Goal: Task Accomplishment & Management: Manage account settings

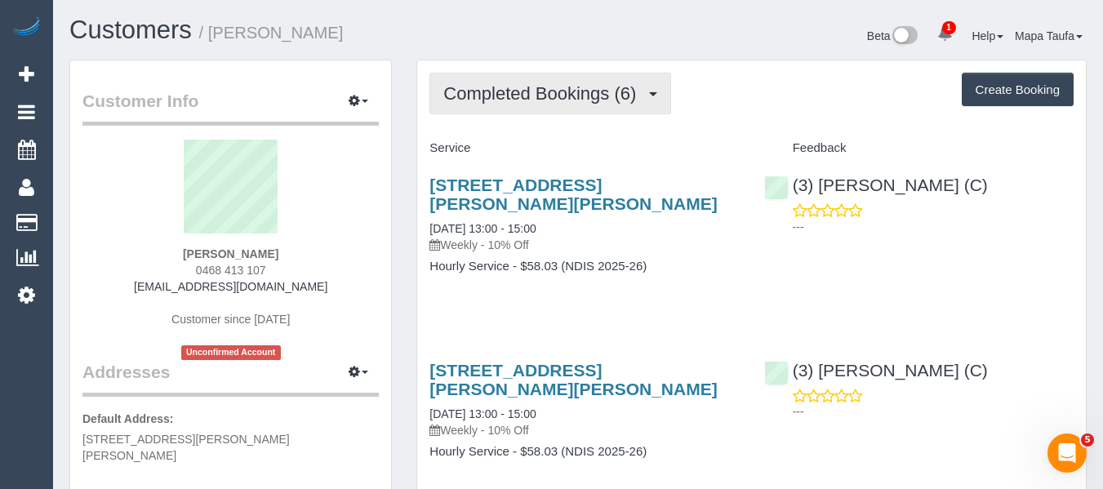
click at [533, 87] on span "Completed Bookings (6)" at bounding box center [543, 93] width 201 height 20
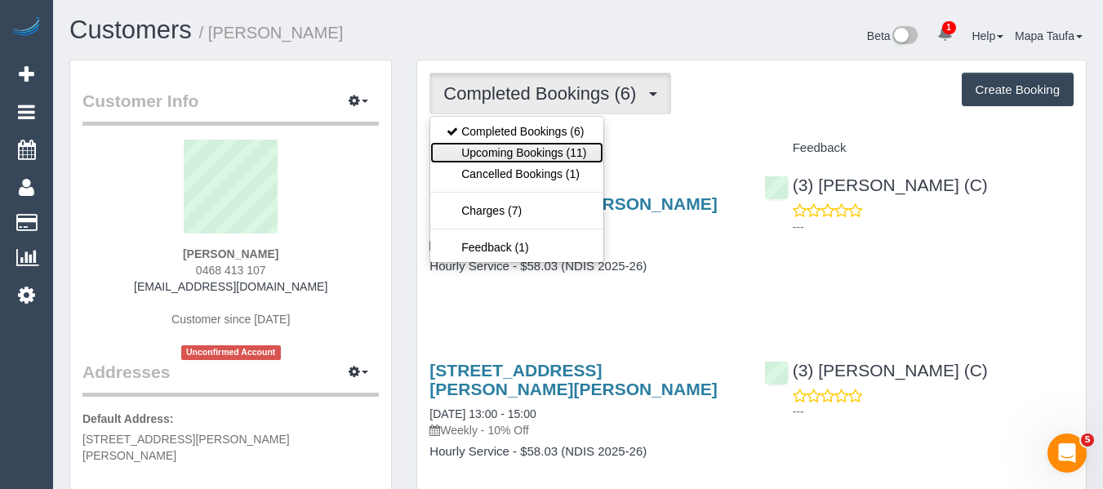
click at [526, 147] on link "Upcoming Bookings (11)" at bounding box center [516, 152] width 172 height 21
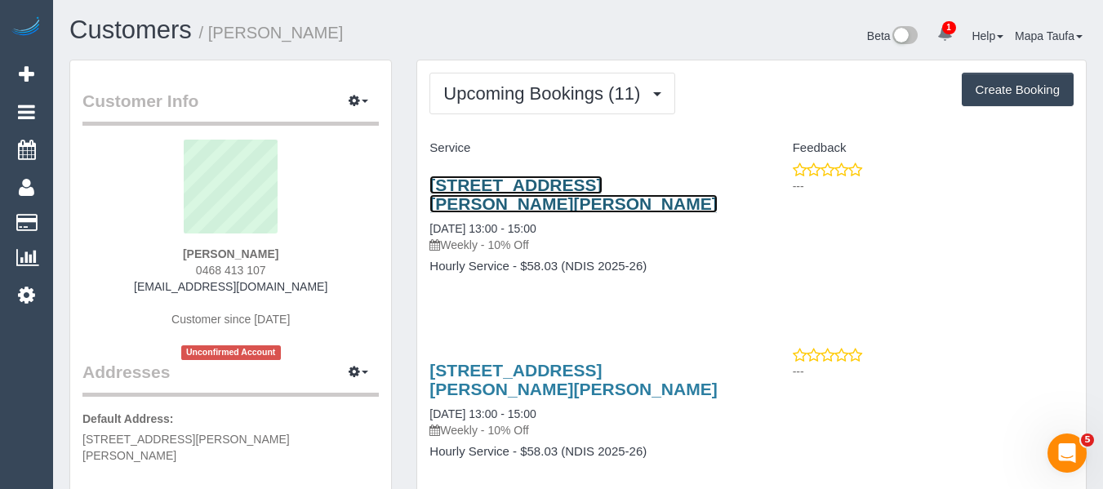
click at [508, 184] on link "9 Wills Street, Pascoe Vale South, VIC 3044" at bounding box center [573, 195] width 287 height 38
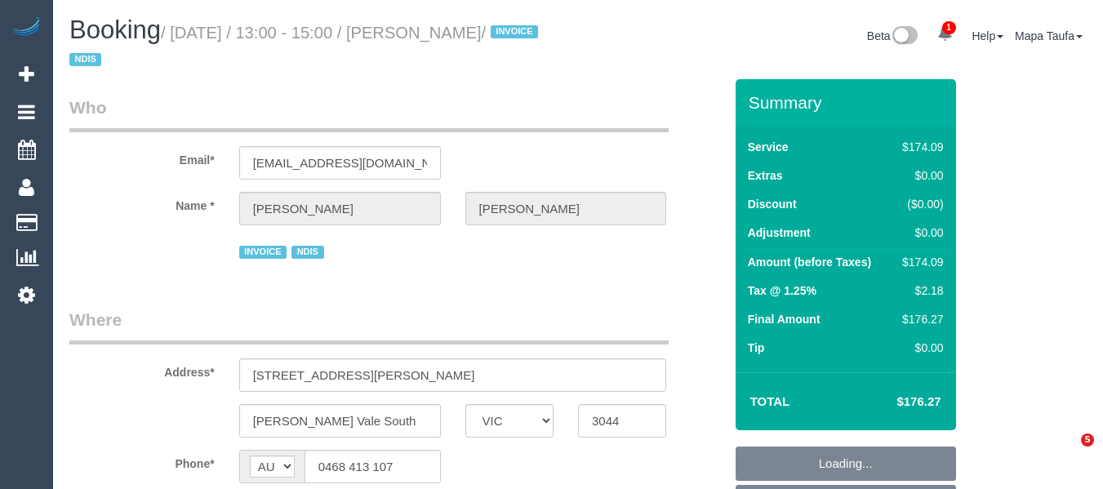
select select "VIC"
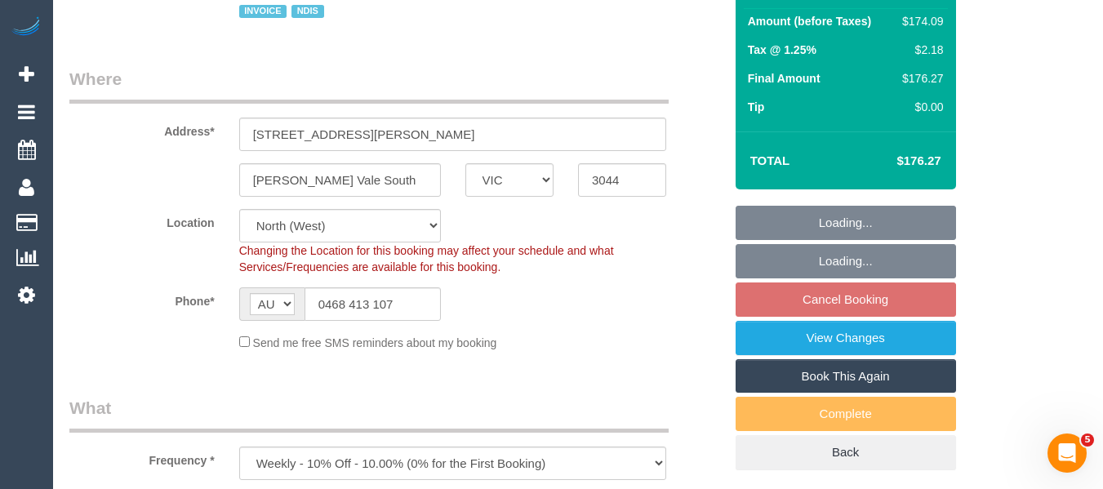
select select "object:761"
select select "180"
select select "number:29"
select select "number:14"
select select "number:19"
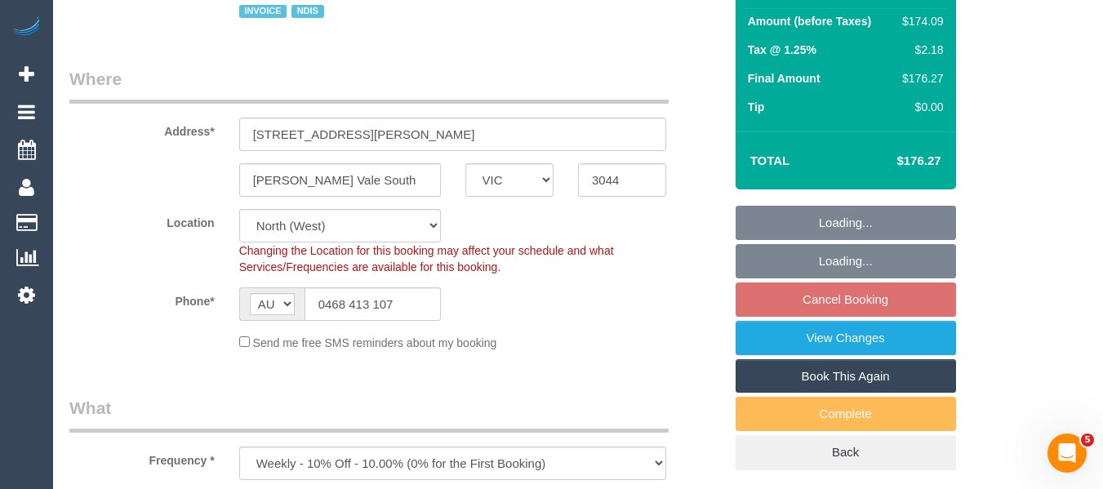
select select "number:23"
select select "number:34"
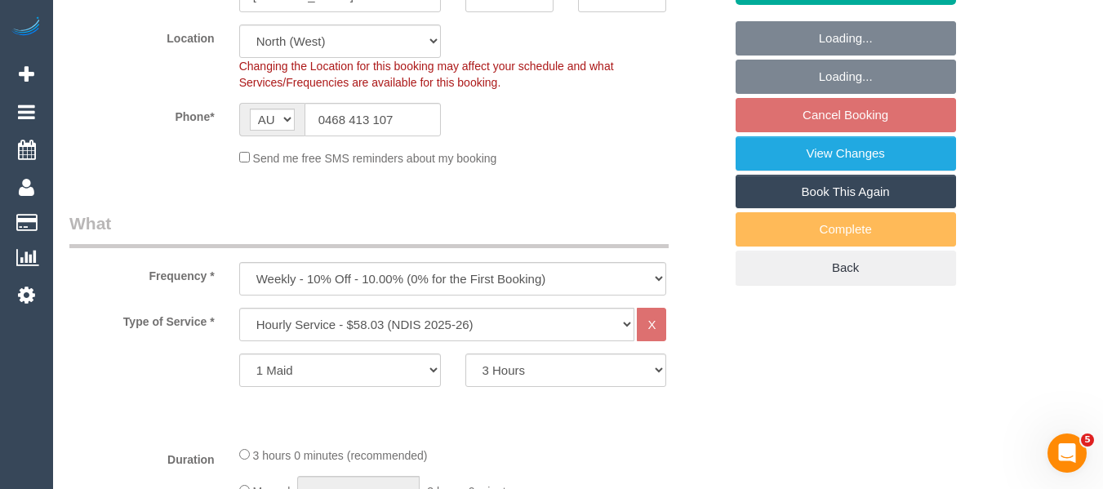
scroll to position [502, 0]
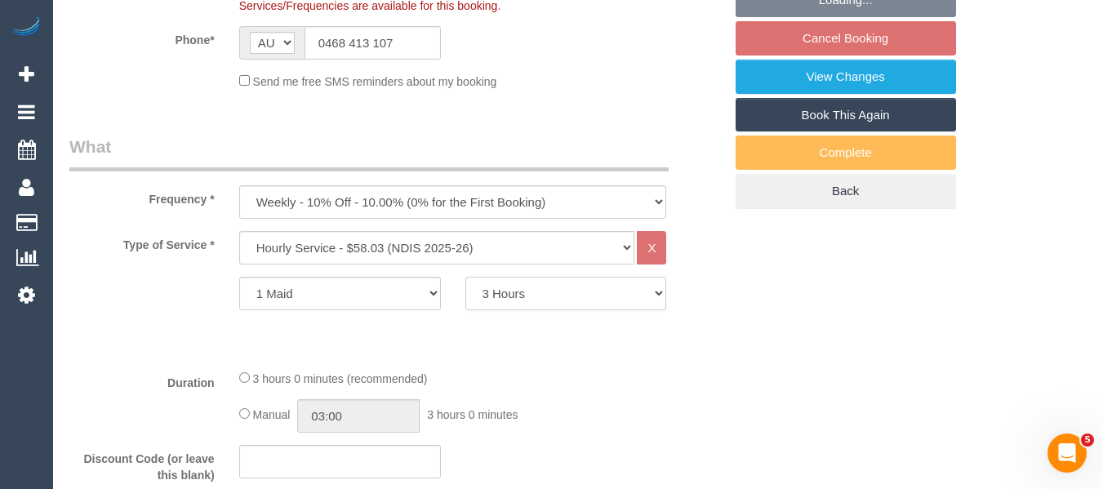
click at [555, 296] on select "2 Hours 2.5 Hours 3 Hours 3.5 Hours 4 Hours 4.5 Hours 5 Hours 5.5 Hours 6 Hours…" at bounding box center [567, 293] width 202 height 33
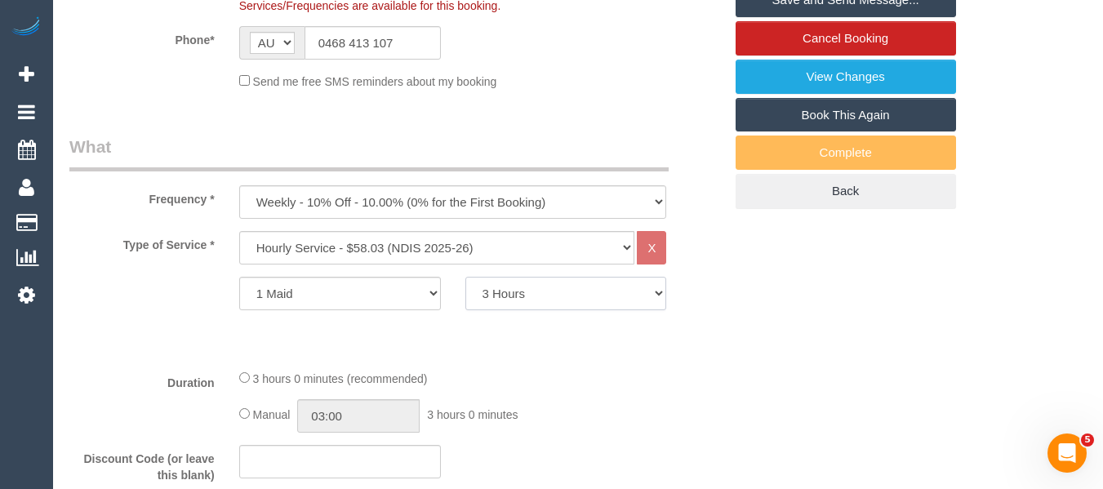
select select "120"
click at [466, 277] on select "2 Hours 2.5 Hours 3 Hours 3.5 Hours 4 Hours 4.5 Hours 5 Hours 5.5 Hours 6 Hours…" at bounding box center [567, 293] width 202 height 33
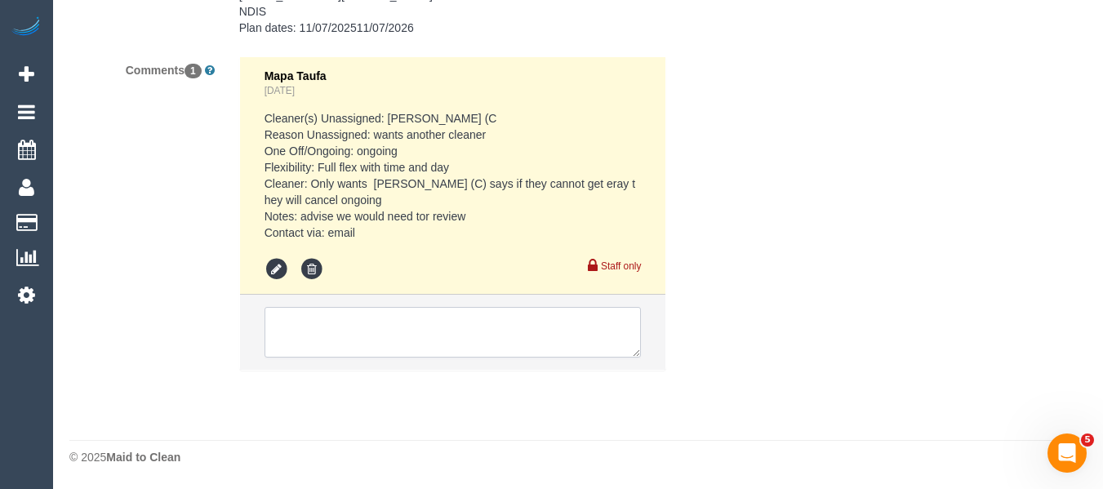
click at [477, 341] on textarea at bounding box center [453, 332] width 377 height 51
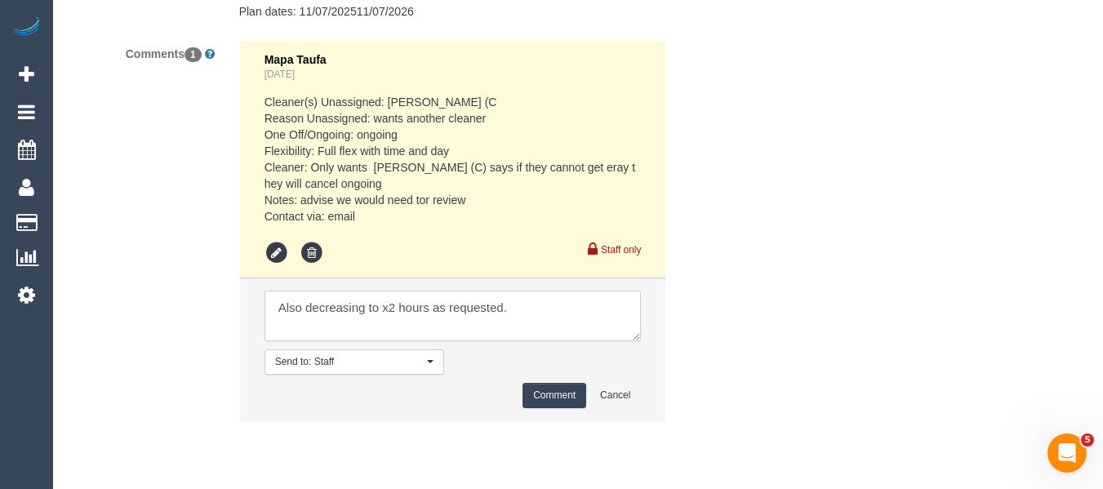
type textarea "Also decreasing to x2 hours as requested."
drag, startPoint x: 572, startPoint y: 411, endPoint x: 608, endPoint y: 394, distance: 39.5
click at [572, 408] on button "Comment" at bounding box center [555, 395] width 64 height 25
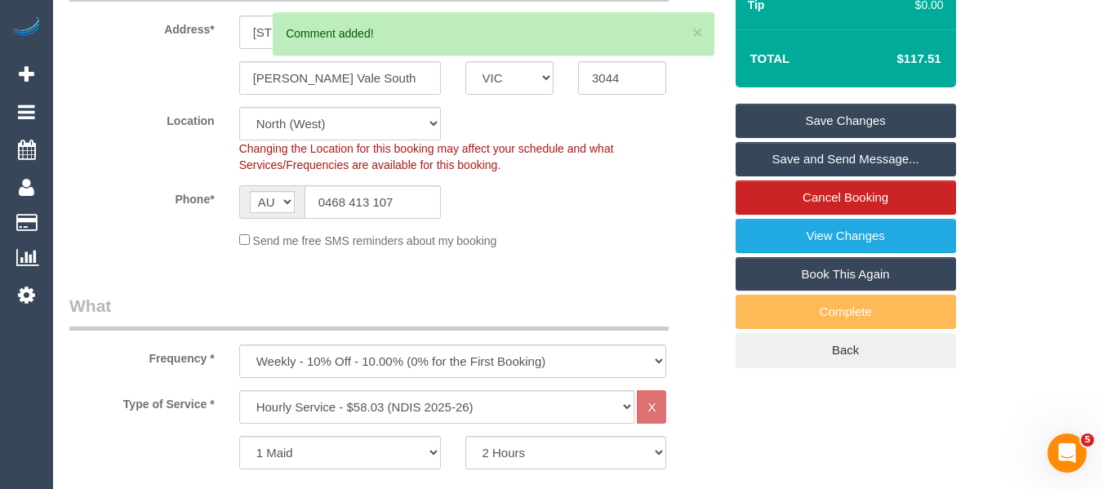
scroll to position [292, 0]
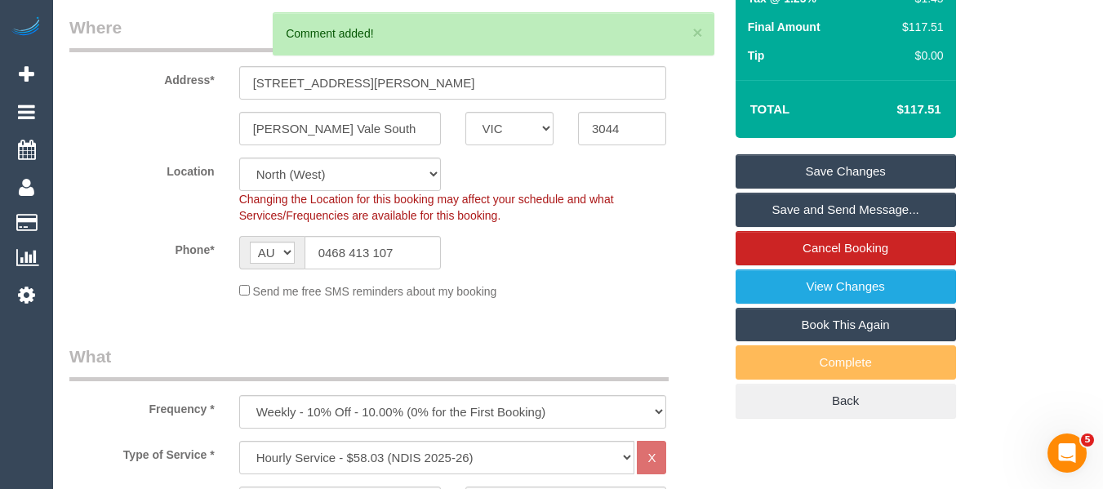
click at [854, 167] on link "Save Changes" at bounding box center [846, 171] width 221 height 34
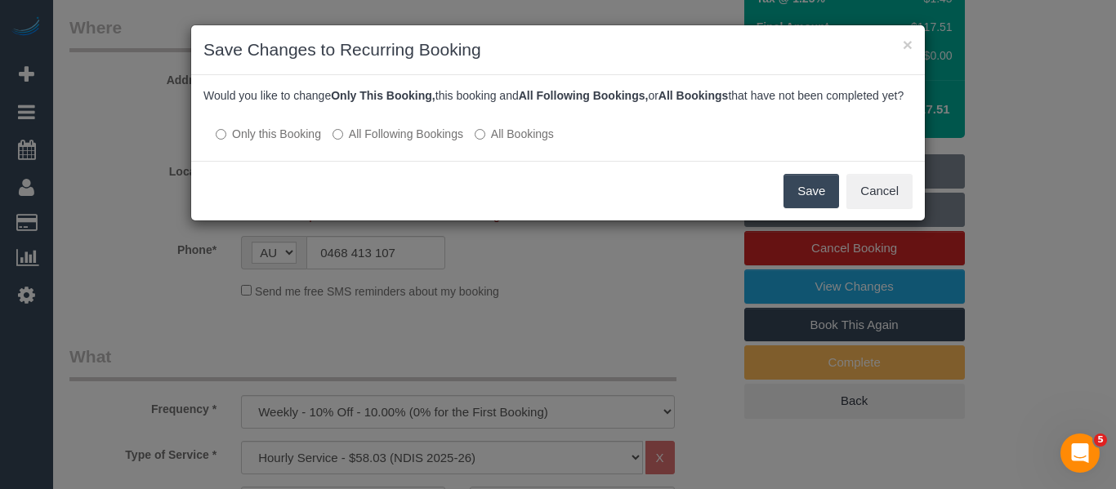
click at [430, 142] on label "All Following Bookings" at bounding box center [397, 134] width 131 height 16
click at [793, 207] on button "Save" at bounding box center [811, 191] width 56 height 34
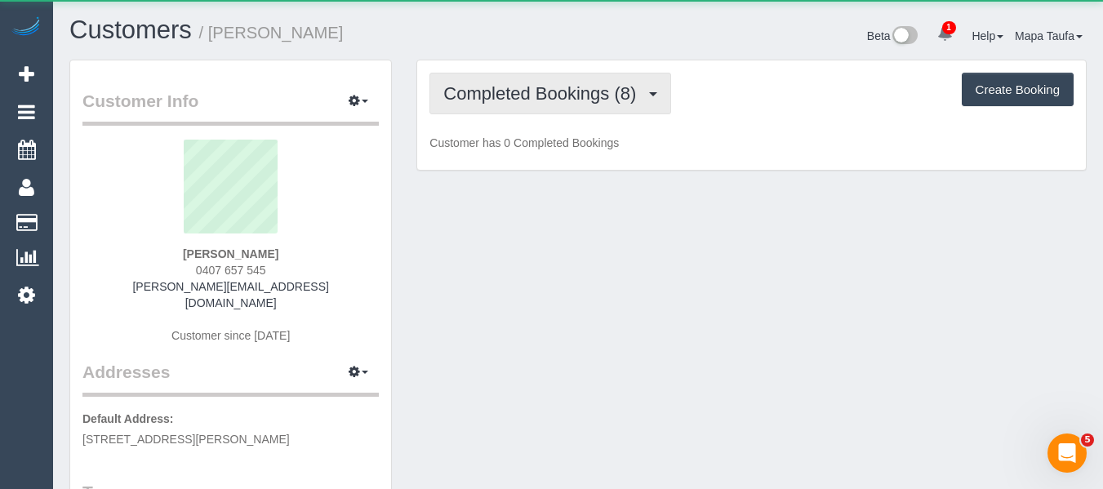
drag, startPoint x: 564, startPoint y: 98, endPoint x: 546, endPoint y: 134, distance: 40.2
click at [559, 104] on button "Completed Bookings (8)" at bounding box center [551, 94] width 242 height 42
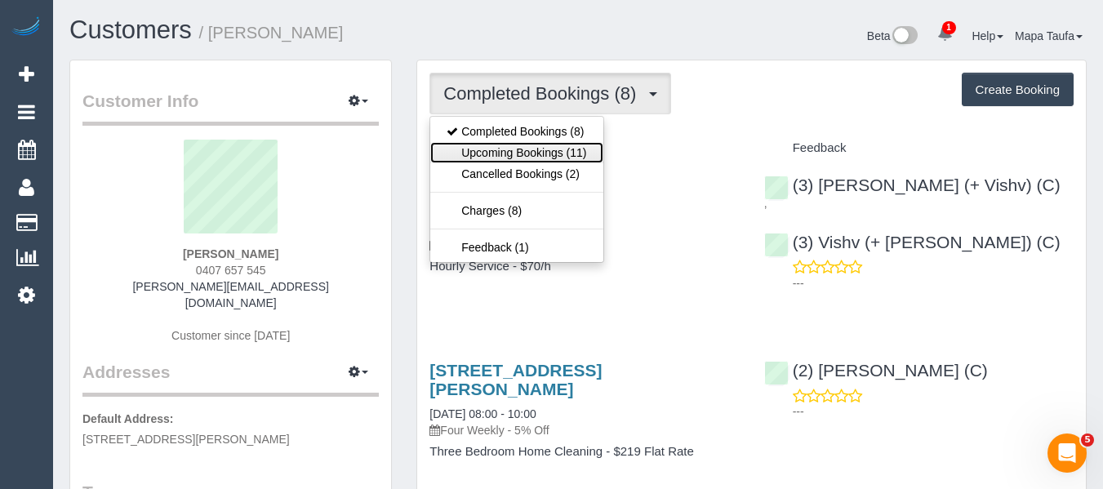
click at [550, 150] on link "Upcoming Bookings (11)" at bounding box center [516, 152] width 172 height 21
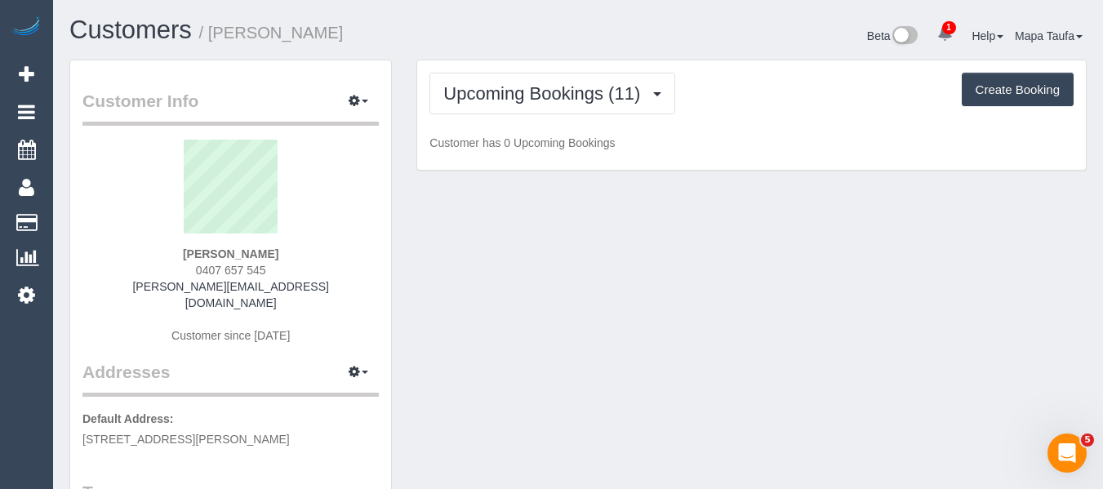
click at [753, 115] on div "Upcoming Bookings (11) Completed Bookings (8) Upcoming Bookings (11) Cancelled …" at bounding box center [751, 115] width 669 height 110
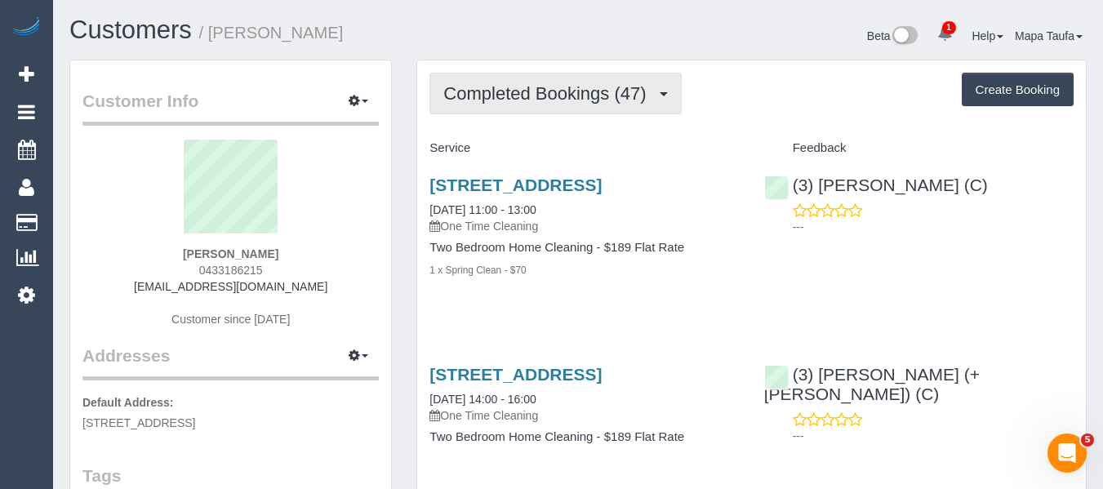
click at [524, 96] on span "Completed Bookings (47)" at bounding box center [548, 93] width 211 height 20
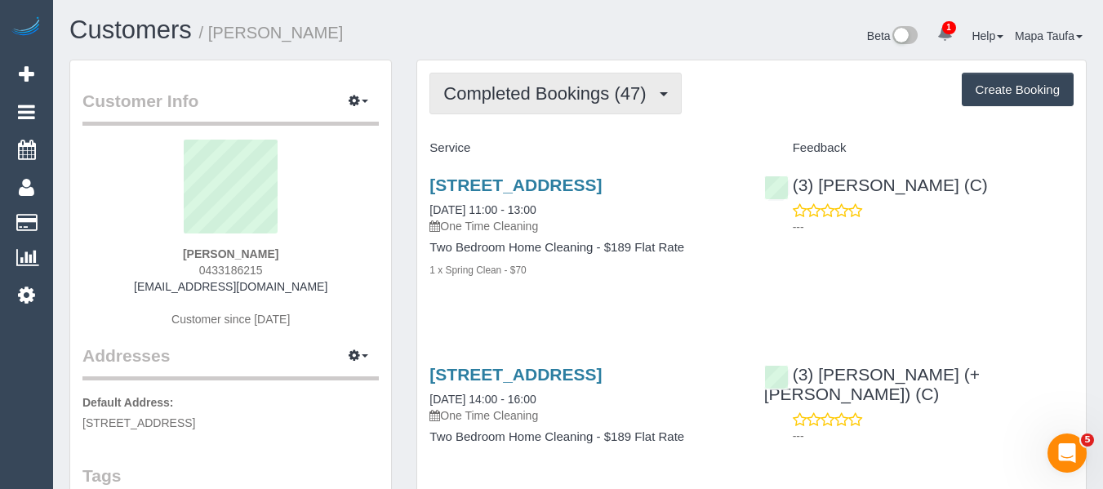
click at [567, 100] on span "Completed Bookings (47)" at bounding box center [548, 93] width 211 height 20
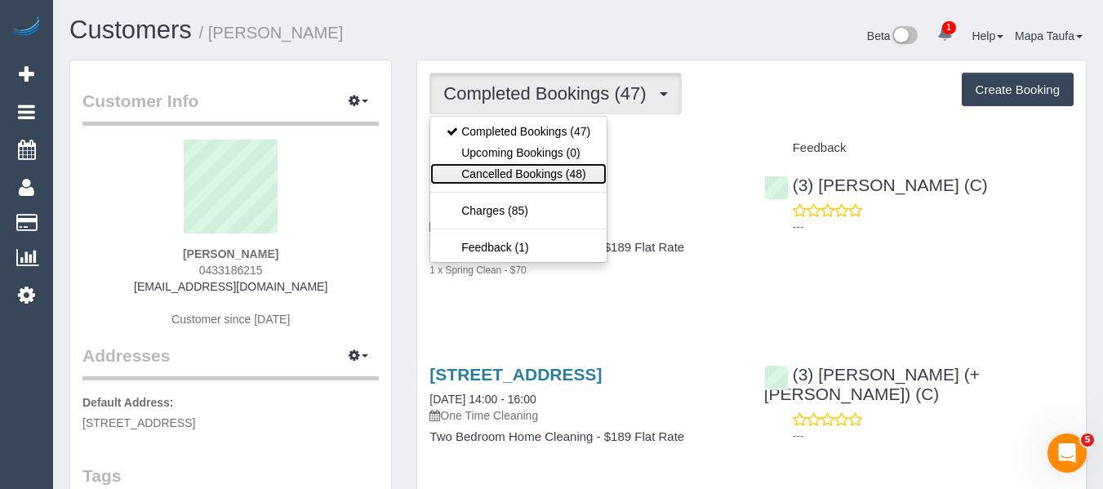
click at [539, 174] on link "Cancelled Bookings (48)" at bounding box center [518, 173] width 176 height 21
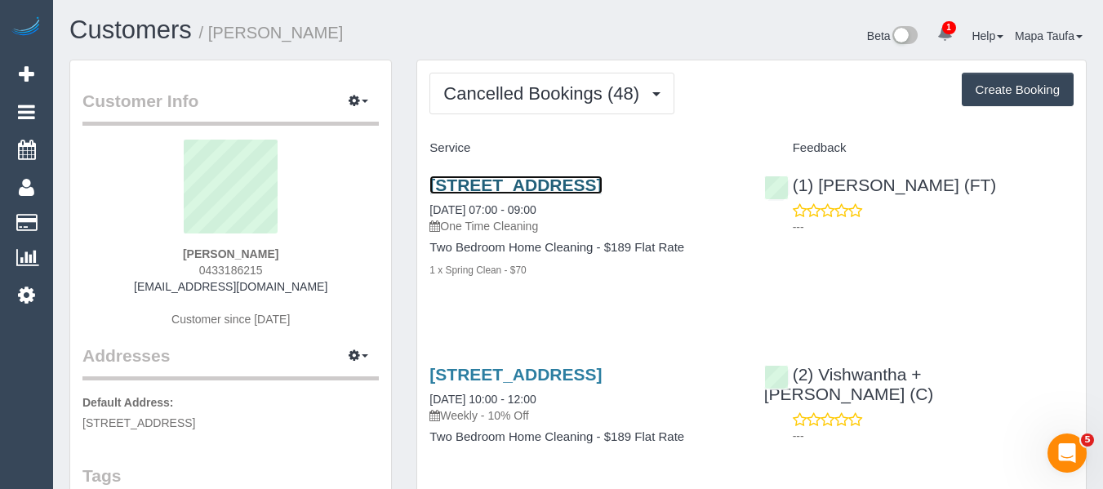
click at [527, 180] on link "18 Coppin St, 605, Richmond, VIC 3121" at bounding box center [516, 185] width 172 height 19
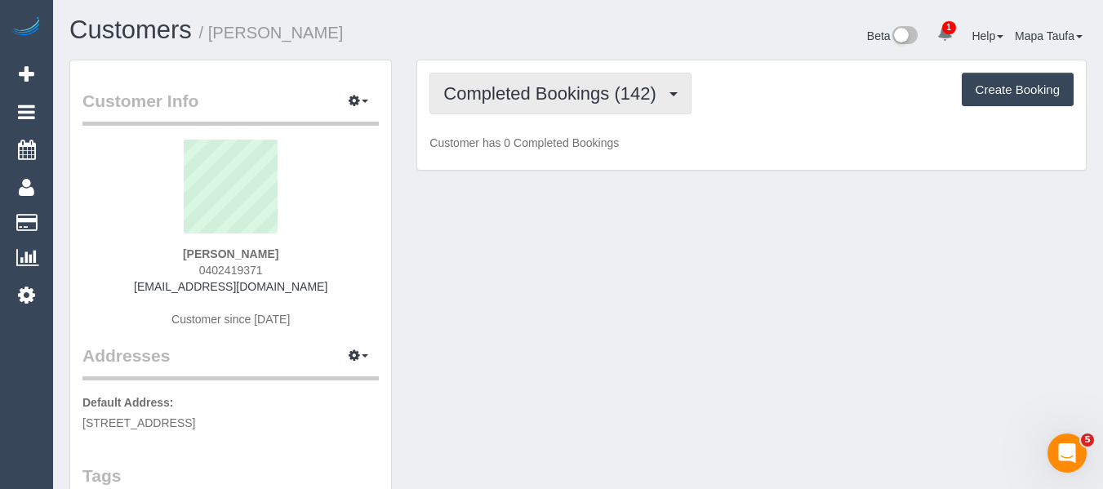
drag, startPoint x: 515, startPoint y: 100, endPoint x: 510, endPoint y: 110, distance: 11.3
click at [515, 100] on span "Completed Bookings (142)" at bounding box center [553, 93] width 221 height 20
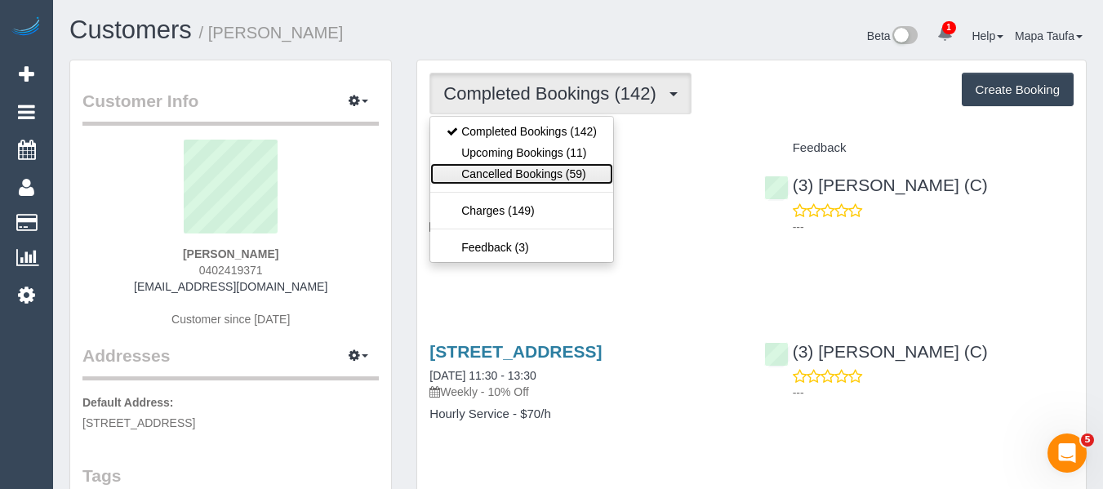
click at [513, 165] on link "Cancelled Bookings (59)" at bounding box center [521, 173] width 183 height 21
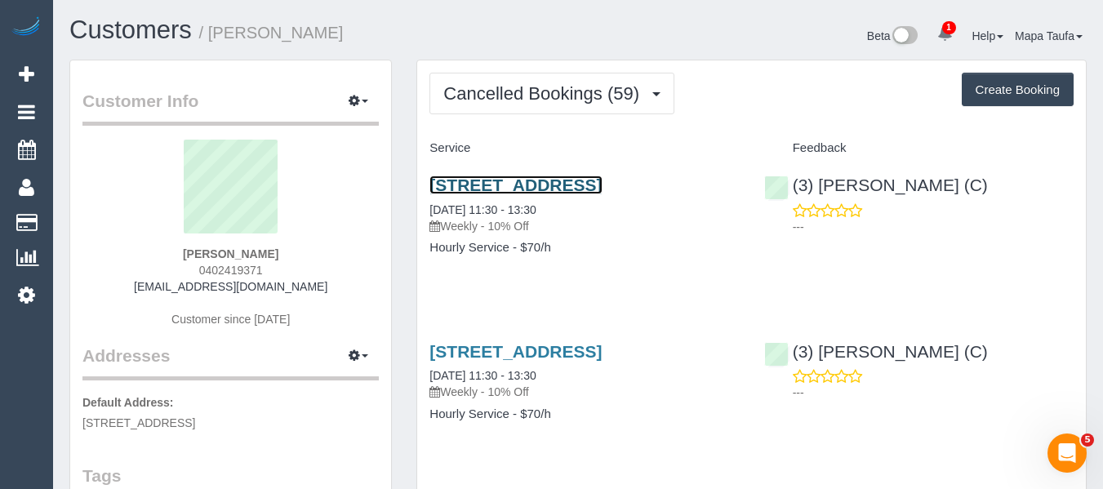
click at [497, 180] on link "[STREET_ADDRESS]" at bounding box center [516, 185] width 172 height 19
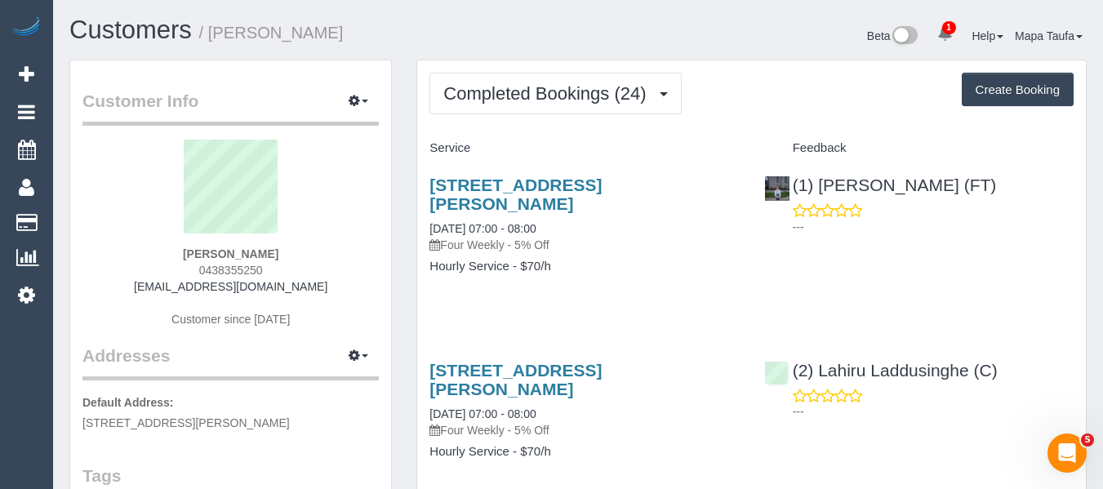
drag, startPoint x: 271, startPoint y: 273, endPoint x: 210, endPoint y: 281, distance: 61.8
click at [191, 273] on div "Helen Stewart 0438355250 arty@bigblue.net.au Customer since 2023" at bounding box center [230, 242] width 296 height 204
copy span "0438355250"
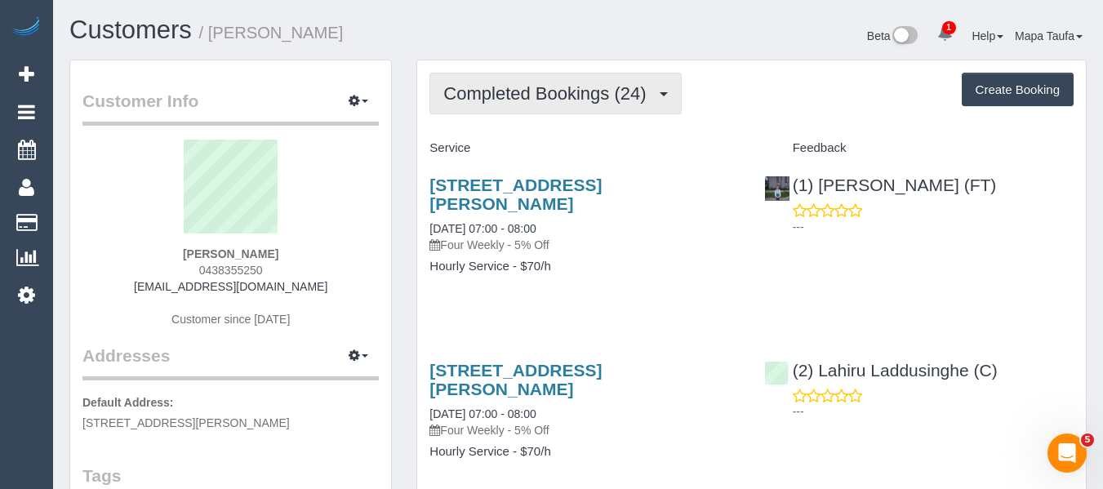
click at [482, 96] on span "Completed Bookings (24)" at bounding box center [548, 93] width 211 height 20
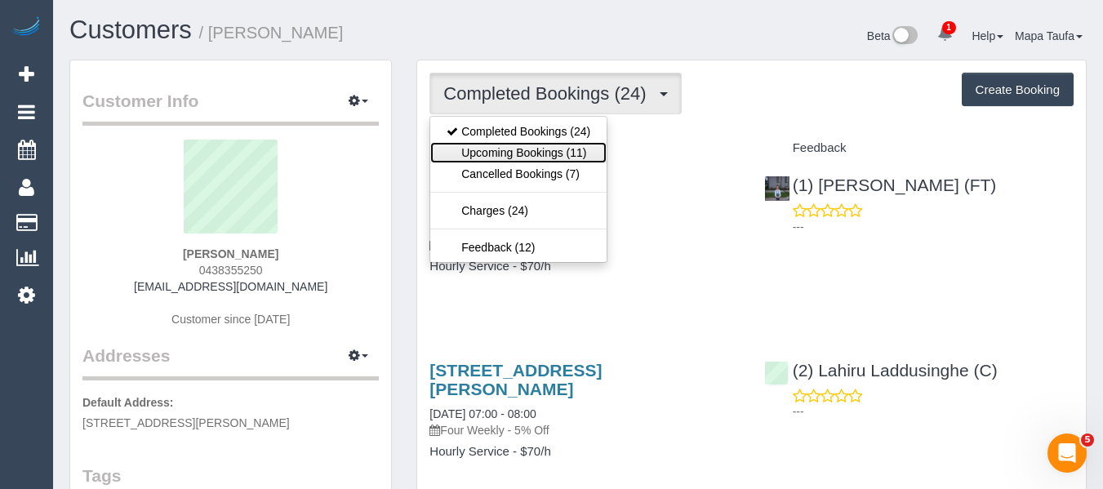
click at [495, 149] on link "Upcoming Bookings (11)" at bounding box center [518, 152] width 176 height 21
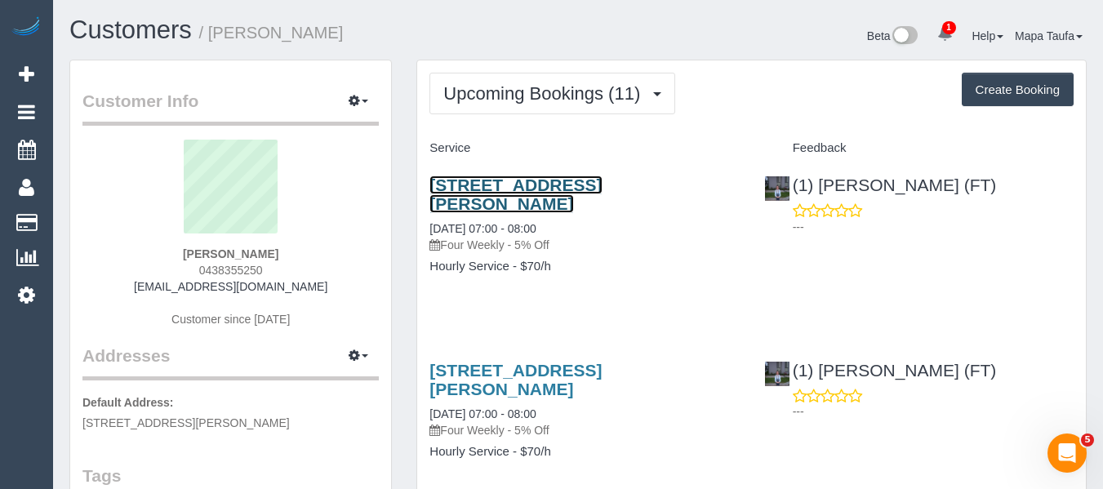
click at [529, 187] on link "22a Stewart Avenue, Parkdale, VIC 3195" at bounding box center [516, 195] width 172 height 38
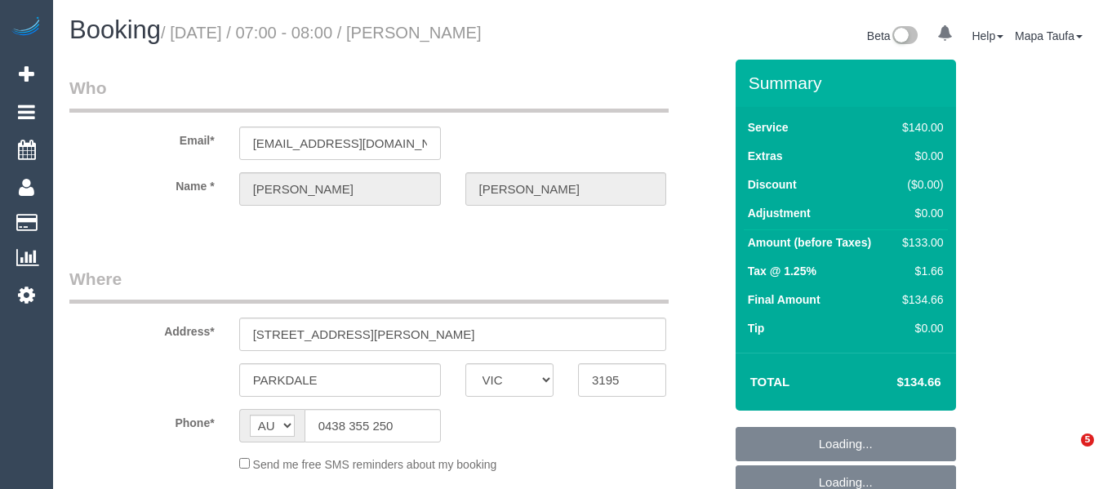
select select "VIC"
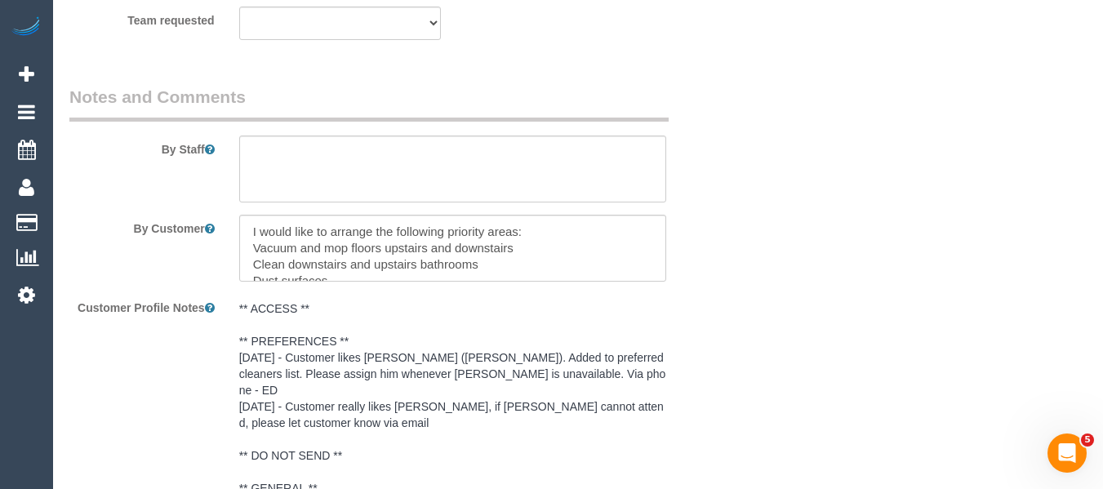
scroll to position [1772, 0]
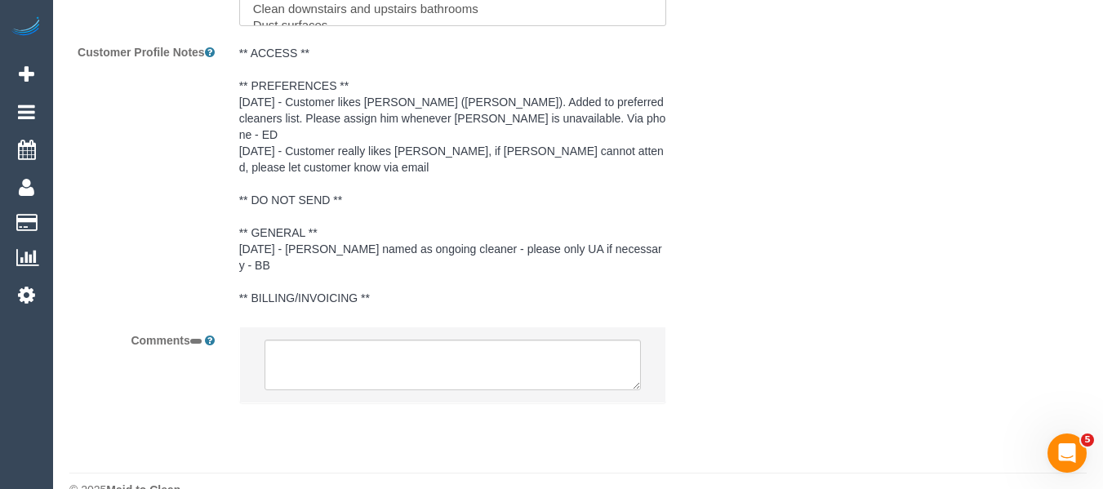
select select "object:548"
select select "string:stripe-pm_1NKadh2GScqysDRV4qq9SGqu"
click at [466, 340] on textarea at bounding box center [453, 365] width 377 height 51
select select "number:28"
select select "number:14"
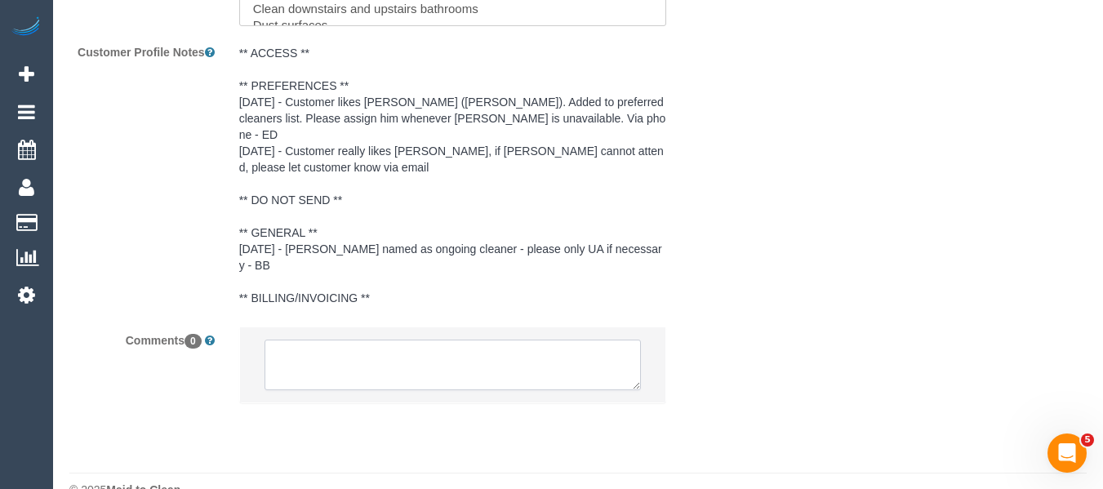
select select "number:19"
select select "number:22"
select select "number:34"
select select "number:11"
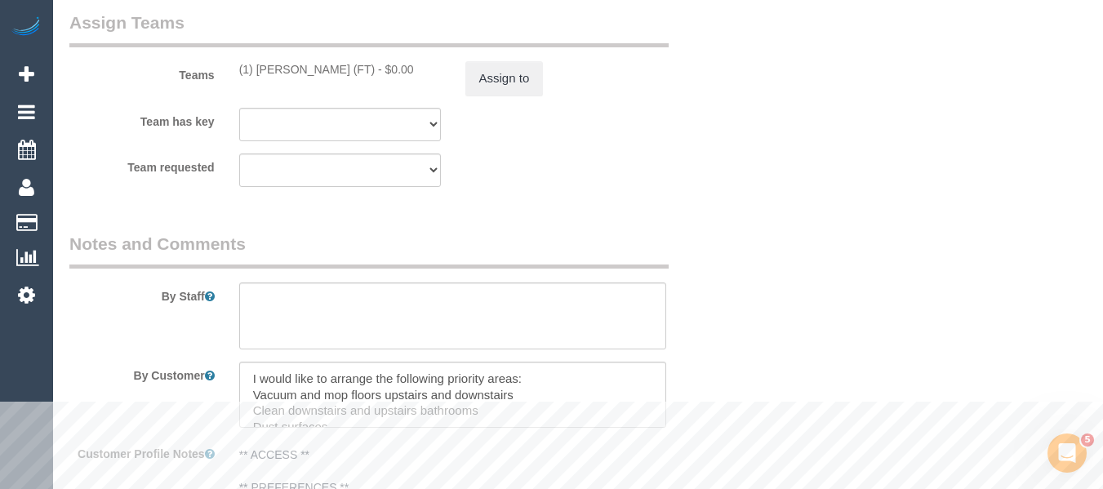
scroll to position [2511, 0]
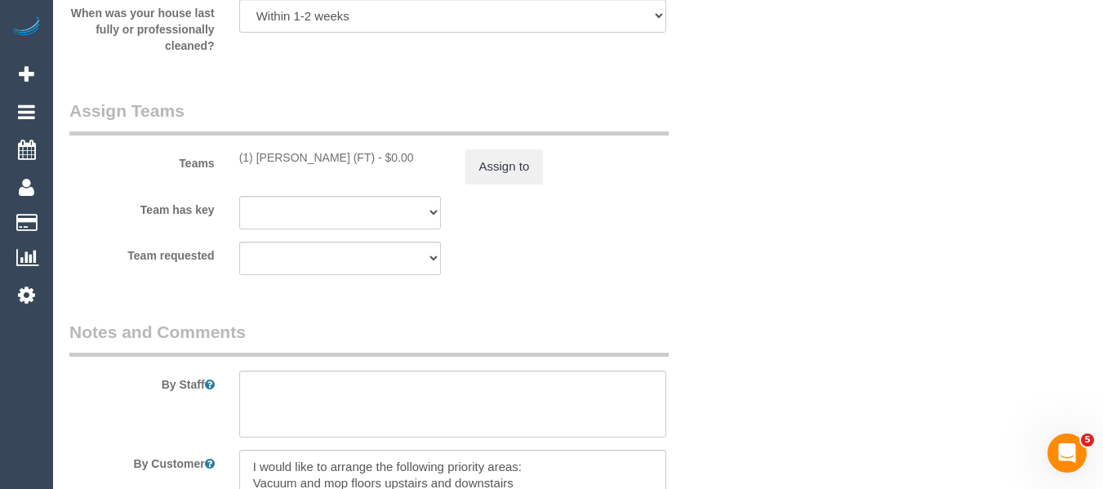
type textarea "Cleaner(s) Unassigned: Reason Unassigned: Contact via: Text Which message sent:…"
drag, startPoint x: 364, startPoint y: 161, endPoint x: 258, endPoint y: 160, distance: 106.2
click at [258, 160] on div "(1) [PERSON_NAME] (FT) - $0.00" at bounding box center [340, 157] width 202 height 16
copy div "Helen Trickett (FT) - $"
click at [519, 160] on button "Assign to" at bounding box center [505, 166] width 78 height 34
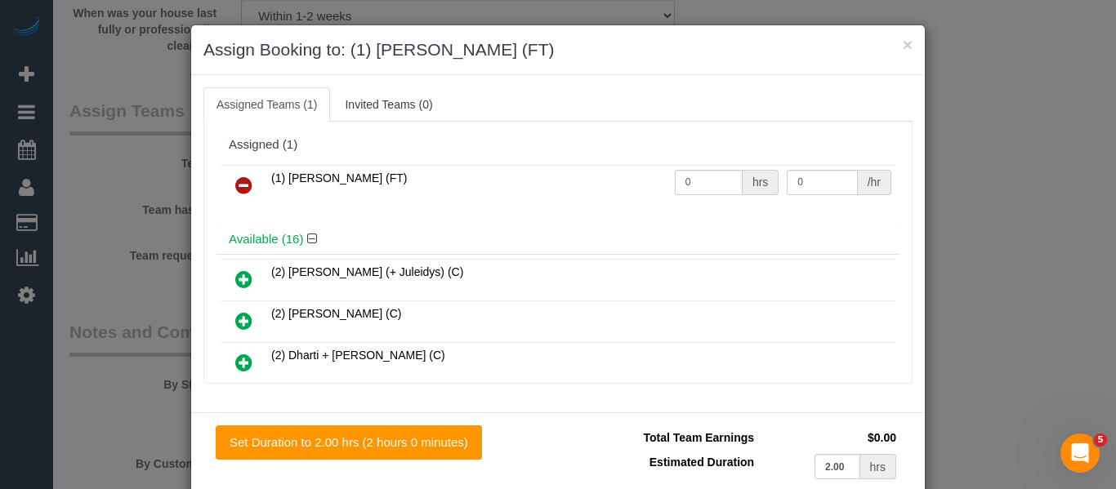
click at [240, 202] on link at bounding box center [244, 186] width 38 height 33
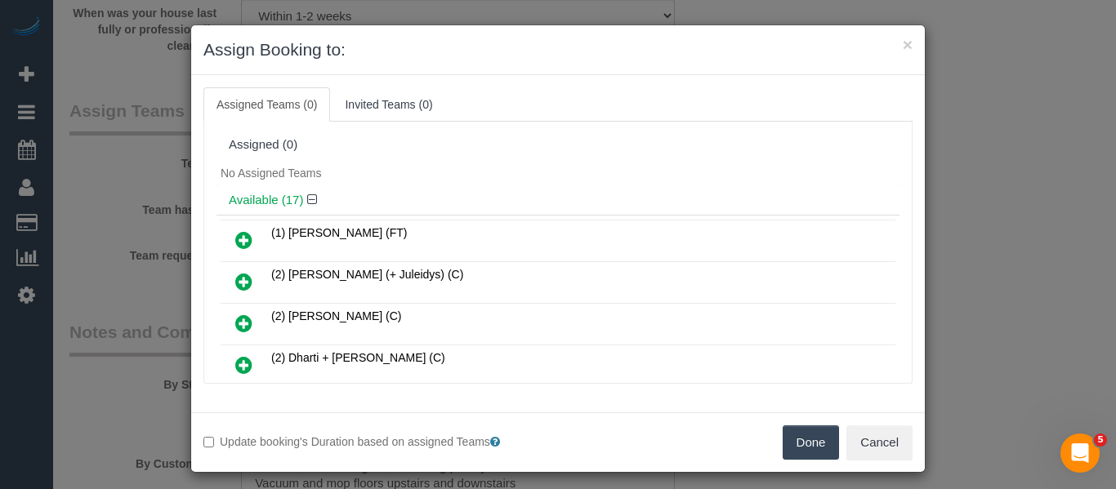
click at [806, 447] on button "Done" at bounding box center [810, 442] width 57 height 34
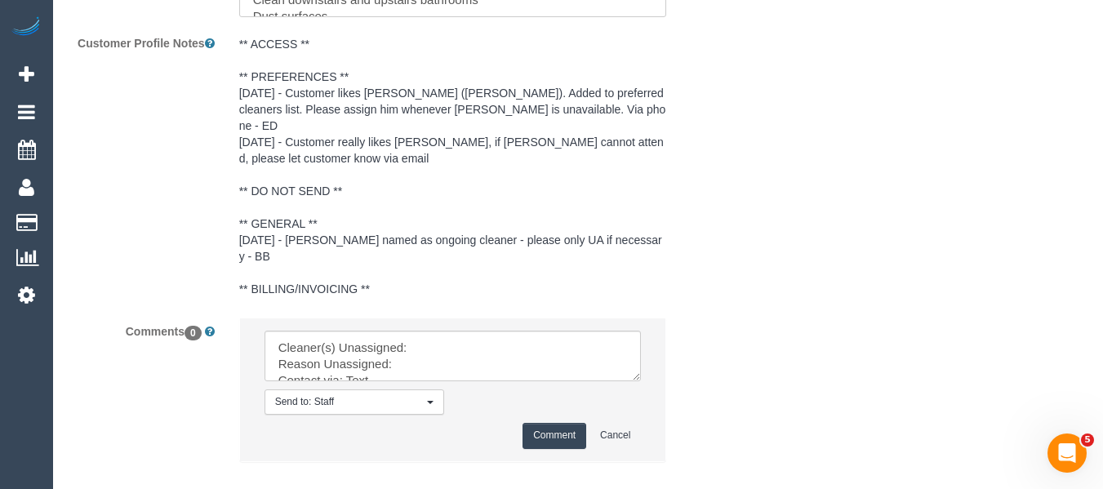
scroll to position [3069, 0]
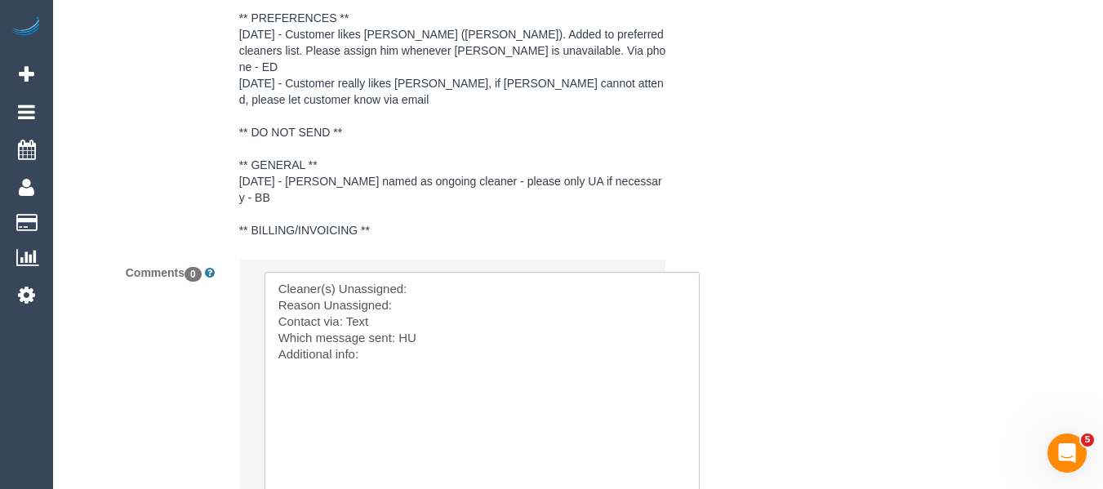
drag, startPoint x: 633, startPoint y: 287, endPoint x: 691, endPoint y: 461, distance: 183.4
click at [691, 461] on textarea at bounding box center [482, 384] width 435 height 225
click at [452, 272] on textarea at bounding box center [482, 384] width 435 height 225
paste textarea "Helen Trickett (FT) - $"
click at [435, 273] on textarea at bounding box center [482, 384] width 435 height 225
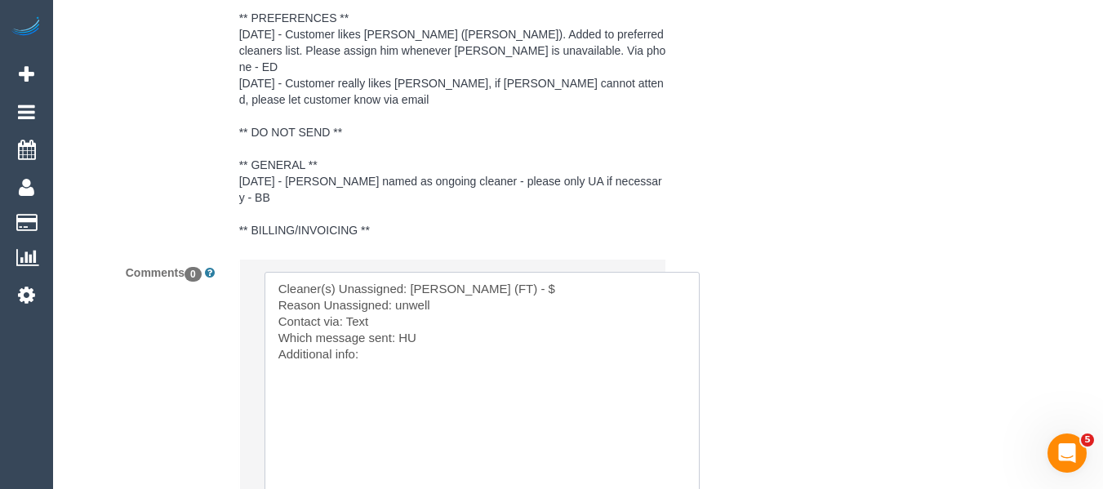
click at [541, 272] on textarea at bounding box center [482, 384] width 435 height 225
click at [385, 292] on textarea at bounding box center [482, 384] width 435 height 225
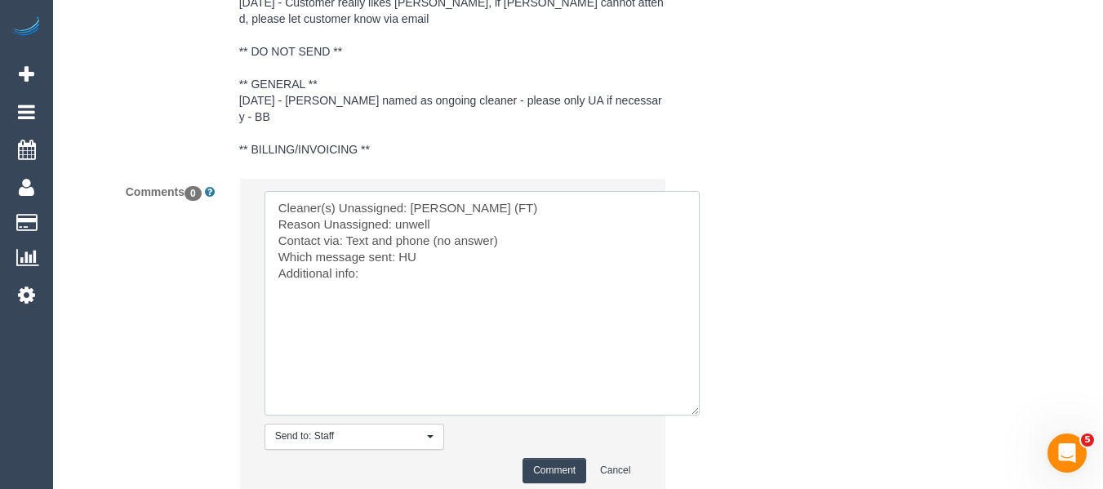
scroll to position [3151, 0]
type textarea "Cleaner(s) Unassigned: Helen Trickett (FT) Reason Unassigned: unwell Contact vi…"
click at [563, 457] on button "Comment" at bounding box center [555, 469] width 64 height 25
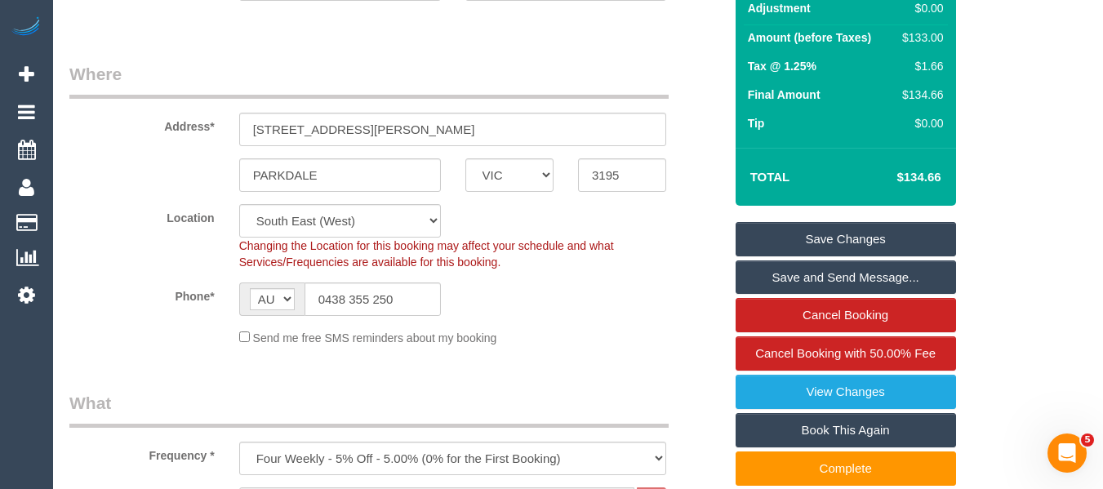
scroll to position [191, 0]
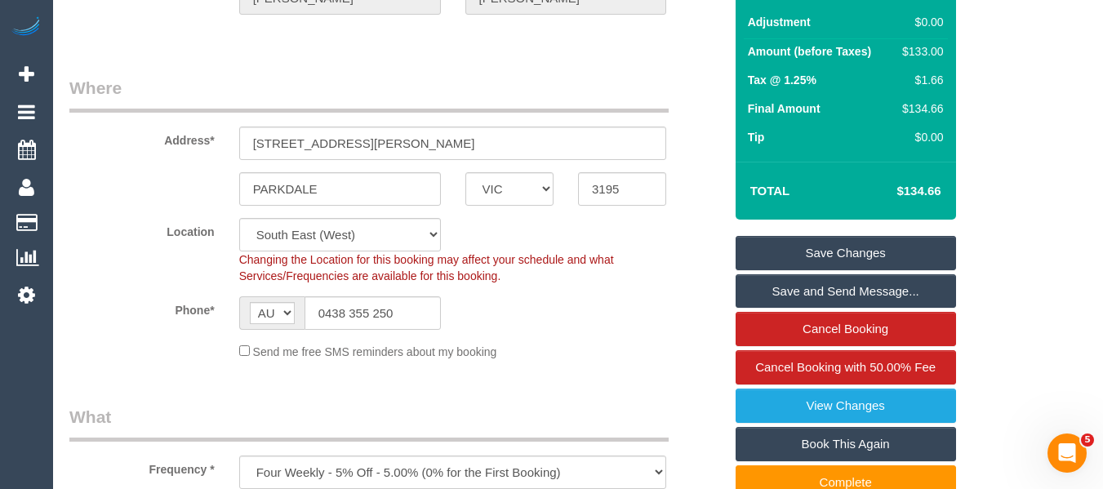
click at [857, 245] on link "Save Changes" at bounding box center [846, 253] width 221 height 34
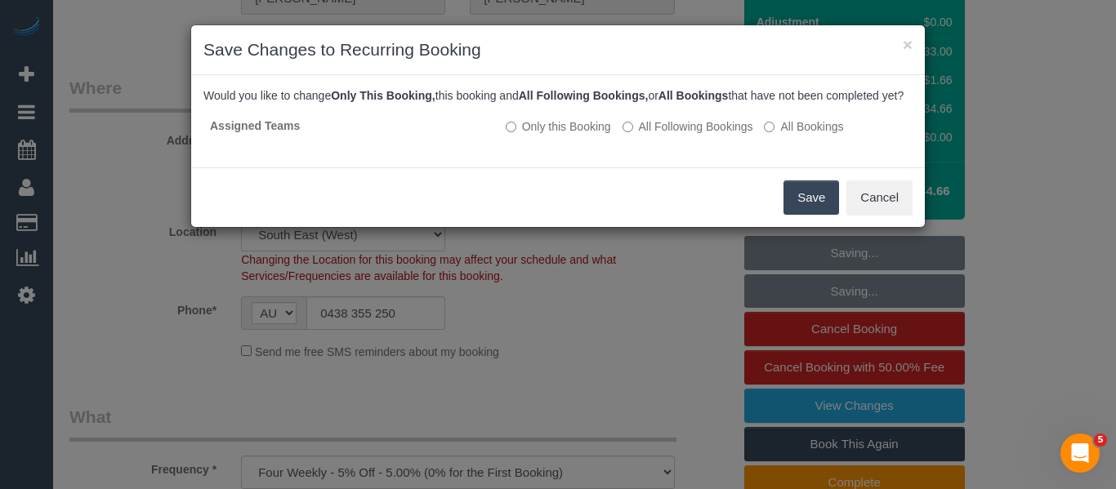
click at [821, 215] on button "Save" at bounding box center [811, 197] width 56 height 34
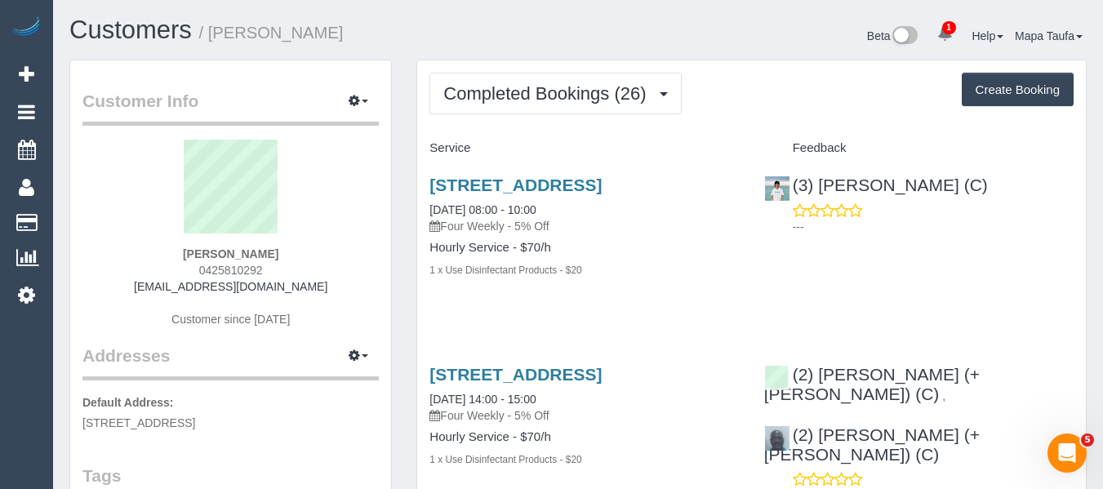
drag, startPoint x: 273, startPoint y: 262, endPoint x: 208, endPoint y: 267, distance: 64.7
click at [166, 268] on div "Priyanka Pius 0425810292 priya.pius@hotmail.com Customer since 2023" at bounding box center [230, 242] width 296 height 204
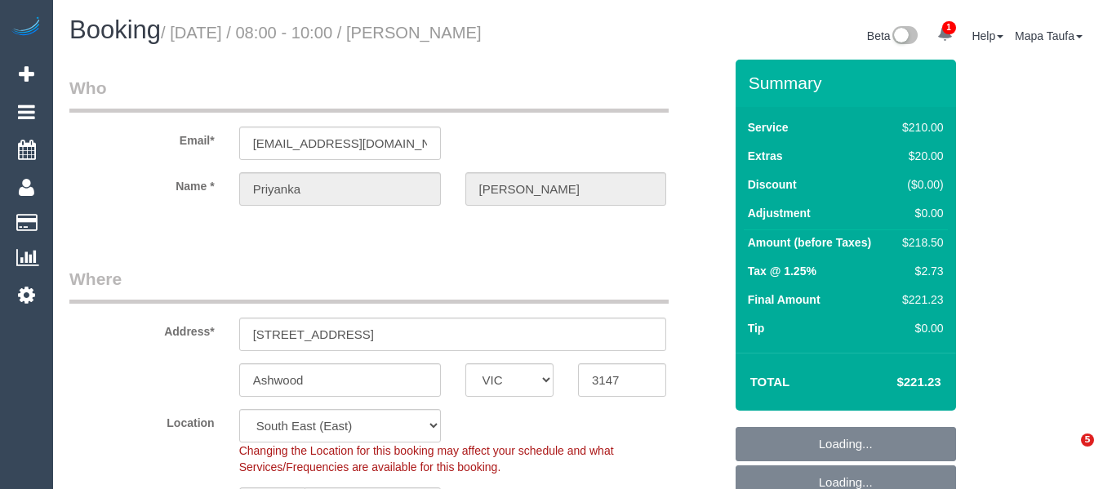
select select "VIC"
select select "180"
select select "number:27"
select select "number:14"
select select "number:18"
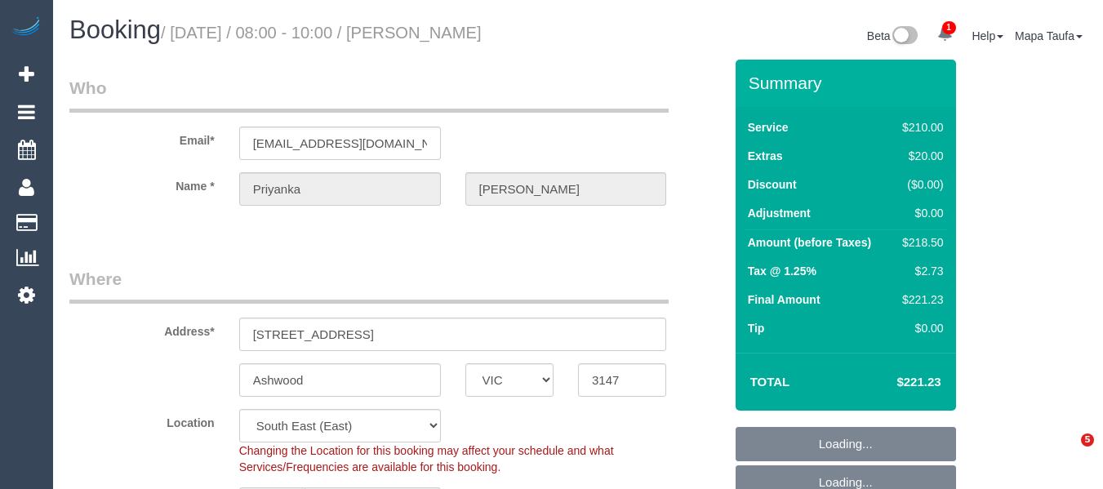
select select "number:23"
select select "number:34"
select select "number:12"
select select "string:stripe-pm_1N6AuW2GScqysDRV2fsec7pE"
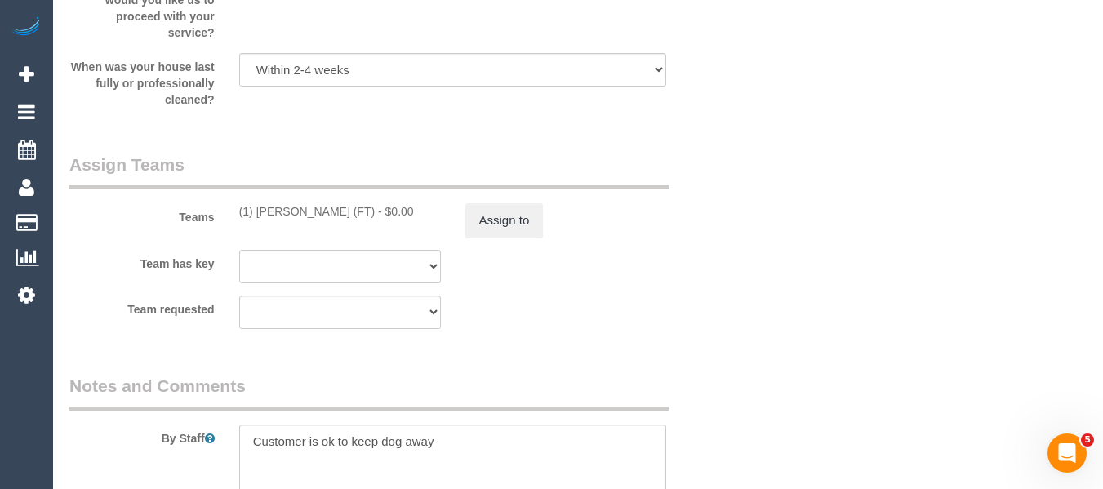
scroll to position [2527, 0]
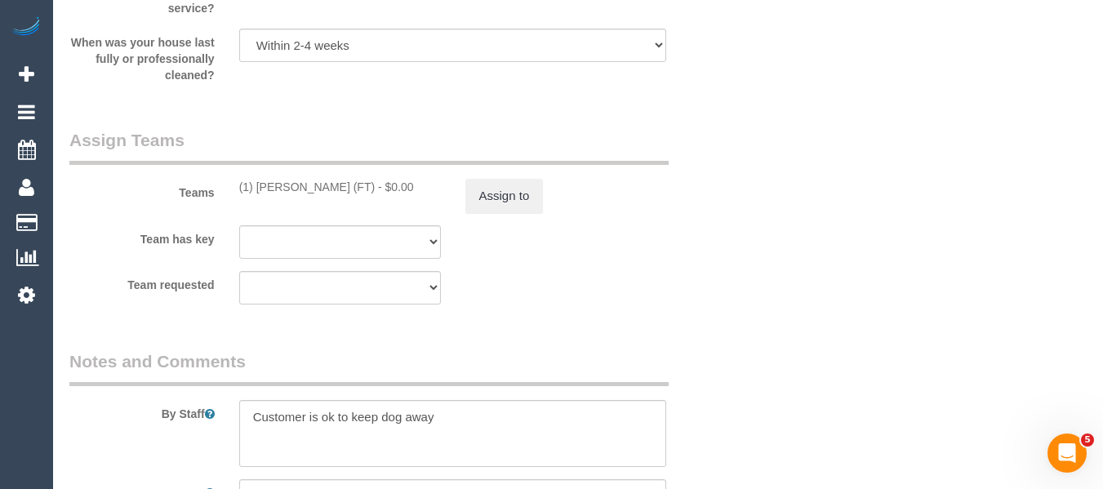
drag, startPoint x: 350, startPoint y: 184, endPoint x: 261, endPoint y: 186, distance: 89.9
click at [261, 186] on div "(1) [PERSON_NAME] (FT) - $0.00" at bounding box center [340, 187] width 202 height 16
click at [377, 204] on div "Teams (1) [PERSON_NAME] (FT) - $0.00 Assign to" at bounding box center [396, 170] width 679 height 85
drag, startPoint x: 356, startPoint y: 188, endPoint x: 256, endPoint y: 188, distance: 99.6
click at [256, 188] on div "(1) [PERSON_NAME] (FT) - $0.00" at bounding box center [340, 187] width 202 height 16
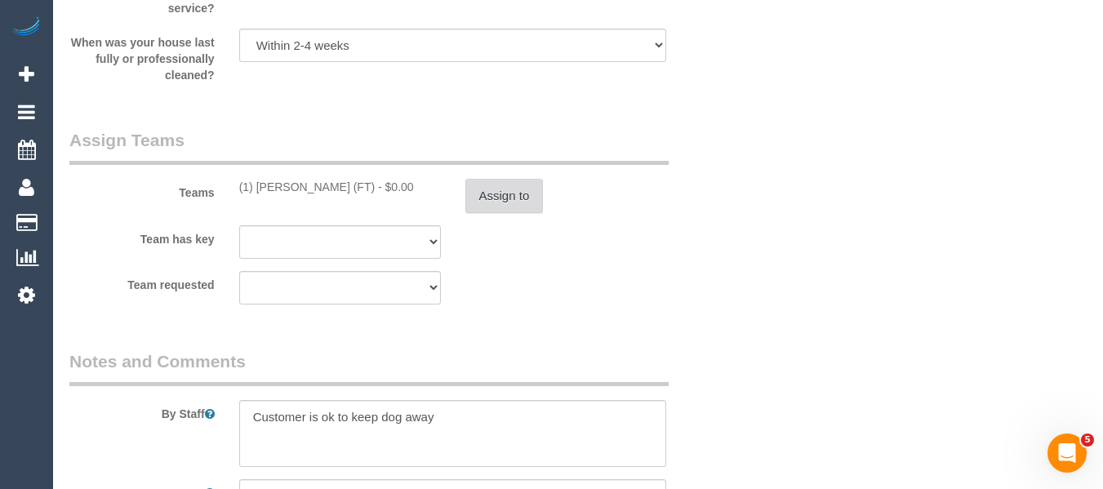
copy div "[PERSON_NAME] (FT) -"
click at [477, 190] on button "Assign to" at bounding box center [505, 196] width 78 height 34
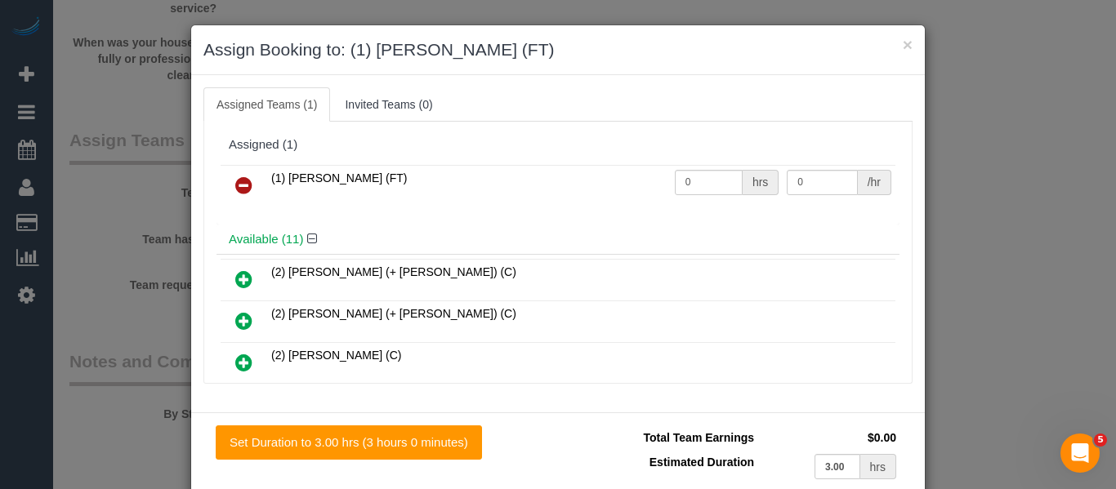
click at [245, 188] on icon at bounding box center [243, 186] width 17 height 20
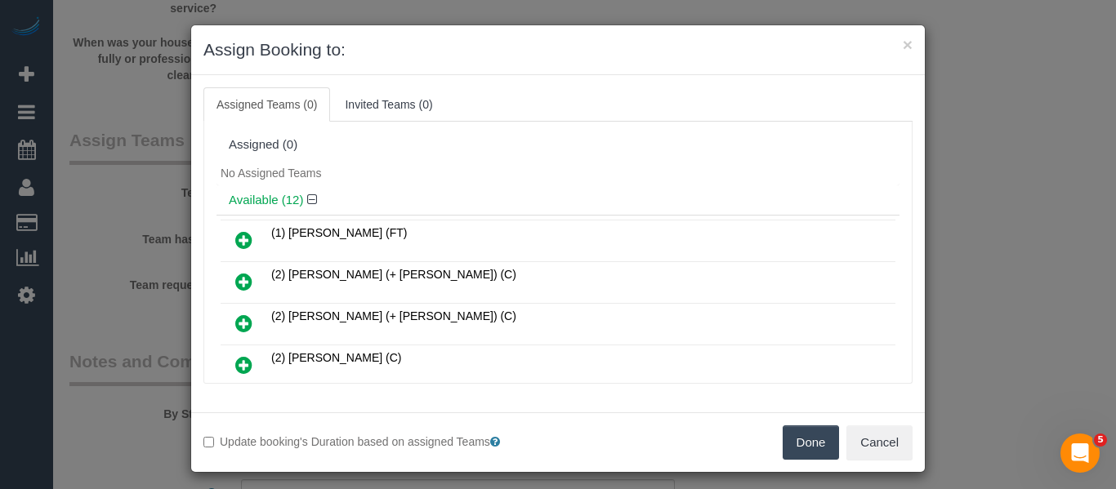
click at [795, 434] on button "Done" at bounding box center [810, 442] width 57 height 34
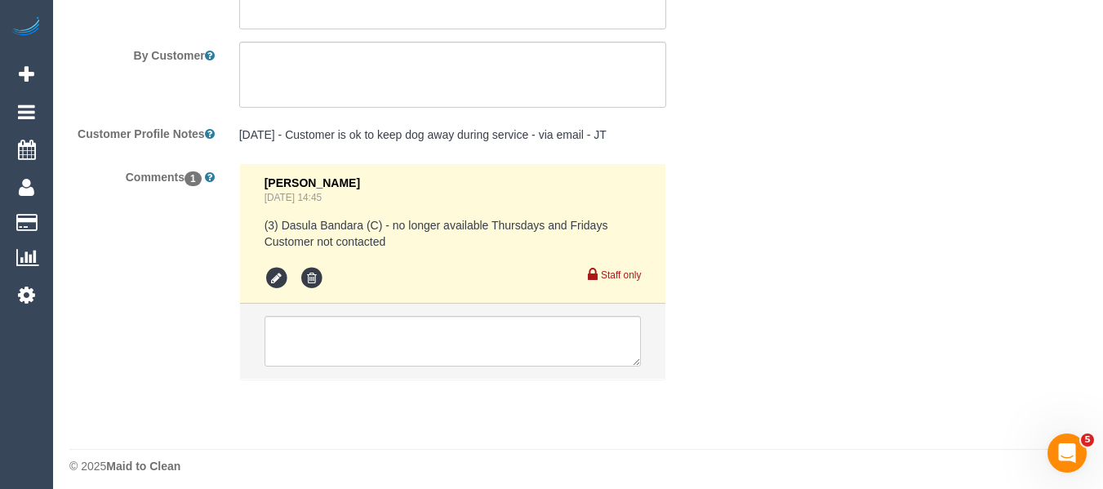
scroll to position [2974, 0]
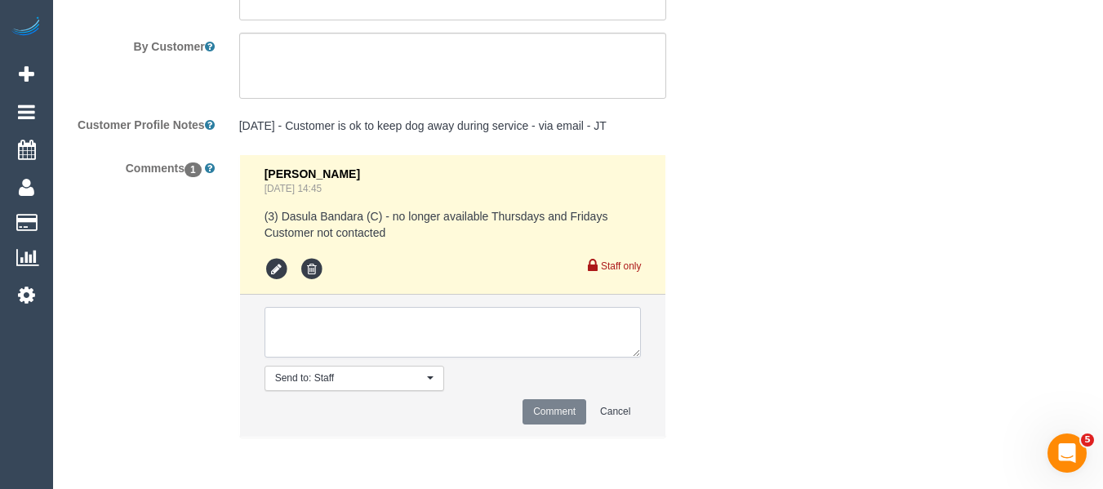
click at [396, 331] on textarea at bounding box center [453, 332] width 377 height 51
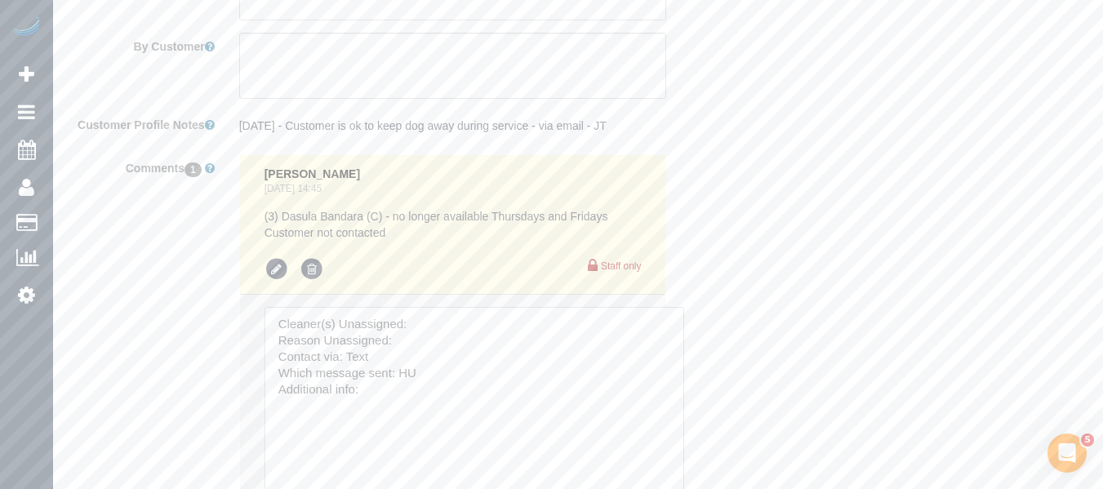
drag, startPoint x: 675, startPoint y: 499, endPoint x: 532, endPoint y: 369, distance: 192.5
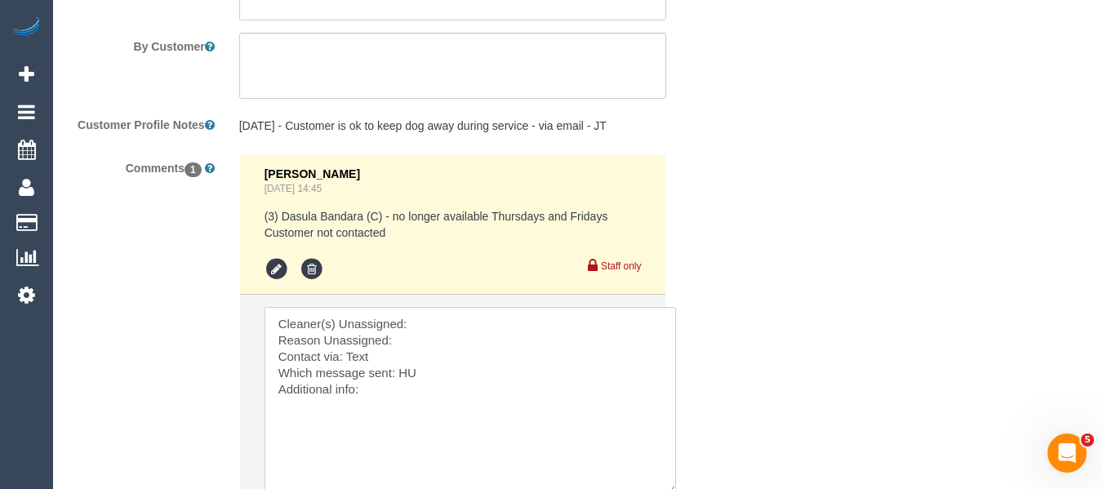
click at [470, 327] on textarea at bounding box center [471, 400] width 412 height 187
paste textarea "Helen Trickett (FT) -"
click at [441, 350] on textarea at bounding box center [471, 400] width 412 height 187
click at [438, 336] on textarea at bounding box center [471, 400] width 412 height 187
type textarea "Cleaner(s) Unassigned: Helen Trickett (FT) - Reason Unassigned: unwell Contact …"
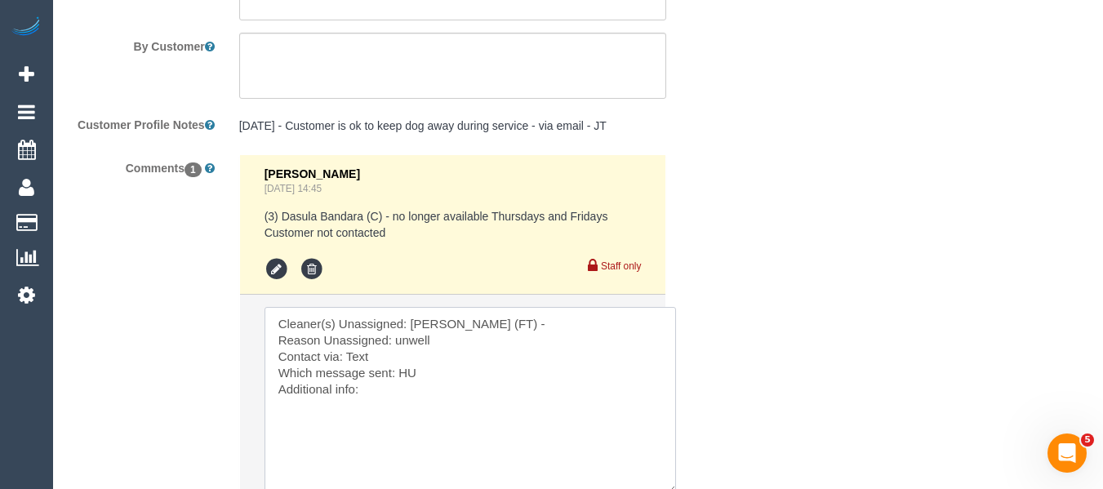
click at [397, 361] on textarea at bounding box center [471, 400] width 412 height 187
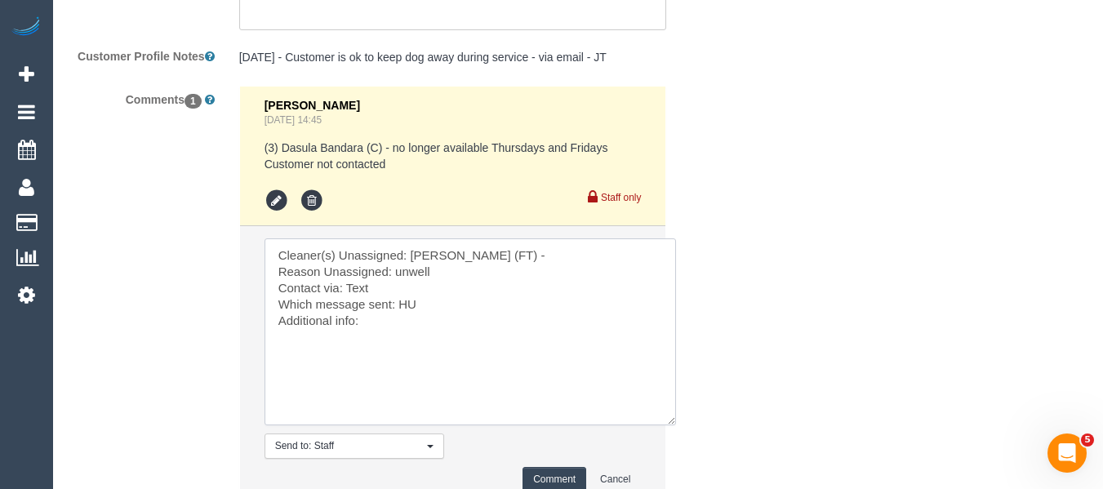
scroll to position [3137, 0]
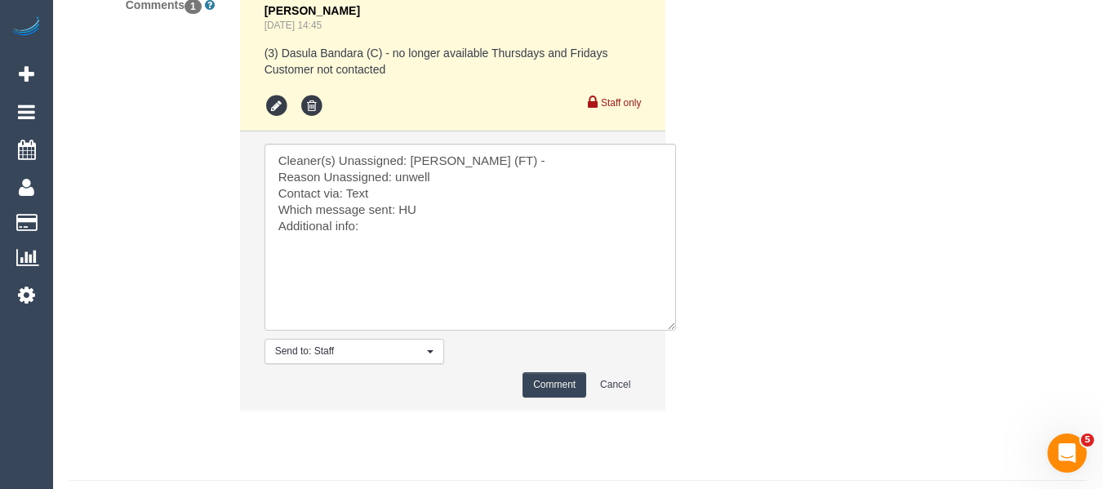
click at [538, 392] on button "Comment" at bounding box center [555, 384] width 64 height 25
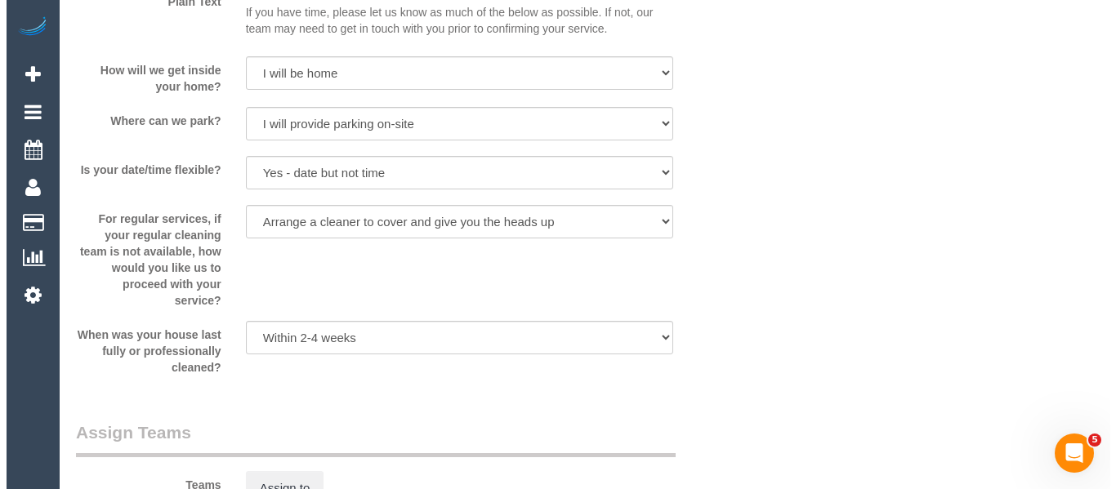
scroll to position [0, 0]
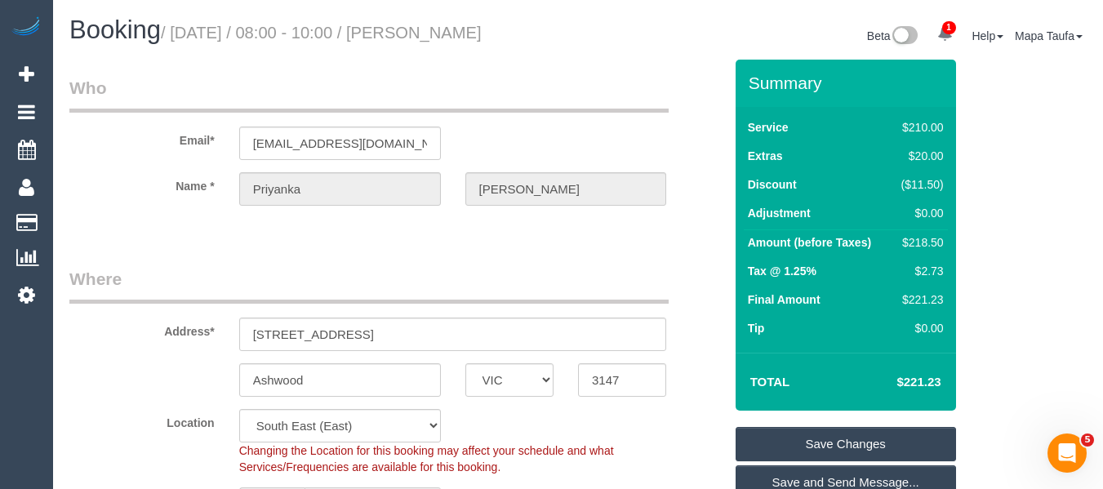
click at [835, 427] on link "Save Changes" at bounding box center [846, 444] width 221 height 34
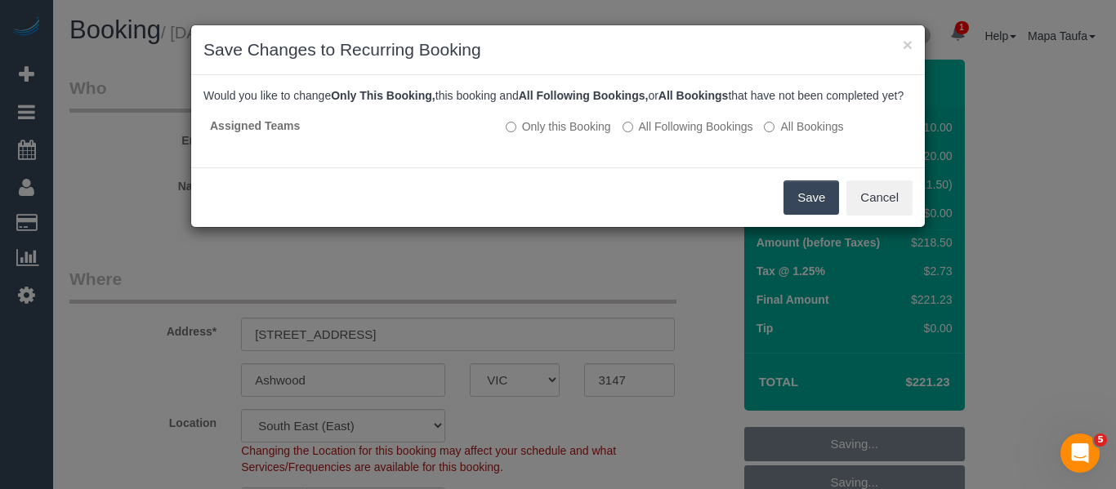
click at [807, 211] on button "Save" at bounding box center [811, 197] width 56 height 34
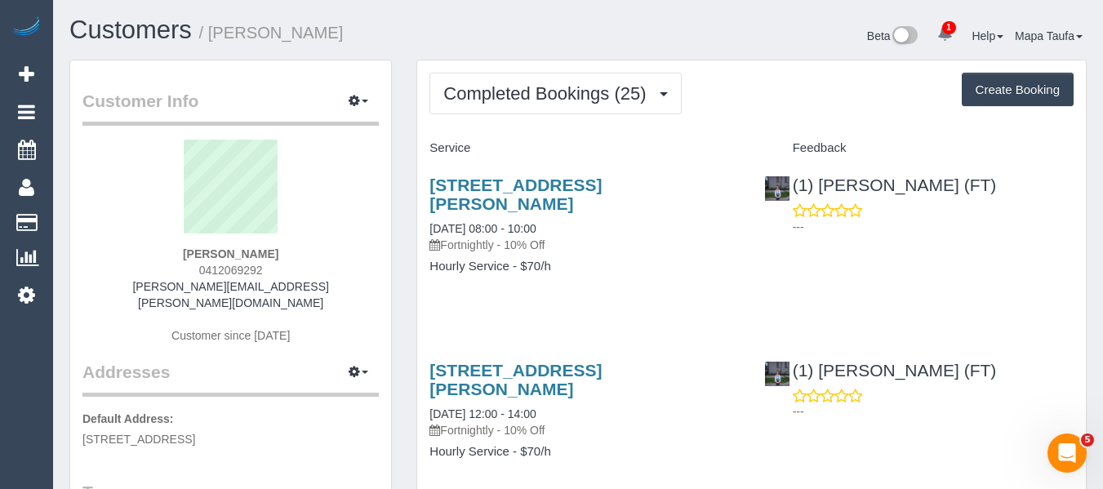
drag, startPoint x: 274, startPoint y: 269, endPoint x: 196, endPoint y: 270, distance: 78.4
click at [196, 270] on div "[PERSON_NAME] 0412069292 [PERSON_NAME][EMAIL_ADDRESS][PERSON_NAME][DOMAIN_NAME]…" at bounding box center [230, 250] width 296 height 221
copy span "0412069292"
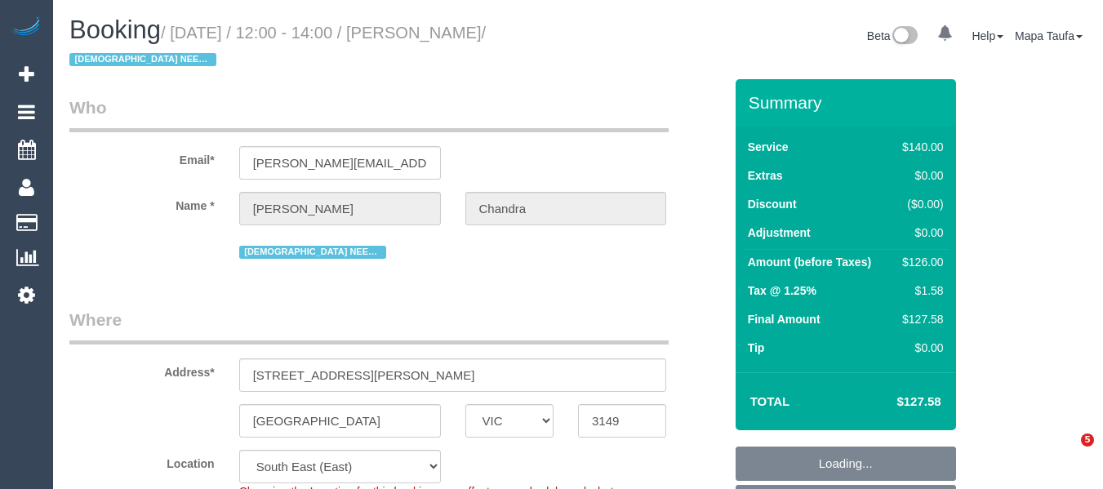
select select "VIC"
select select "number:27"
select select "number:14"
select select "number:21"
select select "number:25"
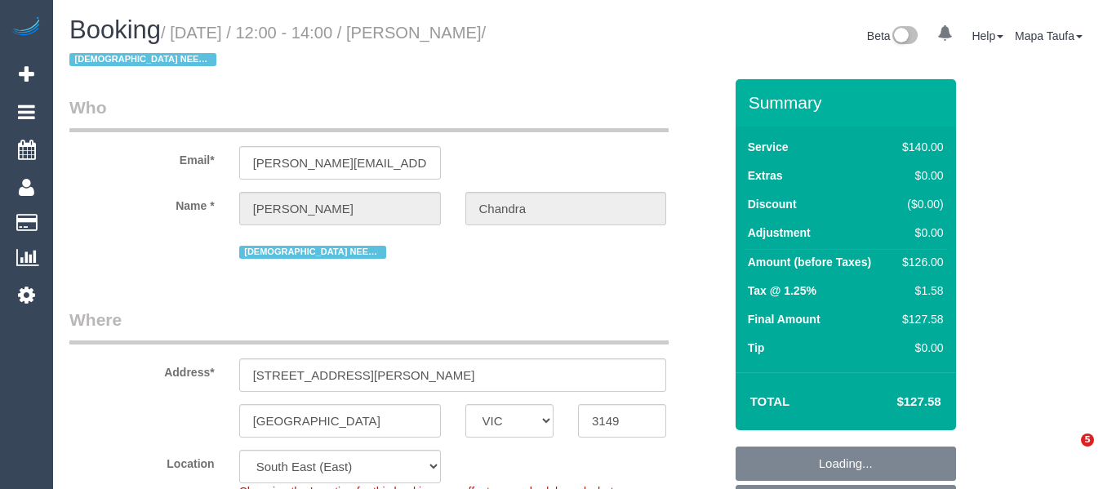
select select "number:35"
select select "number:13"
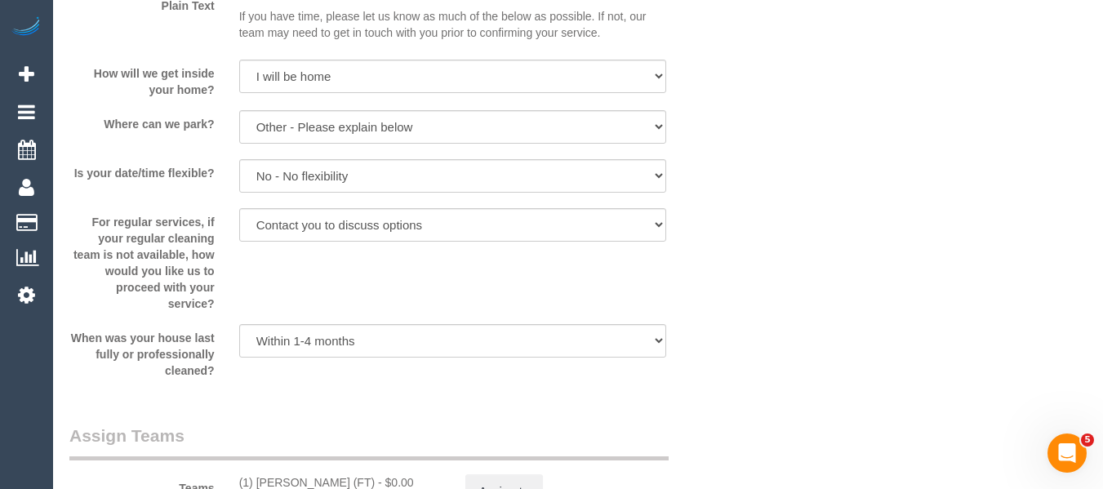
scroll to position [2635, 0]
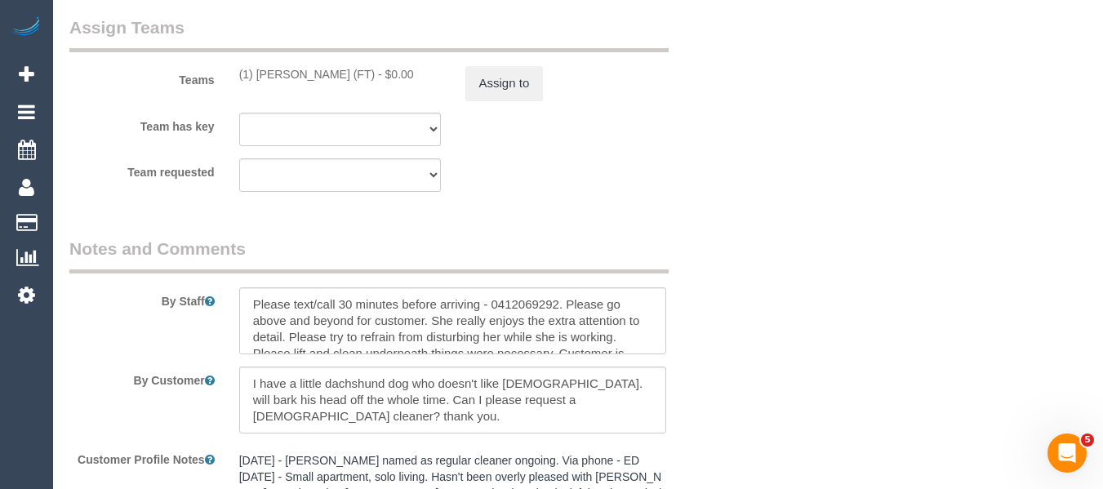
drag, startPoint x: 354, startPoint y: 81, endPoint x: 256, endPoint y: 72, distance: 99.2
click at [256, 72] on div "(1) Helen Trickett (FT) - $0.00" at bounding box center [340, 74] width 202 height 16
click at [517, 83] on button "Assign to" at bounding box center [505, 83] width 78 height 34
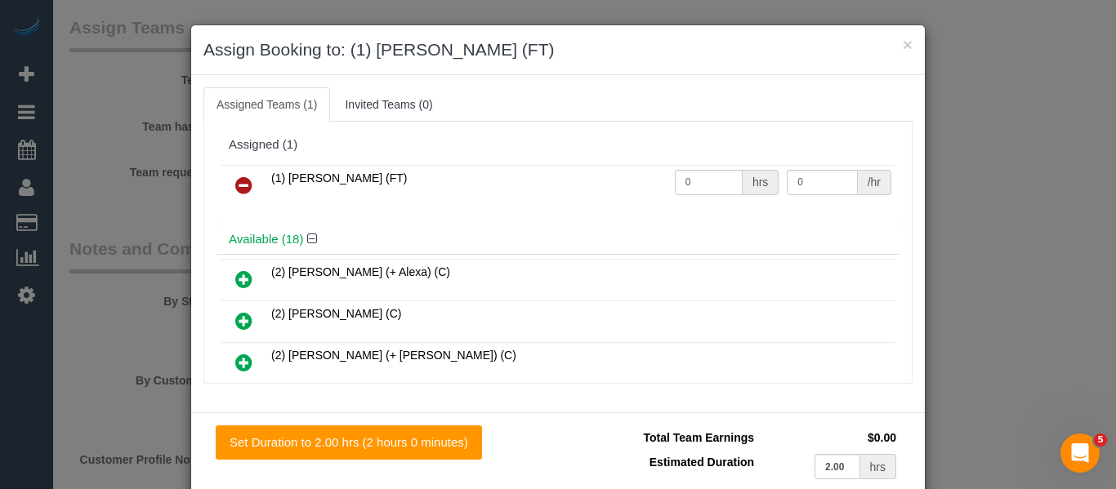
click at [239, 184] on icon at bounding box center [243, 186] width 17 height 20
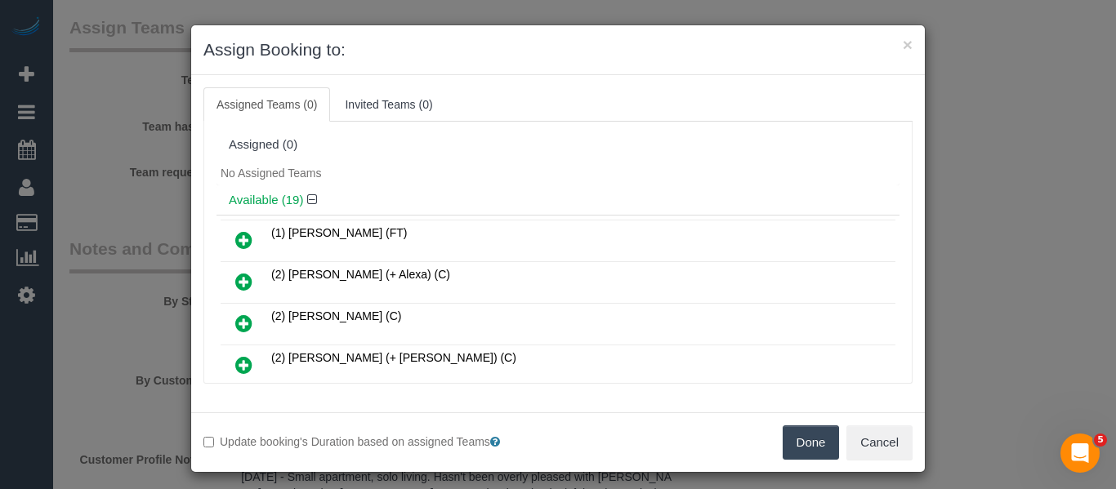
click at [794, 449] on button "Done" at bounding box center [810, 442] width 57 height 34
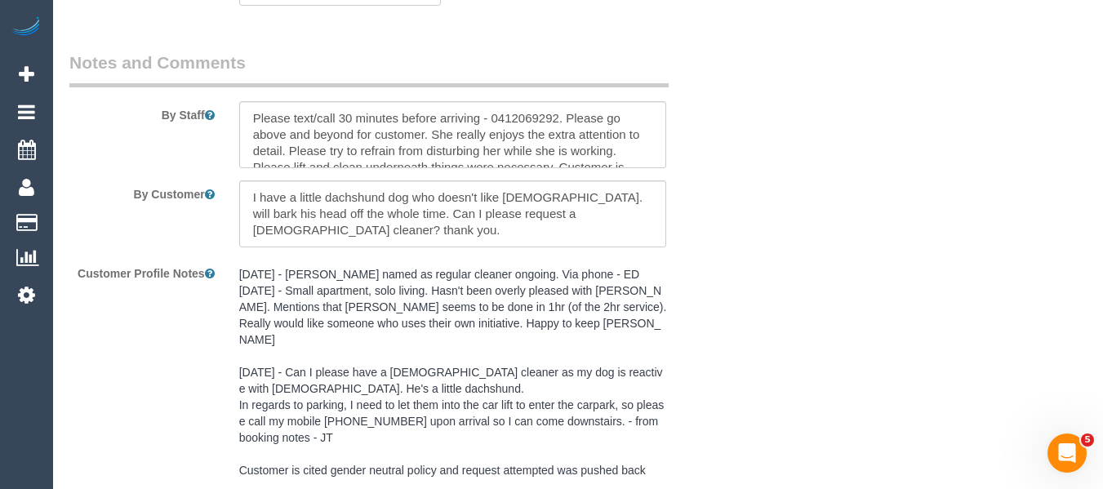
scroll to position [3043, 0]
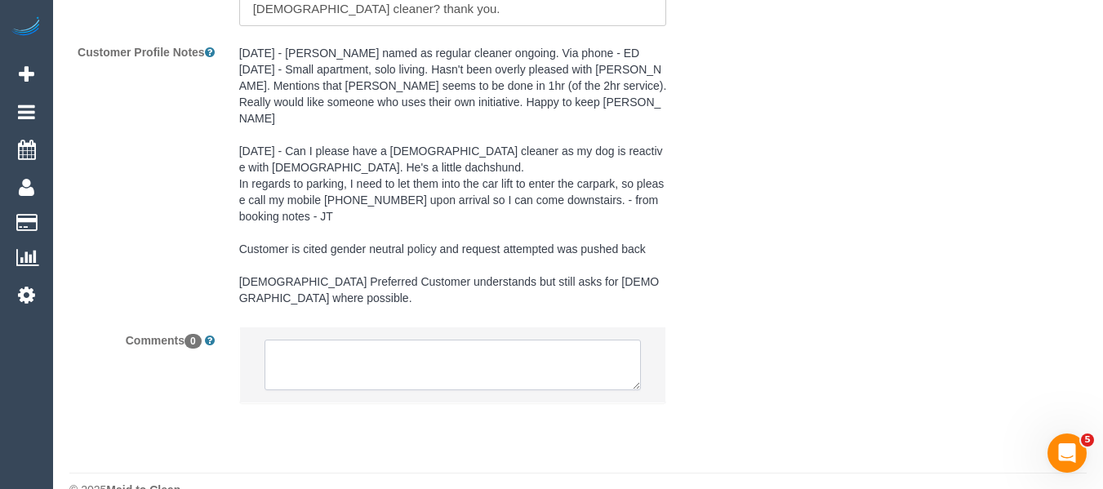
click at [337, 340] on textarea at bounding box center [453, 365] width 377 height 51
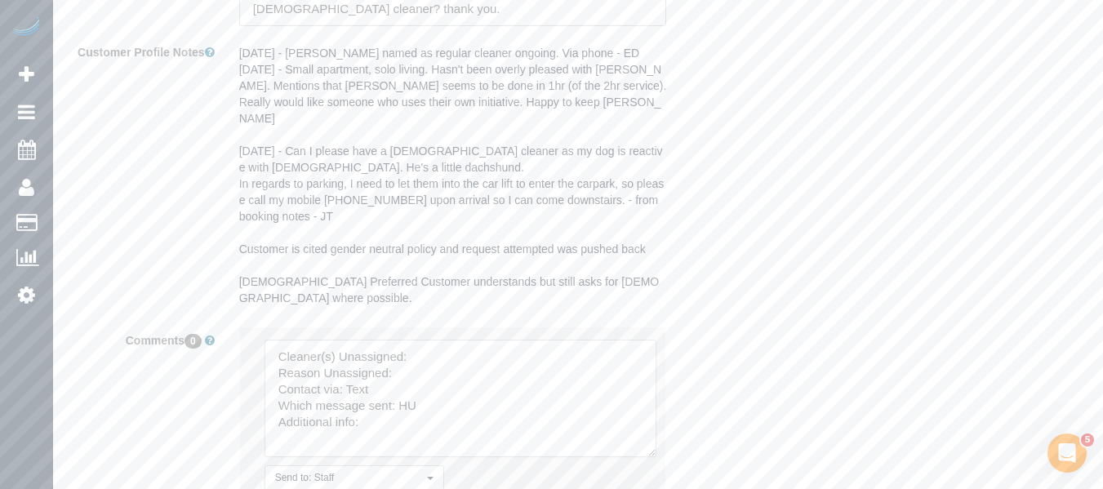
drag, startPoint x: 644, startPoint y: 403, endPoint x: 595, endPoint y: 403, distance: 49.0
click at [653, 437] on textarea at bounding box center [461, 399] width 392 height 118
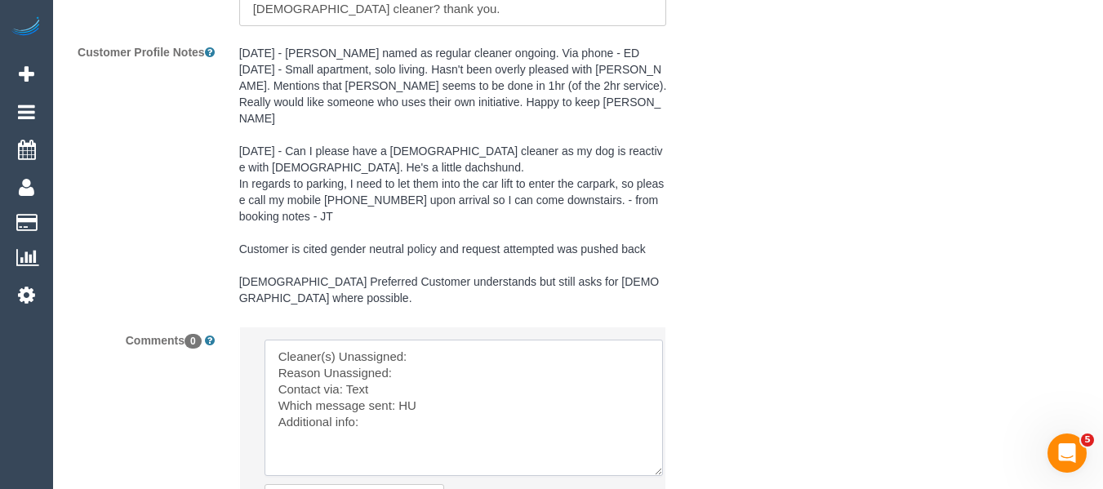
drag, startPoint x: 460, startPoint y: 315, endPoint x: 446, endPoint y: 330, distance: 20.2
click at [458, 340] on textarea at bounding box center [464, 408] width 399 height 136
paste textarea "Helen Trickett (FT)"
click at [438, 341] on textarea at bounding box center [464, 408] width 399 height 136
click at [406, 374] on textarea at bounding box center [464, 408] width 399 height 136
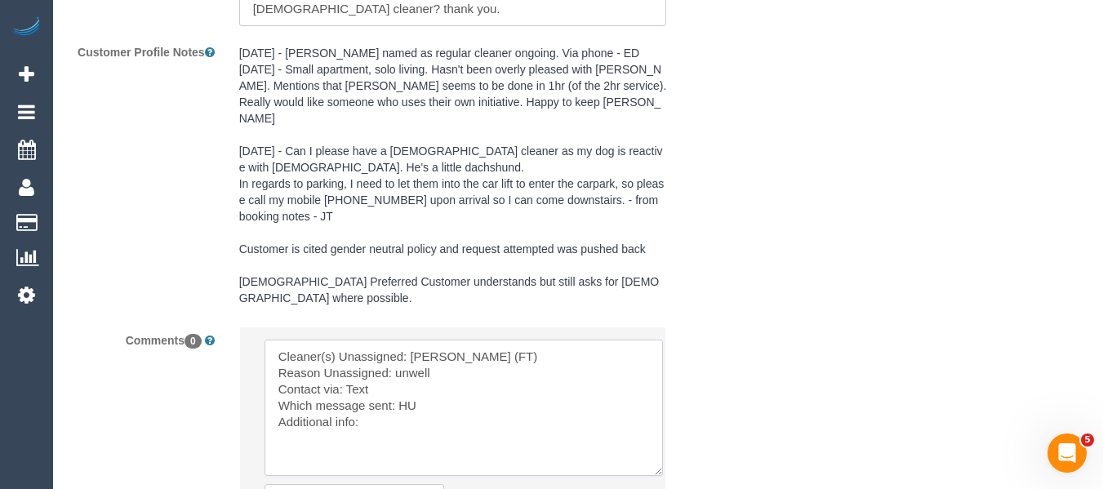
click at [406, 374] on textarea at bounding box center [464, 408] width 399 height 136
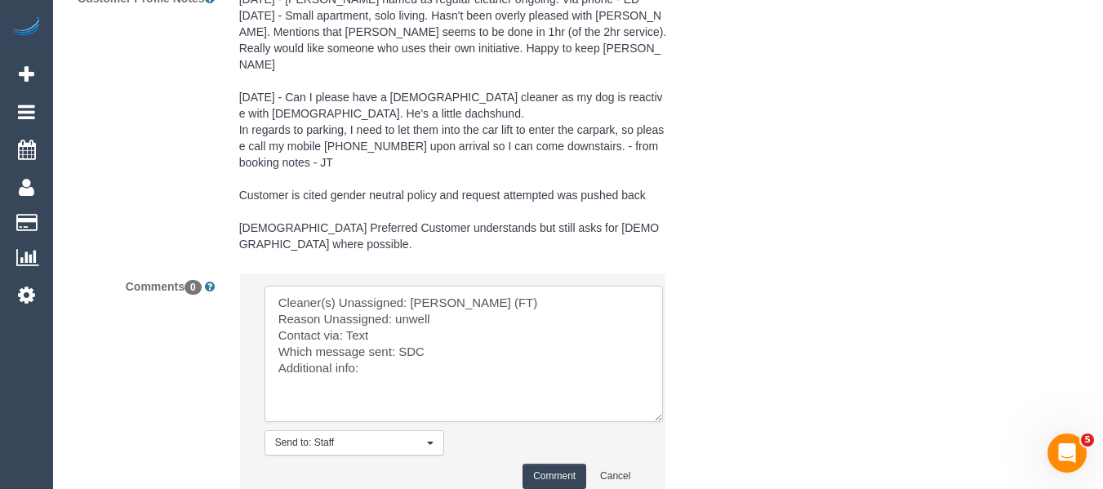
scroll to position [3125, 0]
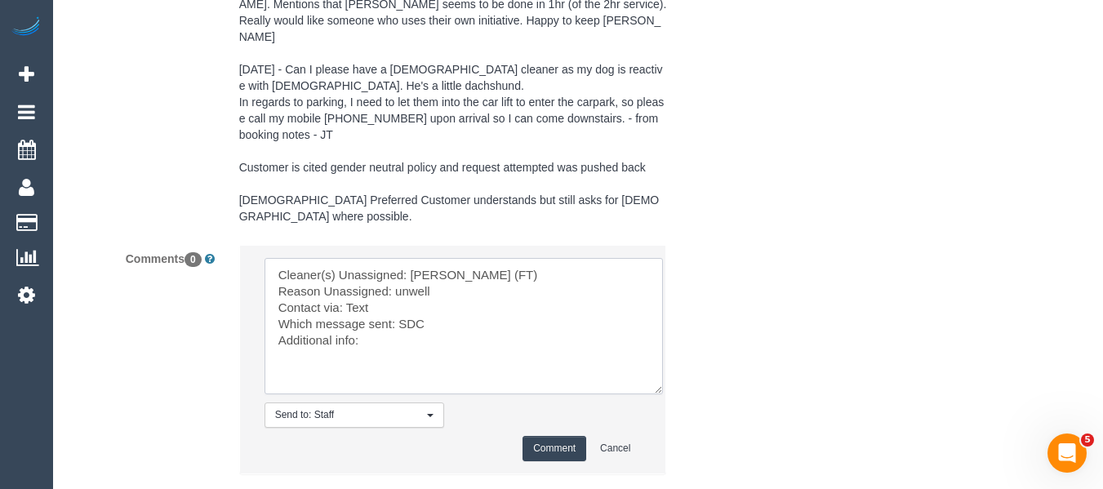
type textarea "Cleaner(s) Unassigned: Helen Trickett (FT) Reason Unassigned: unwell Contact vi…"
click at [566, 436] on button "Comment" at bounding box center [555, 448] width 64 height 25
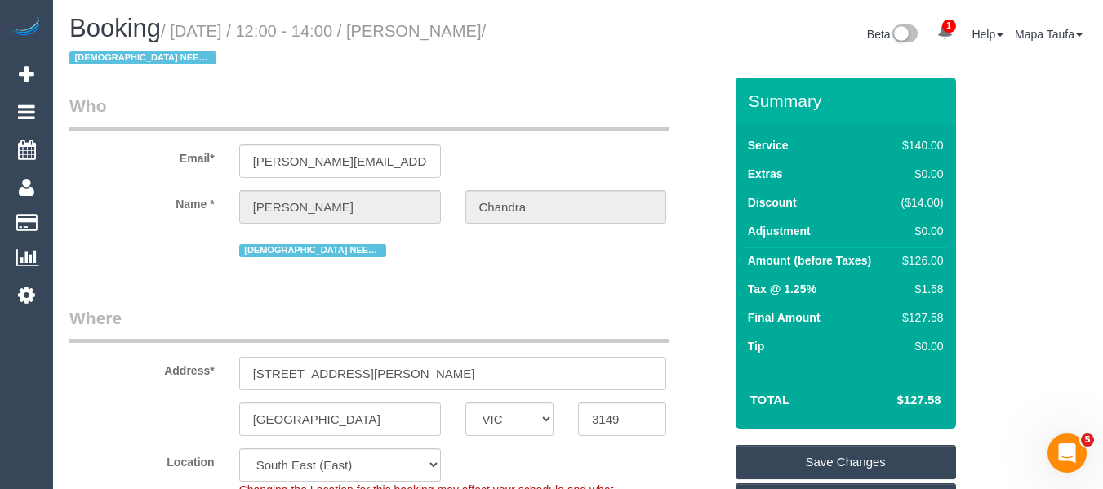
scroll to position [0, 0]
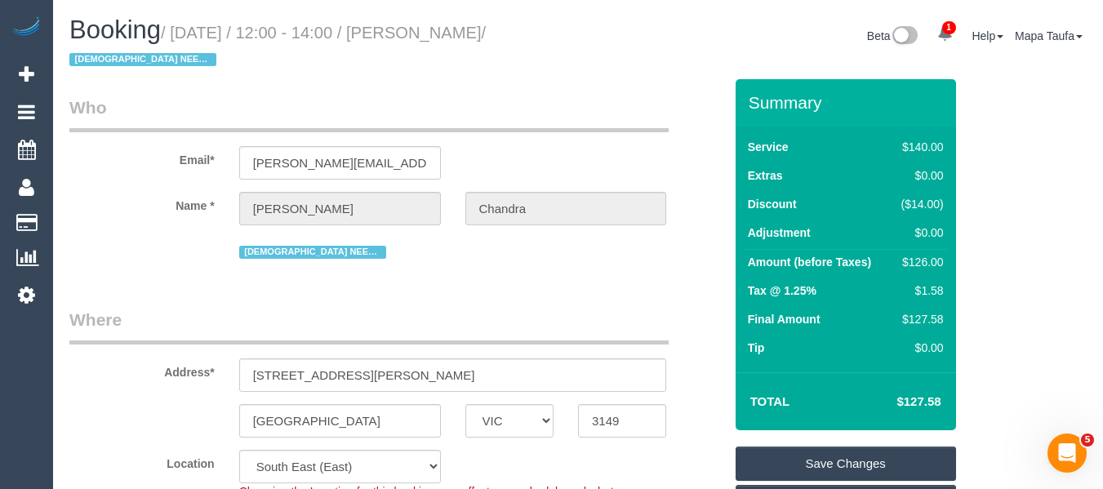
click at [785, 465] on link "Save Changes" at bounding box center [846, 464] width 221 height 34
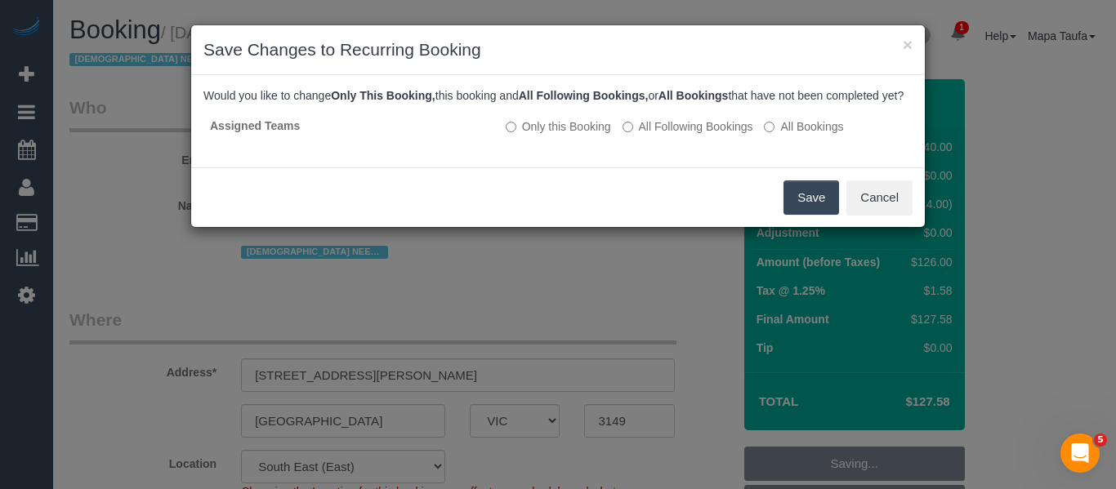
click at [798, 215] on button "Save" at bounding box center [811, 197] width 56 height 34
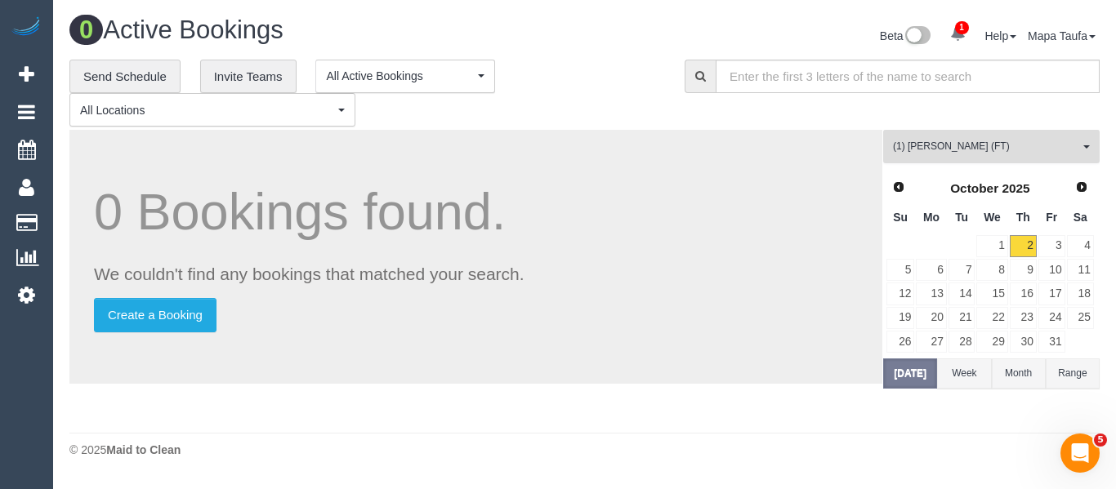
click at [915, 147] on span "(1) [PERSON_NAME] (FT)" at bounding box center [986, 147] width 186 height 14
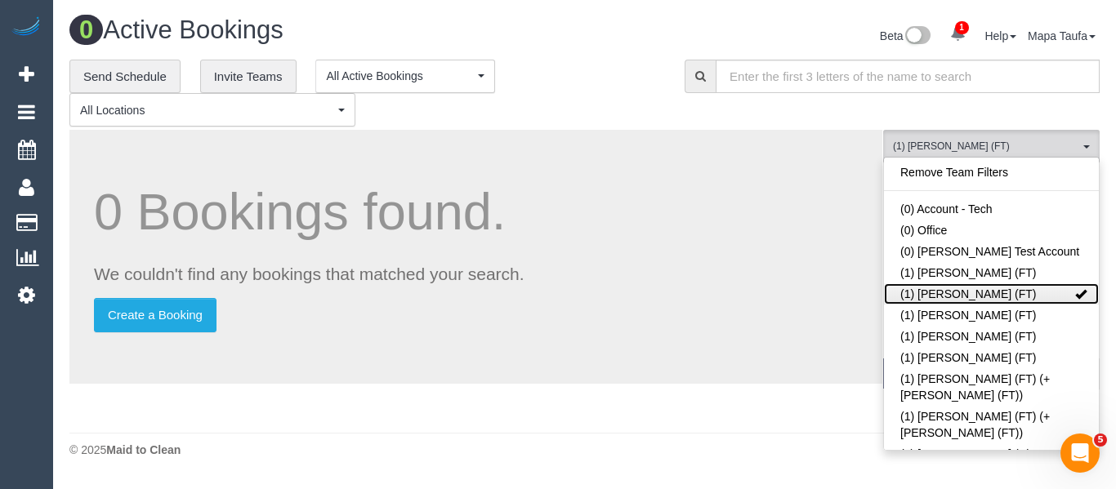
click at [923, 287] on link "(1) [PERSON_NAME] (FT)" at bounding box center [991, 293] width 215 height 21
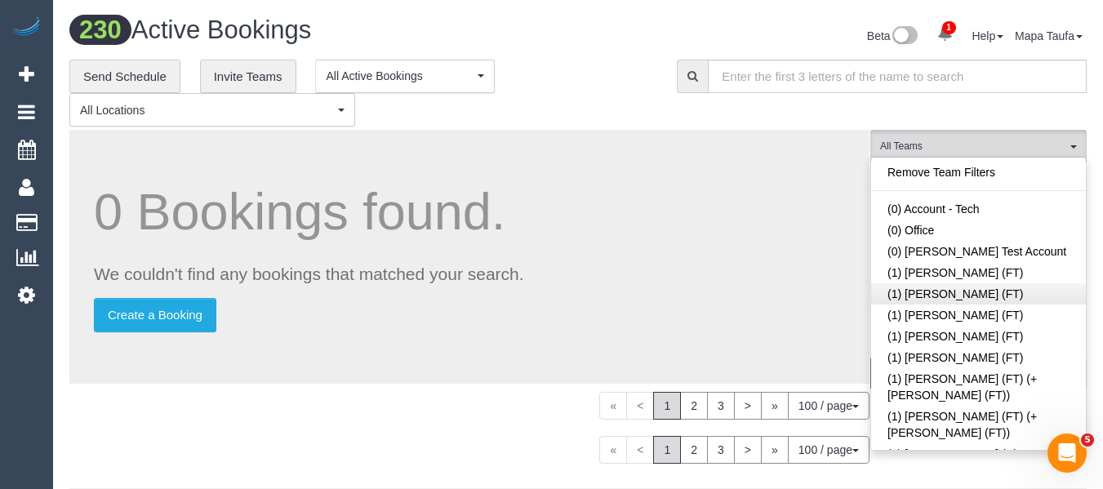
scroll to position [2793, 0]
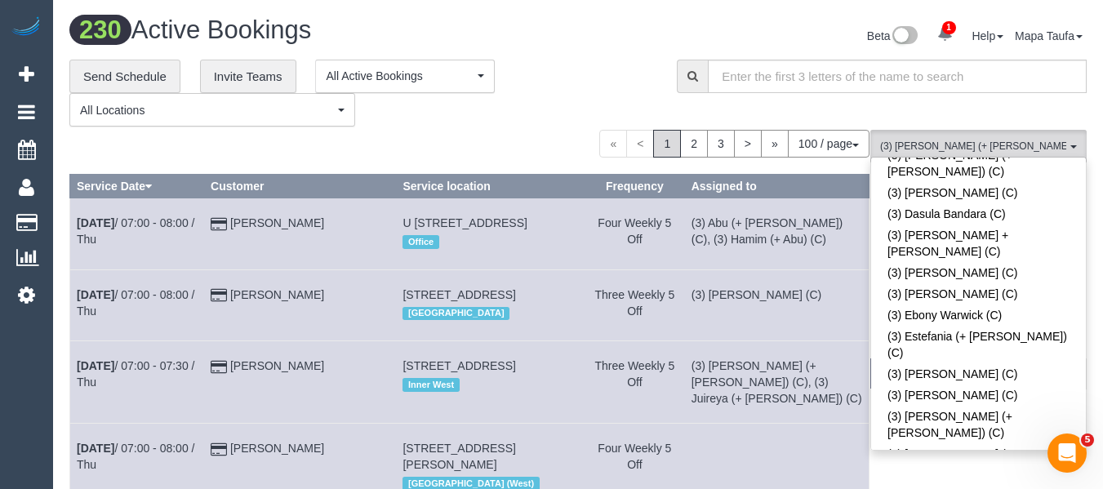
click at [601, 120] on div "**********" at bounding box center [360, 94] width 583 height 68
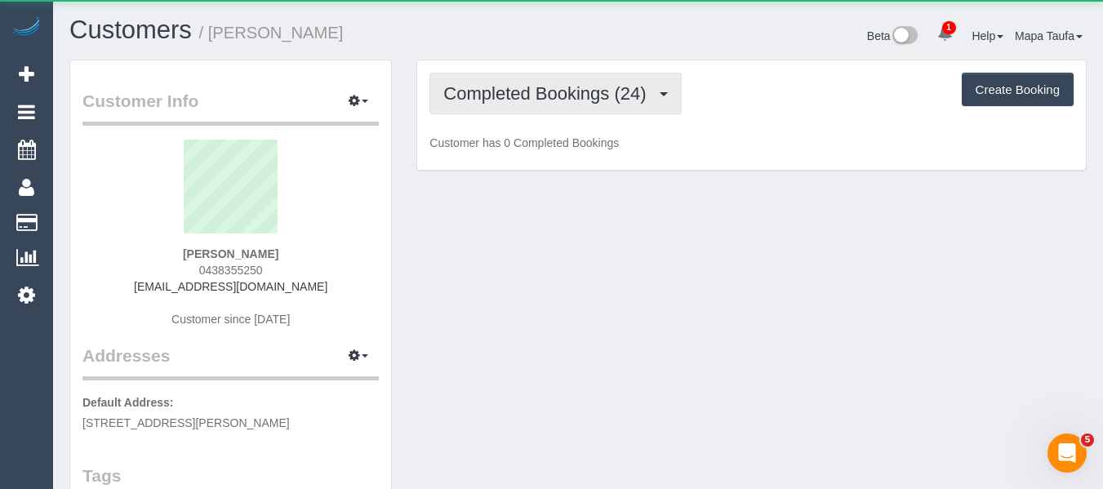
click at [470, 106] on button "Completed Bookings (24)" at bounding box center [556, 94] width 252 height 42
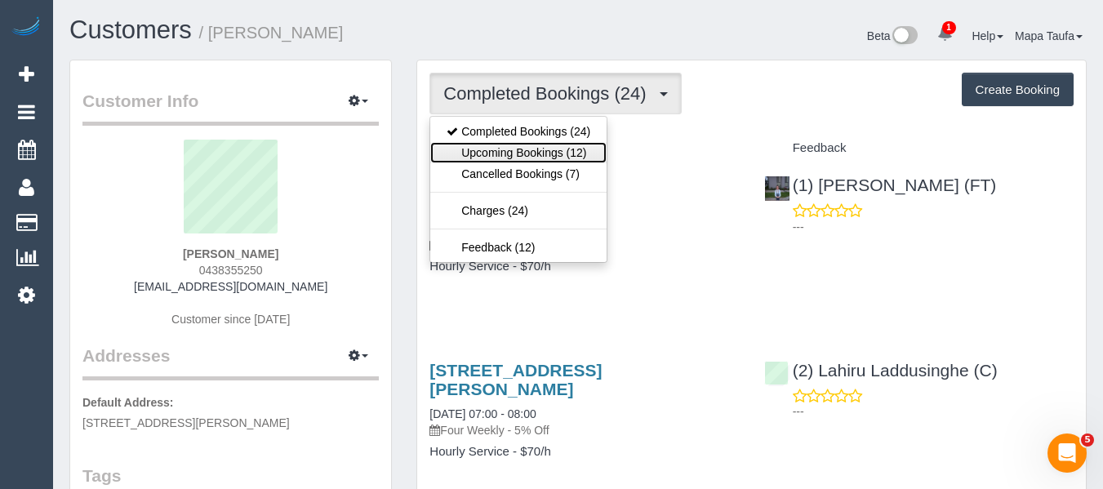
click at [493, 153] on link "Upcoming Bookings (12)" at bounding box center [518, 152] width 176 height 21
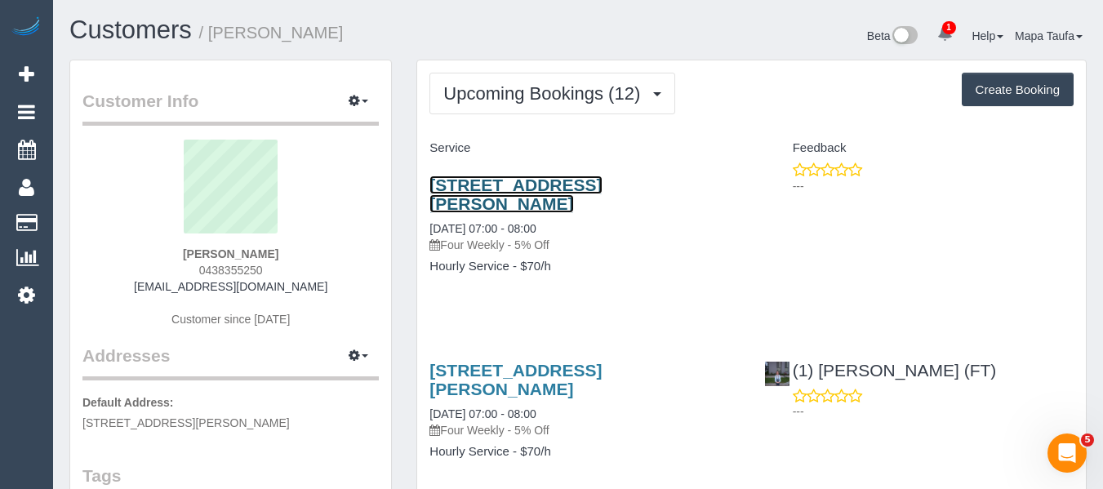
click at [510, 183] on link "[STREET_ADDRESS][PERSON_NAME]" at bounding box center [516, 195] width 172 height 38
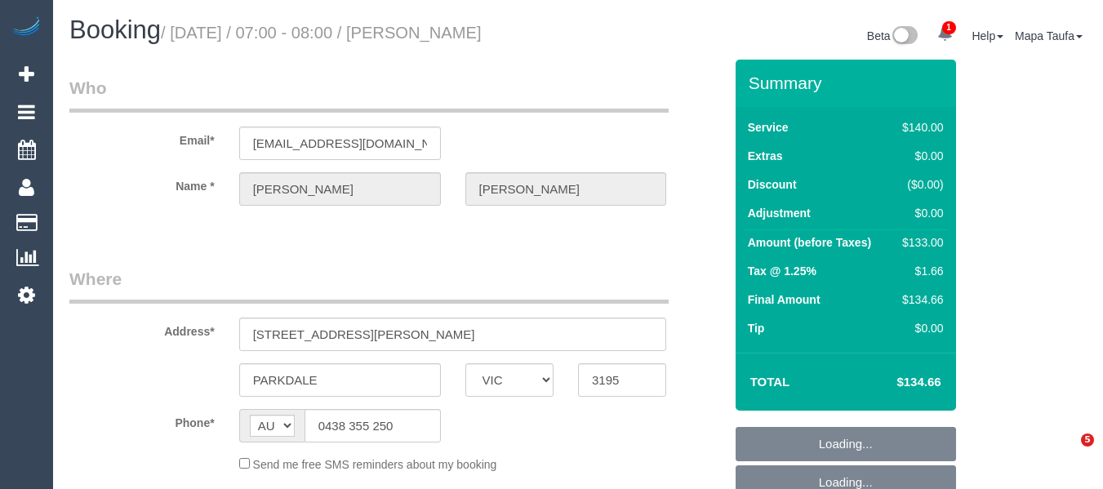
select select "VIC"
select select "number:28"
select select "number:14"
select select "number:19"
select select "number:22"
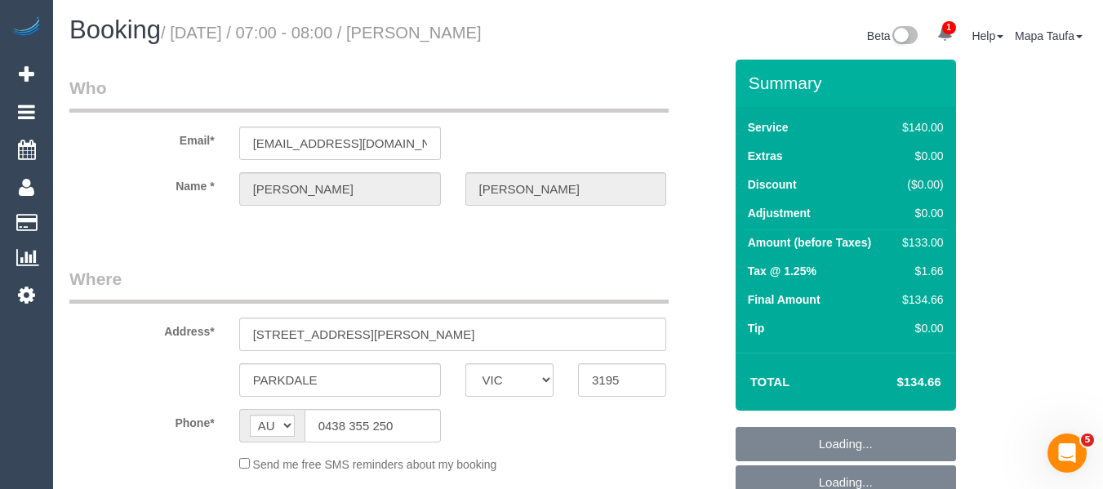
select select "number:34"
select select "number:11"
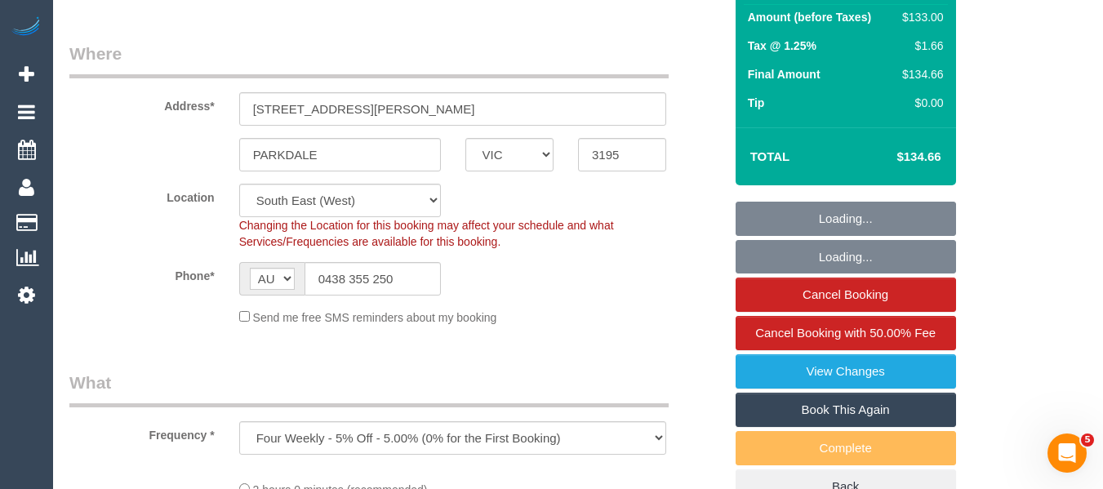
select select "object:709"
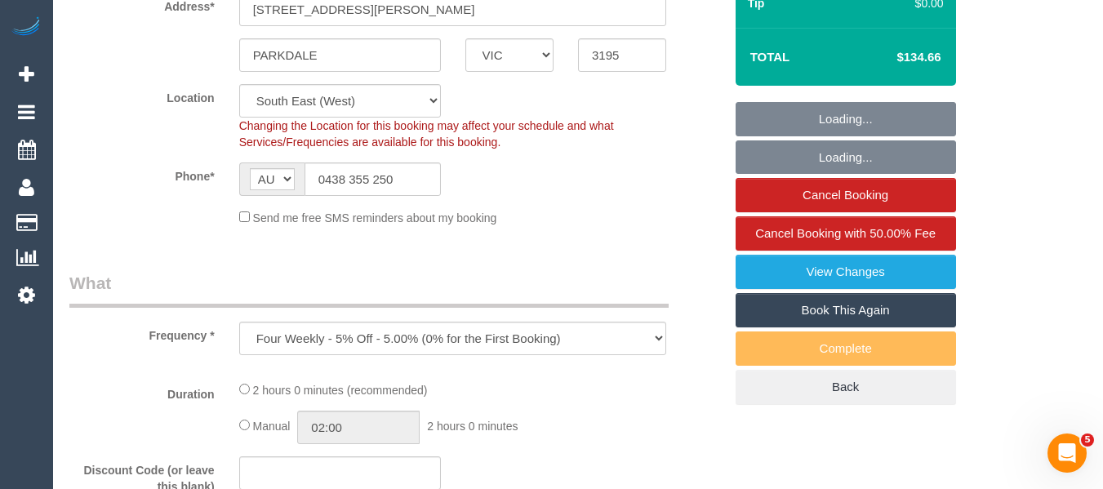
select select "string:stripe-pm_1NKadh2GScqysDRV4qq9SGqu"
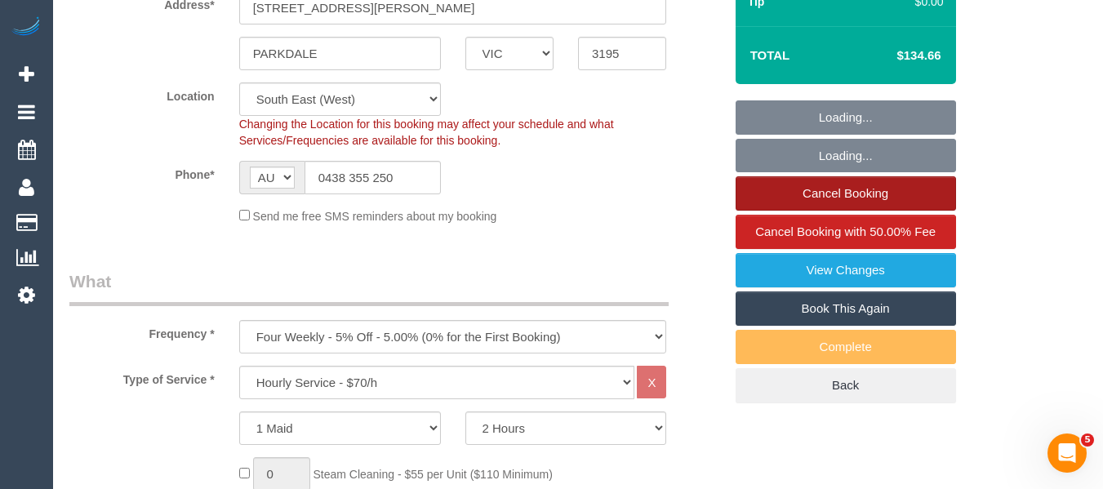
click at [790, 194] on link "Cancel Booking" at bounding box center [846, 193] width 221 height 34
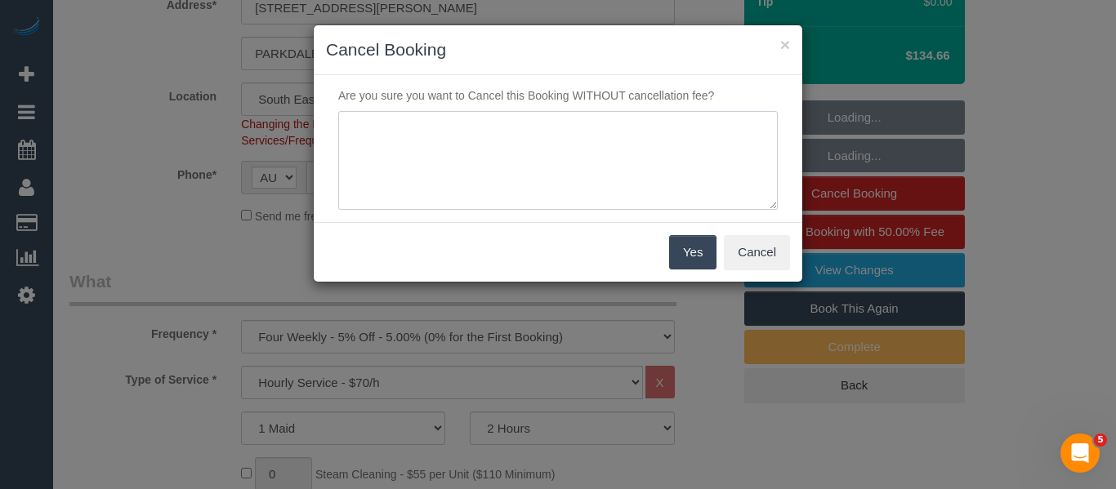
click at [534, 145] on textarea at bounding box center [557, 161] width 439 height 100
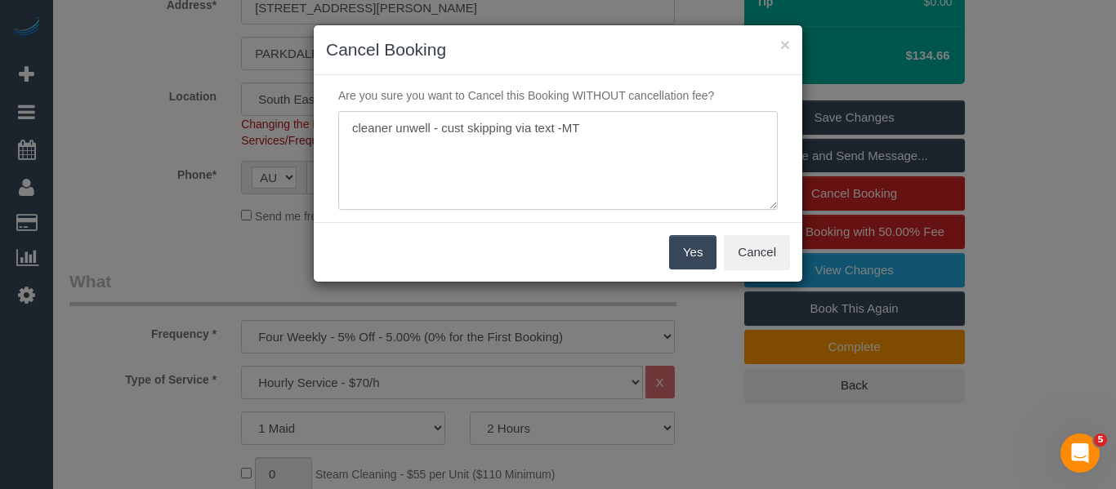
type textarea "cleaner unwell - cust skipping via text -MT"
click at [674, 249] on button "Yes" at bounding box center [692, 252] width 47 height 34
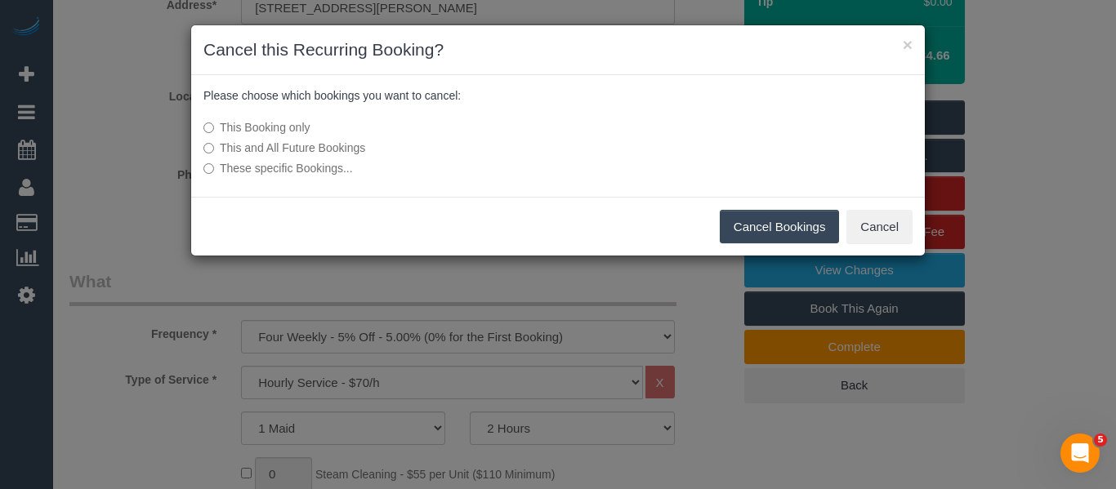
click at [772, 216] on button "Cancel Bookings" at bounding box center [779, 227] width 120 height 34
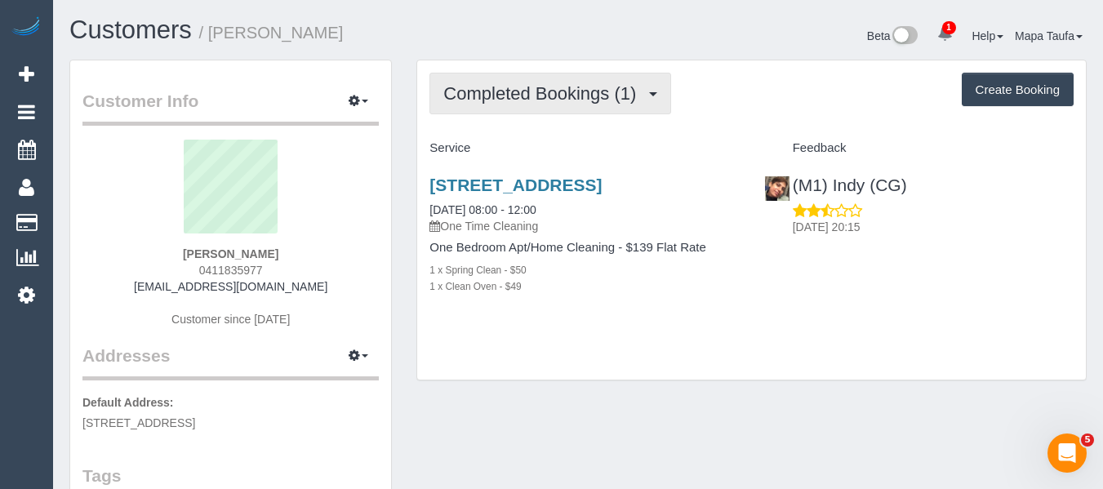
click at [509, 92] on span "Completed Bookings (1)" at bounding box center [543, 93] width 201 height 20
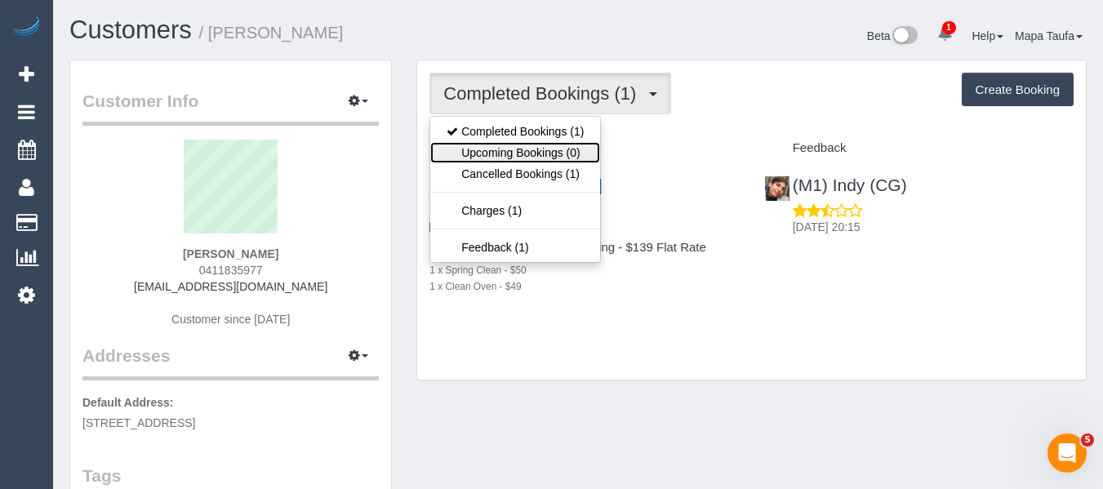
click at [534, 146] on link "Upcoming Bookings (0)" at bounding box center [515, 152] width 170 height 21
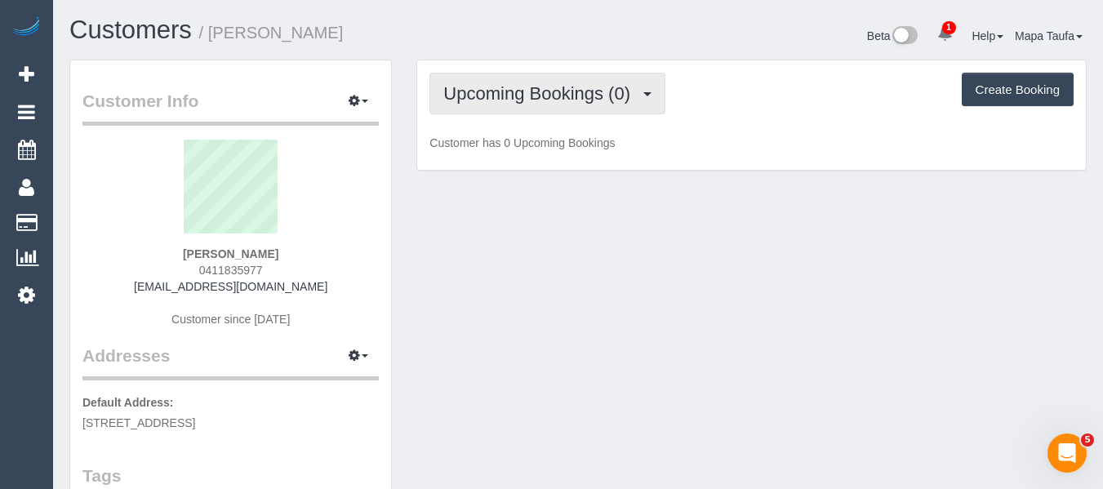
click at [496, 101] on span "Upcoming Bookings (0)" at bounding box center [540, 93] width 195 height 20
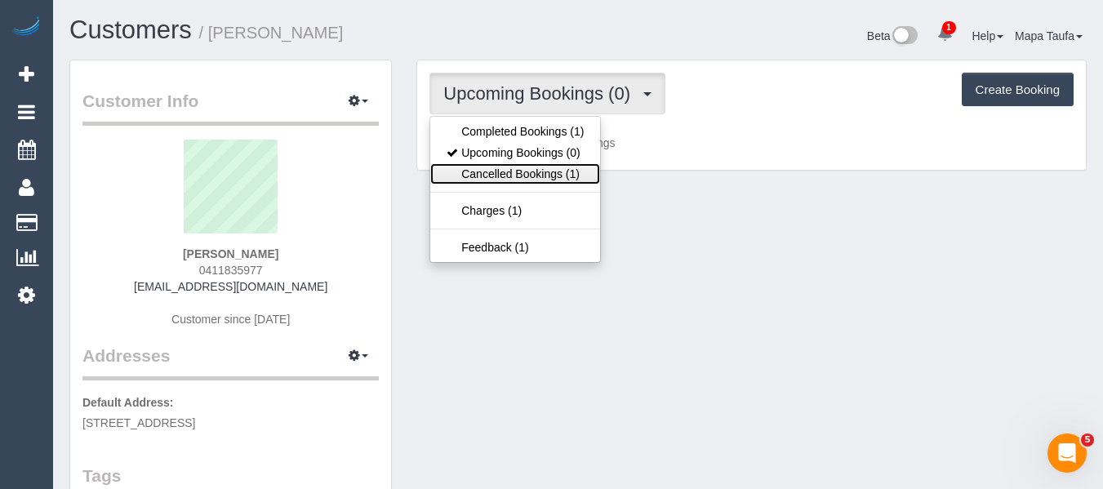
click at [505, 170] on link "Cancelled Bookings (1)" at bounding box center [515, 173] width 170 height 21
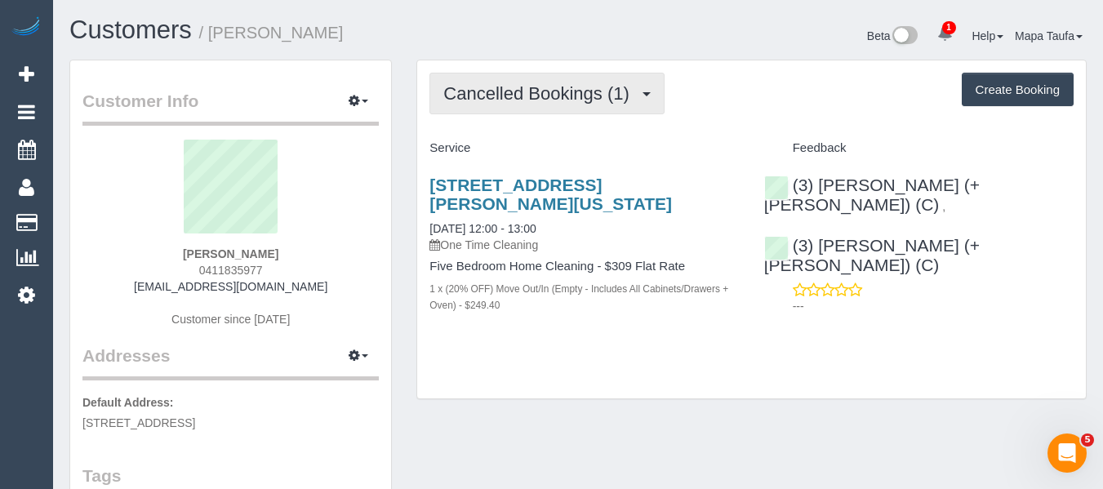
click at [501, 93] on span "Cancelled Bookings (1)" at bounding box center [540, 93] width 194 height 20
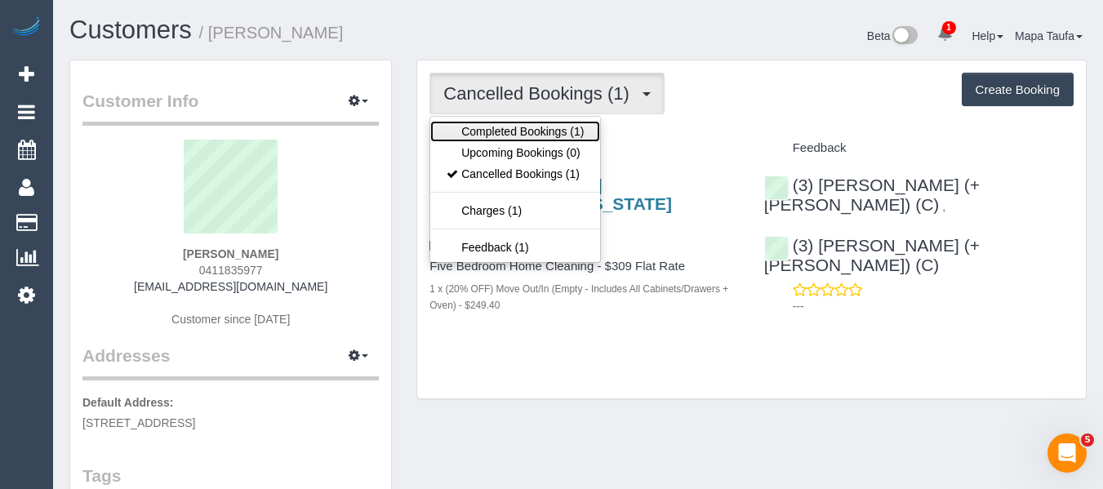
click at [496, 121] on link "Completed Bookings (1)" at bounding box center [515, 131] width 170 height 21
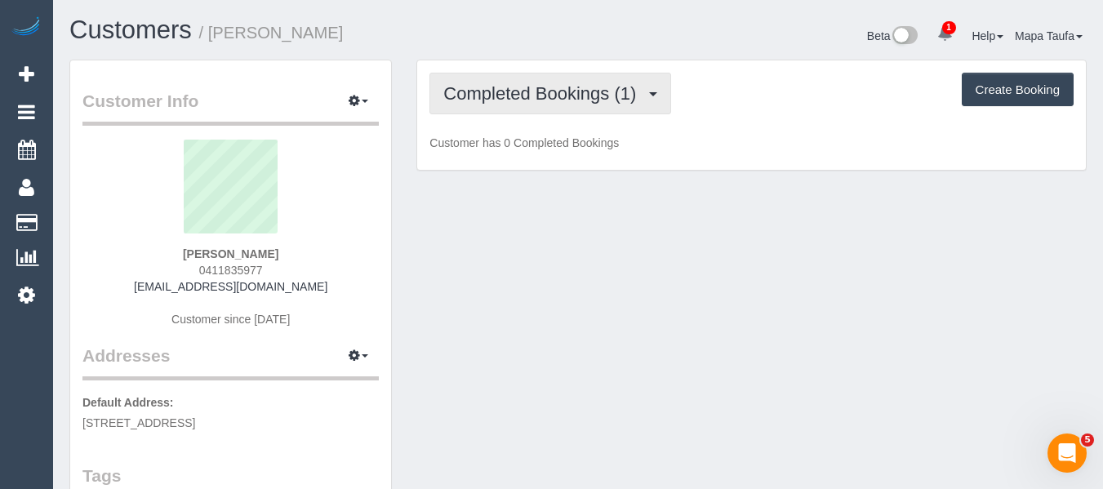
click at [494, 95] on span "Completed Bookings (1)" at bounding box center [543, 93] width 201 height 20
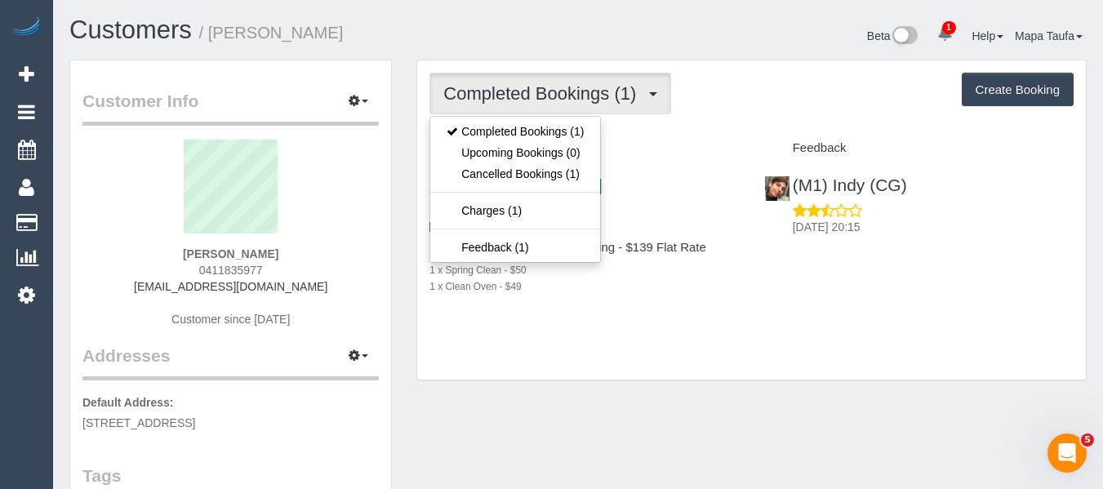
click at [510, 35] on h1 "Customers / Pauline Banh" at bounding box center [317, 30] width 497 height 28
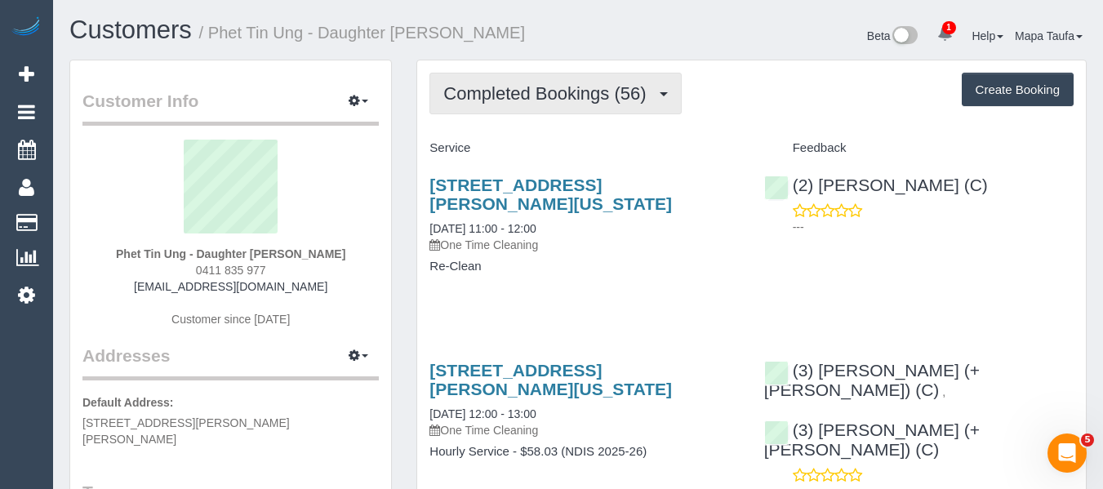
click at [530, 106] on button "Completed Bookings (56)" at bounding box center [556, 94] width 252 height 42
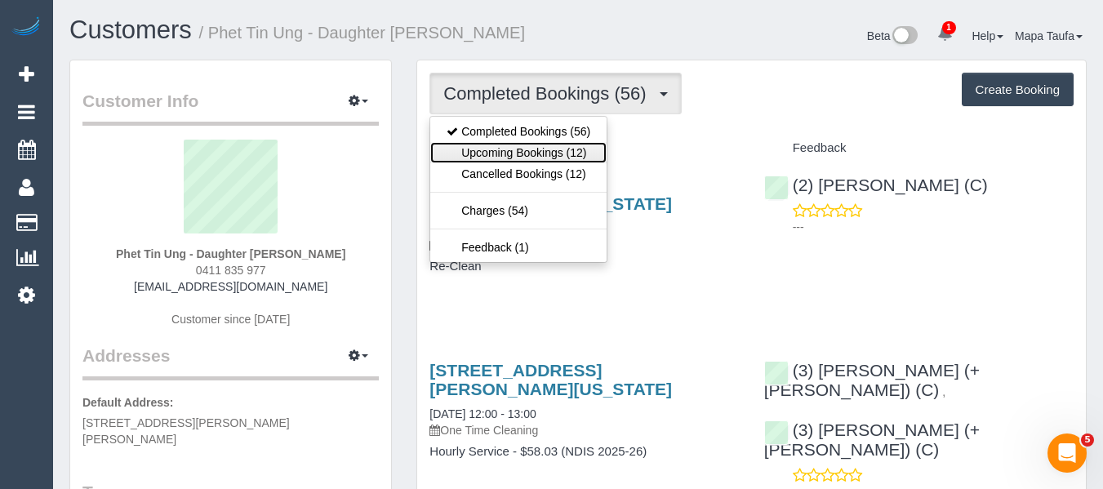
click at [529, 152] on link "Upcoming Bookings (12)" at bounding box center [518, 152] width 176 height 21
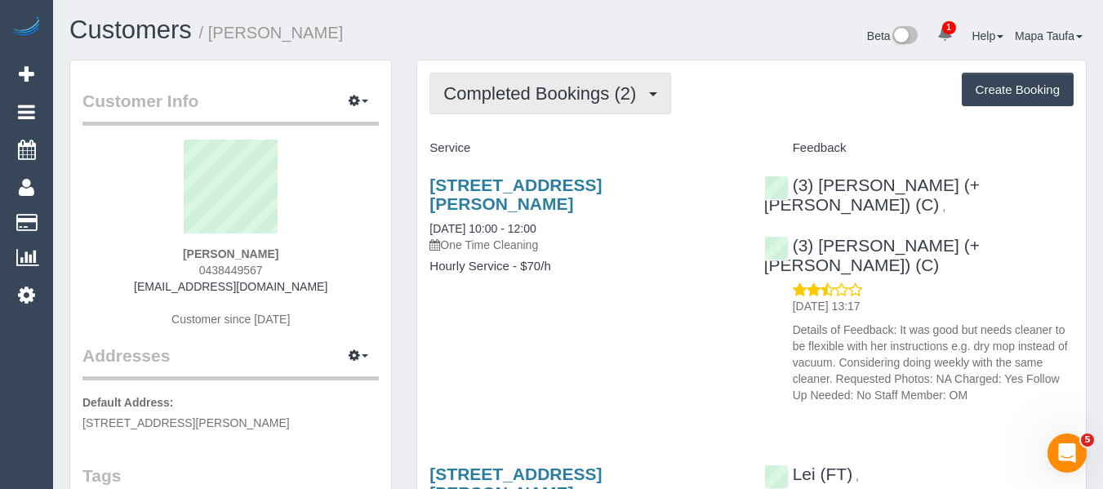
click at [586, 107] on button "Completed Bookings (2)" at bounding box center [551, 94] width 242 height 42
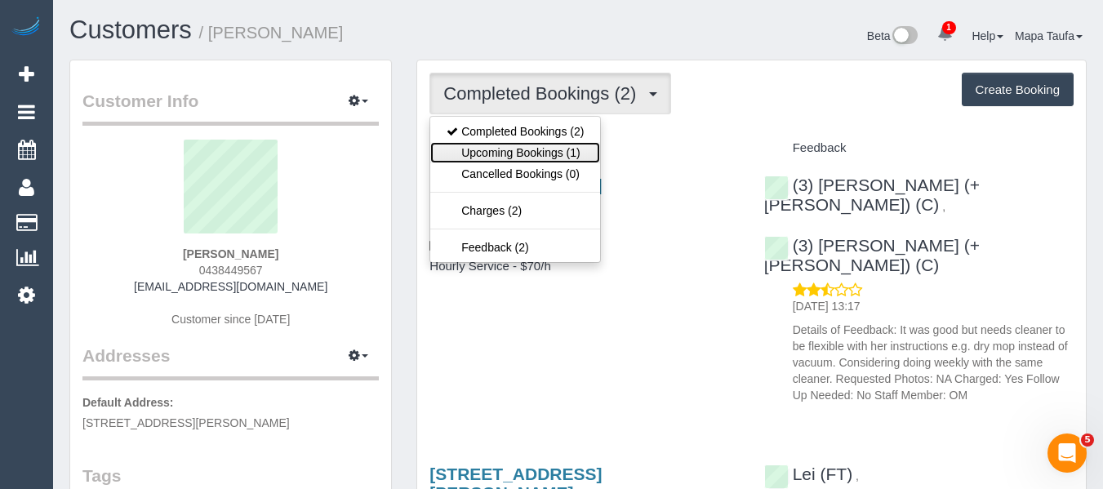
click at [550, 160] on link "Upcoming Bookings (1)" at bounding box center [515, 152] width 170 height 21
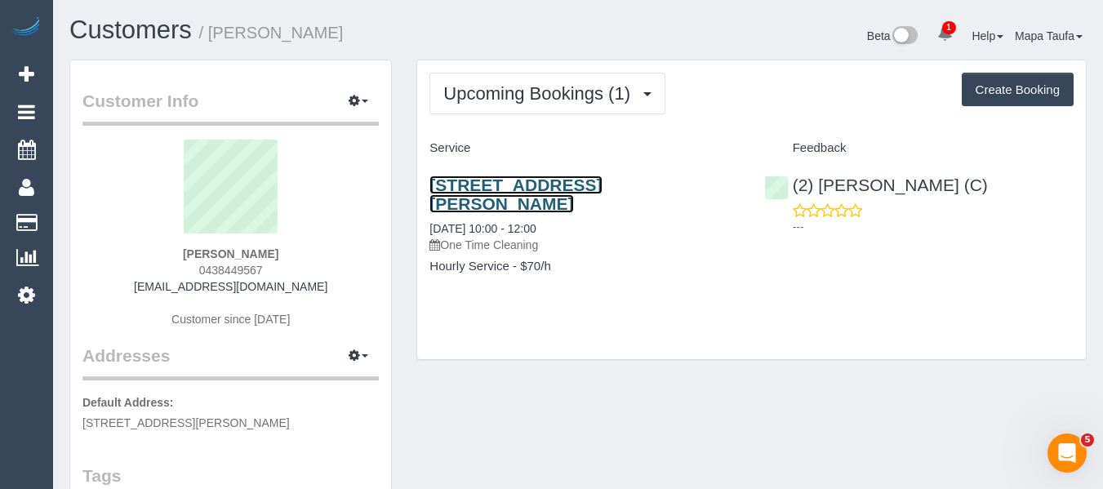
click at [503, 190] on link "11 Norris St, Surrey Hills, VIC 3127" at bounding box center [516, 195] width 172 height 38
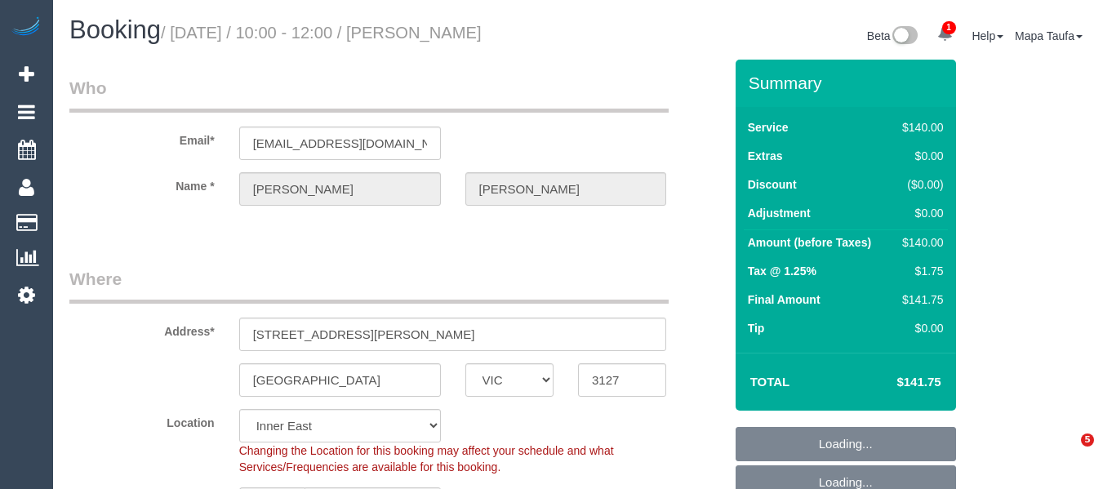
select select "VIC"
select select "number:30"
select select "number:14"
select select "number:19"
select select "number:24"
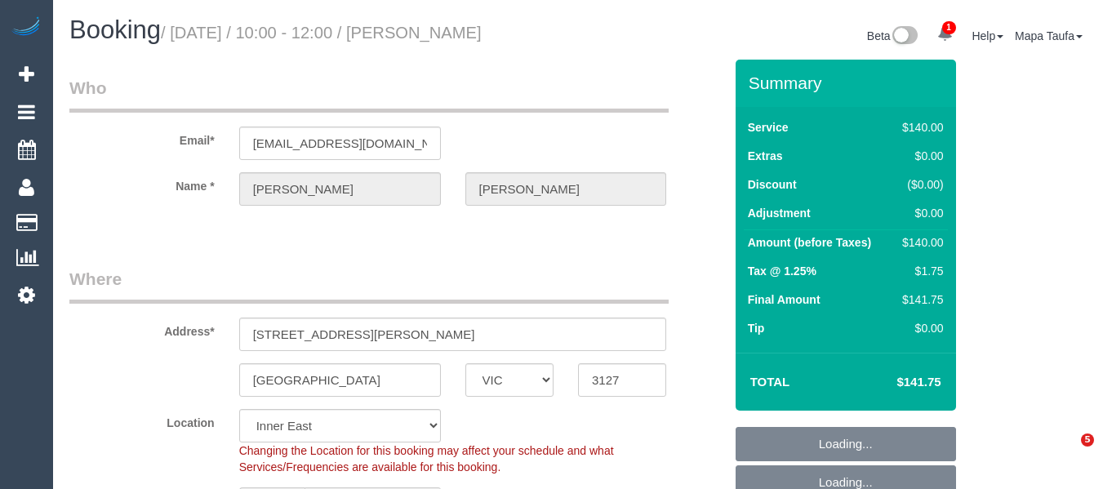
select select "number:12"
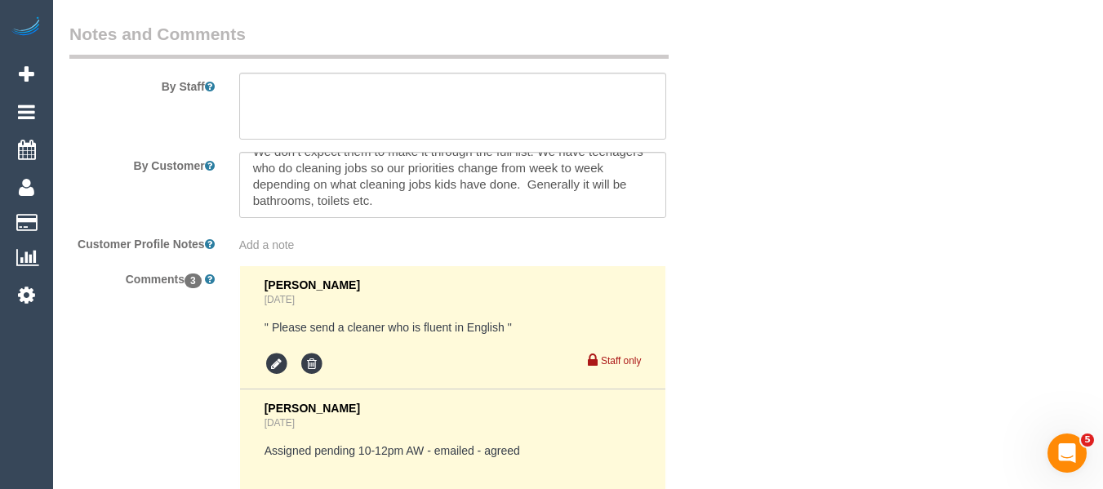
scroll to position [2673, 0]
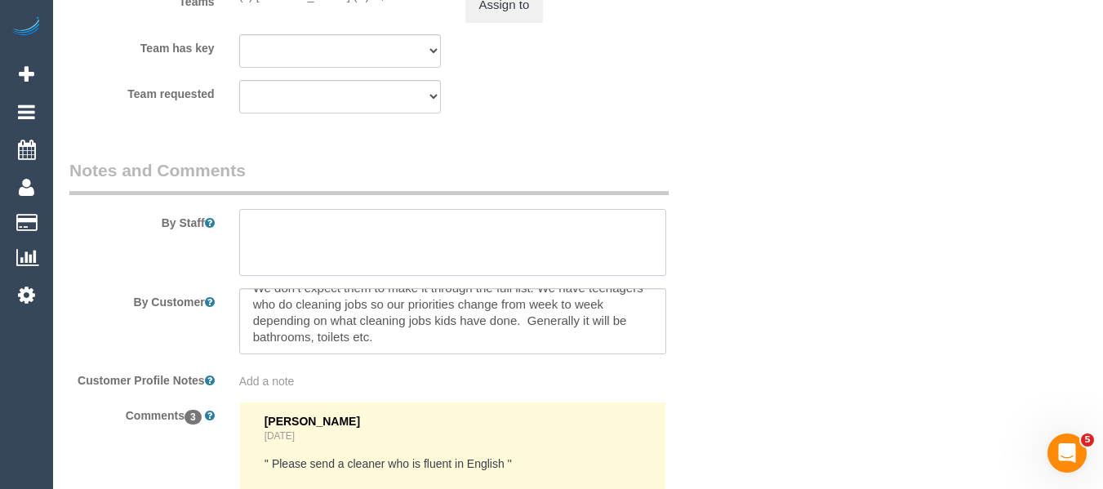
click at [345, 218] on textarea at bounding box center [453, 242] width 428 height 67
paste textarea "Notes In the time allocated, please work through this list top to bottom in pri…"
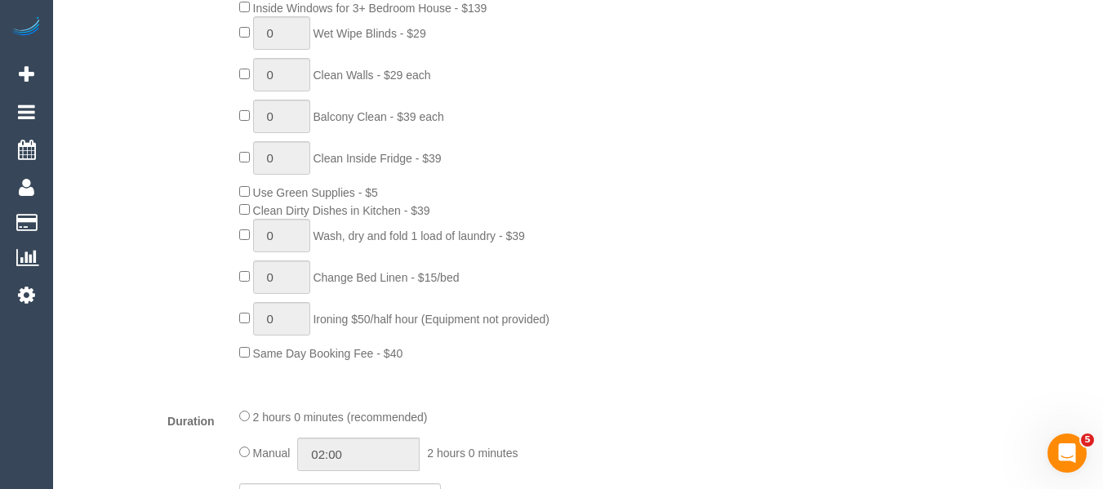
scroll to position [0, 0]
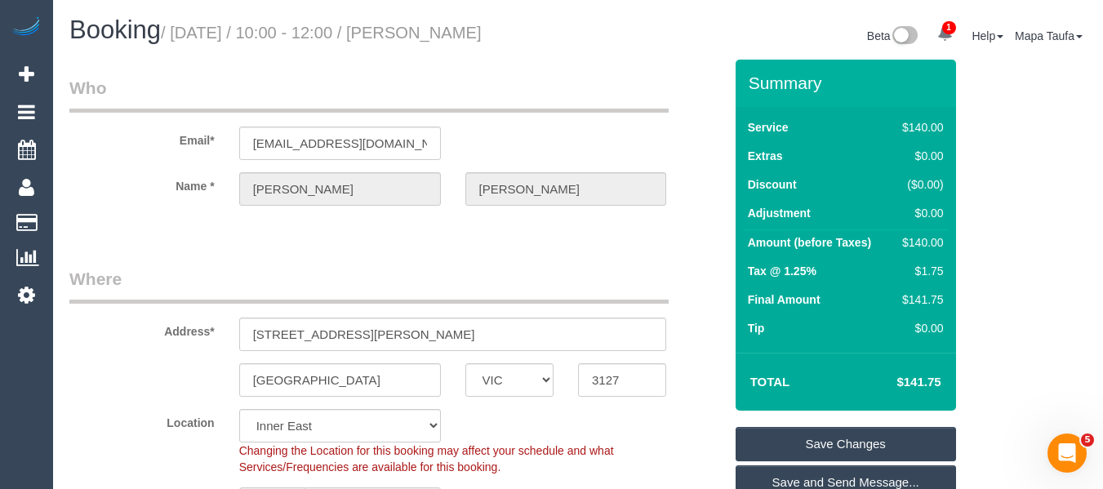
type textarea "Notes In the time allocated, please work through this list top to bottom in pri…"
click at [841, 442] on link "Save Changes" at bounding box center [846, 444] width 221 height 34
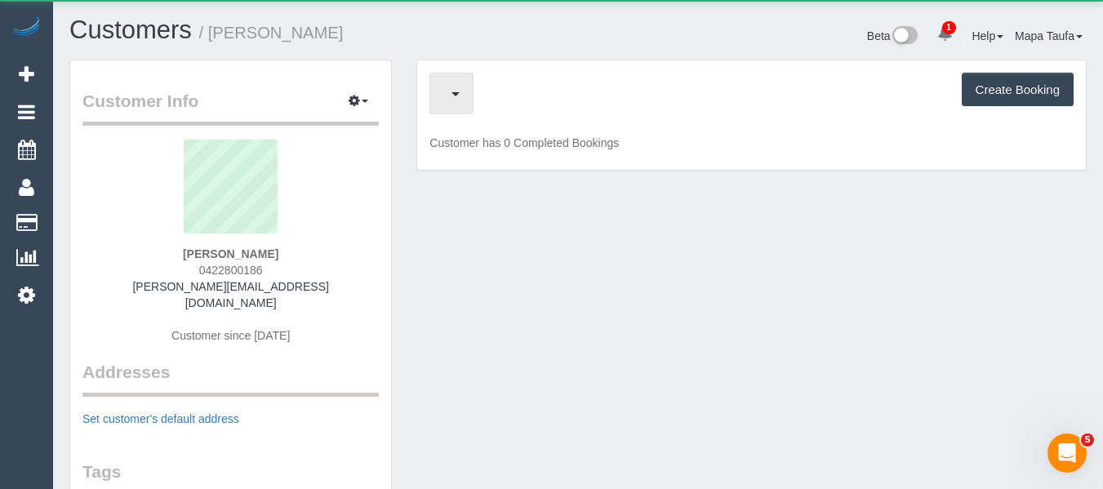
drag, startPoint x: 466, startPoint y: 94, endPoint x: 470, endPoint y: 128, distance: 34.5
click at [466, 95] on button "button" at bounding box center [452, 94] width 44 height 42
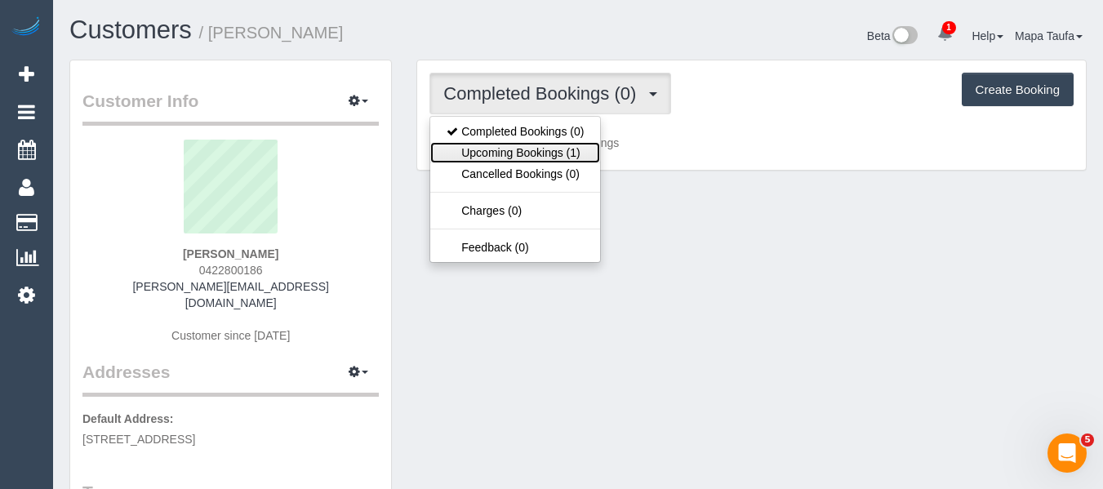
click at [472, 146] on link "Upcoming Bookings (1)" at bounding box center [515, 152] width 170 height 21
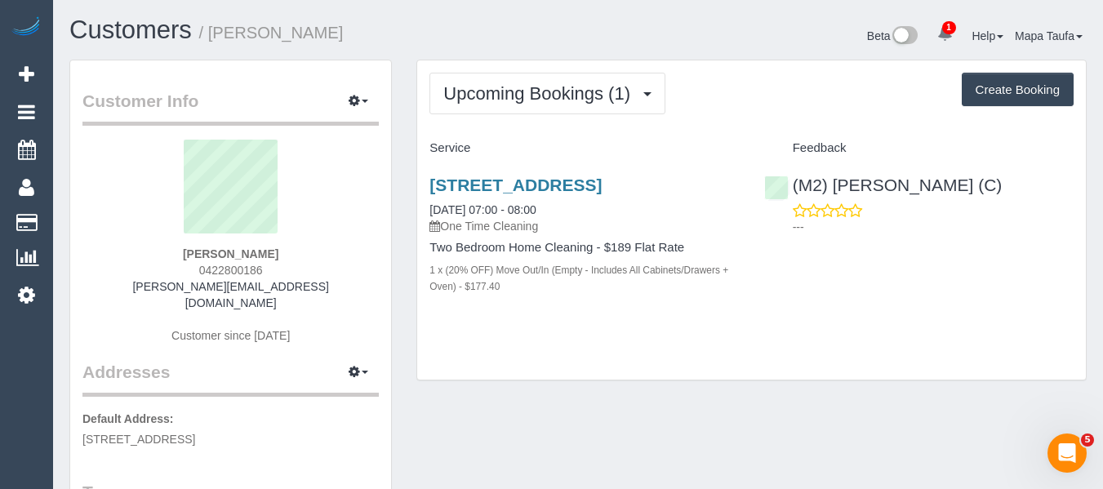
drag, startPoint x: 282, startPoint y: 270, endPoint x: 194, endPoint y: 269, distance: 88.2
click at [194, 269] on div "[PERSON_NAME] 0422800186 [PERSON_NAME][EMAIL_ADDRESS][DOMAIN_NAME] Customer sin…" at bounding box center [230, 250] width 296 height 221
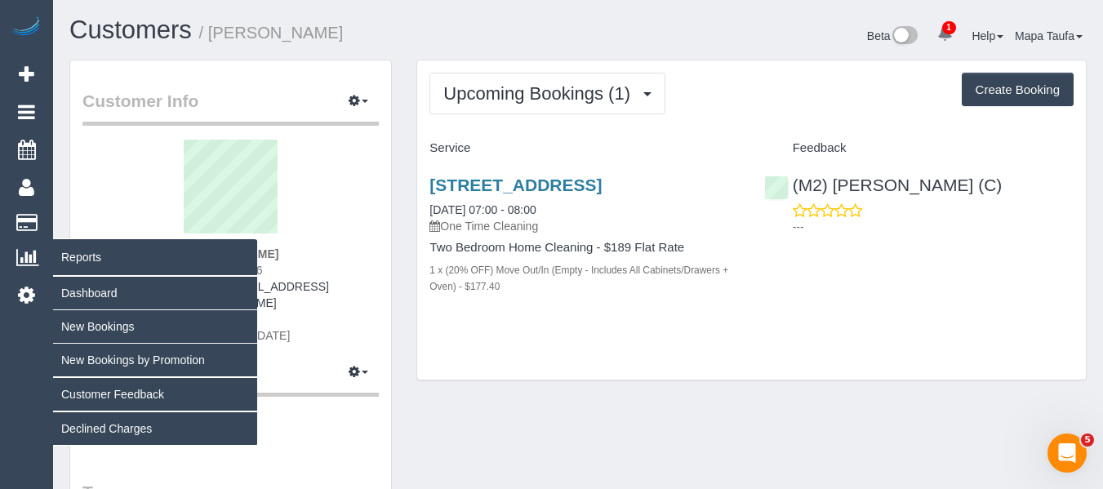
copy span "0422800186"
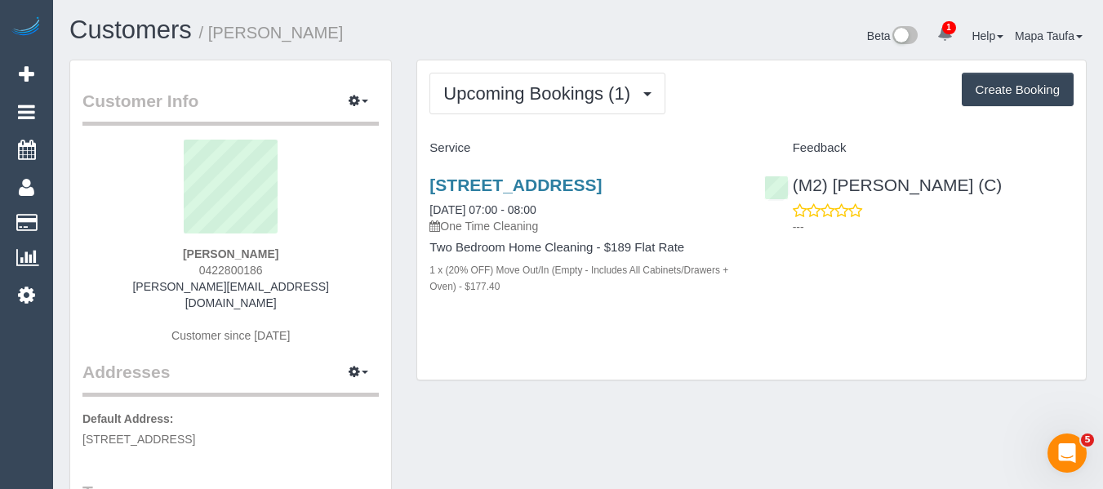
click at [276, 241] on sui-profile-pic at bounding box center [231, 193] width 272 height 106
drag, startPoint x: 278, startPoint y: 266, endPoint x: 196, endPoint y: 274, distance: 82.1
click at [196, 274] on div "[PERSON_NAME] 0422800186 [PERSON_NAME][EMAIL_ADDRESS][DOMAIN_NAME] Customer sin…" at bounding box center [230, 250] width 296 height 221
copy span "0422800186"
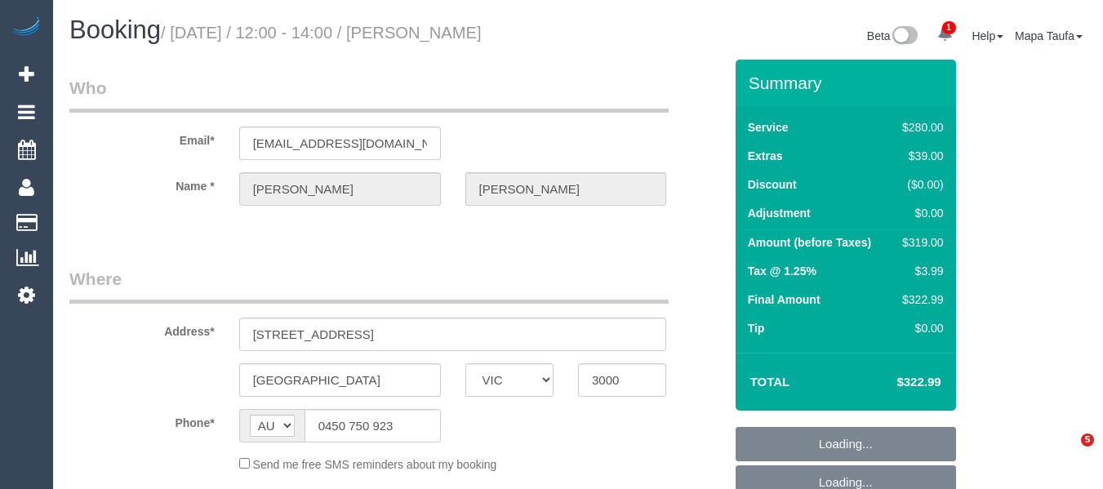
select select "VIC"
select select "object:719"
select select "string:stripe-pm_1Q1o7r2GScqysDRVBn3lUkhC"
select select "number:28"
select select "number:14"
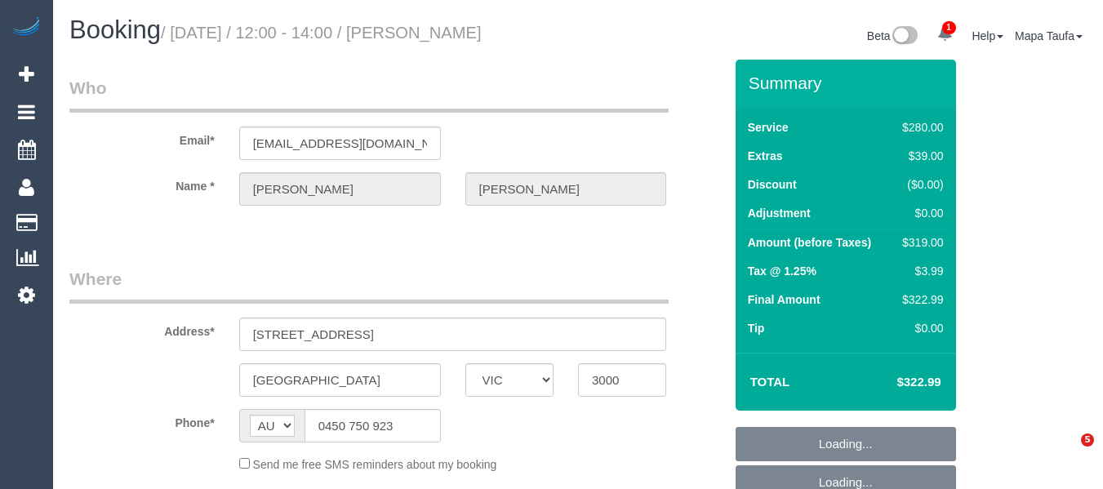
select select "number:20"
select select "number:23"
select select "number:33"
select select "number:12"
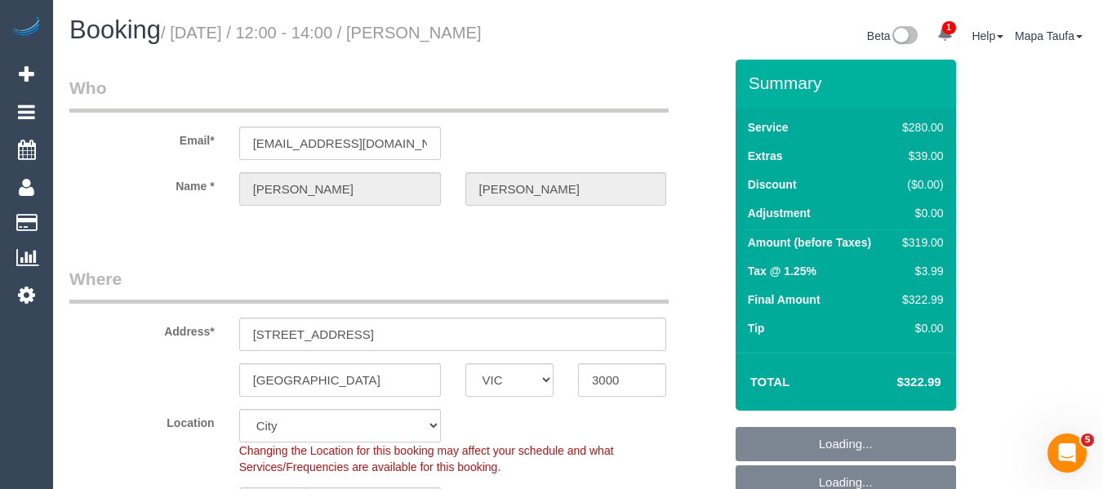
select select "object:1298"
select select "2"
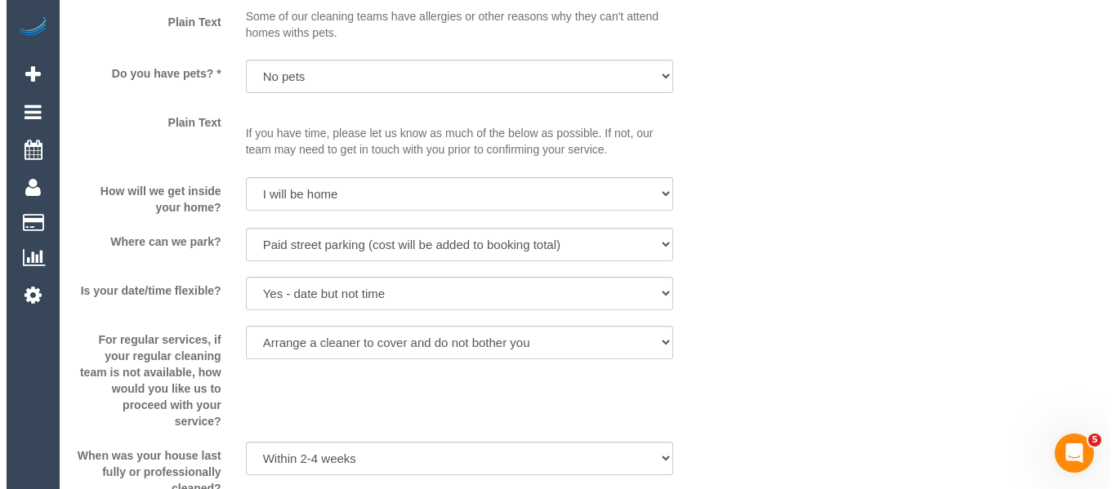
scroll to position [2518, 0]
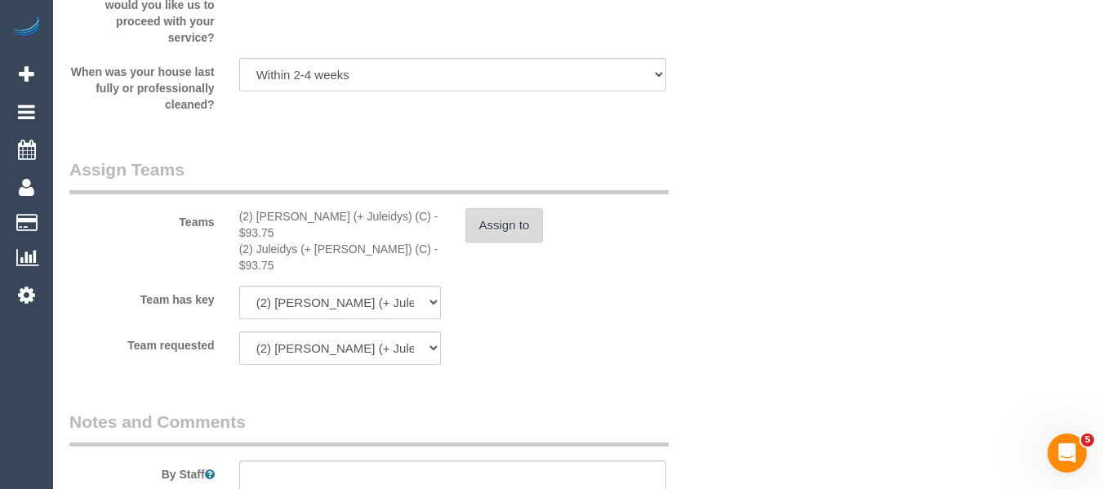
click at [485, 227] on button "Assign to" at bounding box center [505, 225] width 78 height 34
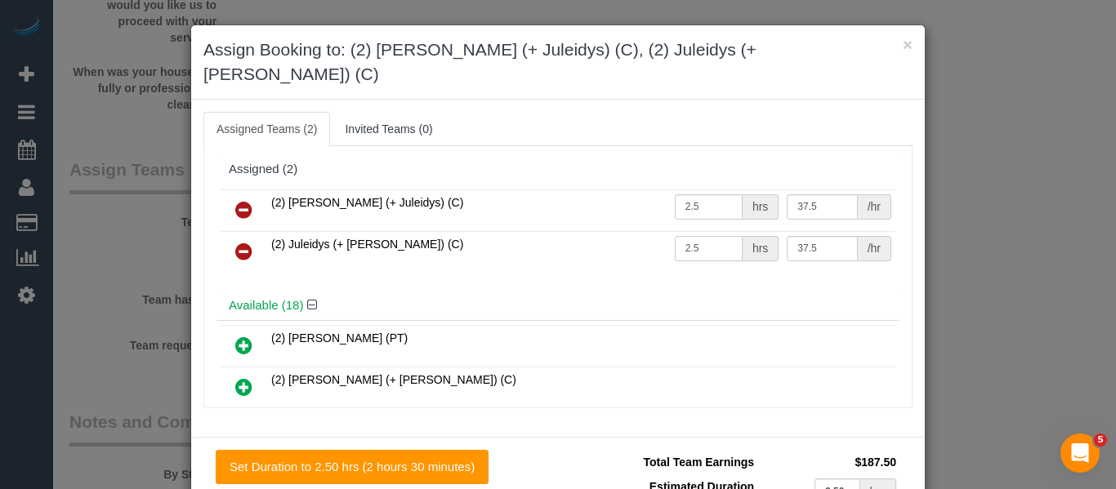
drag, startPoint x: 702, startPoint y: 224, endPoint x: 590, endPoint y: 226, distance: 112.7
click at [592, 231] on tr "(2) Juleidys (+ Cris) (C) 2.5 hrs 37.5 /hr" at bounding box center [558, 252] width 675 height 42
type input "1"
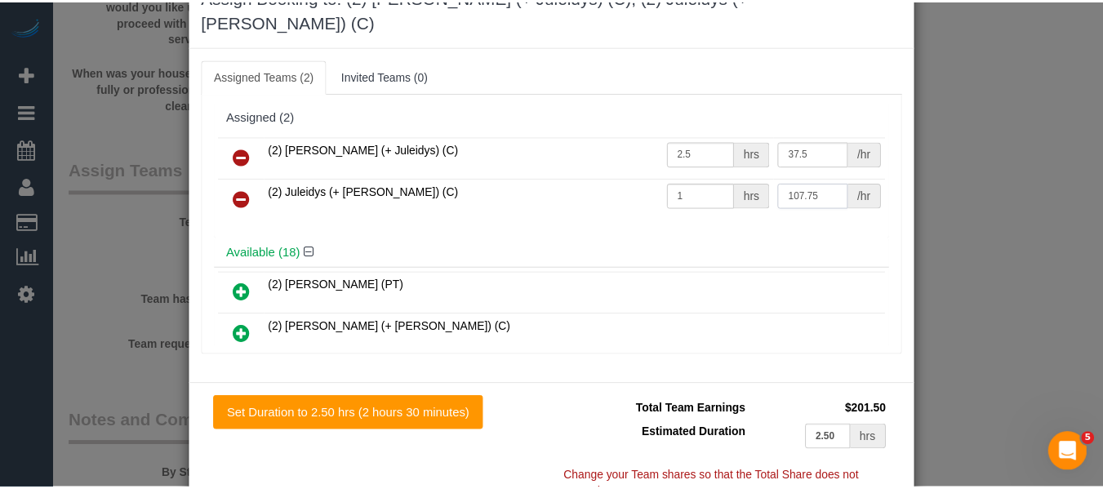
scroll to position [119, 0]
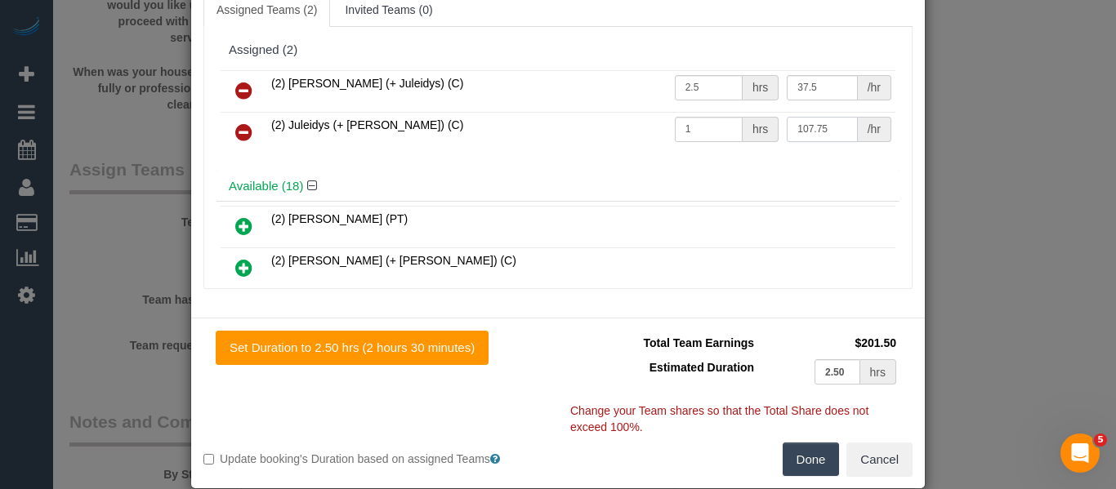
type input "107.75"
click at [784, 443] on button "Done" at bounding box center [810, 460] width 57 height 34
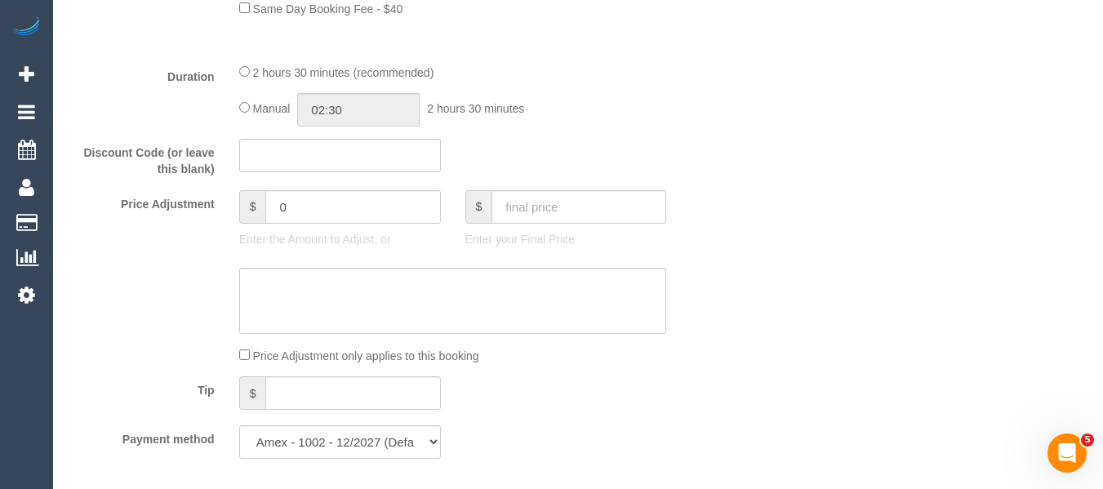
scroll to position [1213, 0]
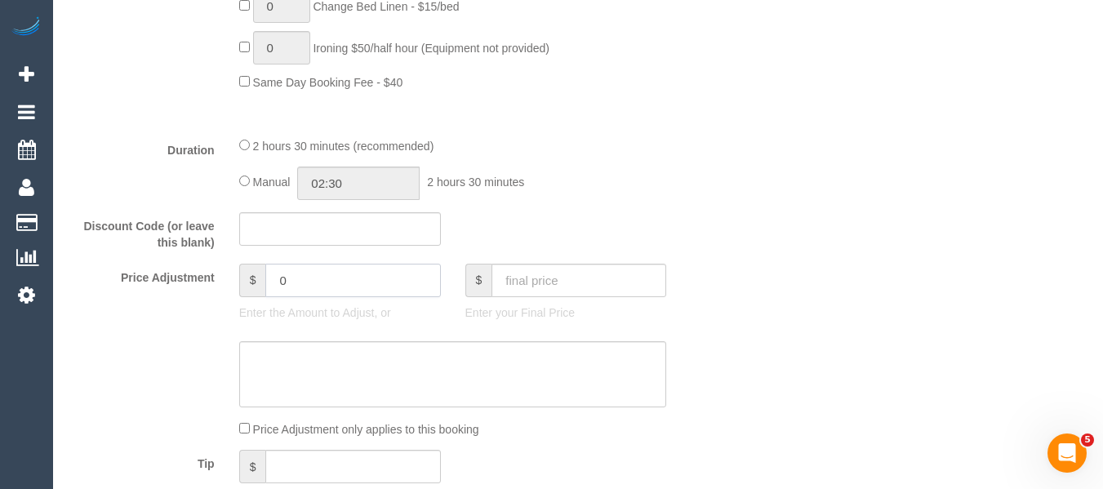
drag, startPoint x: 292, startPoint y: 278, endPoint x: 175, endPoint y: 278, distance: 117.6
click at [175, 278] on div "Price Adjustment $ 0 Enter the Amount to Adjust, or $ Enter your Final Price" at bounding box center [396, 296] width 679 height 65
type input "14"
click at [300, 364] on textarea at bounding box center [453, 374] width 428 height 67
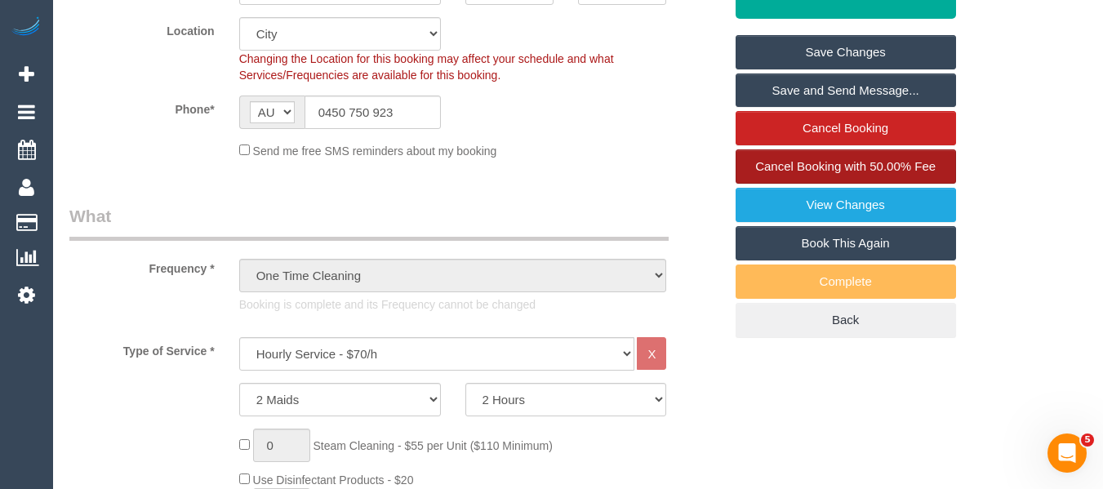
scroll to position [314, 0]
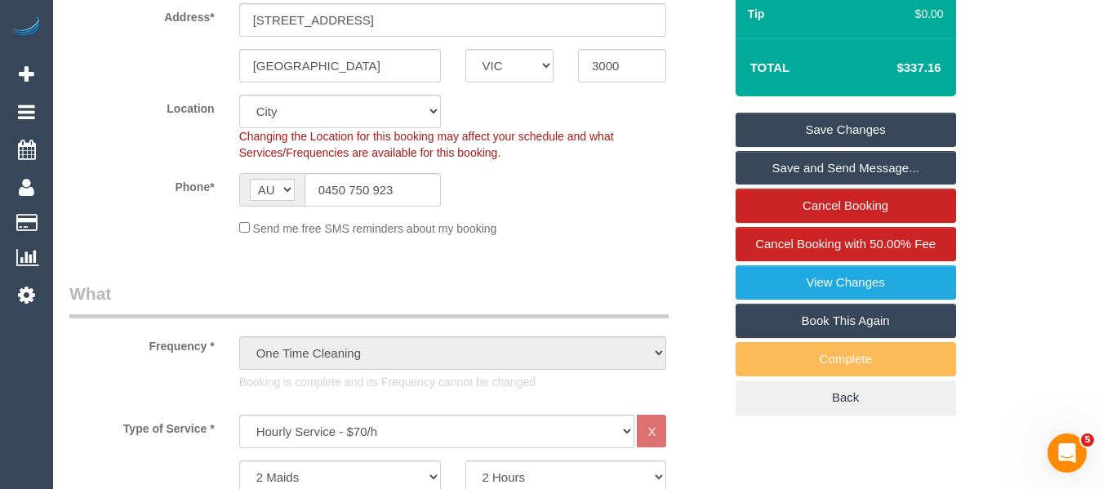
type textarea "14 added for parking via email -MT"
click at [350, 191] on input "0450 750 923" at bounding box center [373, 189] width 136 height 33
drag, startPoint x: 800, startPoint y: 128, endPoint x: 697, endPoint y: 154, distance: 105.2
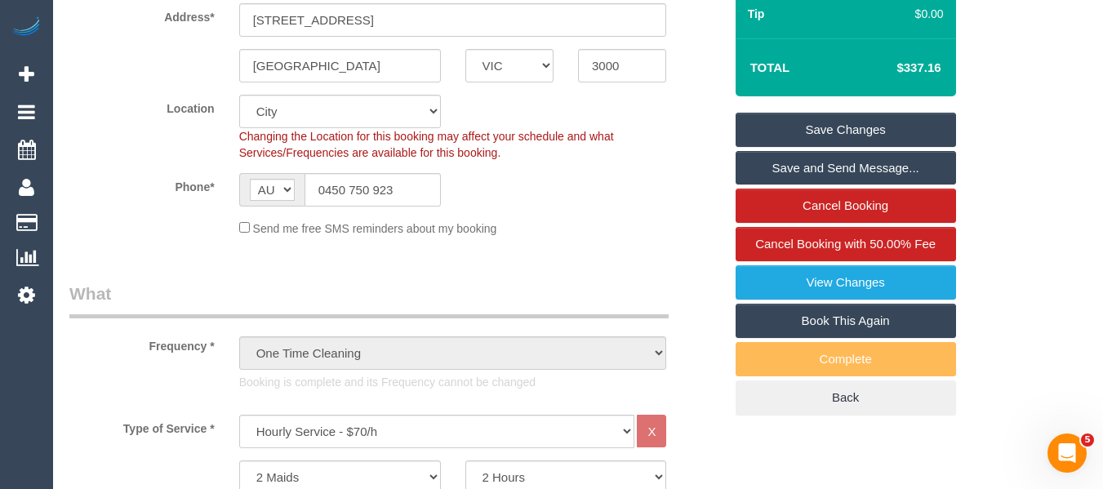
click at [799, 128] on link "Save Changes" at bounding box center [846, 130] width 221 height 34
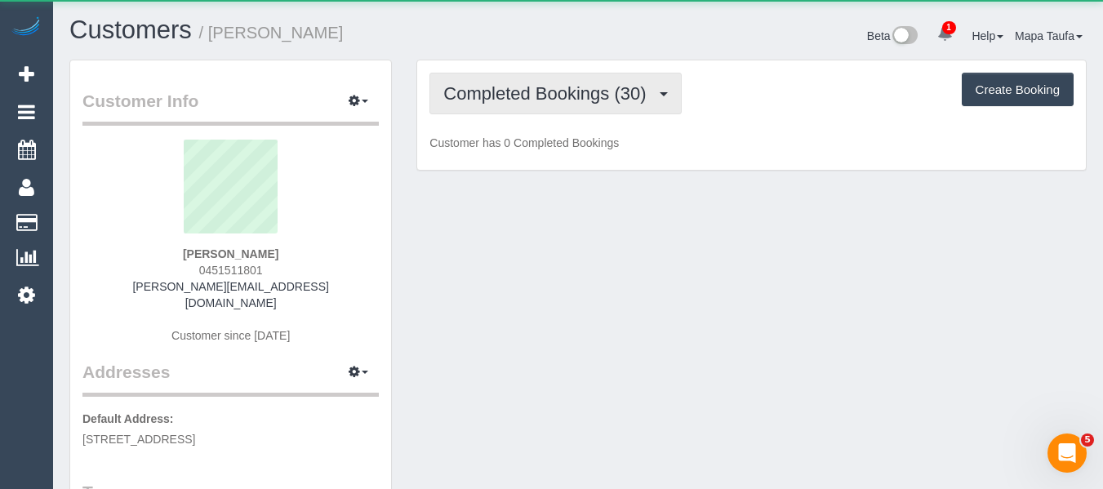
click at [543, 98] on span "Completed Bookings (30)" at bounding box center [548, 93] width 211 height 20
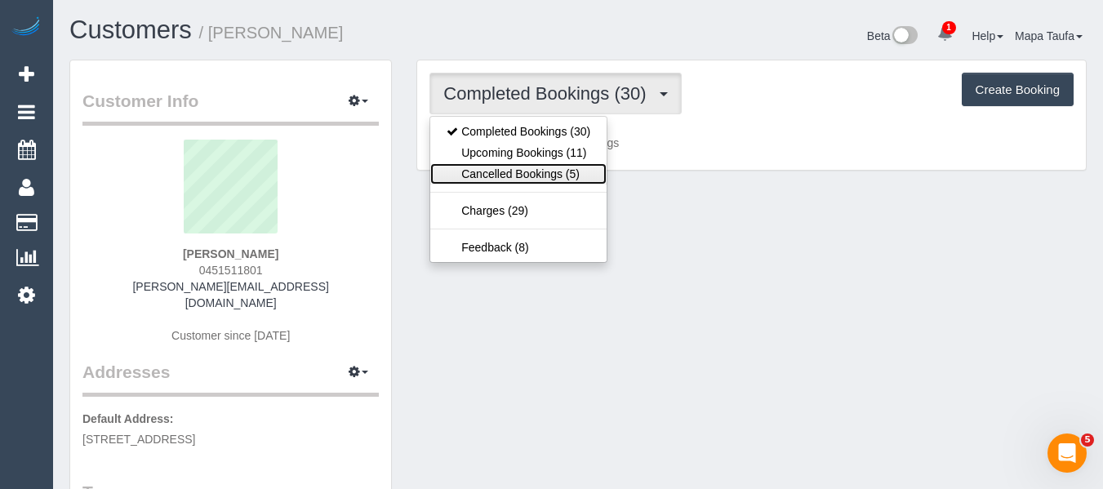
click at [552, 163] on link "Cancelled Bookings (5)" at bounding box center [518, 173] width 176 height 21
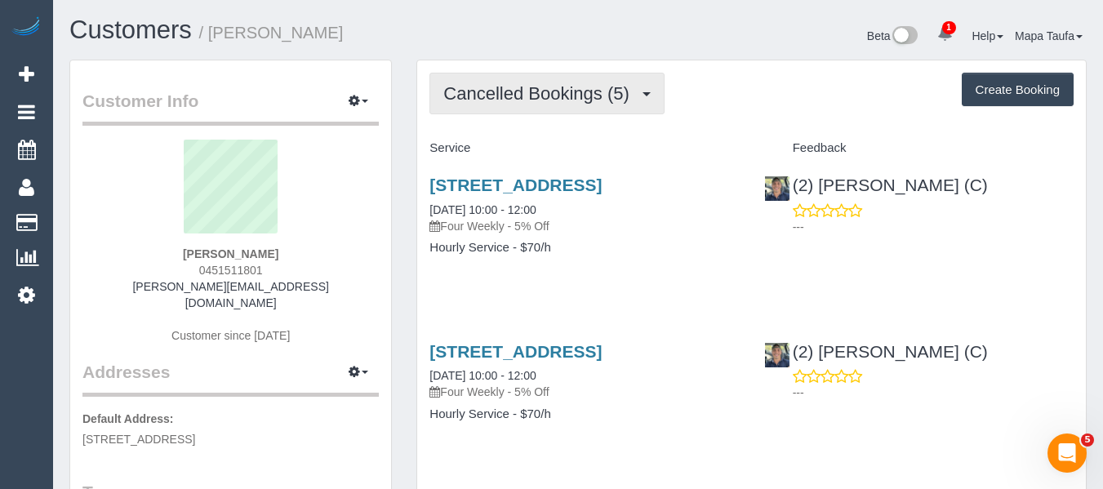
click at [558, 97] on span "Cancelled Bookings (5)" at bounding box center [540, 93] width 194 height 20
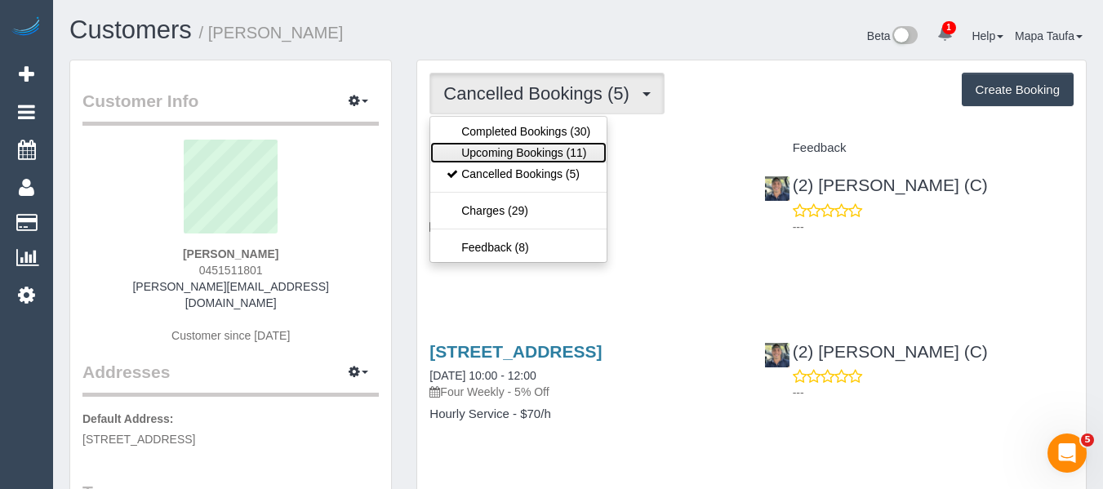
click at [543, 157] on link "Upcoming Bookings (11)" at bounding box center [518, 152] width 176 height 21
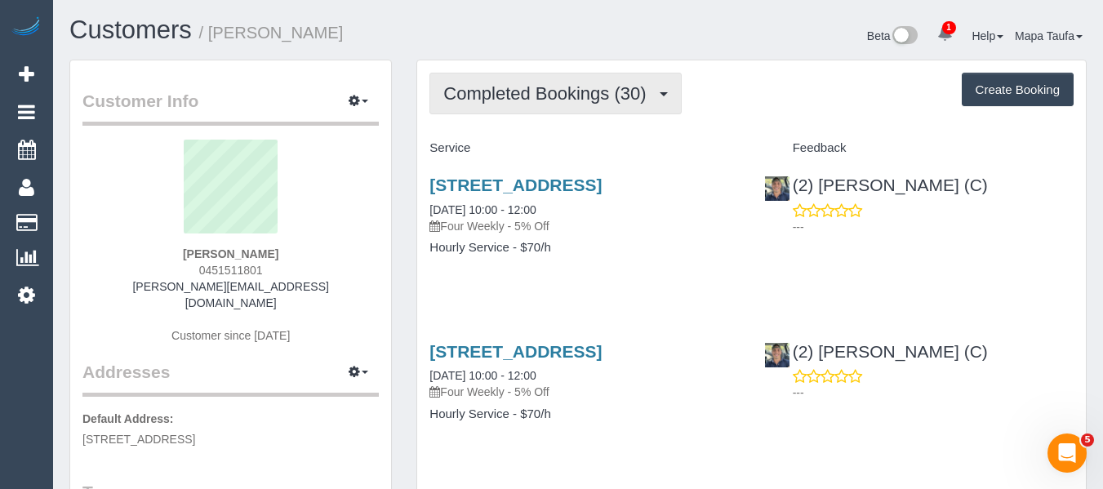
click at [489, 110] on button "Completed Bookings (30)" at bounding box center [556, 94] width 252 height 42
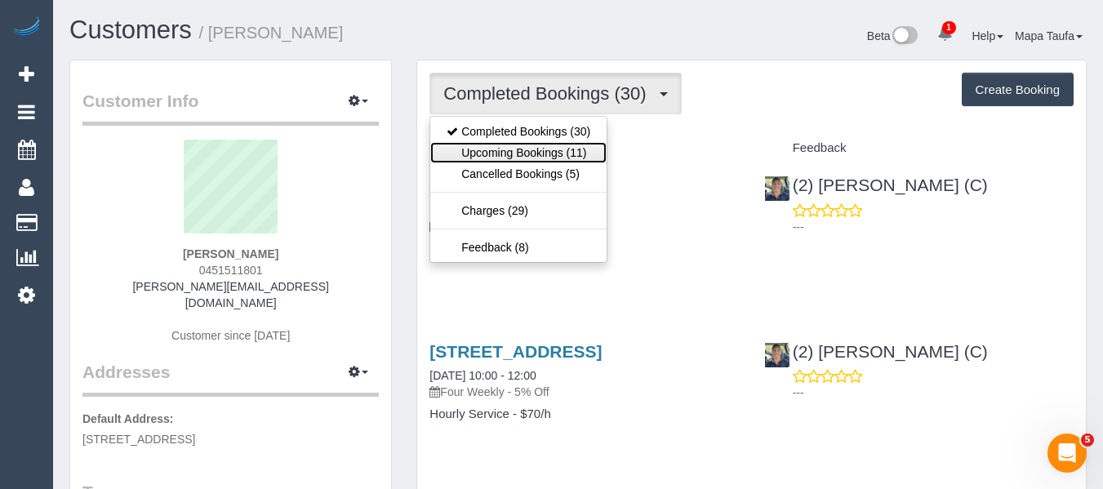
click at [489, 150] on link "Upcoming Bookings (11)" at bounding box center [518, 152] width 176 height 21
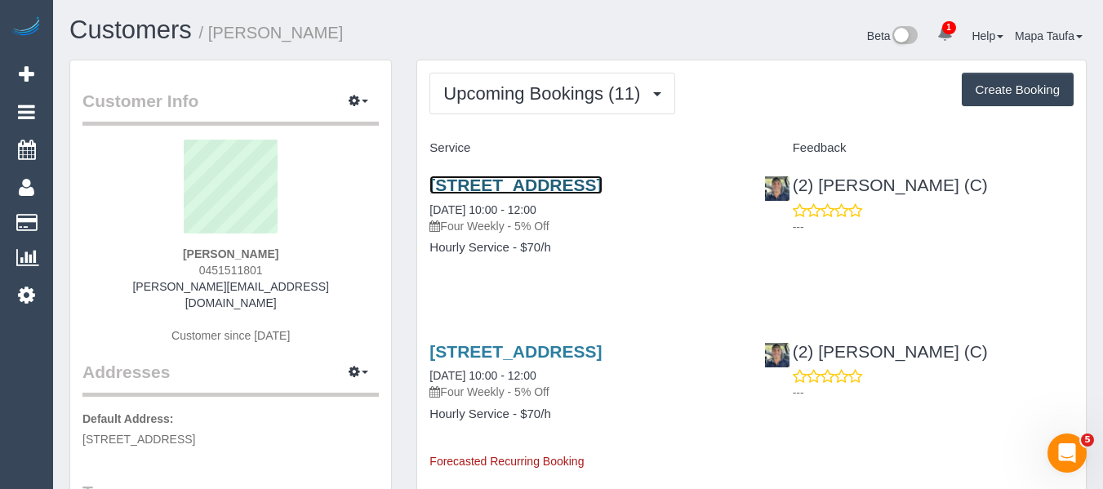
click at [472, 192] on link "[STREET_ADDRESS]" at bounding box center [516, 185] width 172 height 19
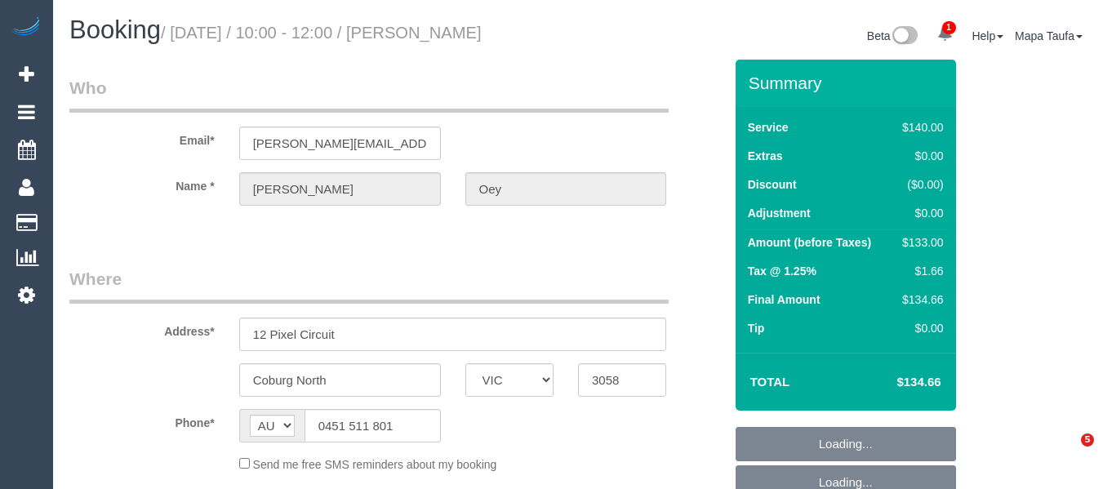
select select "VIC"
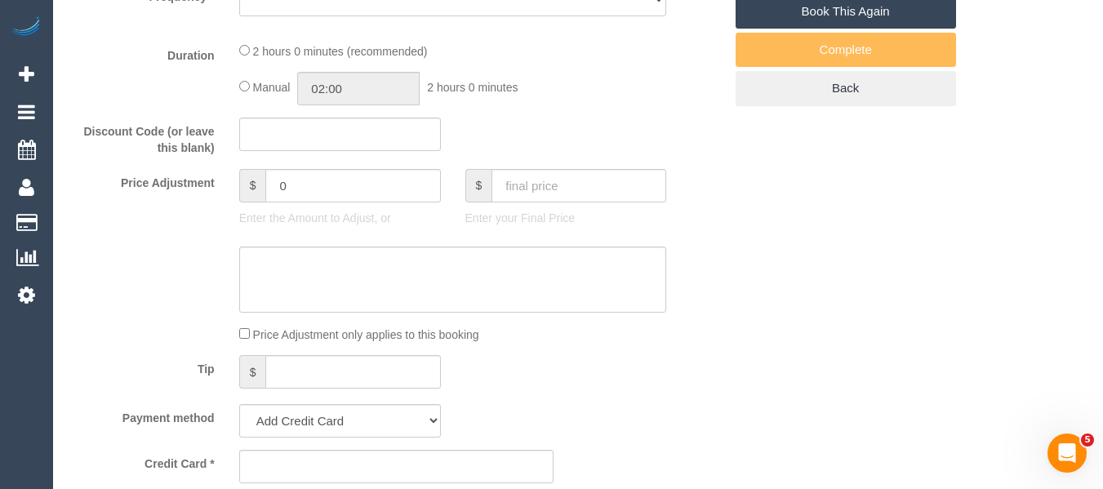
select select "string:stripe-pm_1N66os2GScqysDRVg2l9Bbwq"
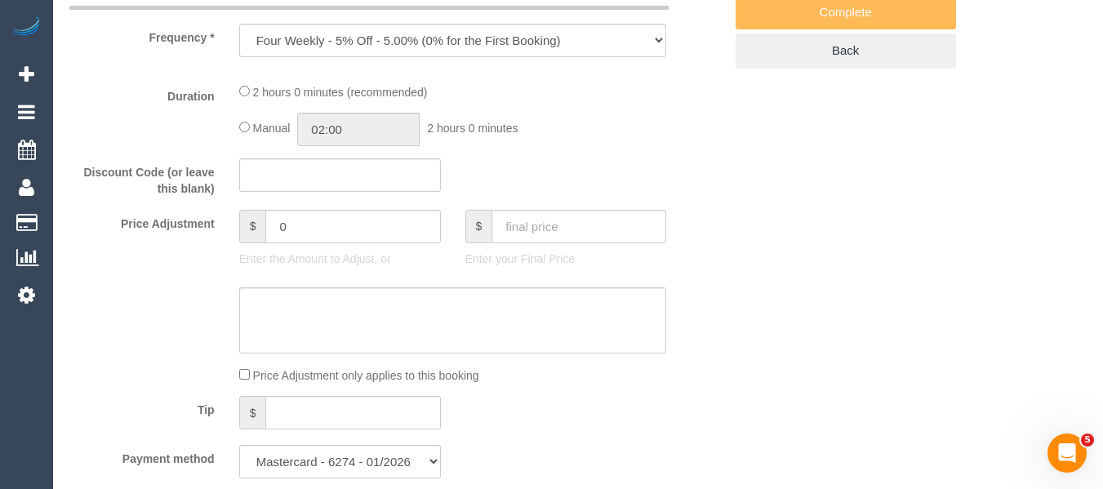
select select "object:558"
select select "number:30"
select select "number:14"
select select "number:19"
select select "number:24"
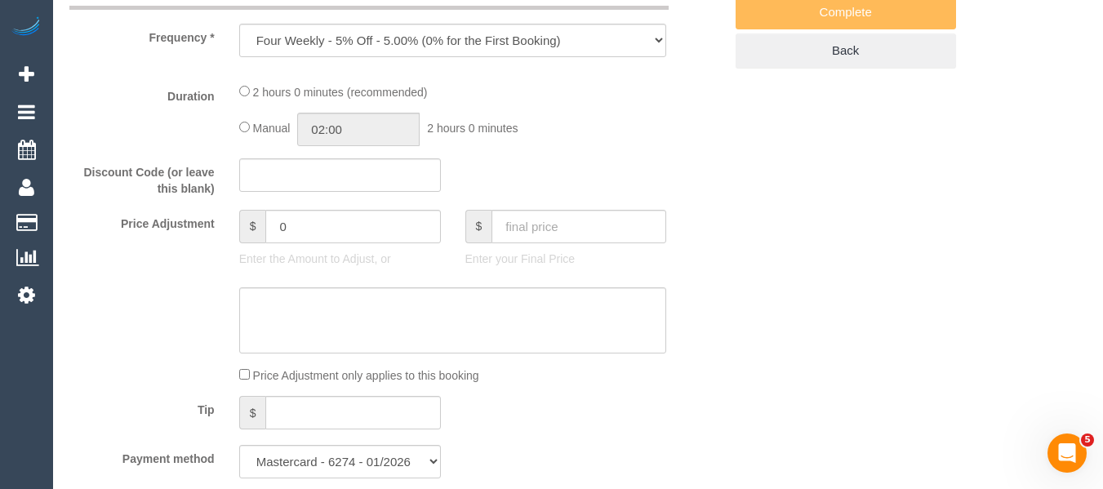
select select "number:35"
select select "number:12"
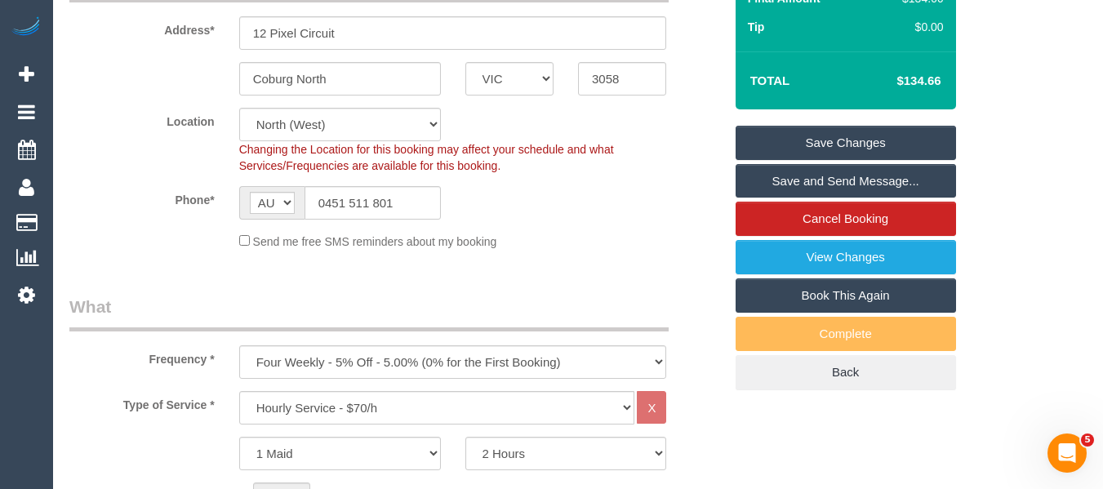
scroll to position [276, 0]
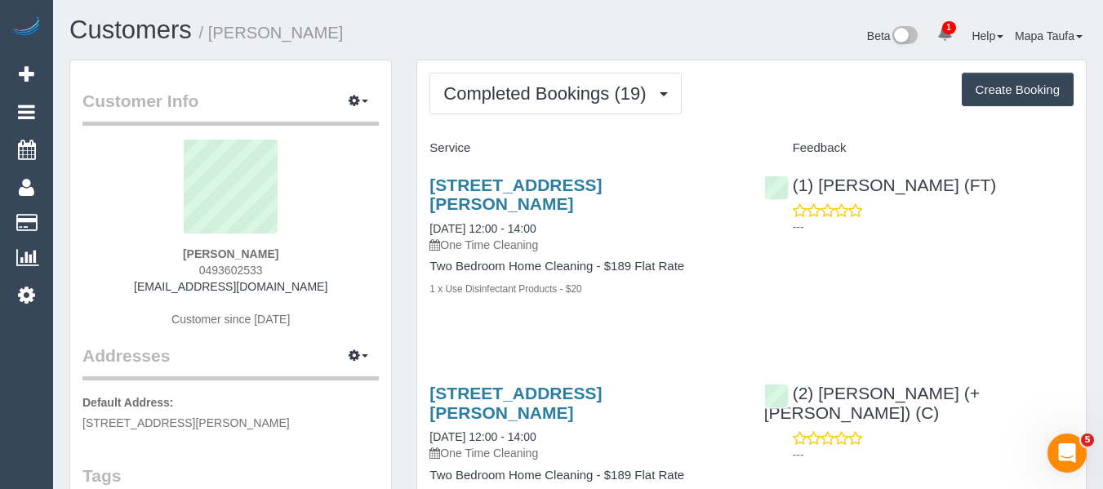
drag, startPoint x: 278, startPoint y: 271, endPoint x: 192, endPoint y: 275, distance: 86.7
click at [180, 270] on div "[PERSON_NAME] 0493602533 [EMAIL_ADDRESS][DOMAIN_NAME] Customer since [DATE]" at bounding box center [230, 242] width 296 height 204
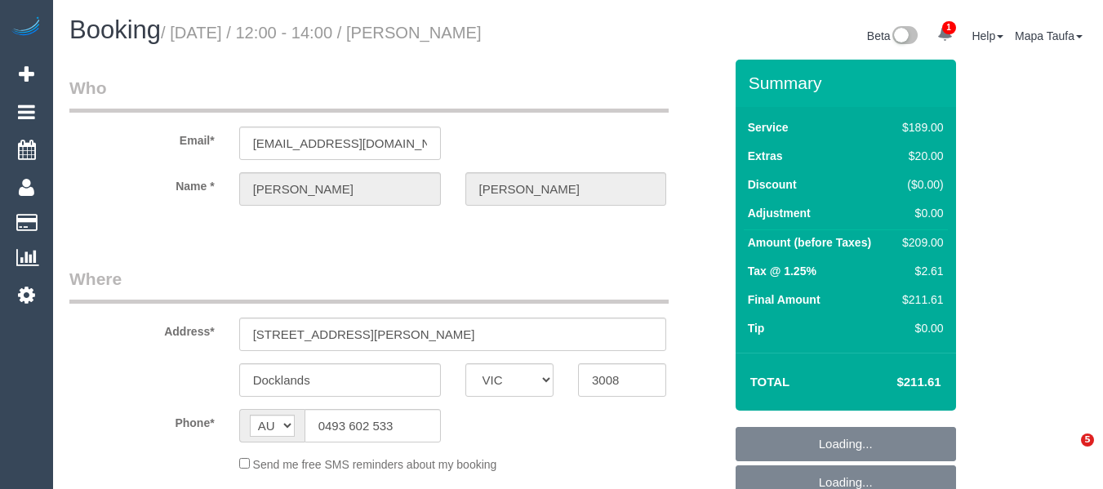
select select "VIC"
select select "string:stripe-pm_1OvSXU2GScqysDRVdpivaOyO"
select select "number:27"
select select "number:14"
select select "number:20"
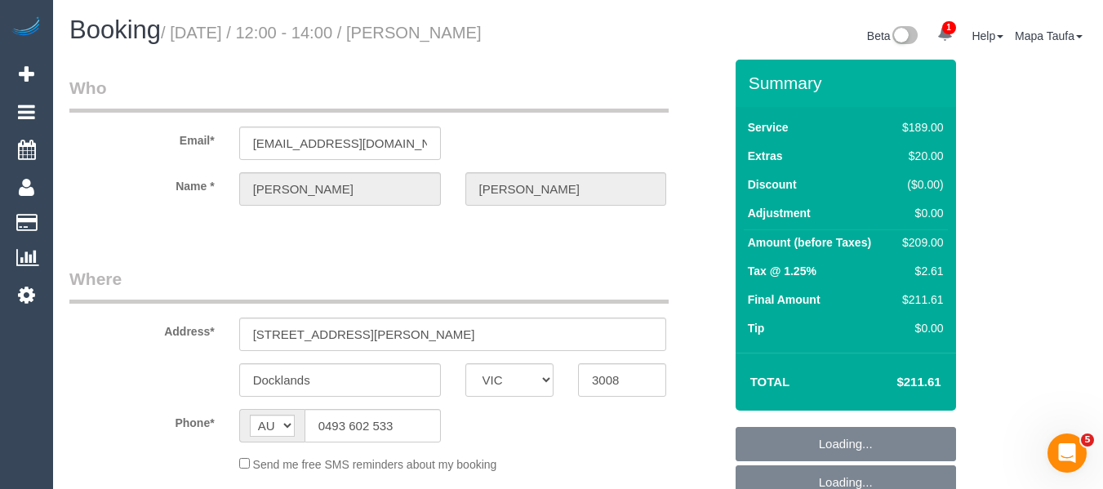
select select "number:25"
select select "number:34"
select select "number:12"
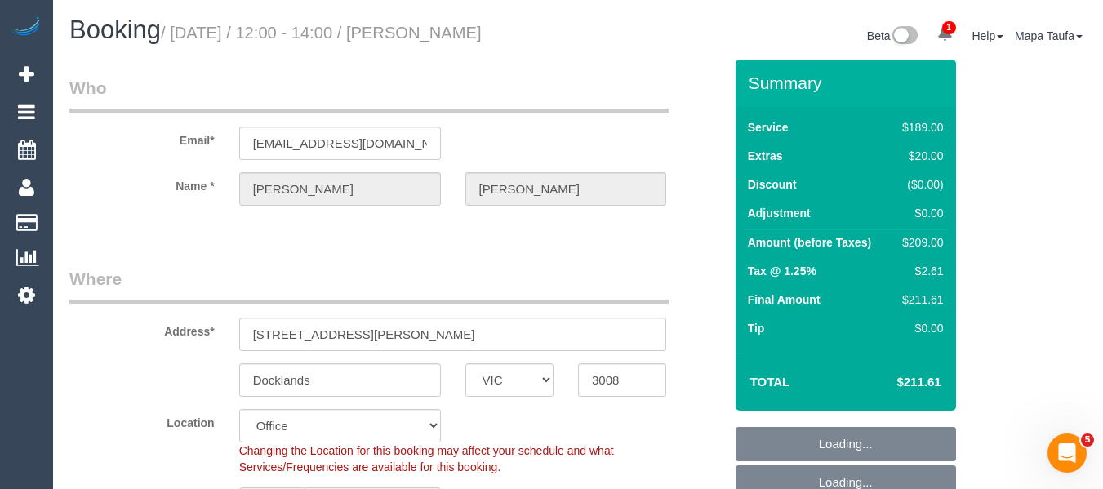
select select "object:720"
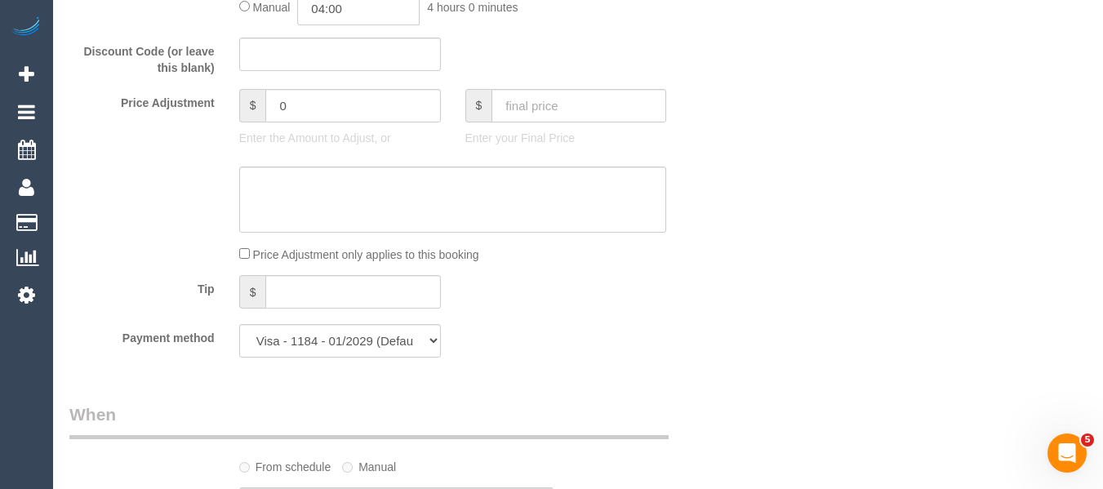
scroll to position [1353, 0]
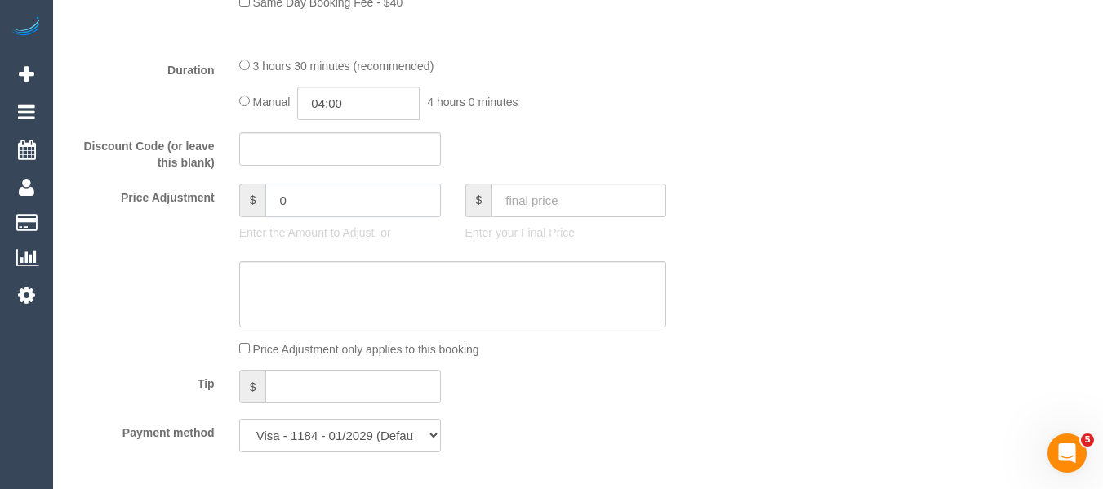
click at [227, 219] on div "$ 0 Enter the Amount to Adjust, or" at bounding box center [340, 216] width 226 height 65
type input "8"
drag, startPoint x: 308, startPoint y: 318, endPoint x: 303, endPoint y: 310, distance: 8.8
click at [304, 312] on textarea at bounding box center [453, 294] width 428 height 67
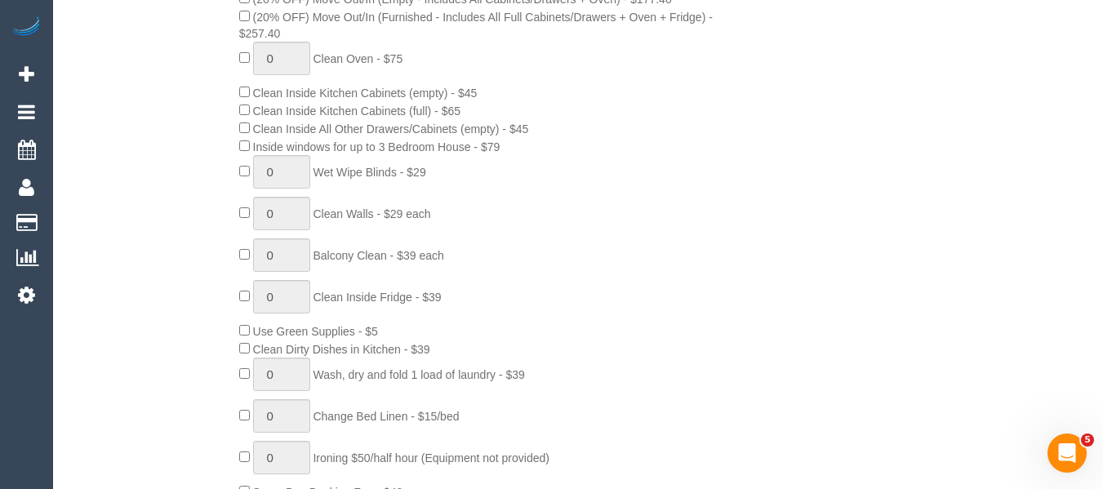
scroll to position [537, 0]
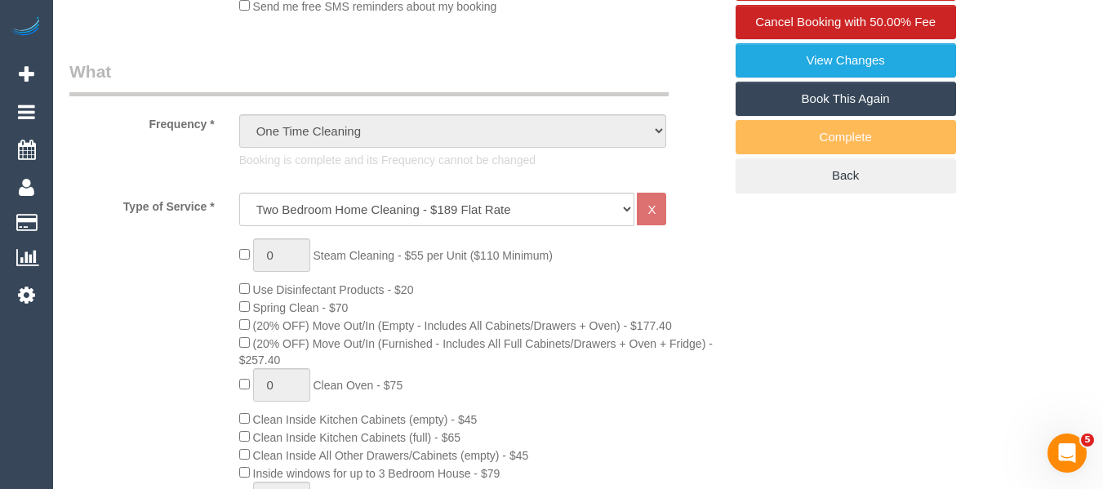
type textarea "$8 added for parking via email -MT"
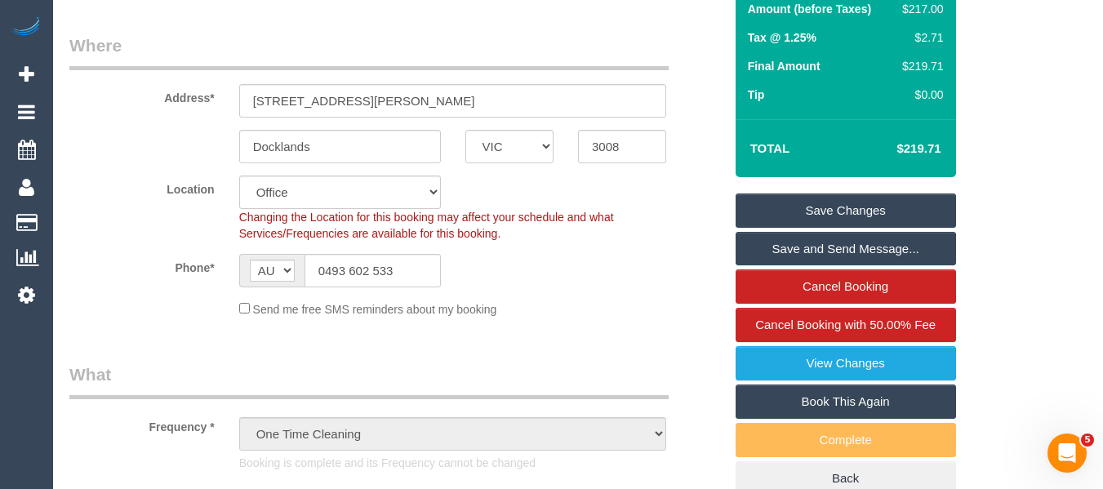
scroll to position [227, 0]
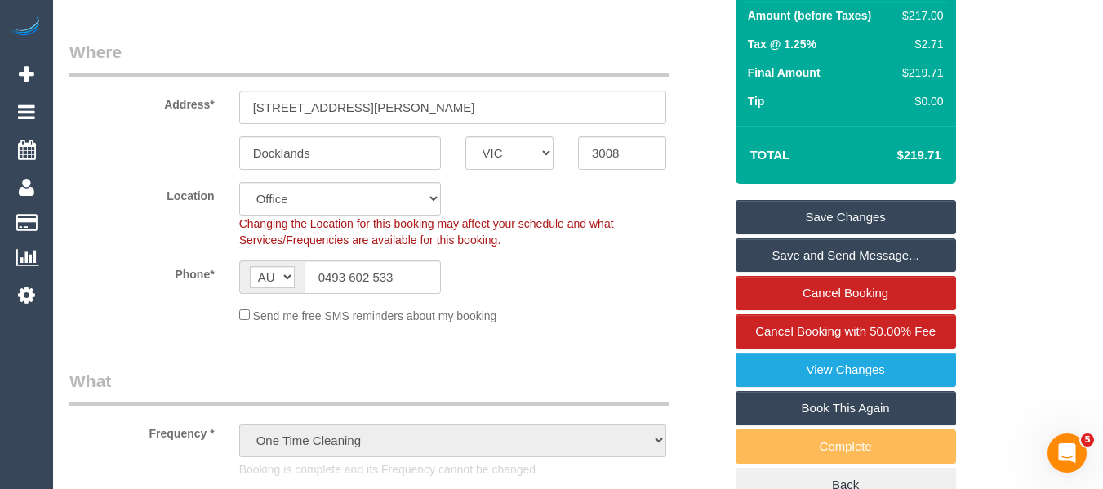
click at [867, 227] on link "Save Changes" at bounding box center [846, 217] width 221 height 34
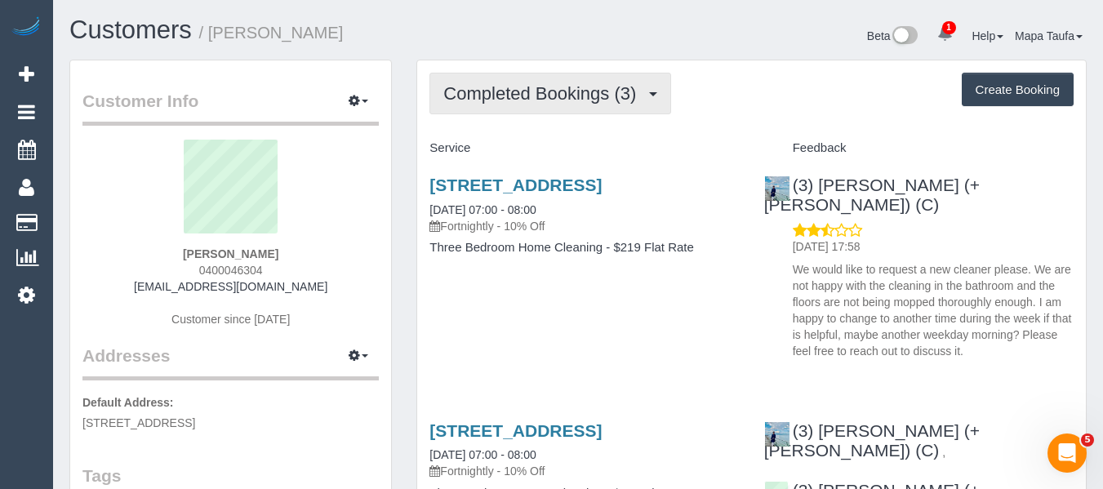
click at [592, 97] on span "Completed Bookings (3)" at bounding box center [543, 93] width 201 height 20
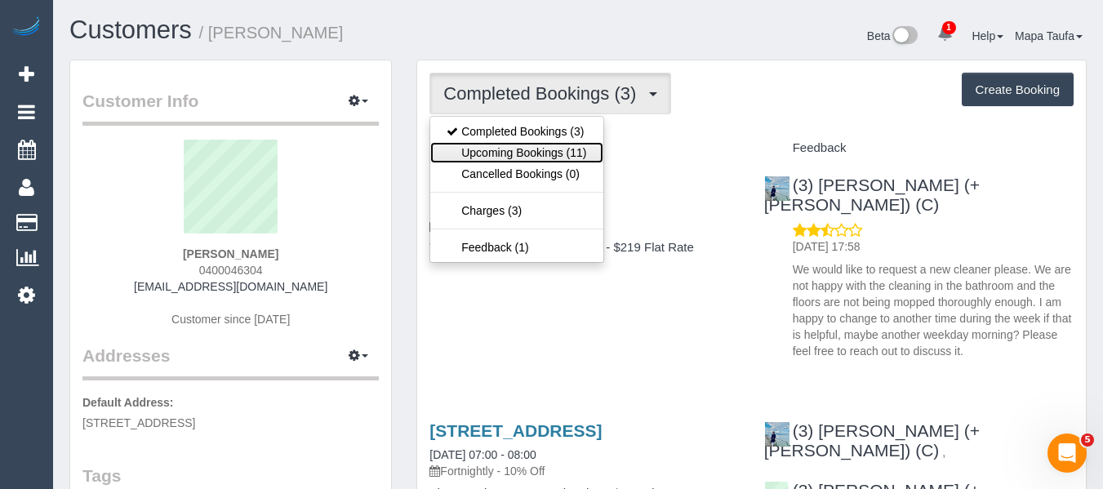
click at [571, 158] on link "Upcoming Bookings (11)" at bounding box center [516, 152] width 172 height 21
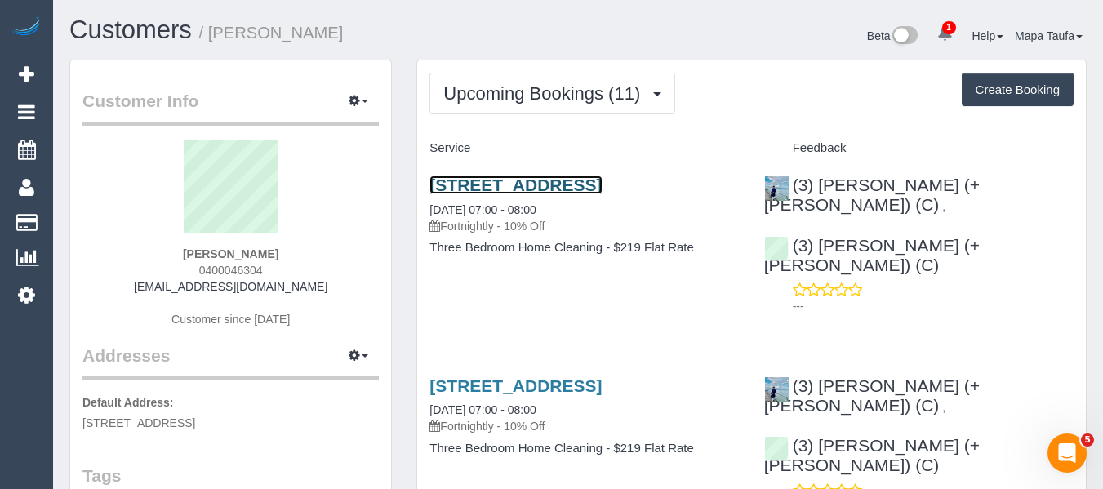
click at [481, 191] on link "170 Scotchmer Street, Fitzroy North, VIC 3068" at bounding box center [516, 185] width 172 height 19
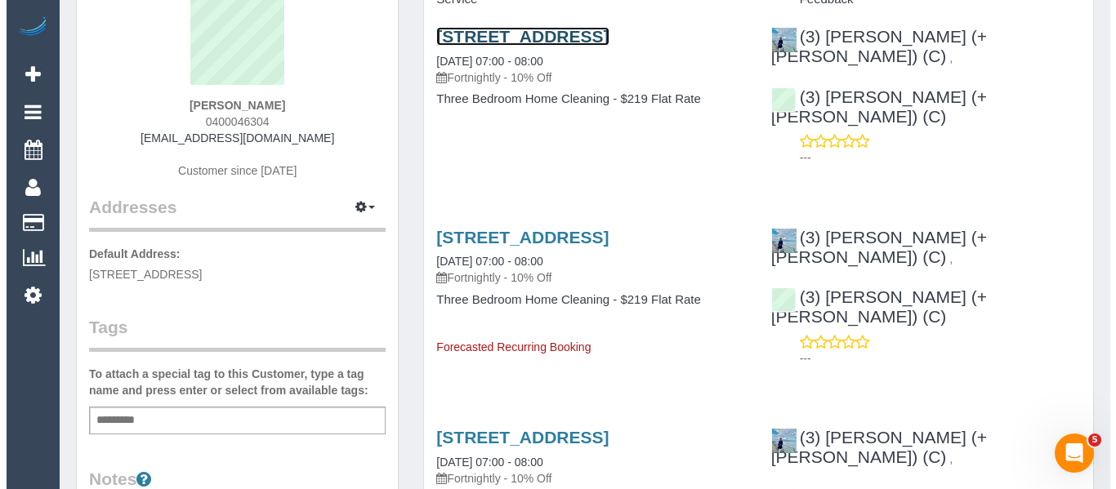
scroll to position [408, 0]
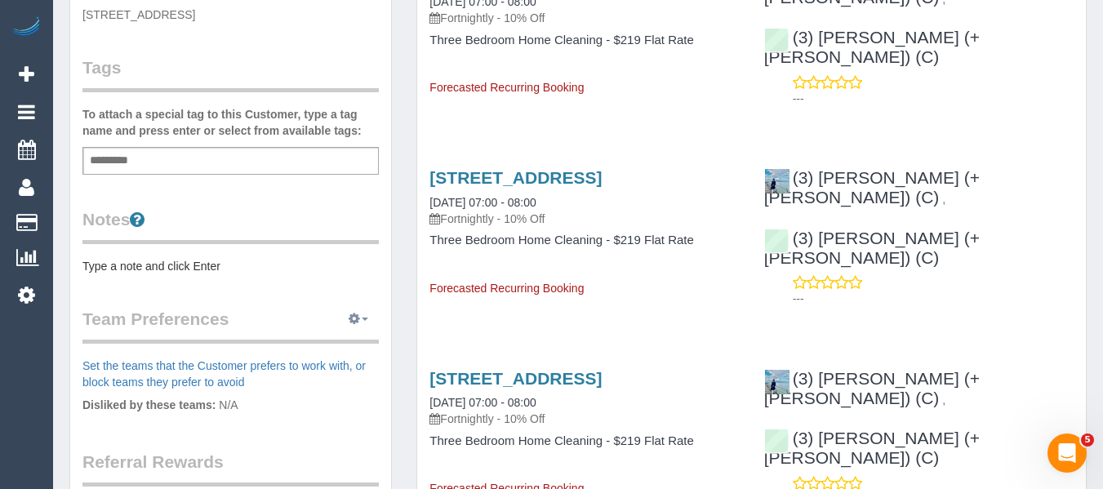
drag, startPoint x: 356, startPoint y: 303, endPoint x: 361, endPoint y: 311, distance: 9.5
click at [357, 305] on div "Customer Info Edit Contact Info Send Message Email Preferences Special Sales Ta…" at bounding box center [230, 182] width 321 height 1060
click at [361, 317] on button "button" at bounding box center [358, 319] width 41 height 25
click at [312, 350] on link "Manage Preferences" at bounding box center [308, 349] width 139 height 21
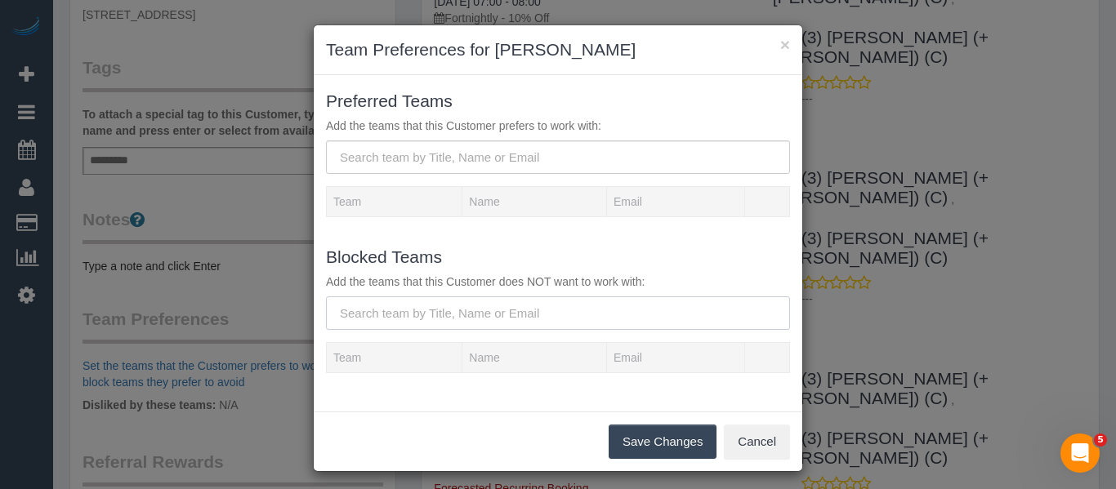
click at [378, 311] on input "text" at bounding box center [558, 312] width 464 height 33
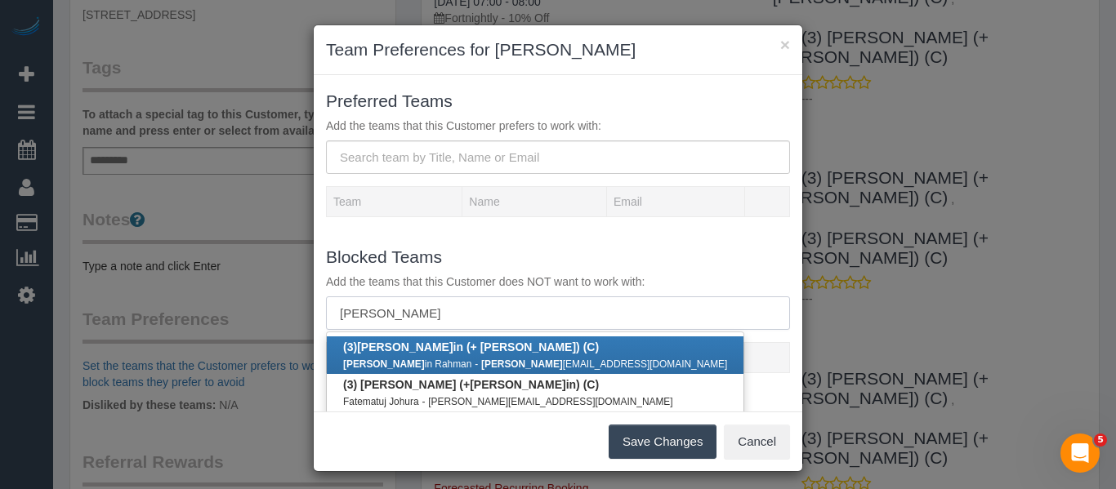
type input "arif"
click at [405, 353] on b "(3) Arif in (+ Fatema) (C)" at bounding box center [471, 347] width 256 height 13
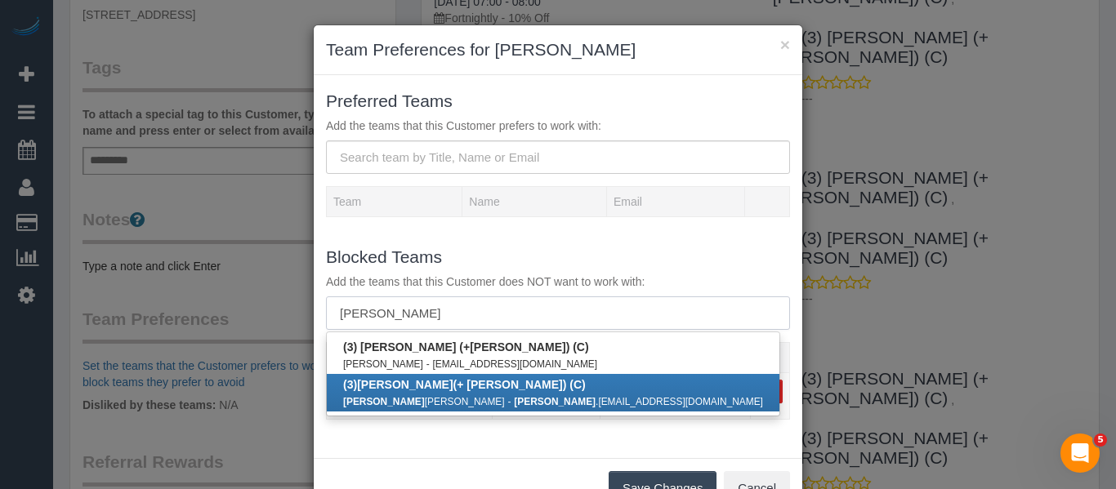
type input "fatema"
click at [409, 390] on b "(3) Fatema (+ Arifin) (C)" at bounding box center [464, 384] width 243 height 13
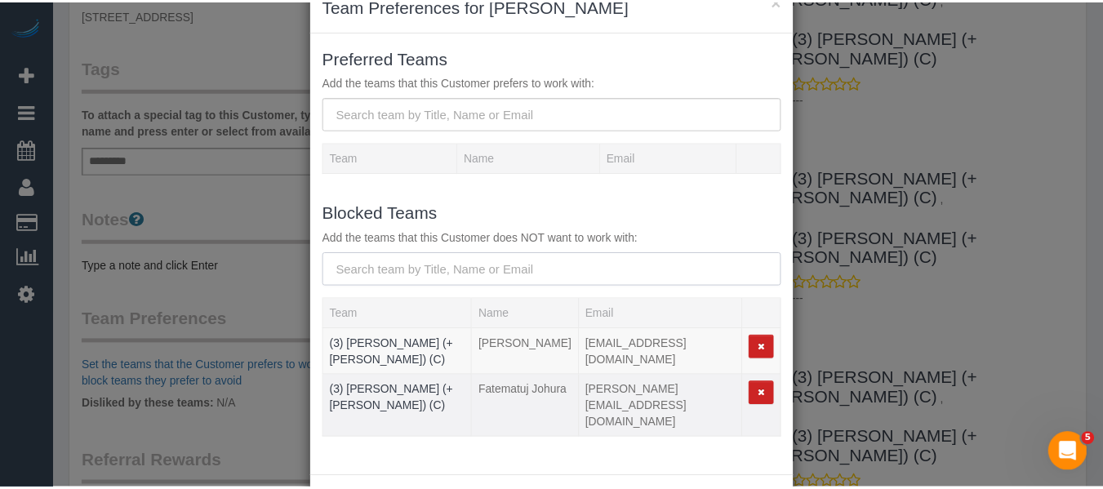
scroll to position [82, 0]
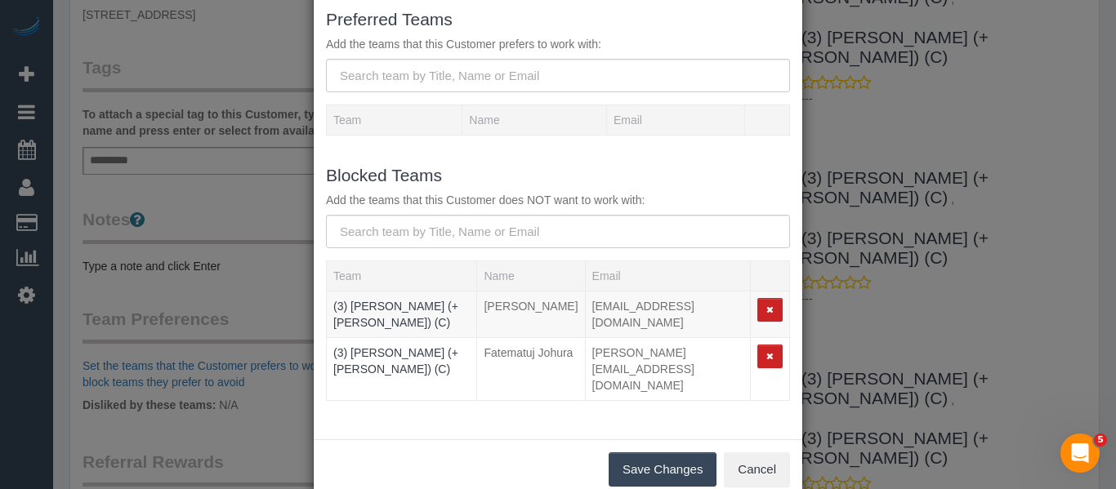
click at [649, 452] on button "Save Changes" at bounding box center [662, 469] width 108 height 34
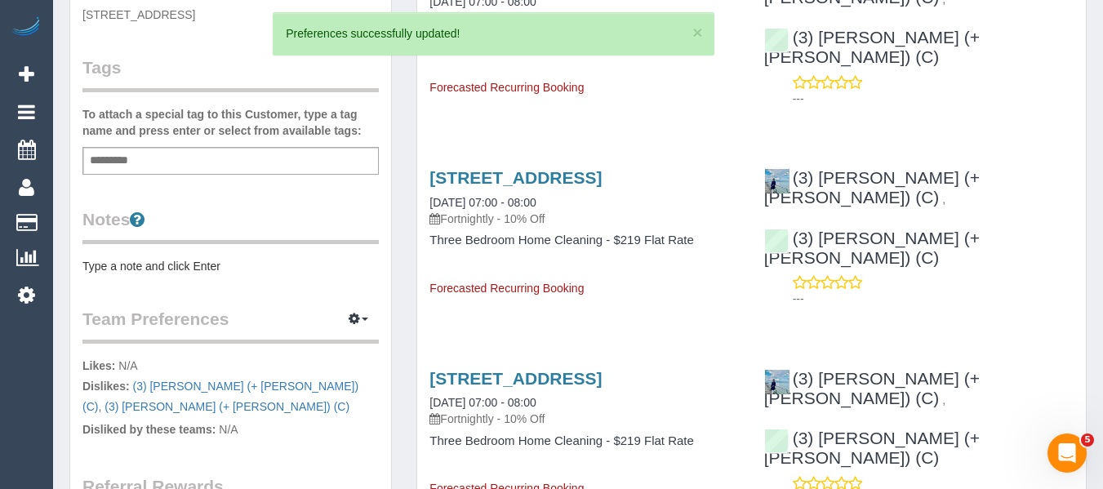
click at [267, 266] on pre "Type a note and click Enter" at bounding box center [230, 266] width 296 height 16
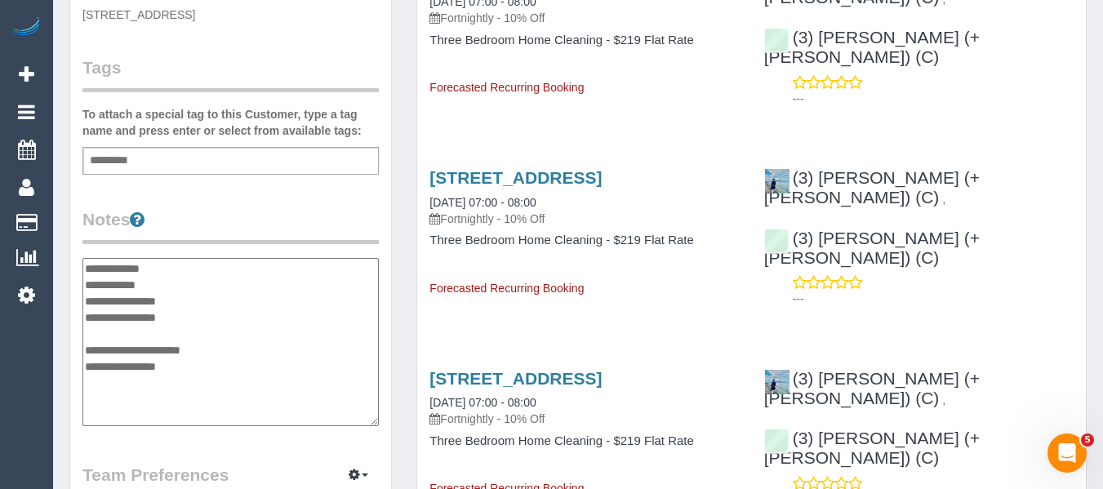
click at [201, 272] on textarea "**********" at bounding box center [230, 342] width 296 height 168
click at [204, 301] on textarea "**********" at bounding box center [230, 342] width 296 height 168
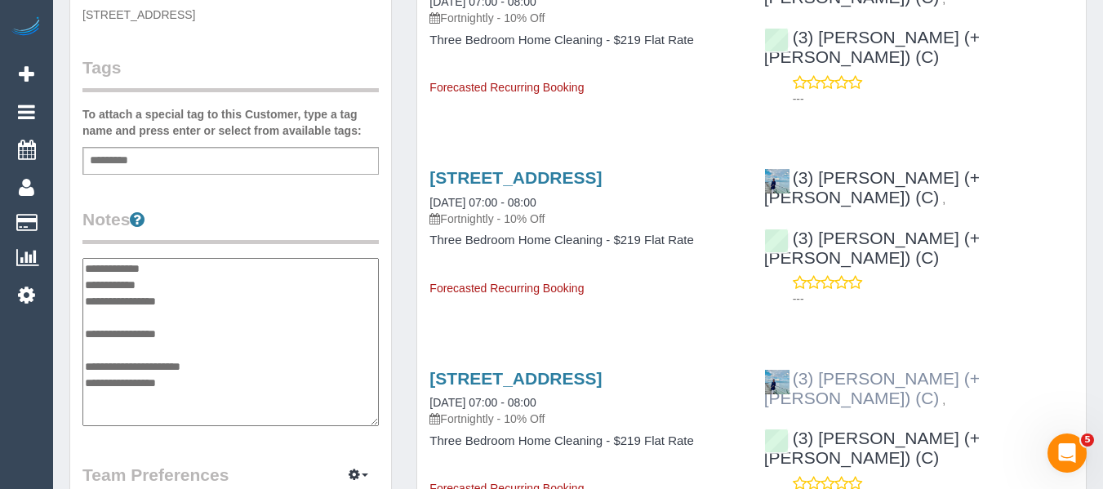
type textarea "**********"
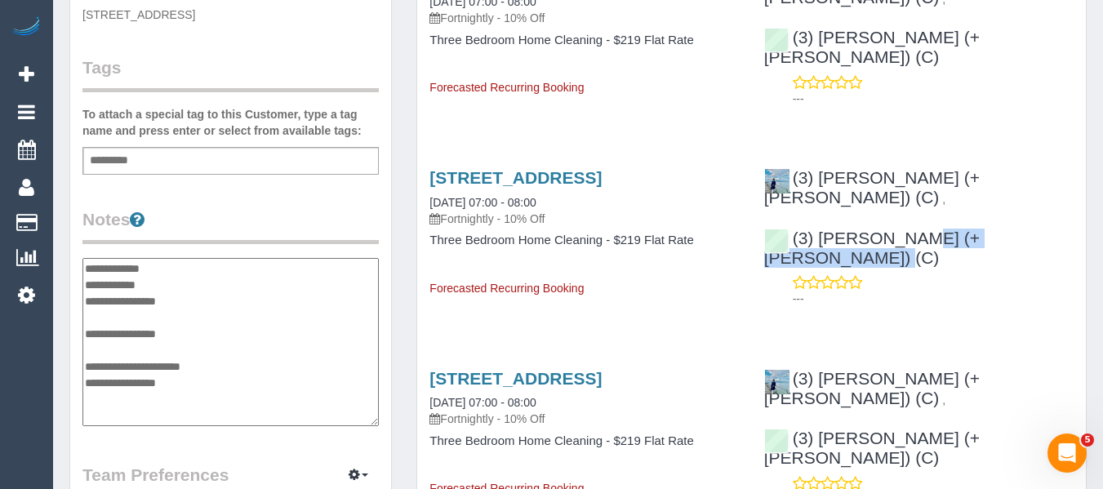
drag, startPoint x: 989, startPoint y: 206, endPoint x: 419, endPoint y: 307, distance: 579.0
click at [820, 203] on div "(3) Arifin (+ Fatema) (C) , (3) Fatema (+ Arifin) (C) ---" at bounding box center [919, 234] width 334 height 160
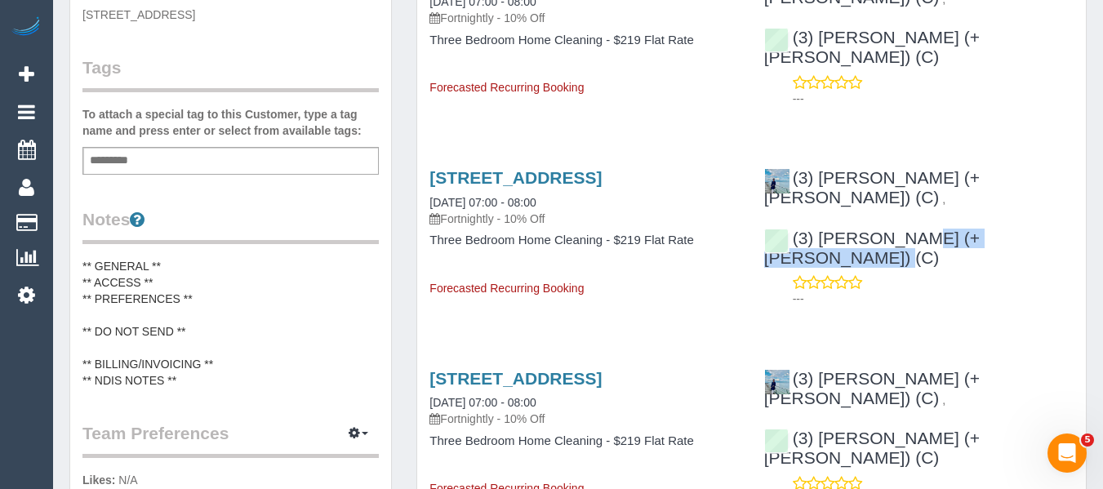
copy link "Fatema (+ Arifin) (C)"
click at [128, 341] on pre "** GENERAL ** ** ACCESS ** ** PREFERENCES ** ** DO NOT SEND ** ** BILLING/INVOI…" at bounding box center [230, 323] width 296 height 131
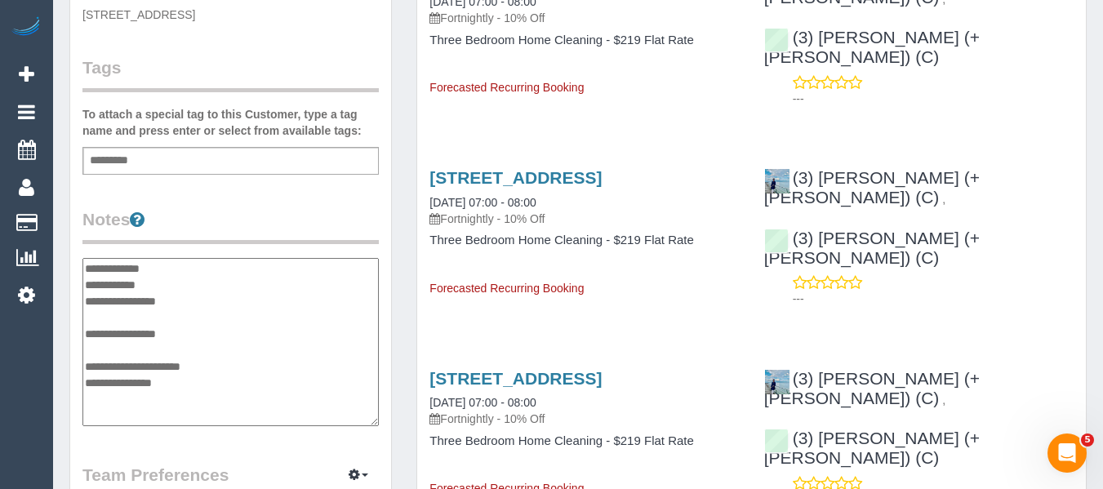
click at [128, 341] on textarea "**********" at bounding box center [230, 342] width 296 height 168
click at [127, 349] on textarea "**********" at bounding box center [230, 342] width 296 height 168
type textarea "**********"
click at [204, 321] on textarea "**********" at bounding box center [230, 342] width 296 height 168
click at [216, 402] on textarea "**********" at bounding box center [230, 342] width 296 height 168
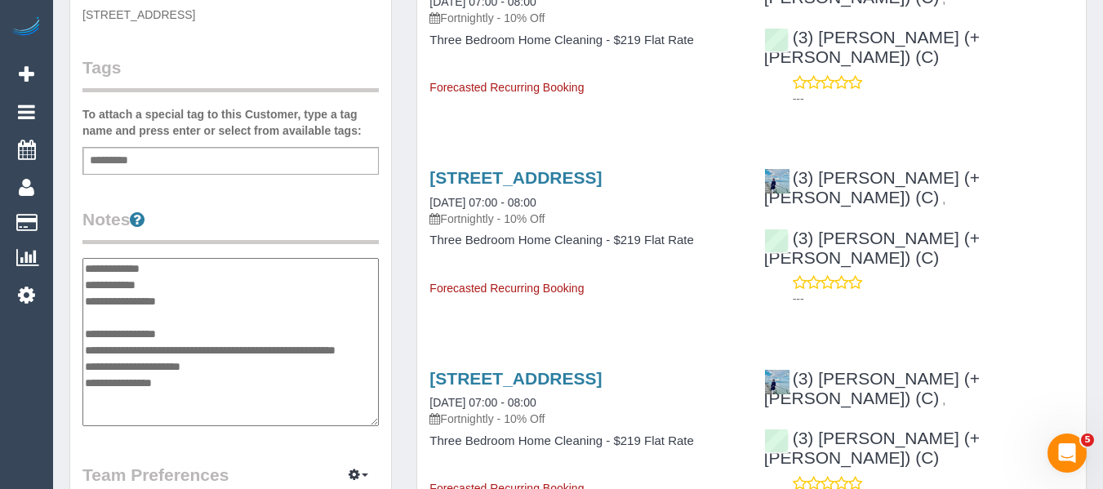
drag, startPoint x: 206, startPoint y: 403, endPoint x: 80, endPoint y: 382, distance: 127.4
click at [80, 382] on div "Customer Info Edit Contact Info Send Message Email Preferences Special Sales Ta…" at bounding box center [230, 272] width 321 height 1241
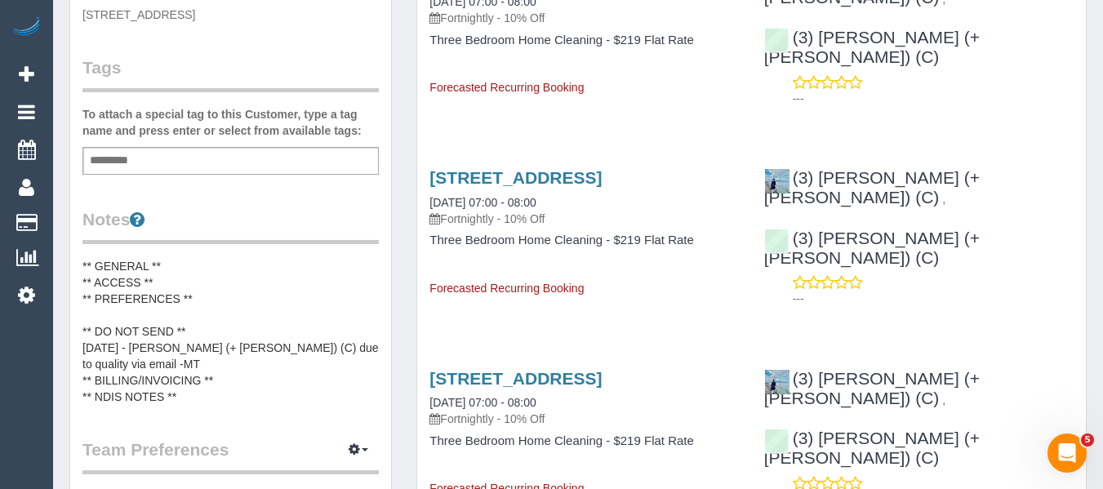
click at [197, 398] on pre "** GENERAL ** ** ACCESS ** ** PREFERENCES ** ** DO NOT SEND ** 02/10/25 - Fatem…" at bounding box center [230, 331] width 296 height 147
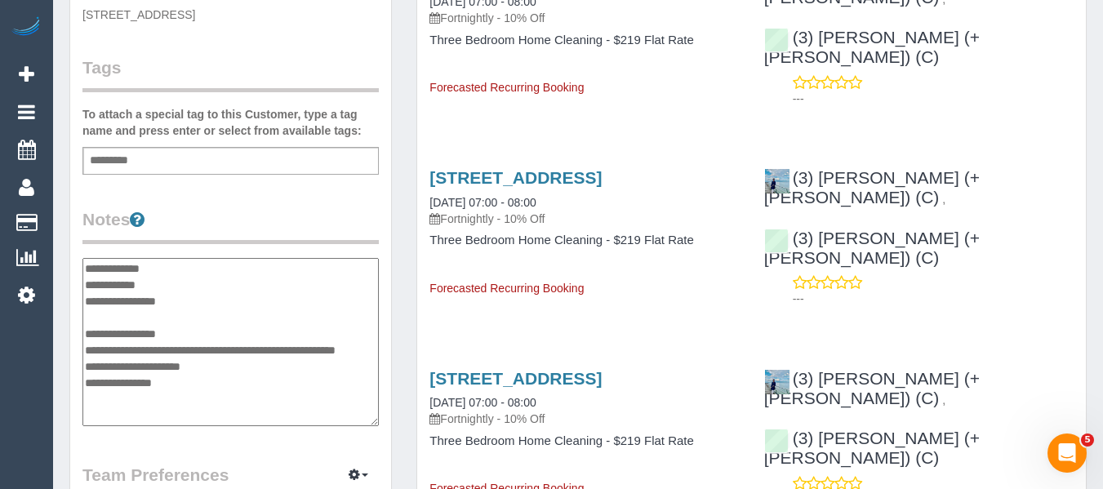
drag, startPoint x: 207, startPoint y: 398, endPoint x: 81, endPoint y: 385, distance: 127.3
click at [81, 385] on div "Customer Info Edit Contact Info Send Message Email Preferences Special Sales Ta…" at bounding box center [230, 272] width 321 height 1241
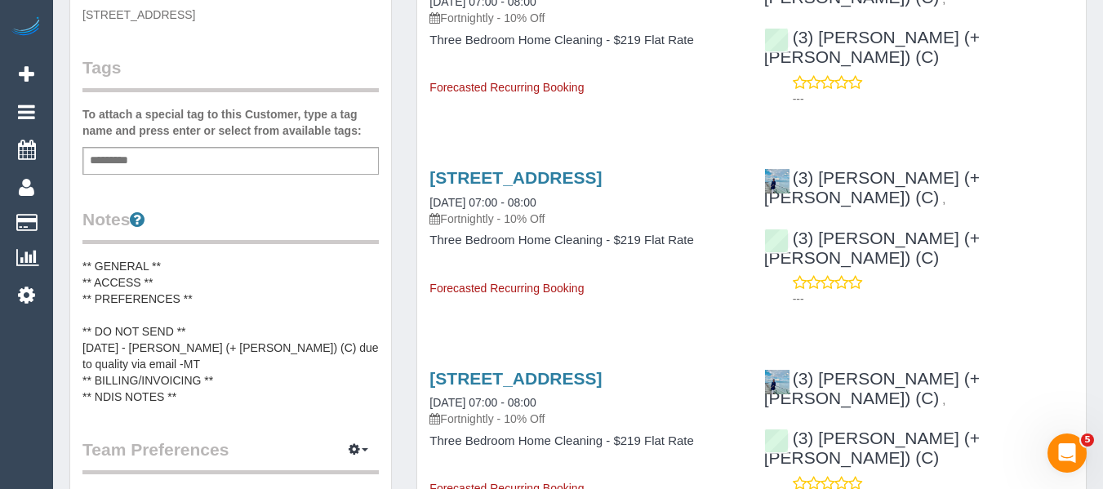
click at [104, 380] on pre "** GENERAL ** ** ACCESS ** ** PREFERENCES ** ** DO NOT SEND ** 02/10/25 - Fatem…" at bounding box center [230, 331] width 296 height 147
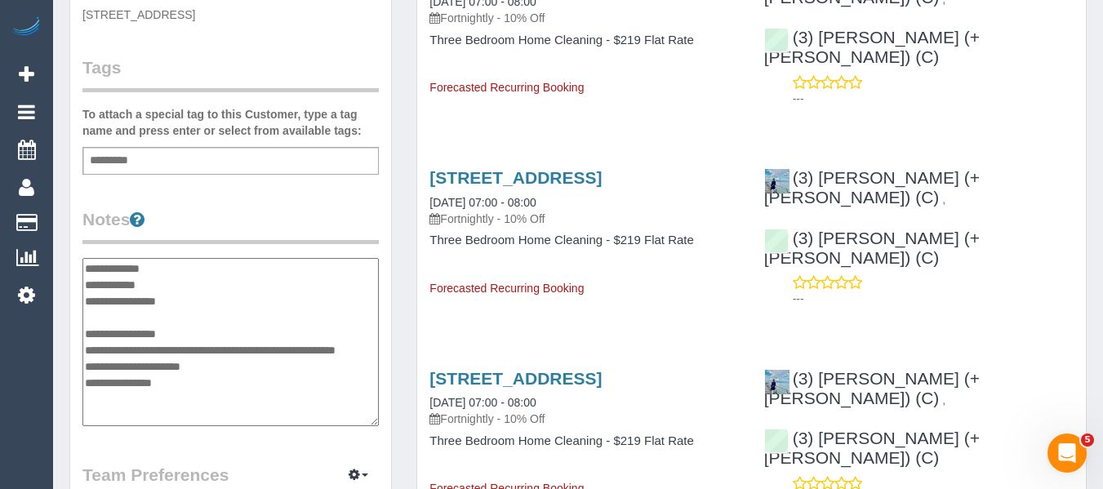
drag, startPoint x: 84, startPoint y: 381, endPoint x: 201, endPoint y: 403, distance: 118.8
click at [201, 403] on textarea "**********" at bounding box center [230, 342] width 296 height 168
type textarea "**********"
click at [221, 223] on legend "Notes" at bounding box center [230, 225] width 296 height 37
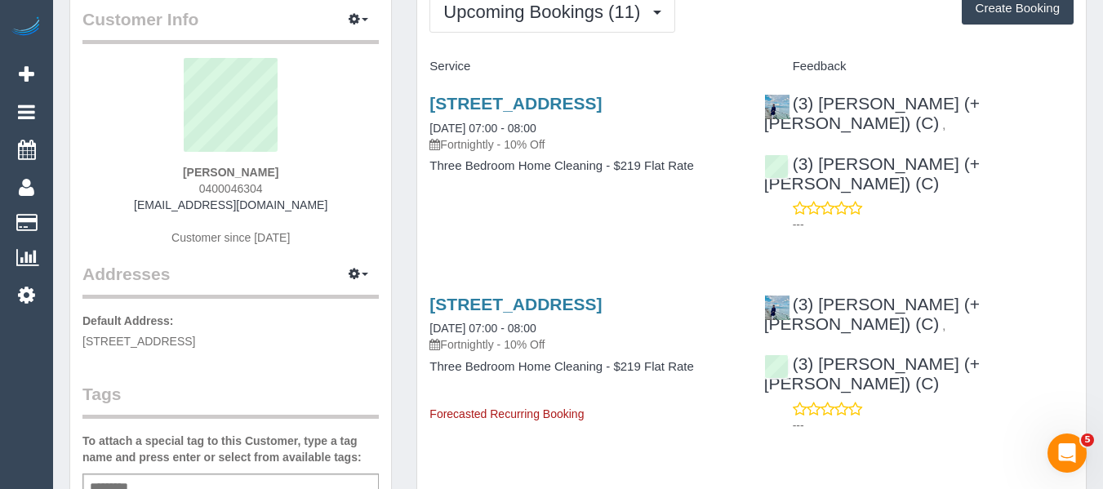
scroll to position [0, 0]
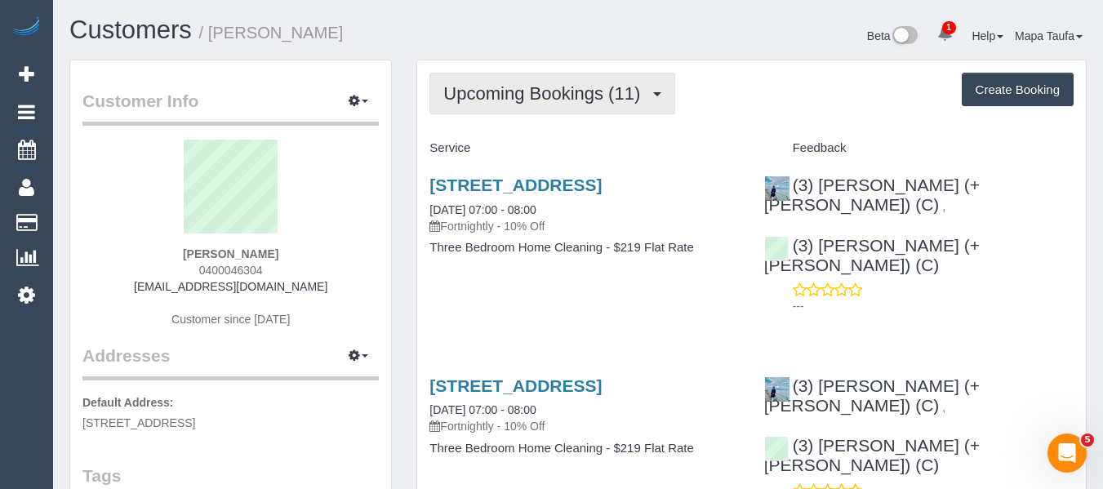
drag, startPoint x: 581, startPoint y: 104, endPoint x: 558, endPoint y: 134, distance: 38.4
click at [577, 107] on button "Upcoming Bookings (11)" at bounding box center [553, 94] width 246 height 42
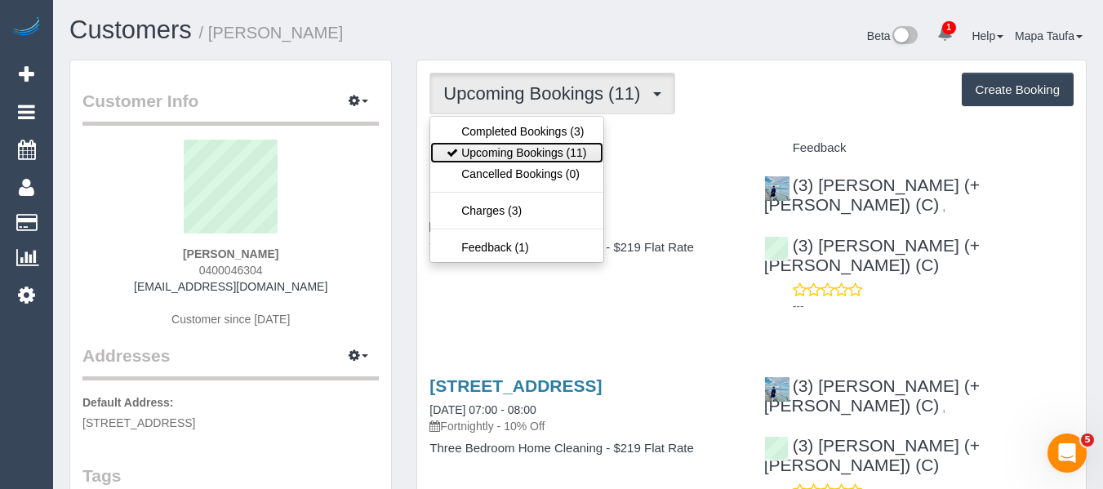
click at [541, 152] on link "Upcoming Bookings (11)" at bounding box center [516, 152] width 172 height 21
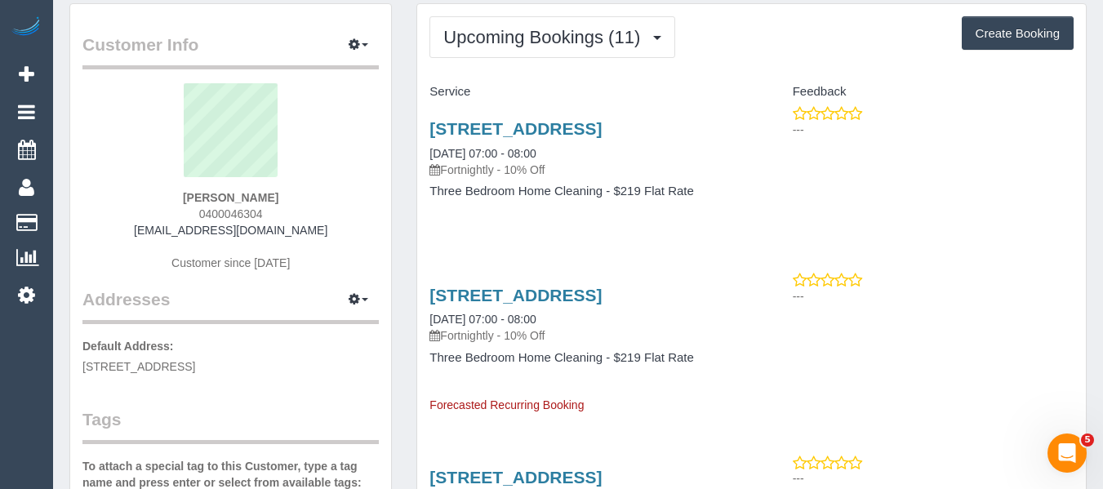
scroll to position [82, 0]
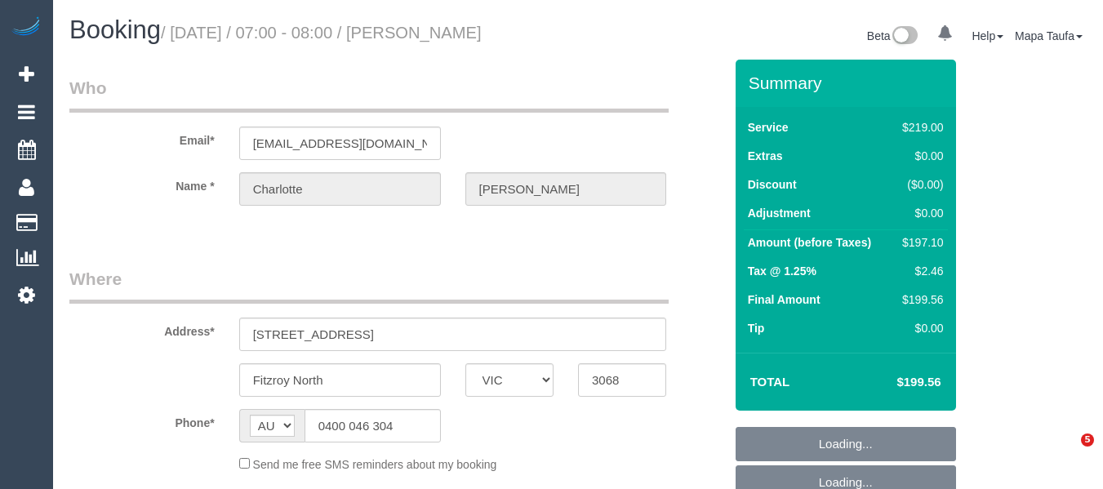
select select "VIC"
select select "number:27"
select select "number:14"
select select "number:19"
select select "number:25"
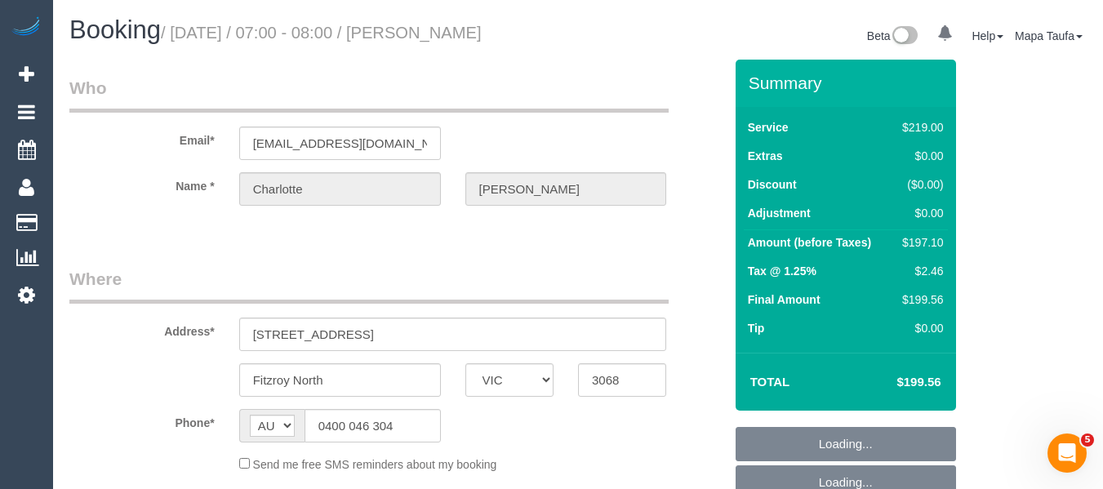
select select "number:33"
select select "number:26"
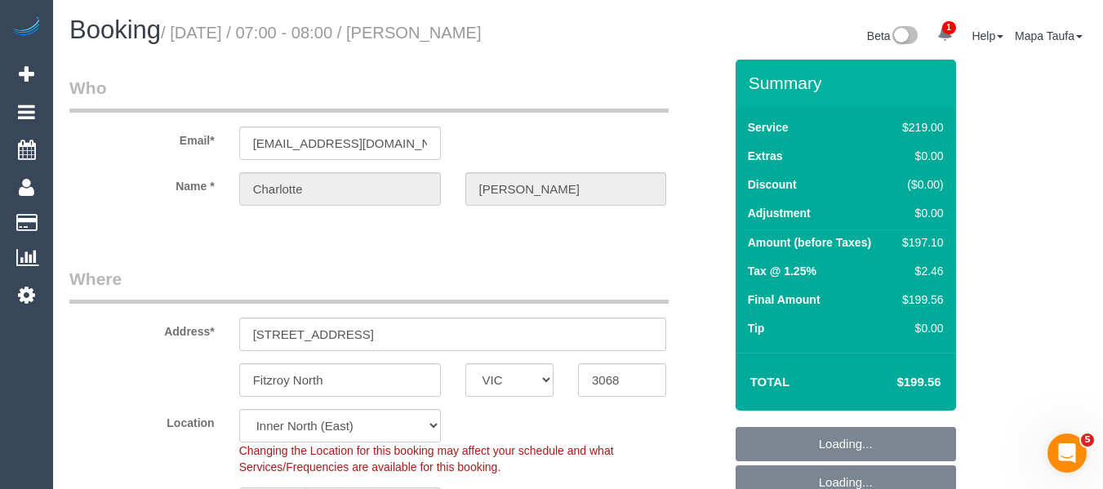
select select "string:stripe-pm_1S1kzI2GScqysDRVXLkTTAom"
select select "object:790"
select select "spot1"
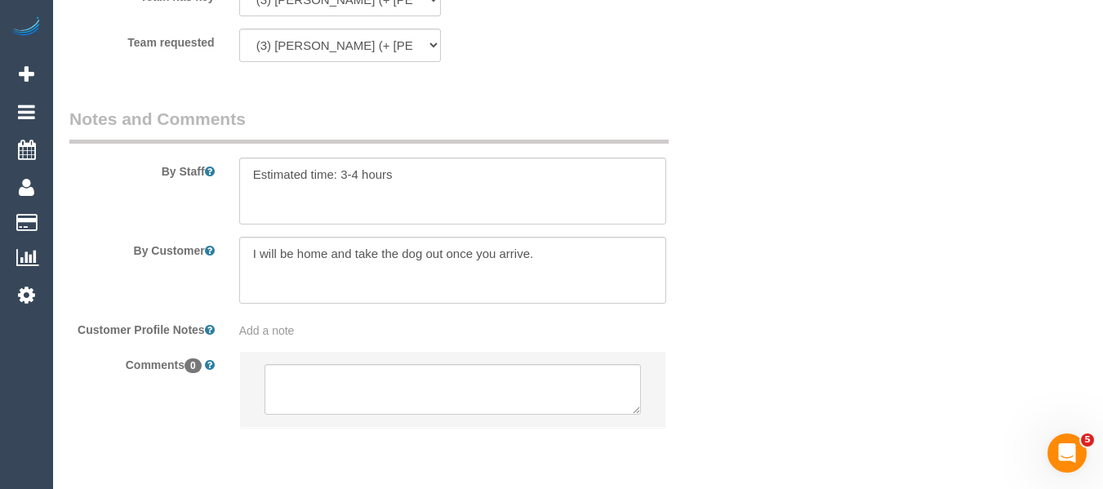
scroll to position [2755, 0]
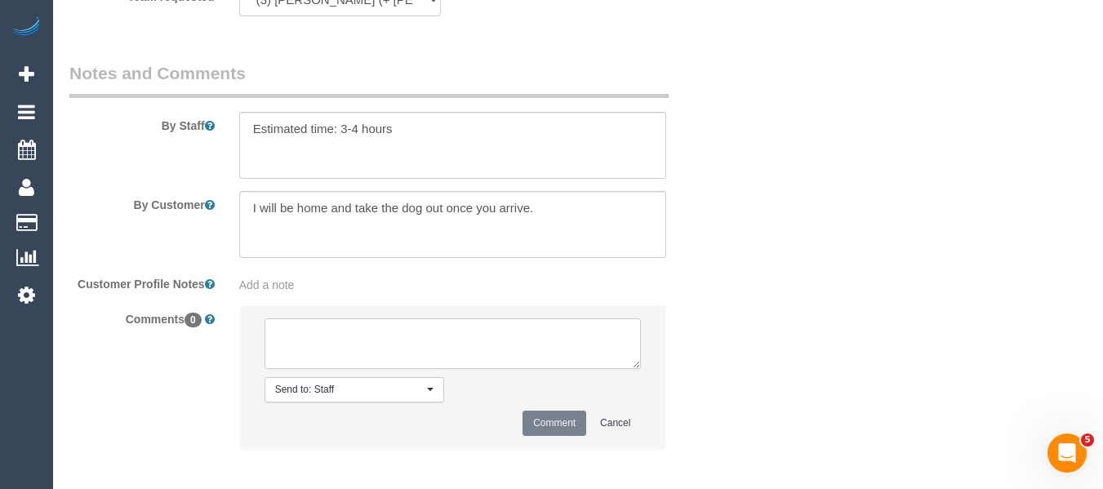
click at [401, 356] on textarea at bounding box center [453, 344] width 377 height 51
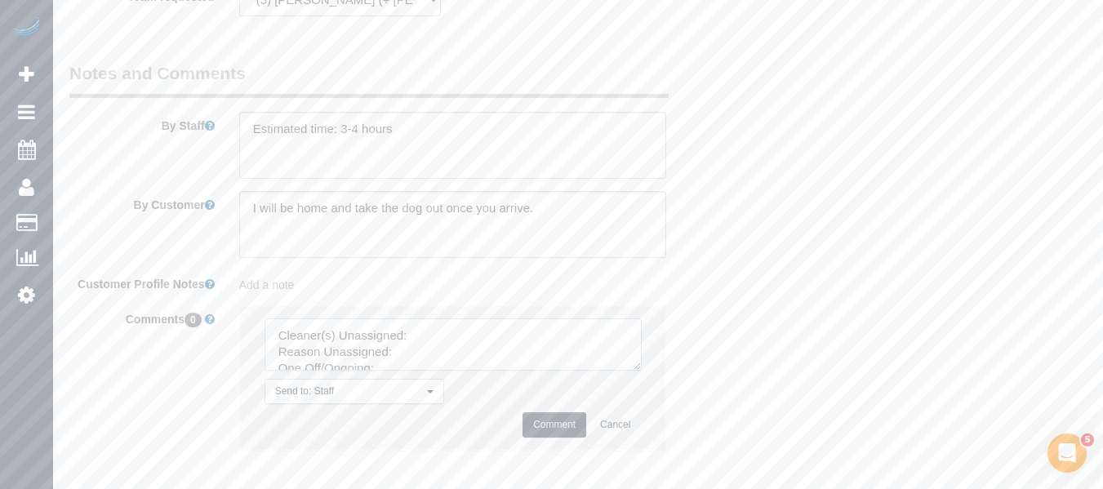
drag, startPoint x: 633, startPoint y: 354, endPoint x: 650, endPoint y: 413, distance: 62.0
click at [642, 371] on textarea at bounding box center [453, 345] width 377 height 52
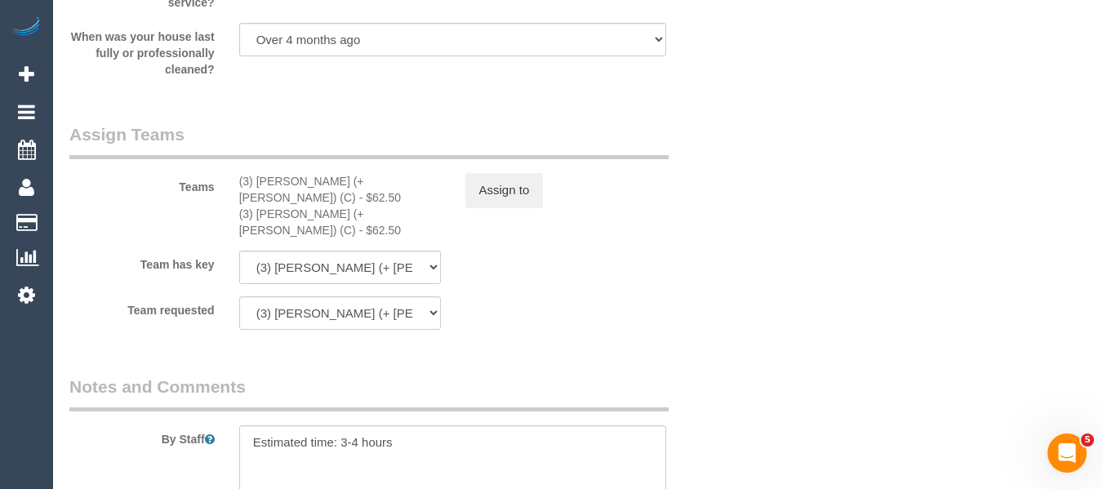
scroll to position [2429, 0]
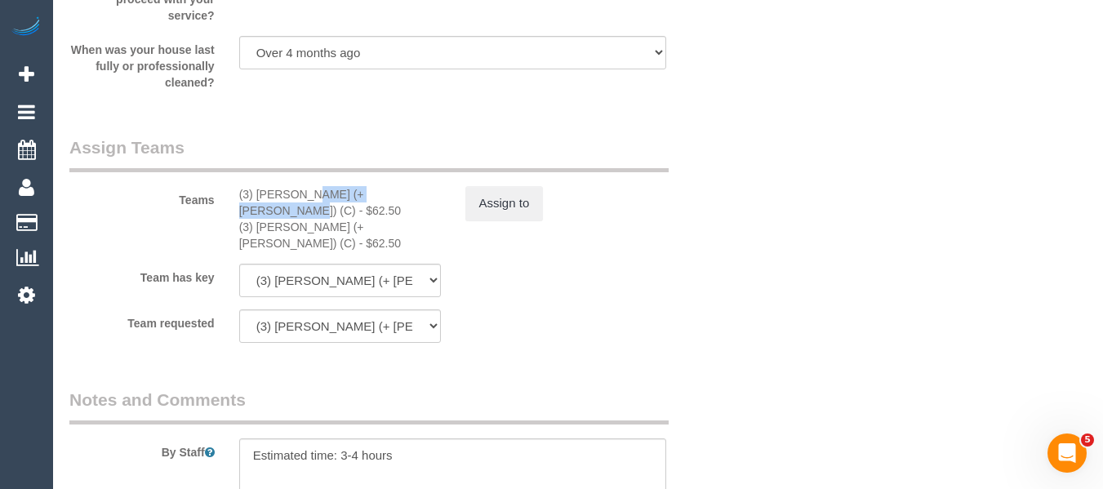
drag, startPoint x: 358, startPoint y: 216, endPoint x: 256, endPoint y: 215, distance: 101.3
click at [256, 215] on div "(3) Arifin (+ Fatema) (C) - $62.50" at bounding box center [340, 202] width 202 height 33
copy div "Arifin (+ Fatema) (C"
click at [518, 219] on button "Assign to" at bounding box center [505, 203] width 78 height 34
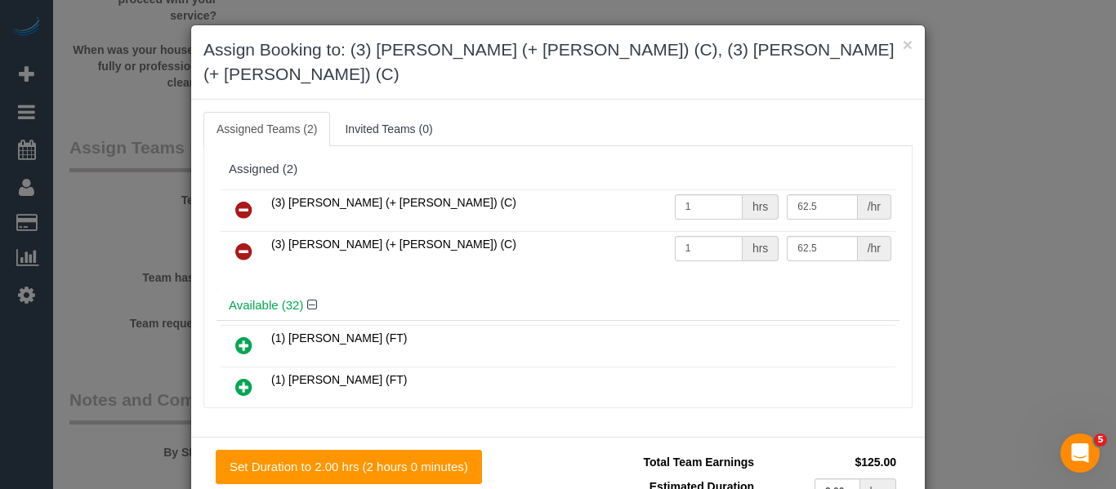
click at [235, 200] on icon at bounding box center [243, 210] width 17 height 20
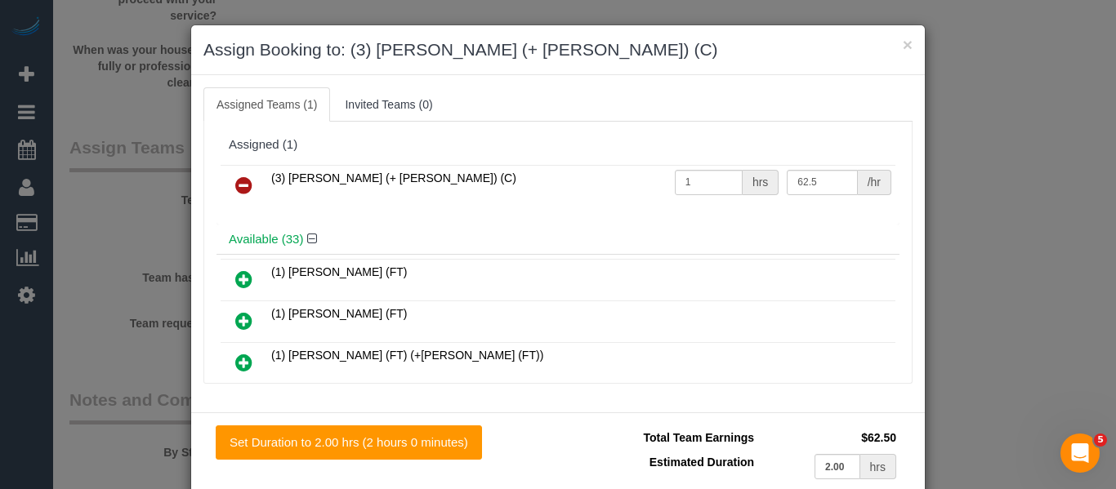
click at [235, 183] on icon at bounding box center [243, 186] width 17 height 20
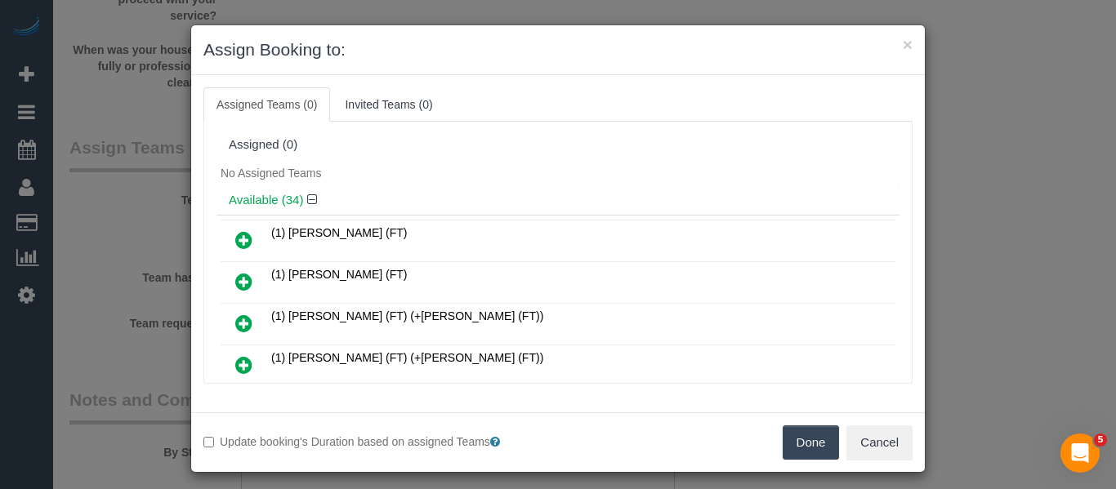
click at [782, 445] on button "Done" at bounding box center [810, 442] width 57 height 34
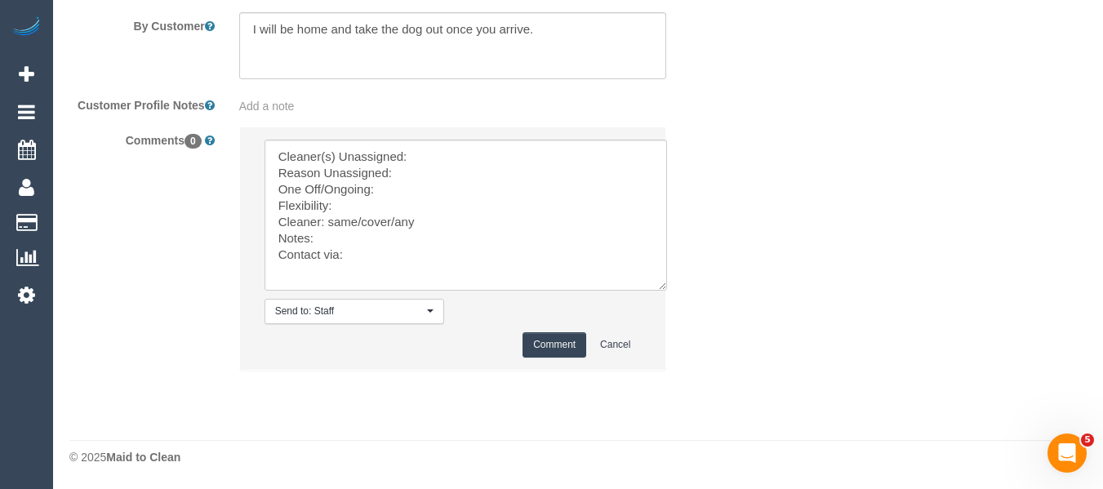
scroll to position [2923, 0]
drag, startPoint x: 437, startPoint y: 133, endPoint x: 434, endPoint y: 163, distance: 29.5
click at [434, 148] on li "Send to: Staff Nothing selected Send to: Staff Send to: Customer Send to: Team …" at bounding box center [453, 248] width 426 height 243
click at [434, 163] on textarea at bounding box center [466, 215] width 403 height 151
paste textarea "Arifin (+ Fatema) (C"
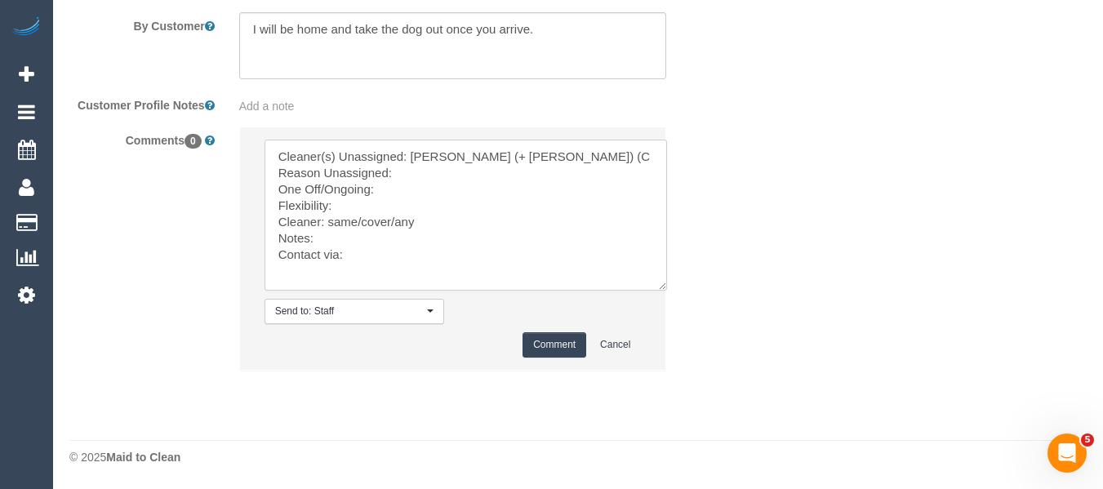
click at [425, 173] on textarea at bounding box center [466, 215] width 403 height 151
click at [408, 186] on textarea at bounding box center [466, 215] width 403 height 151
click at [446, 206] on textarea at bounding box center [466, 215] width 403 height 151
drag, startPoint x: 394, startPoint y: 222, endPoint x: 329, endPoint y: 216, distance: 65.6
click at [329, 216] on textarea at bounding box center [466, 215] width 403 height 151
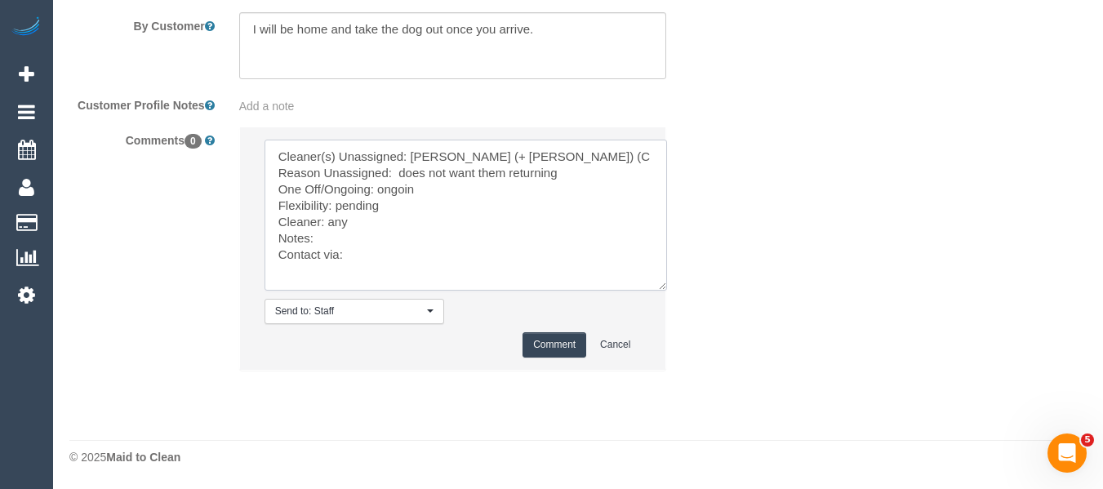
click at [363, 256] on textarea at bounding box center [466, 215] width 403 height 151
type textarea "Cleaner(s) Unassigned: Arifin (+ Fatema) (C Reason Unassigned: does not want th…"
click at [562, 342] on button "Comment" at bounding box center [555, 344] width 64 height 25
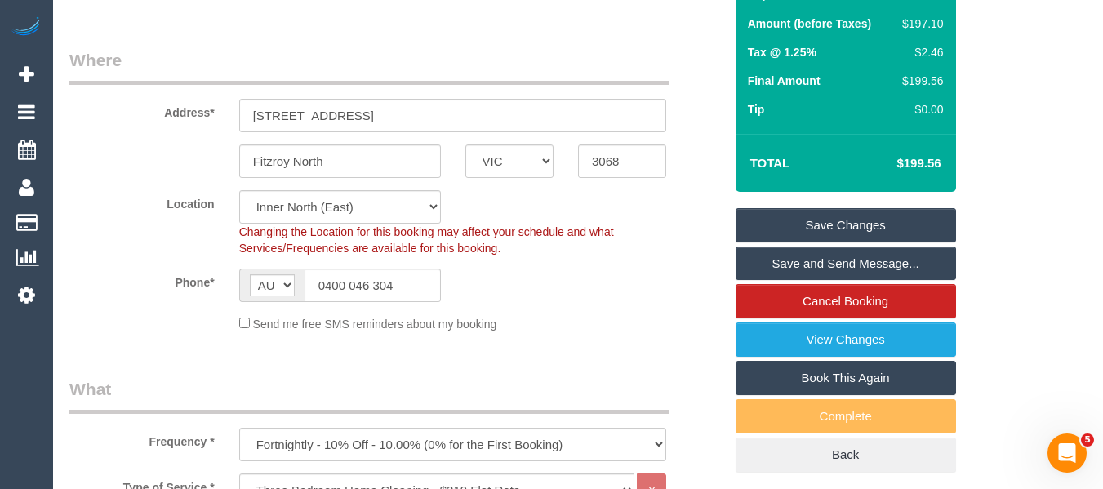
scroll to position [200, 0]
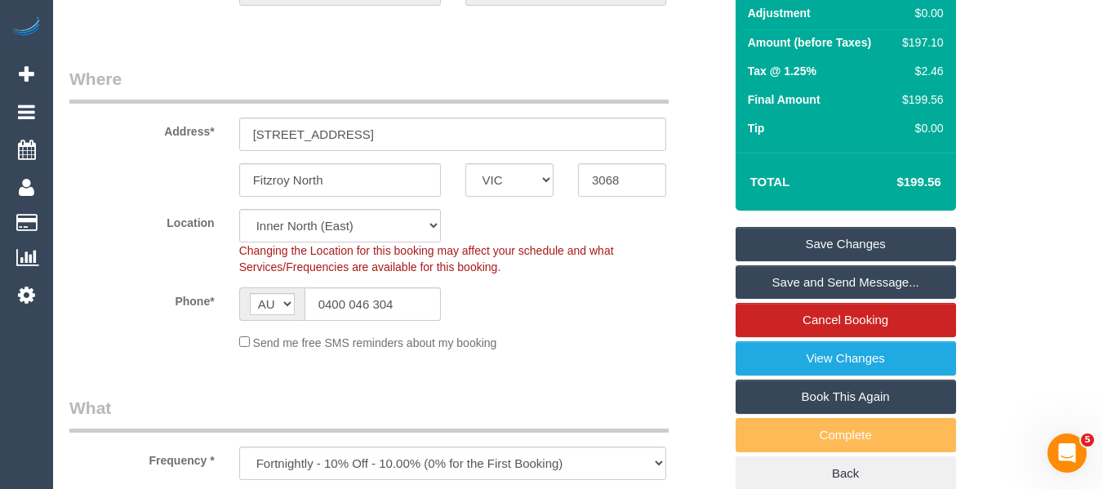
click at [850, 256] on link "Save Changes" at bounding box center [846, 244] width 221 height 34
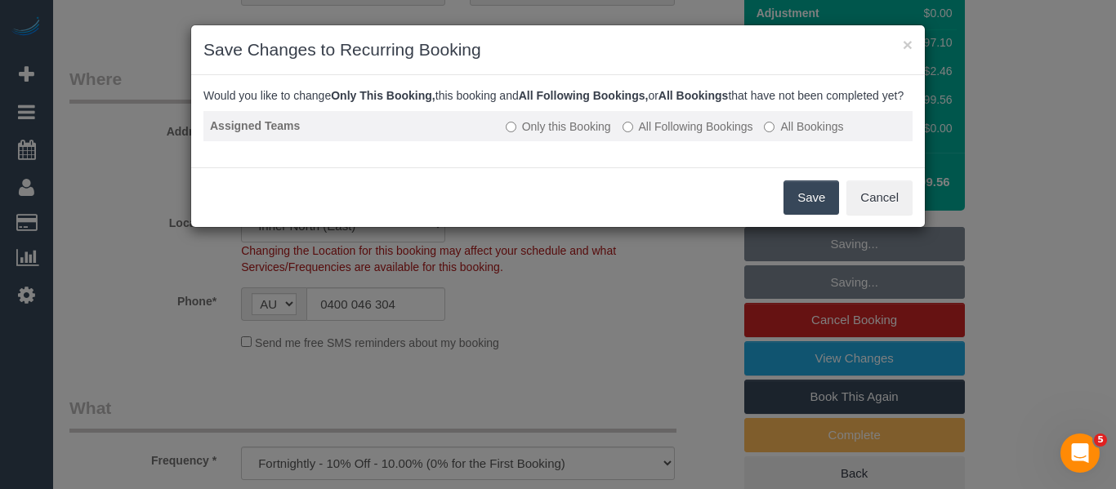
click at [665, 135] on label "All Following Bookings" at bounding box center [687, 126] width 131 height 16
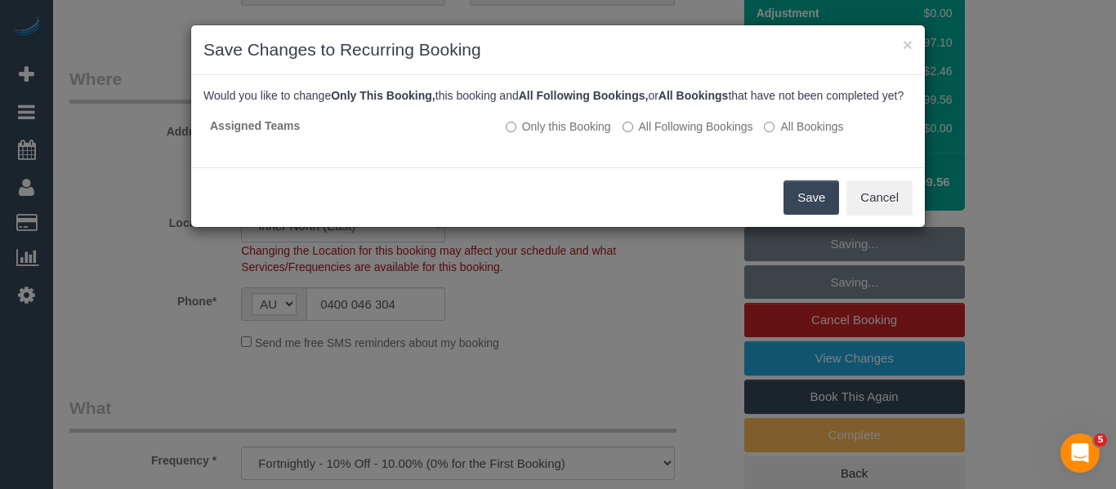
click at [821, 209] on button "Save" at bounding box center [811, 197] width 56 height 34
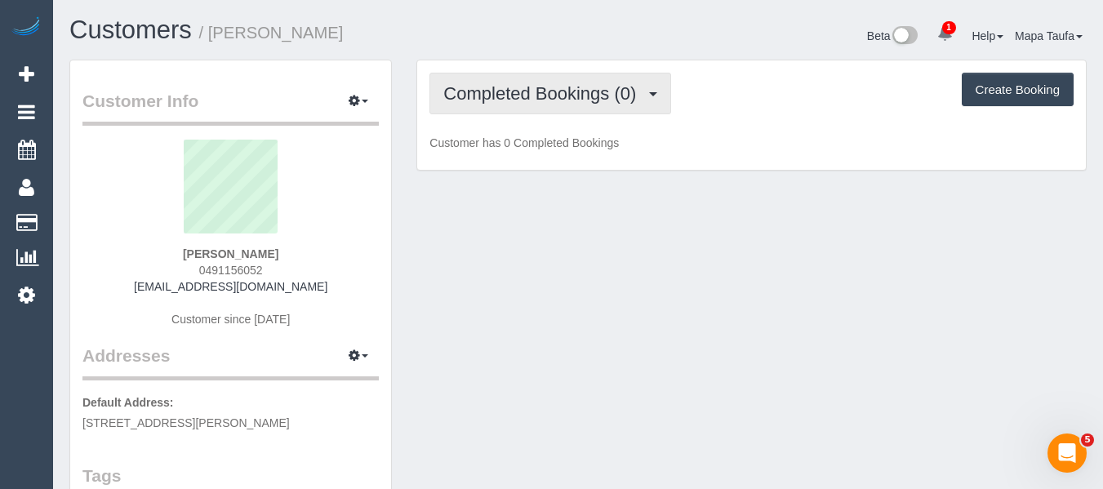
click at [541, 88] on span "Completed Bookings (0)" at bounding box center [543, 93] width 201 height 20
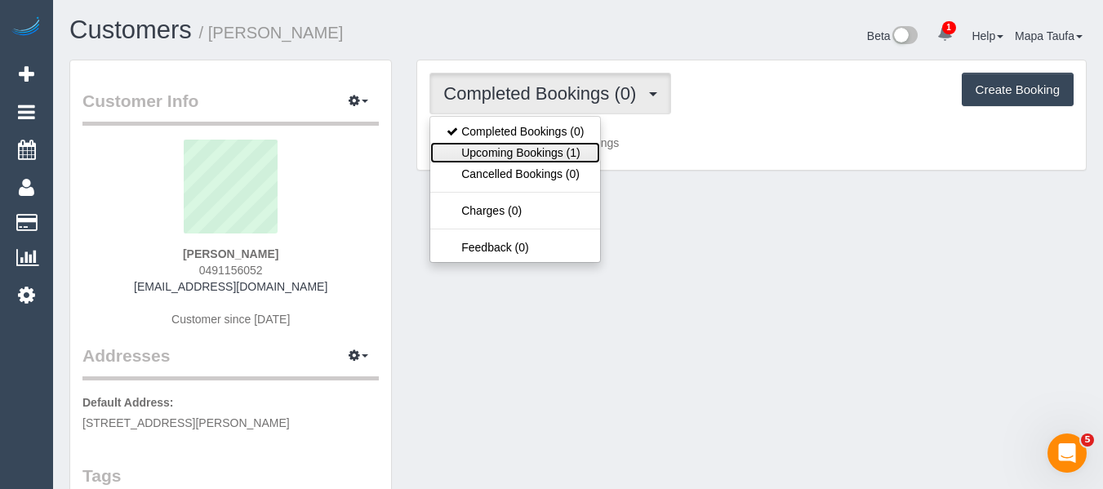
click at [533, 150] on link "Upcoming Bookings (1)" at bounding box center [515, 152] width 170 height 21
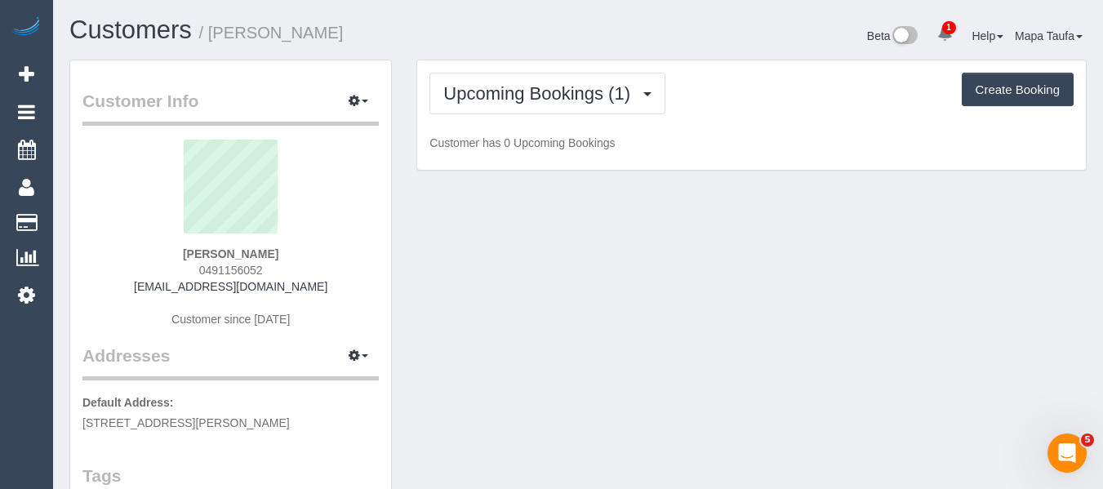
click at [524, 48] on div "Customers / [PERSON_NAME]" at bounding box center [317, 33] width 521 height 35
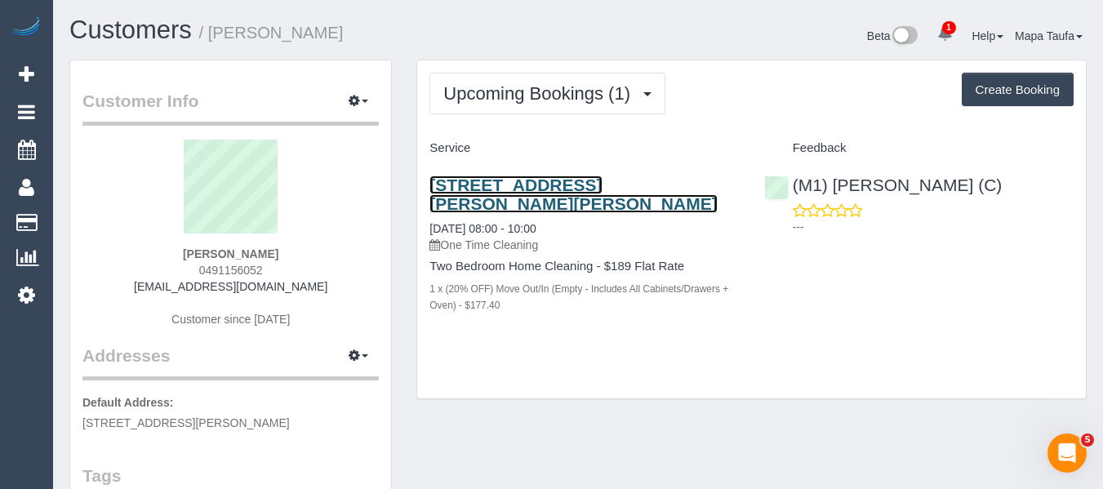
click at [459, 181] on link "[STREET_ADDRESS][PERSON_NAME][PERSON_NAME]" at bounding box center [573, 195] width 287 height 38
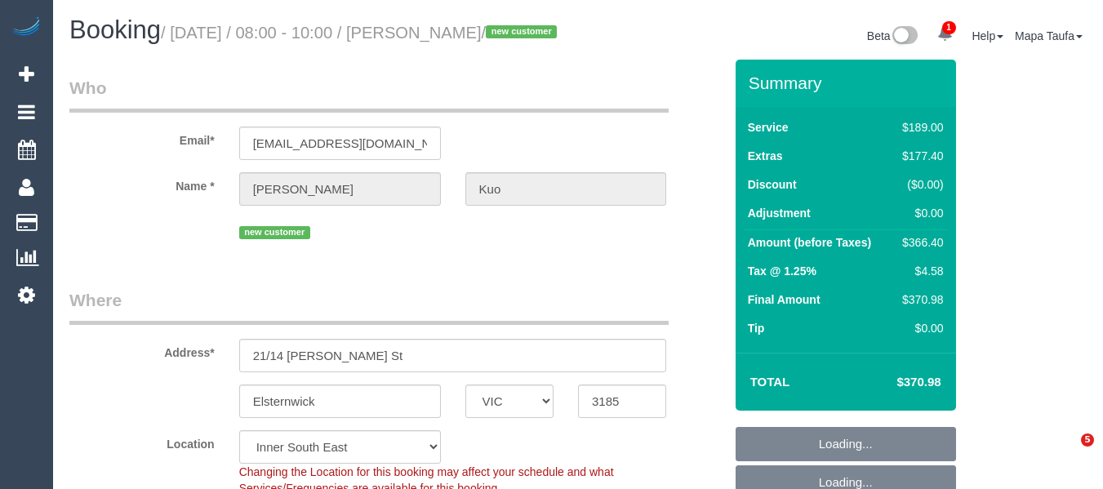
select select "VIC"
select select "spot2"
select select "number:29"
select select "number:14"
select select "number:18"
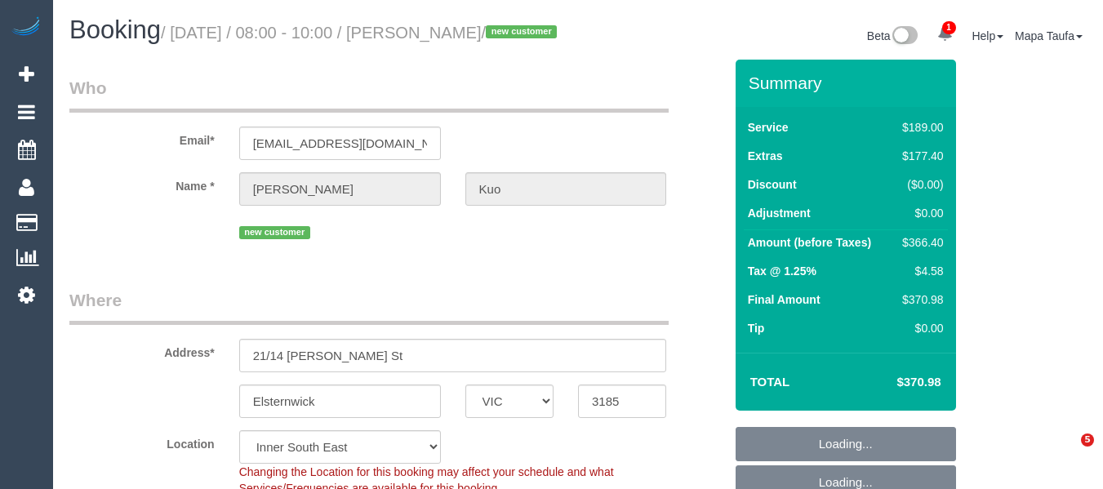
select select "number:22"
select select "number:35"
select select "number:26"
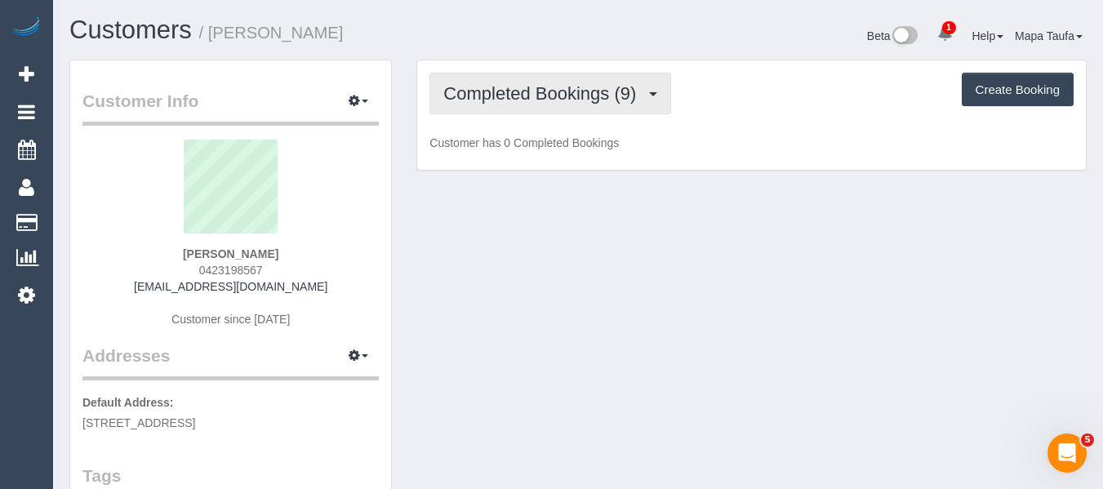
click at [569, 81] on button "Completed Bookings (9)" at bounding box center [551, 94] width 242 height 42
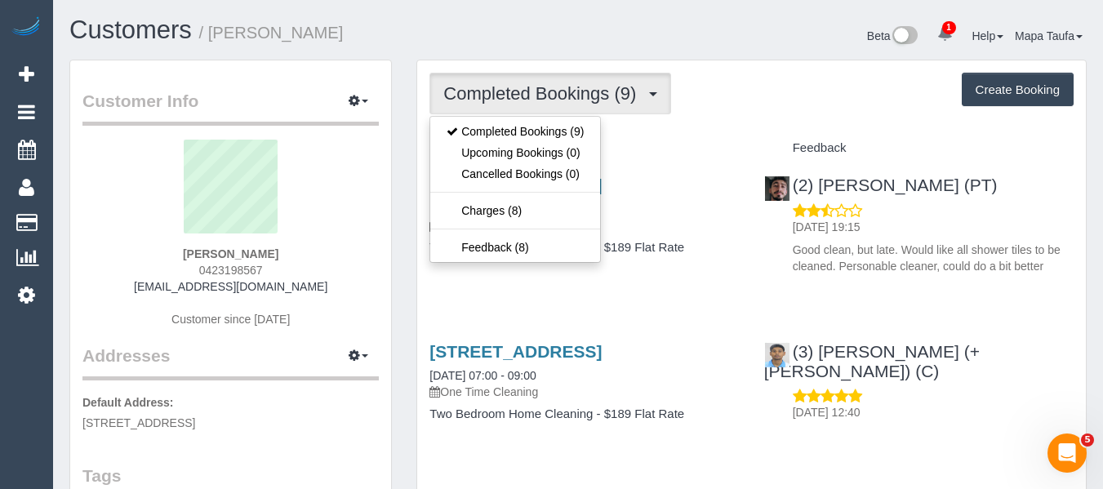
click at [704, 108] on div "Completed Bookings (9) Completed Bookings (9) Upcoming Bookings (0) Cancelled B…" at bounding box center [752, 94] width 644 height 42
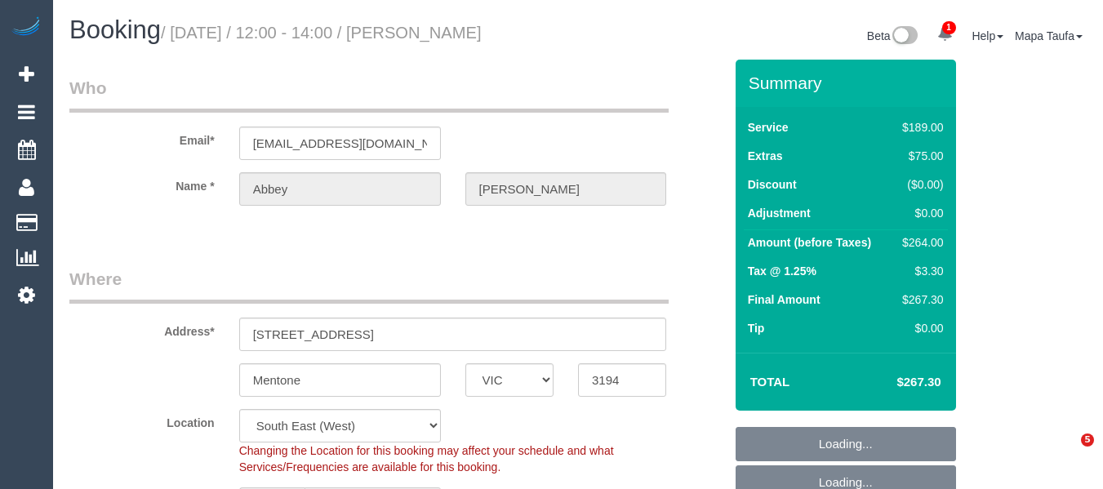
select select "VIC"
select select "number:28"
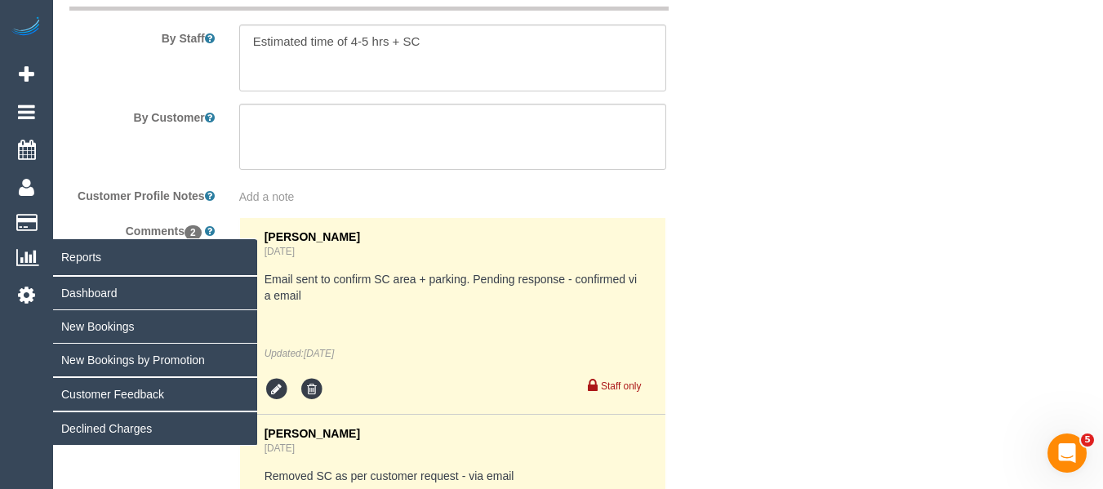
scroll to position [2812, 0]
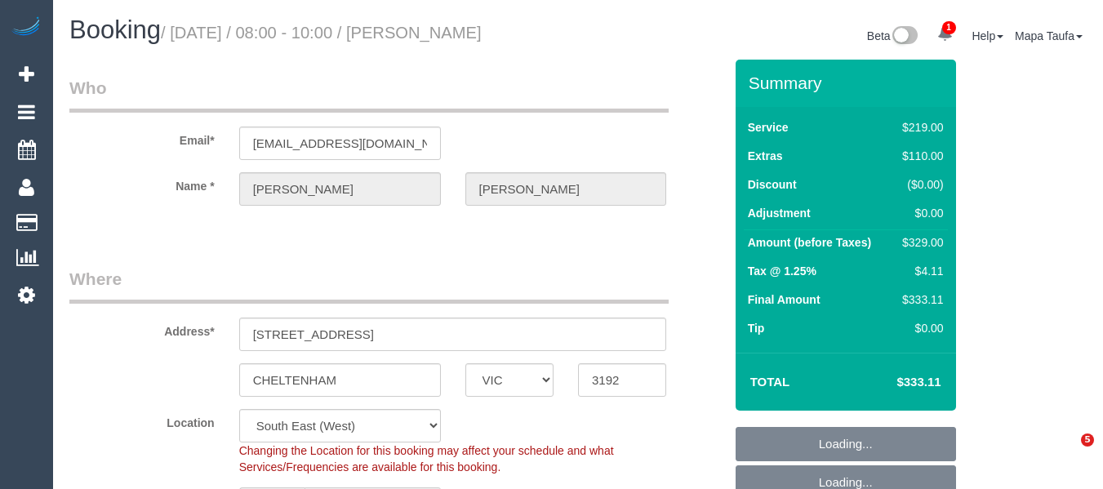
select select "VIC"
select select "number:29"
select select "number:14"
select select "number:18"
select select "number:24"
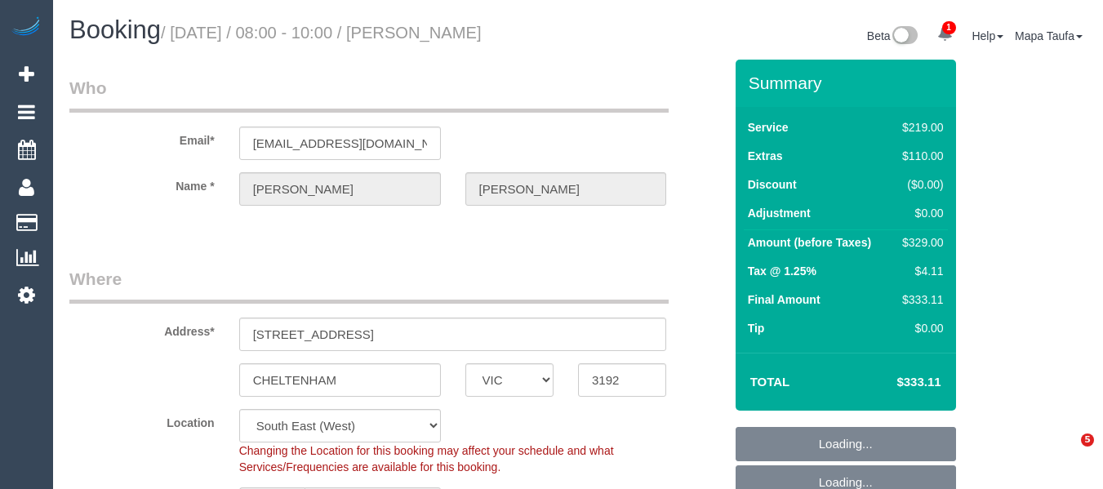
select select "number:13"
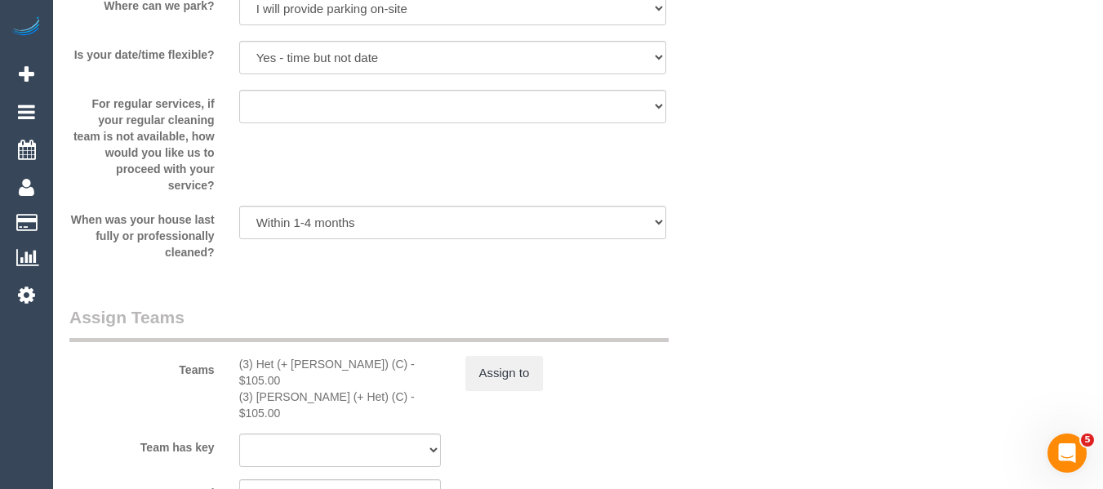
scroll to position [2323, 0]
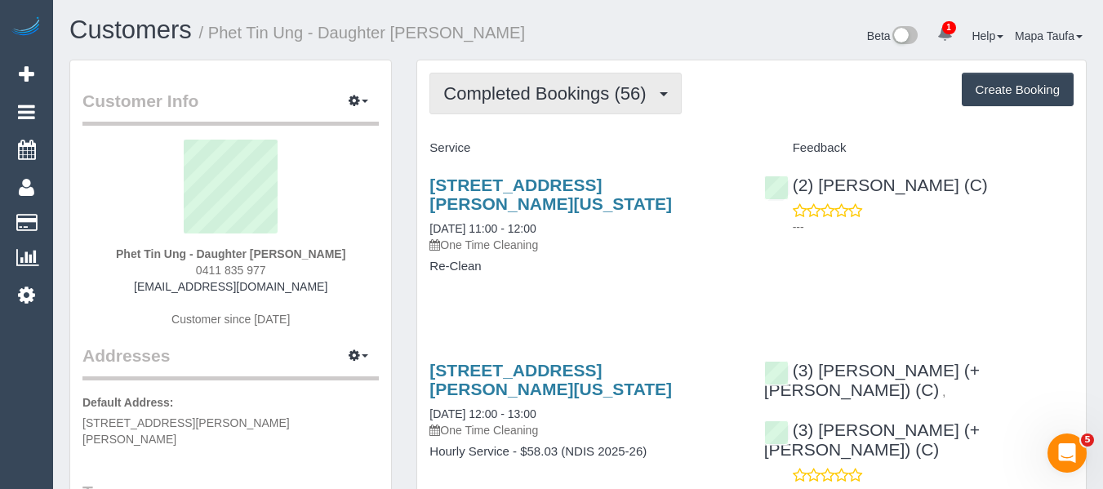
click at [516, 100] on span "Completed Bookings (56)" at bounding box center [548, 93] width 211 height 20
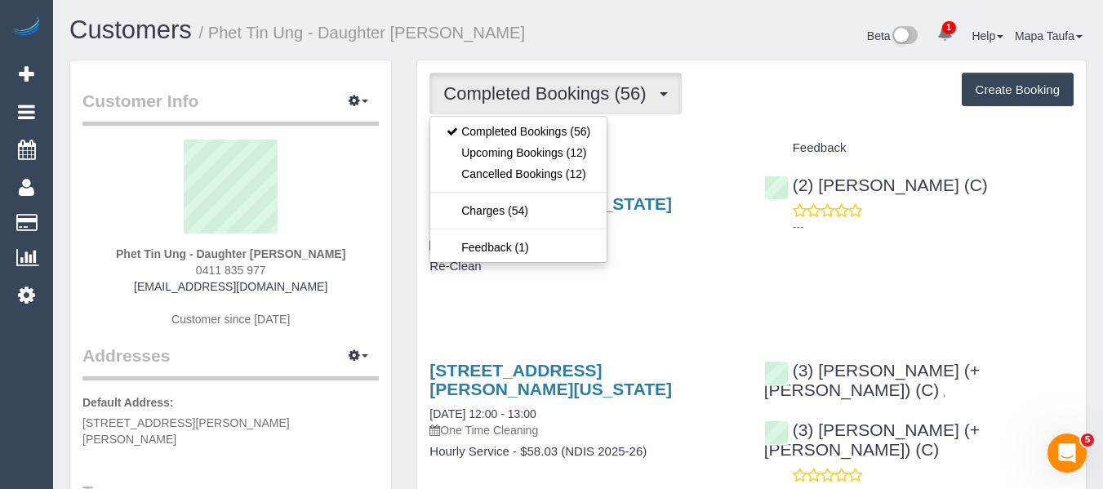
drag, startPoint x: 733, startPoint y: 123, endPoint x: 694, endPoint y: 124, distance: 38.4
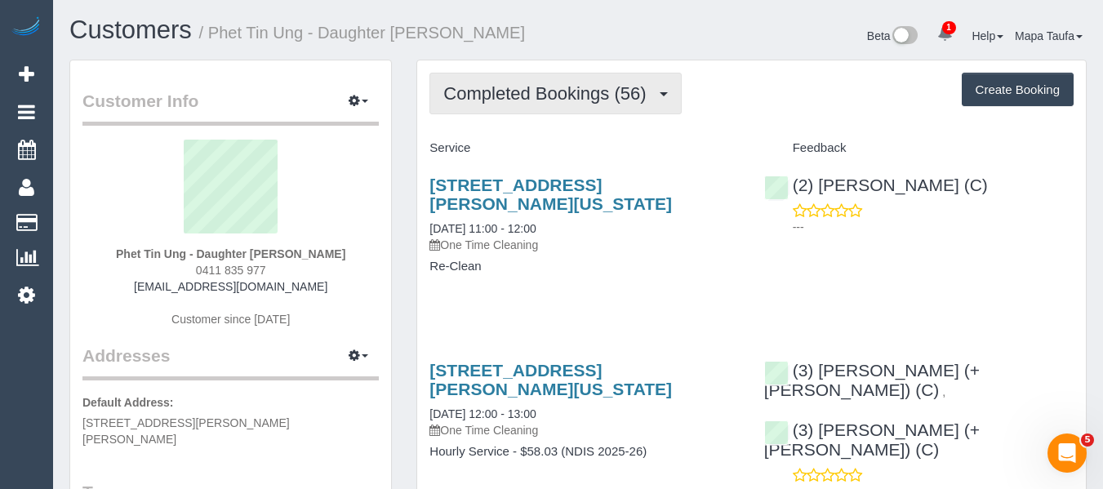
click at [571, 85] on button "Completed Bookings (56)" at bounding box center [556, 94] width 252 height 42
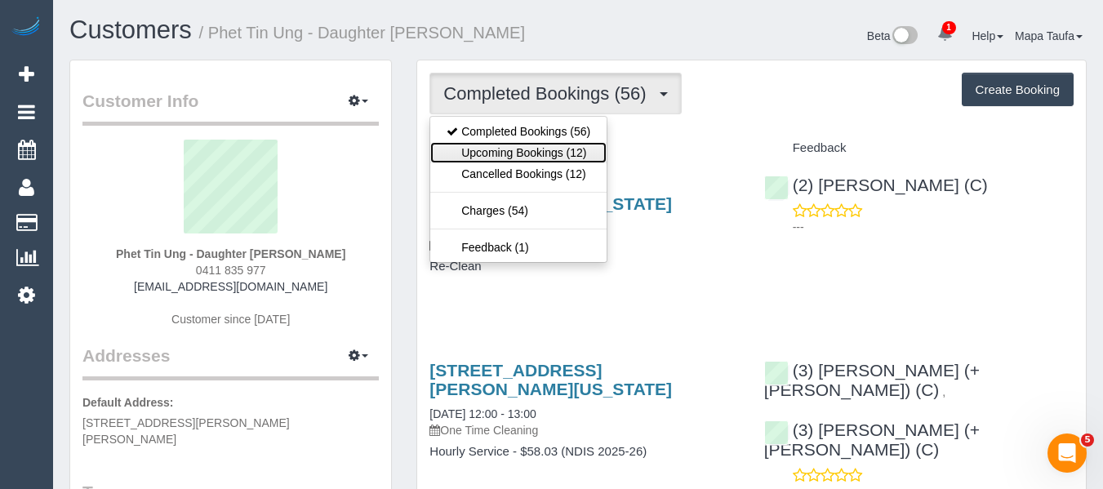
click at [548, 145] on link "Upcoming Bookings (12)" at bounding box center [518, 152] width 176 height 21
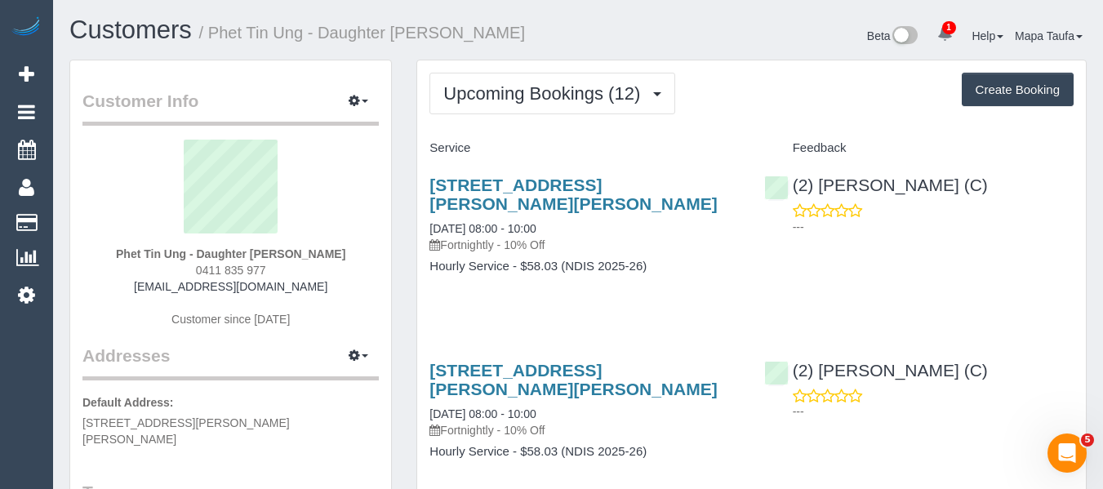
drag, startPoint x: 278, startPoint y: 272, endPoint x: 172, endPoint y: 278, distance: 107.1
click at [172, 278] on div "Phet Tin Ung - Daughter [PERSON_NAME] 0411 835 977 [EMAIL_ADDRESS][DOMAIN_NAME]…" at bounding box center [230, 242] width 296 height 204
copy span "0411 835 977"
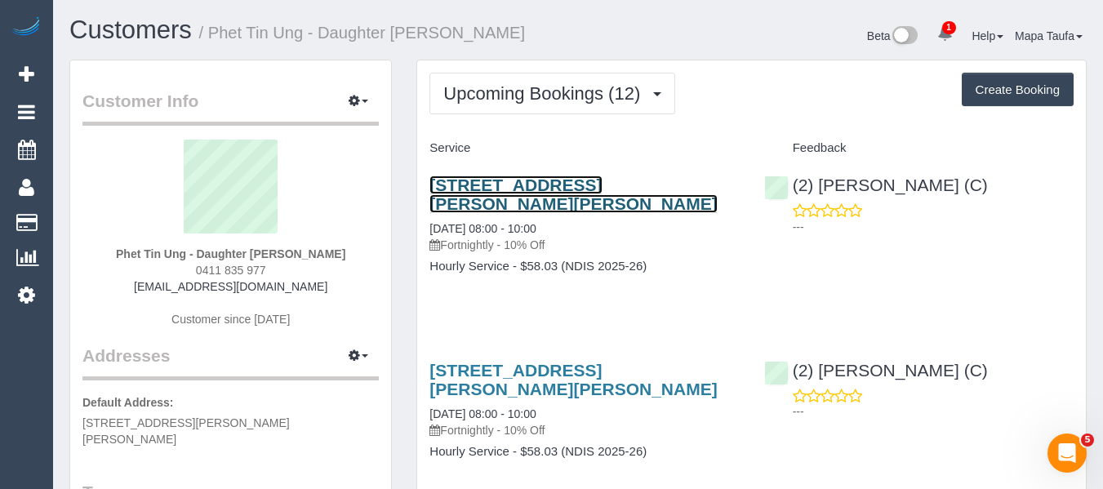
click at [460, 184] on link "[STREET_ADDRESS][PERSON_NAME][PERSON_NAME]" at bounding box center [573, 195] width 287 height 38
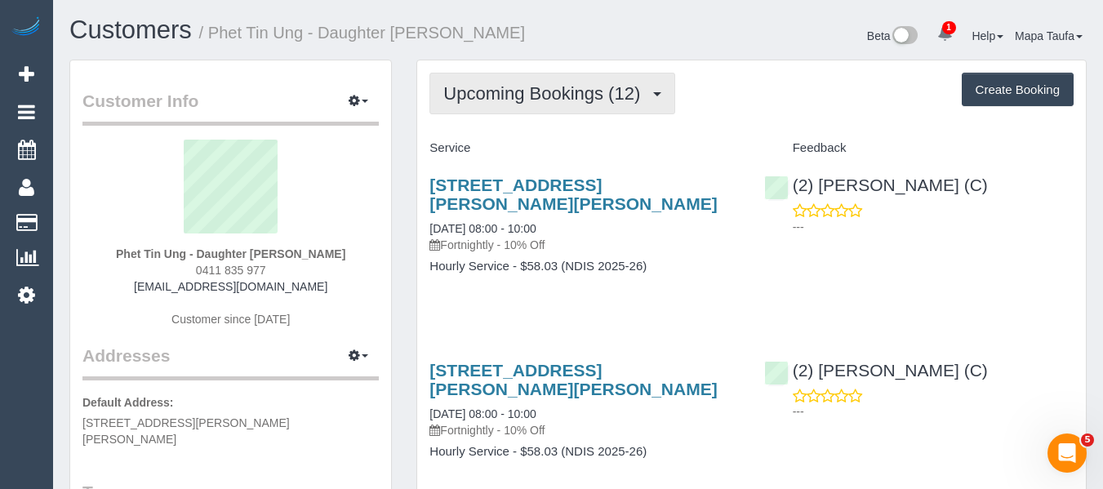
drag, startPoint x: 555, startPoint y: 98, endPoint x: 549, endPoint y: 112, distance: 15.0
click at [551, 103] on span "Upcoming Bookings (12)" at bounding box center [545, 93] width 205 height 20
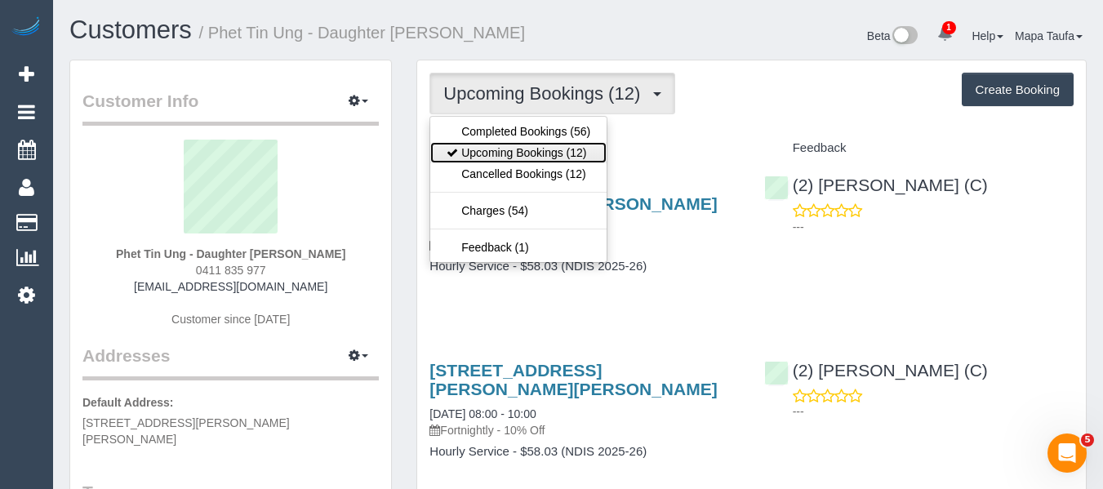
click at [544, 150] on link "Upcoming Bookings (12)" at bounding box center [518, 152] width 176 height 21
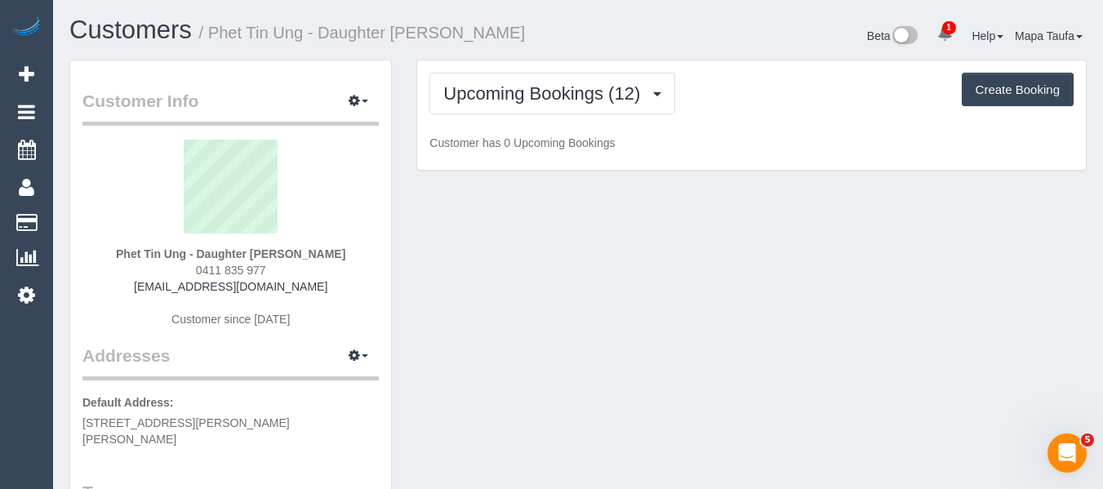
click at [604, 48] on div "Beta 1 Your Notifications You have 0 alerts × You have 2 to charge for [DATE] H…" at bounding box center [838, 37] width 521 height 43
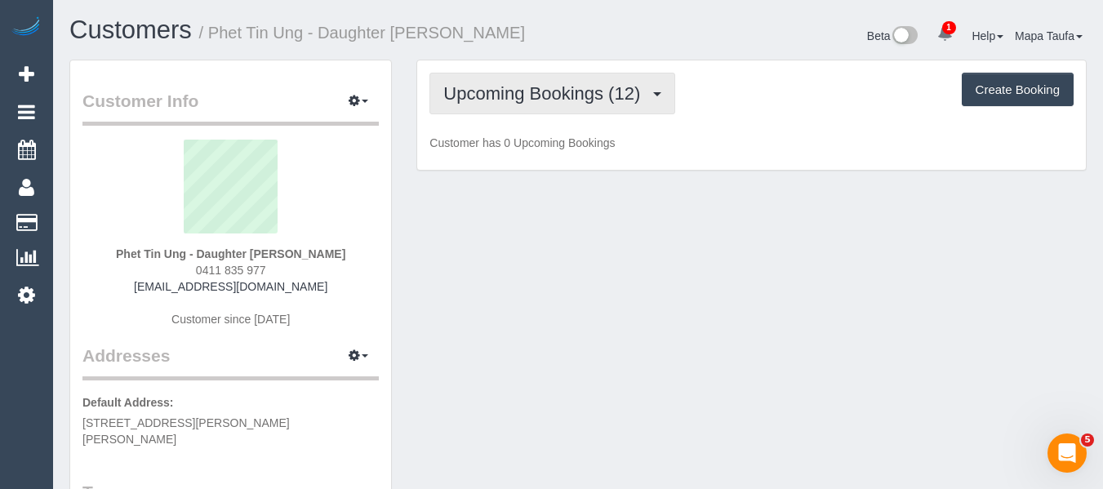
click at [513, 97] on span "Upcoming Bookings (12)" at bounding box center [545, 93] width 205 height 20
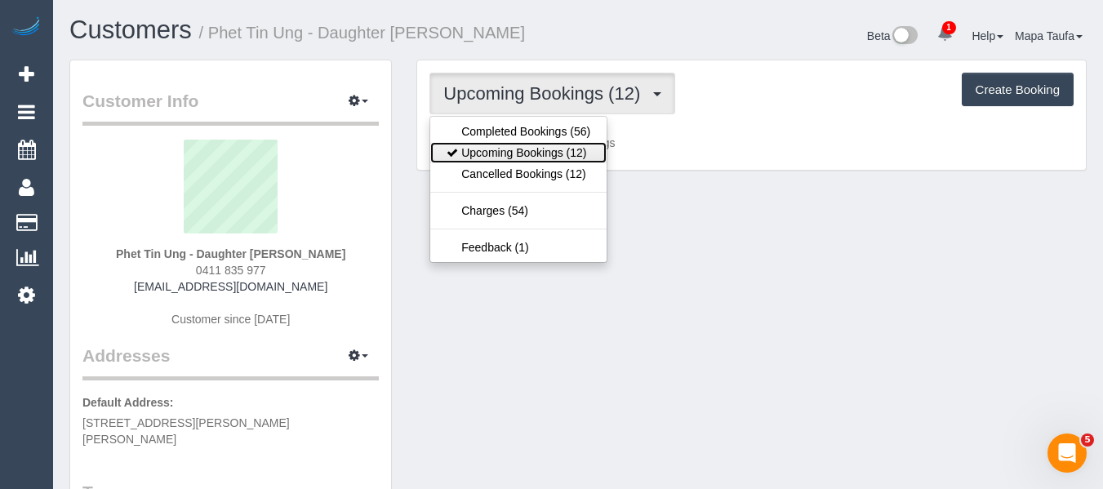
click at [517, 151] on link "Upcoming Bookings (12)" at bounding box center [518, 152] width 176 height 21
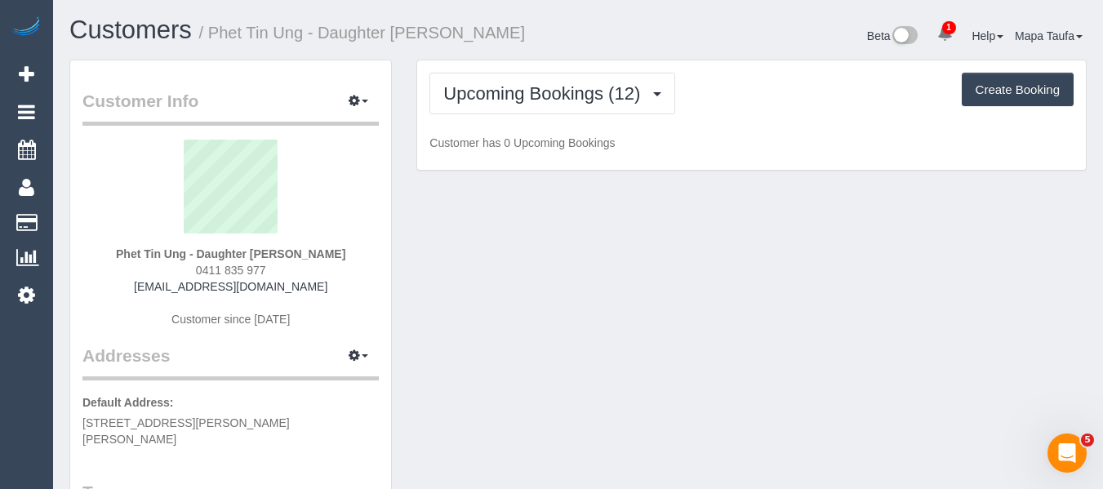
drag, startPoint x: 328, startPoint y: 282, endPoint x: 143, endPoint y: 301, distance: 186.3
click at [140, 291] on div "Phet Tin Ung - Daughter [PERSON_NAME] 0411 835 977 [EMAIL_ADDRESS][DOMAIN_NAME]…" at bounding box center [230, 242] width 296 height 204
copy link "[EMAIL_ADDRESS][DOMAIN_NAME]"
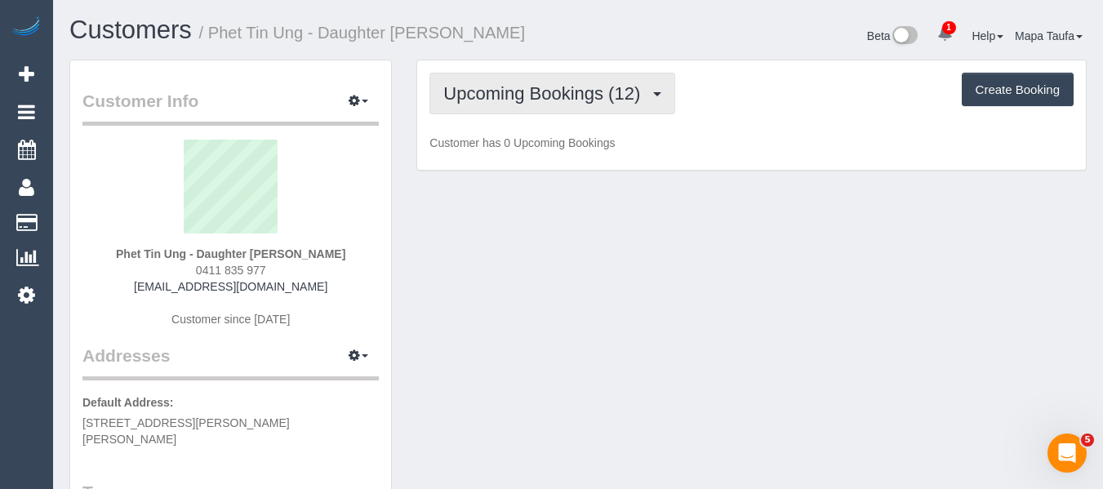
drag, startPoint x: 503, startPoint y: 95, endPoint x: 537, endPoint y: 158, distance: 71.6
click at [504, 103] on span "Upcoming Bookings (12)" at bounding box center [545, 93] width 205 height 20
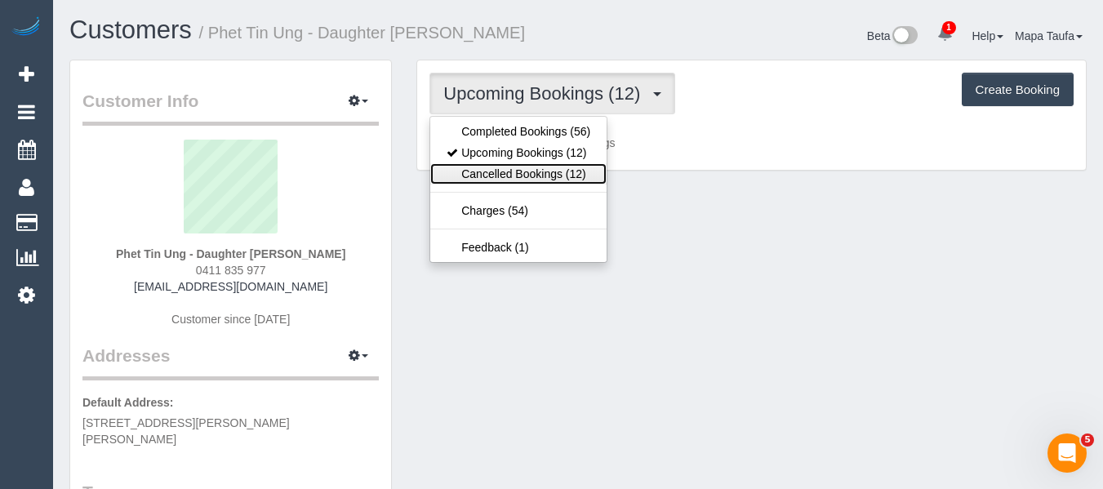
click at [537, 179] on link "Cancelled Bookings (12)" at bounding box center [518, 173] width 176 height 21
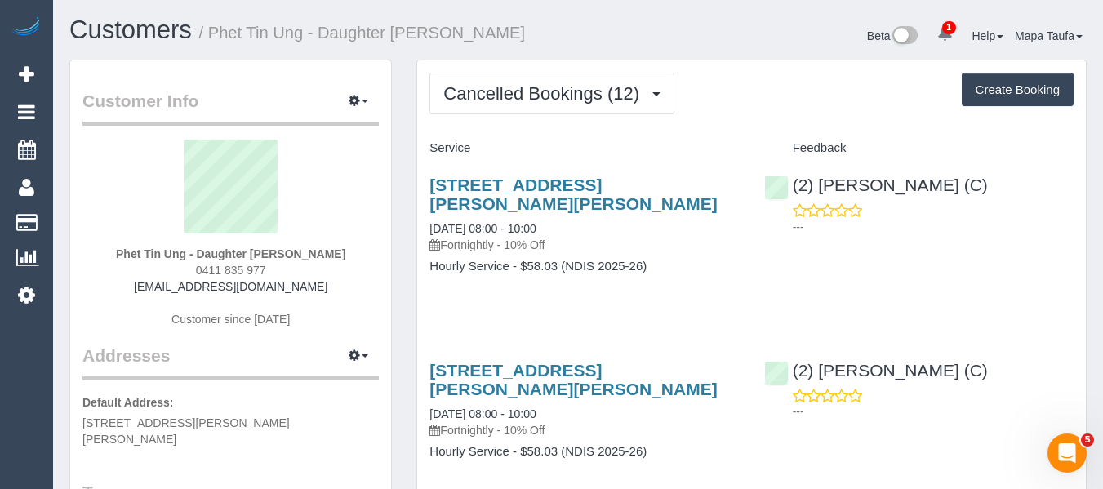
scroll to position [82, 0]
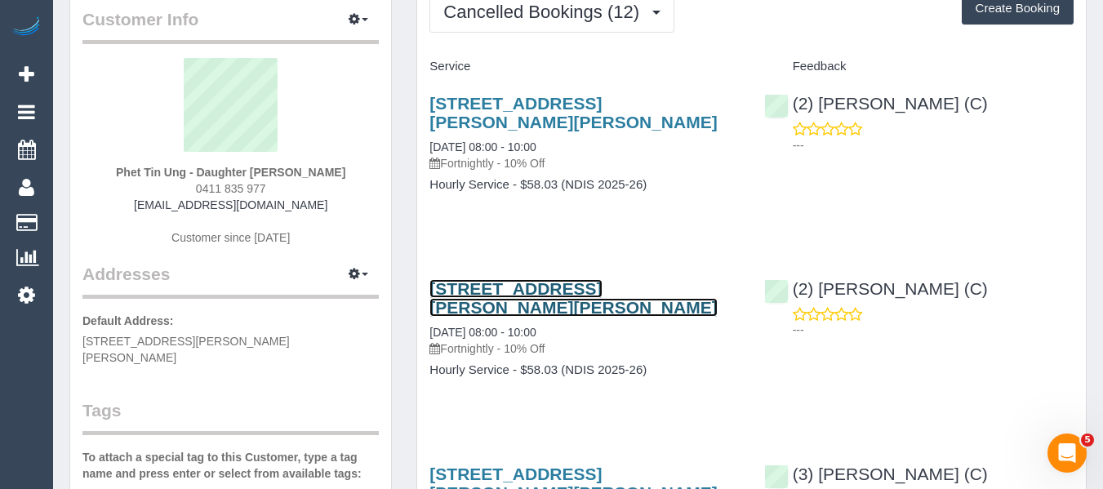
click at [462, 281] on link "15 Medina Road, Glen Waverley, VIC 3150" at bounding box center [573, 298] width 287 height 38
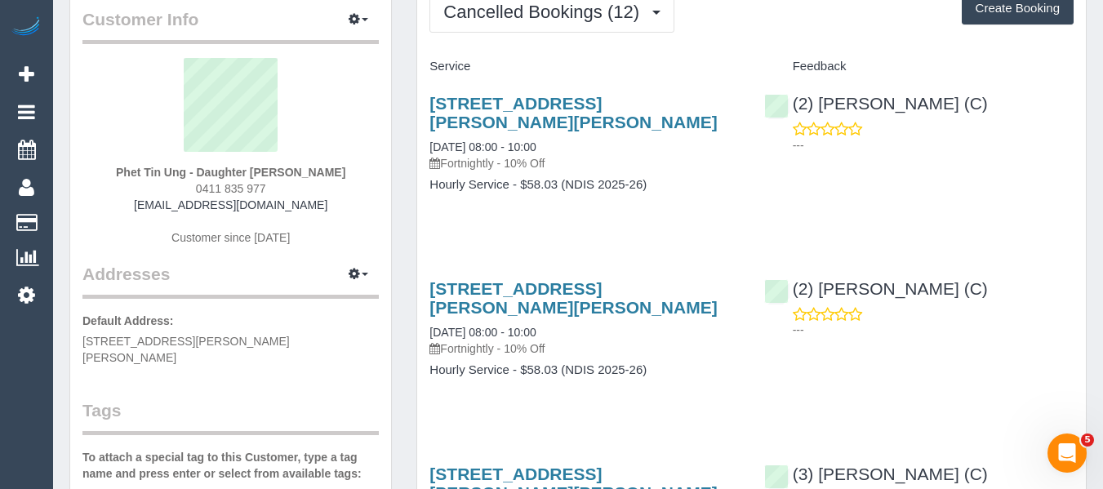
click at [309, 202] on div "Phet Tin Ung - Daughter Pauline 0411 835 977 paulinelybanh@gmail.com Customer s…" at bounding box center [230, 160] width 296 height 204
click at [313, 210] on div "Phet Tin Ung - Daughter Pauline 0411 835 977 paulinelybanh@gmail.com Customer s…" at bounding box center [230, 160] width 296 height 204
click at [335, 167] on div "Phet Tin Ung - Daughter Pauline 0411 835 977 paulinelybanh@gmail.com Customer s…" at bounding box center [230, 160] width 296 height 204
drag, startPoint x: 208, startPoint y: 218, endPoint x: 158, endPoint y: 210, distance: 50.5
click at [158, 210] on div "Phet Tin Ung - Daughter Pauline 0411 835 977 paulinelybanh@gmail.com Customer s…" at bounding box center [230, 160] width 296 height 204
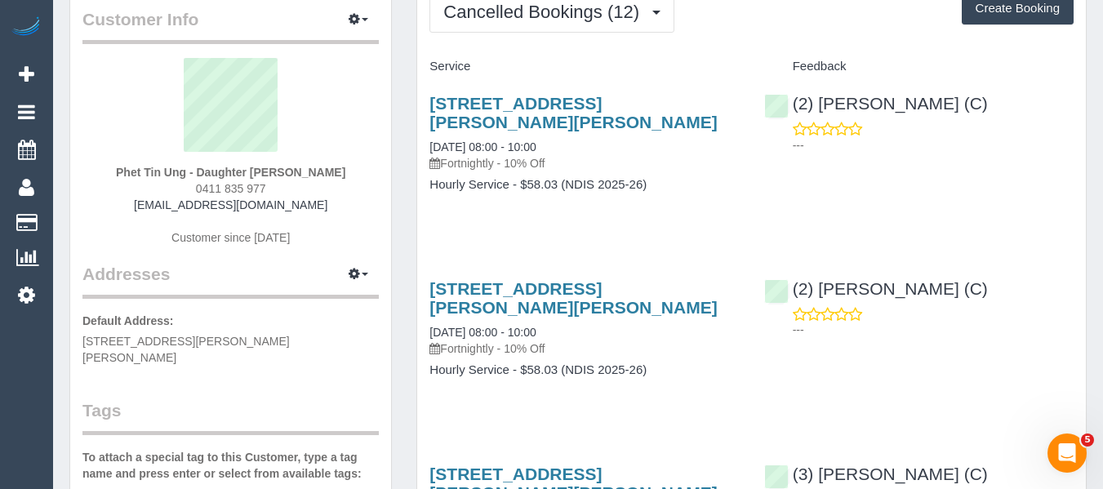
copy link "paulinelybanh@gmail.com"
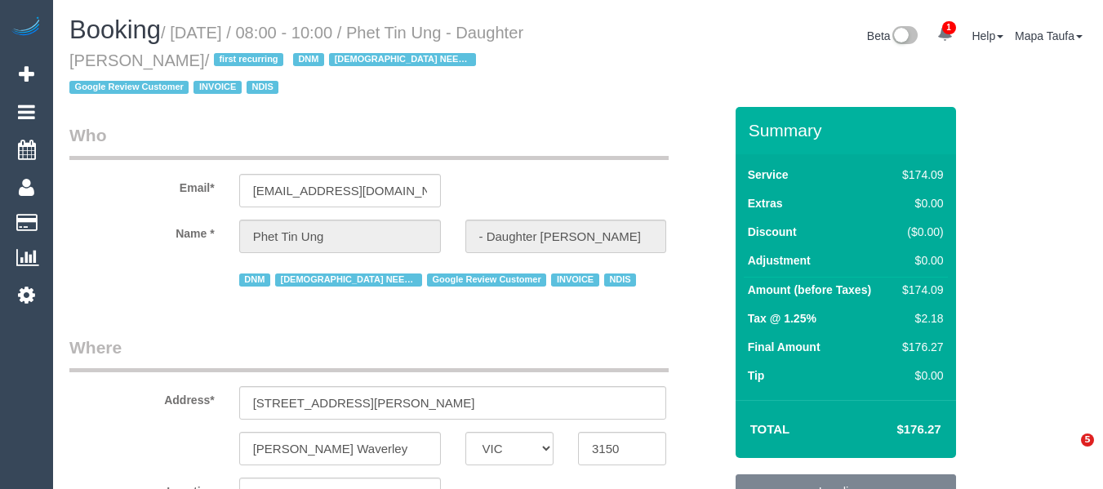
select select "VIC"
select select "180"
select select "number:28"
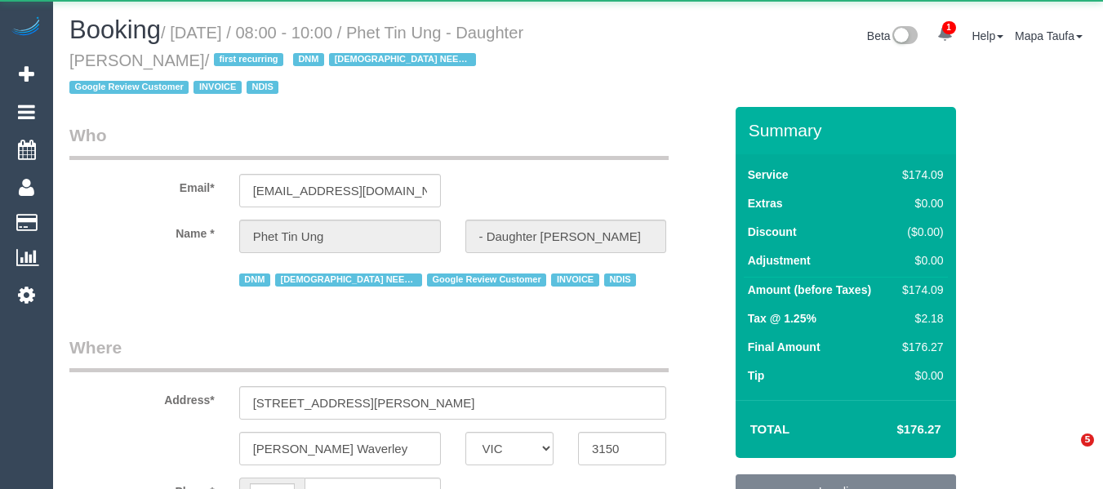
select select "VIC"
select select "number:28"
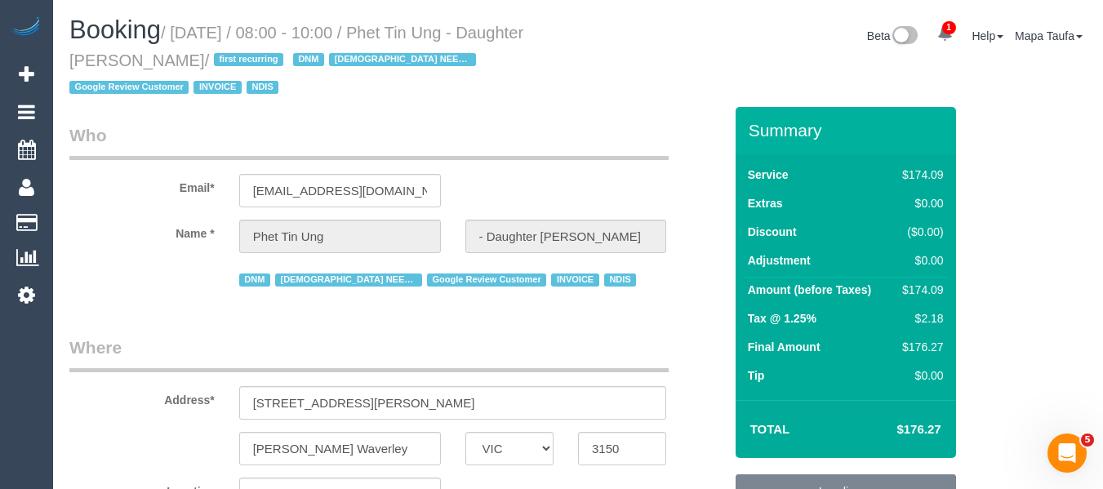
select select "object:1358"
select select "180"
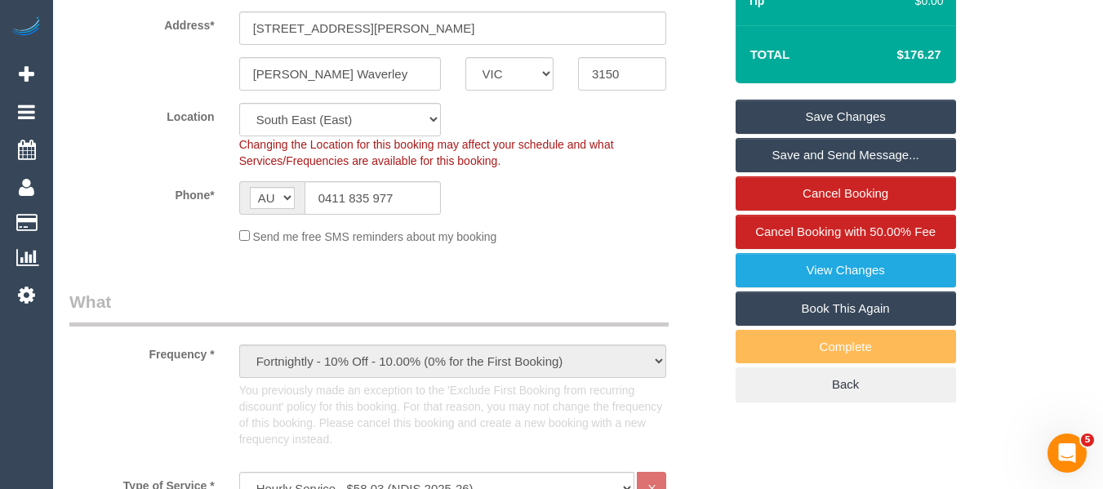
scroll to position [367, 0]
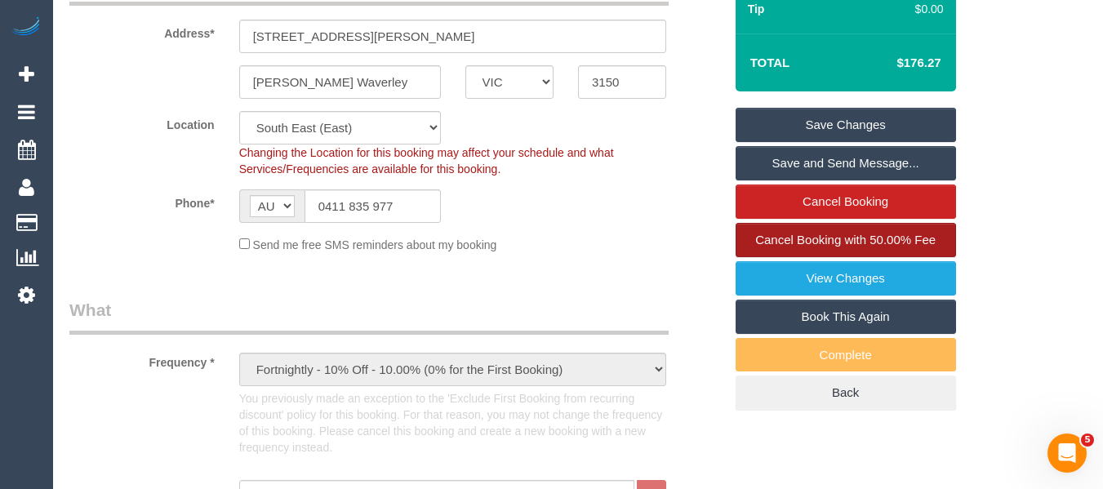
click at [902, 243] on span "Cancel Booking with 50.00% Fee" at bounding box center [845, 240] width 180 height 14
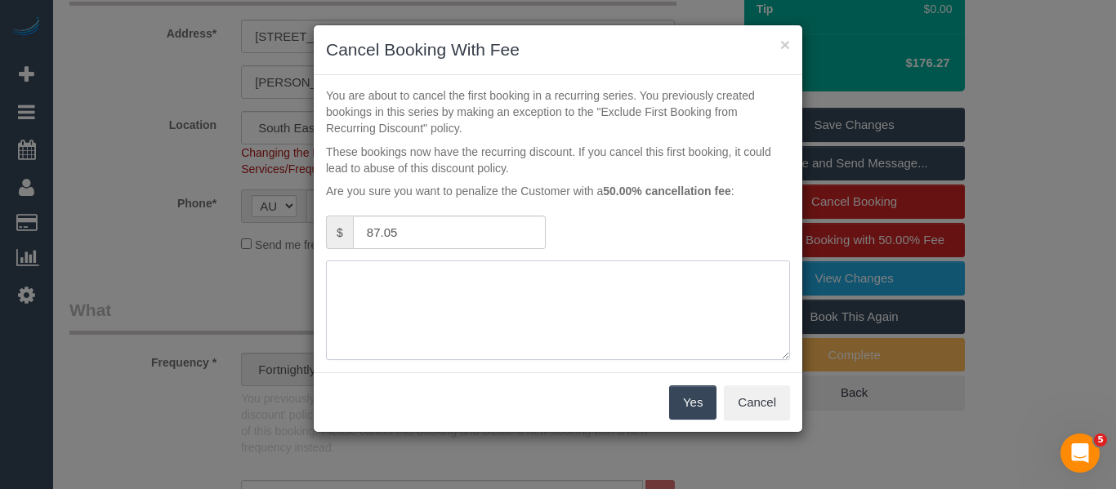
click at [506, 302] on textarea at bounding box center [558, 311] width 464 height 100
type textarea "service not needed adv fee via phone -MT"
click at [687, 403] on button "Yes" at bounding box center [692, 402] width 47 height 34
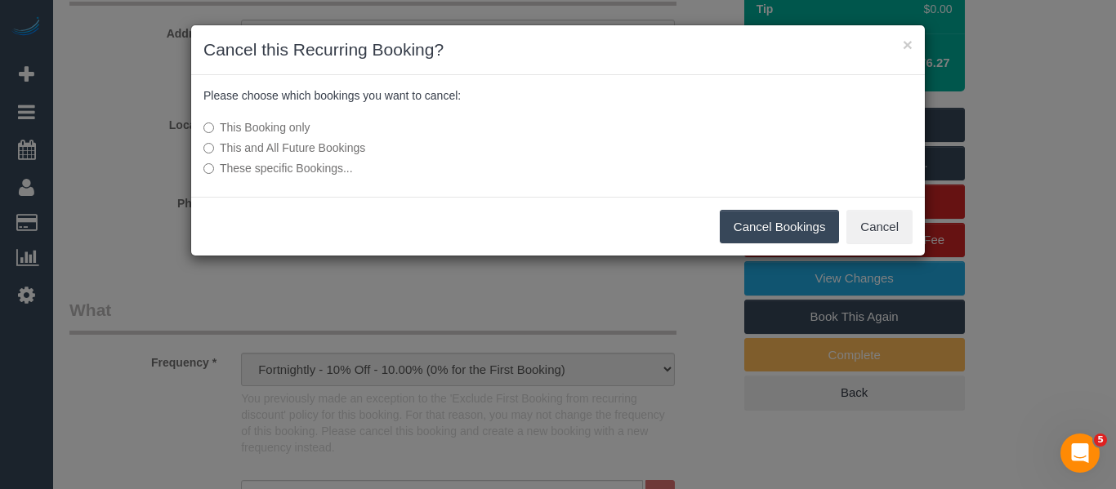
click at [354, 160] on label "These specific Bookings..." at bounding box center [435, 168] width 465 height 16
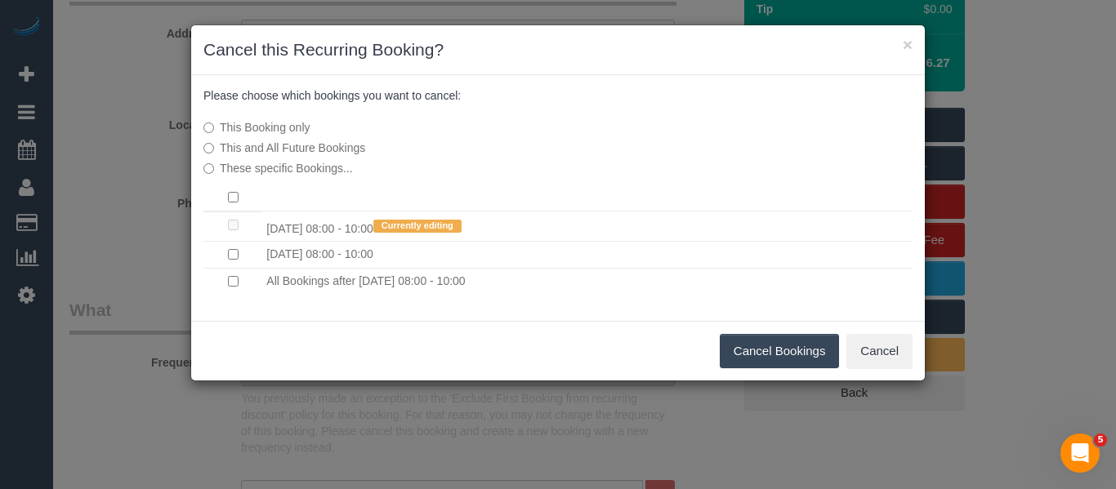
click at [320, 158] on div "This Booking only This and All Future Bookings These specific Bookings..." at bounding box center [435, 148] width 489 height 74
click at [315, 150] on label "This and All Future Bookings" at bounding box center [435, 148] width 465 height 16
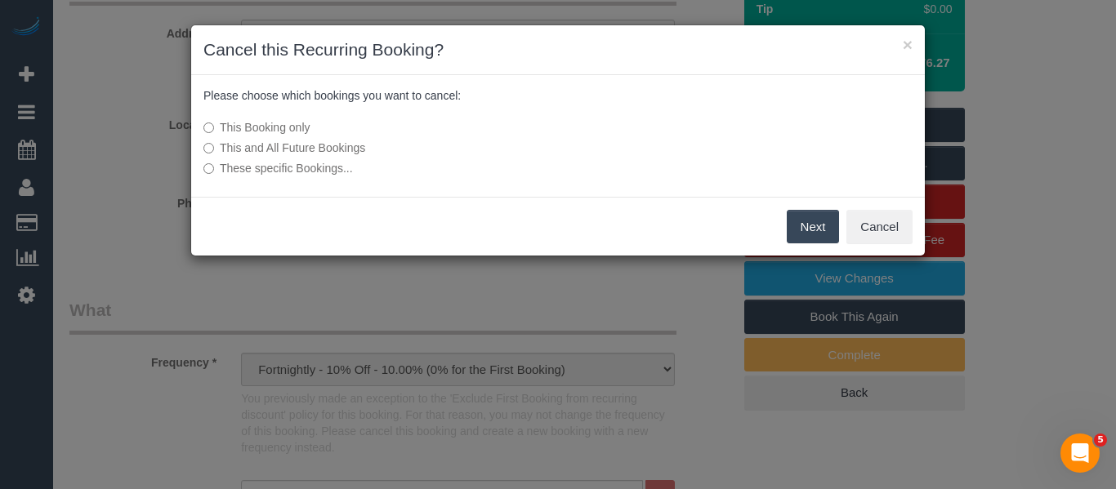
click at [784, 234] on div "Next Cancel" at bounding box center [557, 227] width 733 height 60
click at [795, 228] on button "Next" at bounding box center [812, 227] width 53 height 34
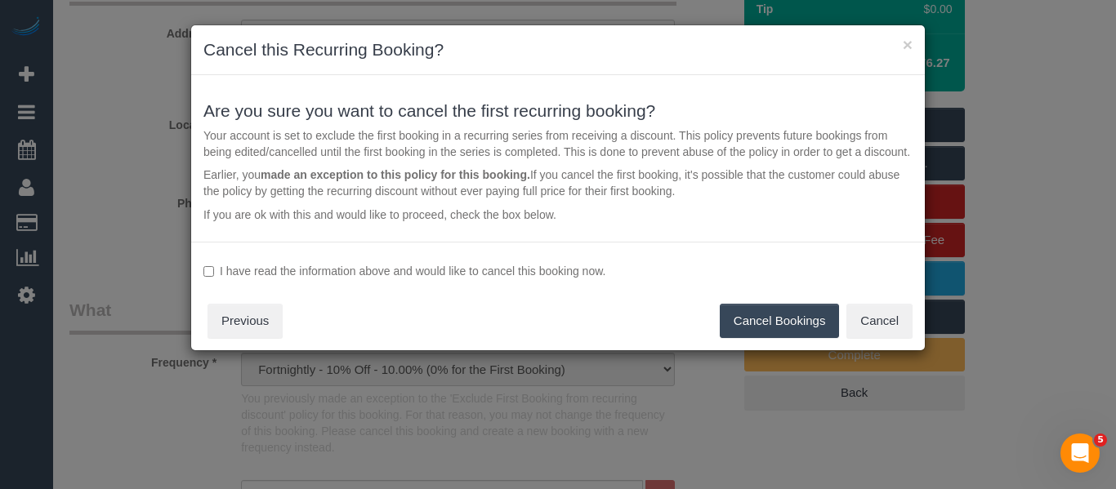
click at [466, 261] on div "I have read the information above and would like to cancel this booking now. Ca…" at bounding box center [557, 296] width 733 height 109
click at [466, 273] on label "I have read the information above and would like to cancel this booking now." at bounding box center [557, 271] width 709 height 16
click at [786, 327] on button "Cancel Bookings" at bounding box center [779, 321] width 120 height 34
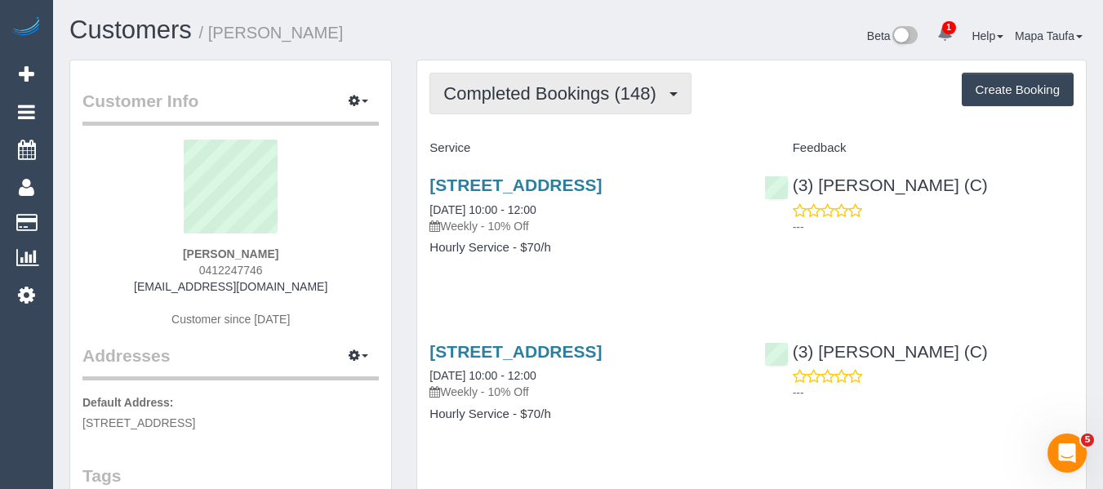
click at [529, 91] on span "Completed Bookings (148)" at bounding box center [553, 93] width 221 height 20
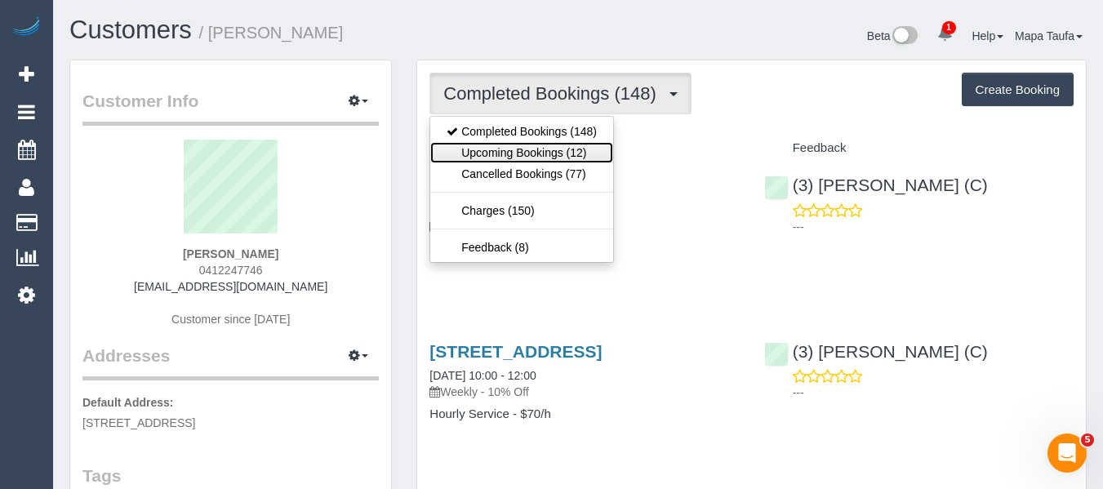
click at [519, 145] on link "Upcoming Bookings (12)" at bounding box center [521, 152] width 183 height 21
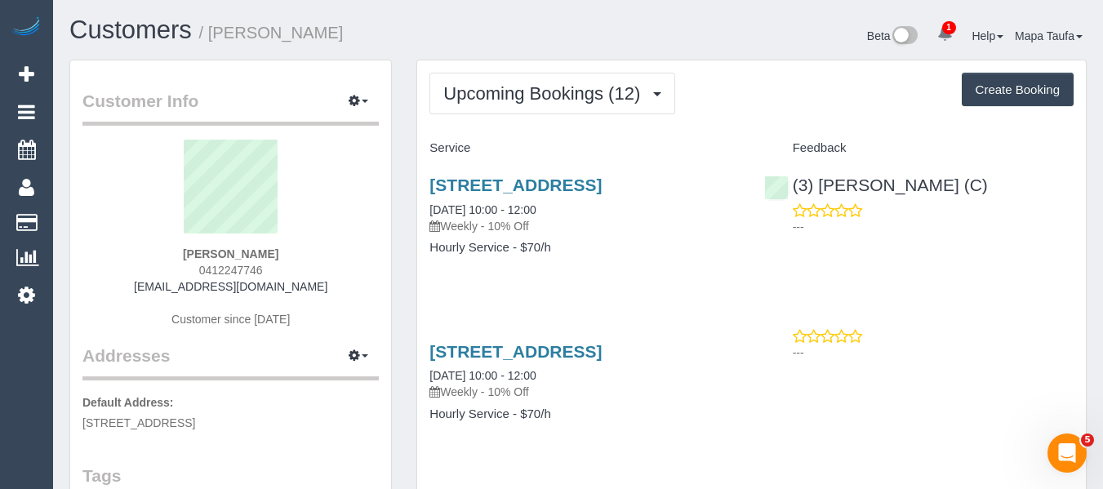
click at [734, 101] on div "Upcoming Bookings (12) Completed Bookings (148) Upcoming Bookings (12) Cancelle…" at bounding box center [752, 94] width 644 height 42
drag, startPoint x: 271, startPoint y: 270, endPoint x: 188, endPoint y: 270, distance: 83.3
click at [188, 270] on div "Karen Hinde 0412247746 karenhinde@me.com Customer since 2018" at bounding box center [230, 242] width 296 height 204
copy span "0412247746"
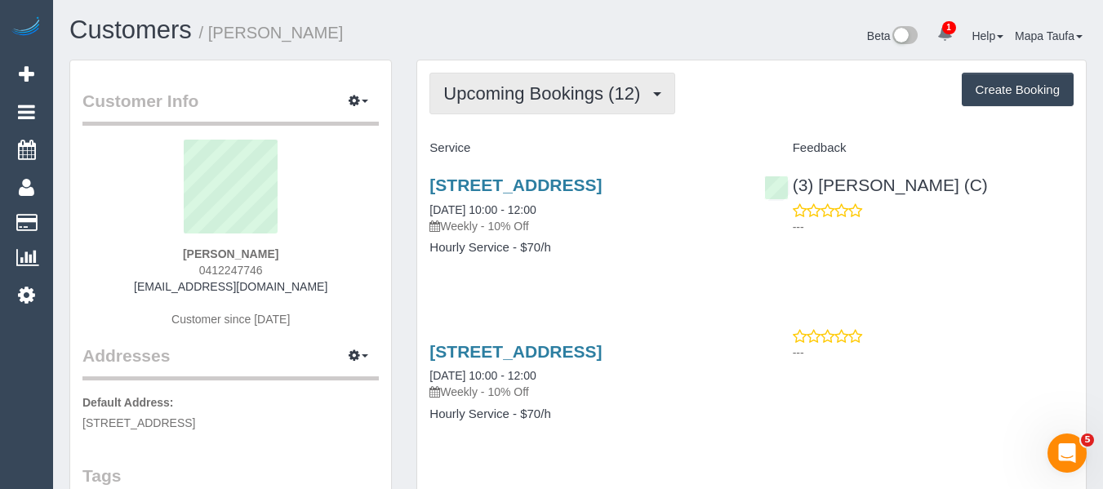
click at [541, 104] on button "Upcoming Bookings (12)" at bounding box center [553, 94] width 246 height 42
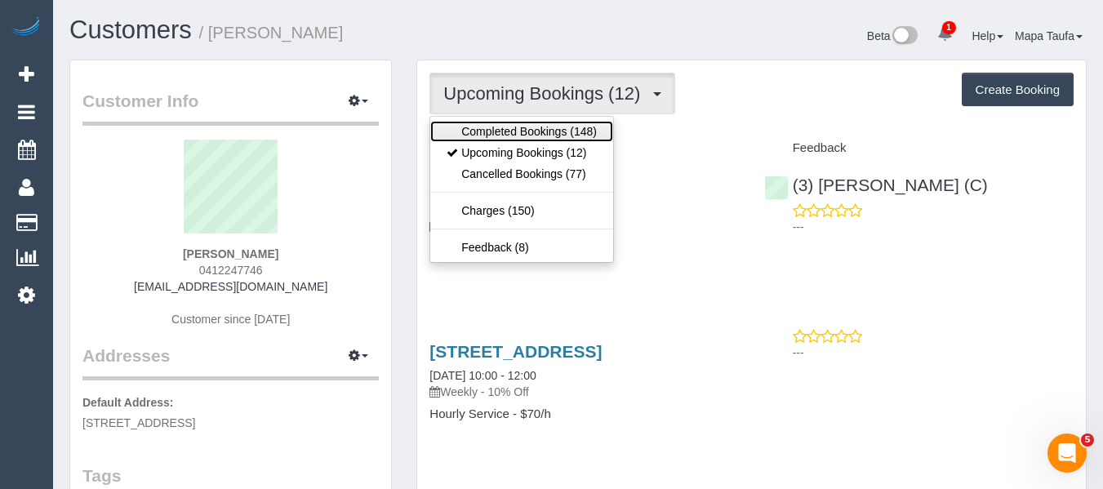
click at [537, 125] on link "Completed Bookings (148)" at bounding box center [521, 131] width 183 height 21
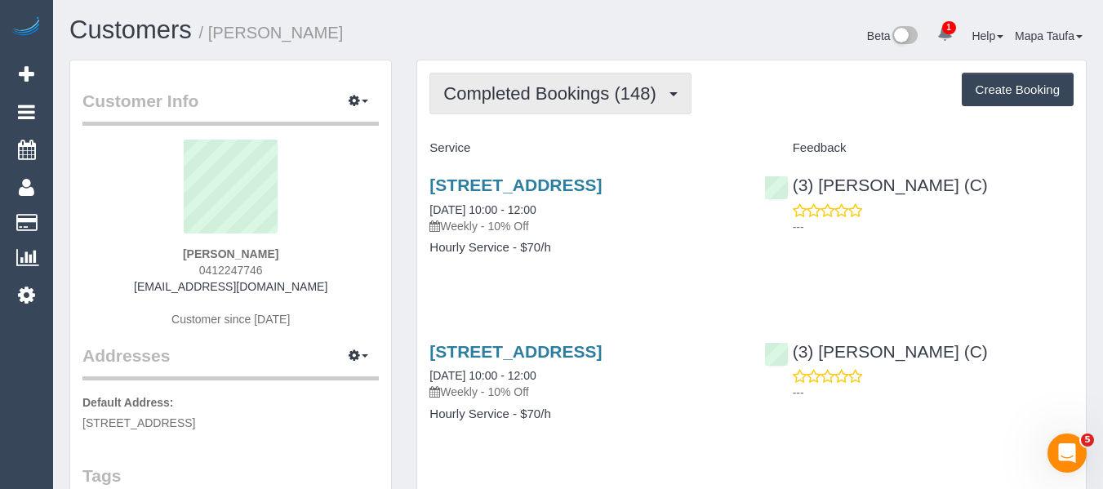
click at [542, 92] on span "Completed Bookings (148)" at bounding box center [553, 93] width 221 height 20
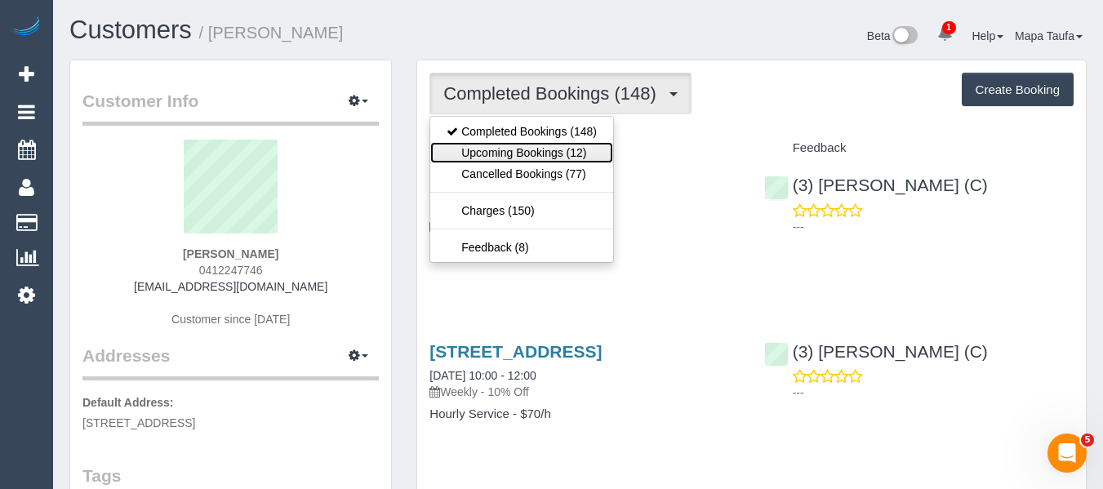
click at [528, 154] on link "Upcoming Bookings (12)" at bounding box center [521, 152] width 183 height 21
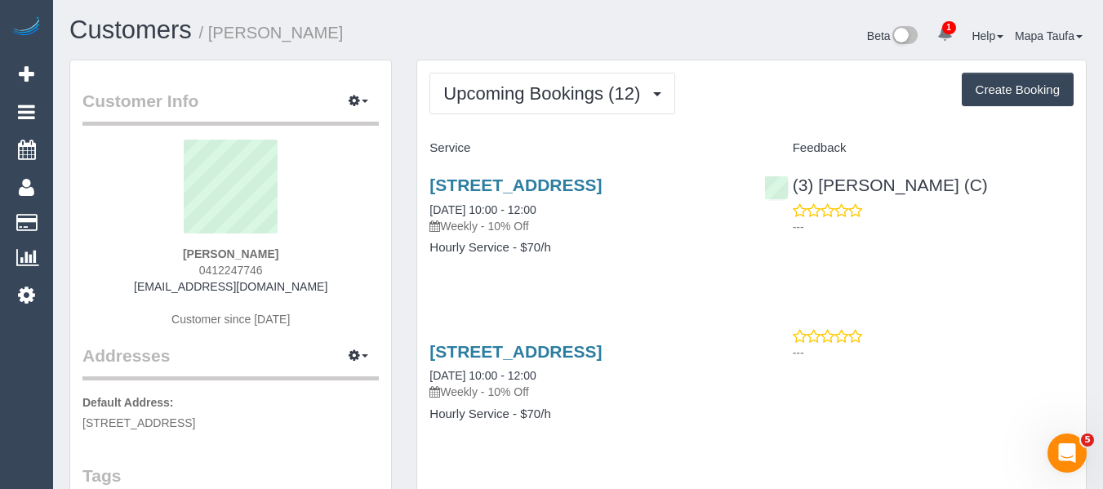
drag, startPoint x: 645, startPoint y: 337, endPoint x: 599, endPoint y: 353, distance: 49.1
click at [581, 361] on link "Unit 6, 26 Wilmonth St, Northcote, VIC 3070" at bounding box center [516, 351] width 172 height 19
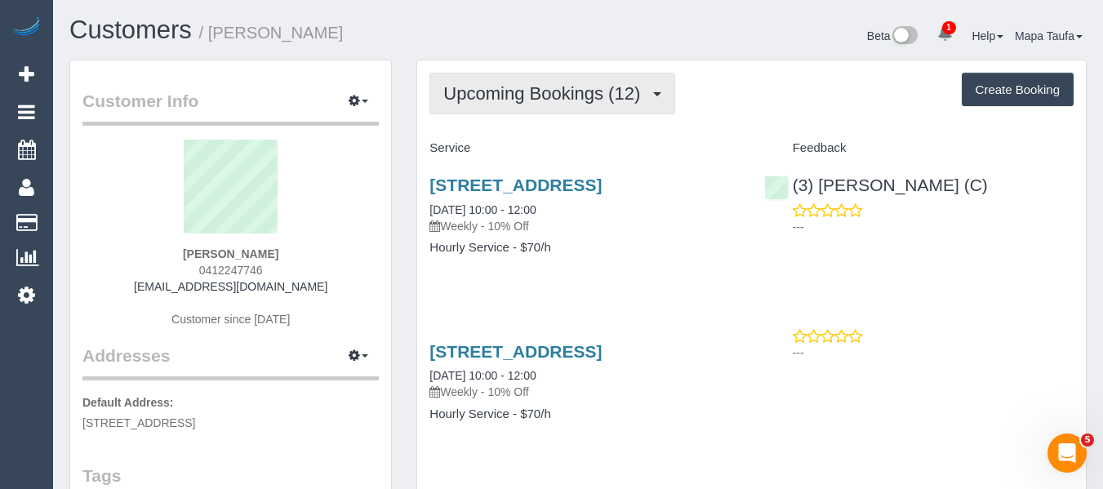
click at [585, 83] on span "Upcoming Bookings (12)" at bounding box center [545, 93] width 205 height 20
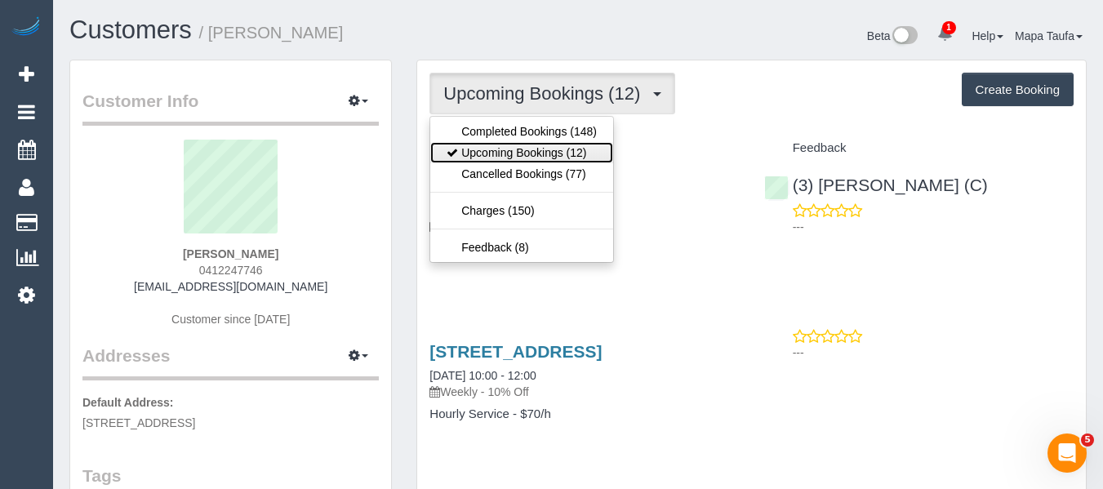
click at [503, 151] on link "Upcoming Bookings (12)" at bounding box center [521, 152] width 183 height 21
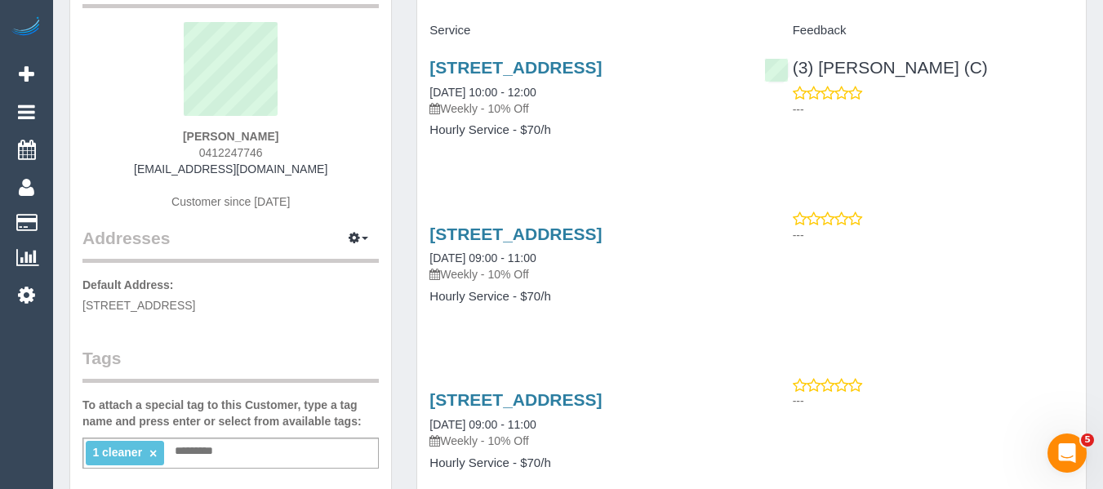
scroll to position [82, 0]
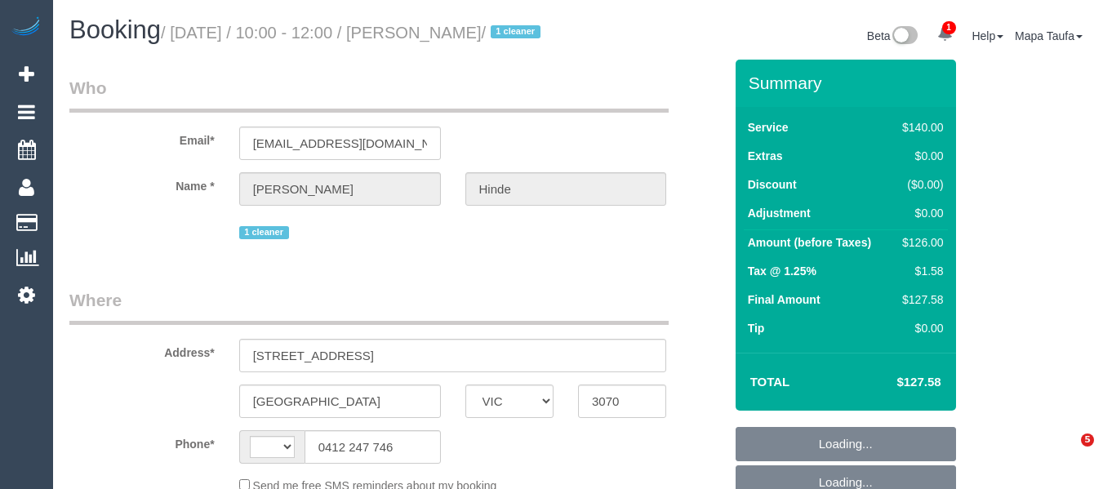
select select "VIC"
select select "number:28"
select select "number:14"
select select "number:18"
select select "number:36"
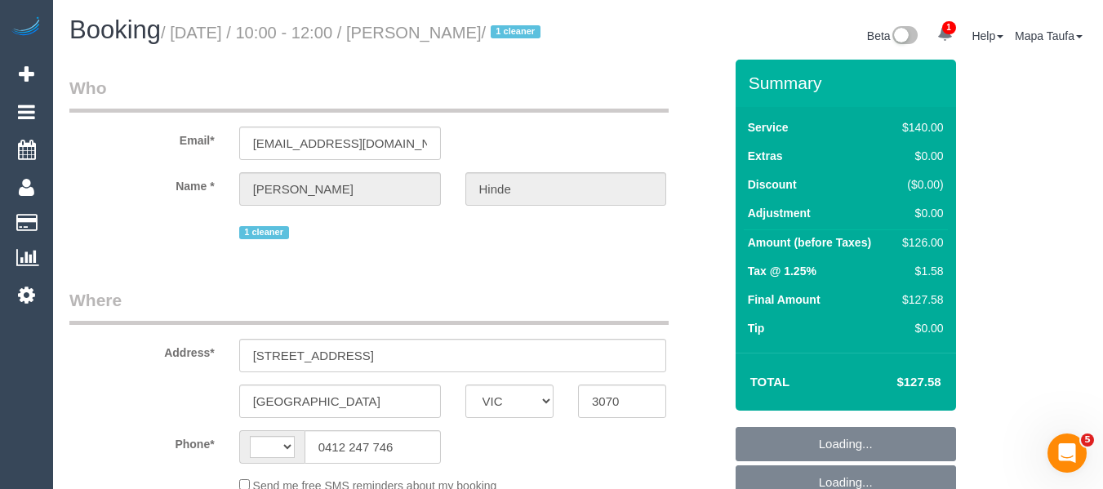
select select "number:33"
select select "string:AU"
select select "object:871"
select select "string:stripe-pm_1QkDw72GScqysDRVNmaaGZB3"
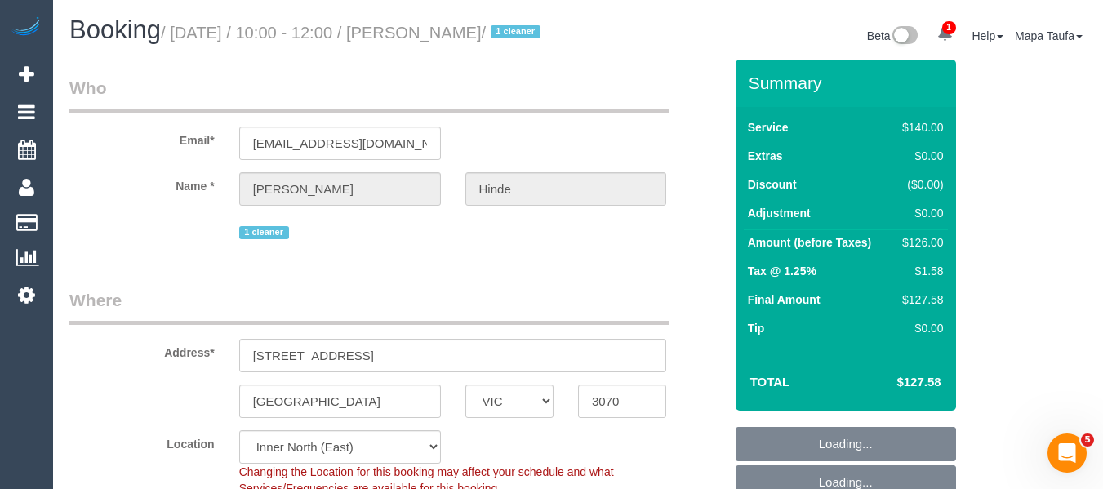
select select "object:878"
select select "spot3"
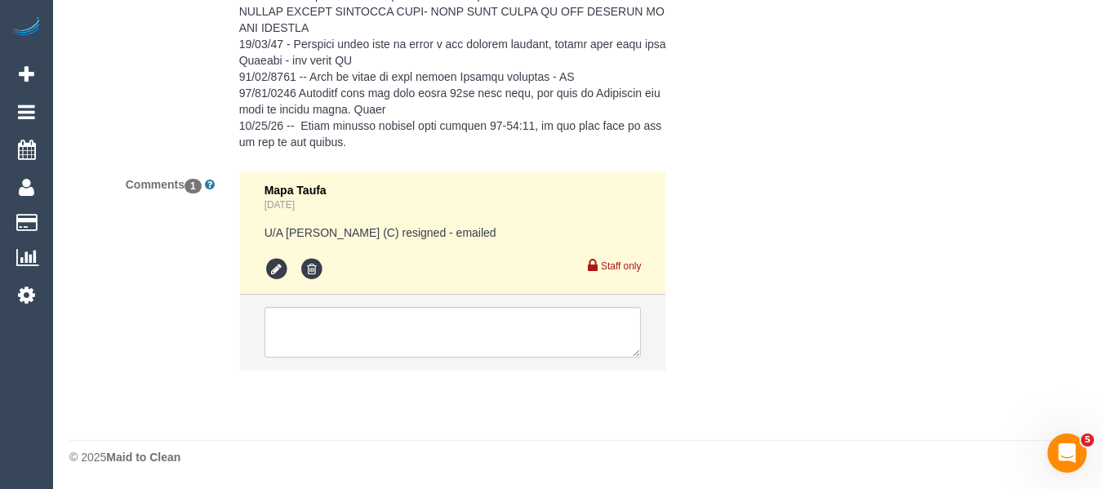
scroll to position [3331, 0]
click at [337, 354] on textarea at bounding box center [453, 332] width 377 height 51
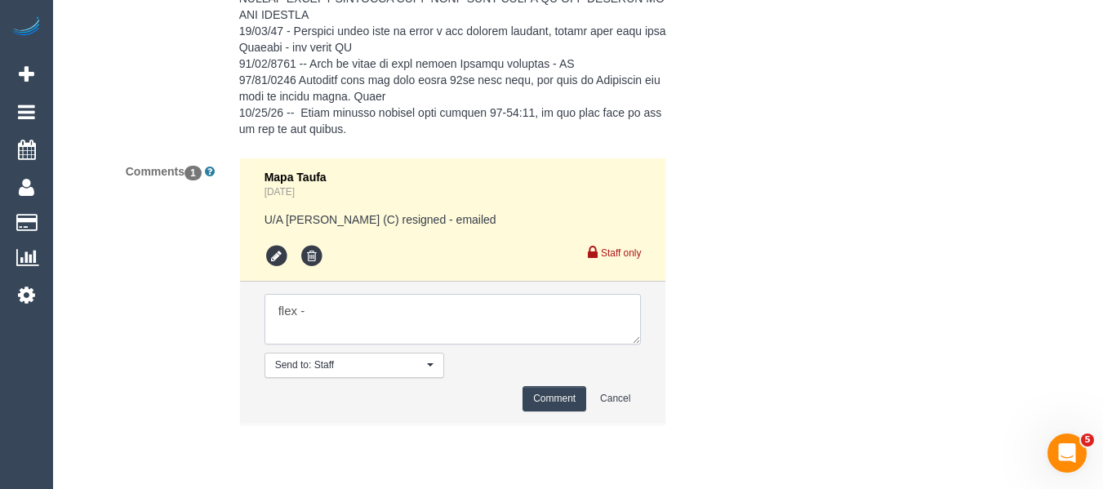
paste textarea "Can we try for someone [DATE] from 9am or anytime as a first preference and [DA…"
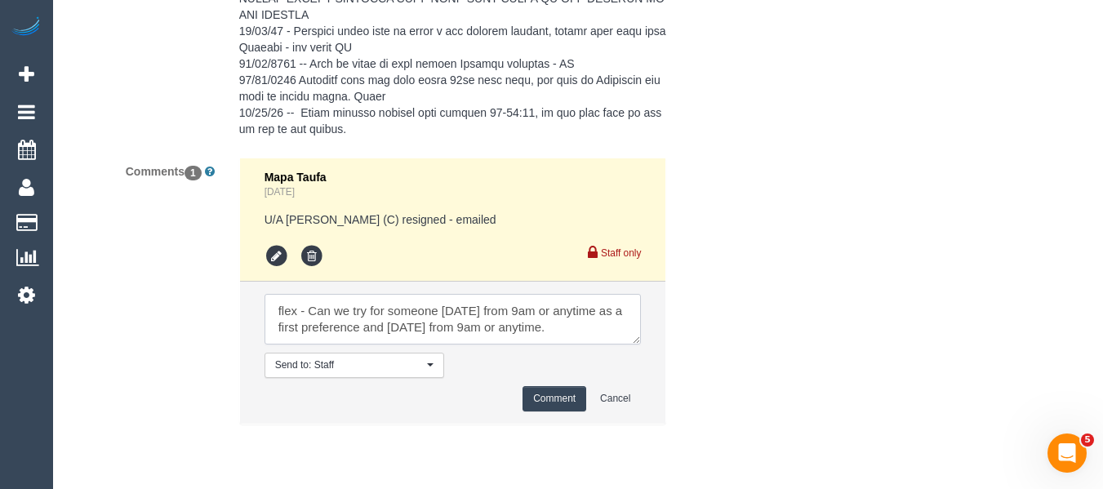
type textarea "flex - Can we try for someone [DATE] from 9am or anytime as a first preference …"
click at [548, 412] on button "Comment" at bounding box center [555, 398] width 64 height 25
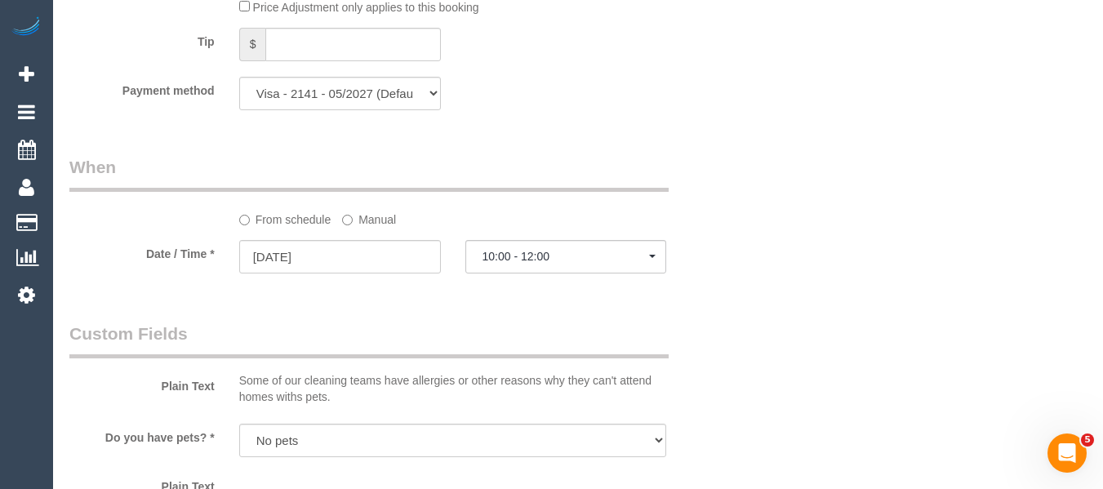
scroll to position [1599, 0]
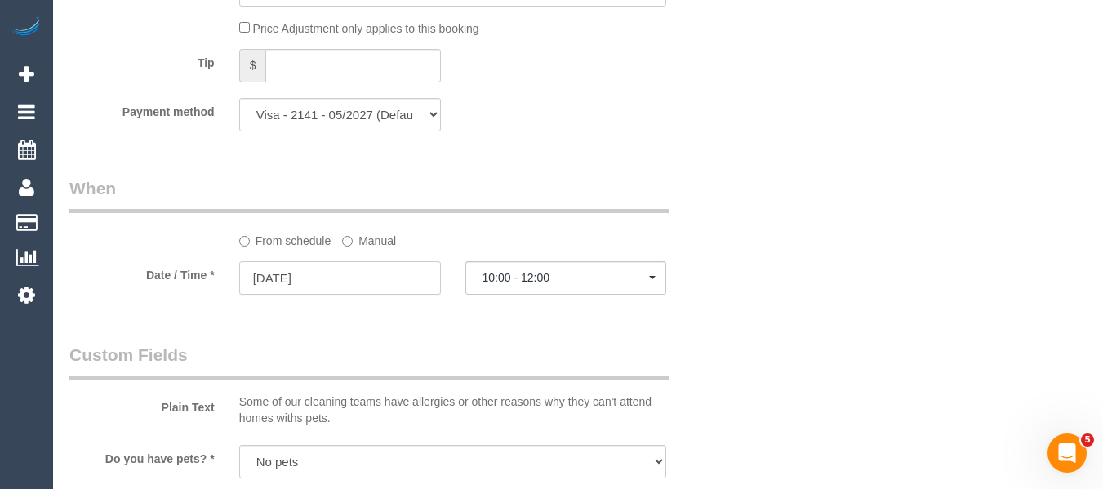
click at [365, 295] on input "[DATE]" at bounding box center [340, 277] width 202 height 33
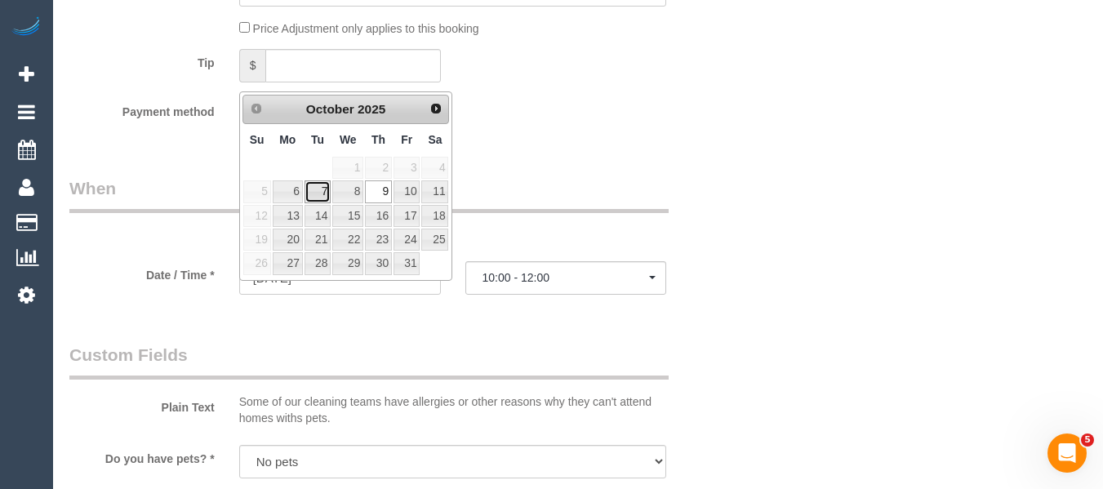
click at [327, 189] on link "7" at bounding box center [318, 191] width 26 height 22
type input "[DATE]"
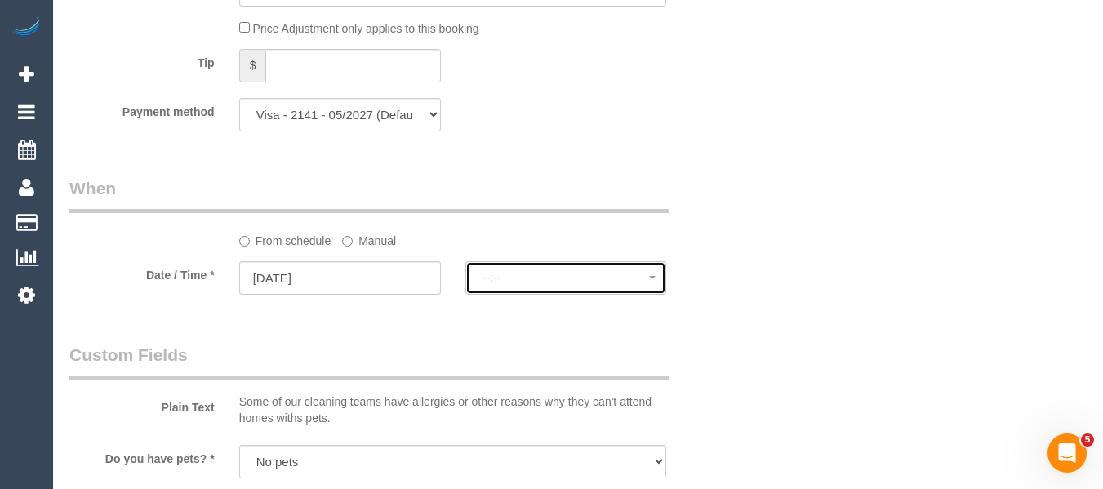
click at [510, 284] on span "--:--" at bounding box center [566, 277] width 167 height 13
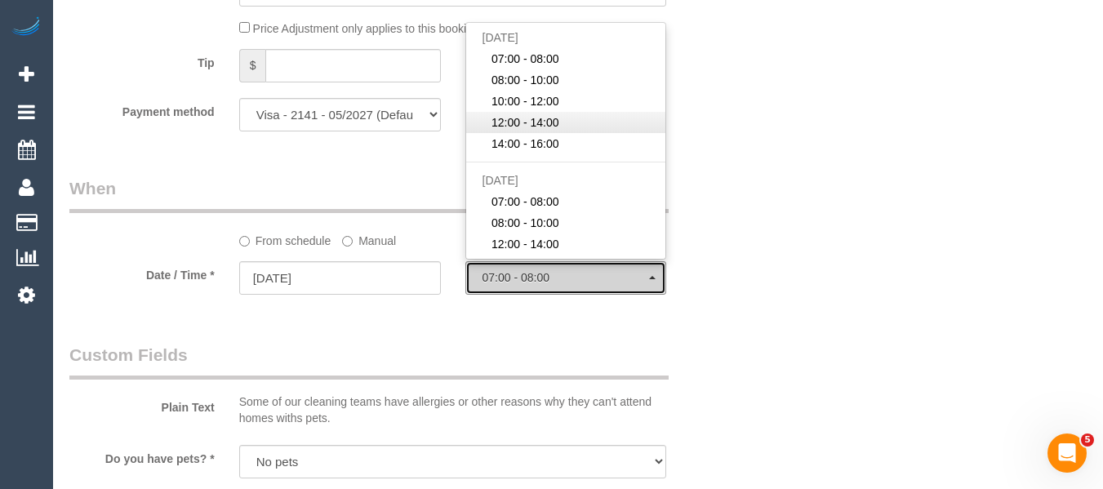
select select "spot22"
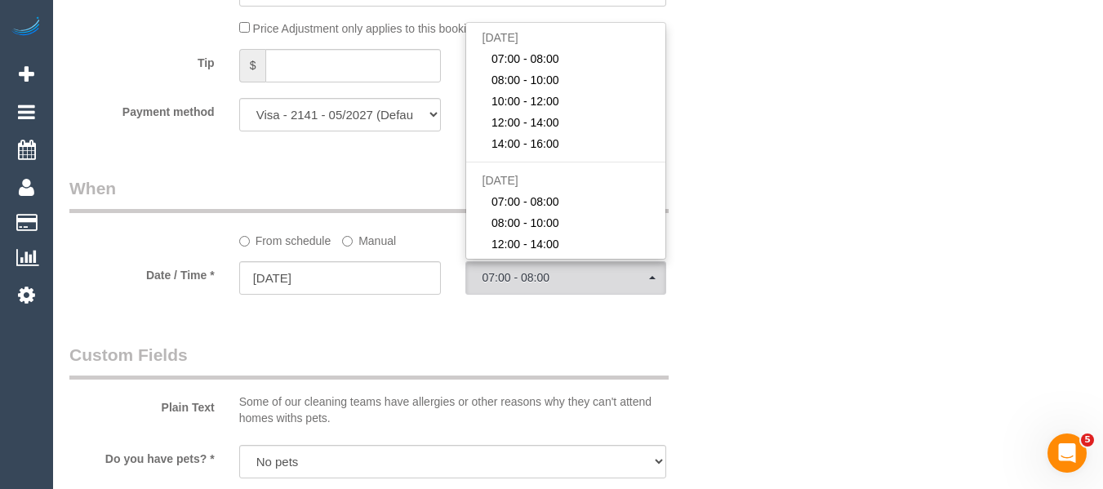
click at [390, 249] on label "Manual" at bounding box center [369, 238] width 54 height 22
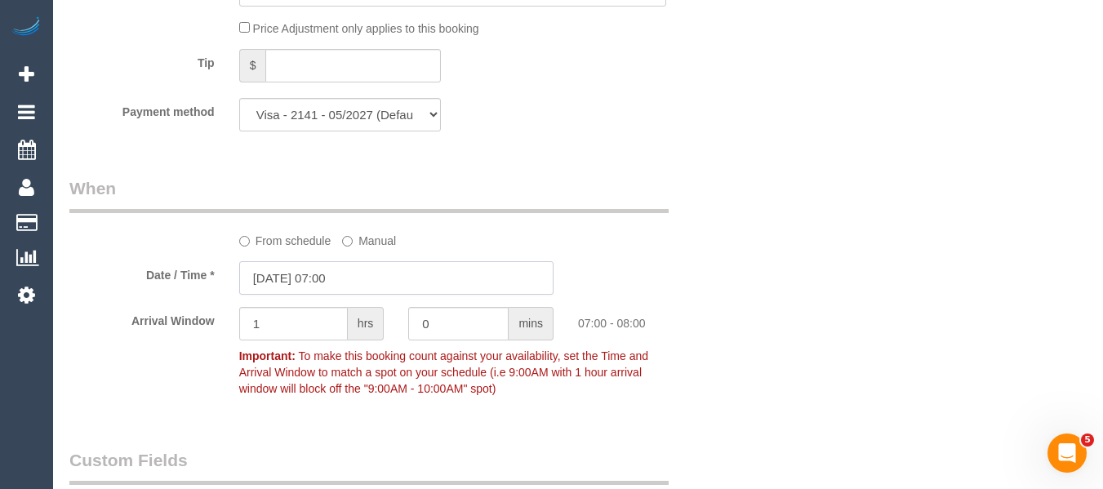
click at [365, 295] on input "07/10/2025 07:00" at bounding box center [396, 277] width 314 height 33
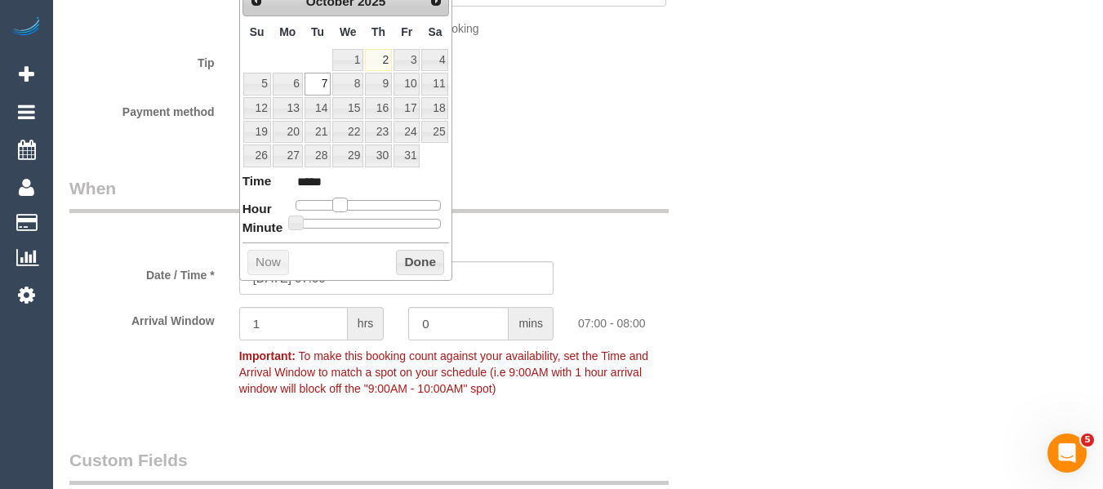
type input "07/10/2025 08:00"
type input "*****"
type input "07/10/2025 09:00"
type input "*****"
drag, startPoint x: 341, startPoint y: 207, endPoint x: 353, endPoint y: 208, distance: 11.5
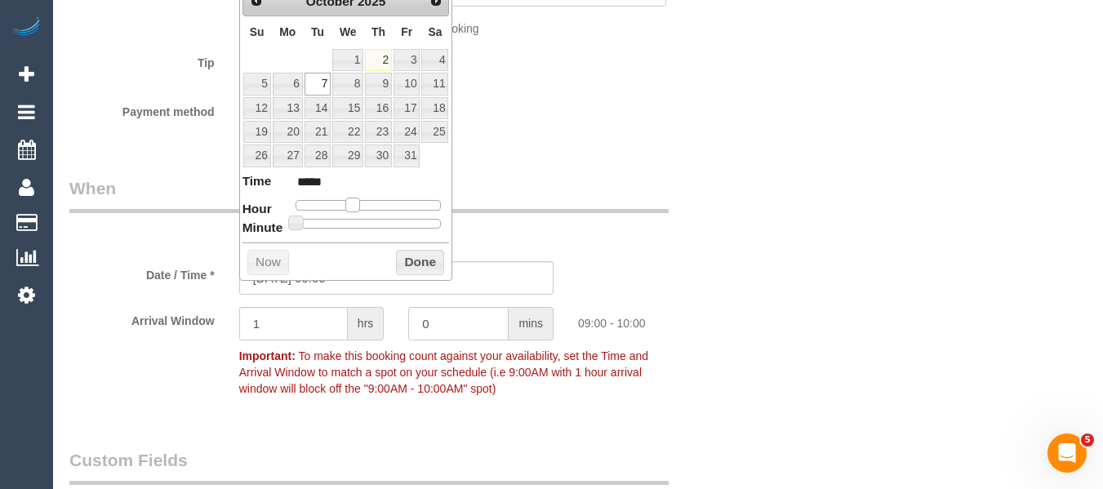
click at [353, 208] on span at bounding box center [352, 205] width 15 height 15
click at [416, 254] on button "Done" at bounding box center [420, 263] width 48 height 26
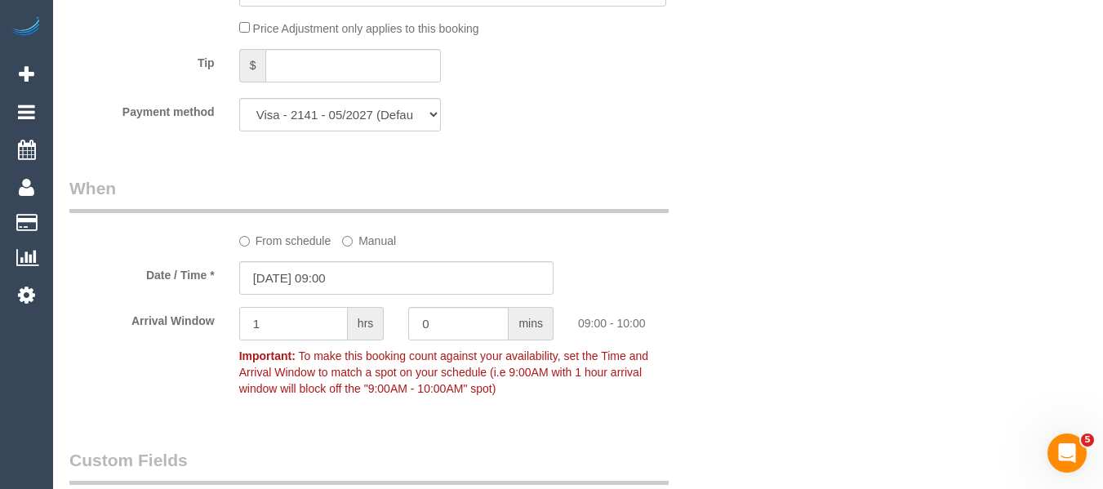
drag, startPoint x: 292, startPoint y: 341, endPoint x: 227, endPoint y: 341, distance: 65.3
click at [229, 341] on div "1 hrs" at bounding box center [312, 325] width 170 height 37
type input "2"
drag, startPoint x: 1095, startPoint y: 291, endPoint x: 1101, endPoint y: 254, distance: 37.2
click at [1094, 321] on div "Booking / October 09, 2025 / 10:00 - 12:00 / Karen Hinde / 1 cleaner Beta 1 You…" at bounding box center [578, 427] width 1050 height 4052
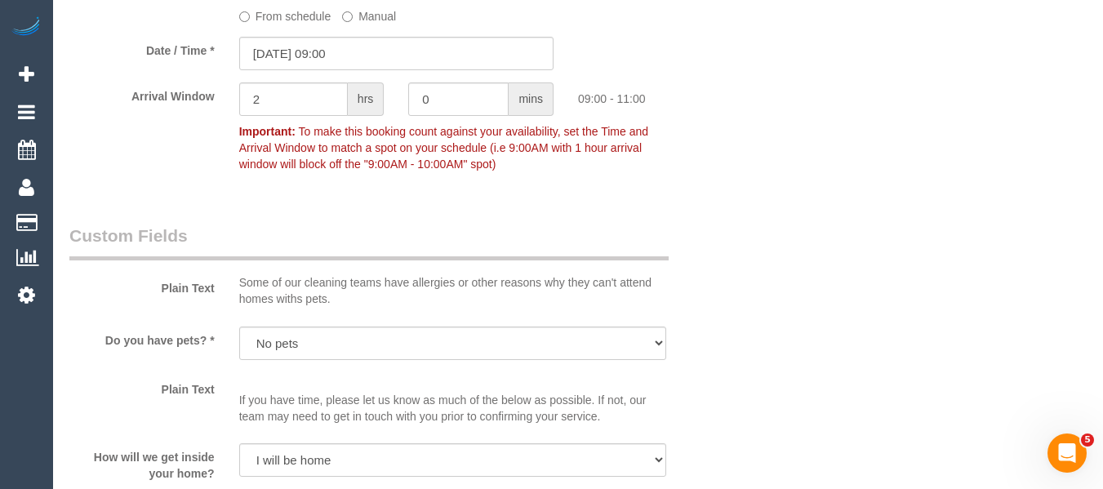
scroll to position [1838, 0]
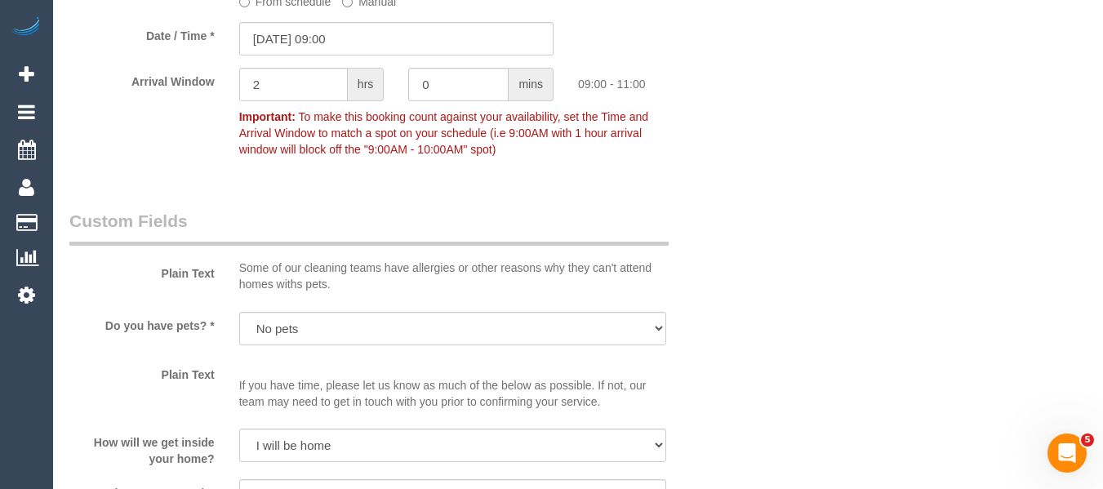
click at [776, 285] on div "Who Email* karenhinde@me.com Name * Karen Hinde 1 cleaner Where Address* Unit 6…" at bounding box center [578, 189] width 1018 height 3936
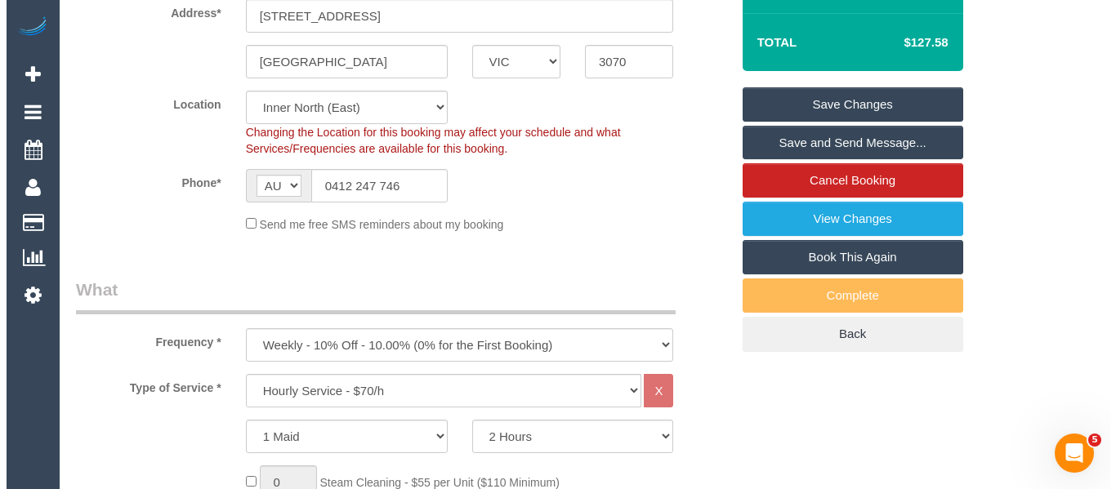
scroll to position [325, 0]
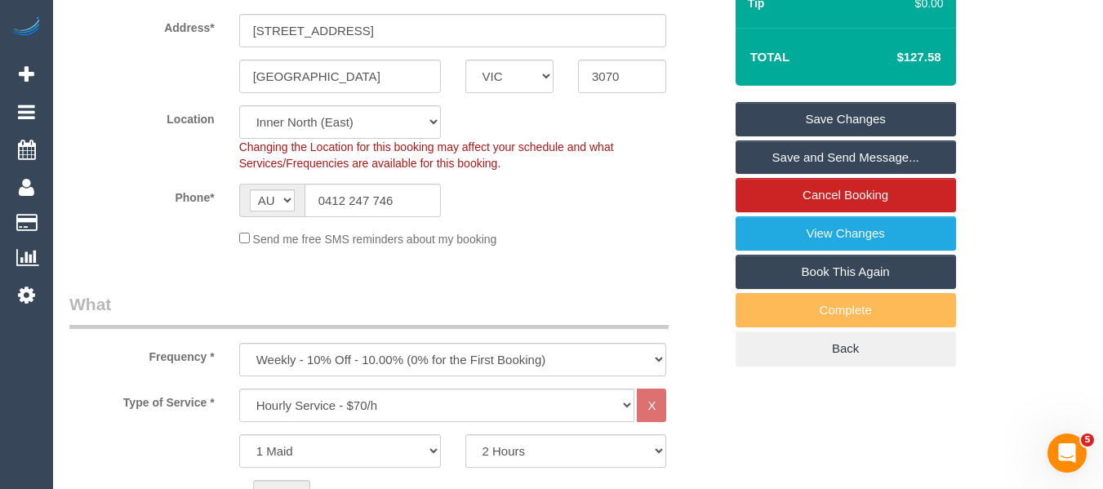
click at [853, 134] on link "Save Changes" at bounding box center [846, 119] width 221 height 34
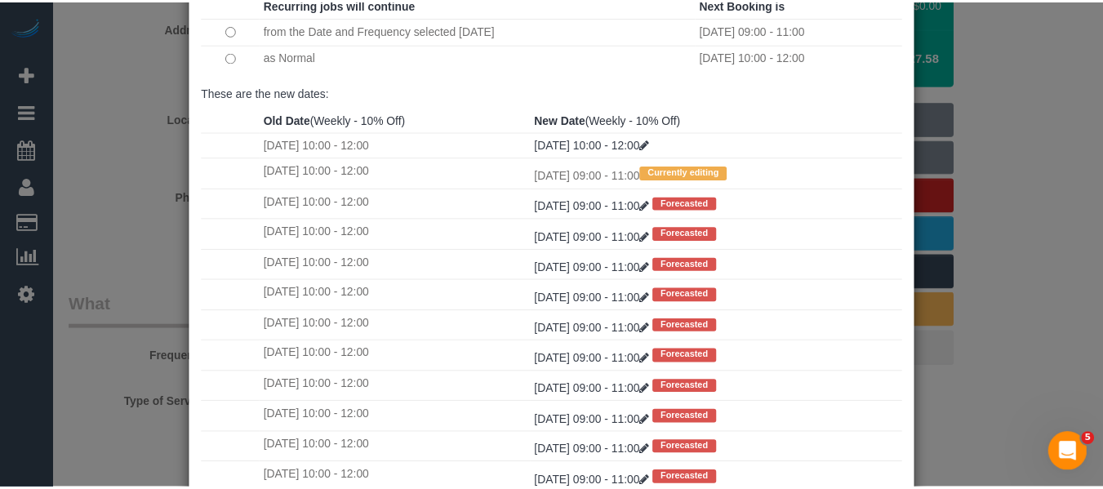
scroll to position [243, 0]
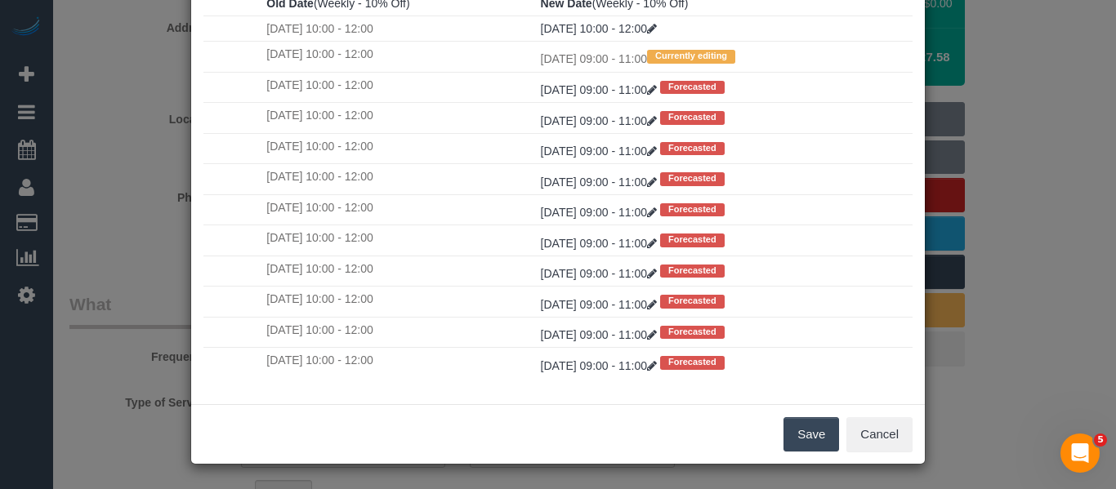
click at [815, 431] on button "Save" at bounding box center [811, 434] width 56 height 34
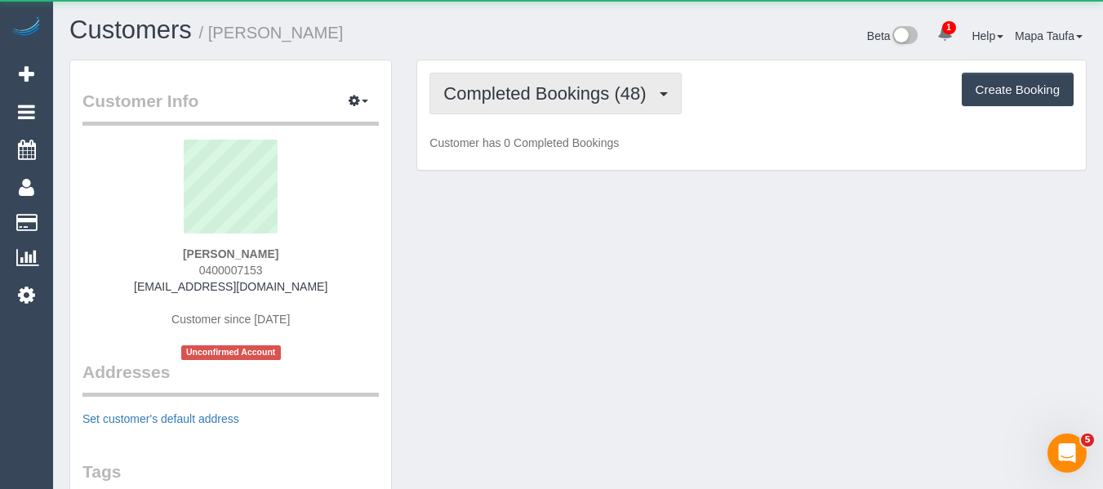
click at [575, 88] on span "Completed Bookings (48)" at bounding box center [548, 93] width 211 height 20
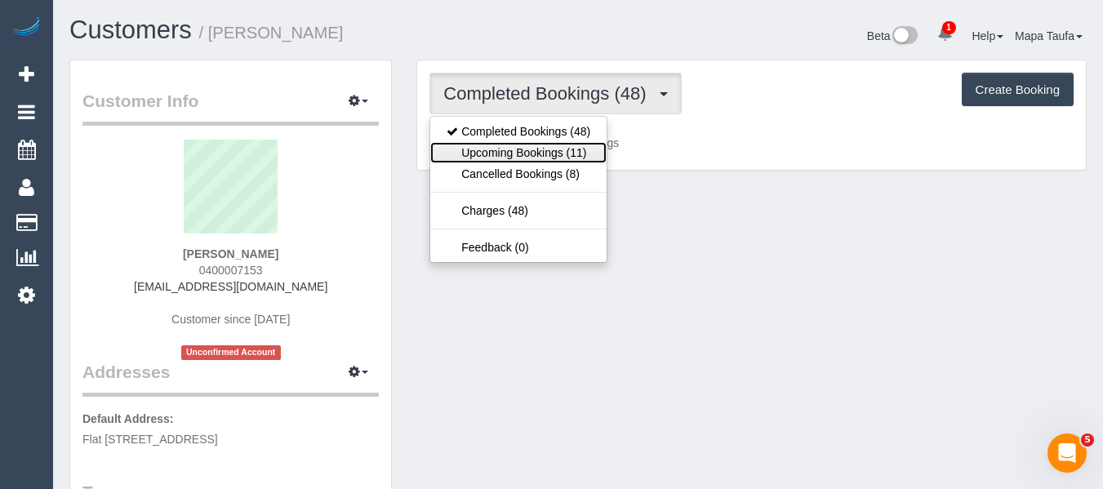
click at [560, 145] on link "Upcoming Bookings (11)" at bounding box center [518, 152] width 176 height 21
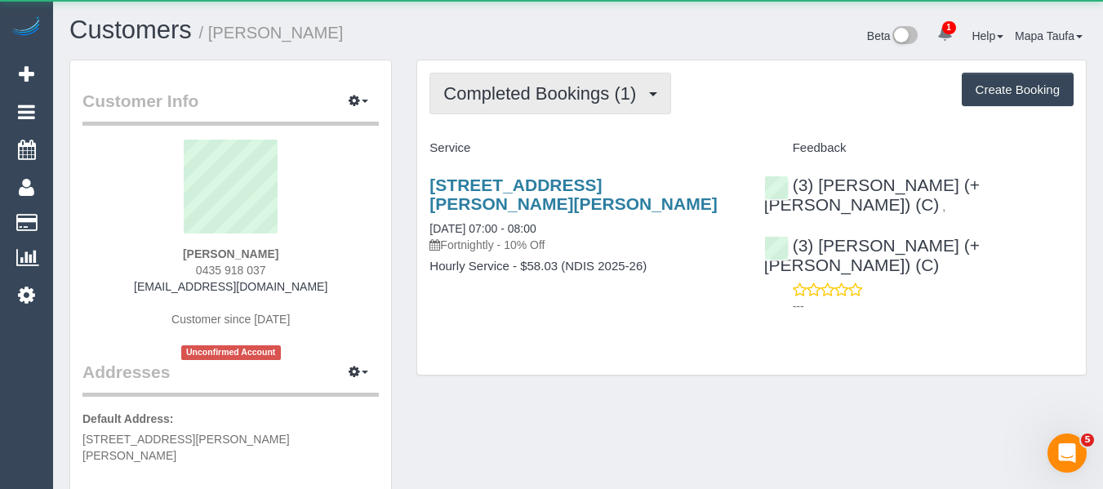
click at [515, 97] on span "Completed Bookings (1)" at bounding box center [543, 93] width 201 height 20
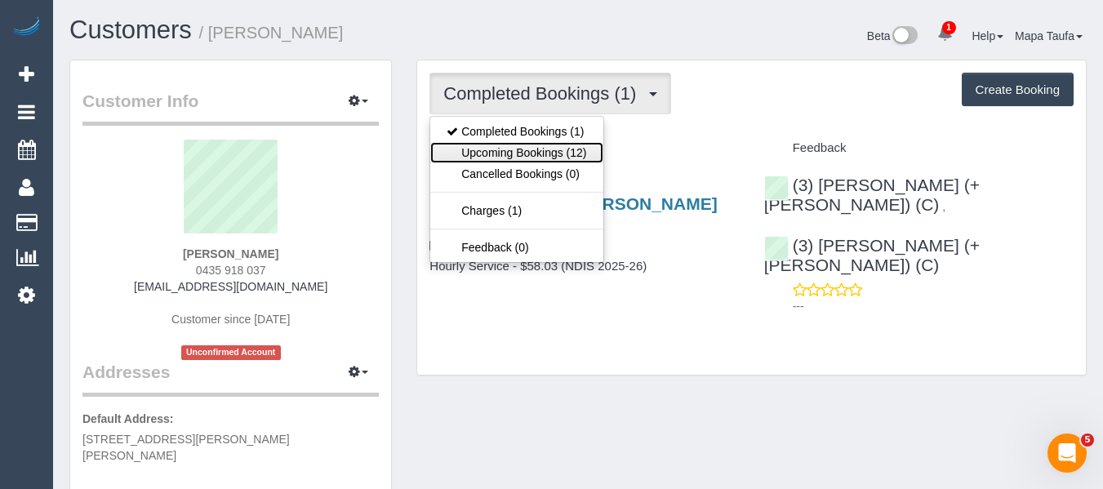
click at [504, 148] on link "Upcoming Bookings (12)" at bounding box center [516, 152] width 172 height 21
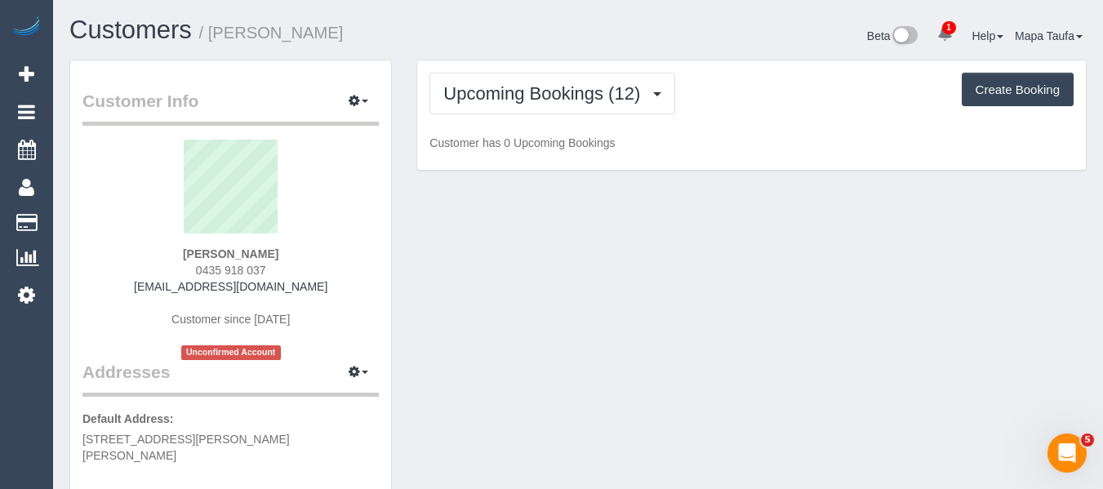
click at [532, 32] on h1 "Customers / Fiona Turk" at bounding box center [317, 30] width 497 height 28
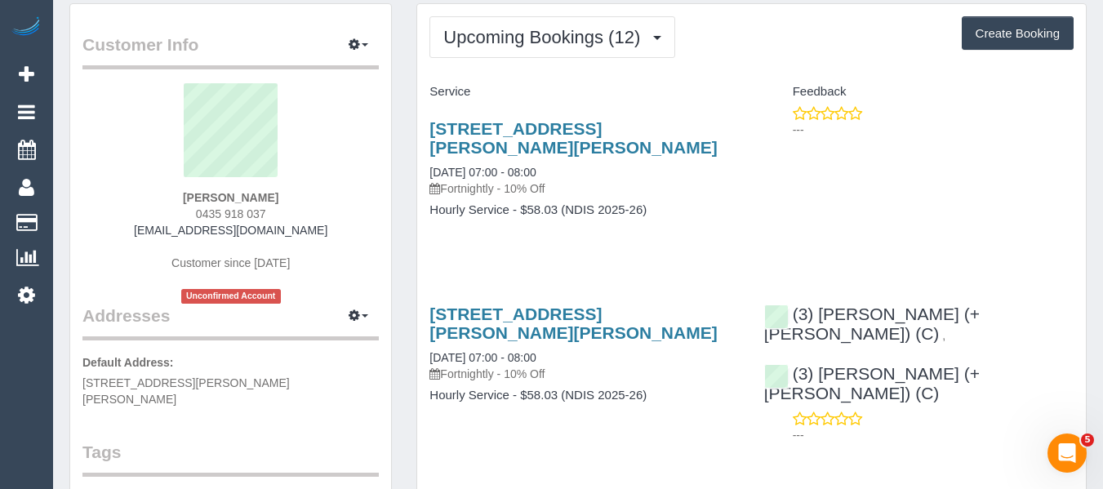
scroll to position [82, 0]
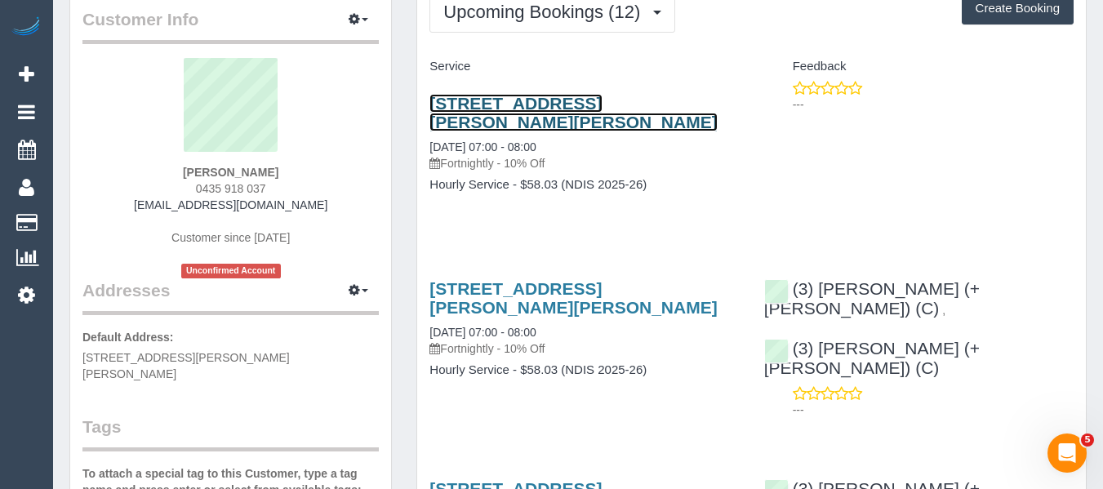
click at [457, 96] on link "1/478 Belmore Road,, Mont Albert North, VIC 3129" at bounding box center [573, 113] width 287 height 38
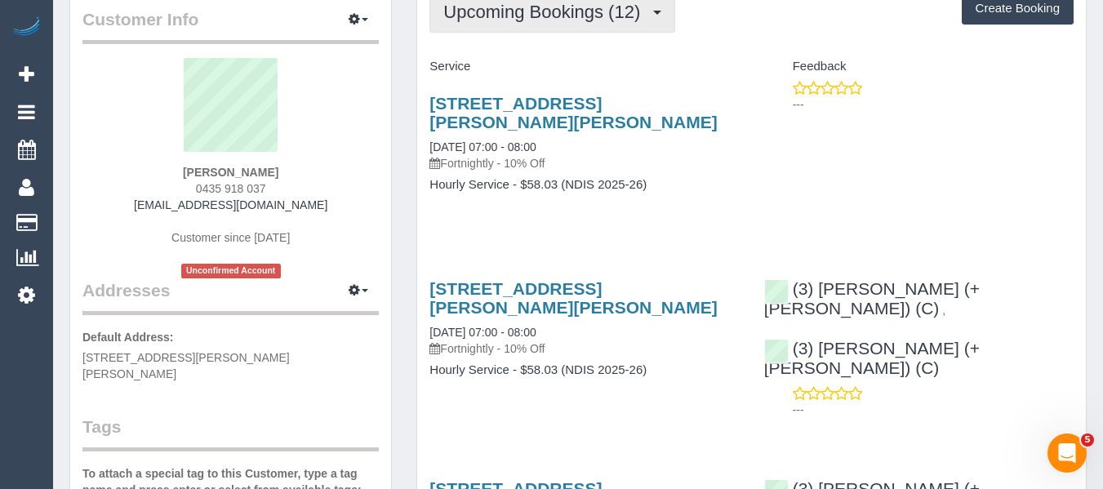
click at [533, 29] on button "Upcoming Bookings (12)" at bounding box center [553, 12] width 246 height 42
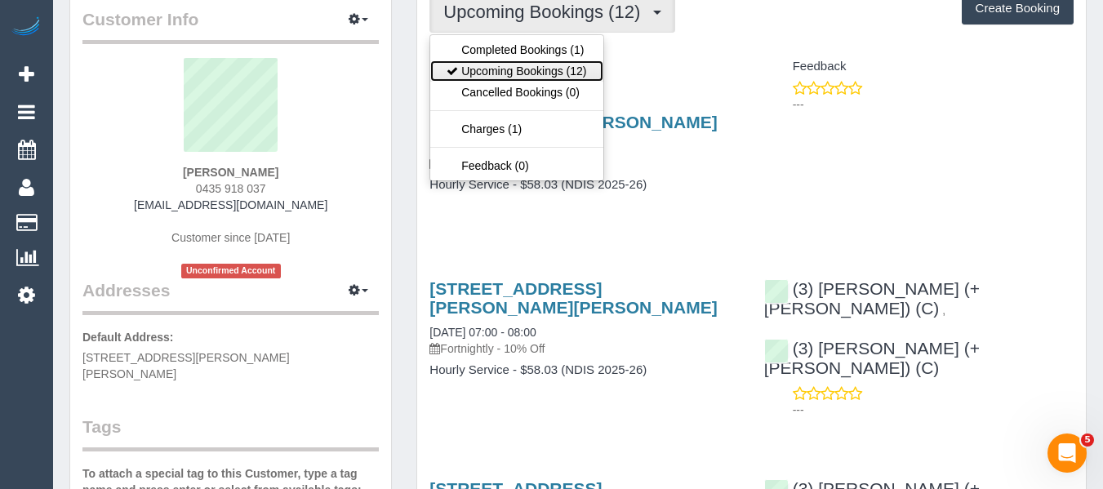
click at [532, 61] on link "Upcoming Bookings (12)" at bounding box center [516, 70] width 172 height 21
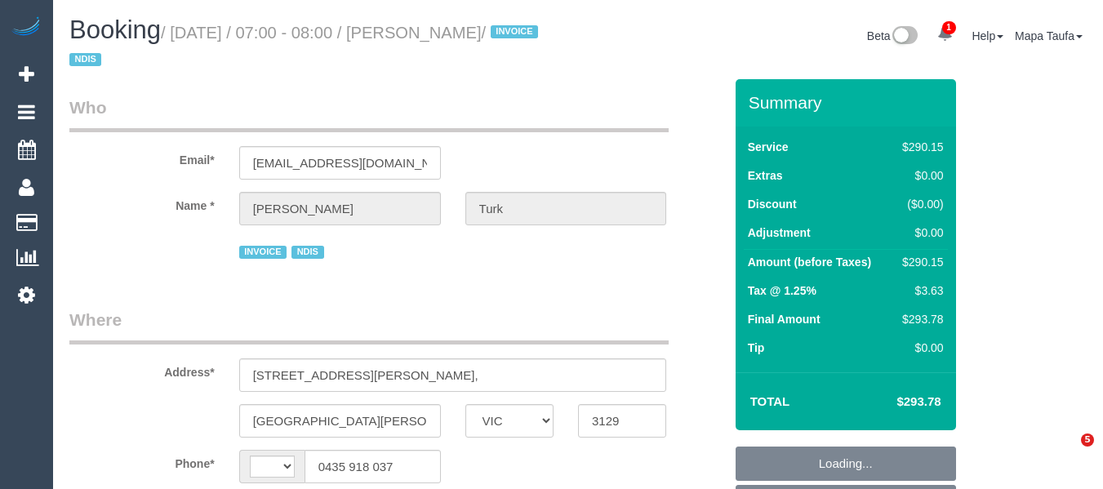
select select "VIC"
select select "object:633"
select select "string:AU"
select select "2"
select select "150"
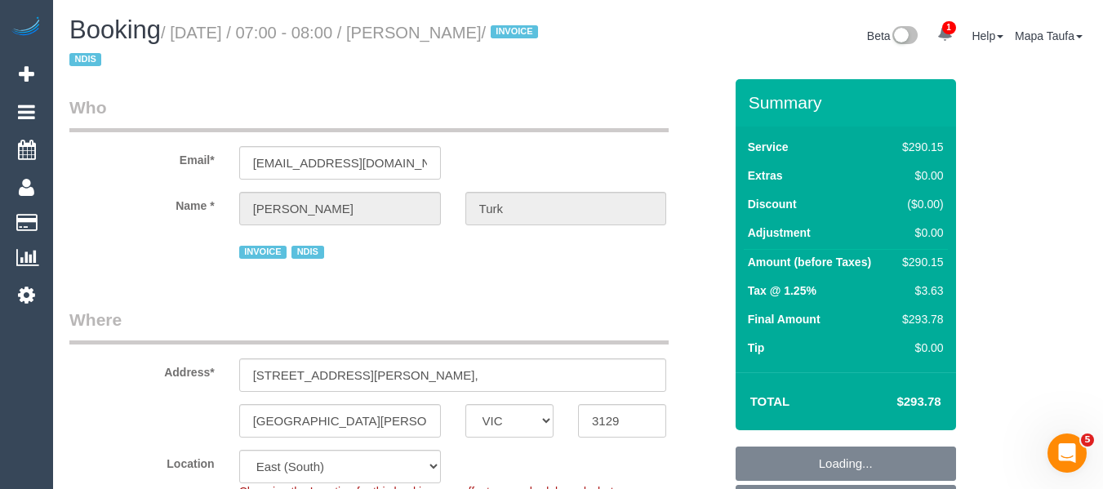
select select "number:28"
select select "number:14"
select select "number:19"
select select "spot1"
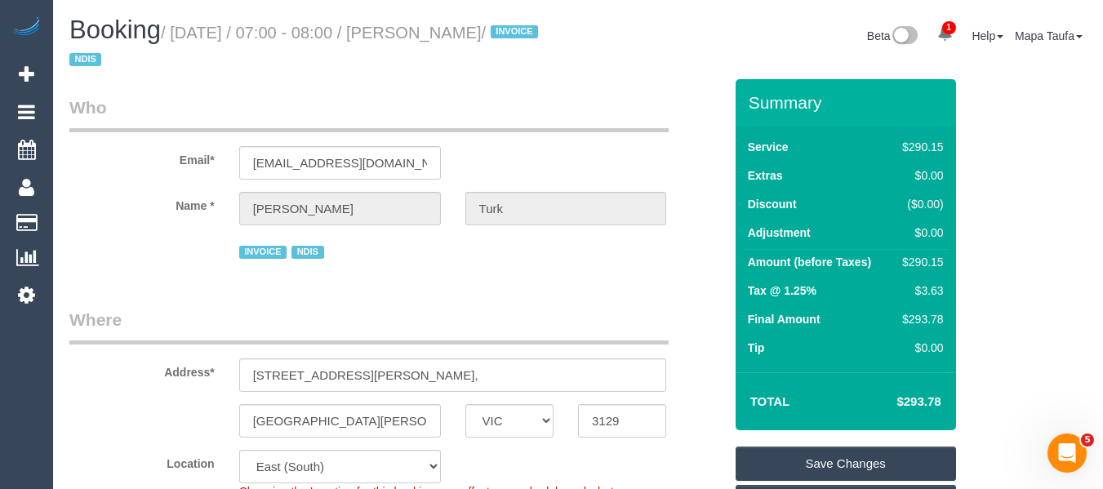
scroll to position [163, 0]
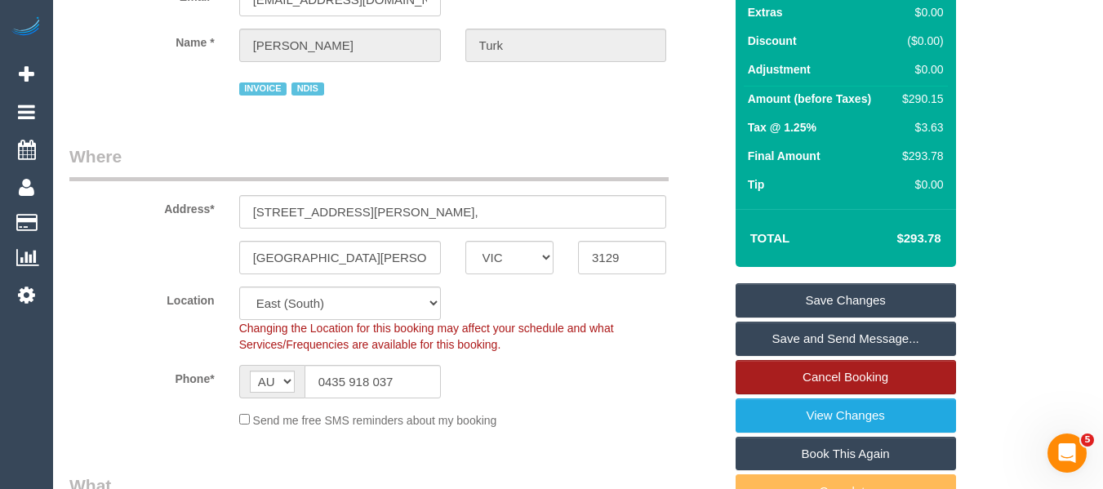
click at [823, 368] on link "Cancel Booking" at bounding box center [846, 377] width 221 height 34
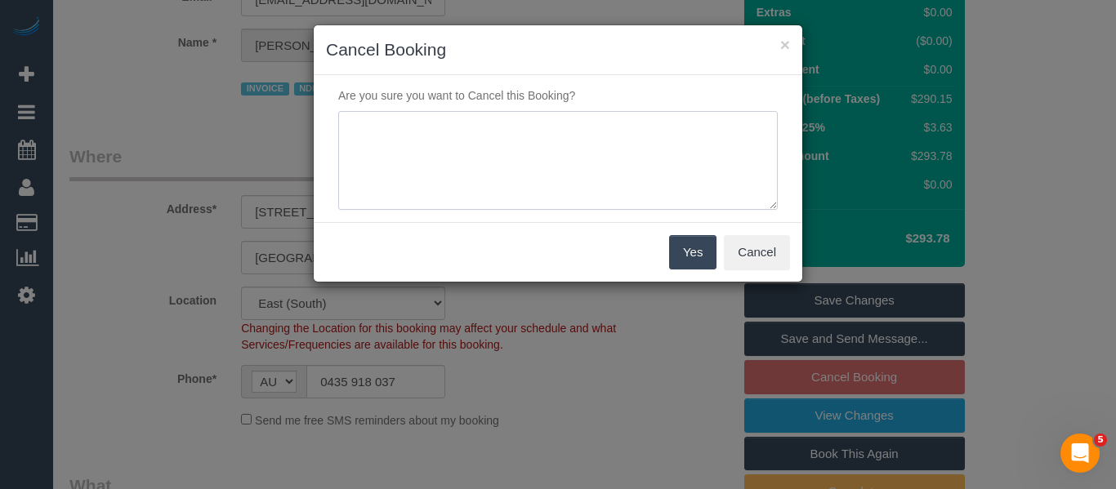
click at [587, 163] on textarea at bounding box center [557, 161] width 439 height 100
type textarea "service not needed via email -MT"
click at [675, 254] on button "Yes" at bounding box center [692, 252] width 47 height 34
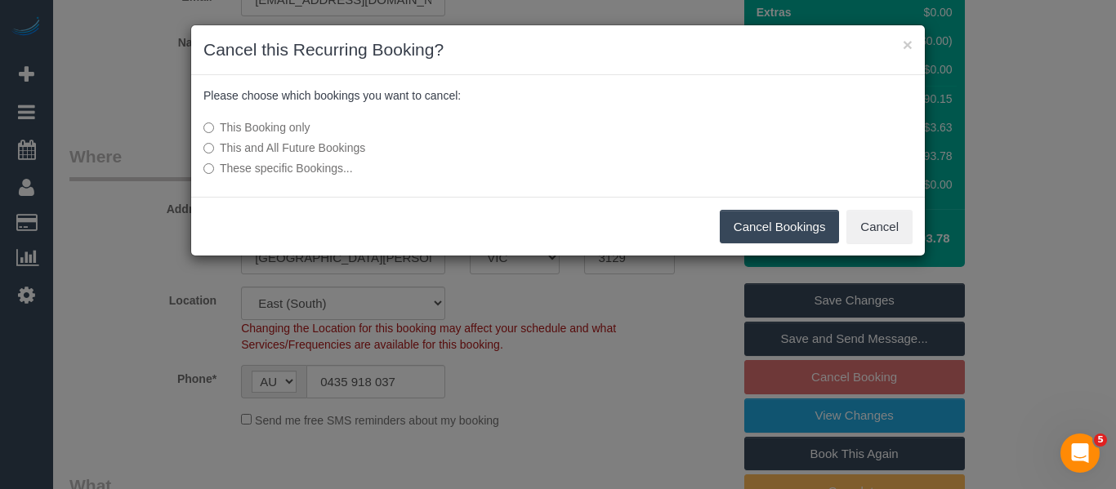
click at [745, 228] on button "Cancel Bookings" at bounding box center [779, 227] width 120 height 34
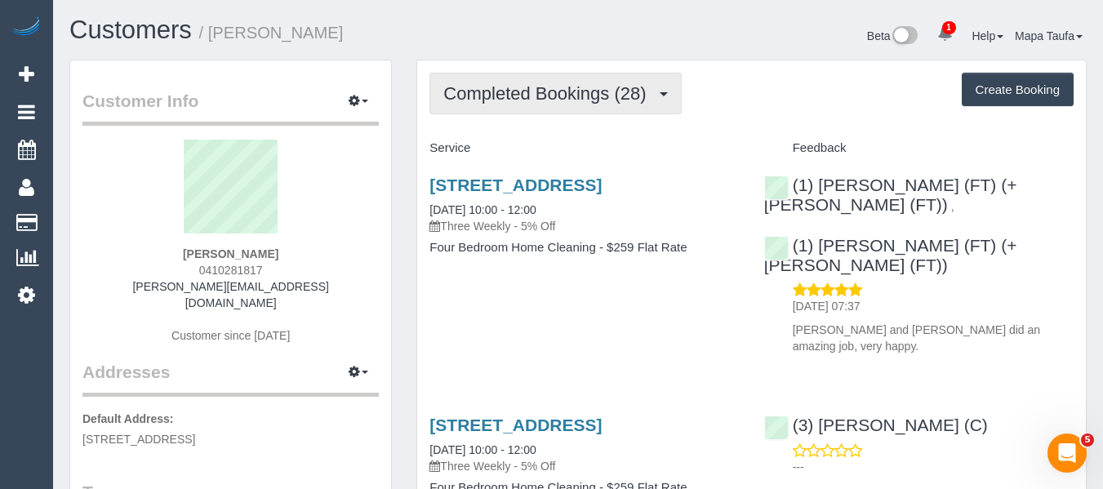
click at [575, 102] on span "Completed Bookings (28)" at bounding box center [548, 93] width 211 height 20
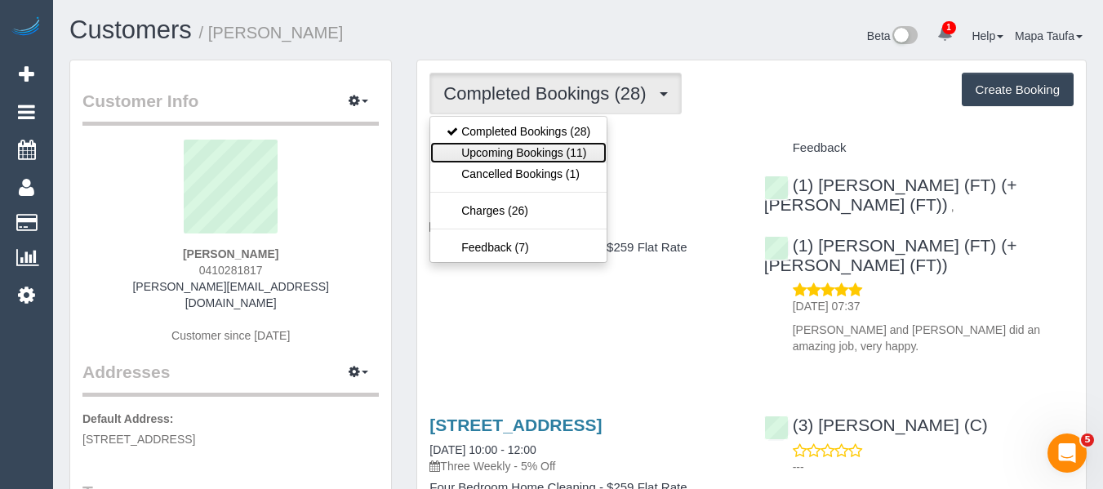
click at [569, 149] on link "Upcoming Bookings (11)" at bounding box center [518, 152] width 176 height 21
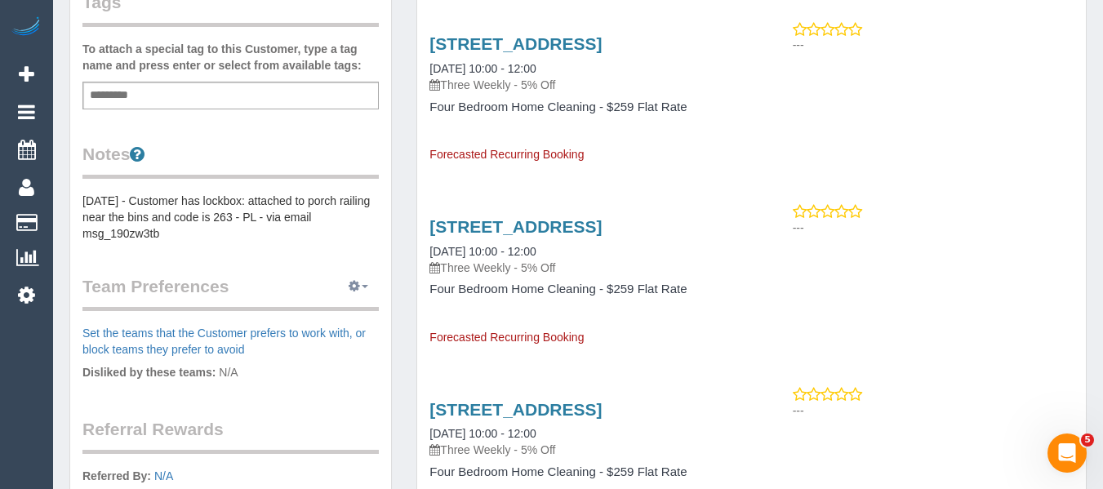
scroll to position [408, 0]
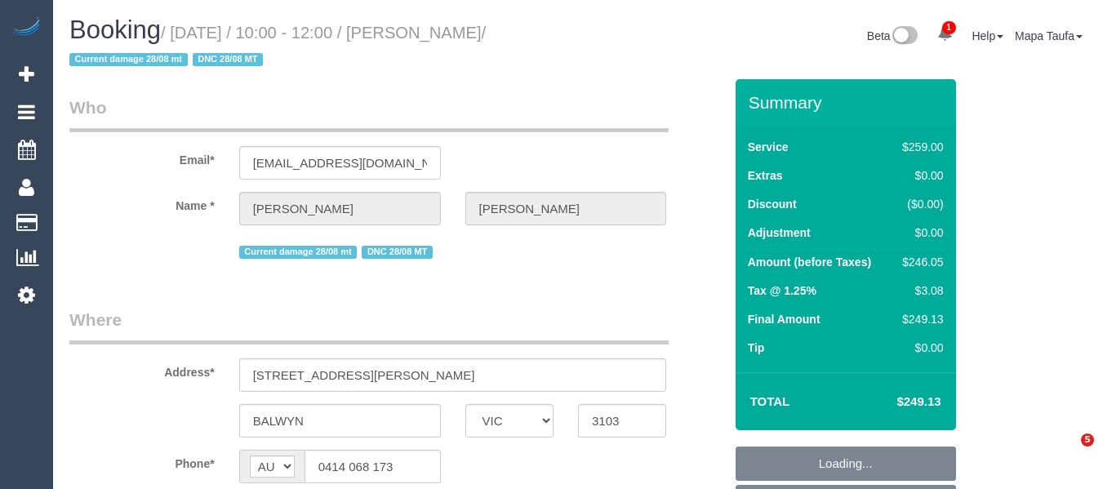
select select "VIC"
select select "string:stripe-pm_1RIO802GScqysDRVtVtZynzm"
select select "object:572"
select select "number:28"
select select "number:14"
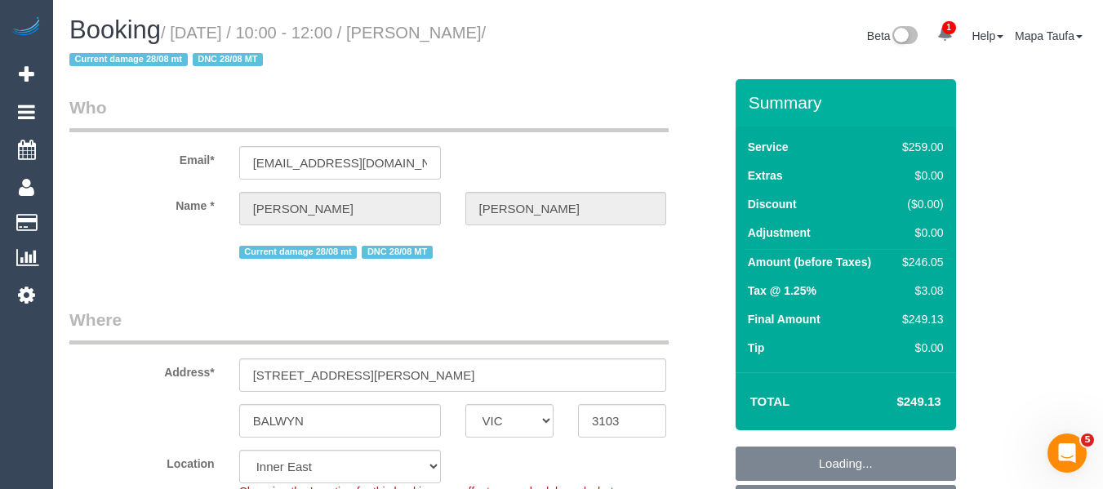
select select "number:19"
select select "number:22"
select select "number:34"
select select "number:12"
select select "spot3"
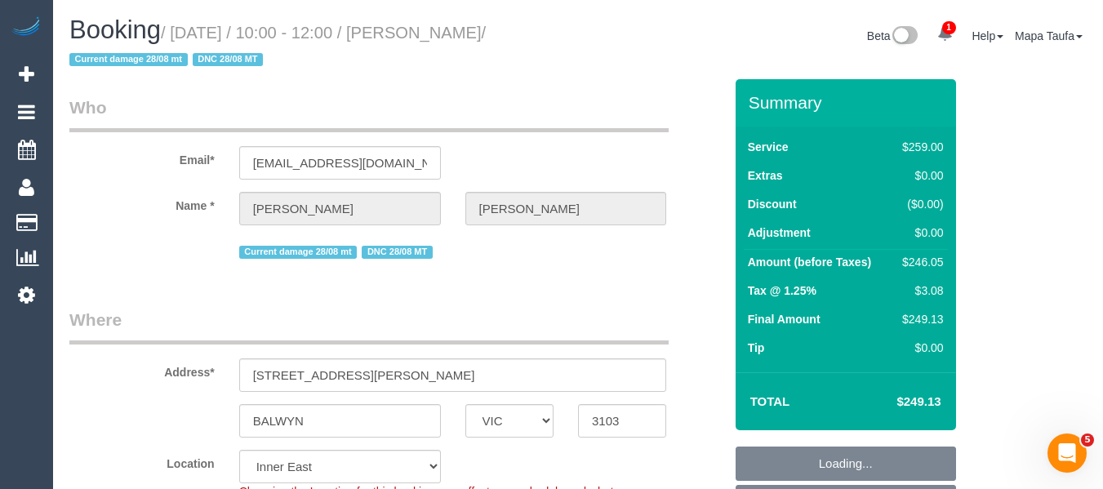
drag, startPoint x: 536, startPoint y: 27, endPoint x: 448, endPoint y: 28, distance: 88.2
click at [448, 28] on small "/ November 20, 2025 / 10:00 - 12:00 / Kate Casley / Current damage 28/08 mt DNC…" at bounding box center [277, 47] width 417 height 46
copy small "Kate Casley"
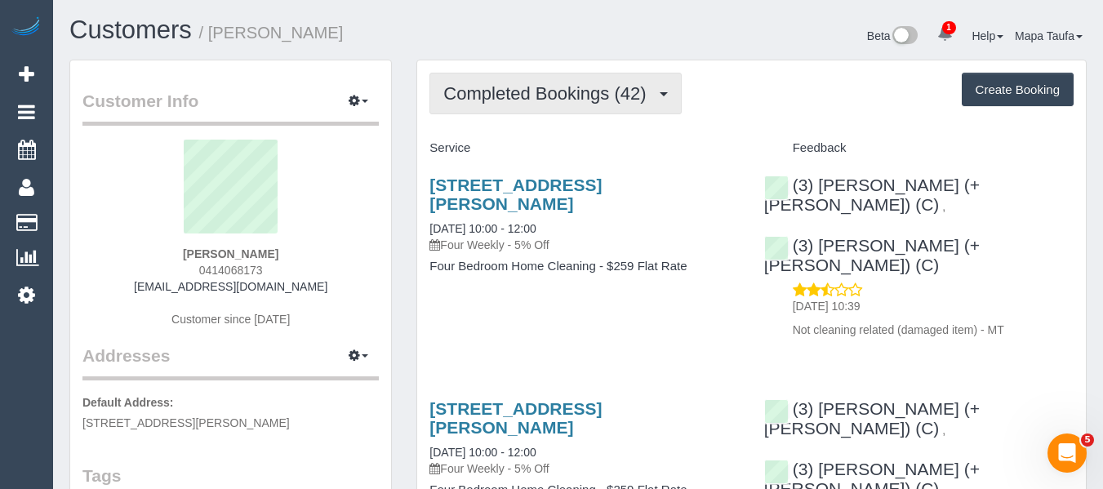
drag, startPoint x: 576, startPoint y: 106, endPoint x: 573, endPoint y: 115, distance: 9.3
click at [569, 96] on span "Completed Bookings (42)" at bounding box center [548, 93] width 211 height 20
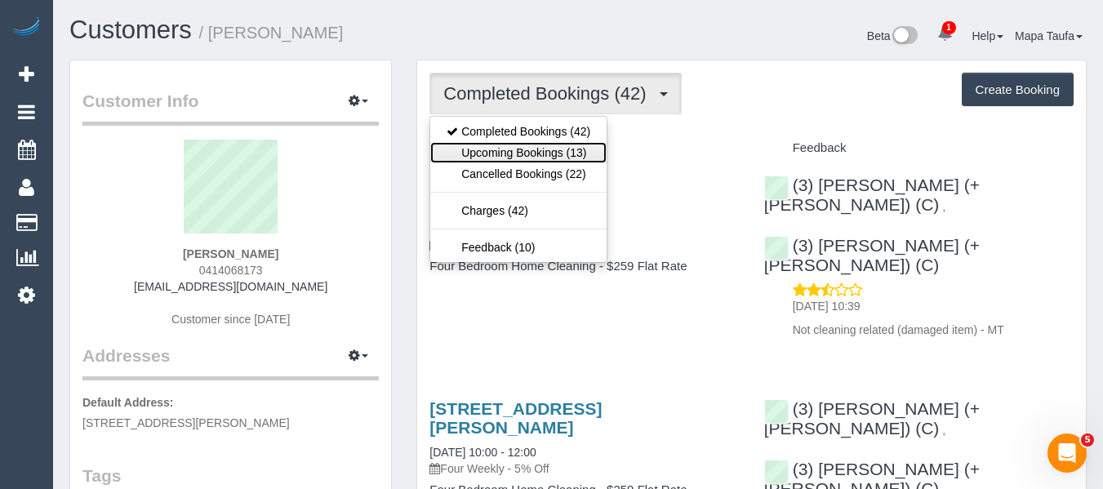
click at [548, 148] on link "Upcoming Bookings (13)" at bounding box center [518, 152] width 176 height 21
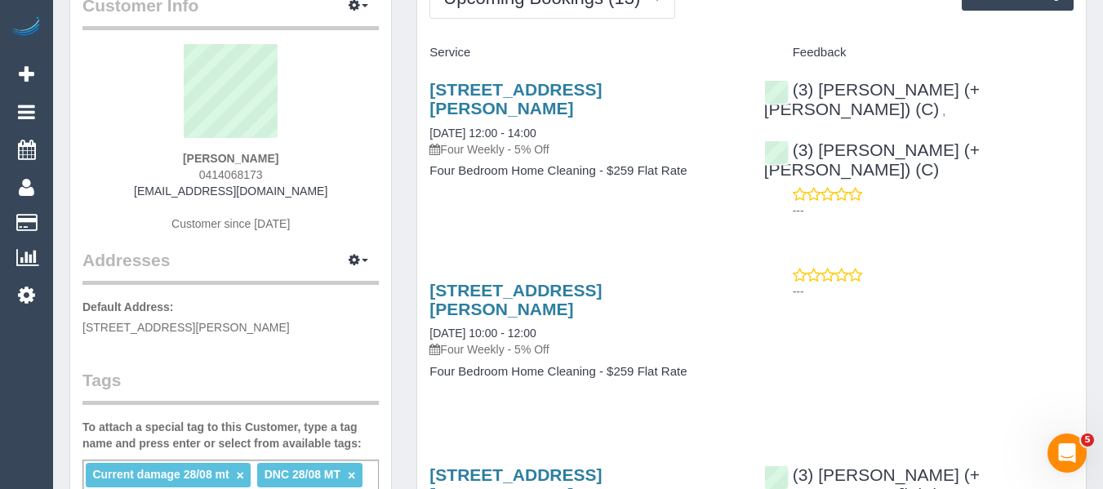
scroll to position [82, 0]
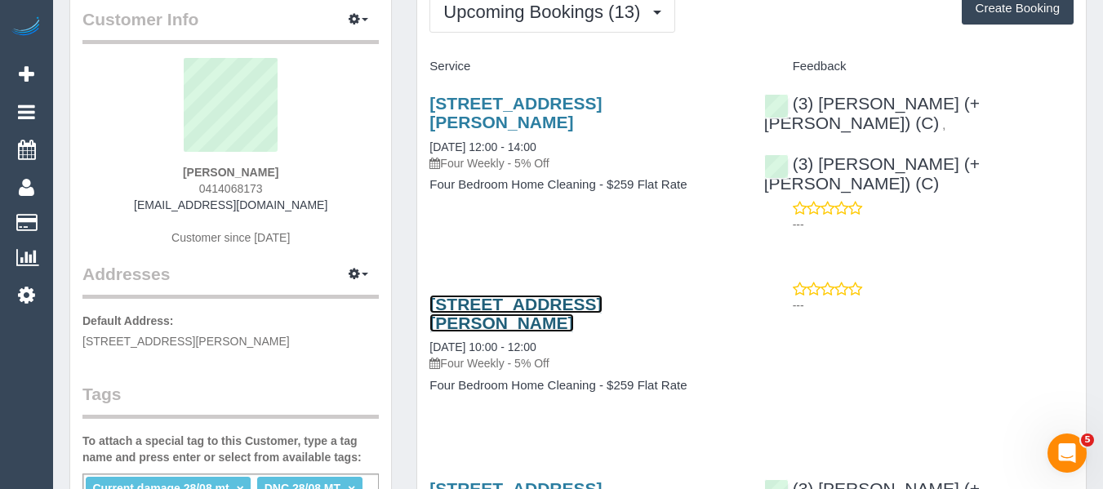
click at [531, 295] on link "2/8 Evelina Street, Balwyn, VIC 3103" at bounding box center [516, 314] width 172 height 38
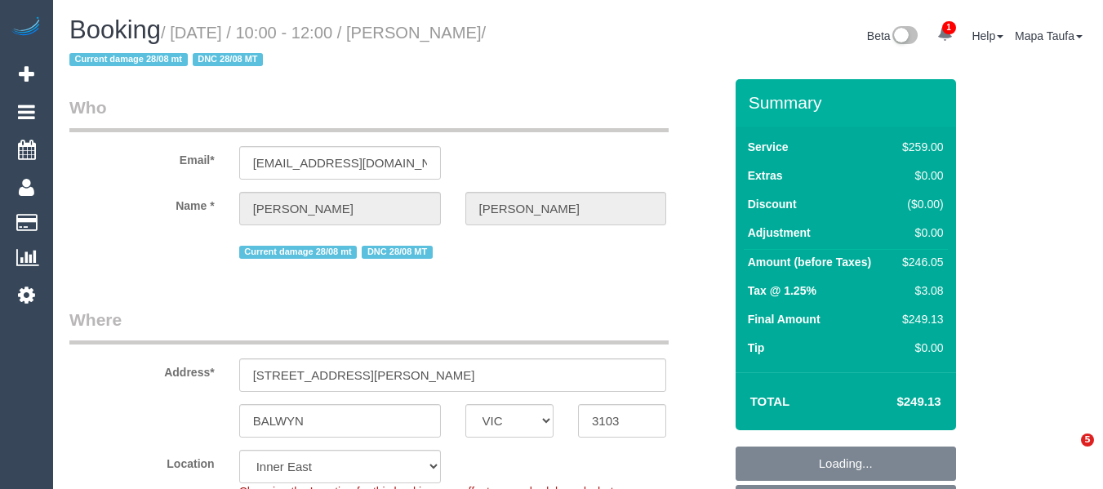
select select "VIC"
select select "string:stripe-pm_1RIO802GScqysDRVtVtZynzm"
select select "spot3"
select select "number:28"
select select "number:14"
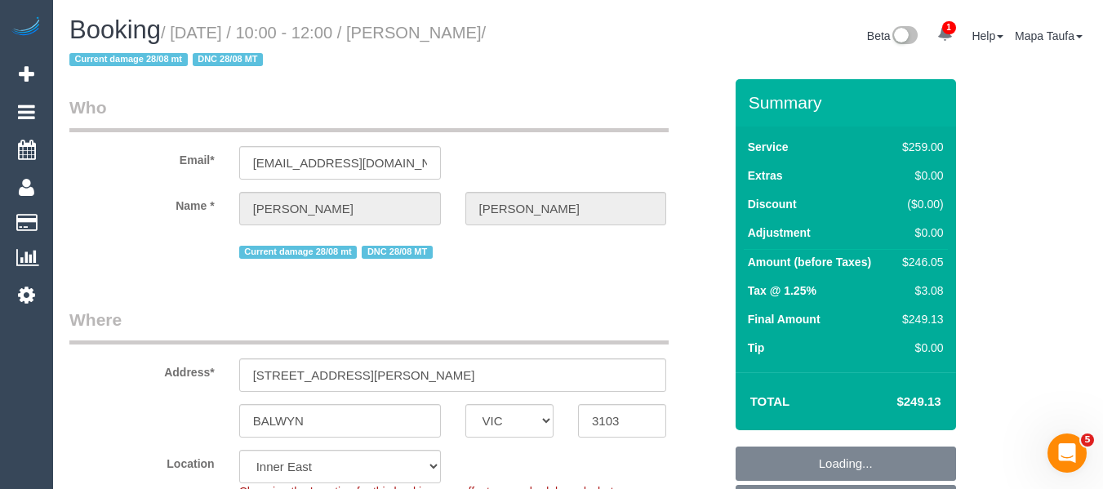
select select "number:19"
select select "number:22"
select select "number:34"
select select "number:12"
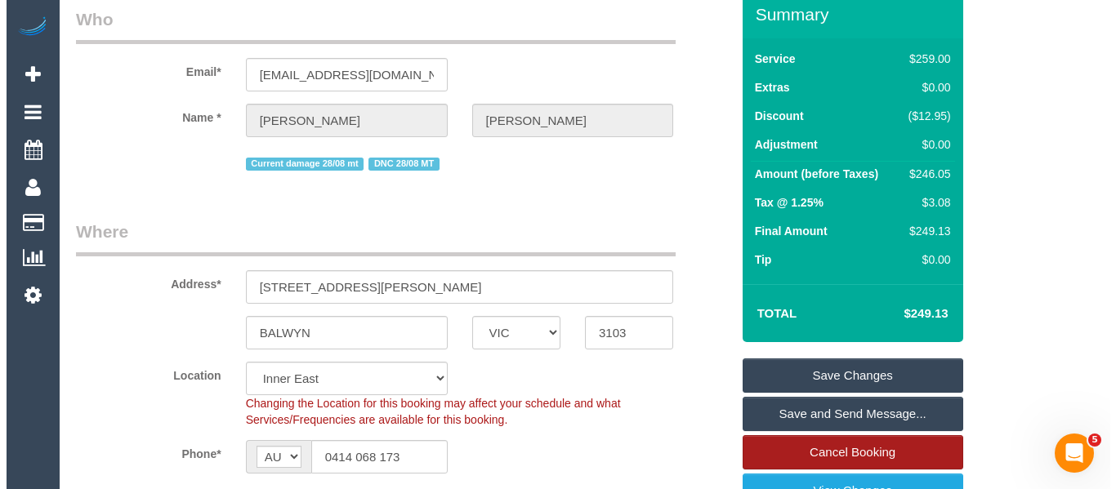
scroll to position [245, 0]
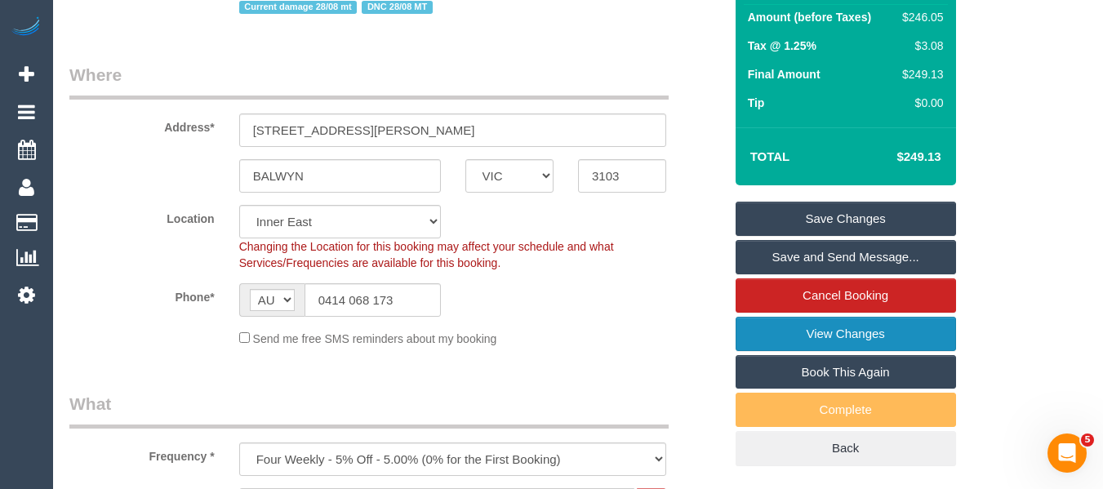
click at [886, 328] on link "View Changes" at bounding box center [846, 334] width 221 height 34
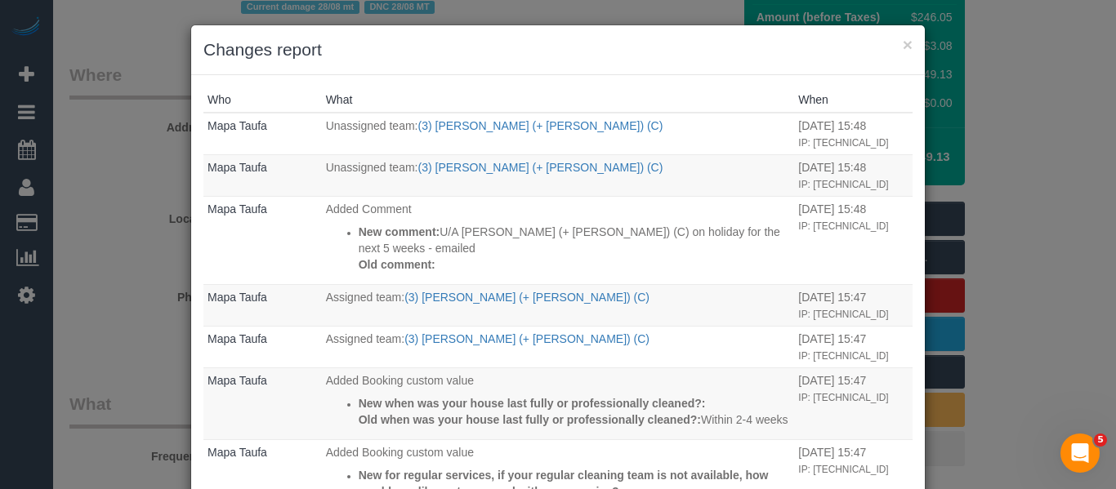
click at [894, 47] on h3 "Changes report" at bounding box center [557, 50] width 709 height 25
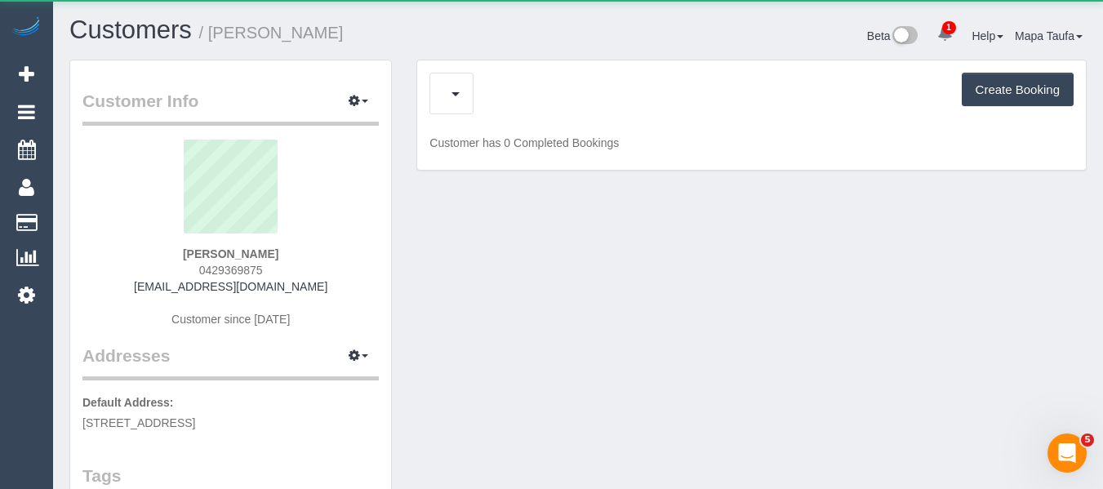
click at [547, 91] on div "Upcoming Bookings (1) Cancelled Bookings (0) Create Booking" at bounding box center [752, 94] width 644 height 42
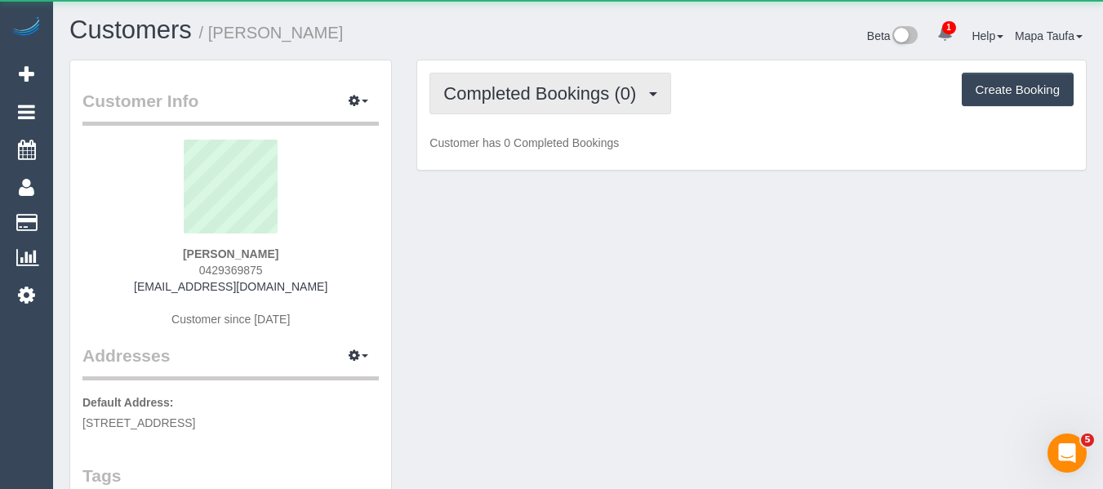
click at [546, 97] on span "Completed Bookings (0)" at bounding box center [543, 93] width 201 height 20
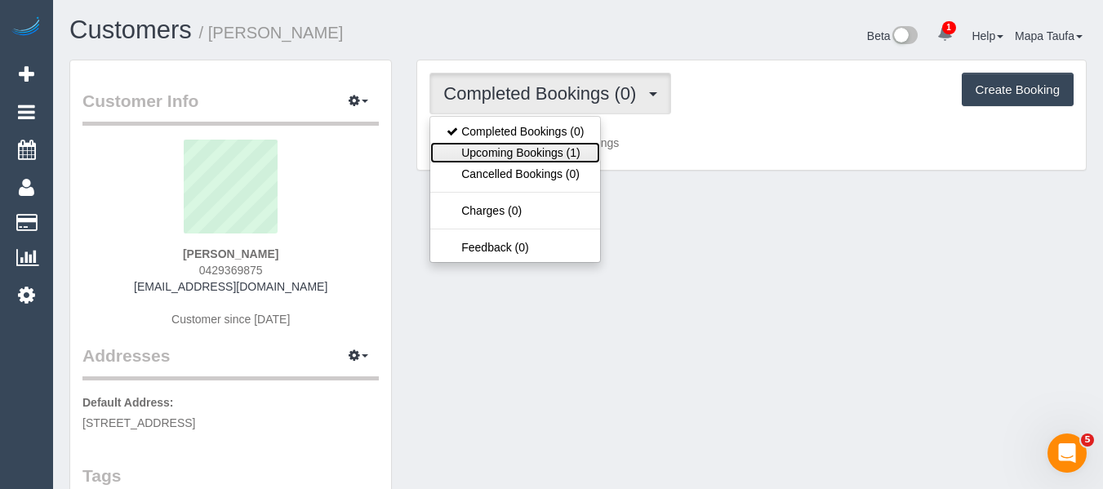
click at [543, 145] on link "Upcoming Bookings (1)" at bounding box center [515, 152] width 170 height 21
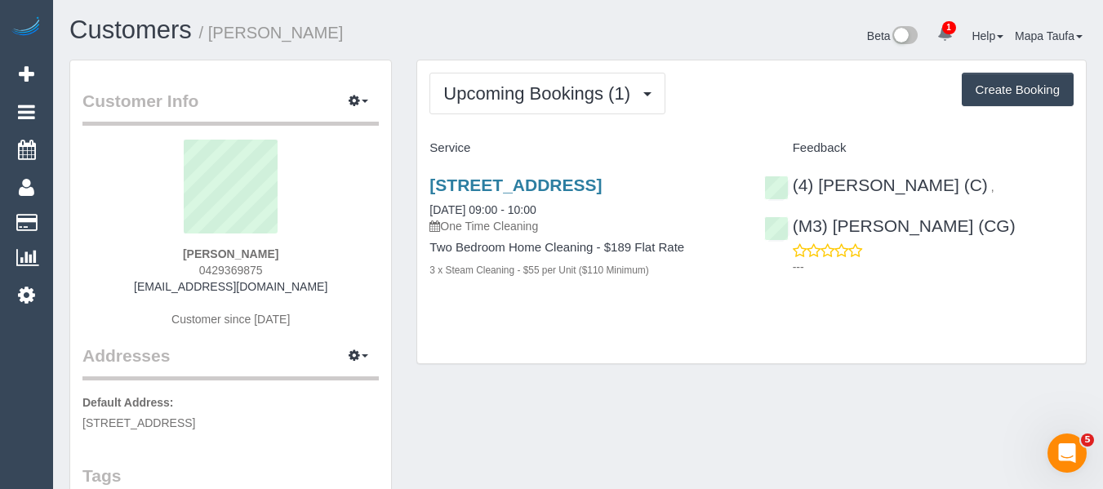
click at [492, 175] on div "[STREET_ADDRESS] [DATE] 09:00 - 10:00 One Time Cleaning Two Bedroom Home Cleani…" at bounding box center [584, 236] width 334 height 149
click at [482, 183] on link "29 Bayview Street, Prahan, VIC 3186" at bounding box center [516, 185] width 172 height 19
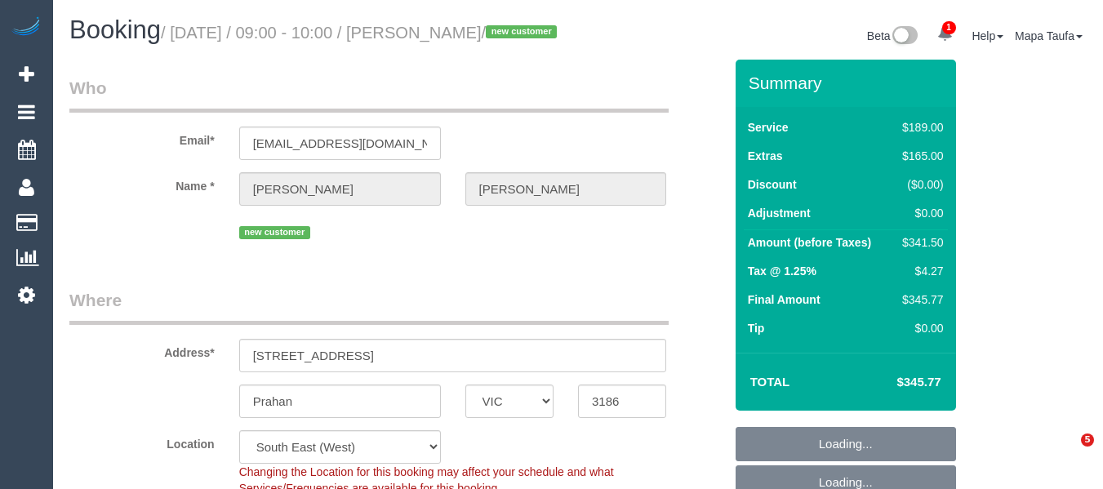
select select "VIC"
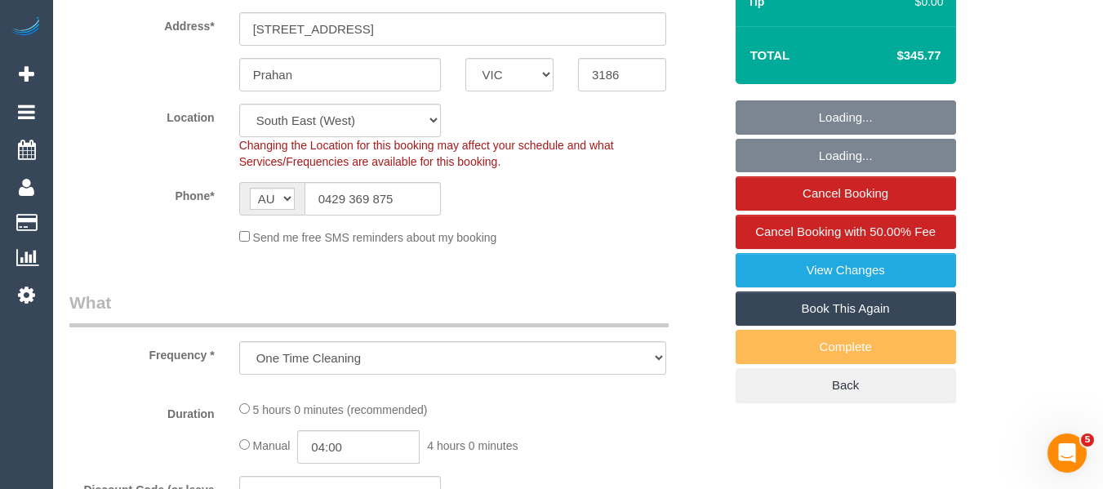
select select "object:791"
select select "string:stripe-pm_1SCT4Z2GScqysDRV4QJiqt49"
select select "number:28"
select select "number:17"
select select "number:19"
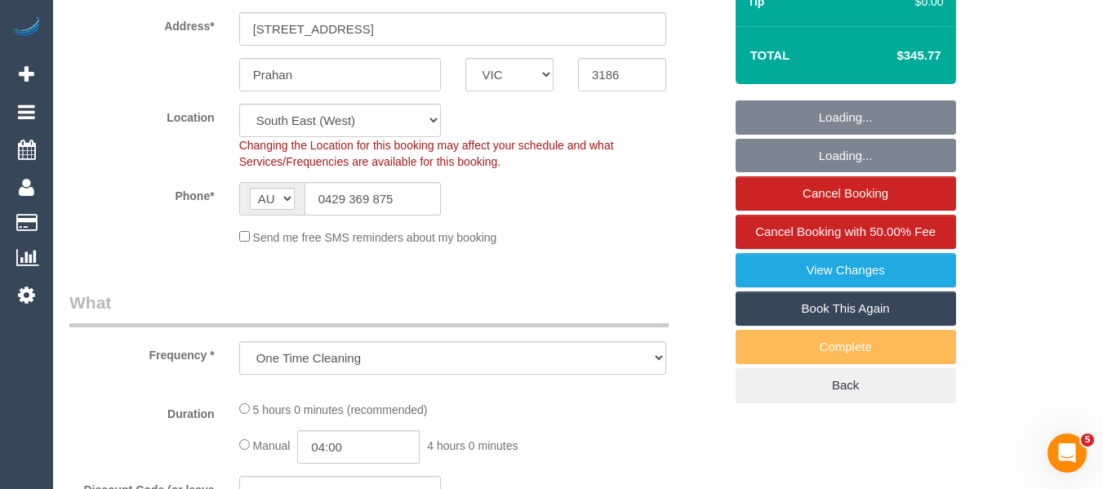
select select "number:23"
select select "number:34"
select select "number:13"
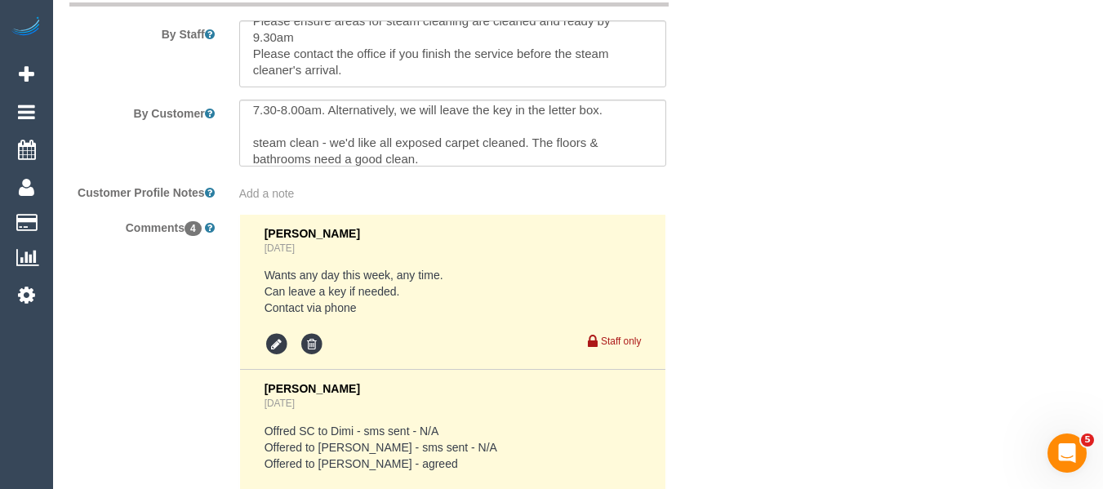
scroll to position [33, 0]
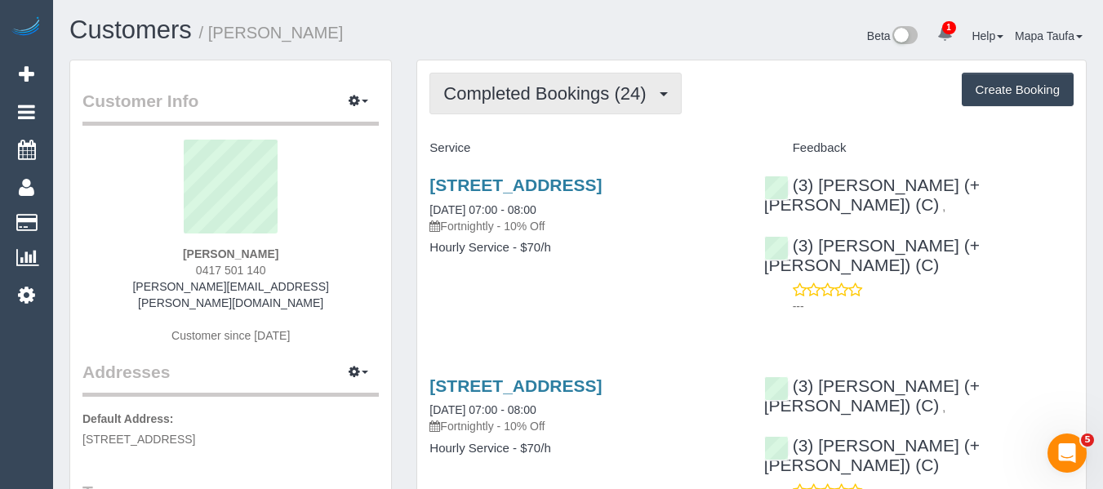
drag, startPoint x: 543, startPoint y: 88, endPoint x: 533, endPoint y: 122, distance: 34.9
click at [541, 87] on span "Completed Bookings (24)" at bounding box center [548, 93] width 211 height 20
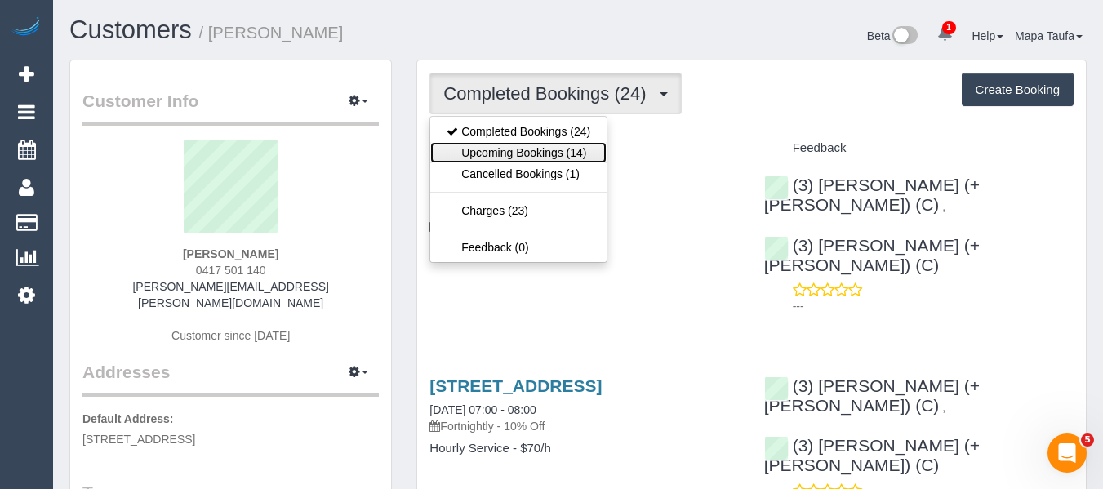
click at [542, 157] on link "Upcoming Bookings (14)" at bounding box center [518, 152] width 176 height 21
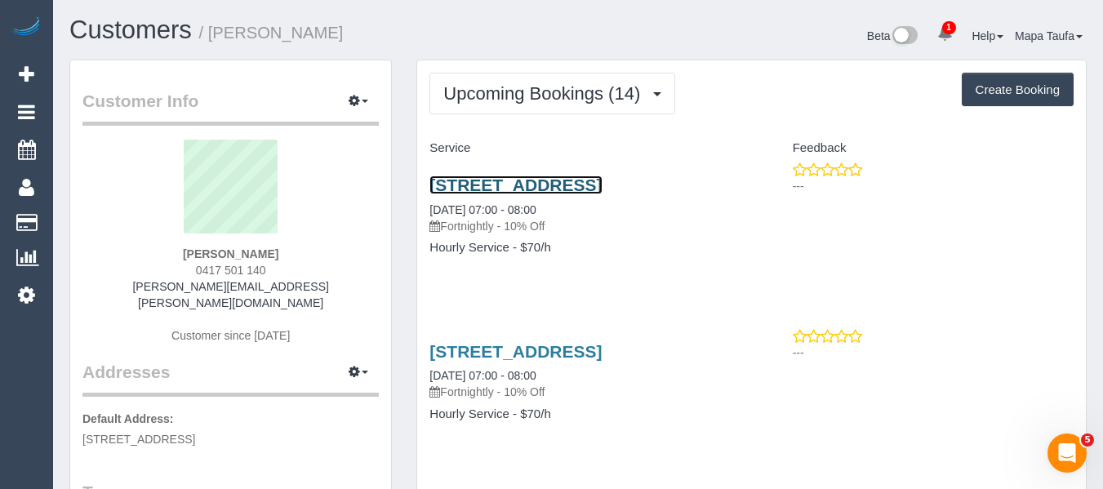
click at [466, 194] on link "[STREET_ADDRESS]" at bounding box center [516, 185] width 172 height 19
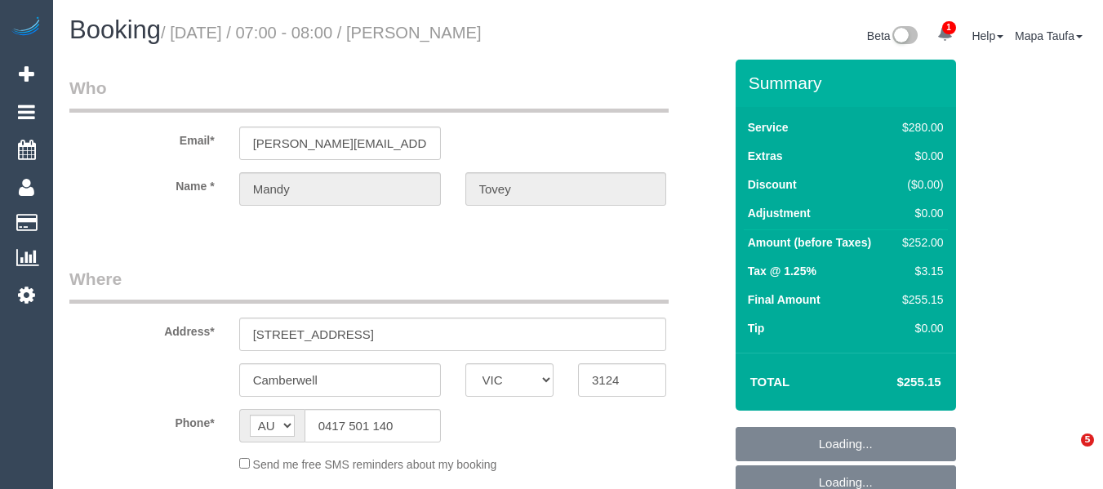
select select "VIC"
select select "string:stripe-pm_1QELK82GScqysDRVBaop8tF5"
select select "2"
select select "number:28"
select select "number:15"
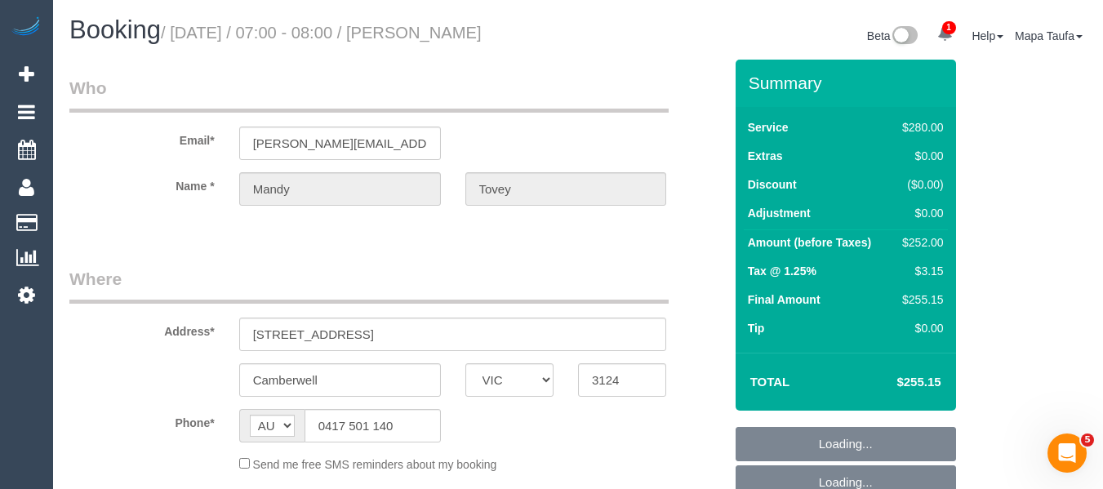
select select "number:18"
select select "number:22"
select select "number:35"
select select "number:13"
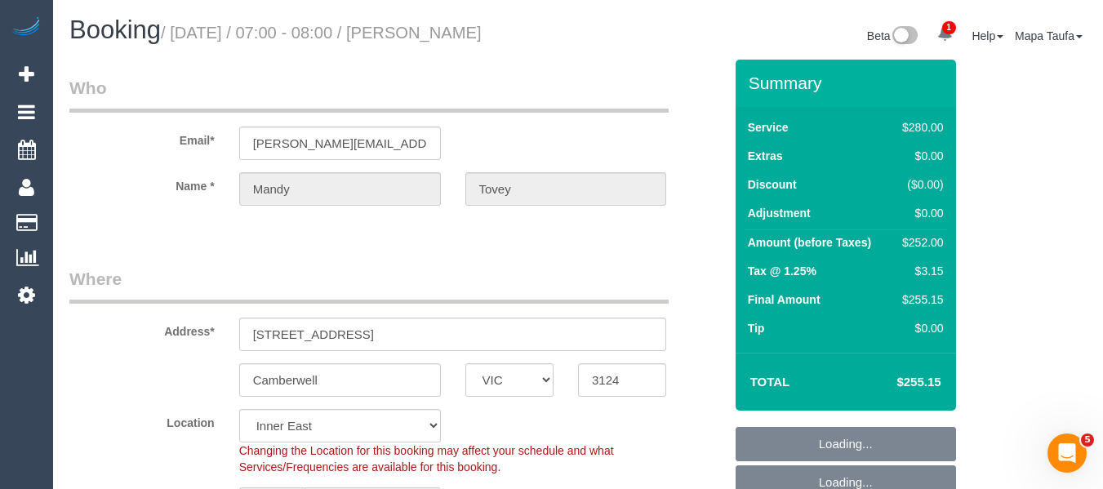
select select "object:1529"
select select "spot1"
drag, startPoint x: 532, startPoint y: 87, endPoint x: 783, endPoint y: 78, distance: 251.7
click at [537, 87] on legend "Who" at bounding box center [368, 94] width 599 height 37
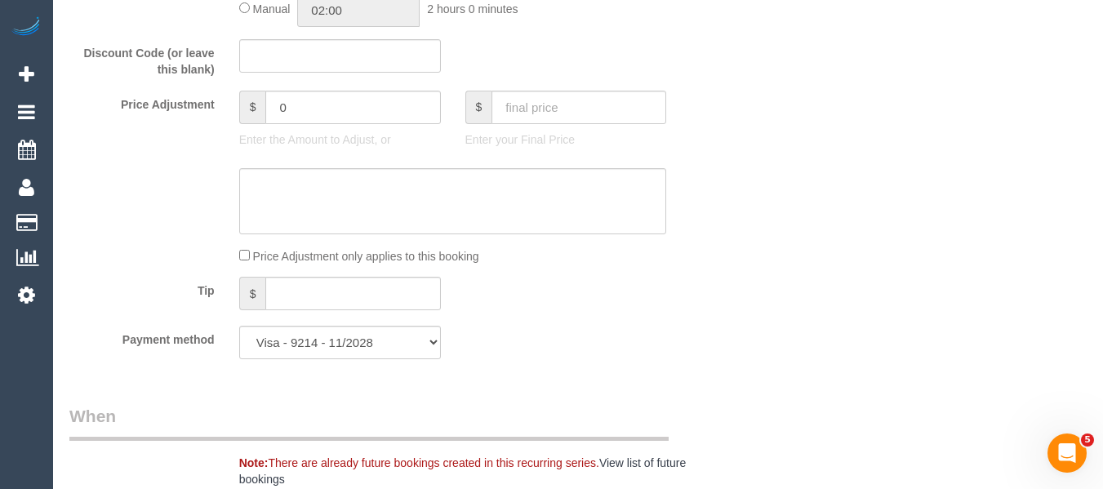
scroll to position [2982, 0]
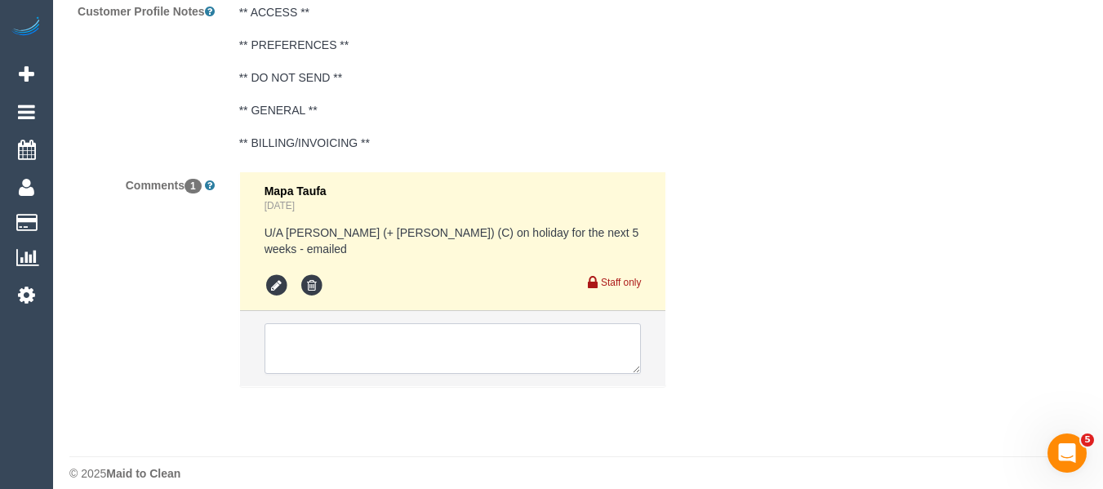
click at [396, 323] on textarea at bounding box center [453, 348] width 377 height 51
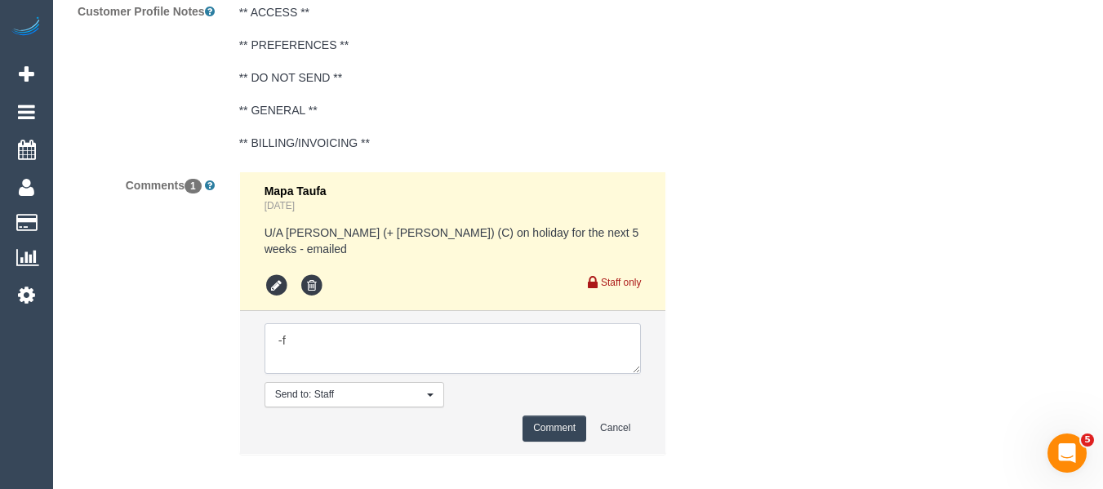
type textarea "-"
paste textarea "Preferred days can be changed to any day in the week EXCEPT for a Friday. Thank…"
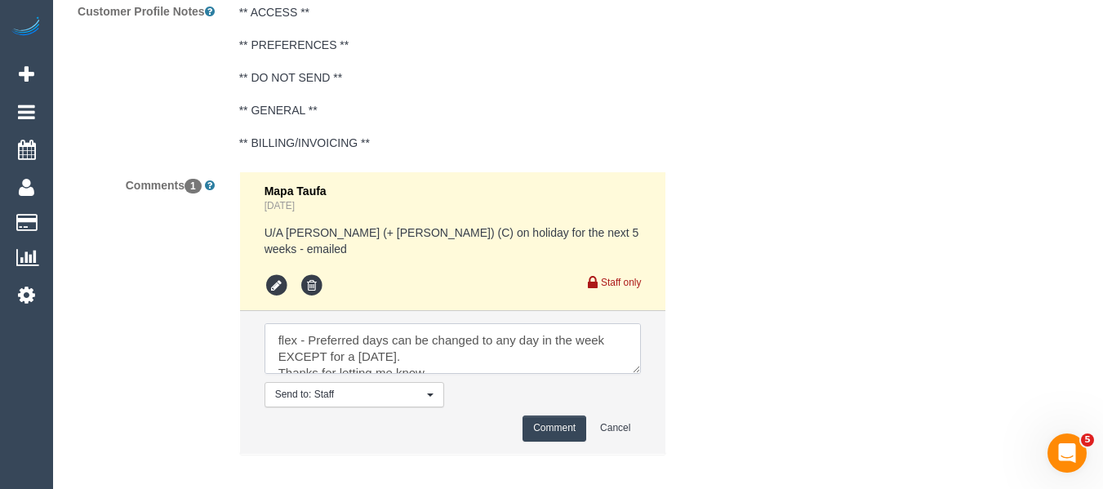
scroll to position [40, 0]
type textarea "flex - Preferred days can be changed to any day in the week EXCEPT for a Friday…"
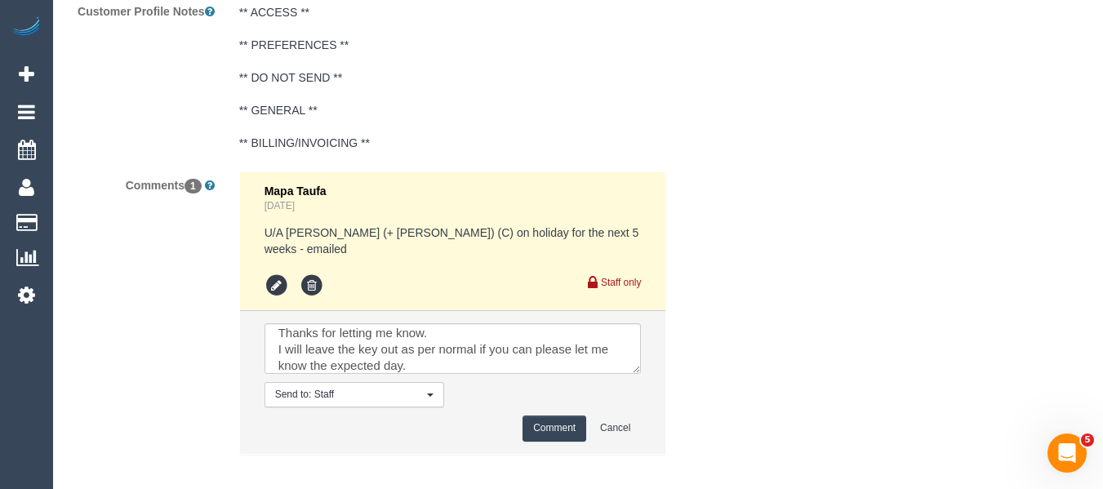
click at [555, 416] on button "Comment" at bounding box center [555, 428] width 64 height 25
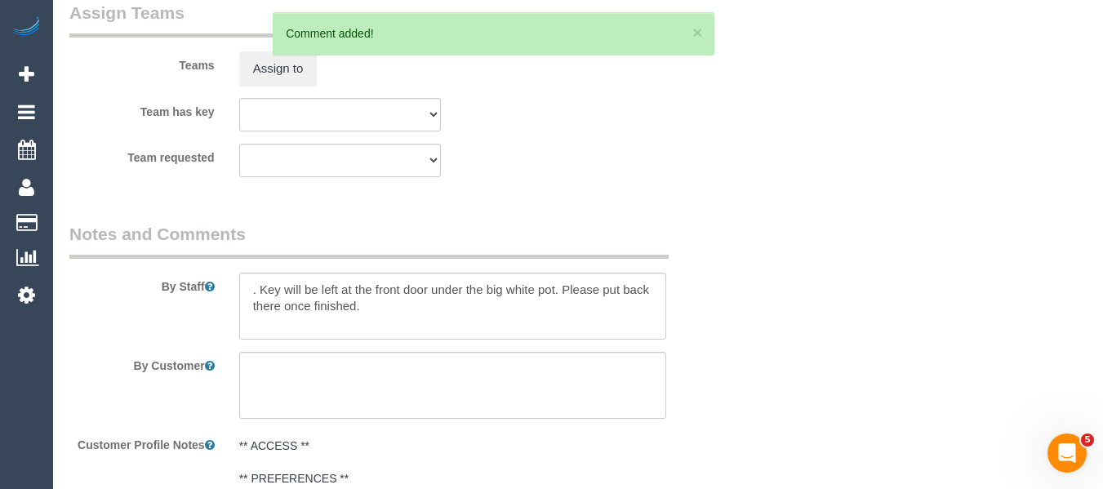
scroll to position [0, 0]
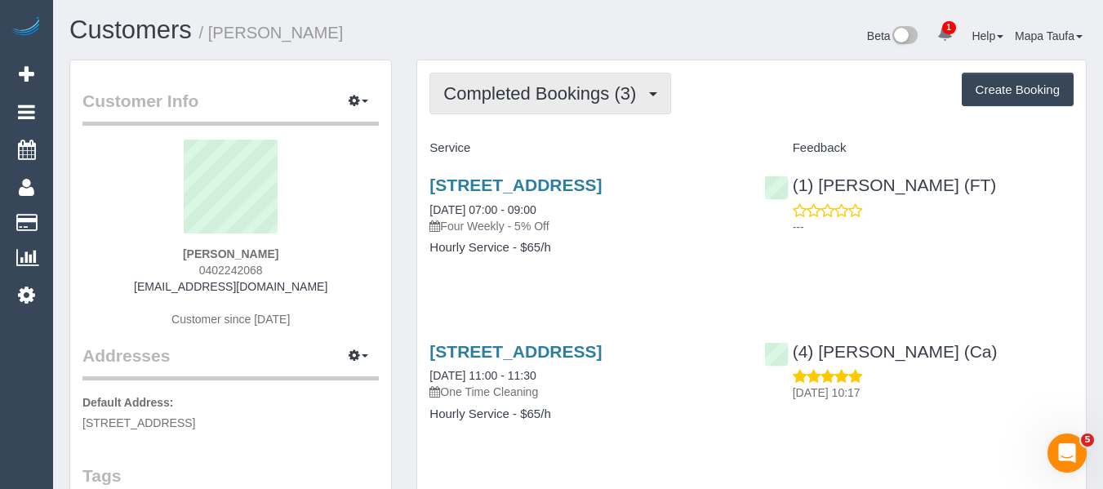
click at [540, 84] on span "Completed Bookings (3)" at bounding box center [543, 93] width 201 height 20
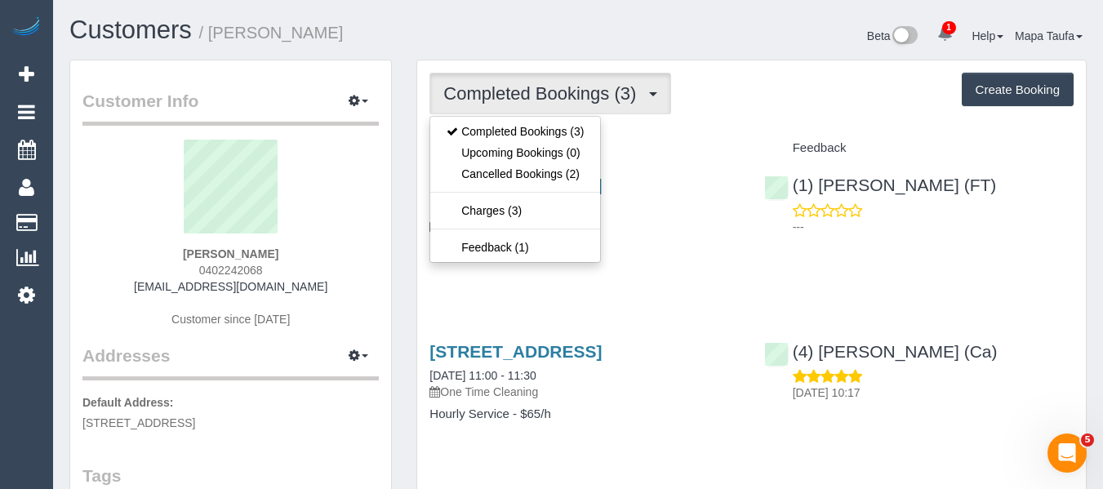
click at [743, 128] on div "Completed Bookings (3) Completed Bookings (3) Upcoming Bookings (0) Cancelled B…" at bounding box center [751, 366] width 669 height 613
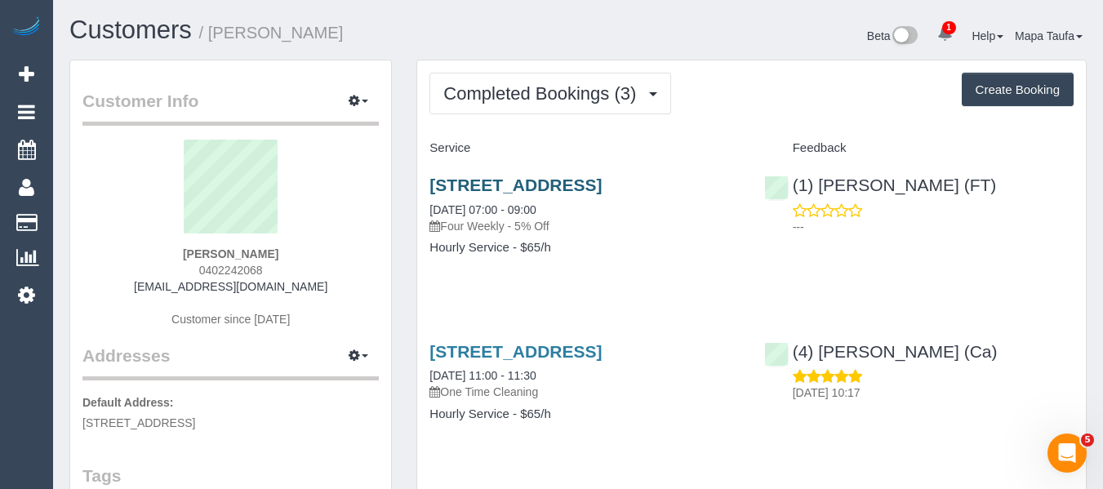
drag, startPoint x: 424, startPoint y: 183, endPoint x: 524, endPoint y: 176, distance: 100.7
click at [524, 176] on div "7-9 Hope St, Brunswick, VIC 3056 27/08/2024 07:00 - 09:00 Four Weekly - 5% Off …" at bounding box center [584, 225] width 334 height 126
copy link "7-9 Hope St"
click at [679, 225] on p "Four Weekly - 5% Off" at bounding box center [585, 226] width 310 height 16
click at [710, 201] on div "7-9 Hope St, Brunswick, VIC 3056 27/08/2024 07:00 - 09:00 Four Weekly - 5% Off" at bounding box center [585, 205] width 310 height 59
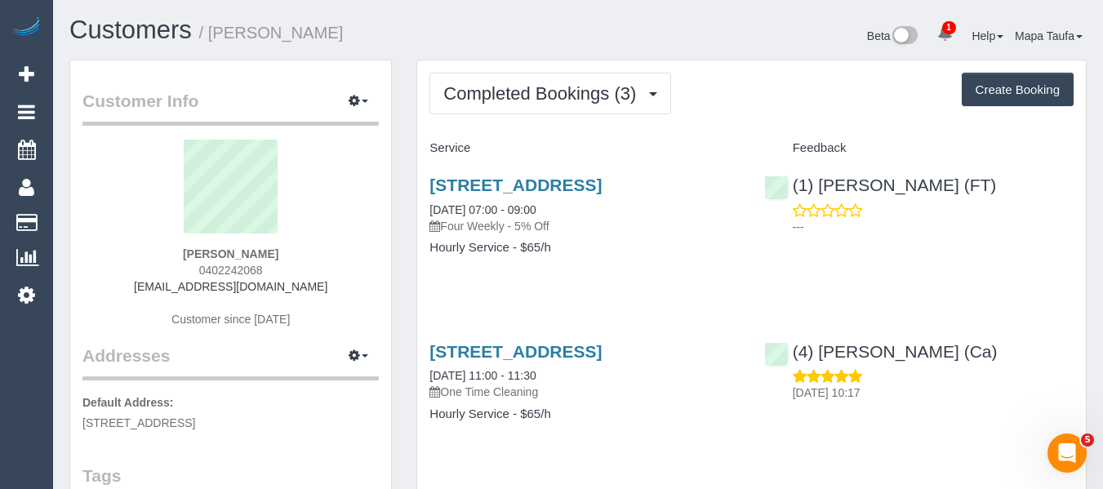
drag, startPoint x: 697, startPoint y: 182, endPoint x: 417, endPoint y: 187, distance: 280.2
click at [418, 186] on div "7-9 Hope St, Brunswick, VIC 3056 27/08/2024 07:00 - 09:00 Four Weekly - 5% Off …" at bounding box center [584, 225] width 334 height 126
copy link "7-9 Hope St, Brunswick, VIC 3056"
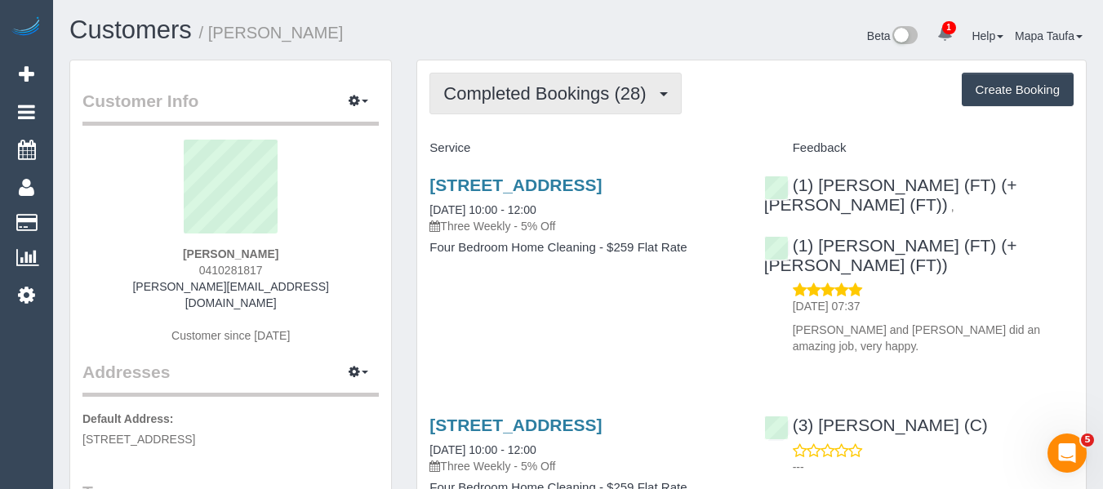
click at [612, 109] on button "Completed Bookings (28)" at bounding box center [556, 94] width 252 height 42
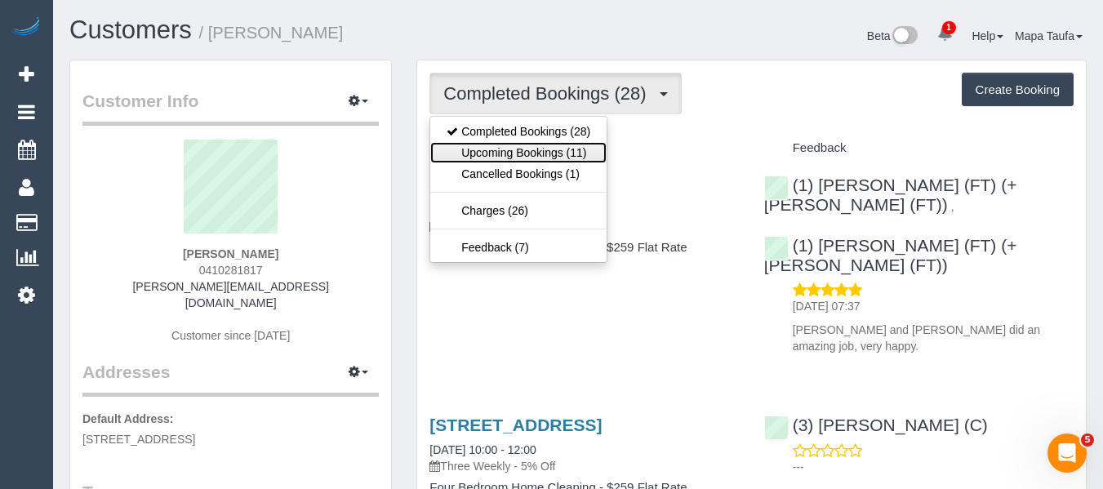
click at [557, 160] on link "Upcoming Bookings (11)" at bounding box center [518, 152] width 176 height 21
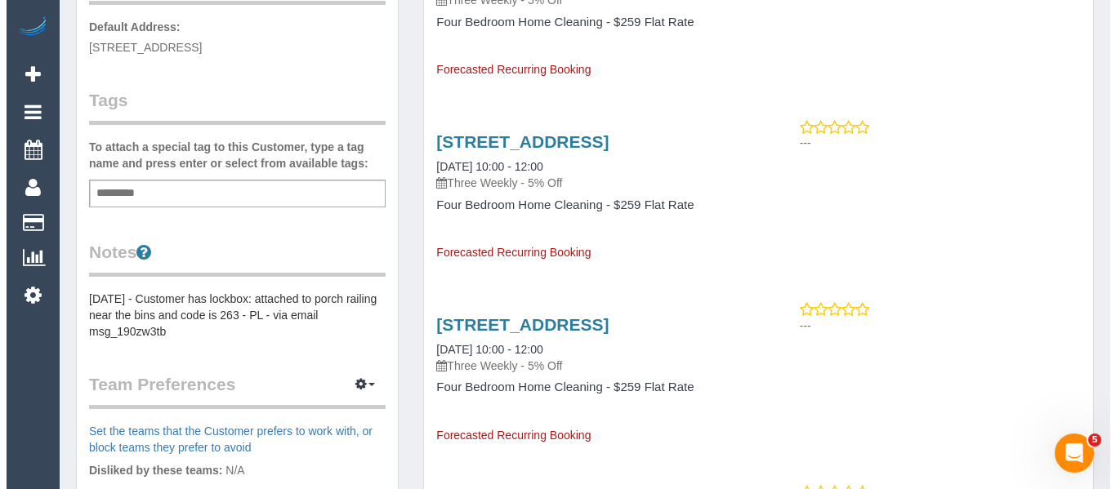
scroll to position [408, 0]
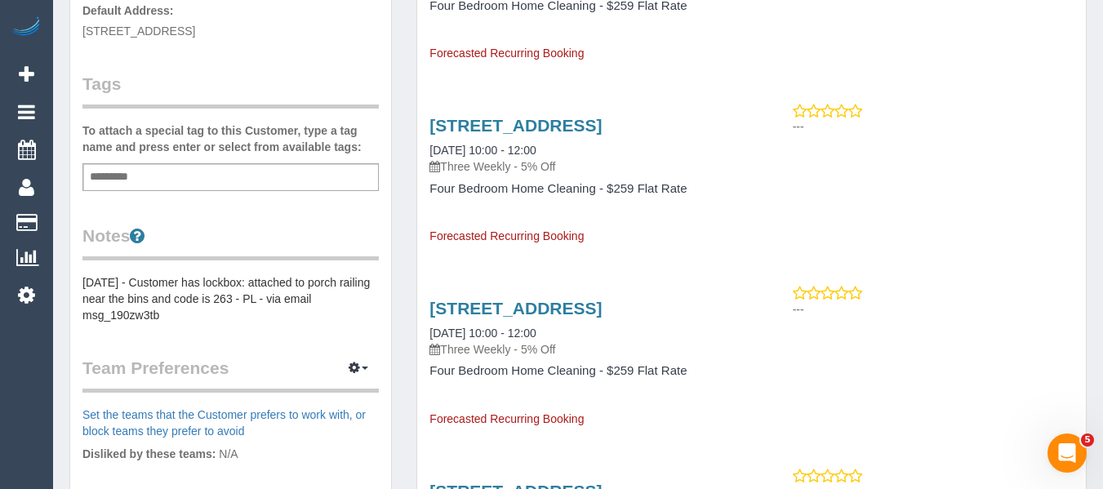
click at [351, 338] on div "Customer Info Edit Contact Info Send Message Email Preferences Special Sales Ta…" at bounding box center [230, 206] width 321 height 1109
click at [361, 356] on button "button" at bounding box center [358, 368] width 41 height 25
click at [305, 388] on link "Manage Preferences" at bounding box center [308, 398] width 139 height 21
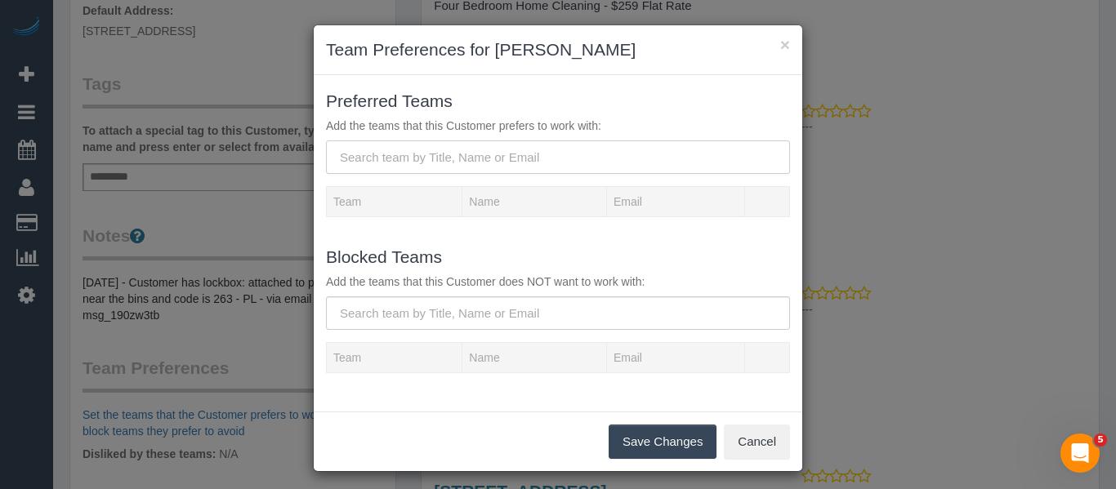
click at [392, 155] on input "text" at bounding box center [558, 156] width 464 height 33
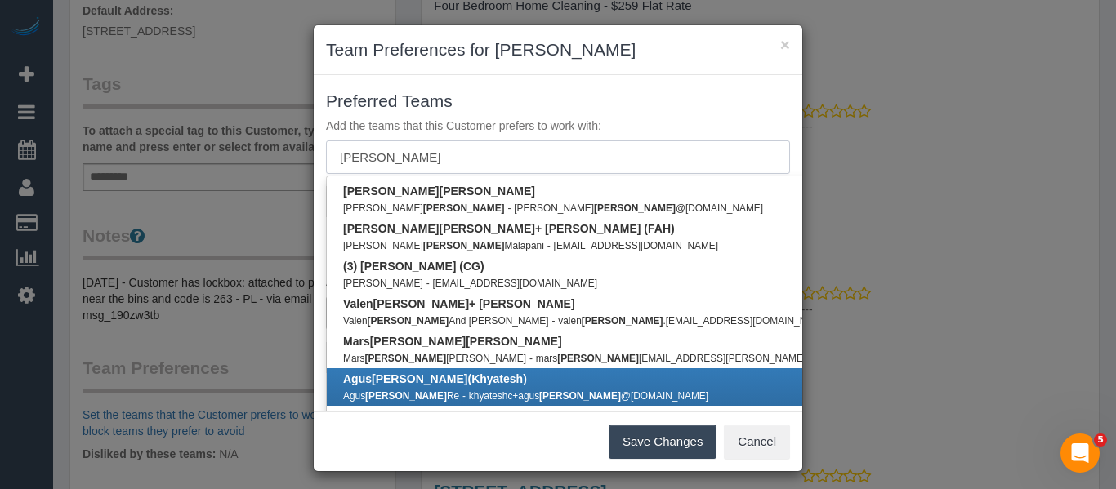
scroll to position [163, 0]
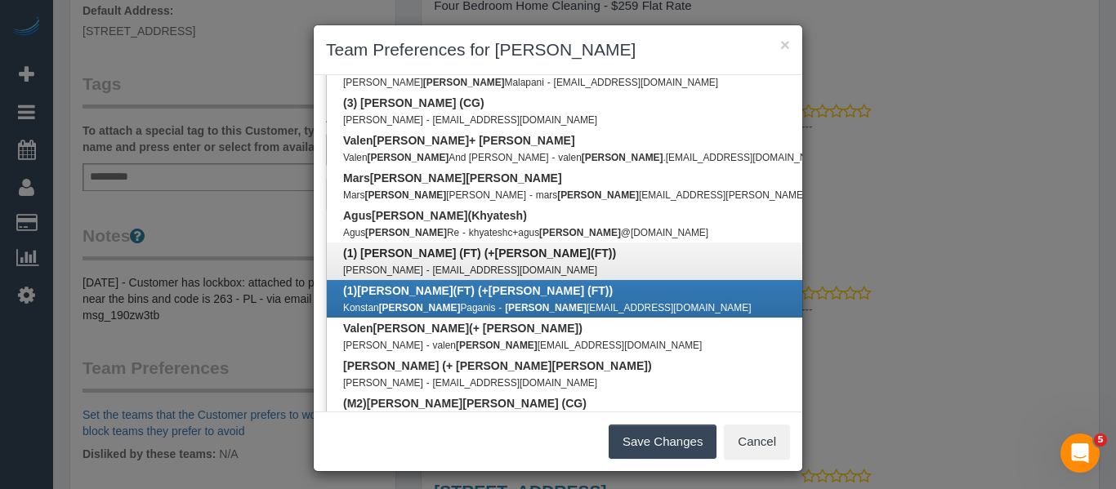
type input "tina"
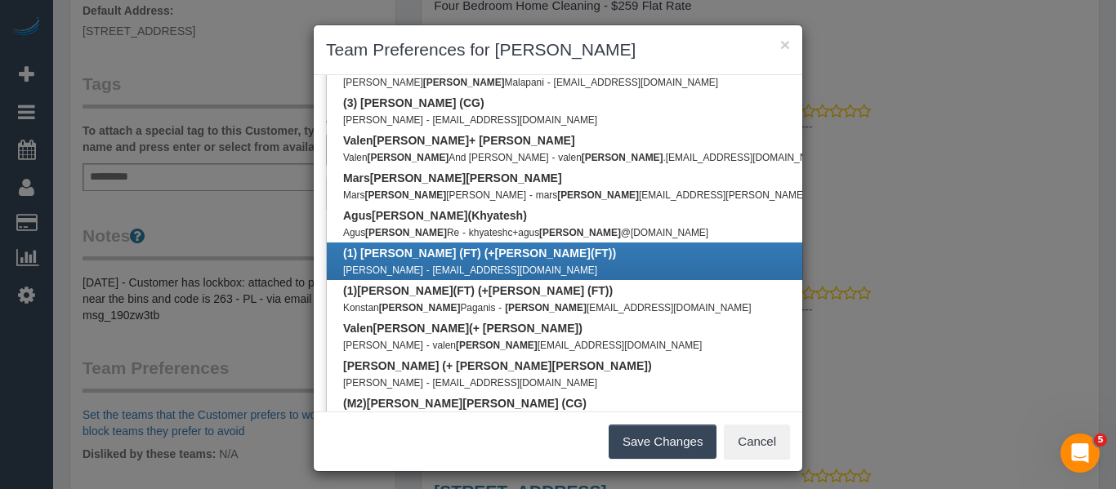
click at [442, 266] on small "deedgebugs1@gmail.com" at bounding box center [515, 270] width 165 height 11
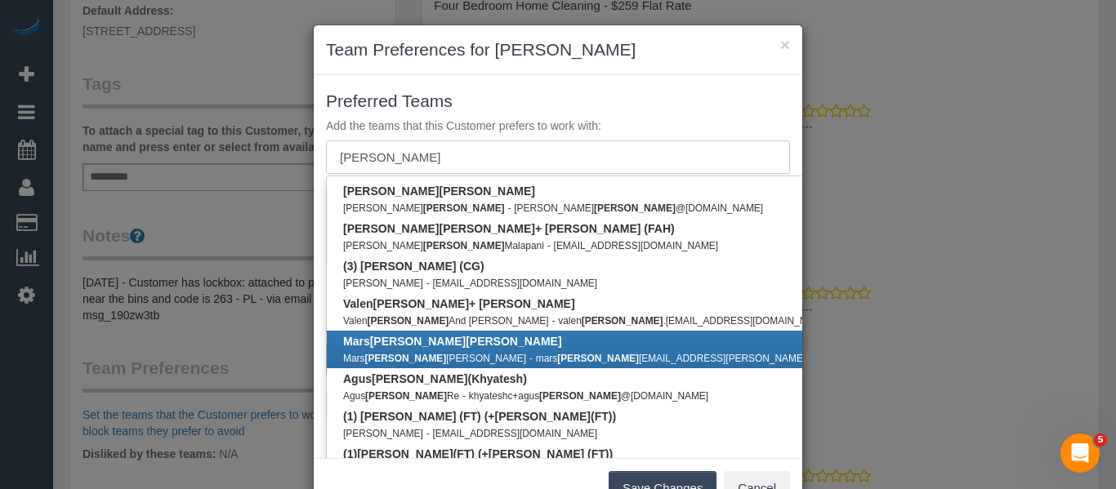
scroll to position [82, 0]
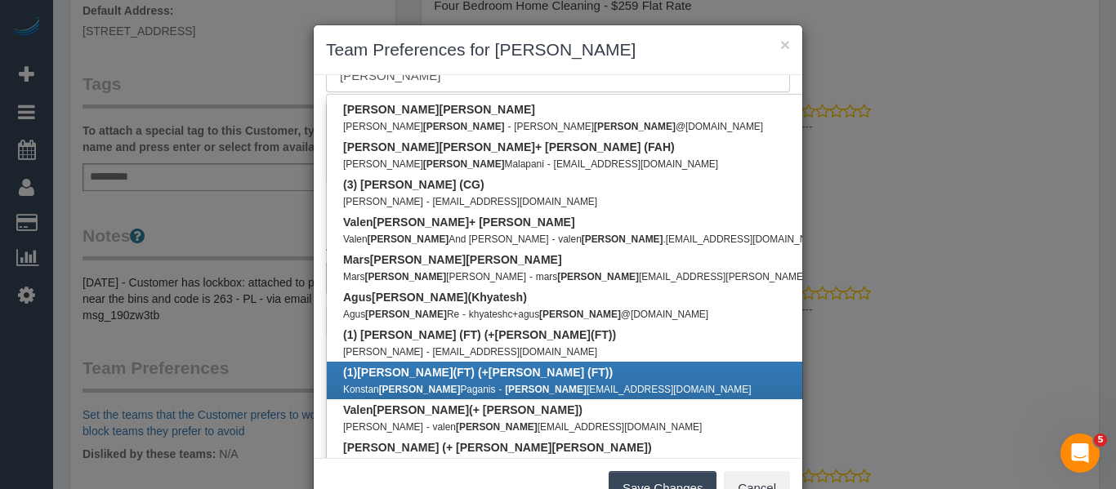
type input "tina"
click at [435, 377] on b "(1) Tina (FT) (+Tony (FT))" at bounding box center [478, 372] width 270 height 13
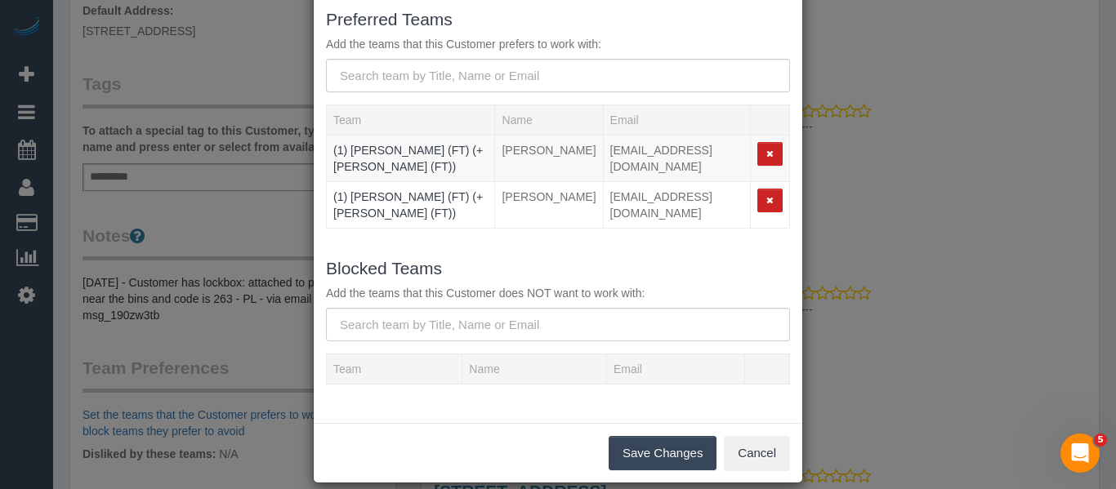
click at [667, 436] on button "Save Changes" at bounding box center [662, 453] width 108 height 34
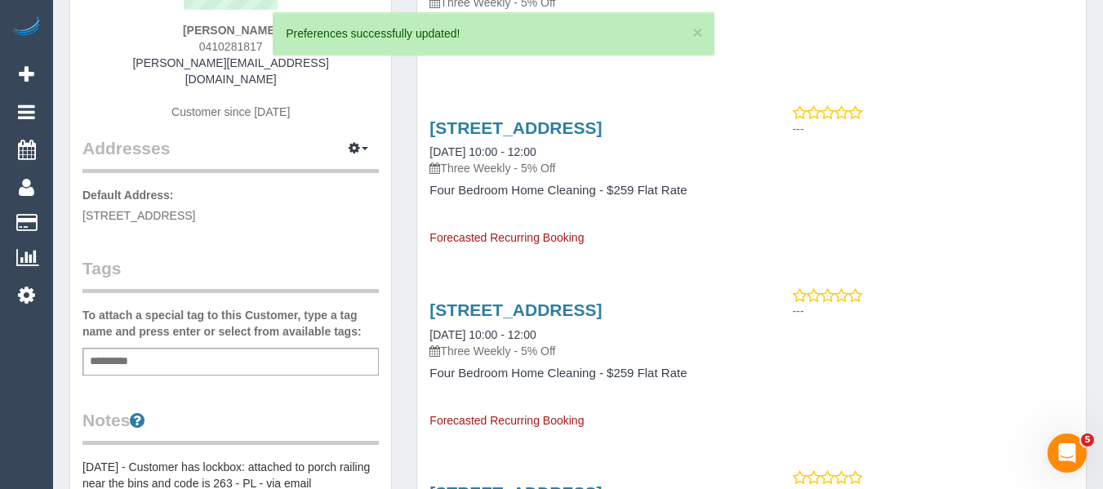
scroll to position [0, 0]
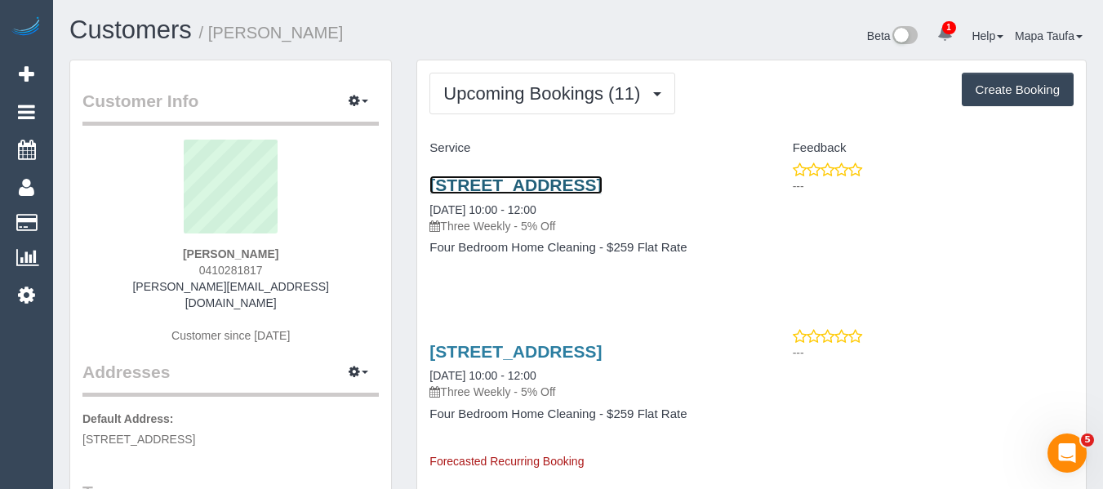
click at [483, 190] on link "13 Ardoch St, Essendon, VIC 3040" at bounding box center [516, 185] width 172 height 19
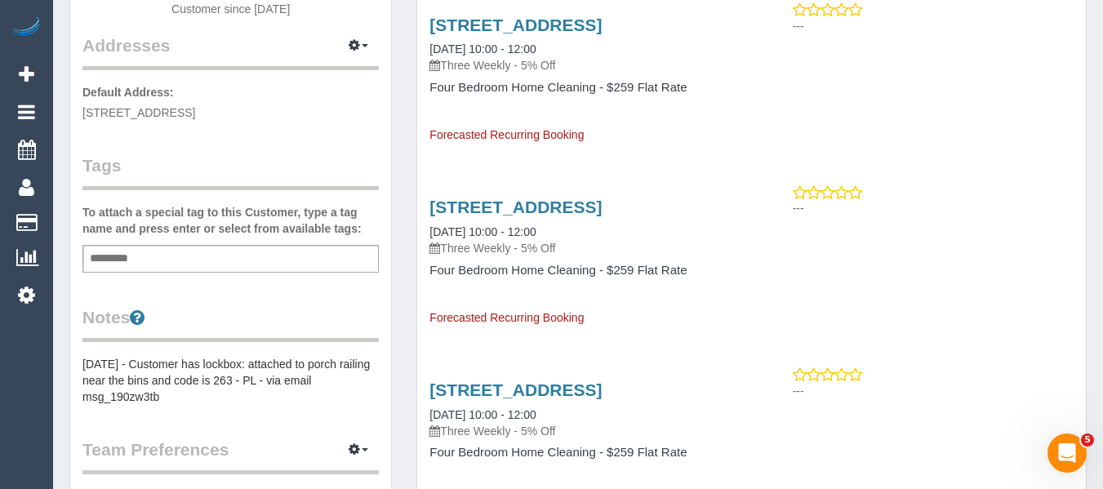
scroll to position [490, 0]
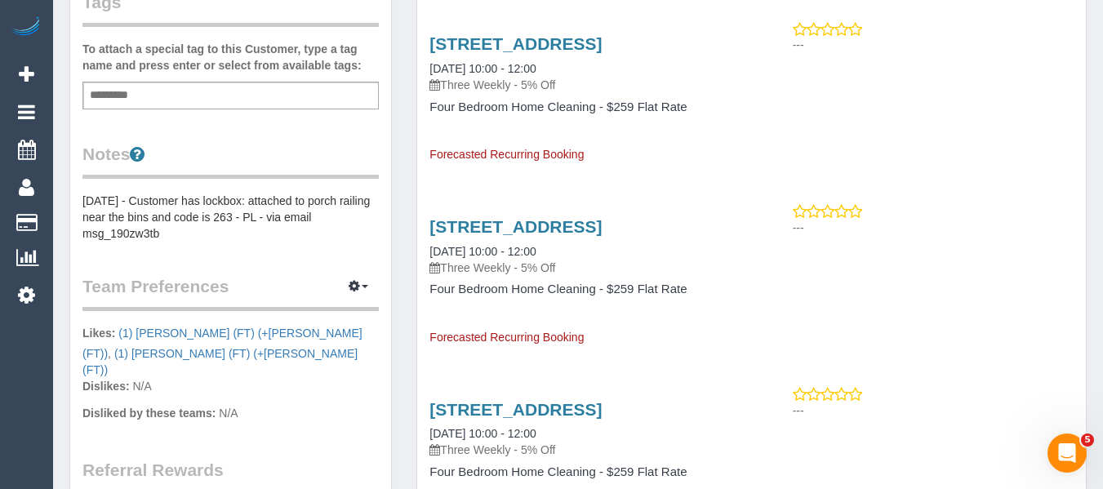
click at [180, 193] on pre "5/09/24 - Customer has lockbox: attached to porch railing near the bins and cod…" at bounding box center [230, 217] width 296 height 49
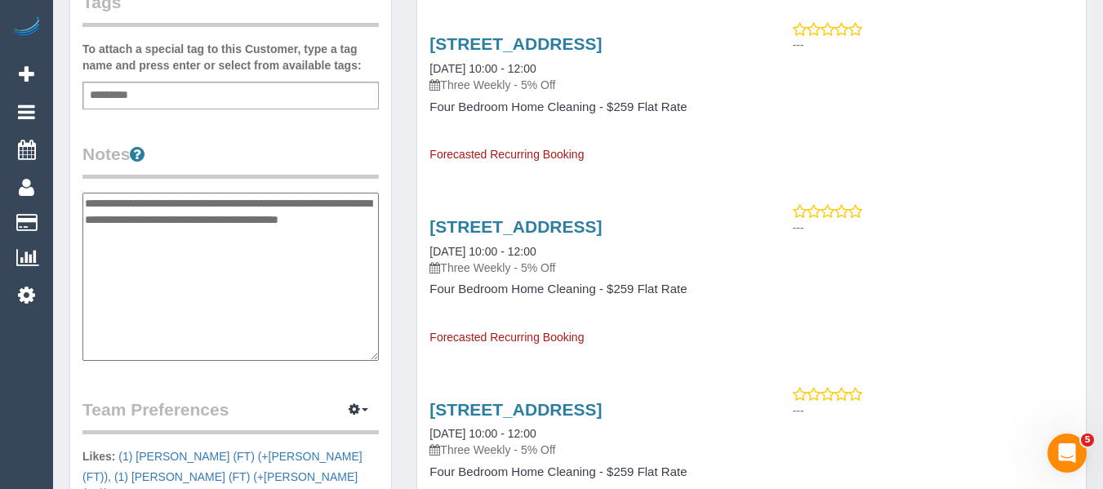
click at [84, 193] on textarea "**********" at bounding box center [230, 277] width 296 height 168
drag, startPoint x: 222, startPoint y: 225, endPoint x: 163, endPoint y: 215, distance: 59.6
click at [163, 215] on textarea "**********" at bounding box center [230, 277] width 296 height 168
click at [101, 194] on textarea "**********" at bounding box center [230, 277] width 296 height 168
click at [87, 193] on textarea "**********" at bounding box center [230, 277] width 296 height 168
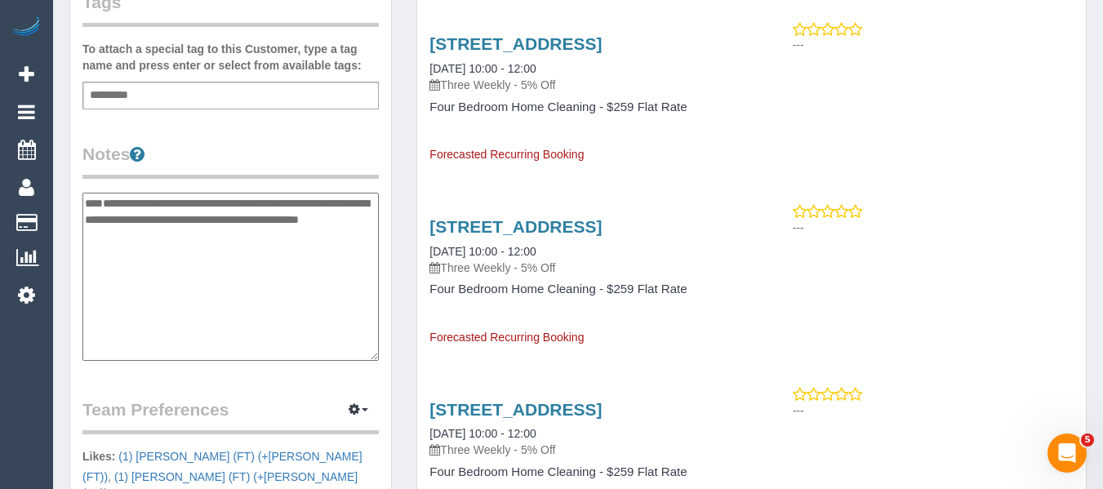
click at [124, 193] on textarea "**********" at bounding box center [230, 277] width 296 height 168
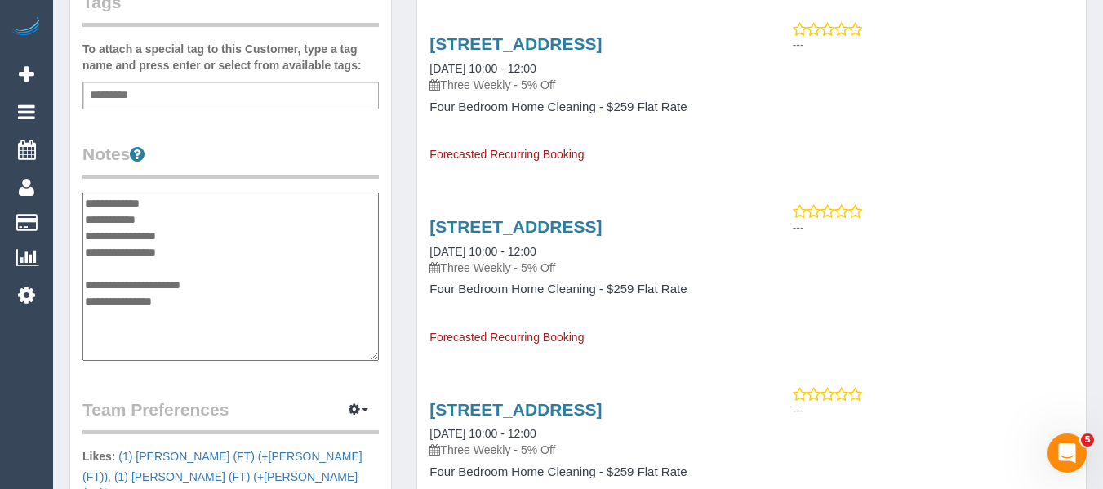
click at [207, 221] on textarea "**********" at bounding box center [230, 277] width 296 height 168
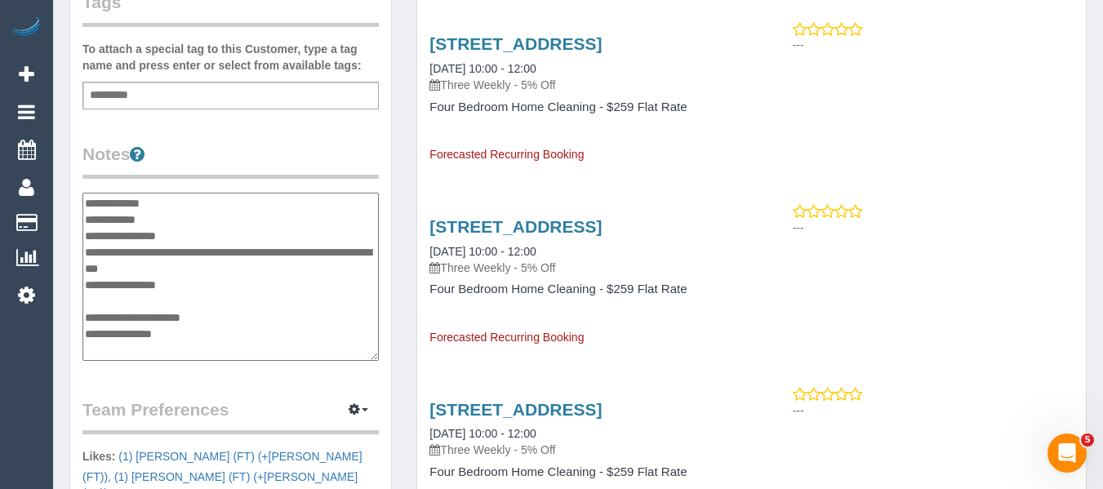
click at [86, 236] on textarea "**********" at bounding box center [230, 277] width 296 height 168
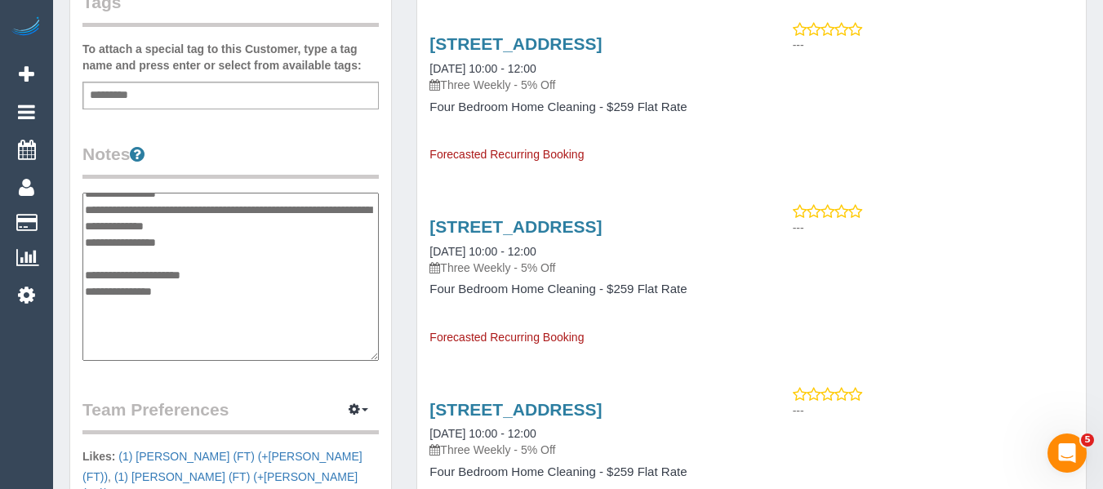
scroll to position [82, 0]
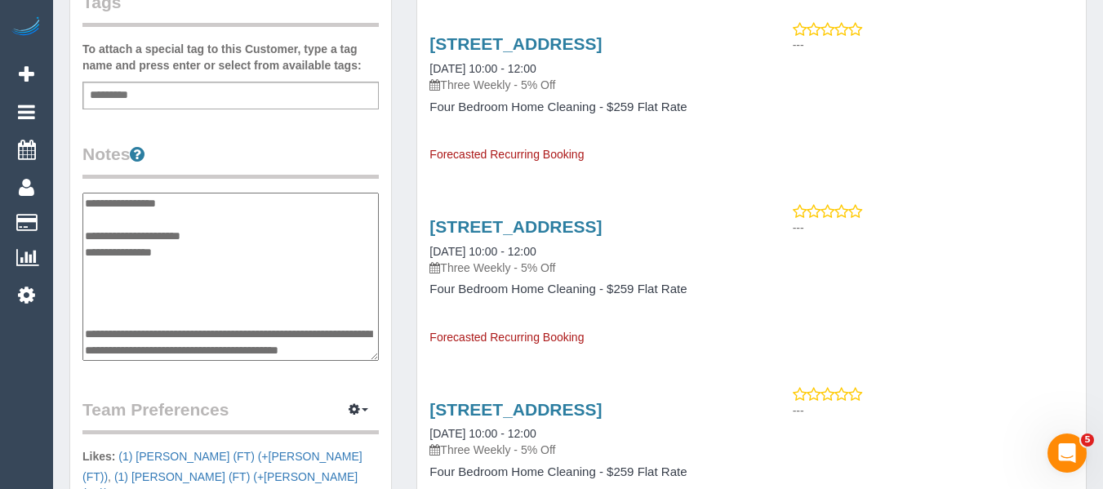
drag, startPoint x: 217, startPoint y: 242, endPoint x: 87, endPoint y: 218, distance: 132.8
click at [87, 218] on textarea "**********" at bounding box center [230, 277] width 296 height 168
drag, startPoint x: 184, startPoint y: 338, endPoint x: 135, endPoint y: 301, distance: 61.7
click at [135, 301] on textarea "**********" at bounding box center [230, 277] width 296 height 168
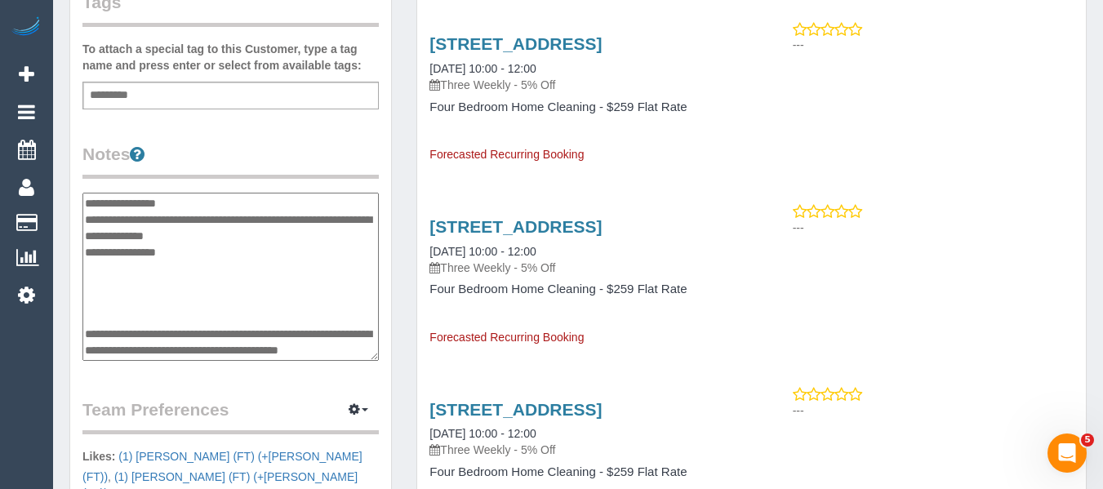
click at [188, 322] on textarea "**********" at bounding box center [230, 277] width 296 height 168
drag, startPoint x: 132, startPoint y: 322, endPoint x: 94, endPoint y: 297, distance: 45.5
click at [94, 297] on textarea "**********" at bounding box center [230, 277] width 296 height 168
type textarea "**********"
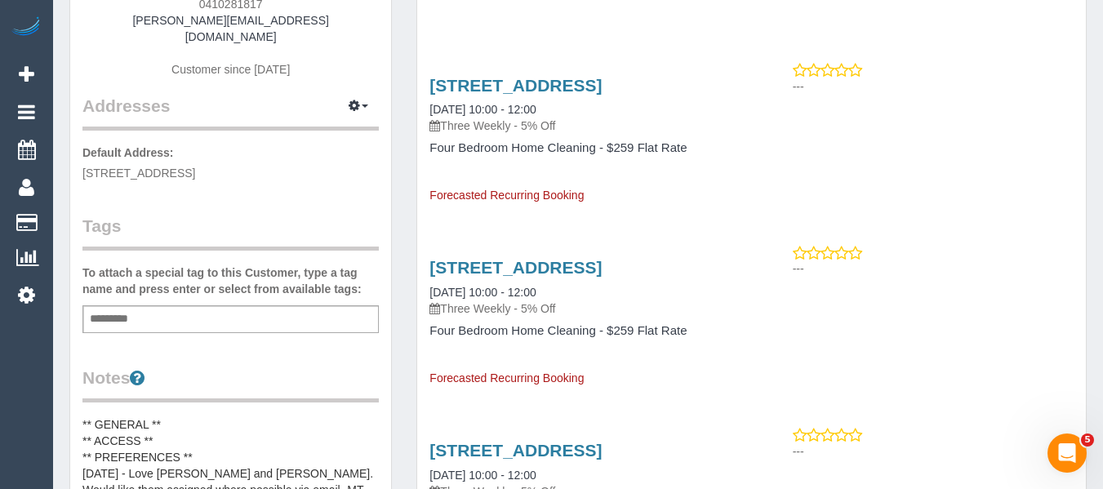
scroll to position [0, 0]
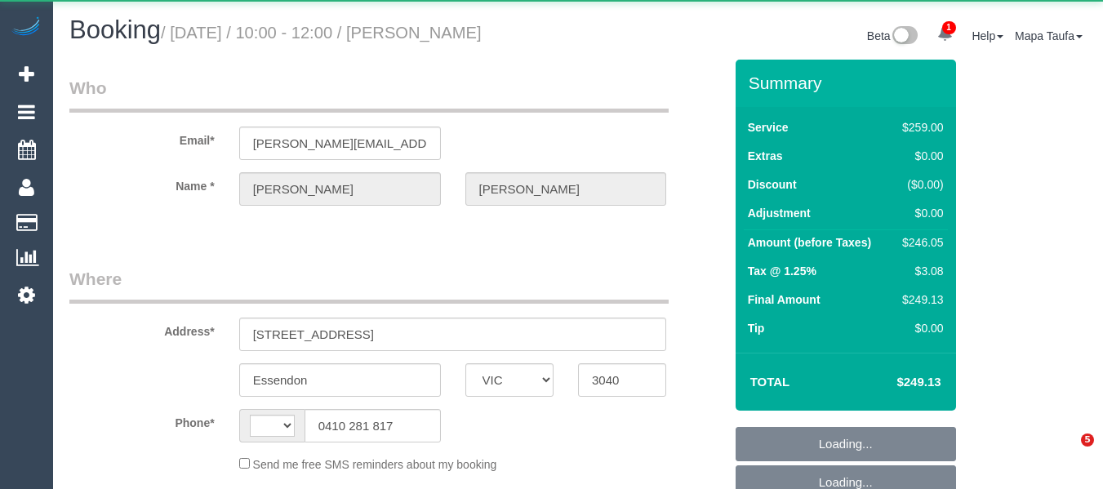
select select "VIC"
select select "object:381"
select select "string:AU"
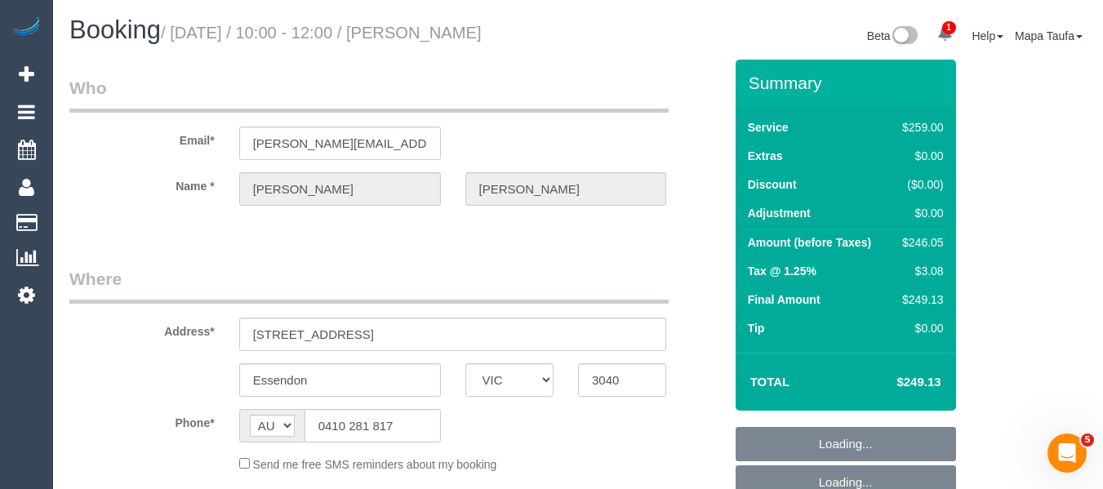
select select "spot3"
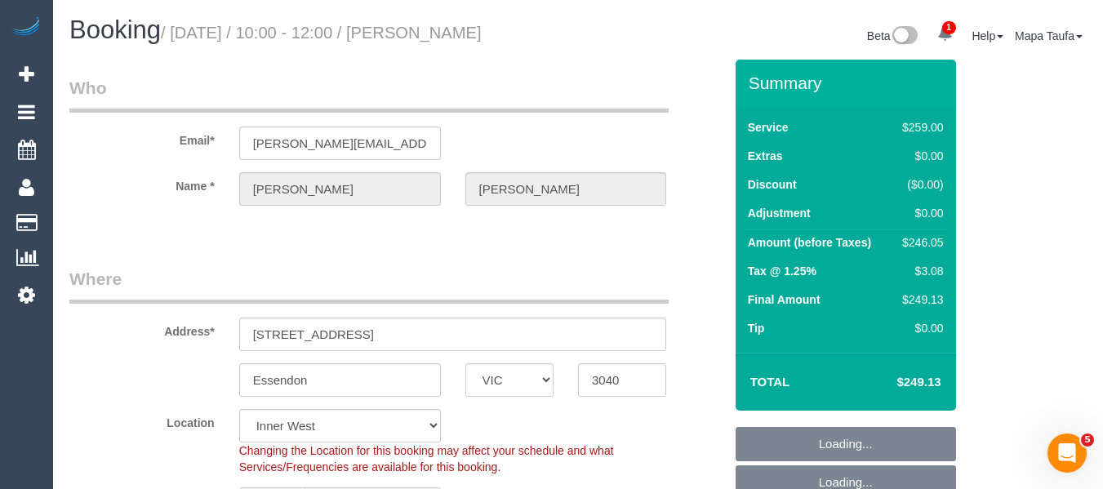
select select "number:28"
select select "number:14"
select select "number:19"
select select "number:24"
select select "number:34"
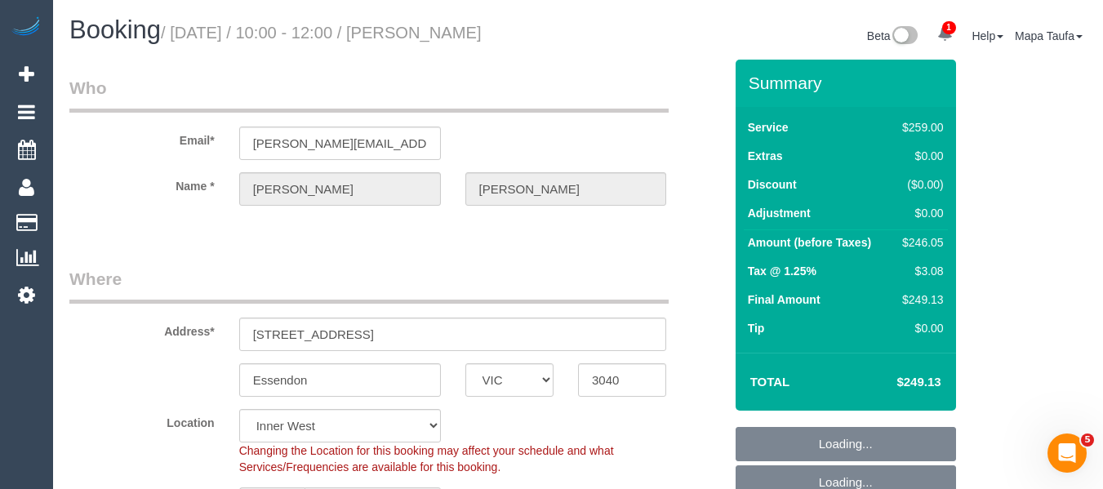
select select "number:12"
select select "object:2172"
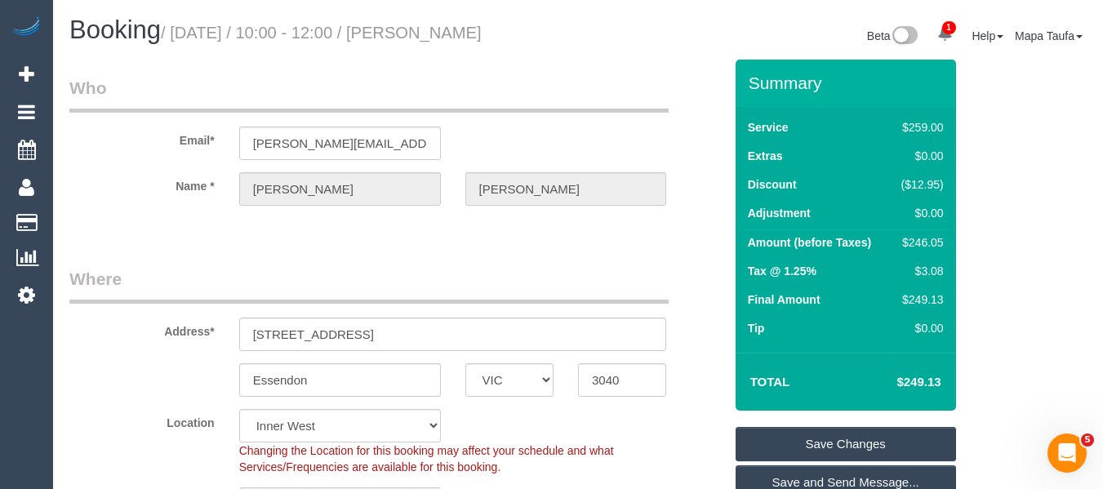
select select "spot24"
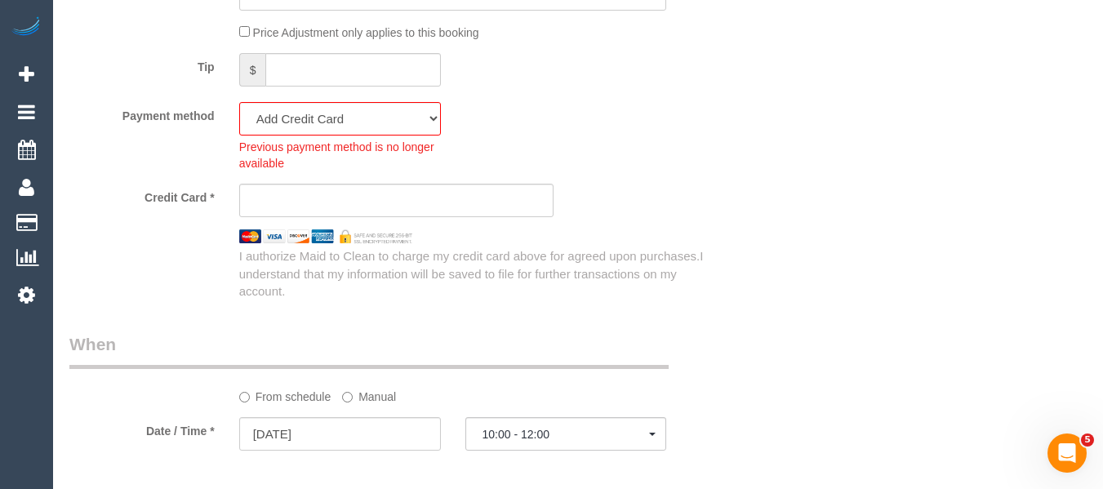
scroll to position [1597, 0]
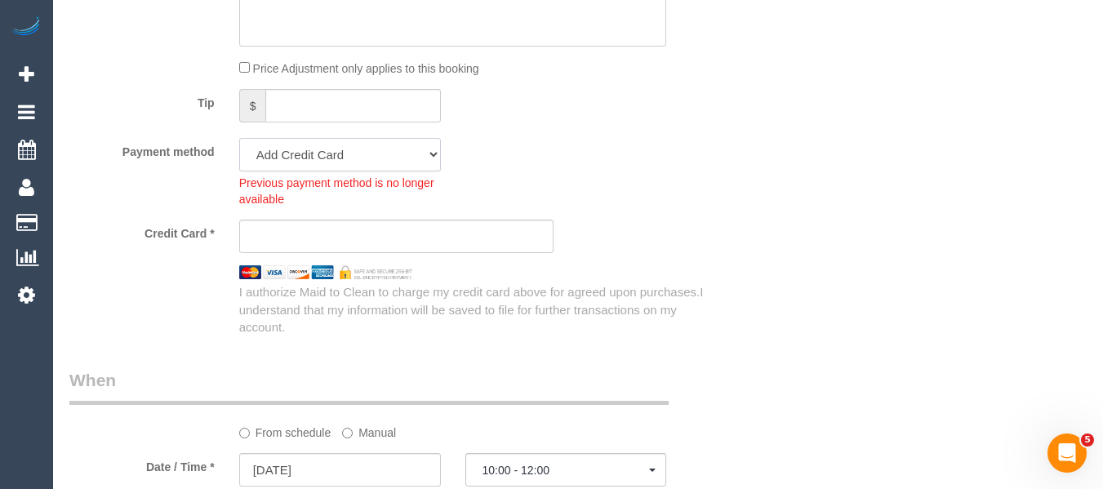
click at [332, 163] on select "Mastercard - 3616 - 12/2026 (Default) Add Credit Card ─────────────── Cash Chec…" at bounding box center [340, 154] width 202 height 33
select select "string:stripe-pm_1S12xC2GScqysDRVRuO1XINv"
click at [239, 138] on select "Mastercard - 3616 - 12/2026 (Default) Add Credit Card ─────────────── Cash Chec…" at bounding box center [340, 154] width 202 height 33
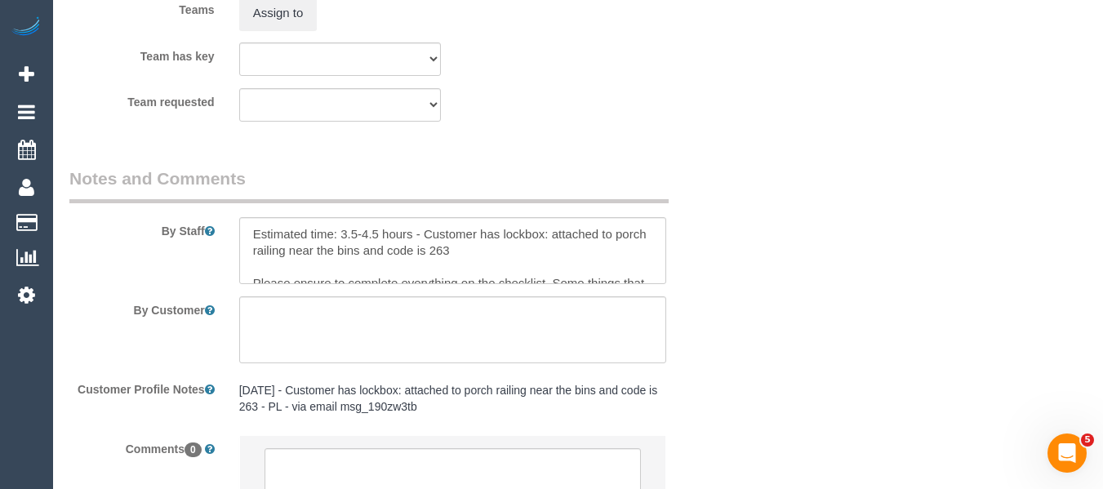
scroll to position [2760, 0]
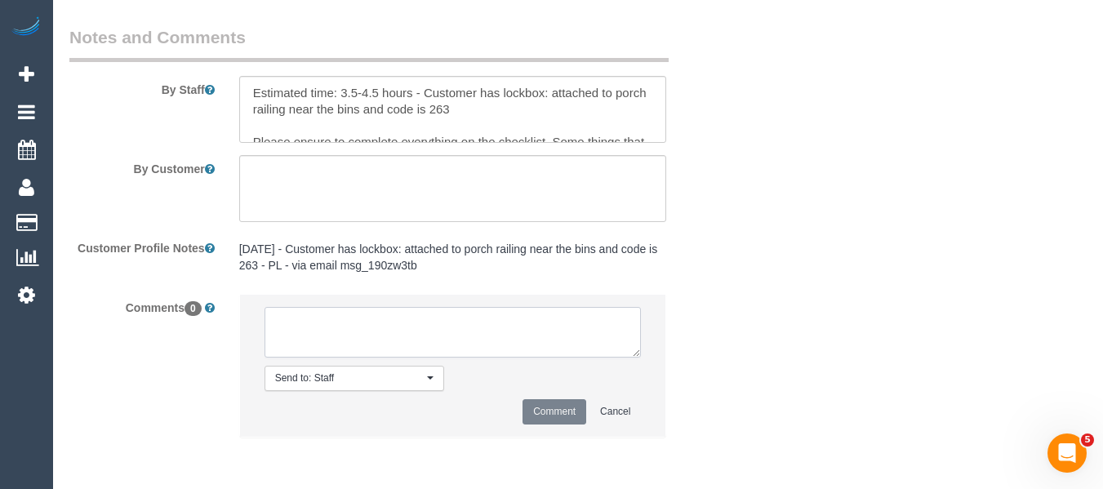
click at [404, 331] on textarea at bounding box center [453, 332] width 377 height 51
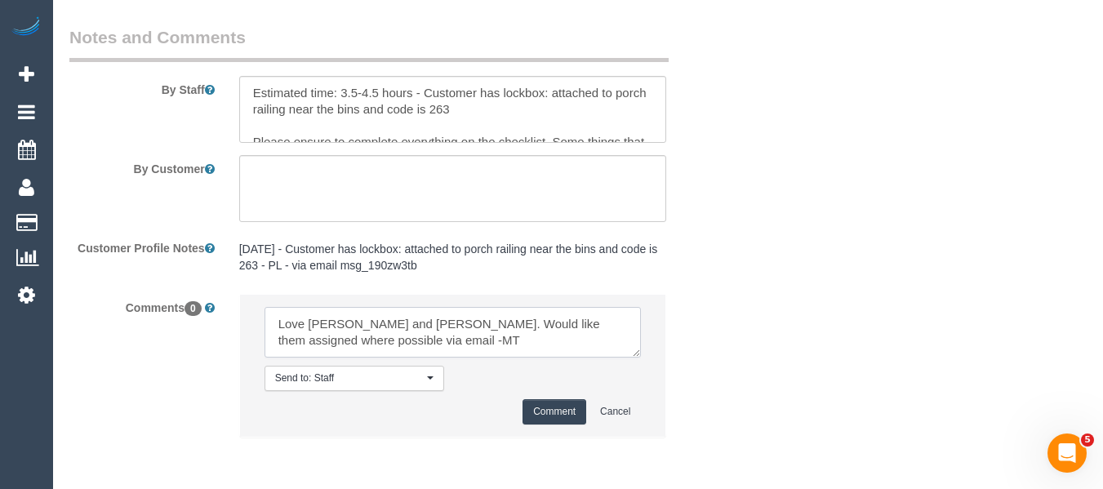
click at [364, 336] on textarea at bounding box center [453, 332] width 377 height 51
type textarea "Love Tina and Tony. Would like them assigned where possible via email -MT"
click at [550, 423] on button "Comment" at bounding box center [555, 411] width 64 height 25
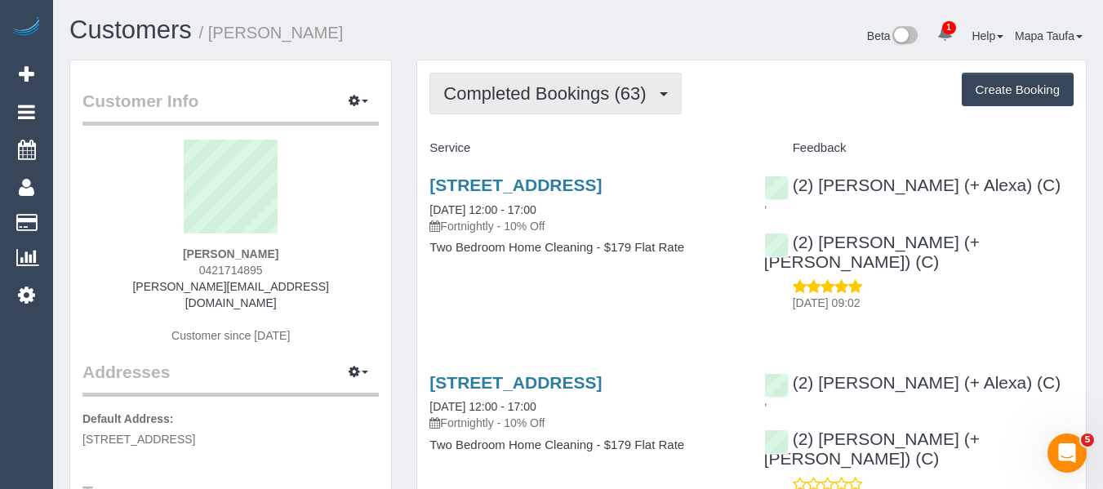
click at [488, 95] on span "Completed Bookings (63)" at bounding box center [548, 93] width 211 height 20
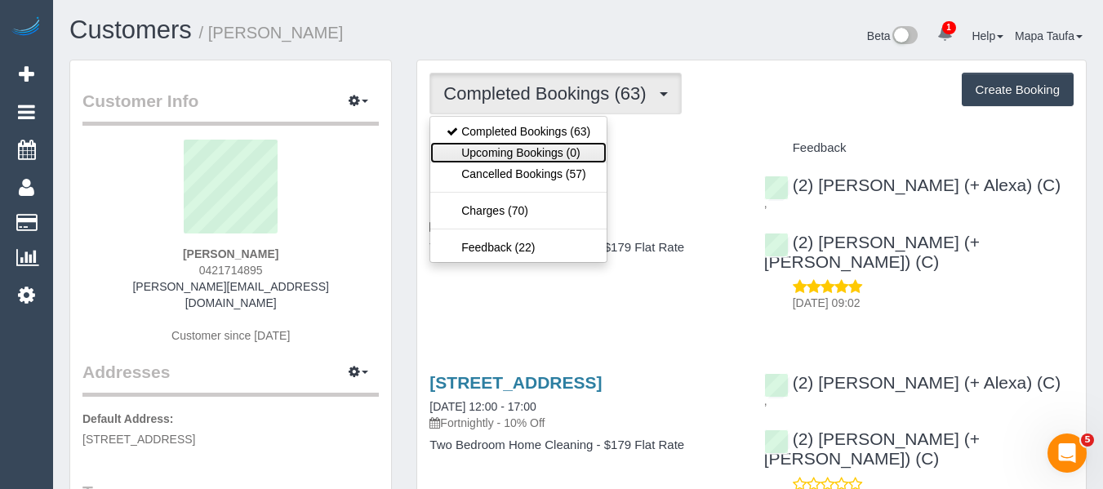
click at [509, 149] on link "Upcoming Bookings (0)" at bounding box center [518, 152] width 176 height 21
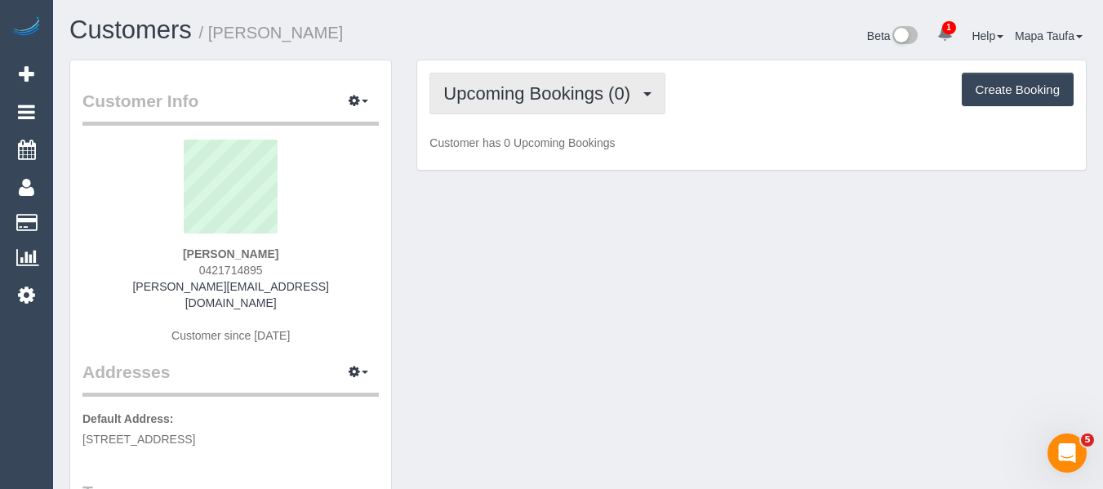
click at [460, 89] on span "Upcoming Bookings (0)" at bounding box center [540, 93] width 195 height 20
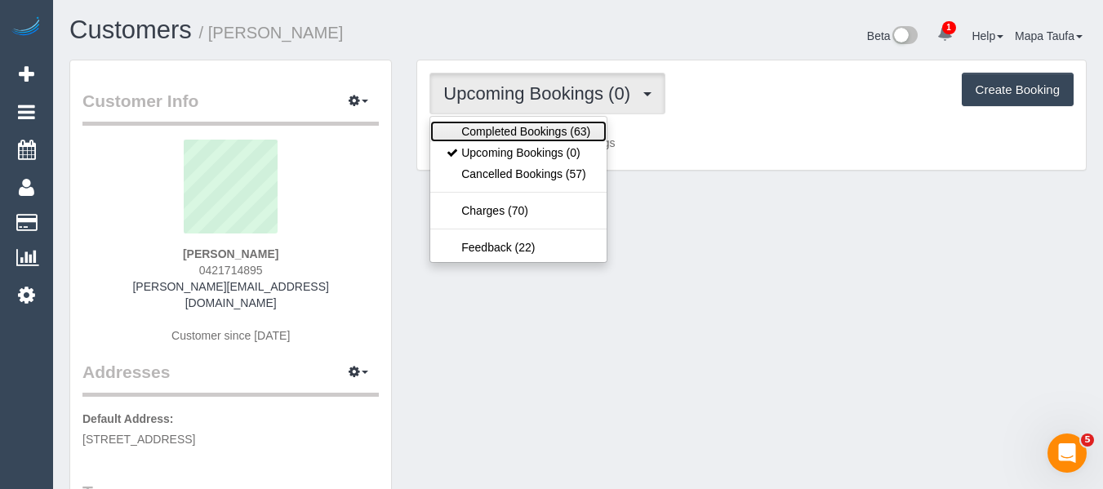
click at [491, 121] on link "Completed Bookings (63)" at bounding box center [518, 131] width 176 height 21
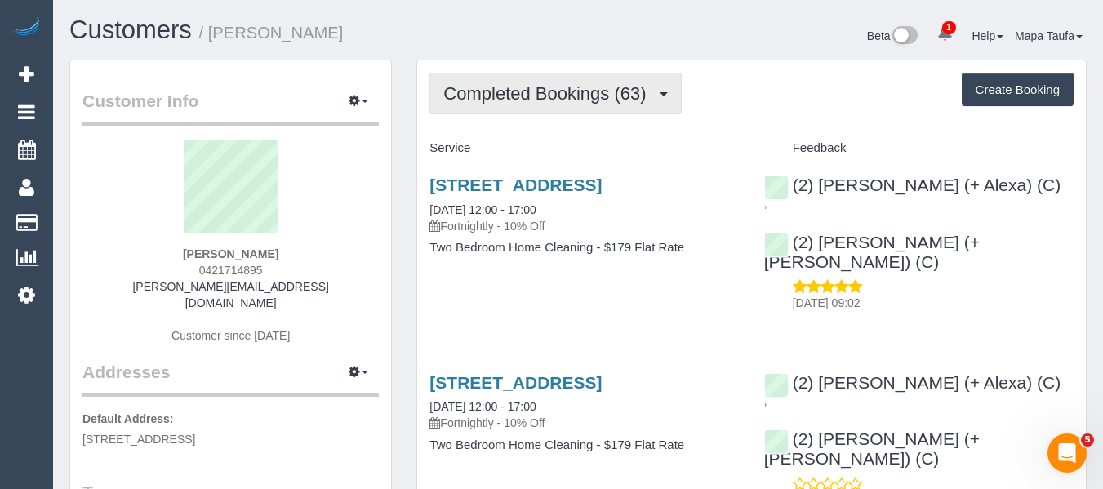
click at [517, 94] on span "Completed Bookings (63)" at bounding box center [548, 93] width 211 height 20
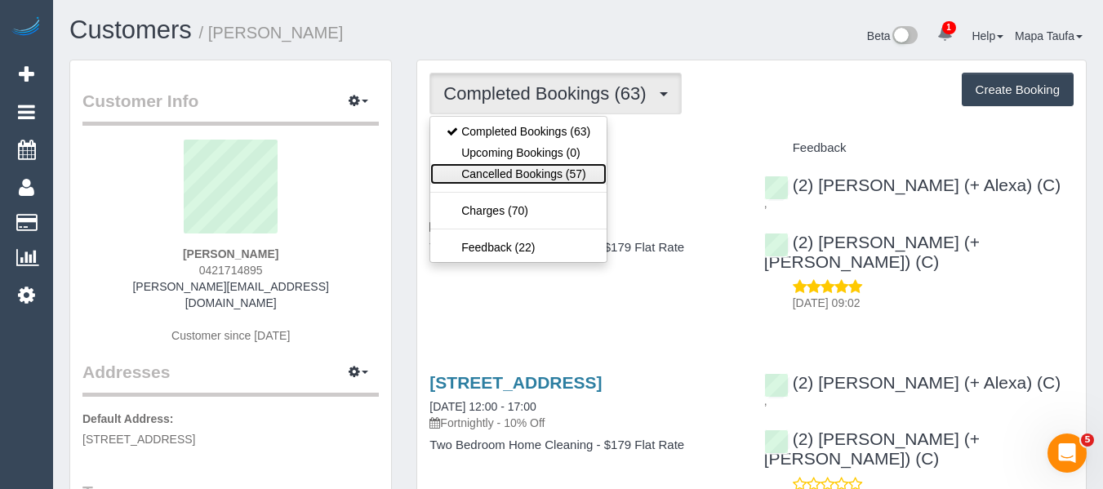
click at [575, 180] on link "Cancelled Bookings (57)" at bounding box center [518, 173] width 176 height 21
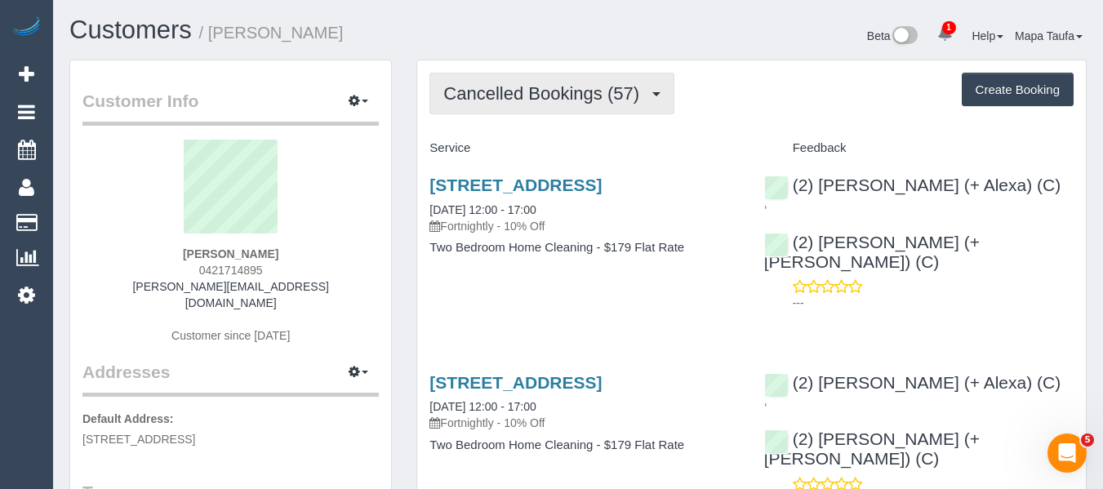
click at [529, 93] on span "Cancelled Bookings (57)" at bounding box center [545, 93] width 204 height 20
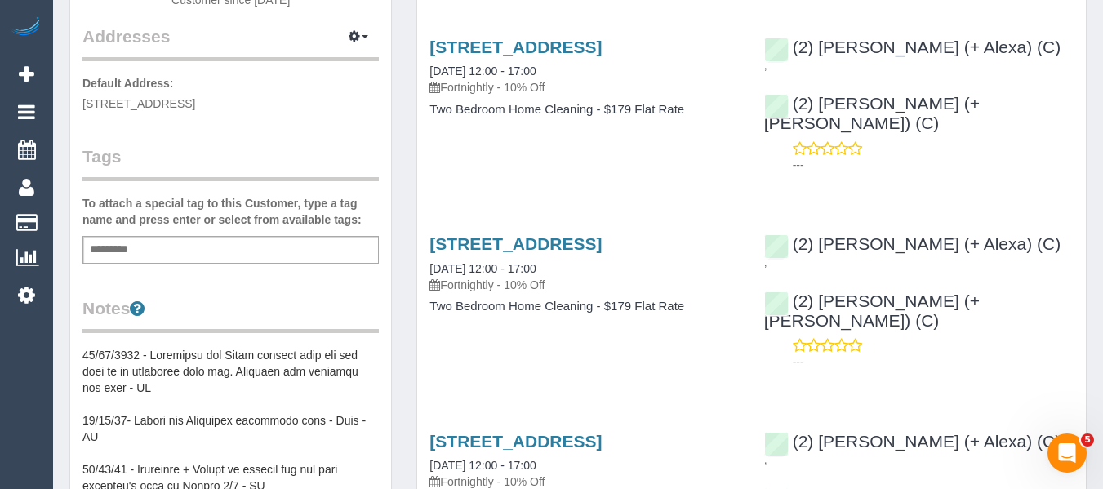
scroll to position [163, 0]
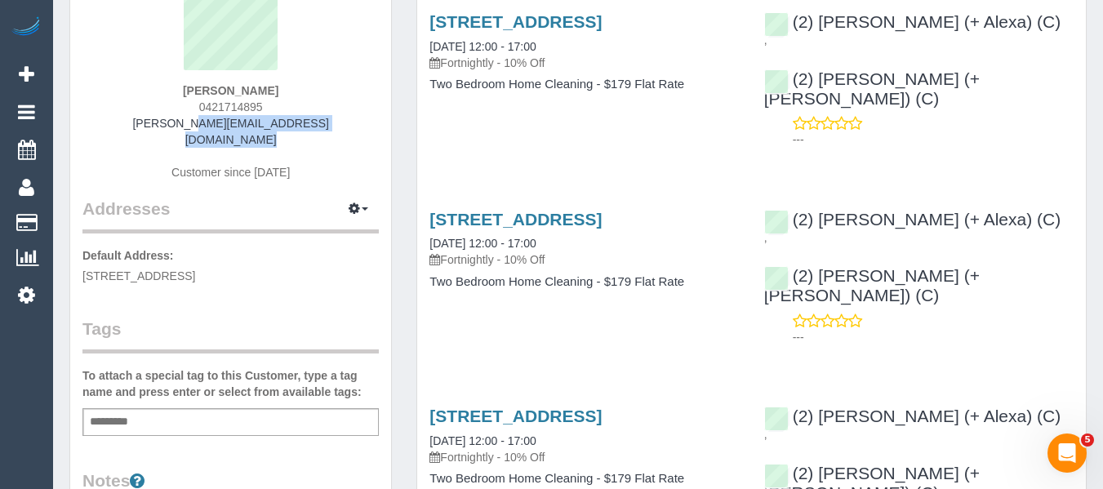
drag, startPoint x: 255, startPoint y: 123, endPoint x: 136, endPoint y: 123, distance: 118.4
click at [136, 123] on div "Jonathan Williams 0421714895 jonathan.williams77@yahoo.com.au Customer since 20…" at bounding box center [230, 86] width 296 height 221
copy link "[PERSON_NAME][EMAIL_ADDRESS][DOMAIN_NAME]"
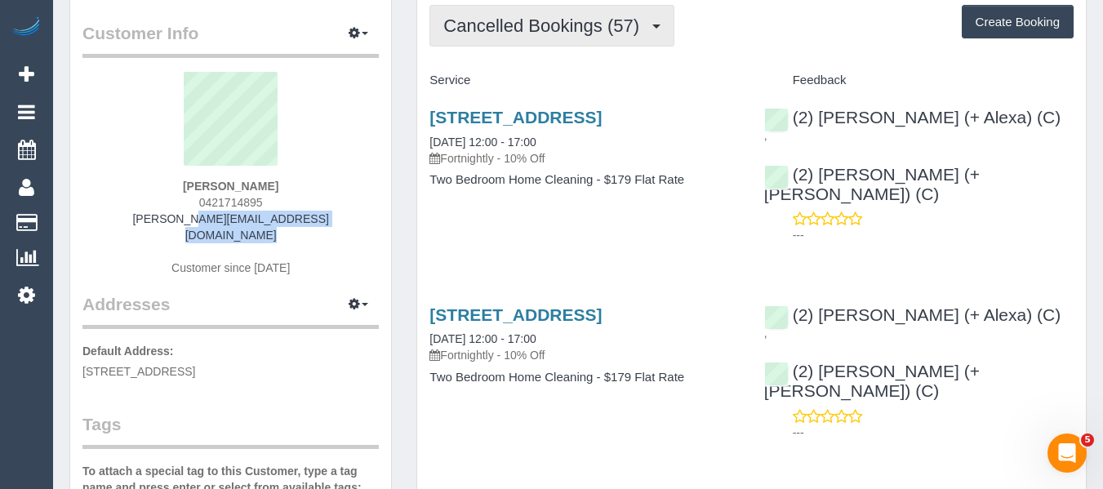
scroll to position [0, 0]
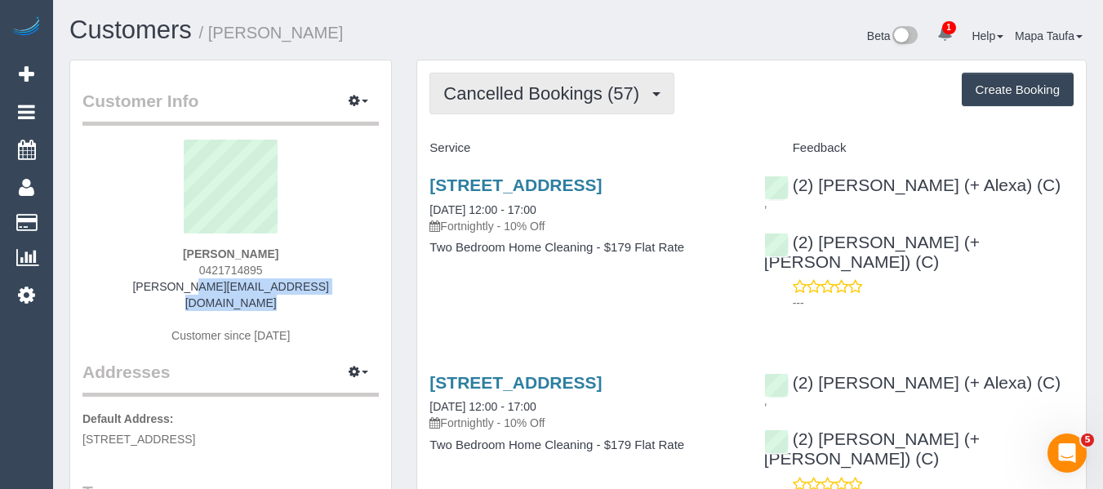
drag, startPoint x: 522, startPoint y: 103, endPoint x: 530, endPoint y: 124, distance: 22.8
click at [522, 103] on span "Cancelled Bookings (57)" at bounding box center [545, 93] width 204 height 20
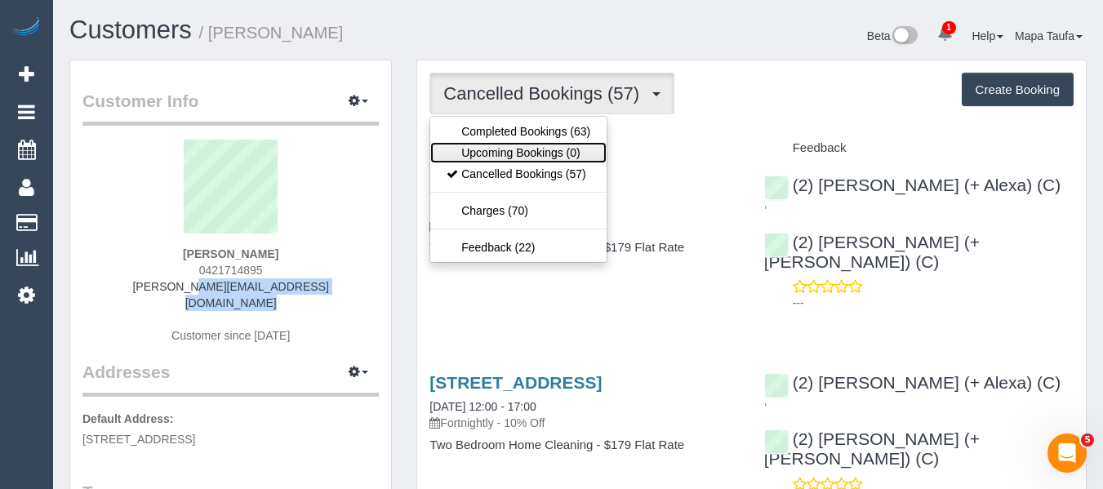
click at [533, 155] on link "Upcoming Bookings (0)" at bounding box center [518, 152] width 176 height 21
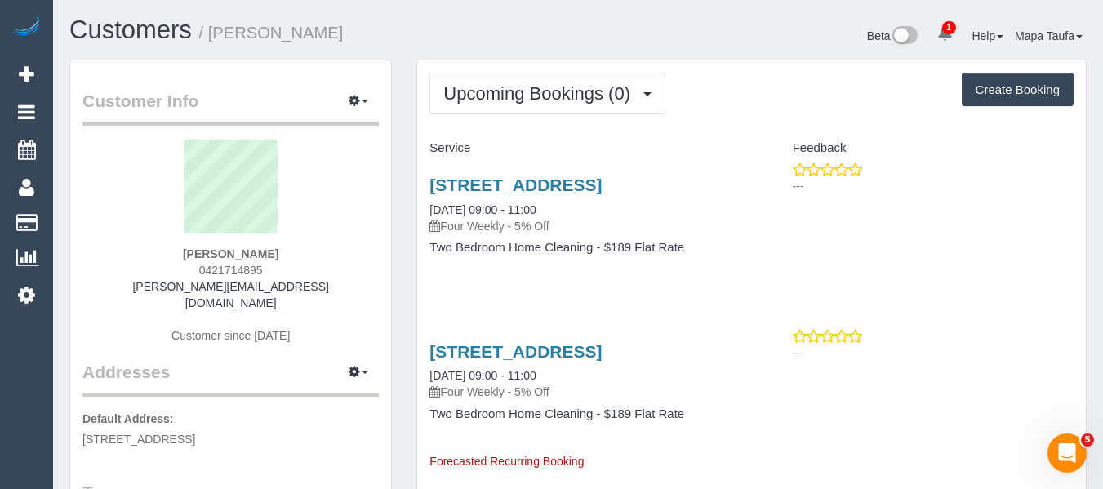
drag, startPoint x: 540, startPoint y: 307, endPoint x: 521, endPoint y: 309, distance: 18.9
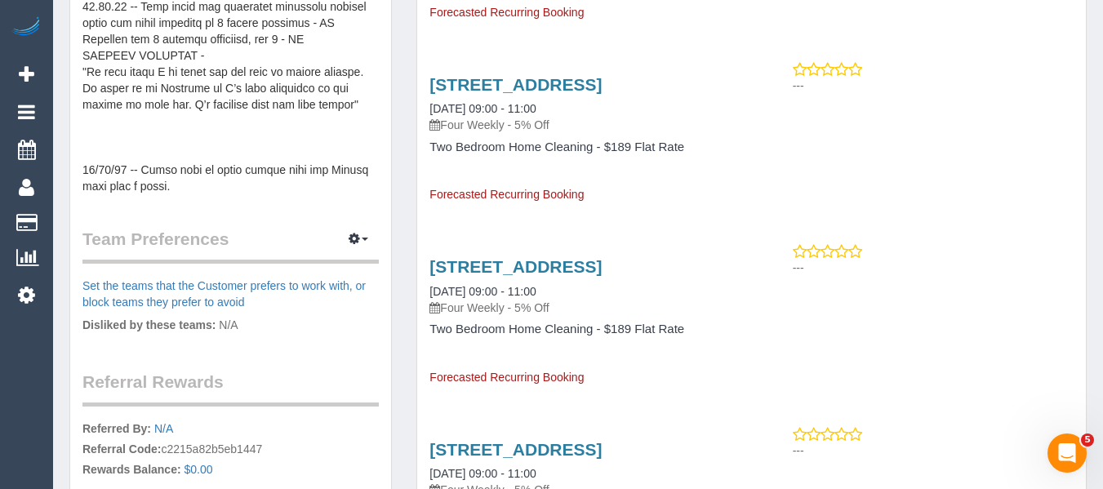
scroll to position [817, 0]
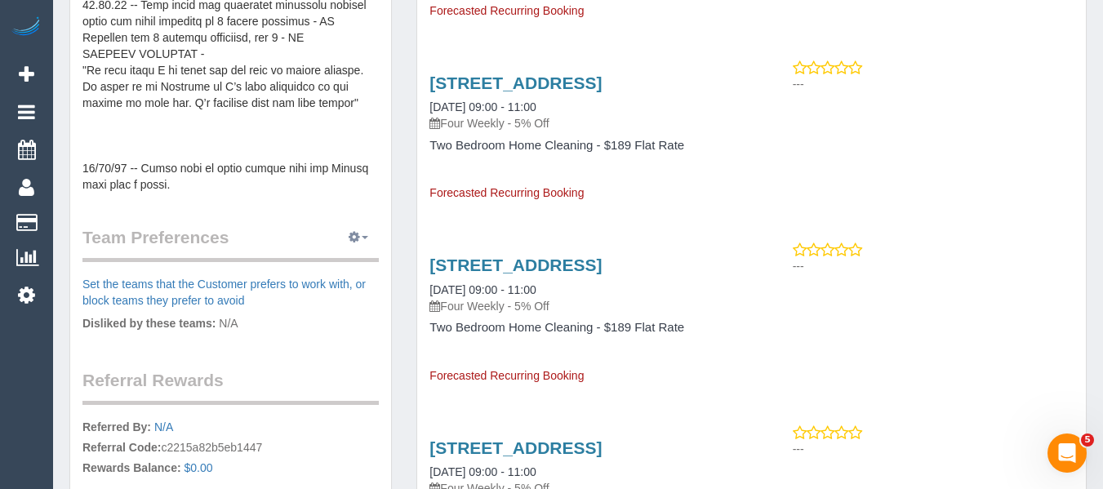
click at [349, 232] on icon "button" at bounding box center [354, 237] width 11 height 10
click at [291, 257] on link "Manage Preferences" at bounding box center [308, 267] width 139 height 21
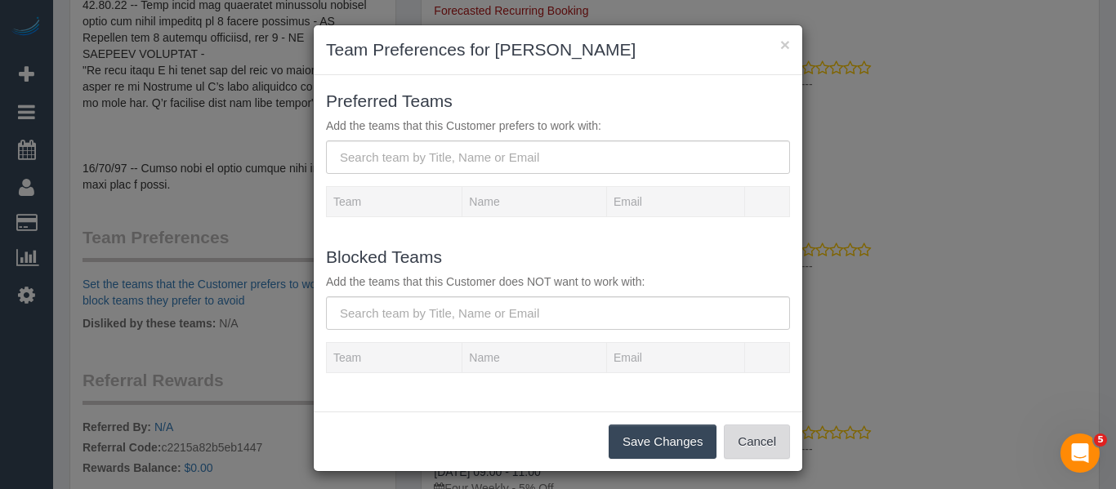
click at [774, 442] on button "Cancel" at bounding box center [757, 442] width 66 height 34
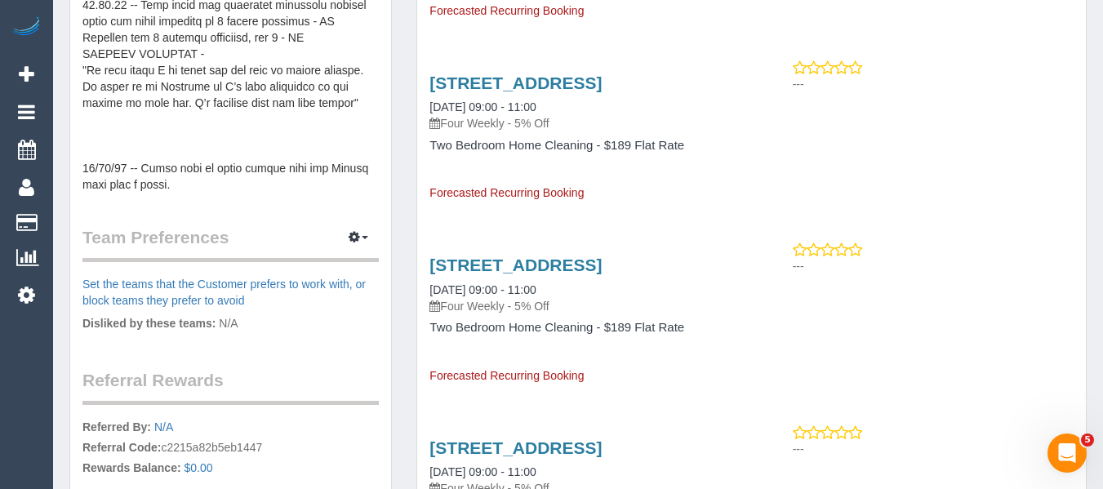
scroll to position [980, 0]
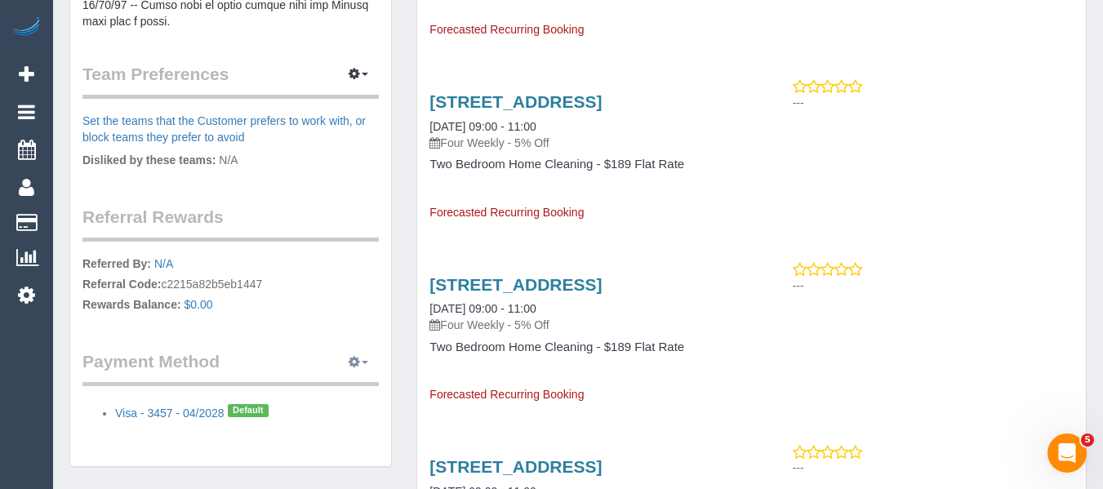
click at [350, 357] on icon "button" at bounding box center [354, 362] width 11 height 10
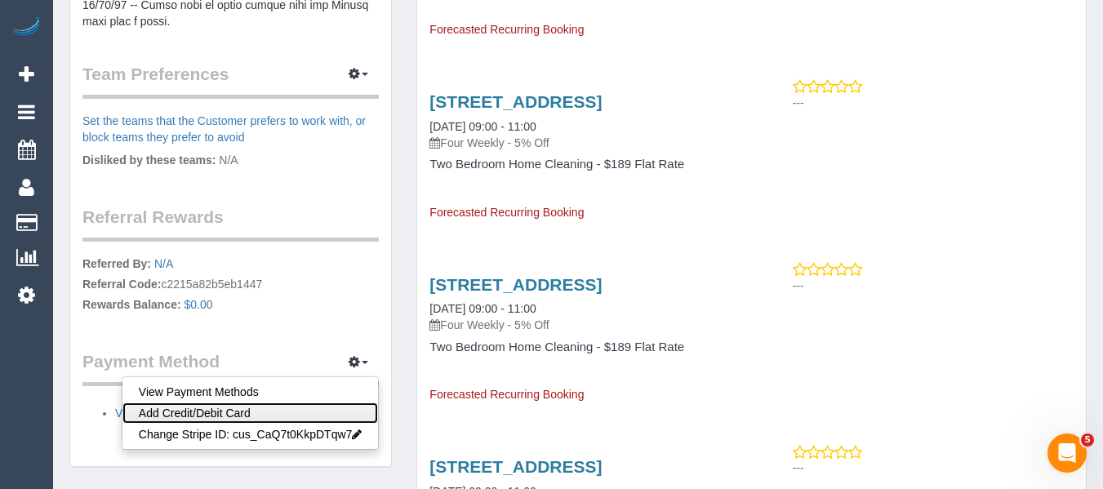
click at [270, 403] on link "Add Credit/Debit Card" at bounding box center [251, 413] width 256 height 21
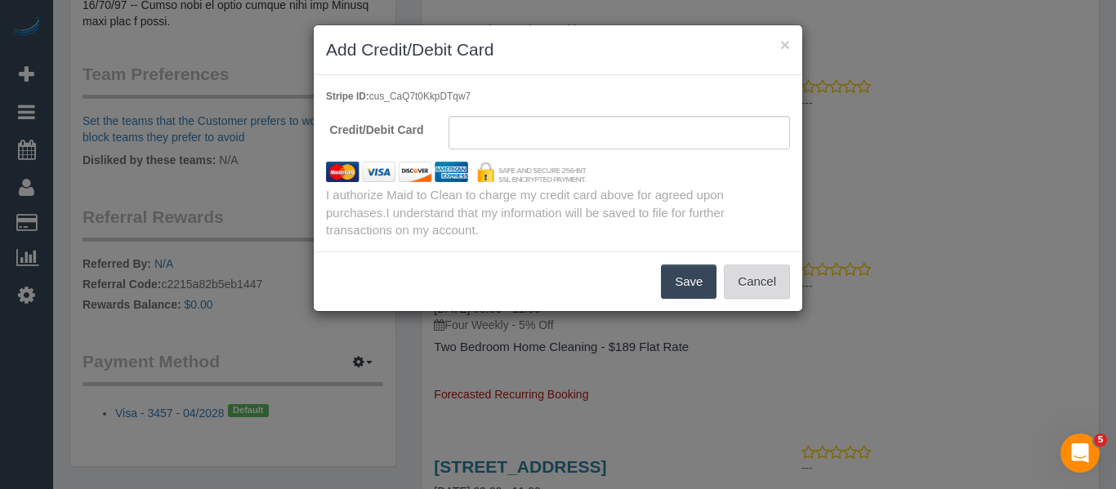
drag, startPoint x: 781, startPoint y: 285, endPoint x: 764, endPoint y: 287, distance: 17.3
click at [780, 285] on button "Cancel" at bounding box center [757, 282] width 66 height 34
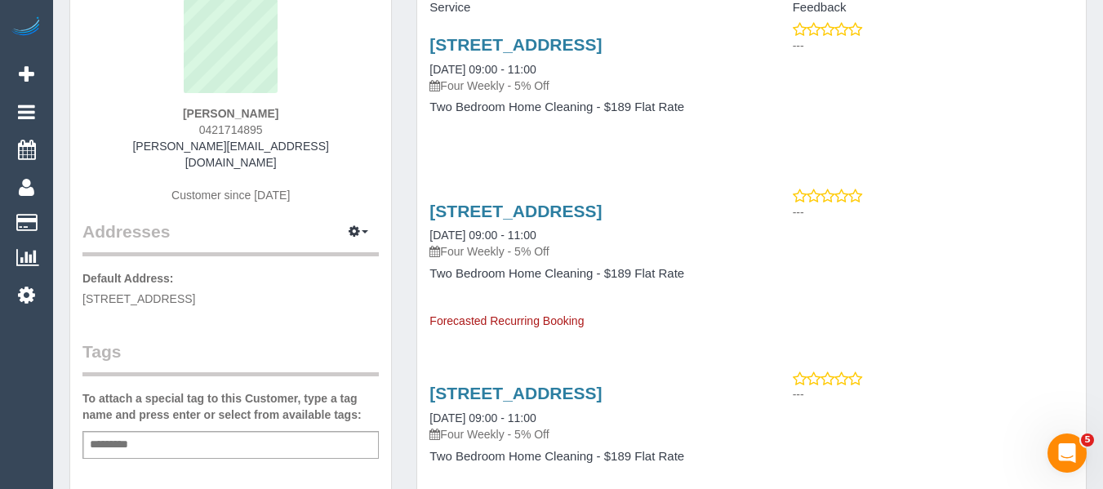
scroll to position [0, 0]
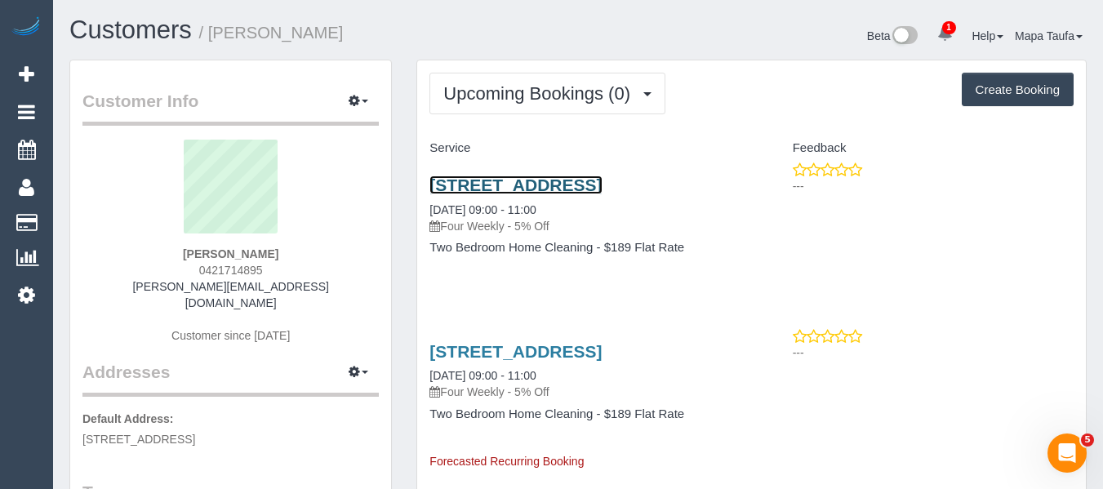
click at [488, 190] on link "63/108 Union Street, Brunswick, VIC 3056" at bounding box center [516, 185] width 172 height 19
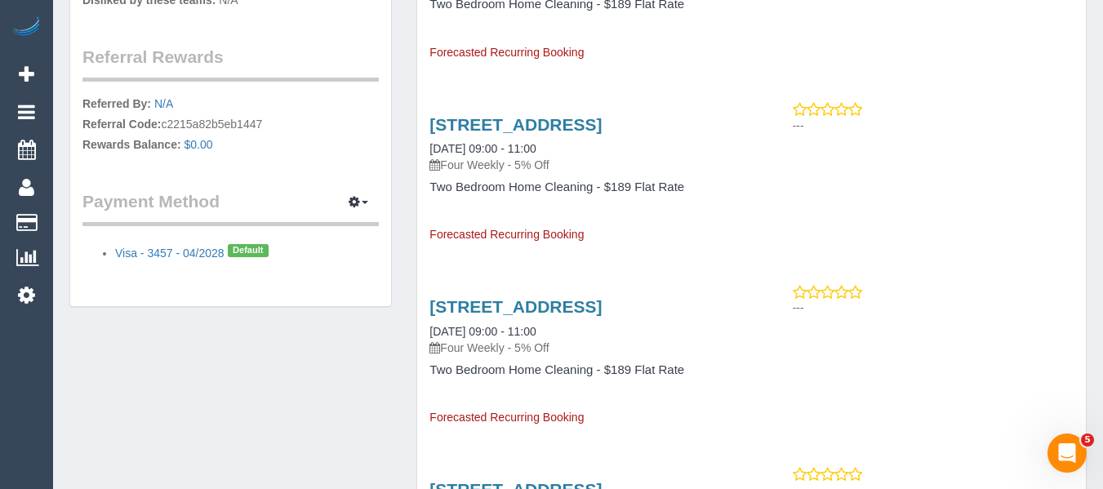
scroll to position [1143, 0]
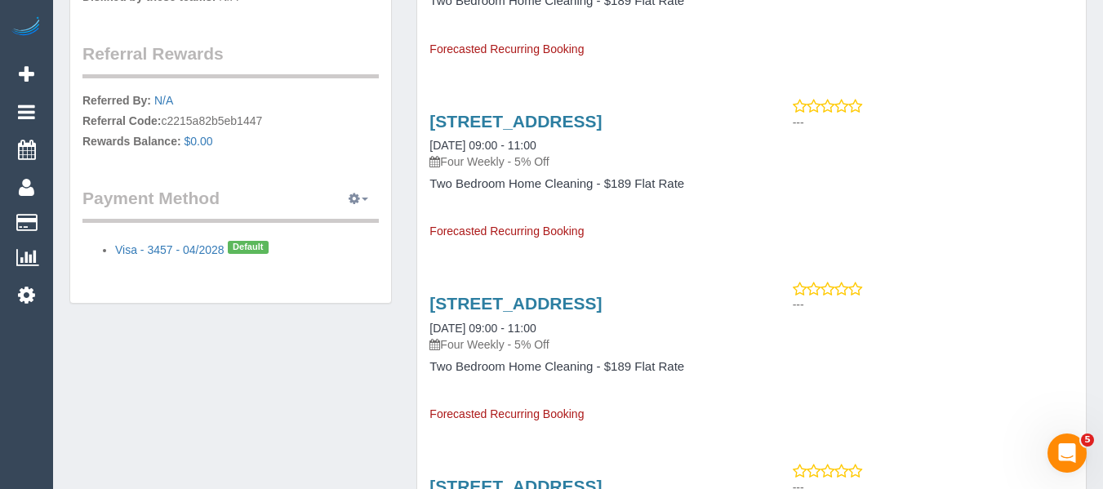
click at [357, 186] on button "button" at bounding box center [358, 198] width 41 height 25
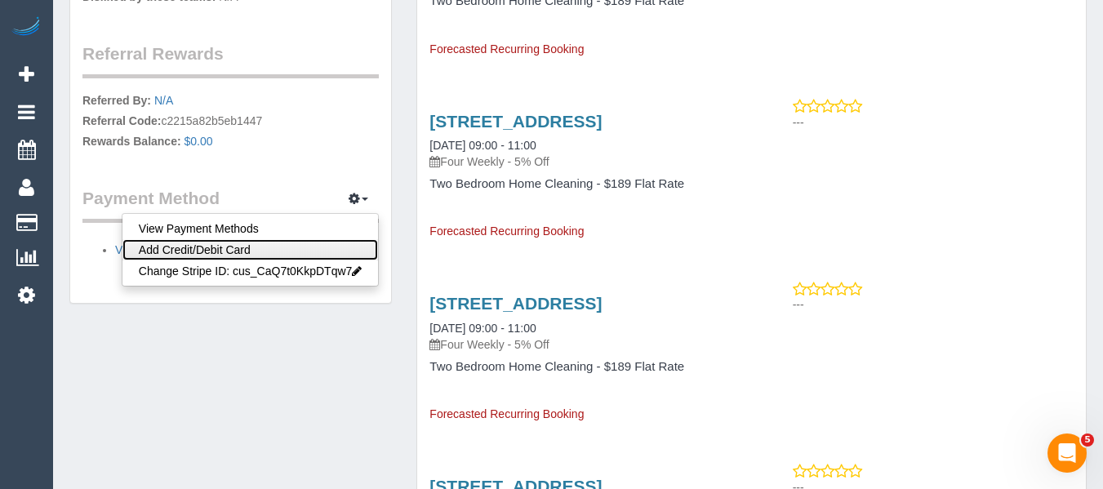
click at [229, 239] on link "Add Credit/Debit Card" at bounding box center [251, 249] width 256 height 21
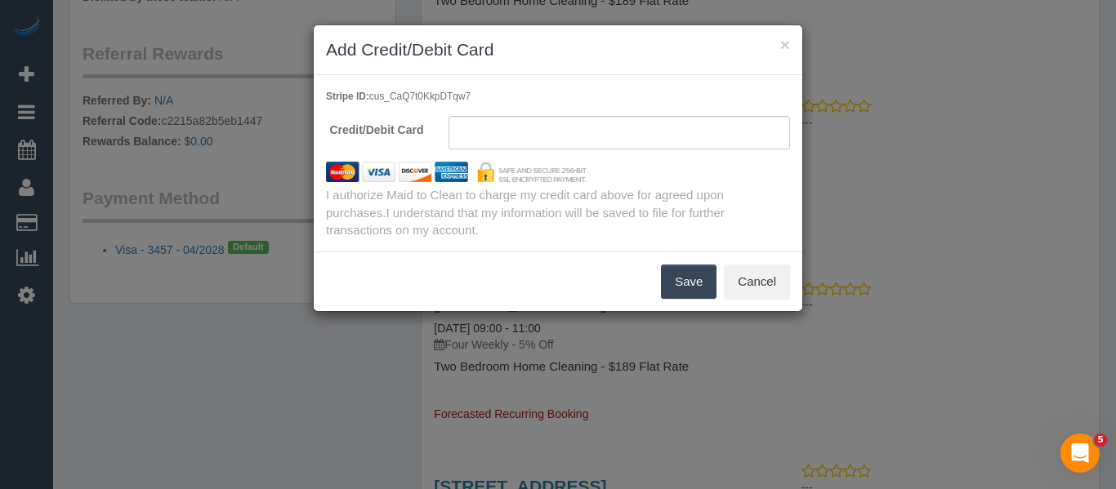
click at [662, 278] on button "Save" at bounding box center [689, 282] width 56 height 34
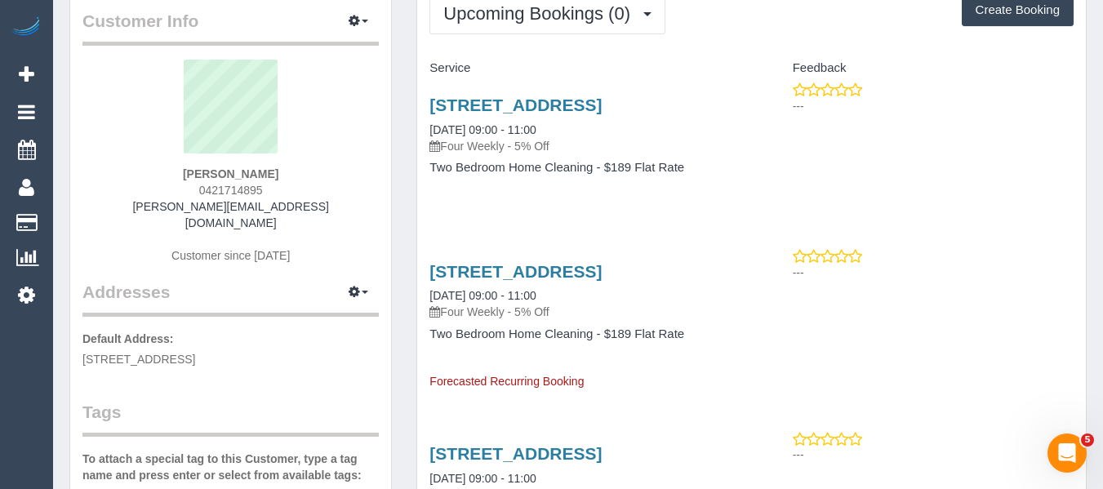
scroll to position [0, 0]
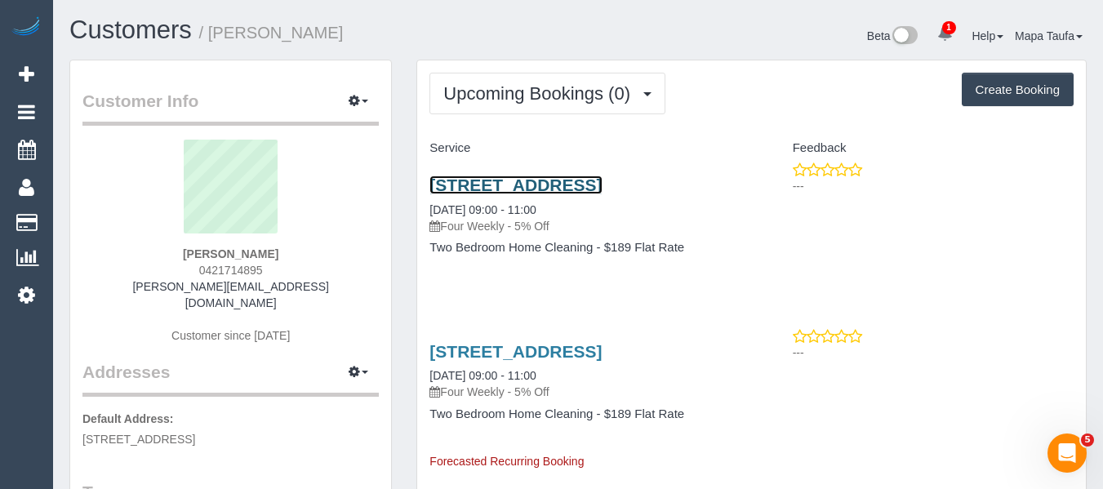
click at [463, 194] on link "63/108 Union Street, Brunswick, VIC 3056" at bounding box center [516, 185] width 172 height 19
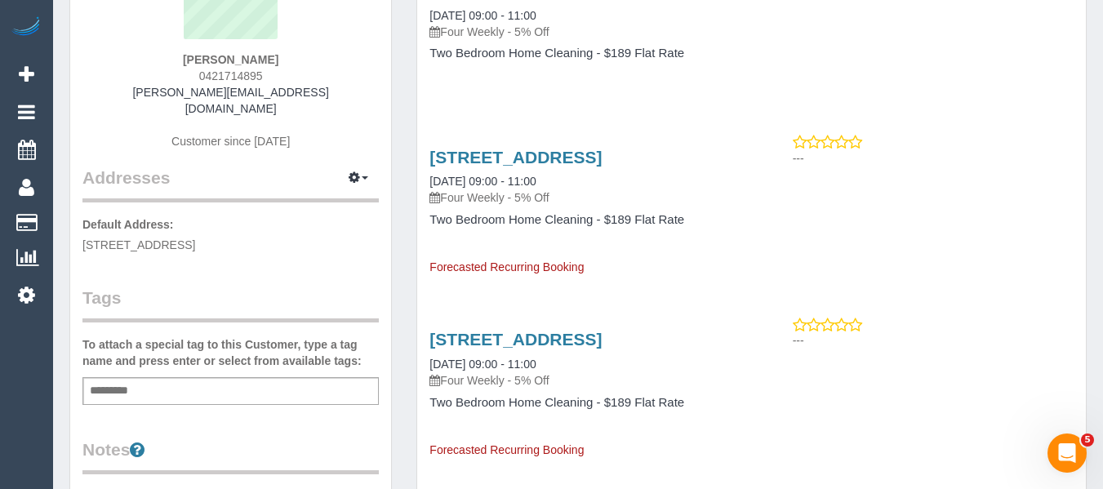
scroll to position [82, 0]
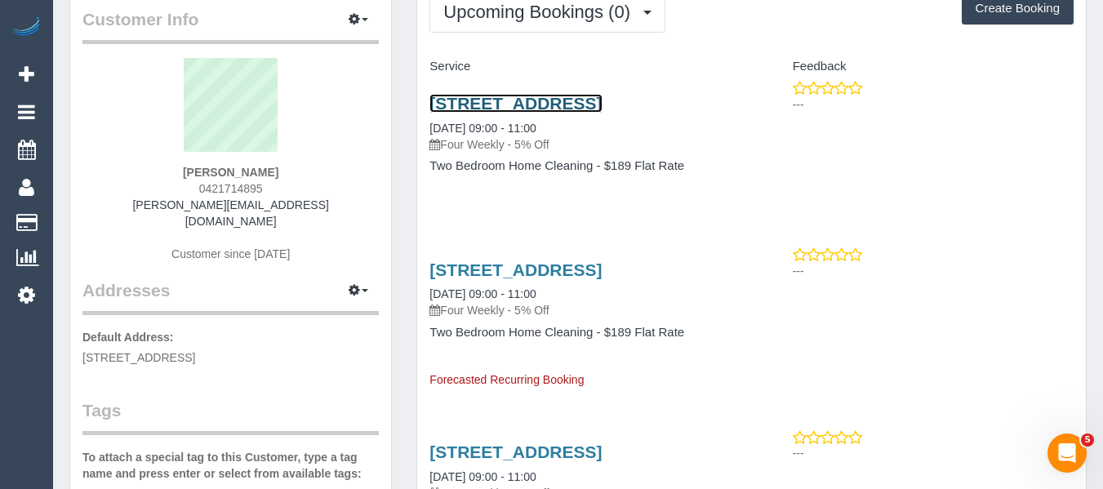
click at [507, 109] on link "63/108 Union Street, Brunswick, VIC 3056" at bounding box center [516, 103] width 172 height 19
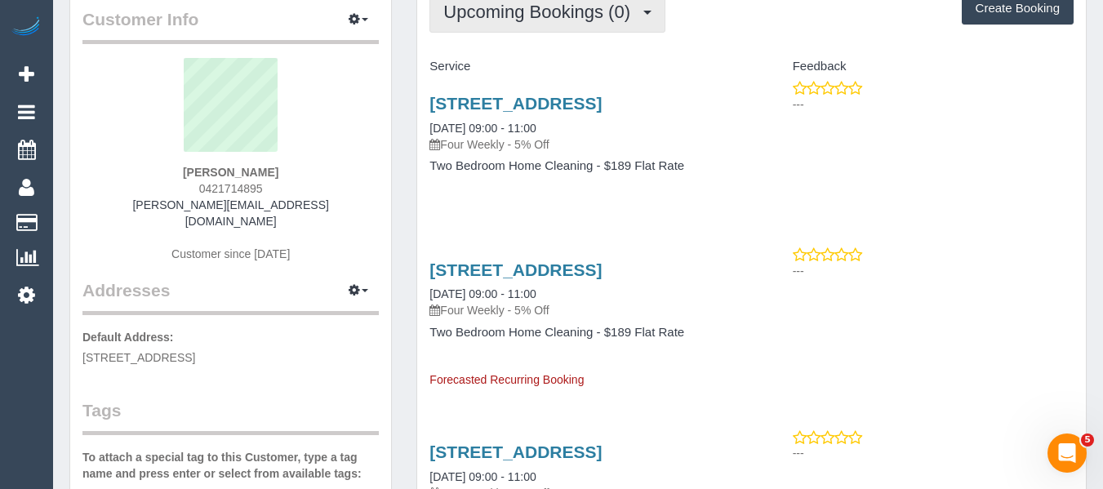
click at [563, 25] on button "Upcoming Bookings (0)" at bounding box center [548, 12] width 236 height 42
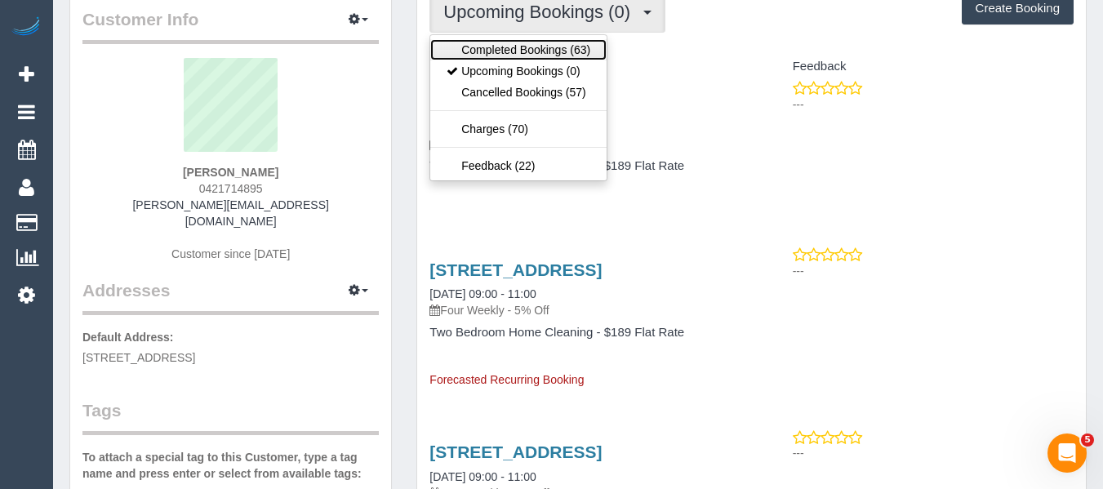
click at [559, 47] on link "Completed Bookings (63)" at bounding box center [518, 49] width 176 height 21
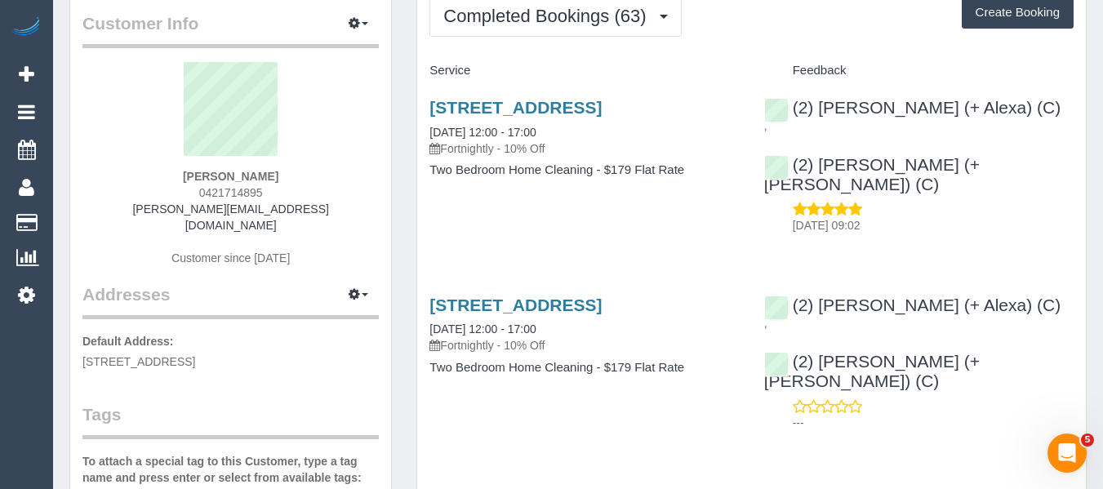
scroll to position [0, 0]
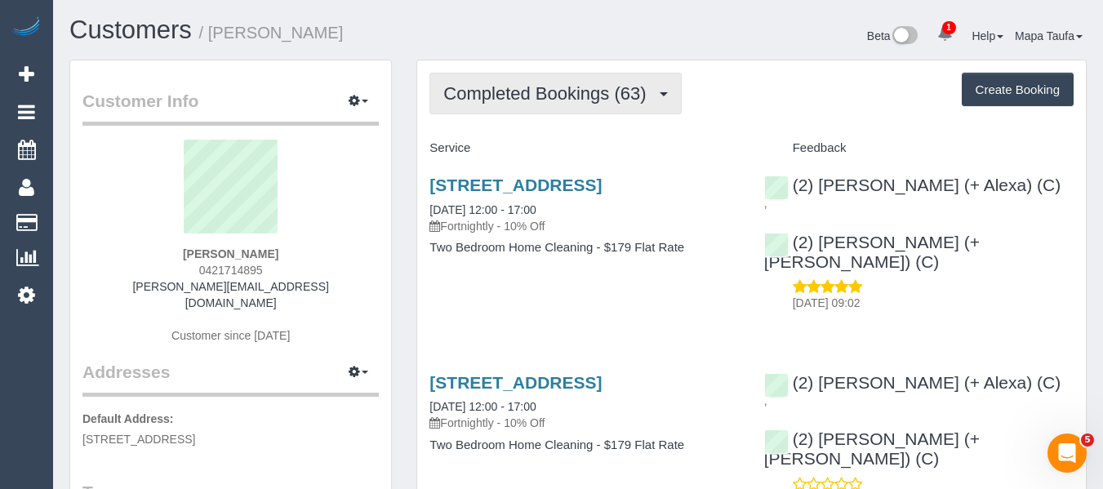
click at [511, 105] on button "Completed Bookings (63)" at bounding box center [556, 94] width 252 height 42
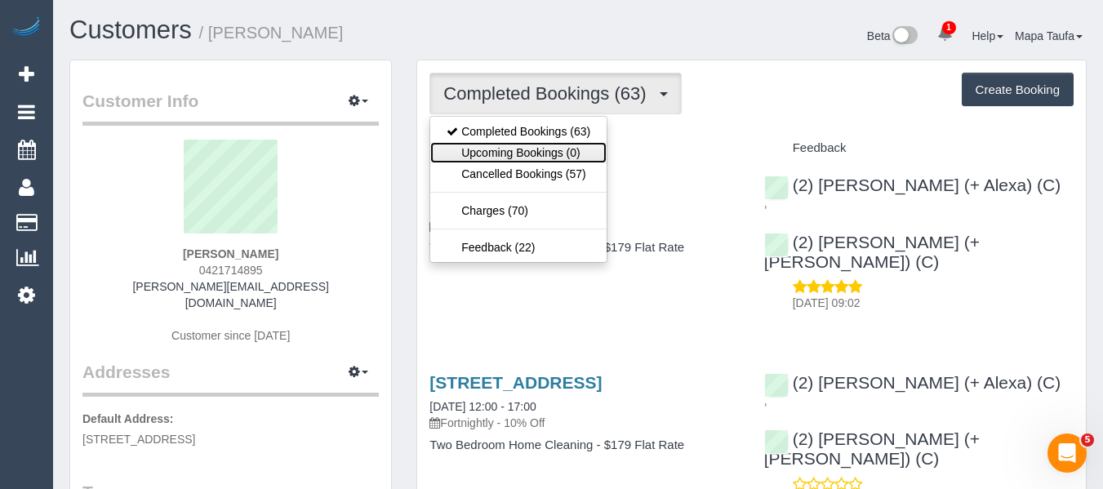
click at [519, 142] on link "Upcoming Bookings (0)" at bounding box center [518, 152] width 176 height 21
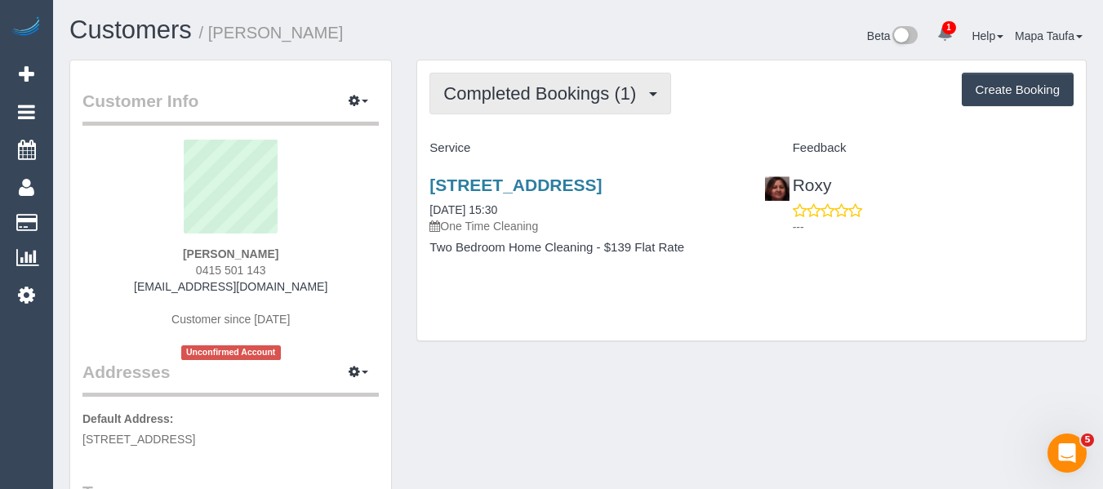
click at [556, 109] on button "Completed Bookings (1)" at bounding box center [551, 94] width 242 height 42
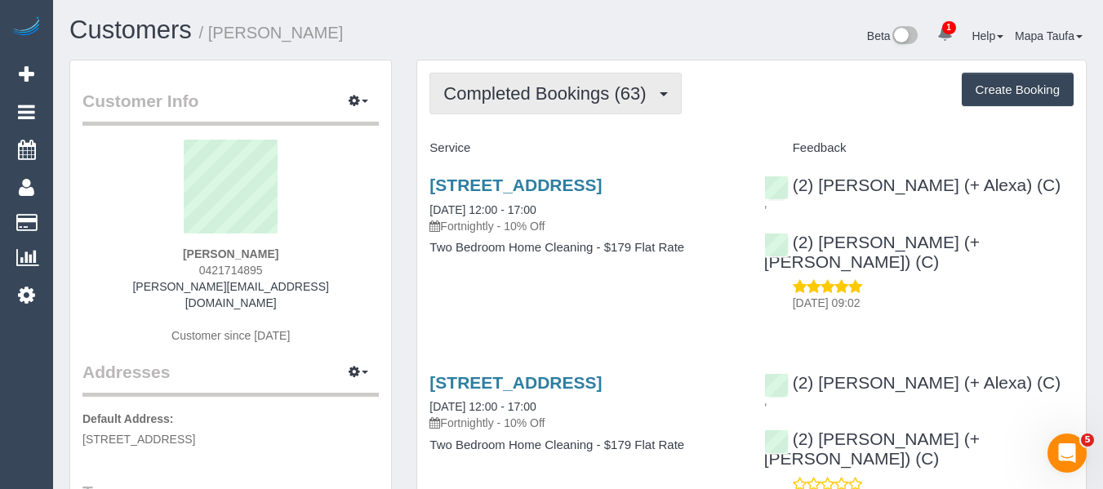
click at [493, 89] on span "Completed Bookings (63)" at bounding box center [548, 93] width 211 height 20
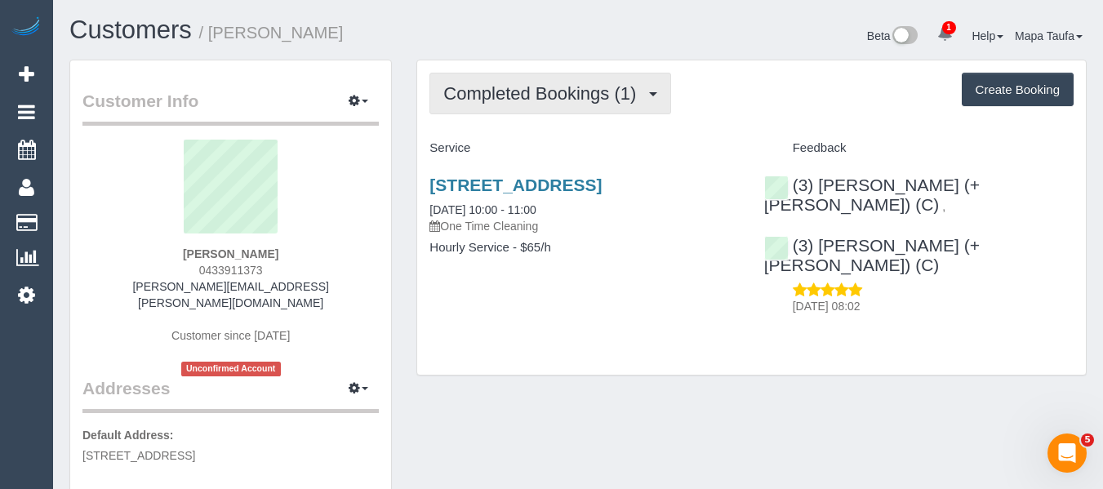
click at [526, 89] on span "Completed Bookings (1)" at bounding box center [543, 93] width 201 height 20
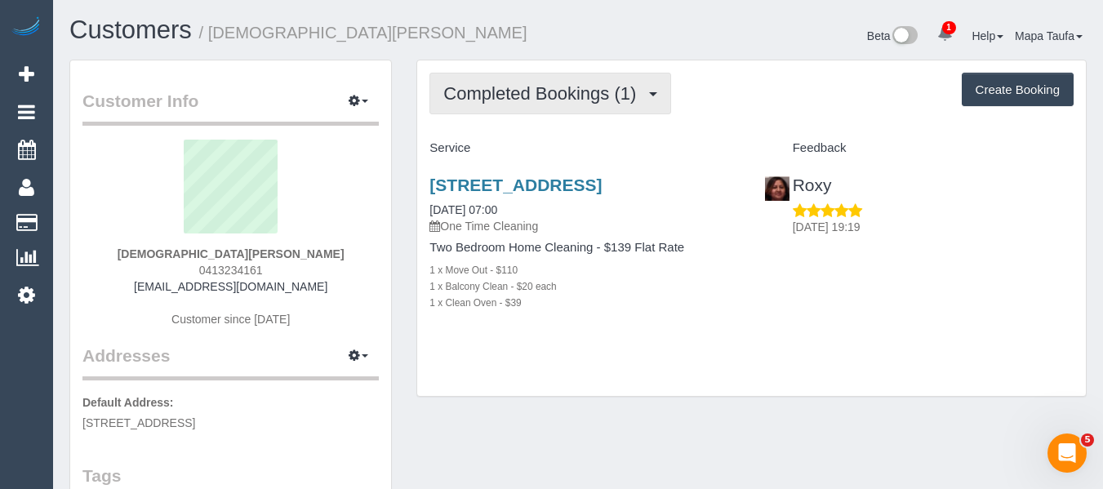
click at [575, 101] on span "Completed Bookings (1)" at bounding box center [543, 93] width 201 height 20
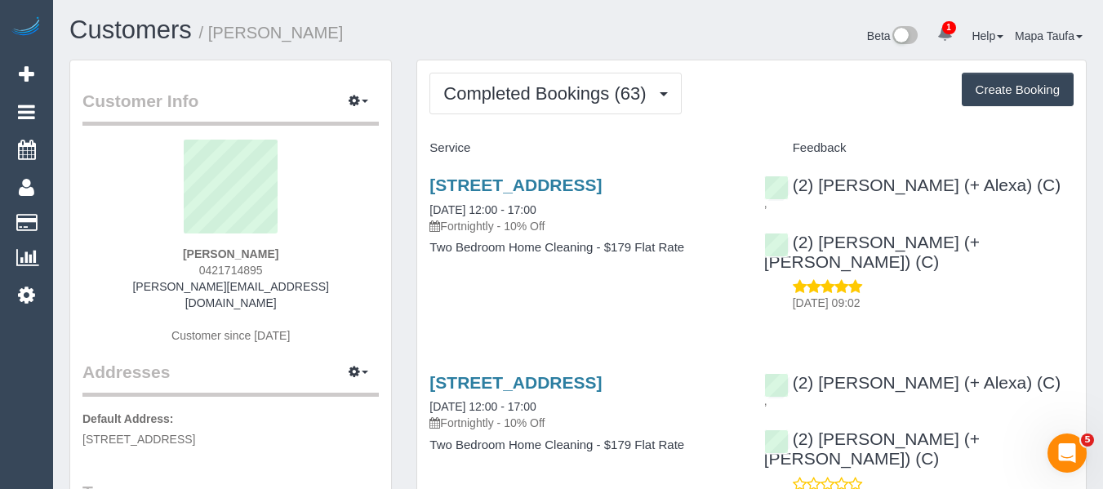
click at [564, 56] on div "Customers / [PERSON_NAME] Beta 1 Your Notifications You have 0 alerts × You hav…" at bounding box center [578, 37] width 1042 height 43
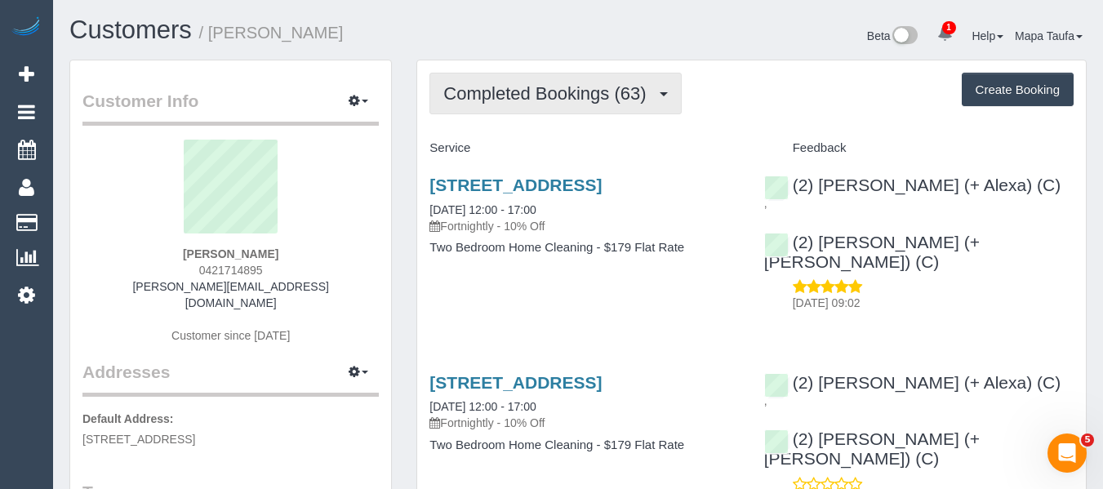
click at [562, 77] on button "Completed Bookings (63)" at bounding box center [556, 94] width 252 height 42
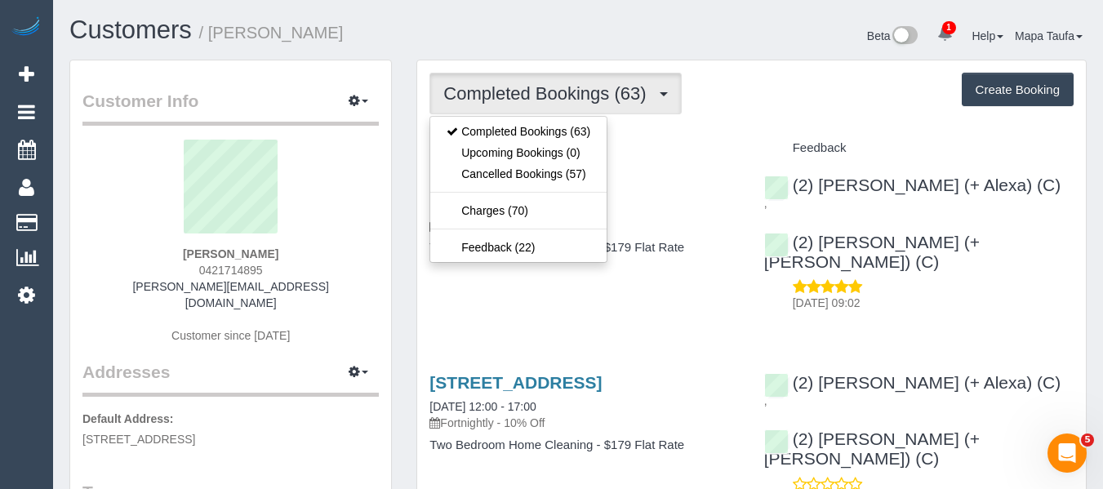
click at [575, 41] on div "Customers / Jonathan Williams" at bounding box center [317, 33] width 521 height 35
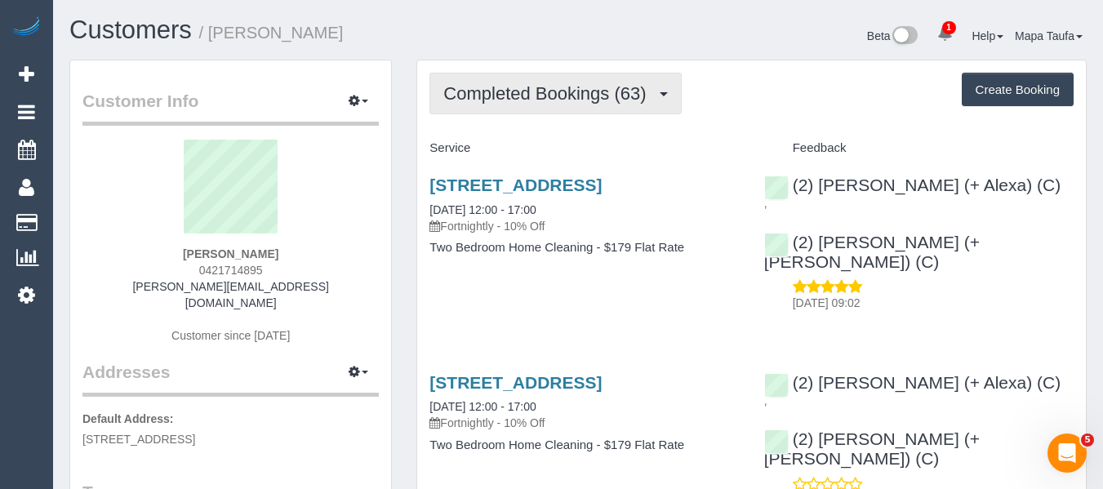
click at [585, 96] on span "Completed Bookings (63)" at bounding box center [548, 93] width 211 height 20
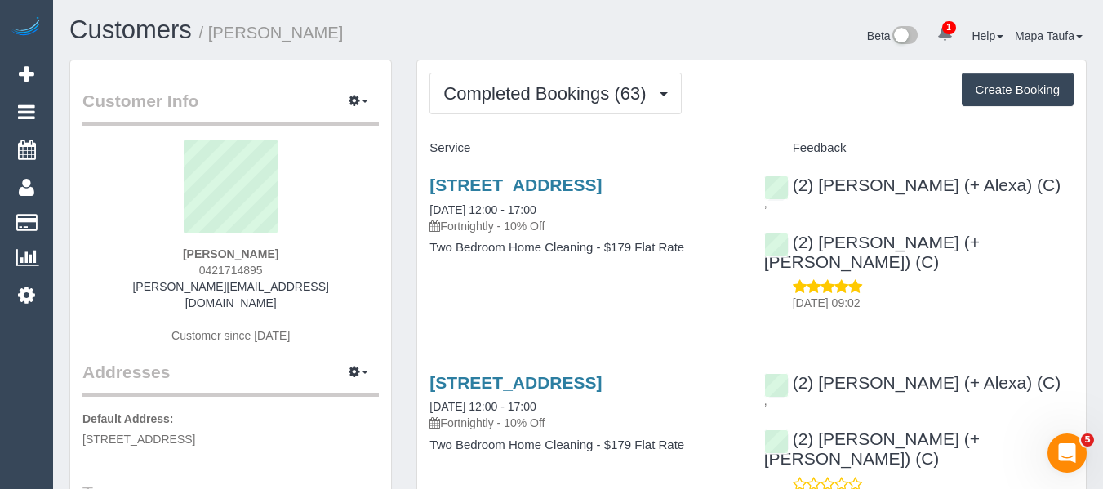
click at [1042, 81] on button "Create Booking" at bounding box center [1018, 90] width 112 height 34
select select "VIC"
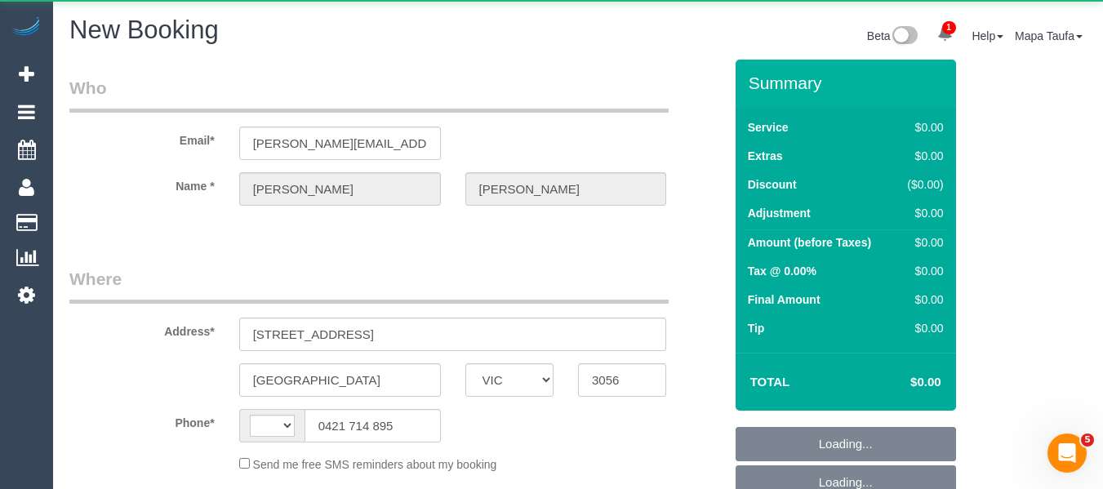
select select "object:1527"
select select "string:stripe-card_1CBFHC2GScqysDRVUYzCty9o"
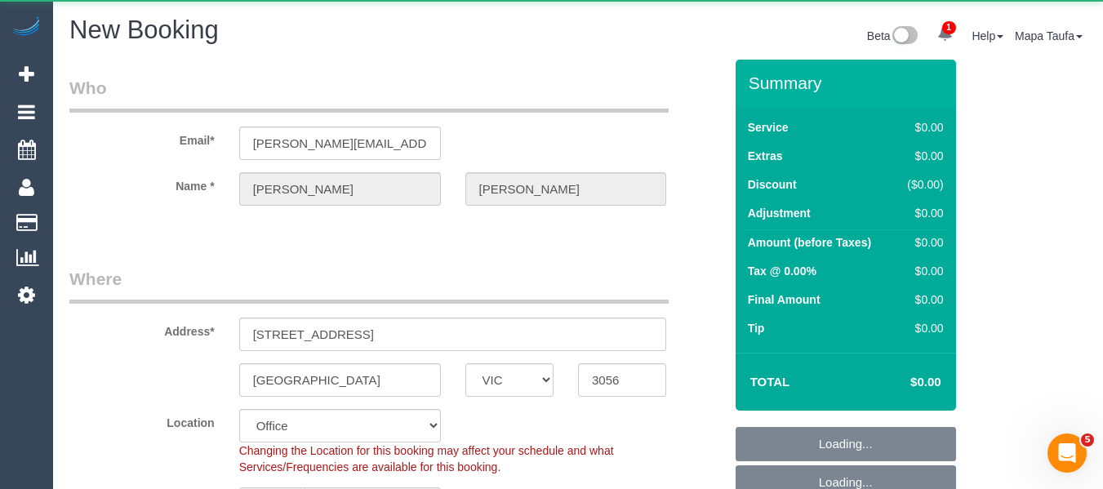
select select "string:AU"
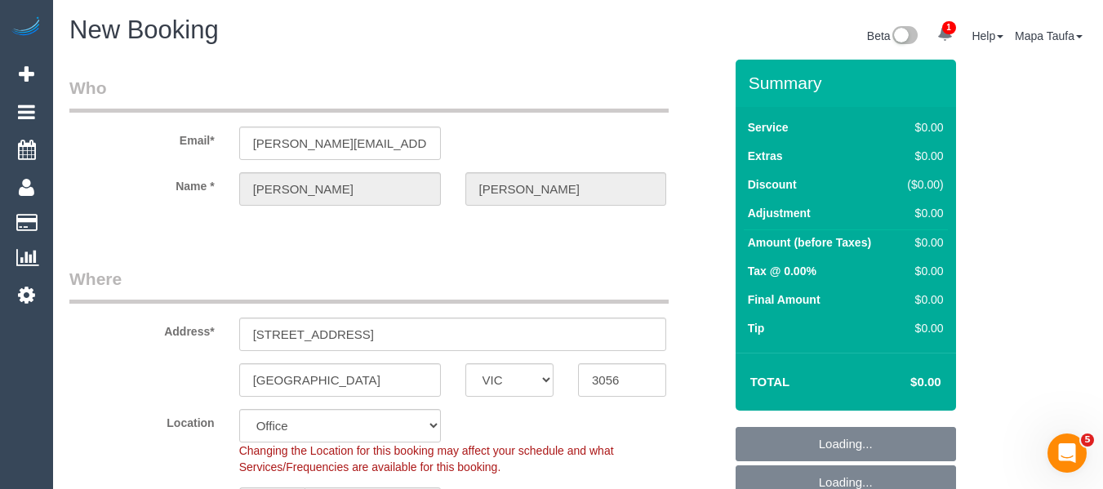
scroll to position [327, 0]
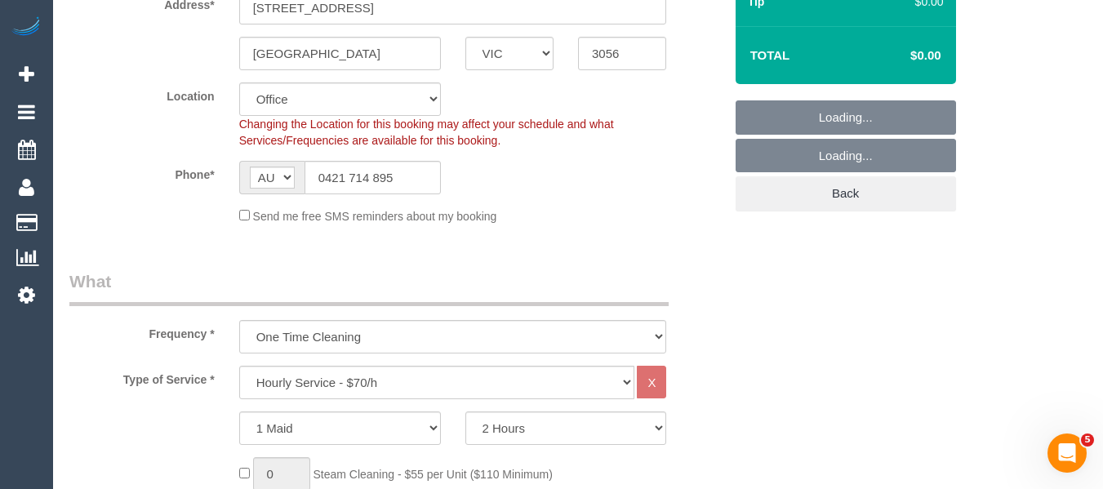
select select "object:3442"
click at [363, 327] on select "One Time Cleaning Weekly - 10% Off - 10.00% (0% for the First Booking) Fortnigh…" at bounding box center [453, 336] width 428 height 33
select select "88"
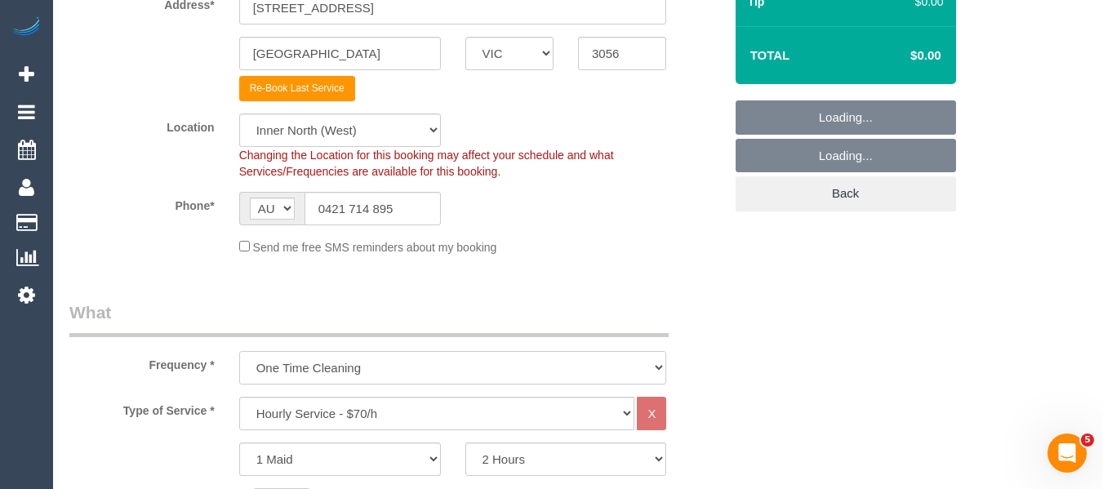
select select "object:3451"
click at [239, 351] on select "One Time Cleaning Weekly - 10% Off - 10.00% (0% for the First Booking) Fortnigh…" at bounding box center [453, 367] width 428 height 33
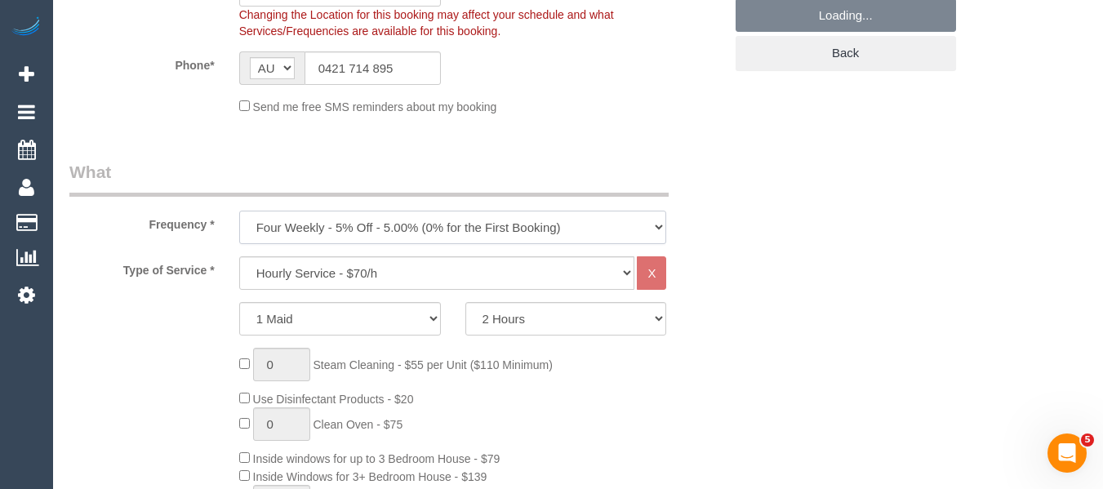
scroll to position [490, 0]
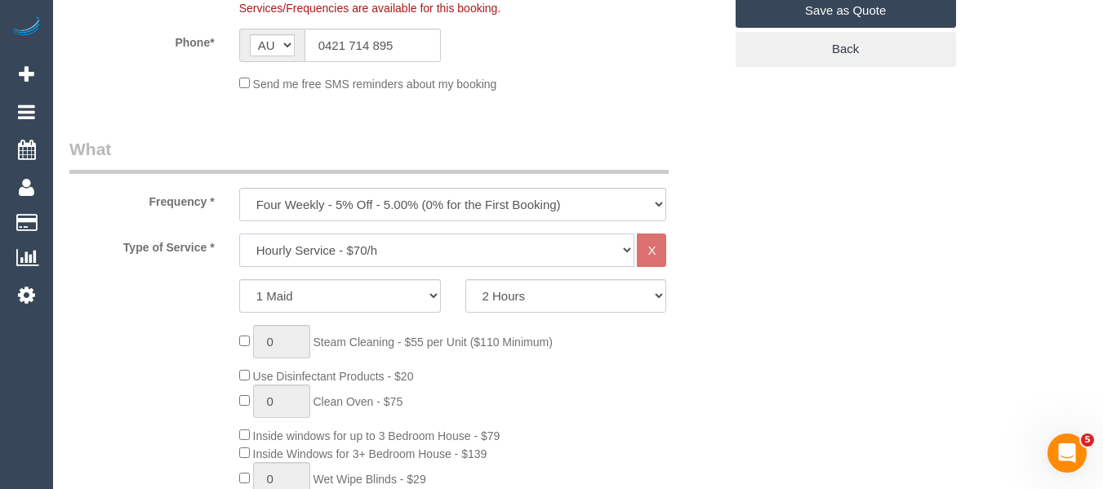
click at [398, 243] on select "Hourly Service - $70/h Hourly Service - $65/h Hourly Service - $60/h Hourly Ser…" at bounding box center [437, 250] width 396 height 33
select select "211"
click at [239, 234] on select "Hourly Service - $70/h Hourly Service - $65/h Hourly Service - $60/h Hourly Ser…" at bounding box center [437, 250] width 396 height 33
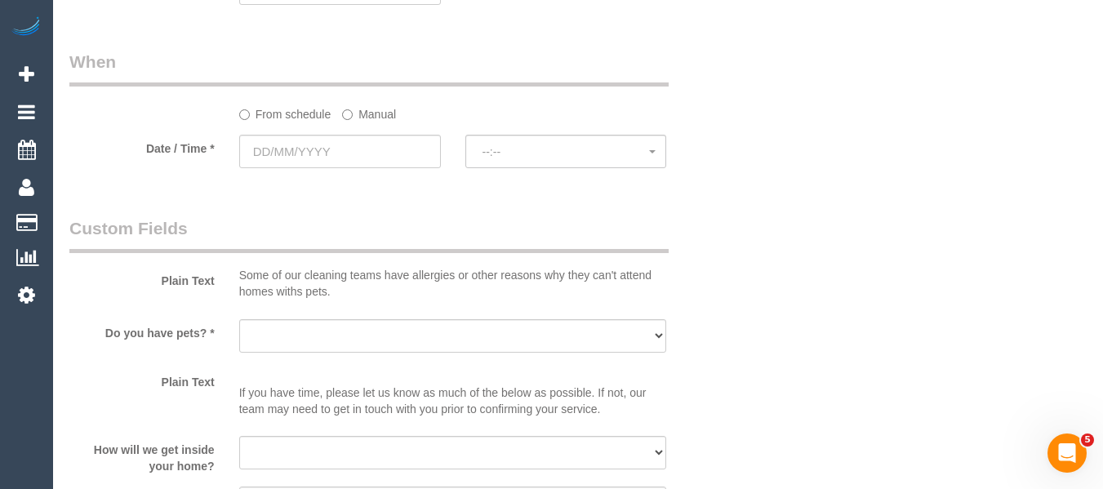
scroll to position [1797, 0]
click at [321, 152] on input "text" at bounding box center [340, 149] width 202 height 33
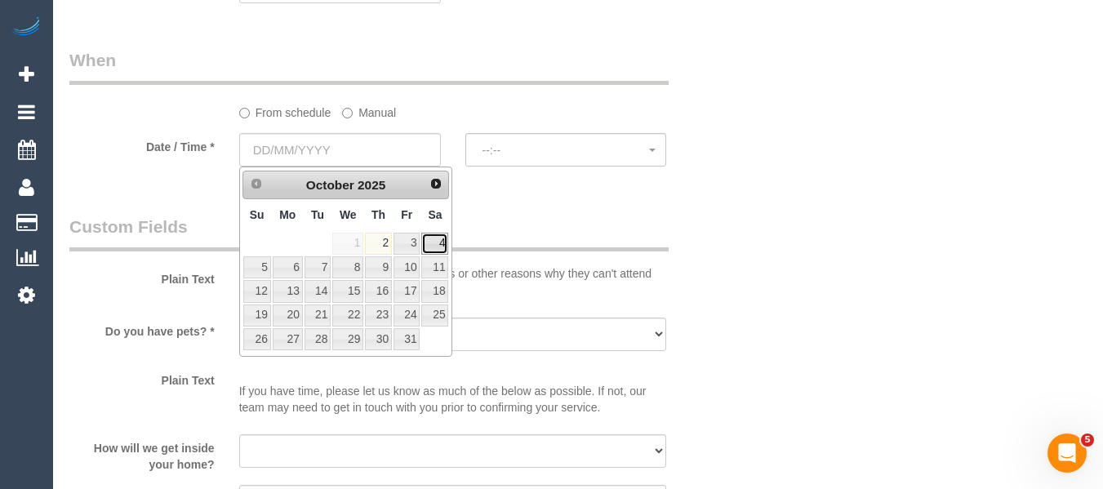
click at [426, 244] on link "4" at bounding box center [434, 244] width 27 height 22
type input "04/10/2025"
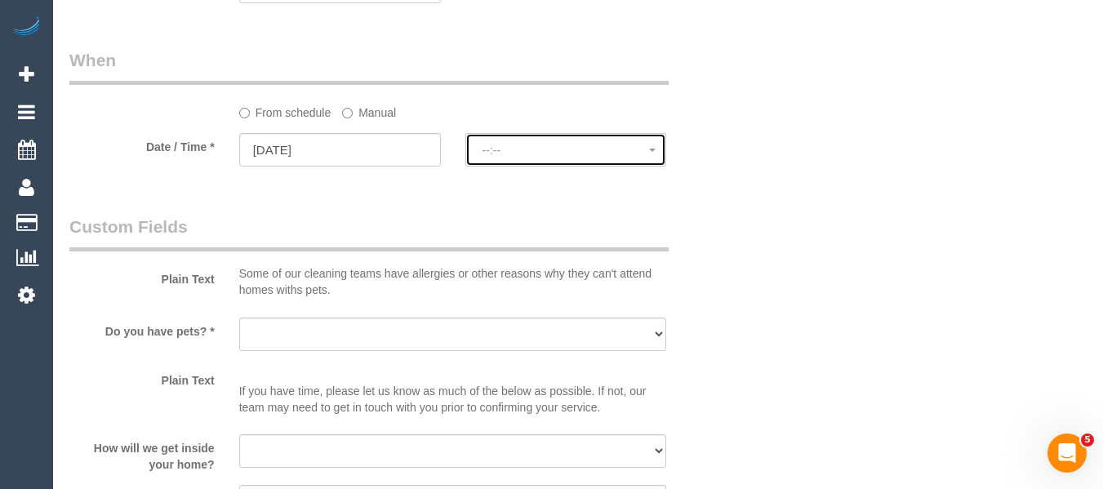
click at [506, 158] on button "--:--" at bounding box center [567, 149] width 202 height 33
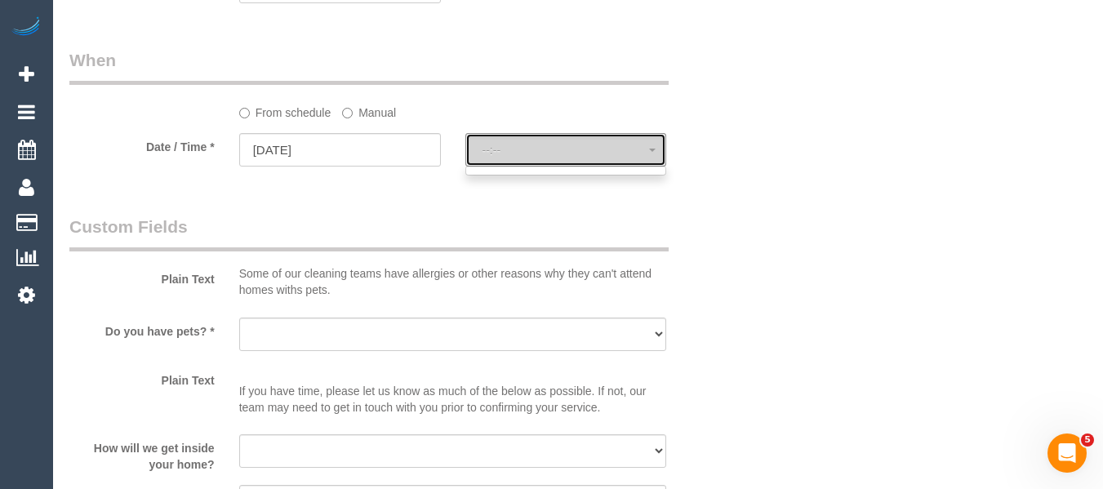
select select "spot1"
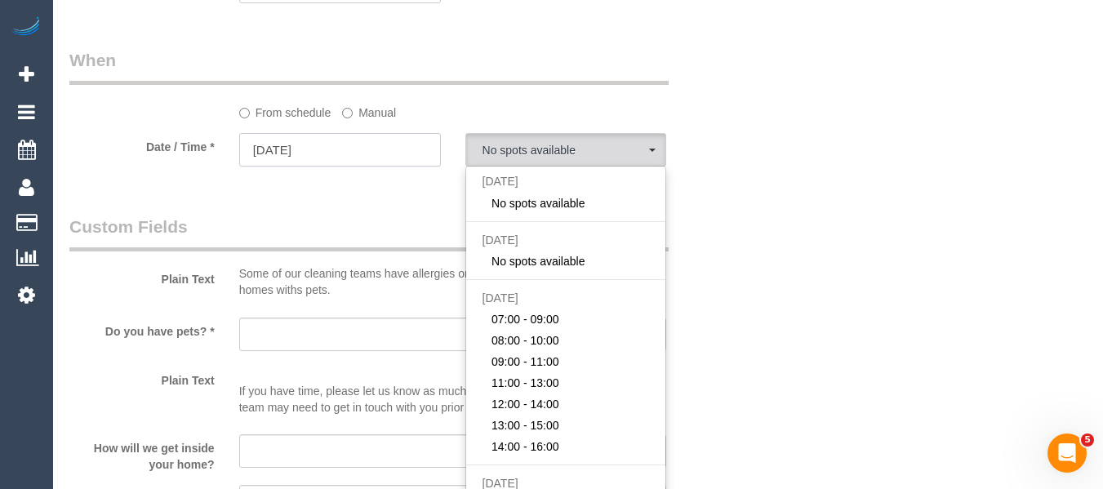
click at [361, 146] on input "04/10/2025" at bounding box center [340, 149] width 202 height 33
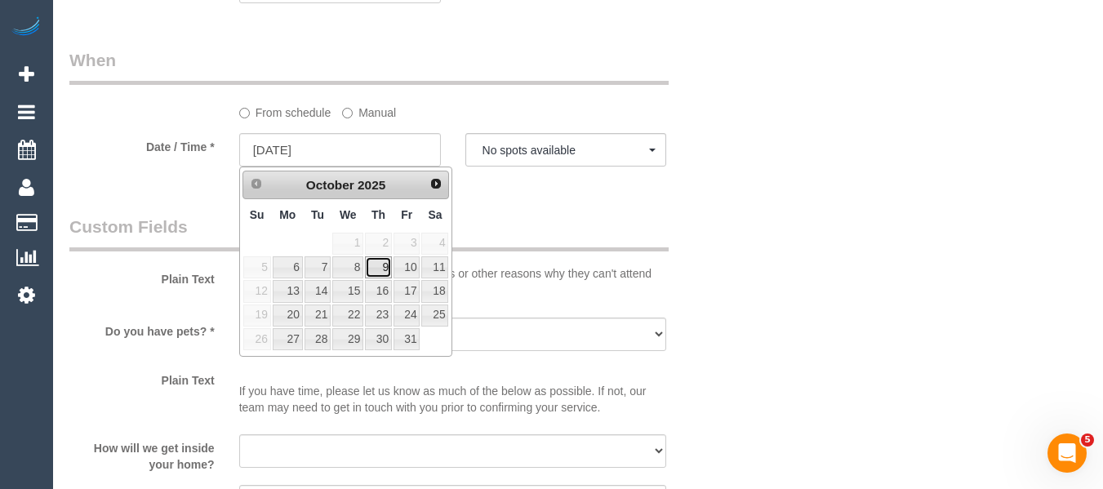
click at [385, 266] on link "9" at bounding box center [378, 267] width 27 height 22
type input "[DATE]"
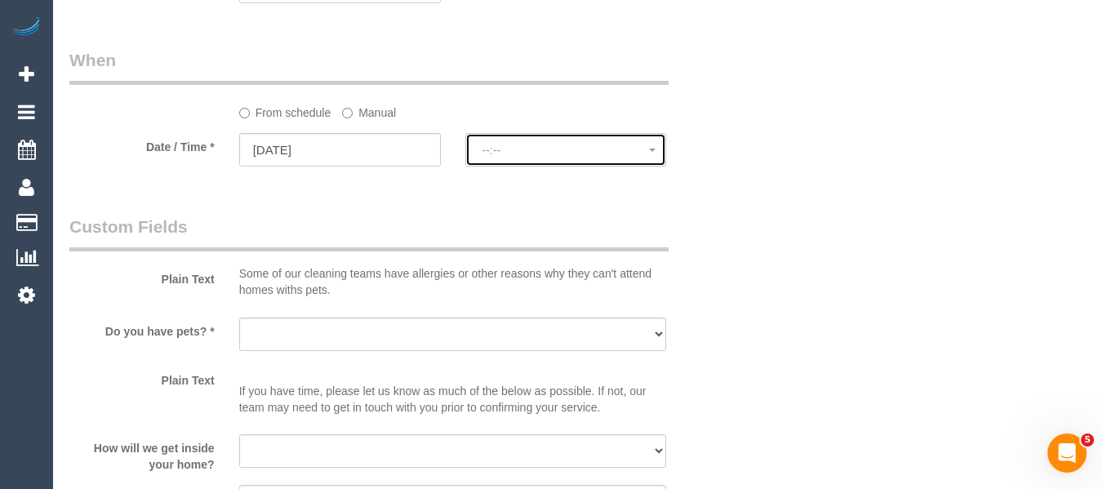
click at [536, 148] on span "--:--" at bounding box center [566, 150] width 167 height 13
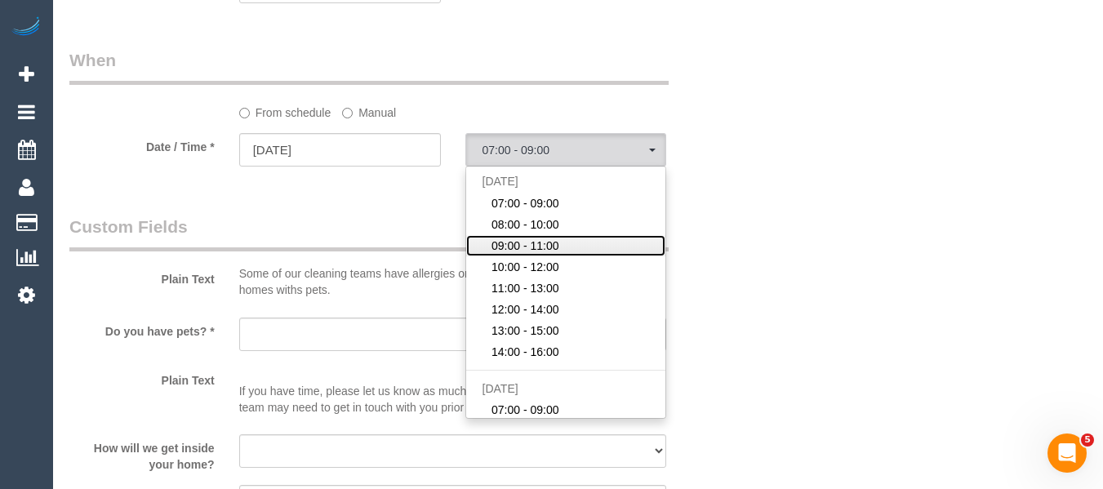
click at [559, 238] on link "09:00 - 11:00" at bounding box center [566, 245] width 200 height 21
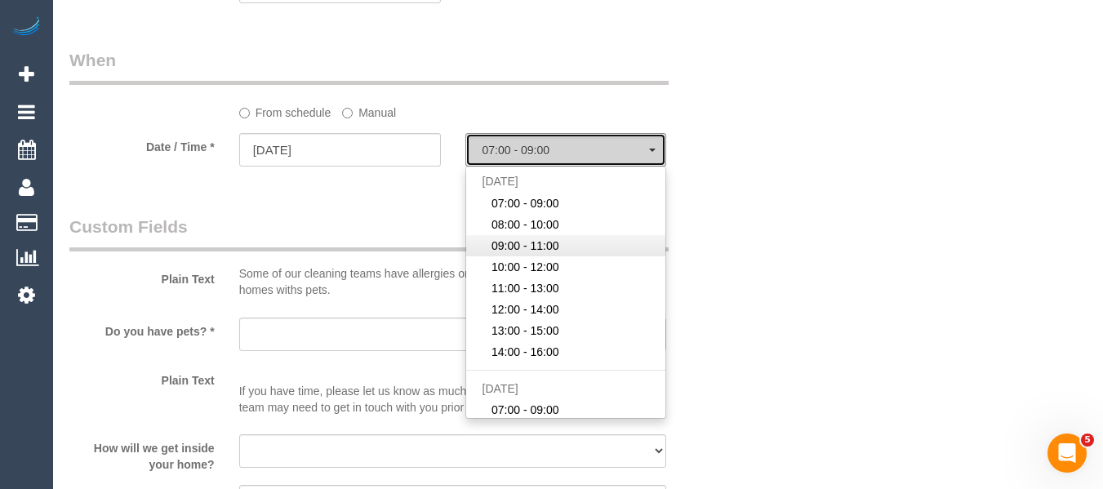
select select "spot28"
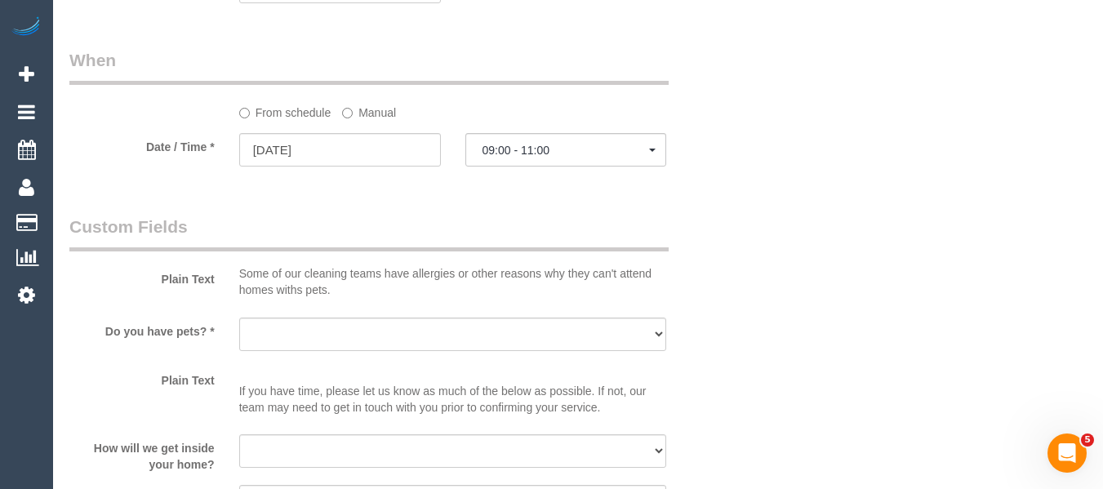
drag, startPoint x: 694, startPoint y: 194, endPoint x: 702, endPoint y: 194, distance: 8.2
click at [702, 194] on div "Who Email* jonathan.williams77@yahoo.com.au Name * Jonathan Williams Where Addr…" at bounding box center [396, 86] width 679 height 3647
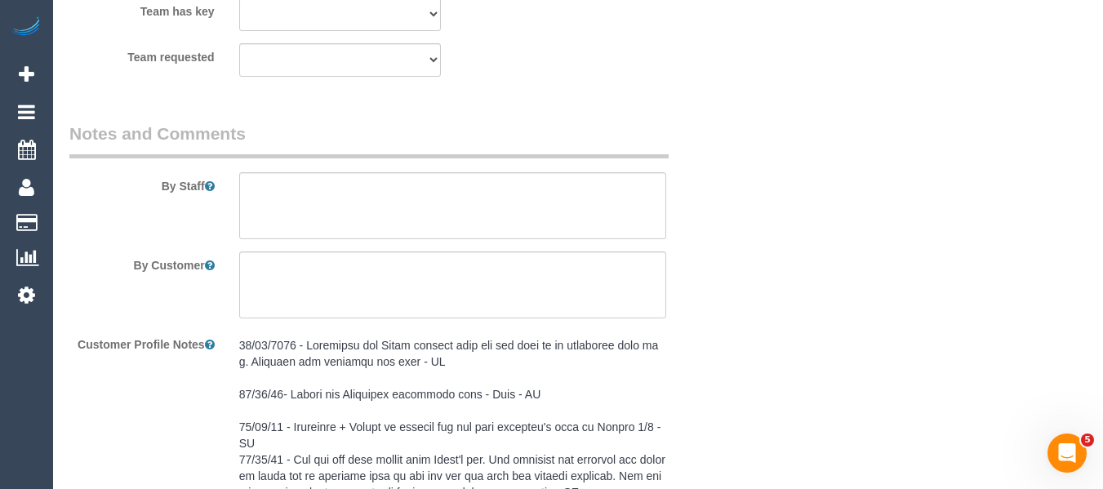
scroll to position [2042, 0]
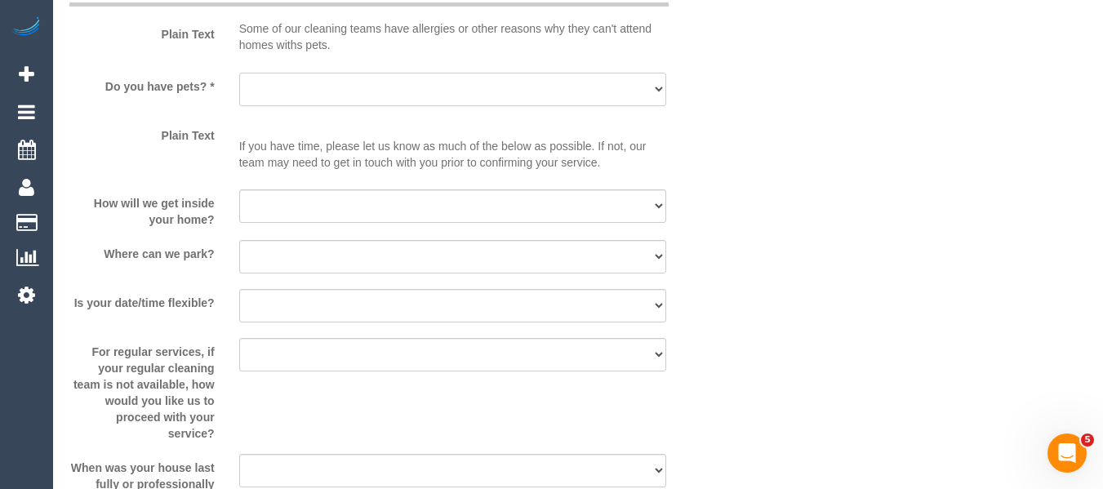
click at [270, 100] on select "Yes - Cats Yes - Dogs No pets Yes - Dogs and Cats Yes - Other" at bounding box center [453, 89] width 428 height 33
select select "number:29"
click at [239, 73] on select "Yes - Cats Yes - Dogs No pets Yes - Dogs and Cats Yes - Other" at bounding box center [453, 89] width 428 height 33
click at [305, 198] on select "I will be home Key will be left (please provide details below) Lock box/Access …" at bounding box center [453, 205] width 428 height 33
click at [239, 189] on select "I will be home Key will be left (please provide details below) Lock box/Access …" at bounding box center [453, 205] width 428 height 33
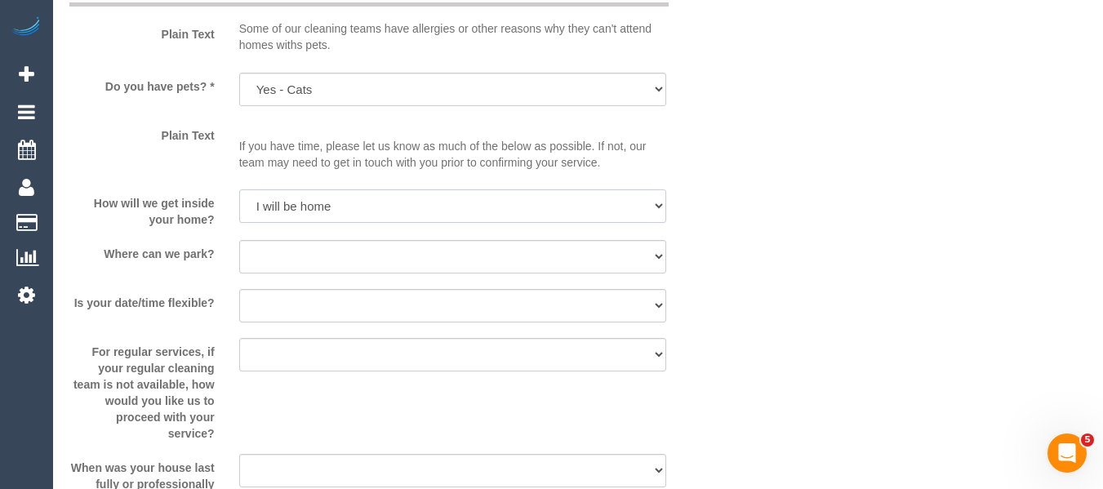
click at [515, 202] on select "I will be home Key will be left (please provide details below) Lock box/Access …" at bounding box center [453, 205] width 428 height 33
select select "number:15"
click at [239, 189] on select "I will be home Key will be left (please provide details below) Lock box/Access …" at bounding box center [453, 205] width 428 height 33
click at [413, 238] on sui-booking-custom-fields "Plain Text Some of our cleaning teams have allergies or other reasons why they …" at bounding box center [396, 239] width 654 height 539
drag, startPoint x: 392, startPoint y: 238, endPoint x: 408, endPoint y: 253, distance: 22.0
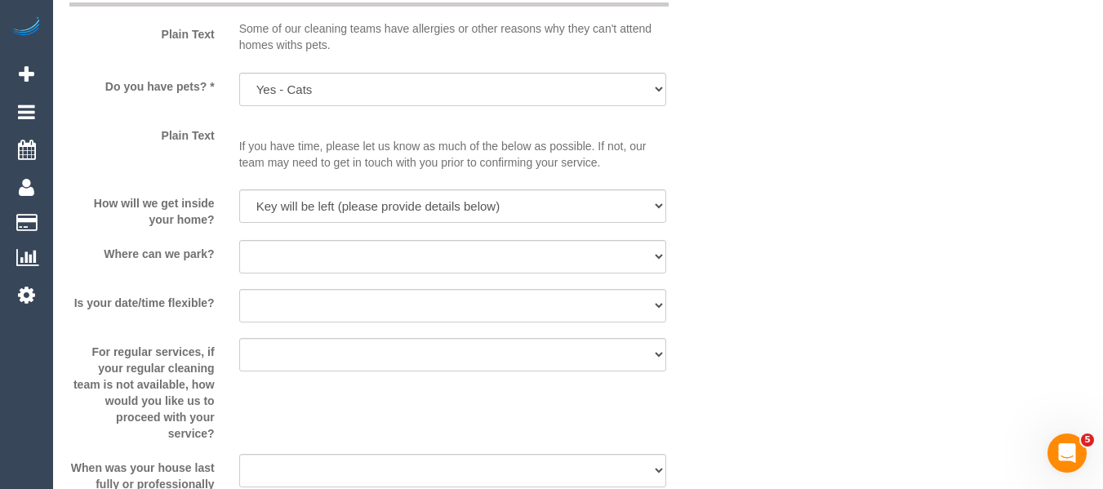
click at [405, 251] on sui-booking-custom-fields "Plain Text Some of our cleaning teams have allergies or other reasons why they …" at bounding box center [396, 239] width 654 height 539
click at [404, 253] on select "I will provide parking on-site Free street parking Paid street parking (cost wi…" at bounding box center [453, 256] width 428 height 33
click at [296, 275] on div at bounding box center [453, 275] width 428 height 3
click at [302, 261] on select "I will provide parking on-site Free street parking Paid street parking (cost wi…" at bounding box center [453, 256] width 428 height 33
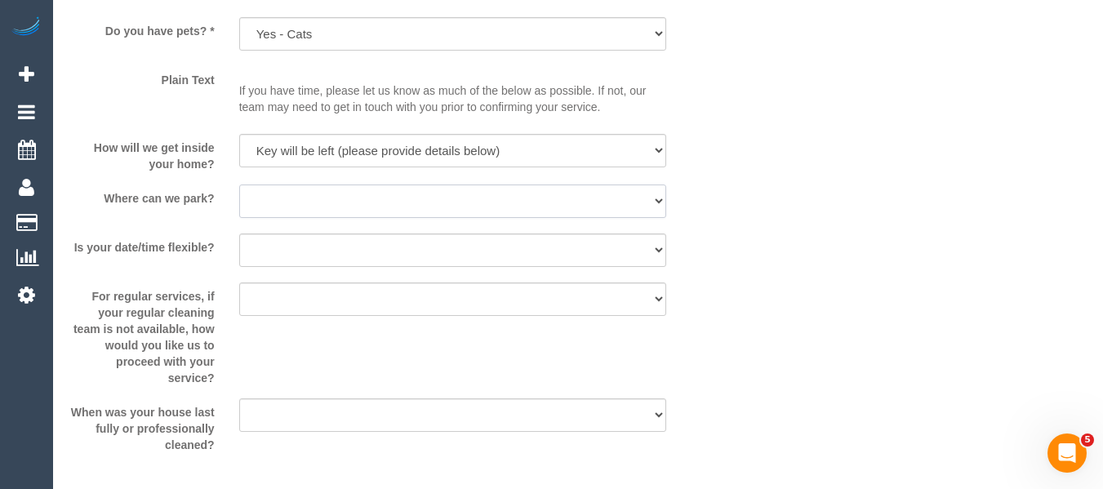
scroll to position [2123, 0]
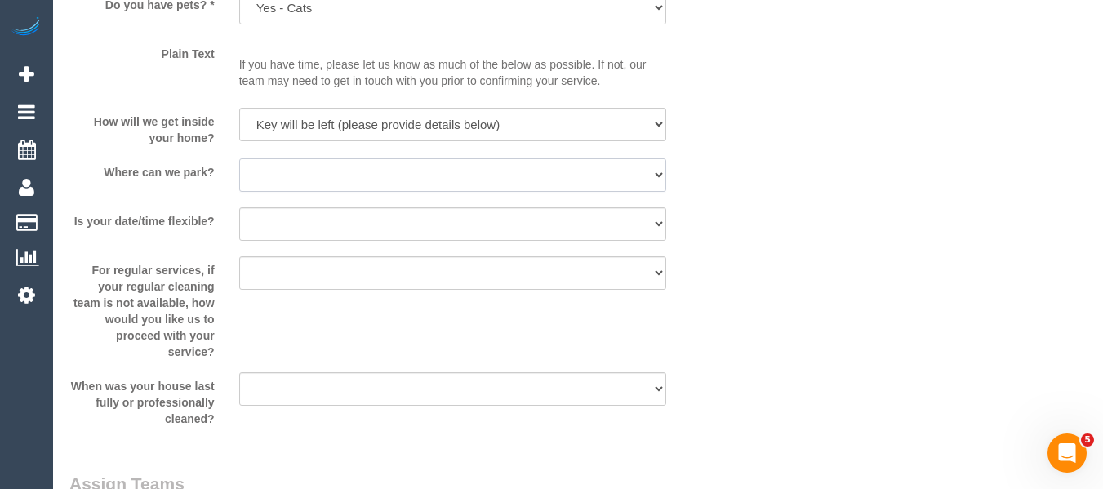
click at [329, 184] on select "I will provide parking on-site Free street parking Paid street parking (cost wi…" at bounding box center [453, 174] width 428 height 33
select select "number:19"
click at [239, 158] on select "I will provide parking on-site Free street parking Paid street parking (cost wi…" at bounding box center [453, 174] width 428 height 33
click at [324, 221] on select "Yes - date and time Yes - date but not time Yes - time but not date No - No fle…" at bounding box center [453, 223] width 428 height 33
select select "number:22"
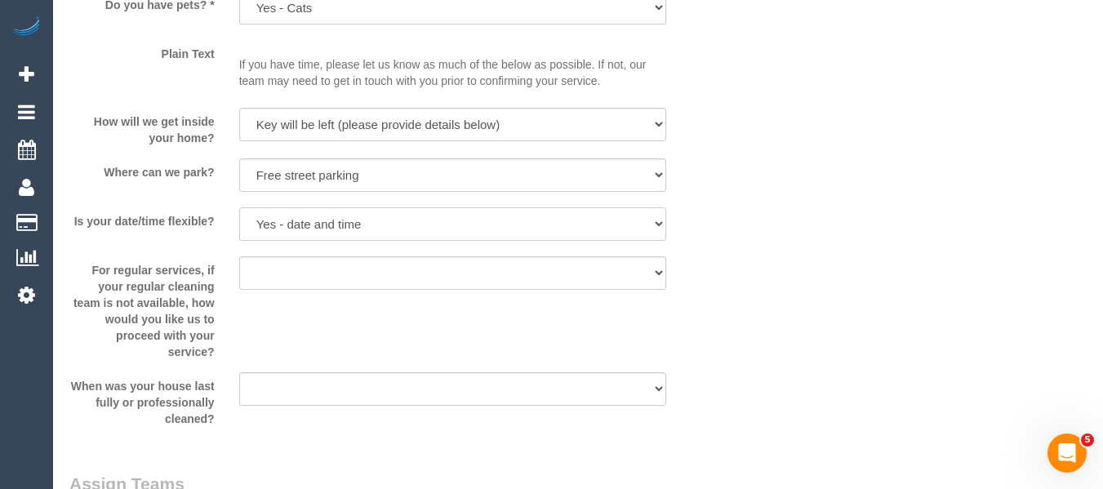
click at [239, 207] on select "Yes - date and time Yes - date but not time Yes - time but not date No - No fle…" at bounding box center [453, 223] width 428 height 33
click at [286, 265] on select "Arrange a cleaner to cover and do not bother you Arrange a cleaner to cover and…" at bounding box center [453, 272] width 428 height 33
click at [316, 272] on select "Arrange a cleaner to cover and do not bother you Arrange a cleaner to cover and…" at bounding box center [453, 272] width 428 height 33
select select "number:34"
click at [239, 256] on select "Arrange a cleaner to cover and do not bother you Arrange a cleaner to cover and…" at bounding box center [453, 272] width 428 height 33
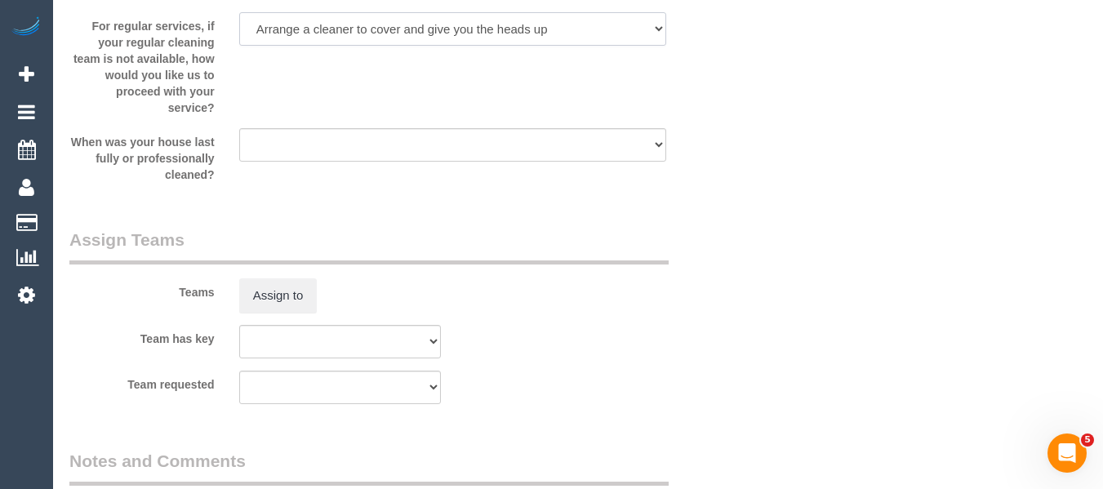
scroll to position [2368, 0]
click at [322, 140] on select "Within 1-2 weeks Within 2-4 weeks Within 1-4 months Over 4 months ago" at bounding box center [453, 143] width 428 height 33
click at [319, 152] on select "Within 1-2 weeks Within 2-4 weeks Within 1-4 months Over 4 months ago" at bounding box center [453, 143] width 428 height 33
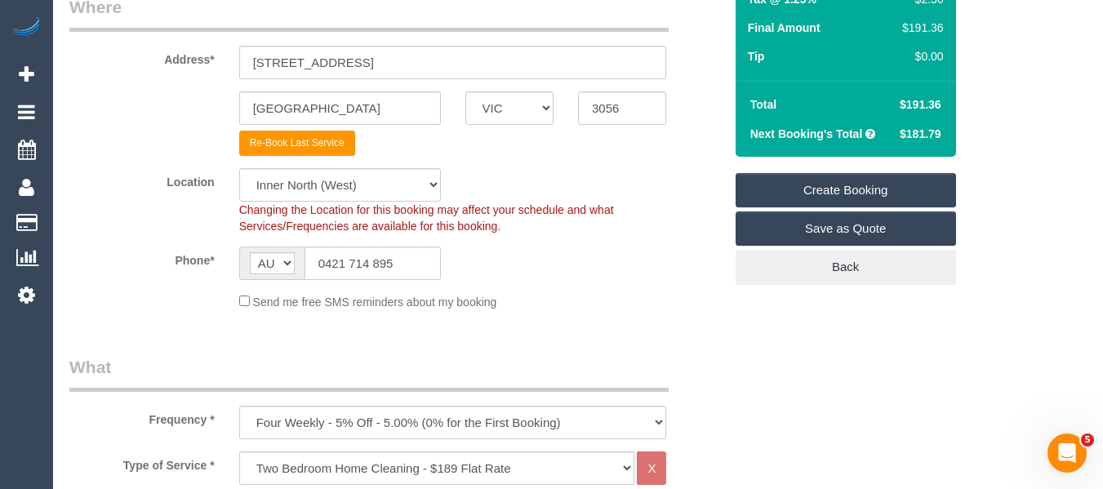
scroll to position [245, 0]
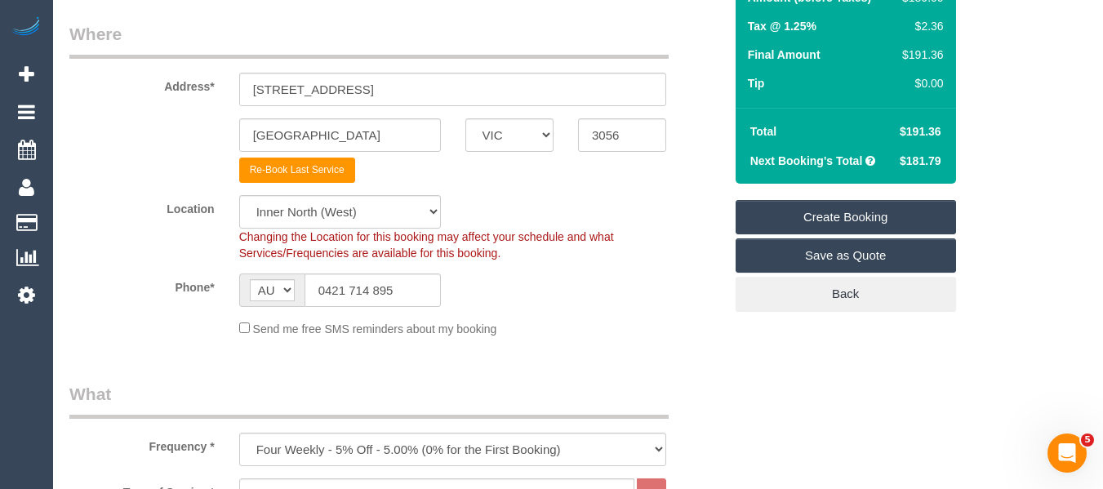
click at [869, 214] on link "Create Booking" at bounding box center [846, 217] width 221 height 34
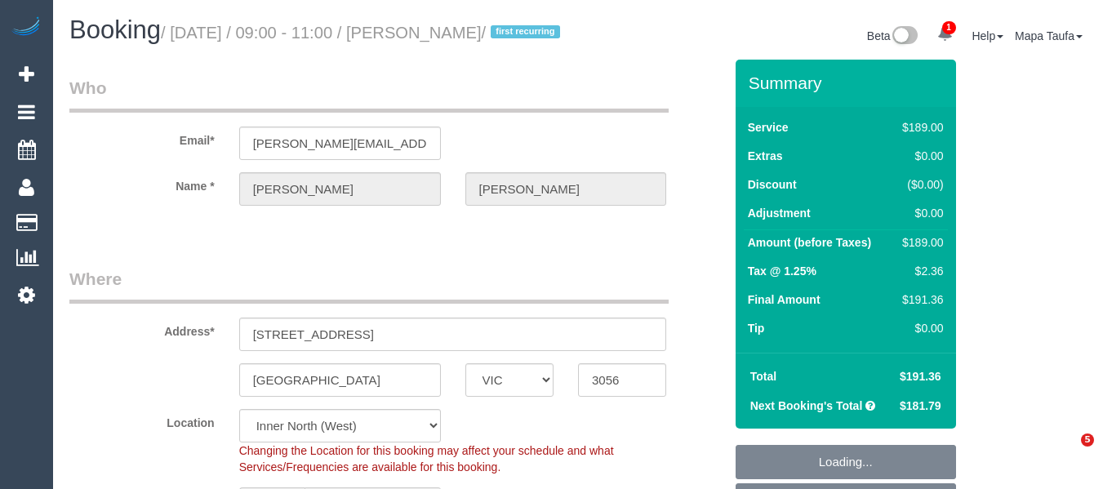
select select "VIC"
select select "number:29"
select select "number:15"
select select "number:19"
select select "number:22"
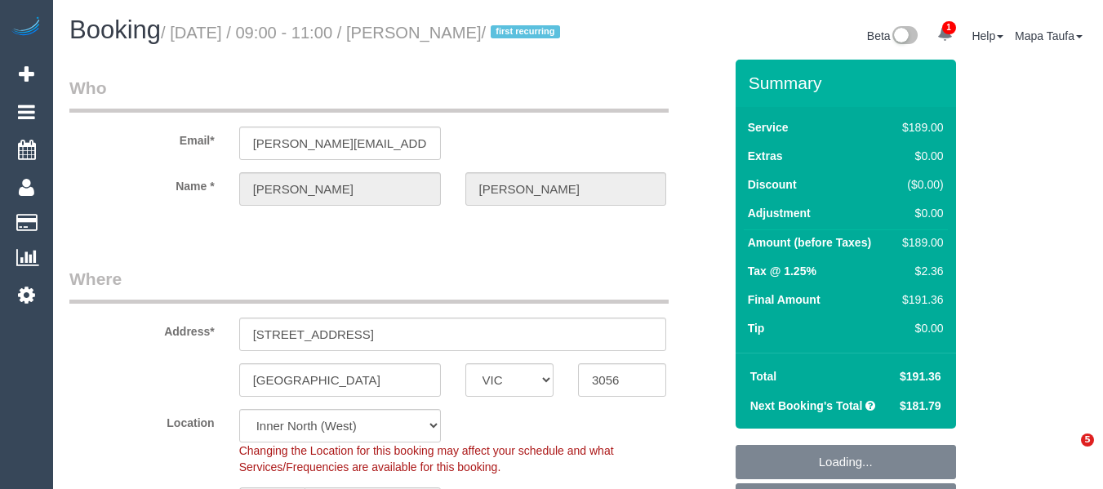
select select "number:34"
select select "object:691"
select select "spot3"
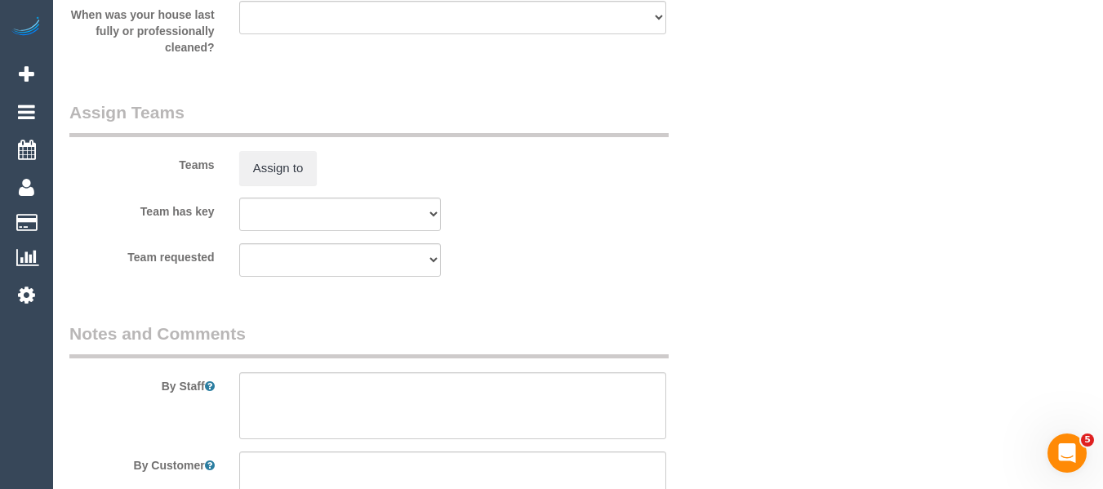
scroll to position [3352, 0]
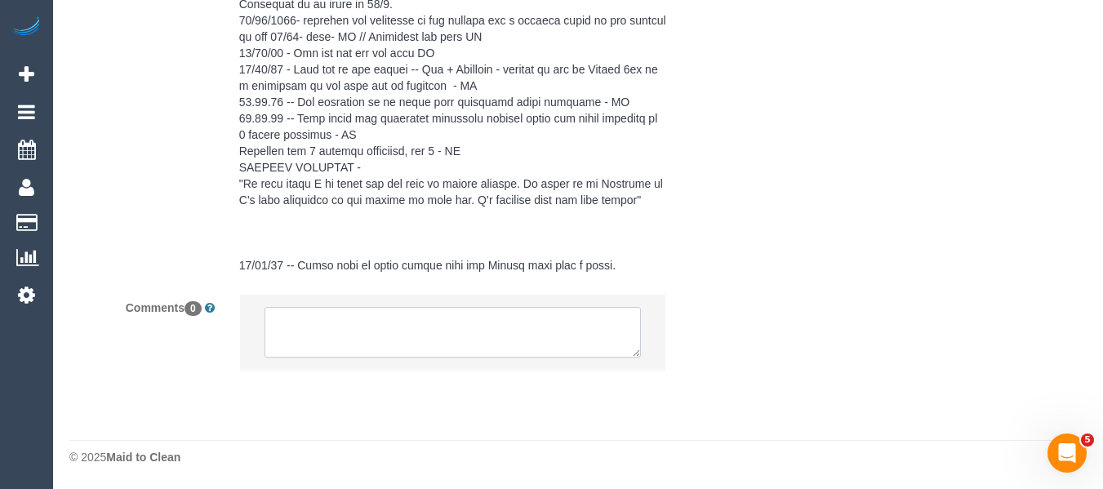
click at [520, 351] on textarea at bounding box center [453, 332] width 377 height 51
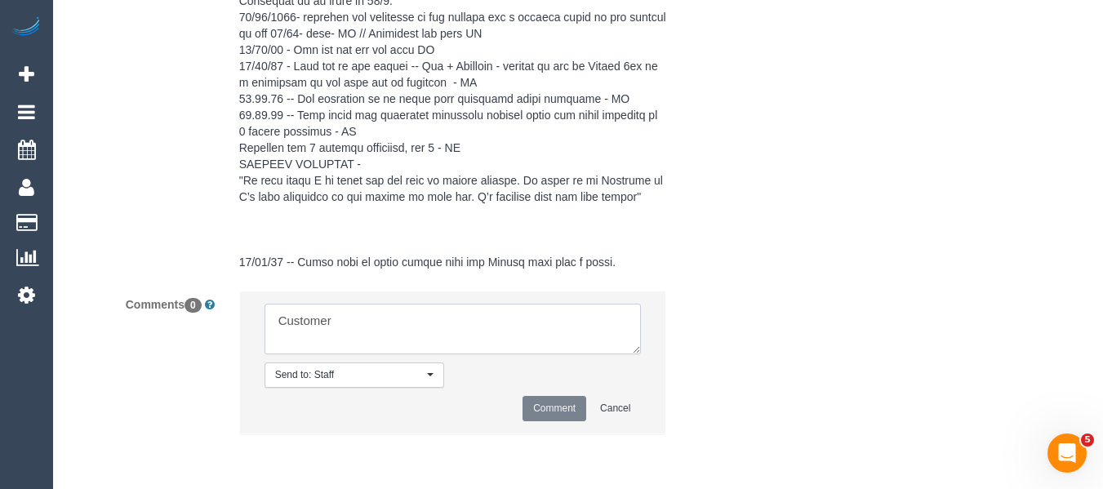
type textarea "Customer"
click at [397, 316] on textarea at bounding box center [453, 329] width 377 height 51
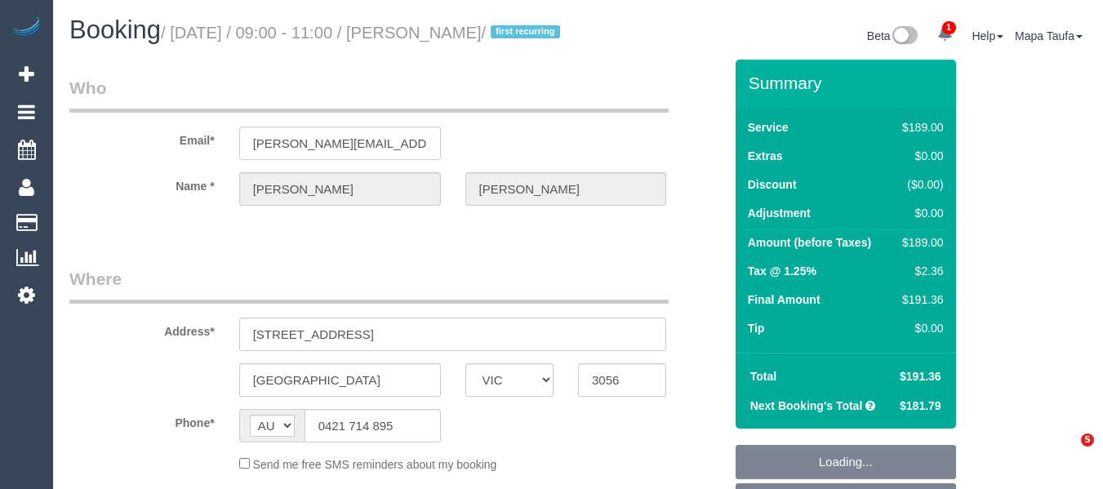
select select "VIC"
select select "spot3"
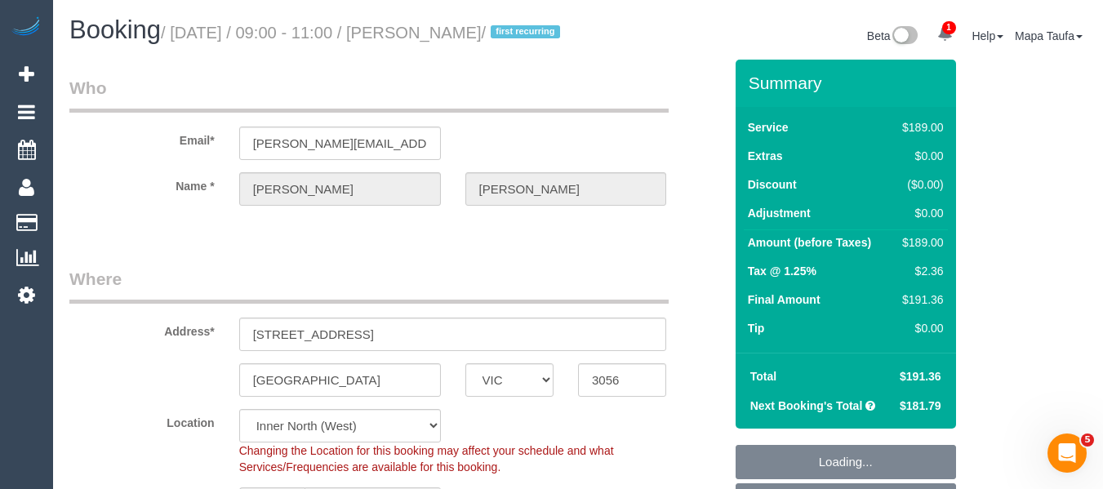
select select "object:646"
select select "number:29"
select select "number:15"
select select "number:19"
select select "number:22"
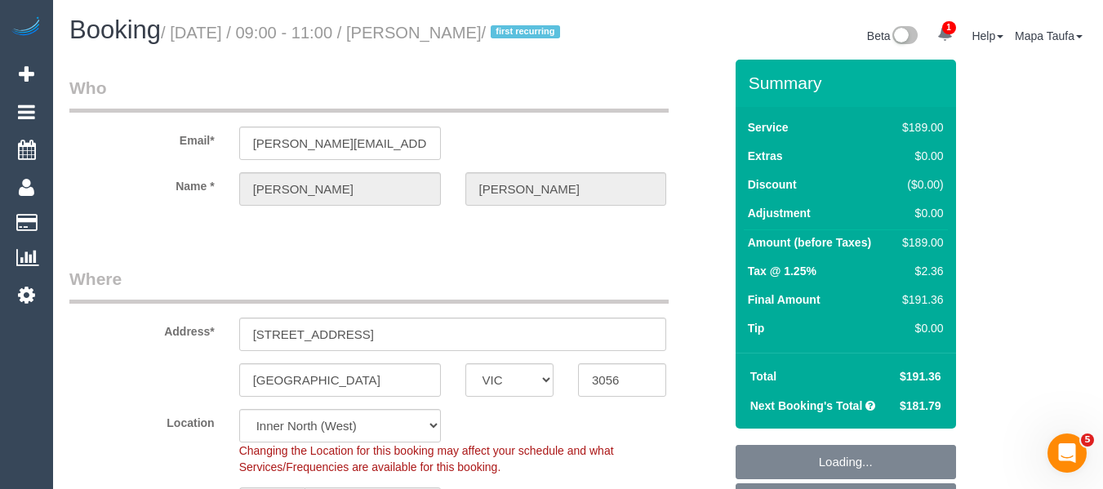
select select "number:34"
select select "spot36"
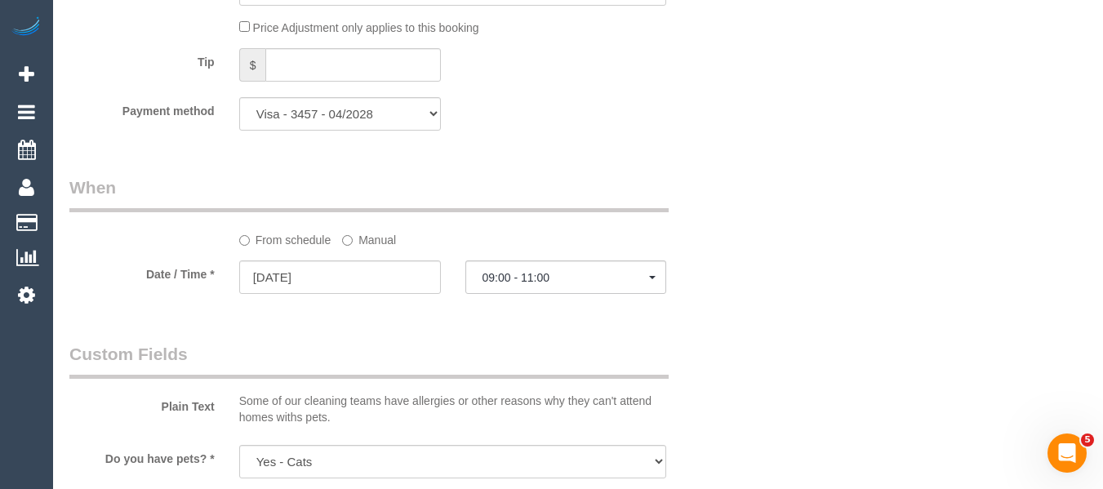
scroll to position [1549, 0]
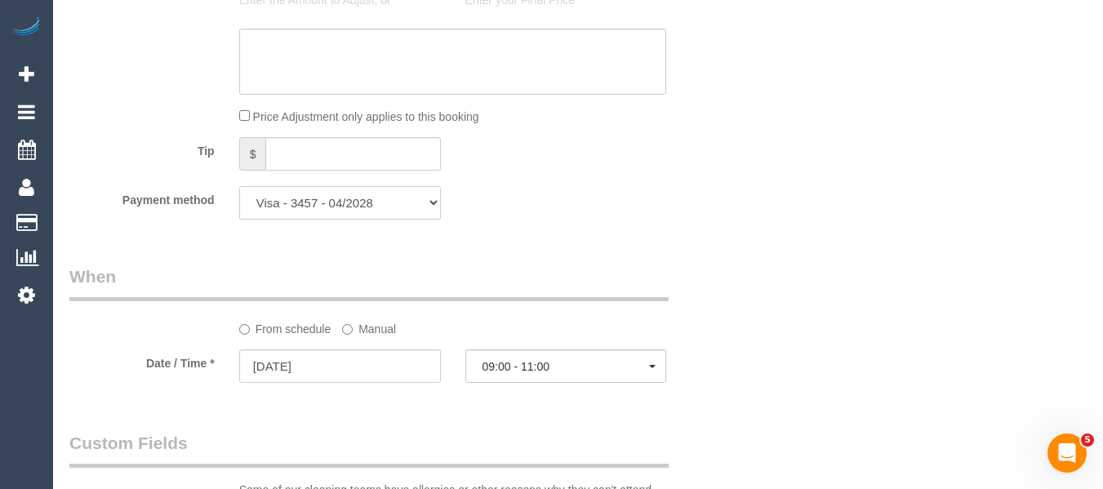
click at [380, 220] on select "Visa - 3457 - 04/2028 Visa - 8960 - 10/2028 (Default) Add Credit Card ─────────…" at bounding box center [340, 202] width 202 height 33
select select "string:stripe-pm_1SDZ8u2GScqysDRVX4Ruxdko"
click at [239, 206] on select "Visa - 3457 - 04/2028 Visa - 8960 - 10/2028 (Default) Add Credit Card ─────────…" at bounding box center [340, 202] width 202 height 33
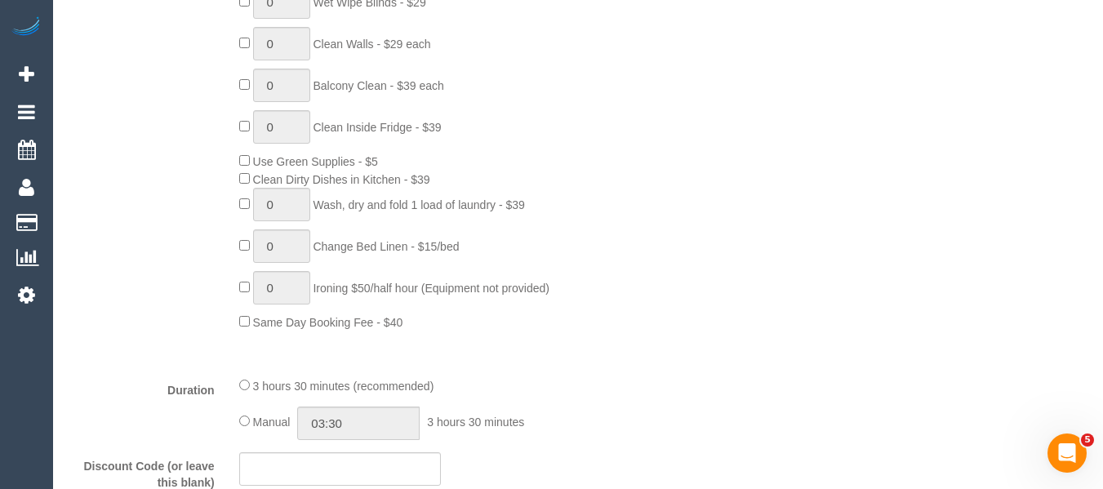
scroll to position [144, 0]
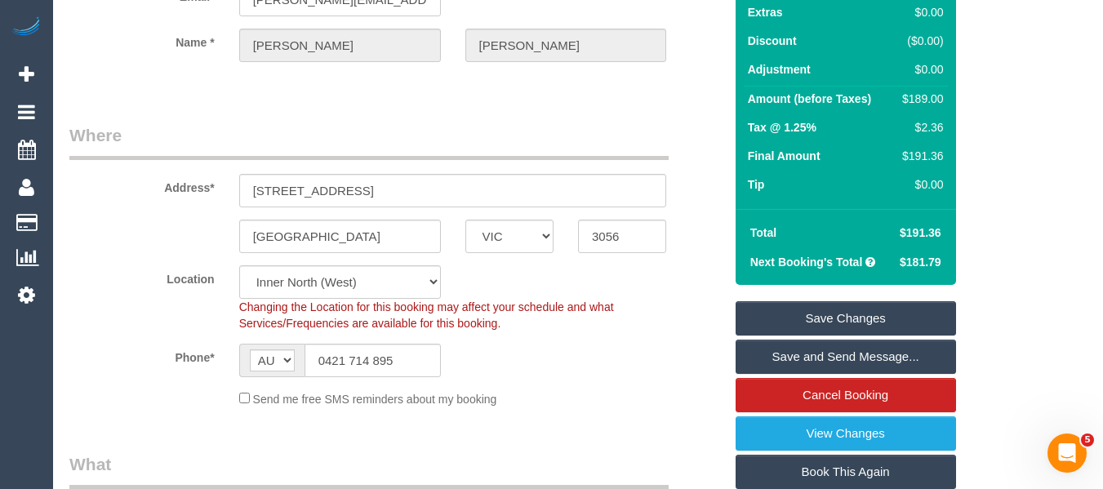
click at [844, 329] on link "Save Changes" at bounding box center [846, 318] width 221 height 34
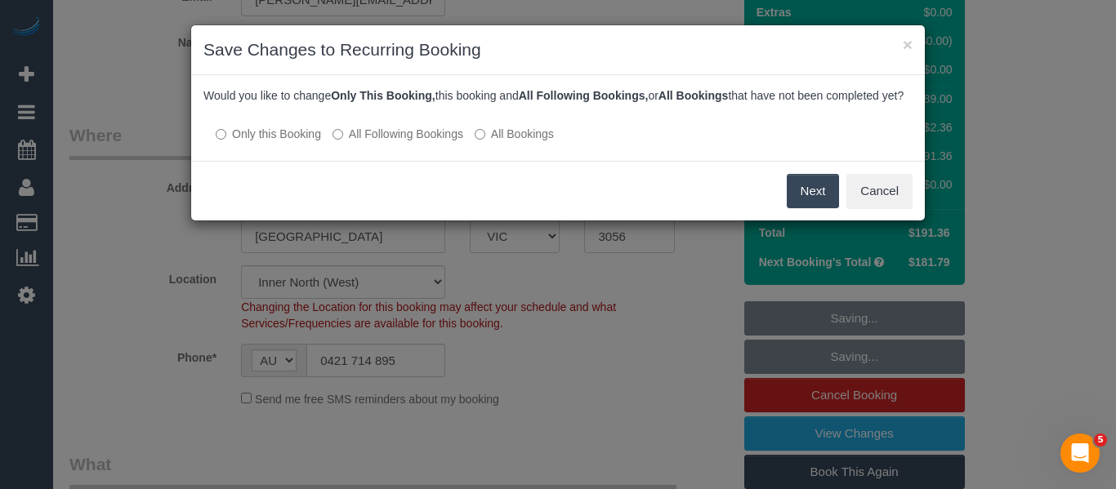
click at [361, 142] on label "All Following Bookings" at bounding box center [397, 134] width 131 height 16
click at [816, 195] on button "Save" at bounding box center [811, 191] width 56 height 34
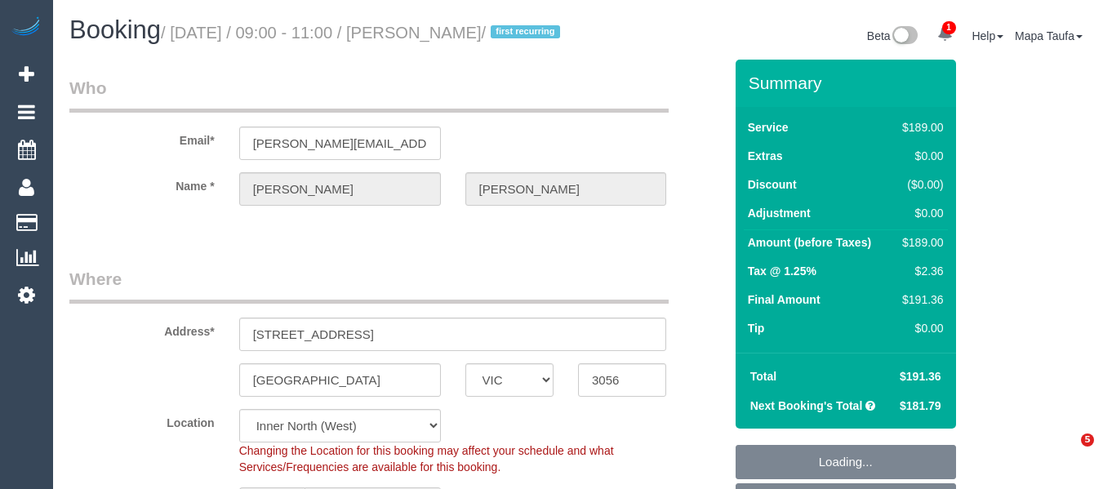
select select "VIC"
select select "string:stripe-pm_1SDZ8u2GScqysDRVX4Ruxdko"
select select "number:29"
select select "number:15"
select select "number:19"
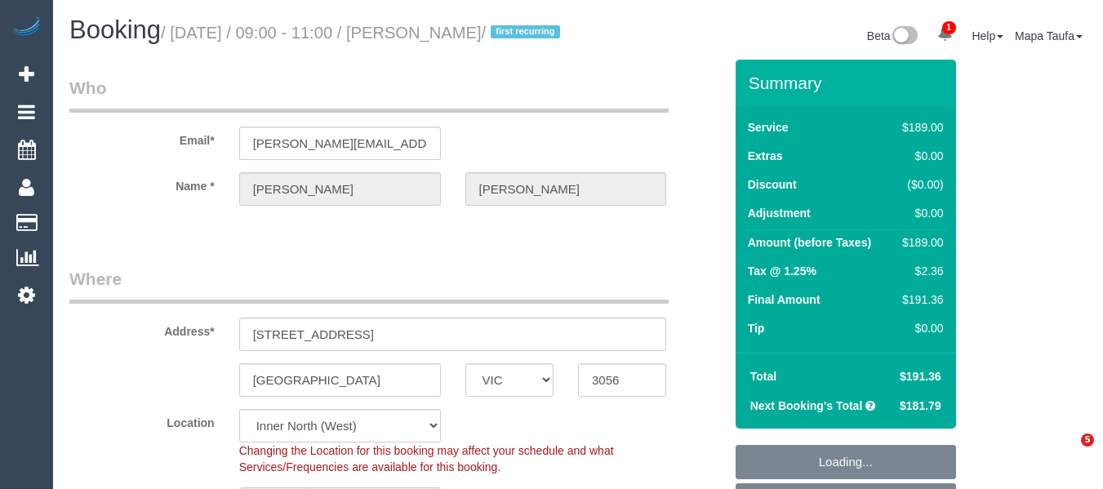
select select "number:22"
select select "number:34"
select select "spot3"
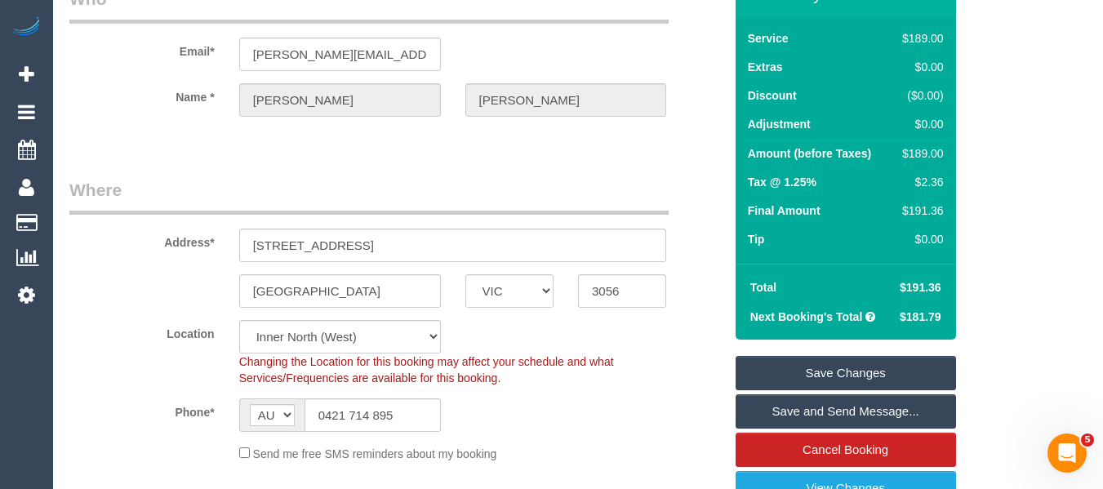
scroll to position [3352, 0]
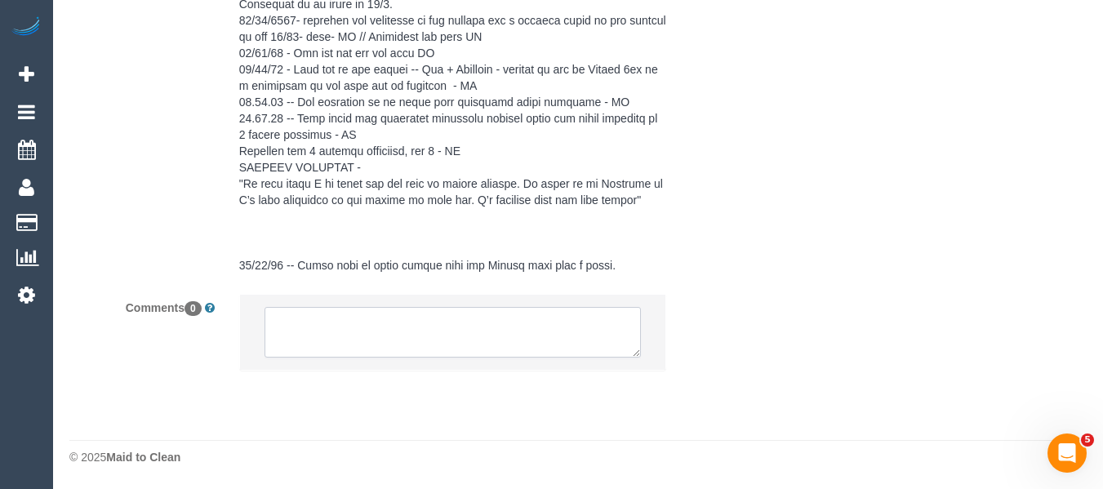
click at [399, 327] on textarea at bounding box center [453, 332] width 377 height 51
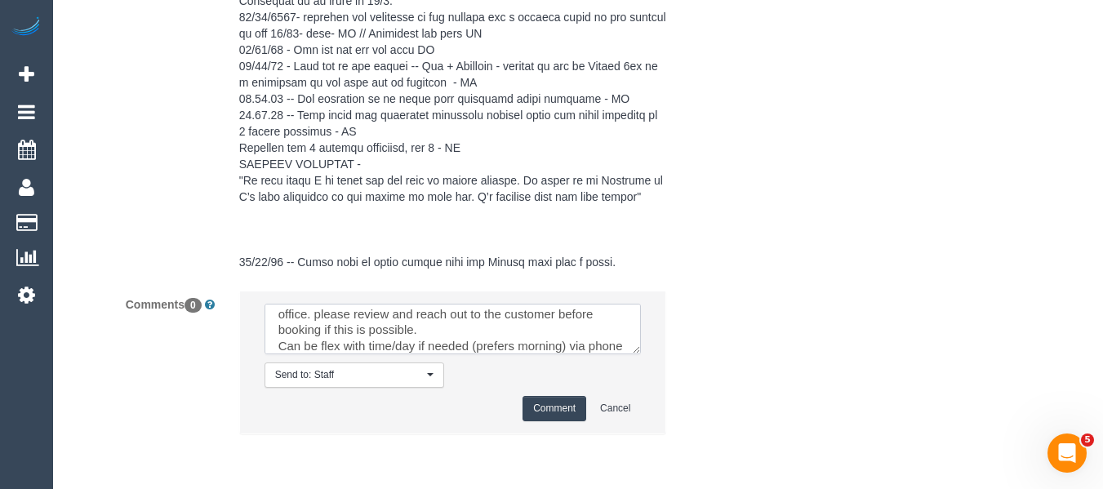
scroll to position [121, 0]
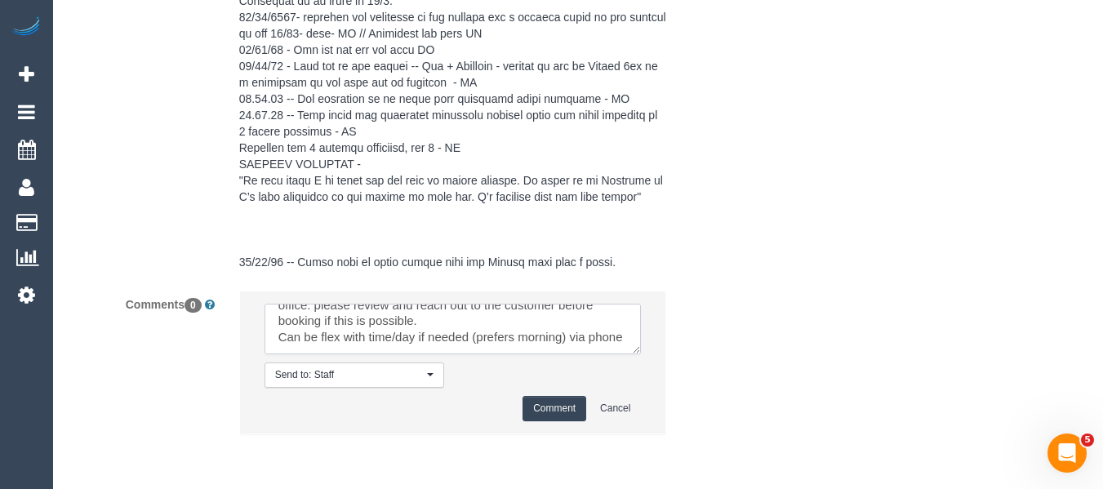
type textarea "Customer reinstating booking and updated CC. He has a four weekly booking but w…"
click at [524, 417] on button "Comment" at bounding box center [555, 408] width 64 height 25
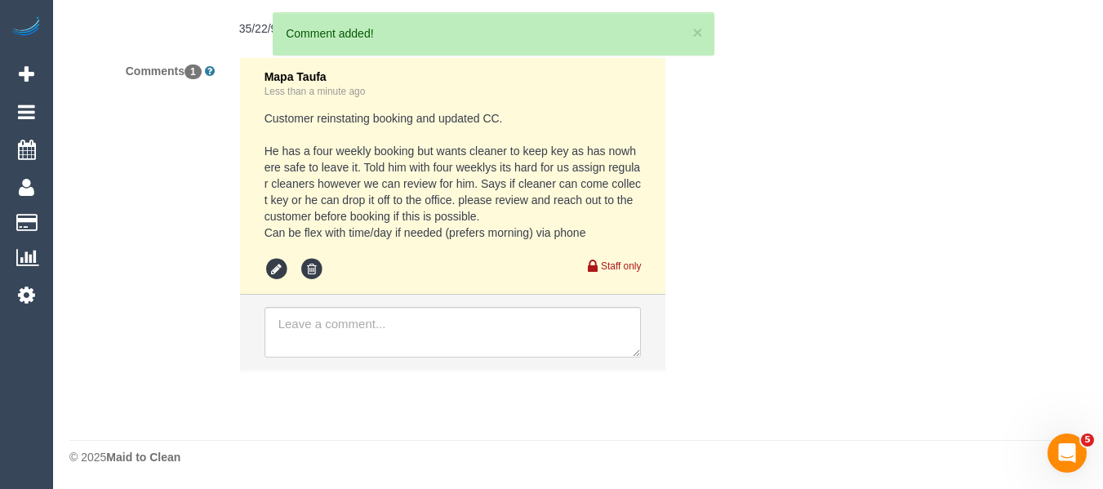
scroll to position [3589, 0]
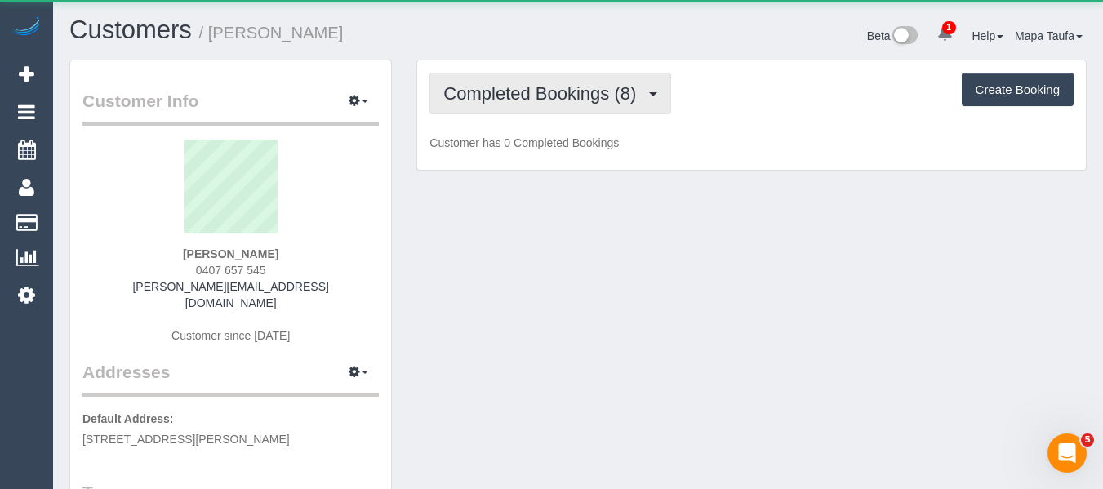
click at [587, 100] on span "Completed Bookings (8)" at bounding box center [543, 93] width 201 height 20
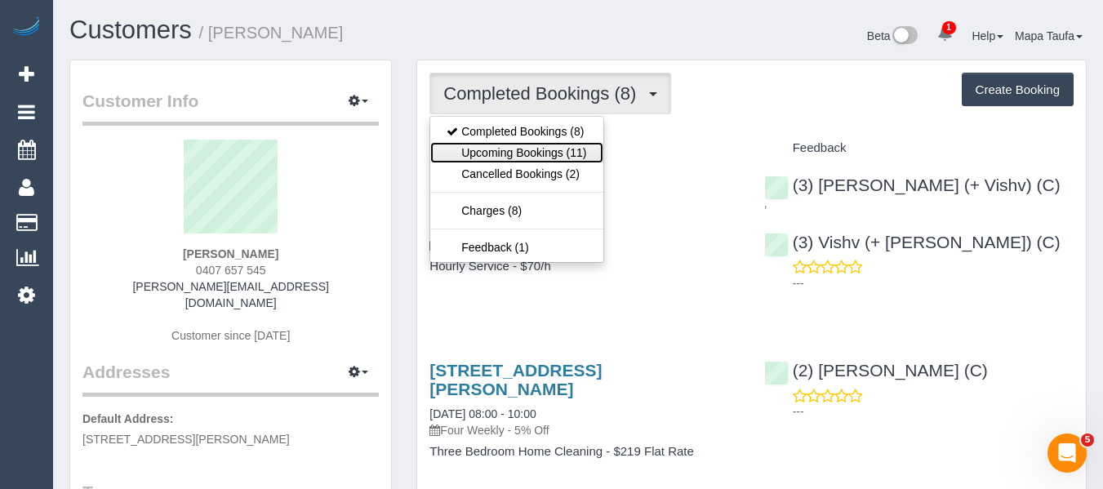
click at [563, 145] on link "Upcoming Bookings (11)" at bounding box center [516, 152] width 172 height 21
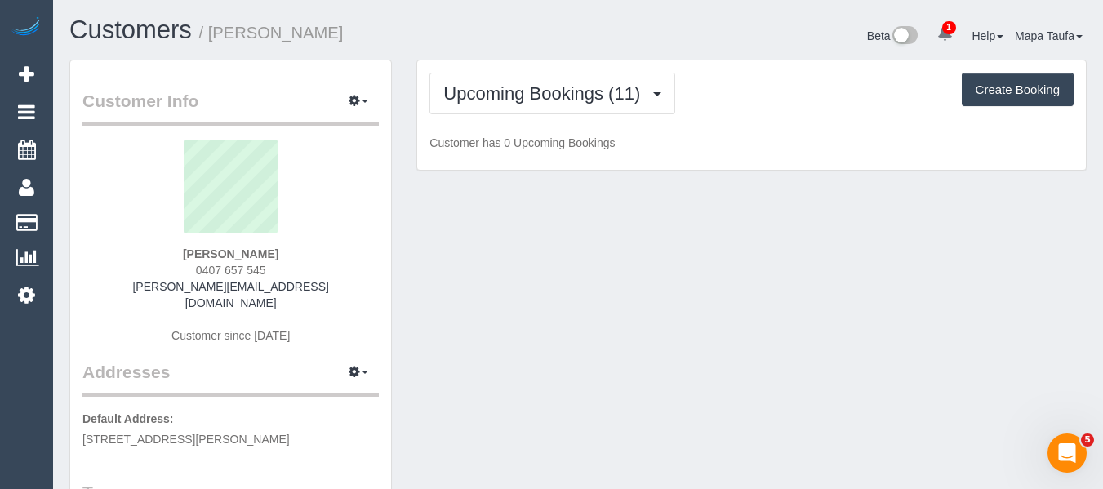
click at [710, 94] on div "Upcoming Bookings (11) Completed Bookings (8) Upcoming Bookings (11) Cancelled …" at bounding box center [752, 94] width 644 height 42
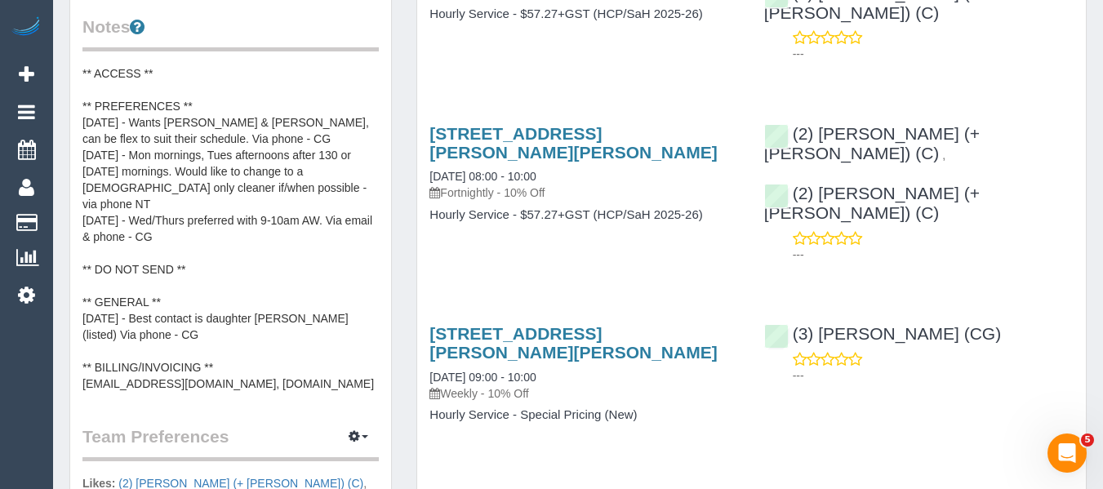
scroll to position [65, 0]
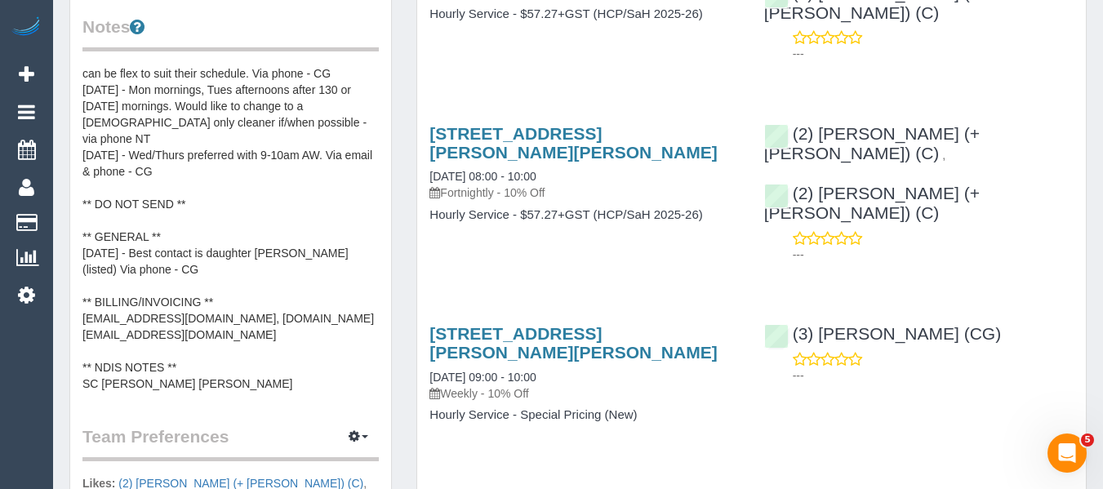
click at [280, 274] on pre "** ACCESS ** ** PREFERENCES ** [DATE] - Wants [PERSON_NAME] & [PERSON_NAME], ca…" at bounding box center [230, 228] width 296 height 327
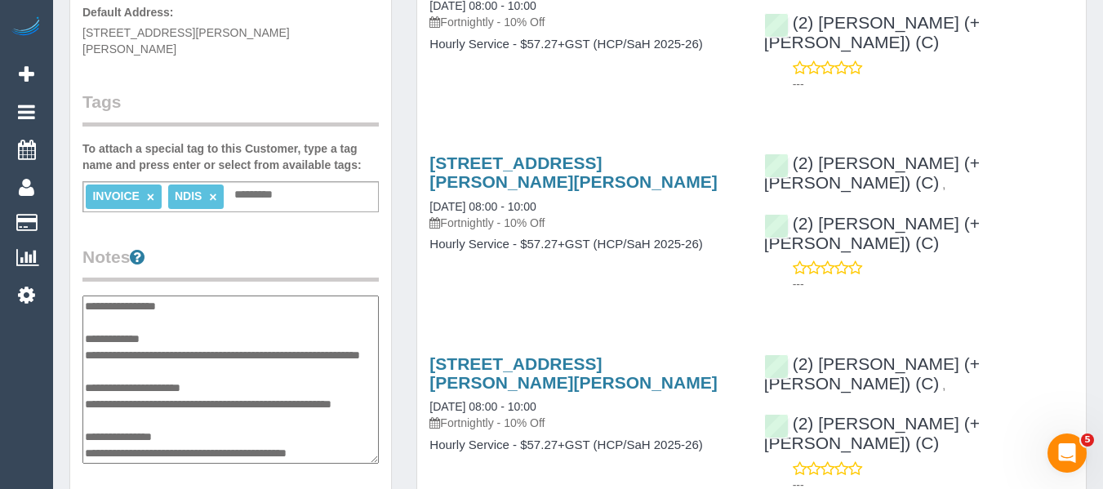
scroll to position [408, 0]
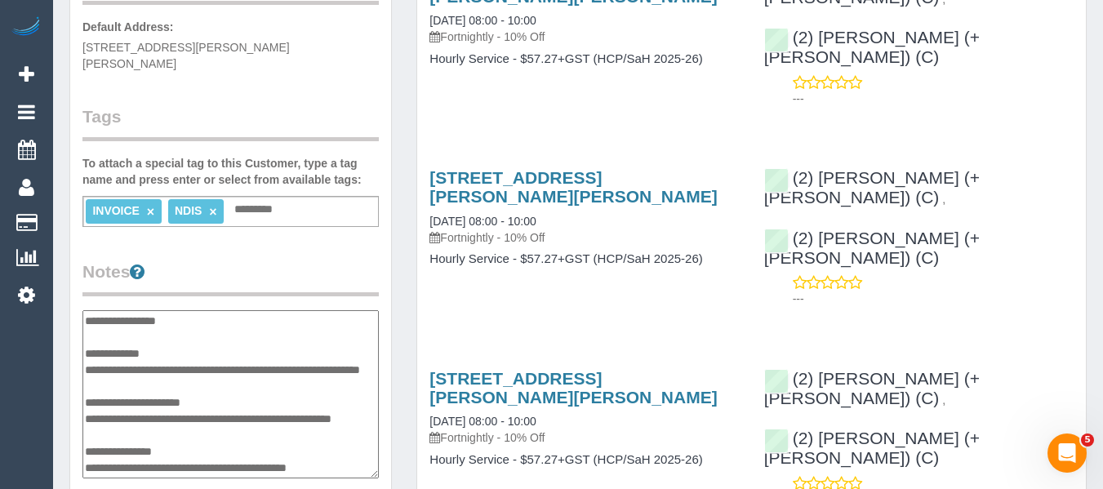
click at [285, 199] on input "text" at bounding box center [258, 209] width 56 height 21
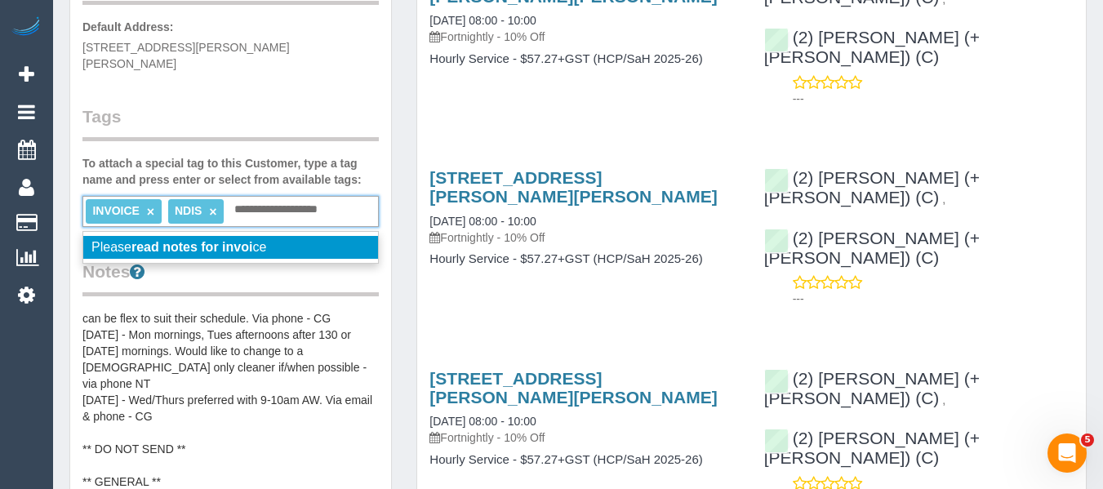
type input "**********"
click at [264, 240] on span "Please read notes for invoi ce" at bounding box center [178, 247] width 175 height 14
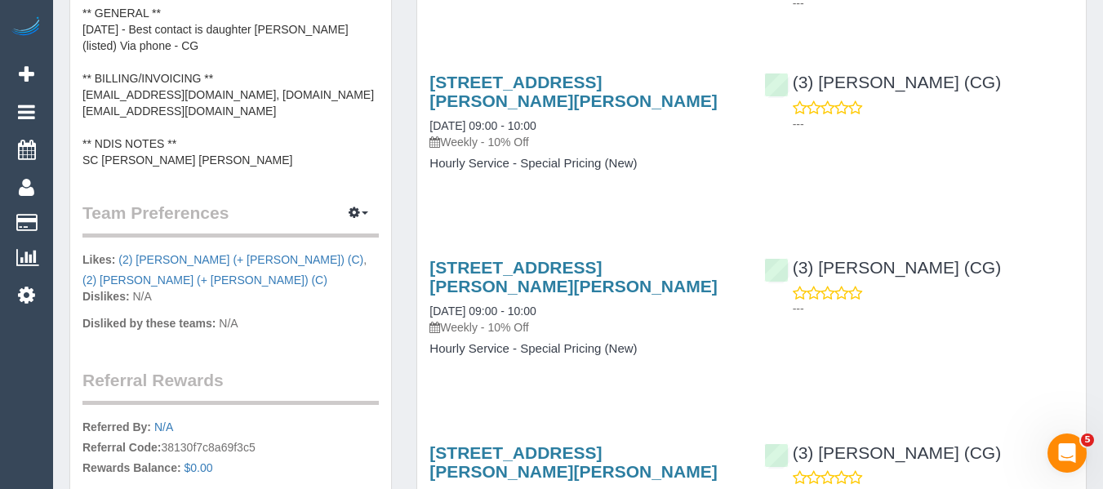
scroll to position [817, 0]
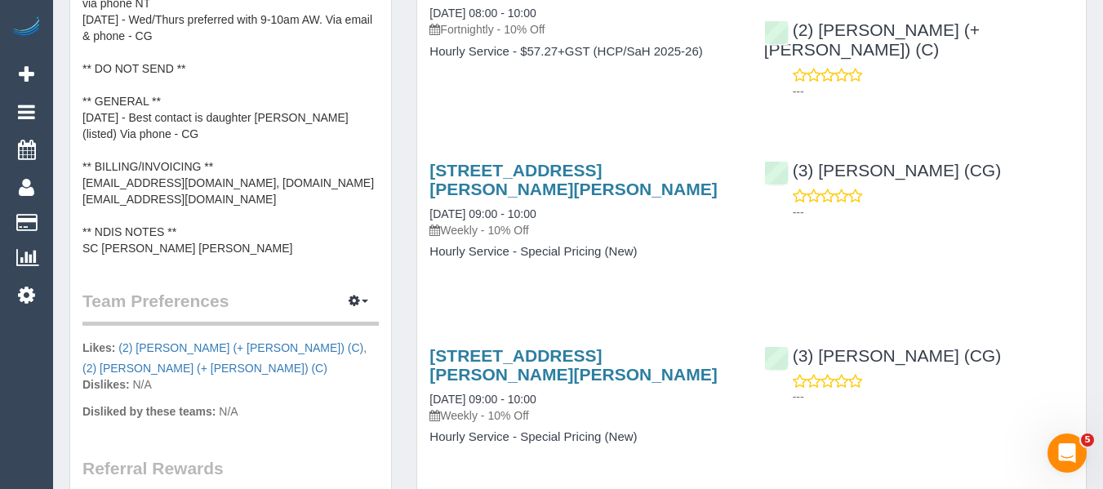
click at [247, 153] on pre "** ACCESS ** ** PREFERENCES ** 05/08/25 - Wants Shachi & Chirag, can be flex to…" at bounding box center [230, 93] width 296 height 327
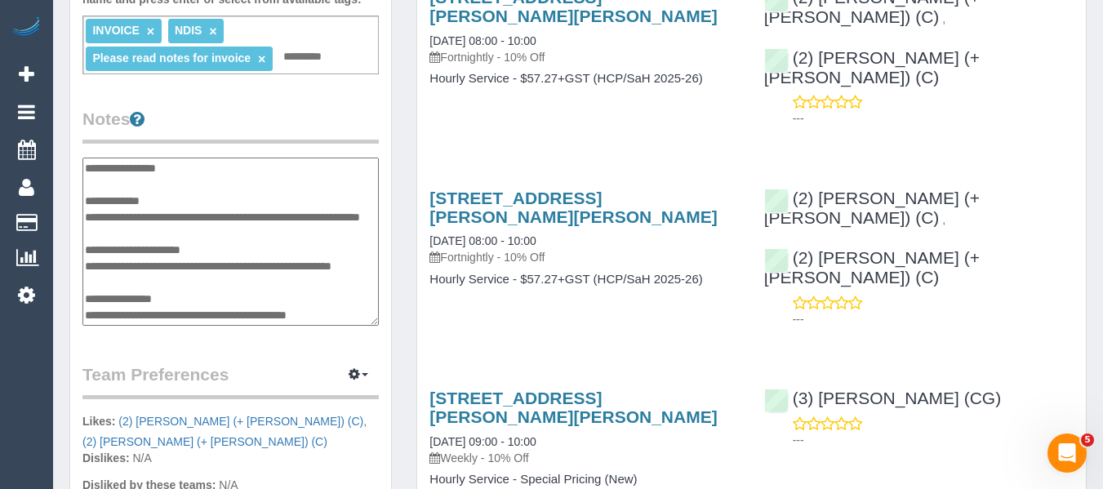
scroll to position [572, 0]
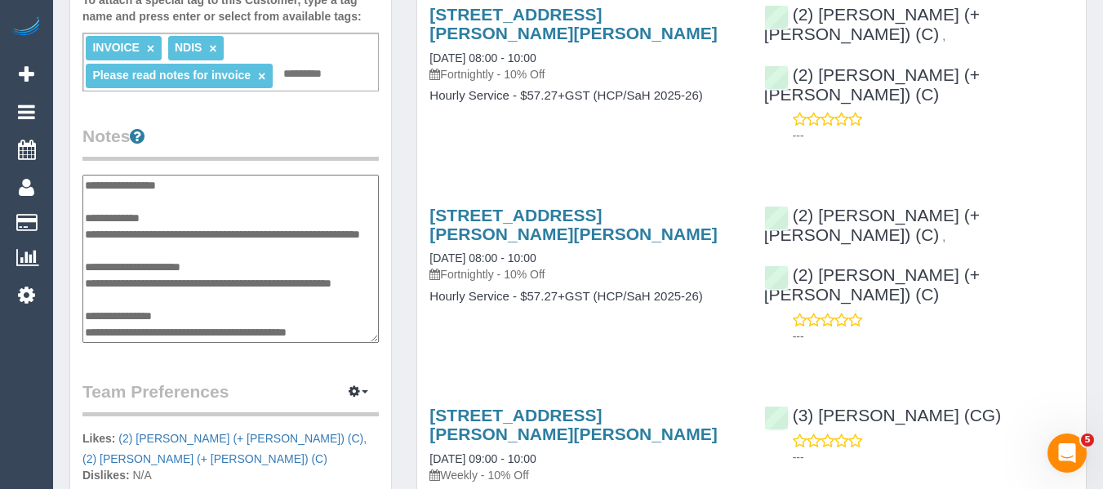
click at [241, 203] on textarea "**********" at bounding box center [230, 259] width 296 height 168
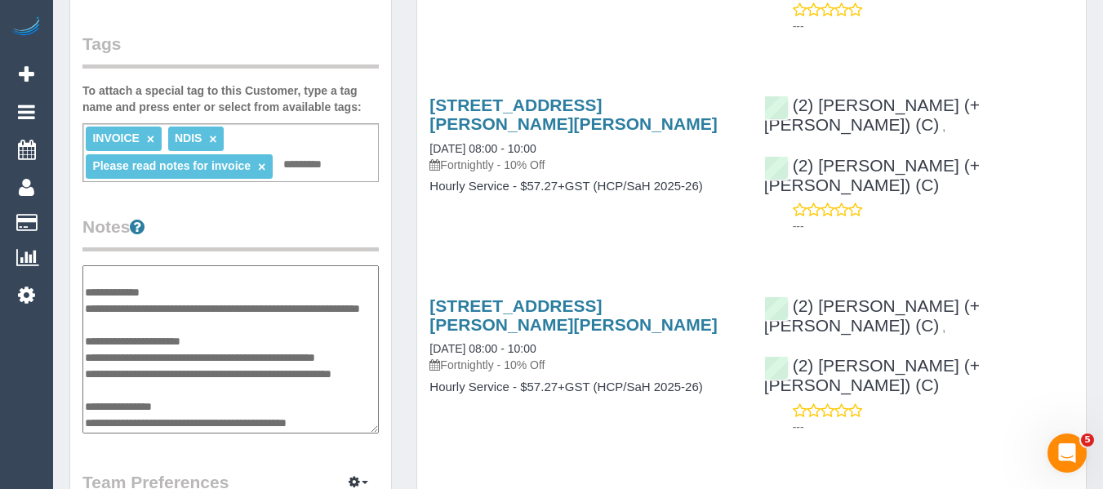
scroll to position [490, 0]
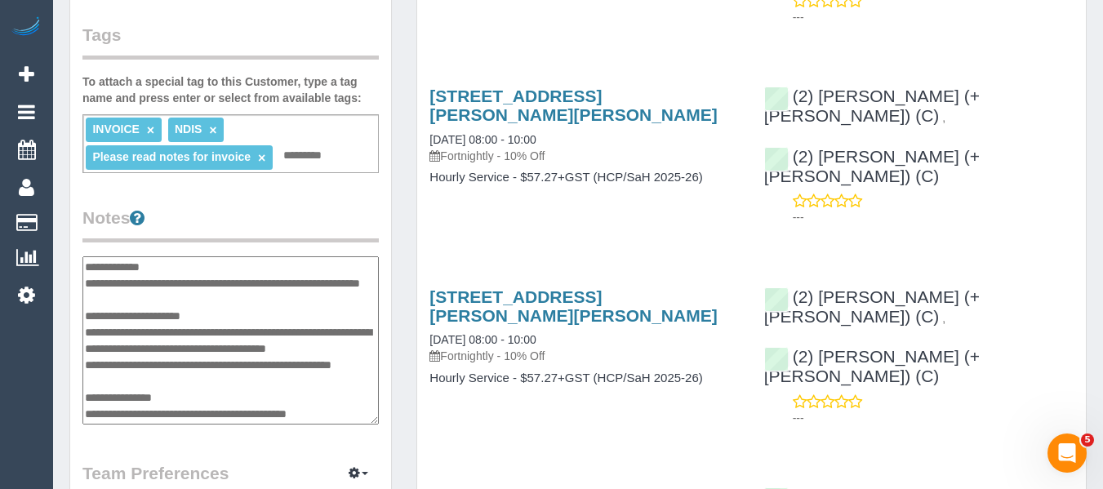
type textarea "**********"
click at [345, 206] on legend "Notes" at bounding box center [230, 224] width 296 height 37
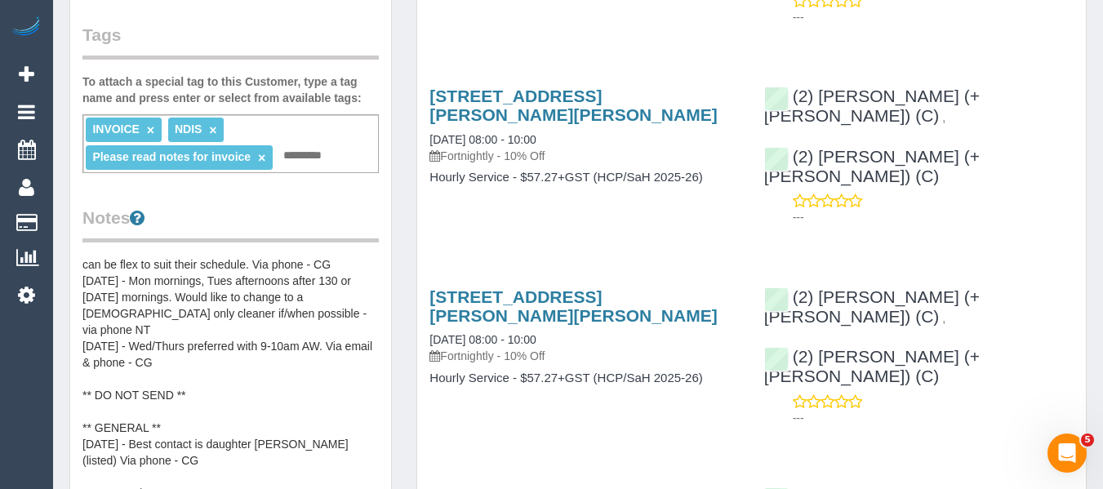
scroll to position [114, 0]
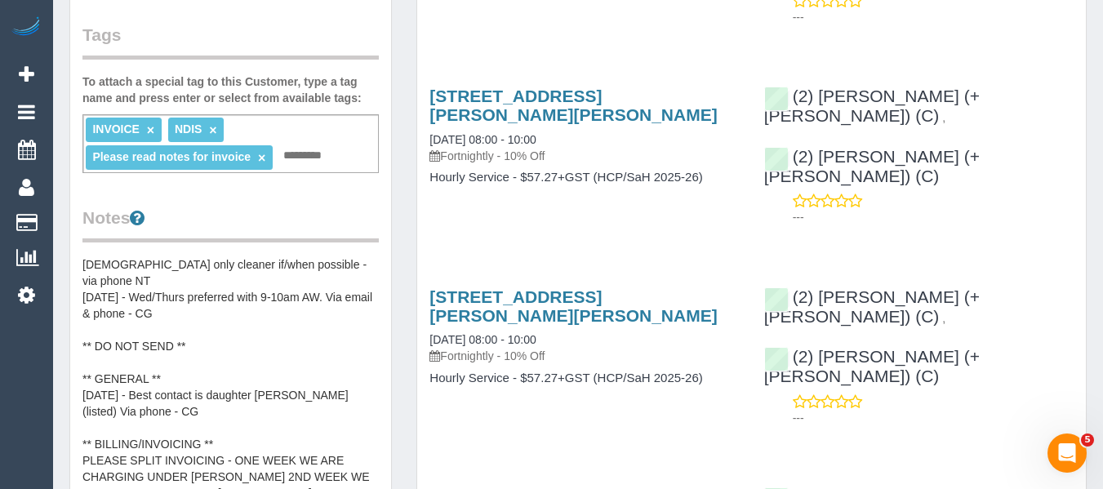
click at [317, 412] on pre "** ACCESS ** ** PREFERENCES ** 05/08/25 - Wants Shachi & Chirag, can be flex to…" at bounding box center [230, 419] width 296 height 327
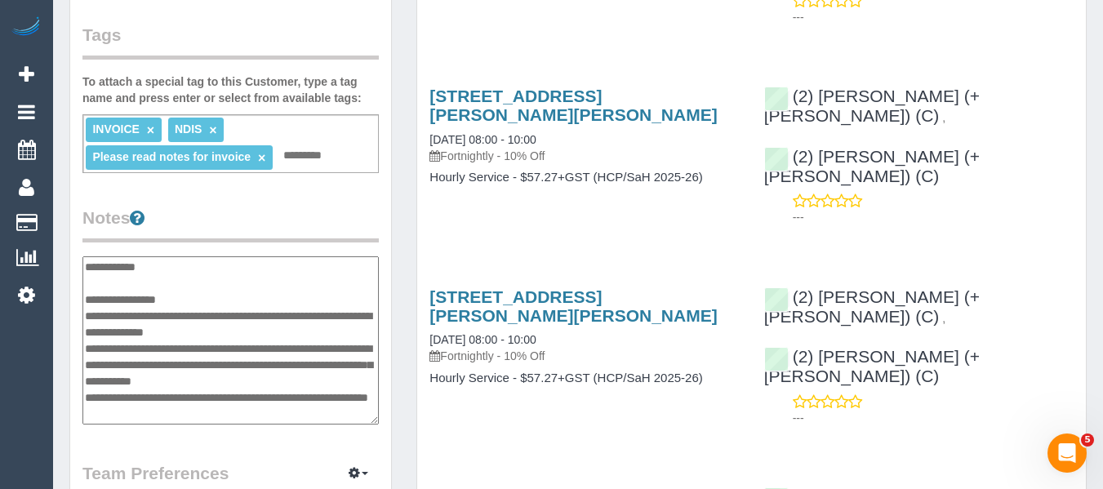
scroll to position [278, 0]
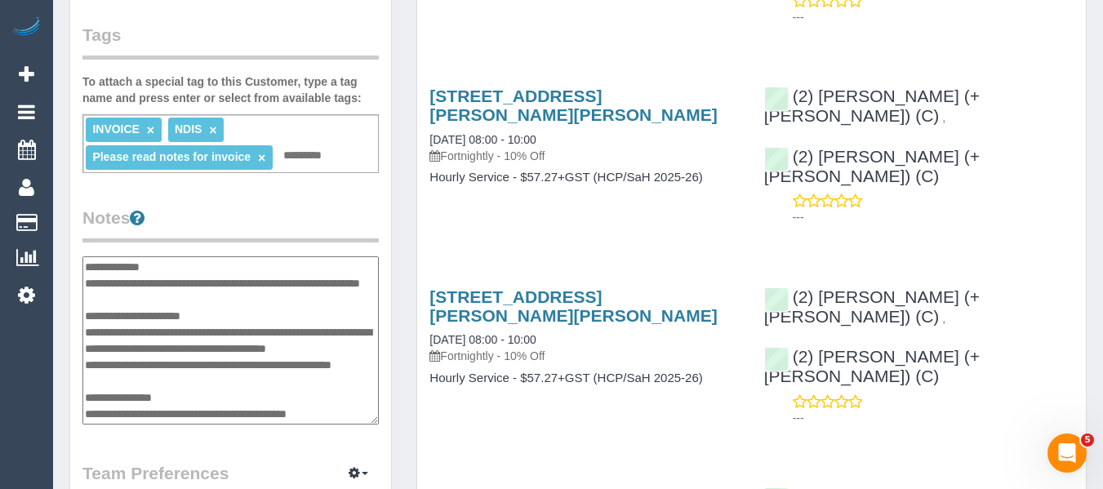
drag, startPoint x: 322, startPoint y: 282, endPoint x: 241, endPoint y: 250, distance: 86.9
click at [241, 256] on textarea "**********" at bounding box center [230, 340] width 296 height 168
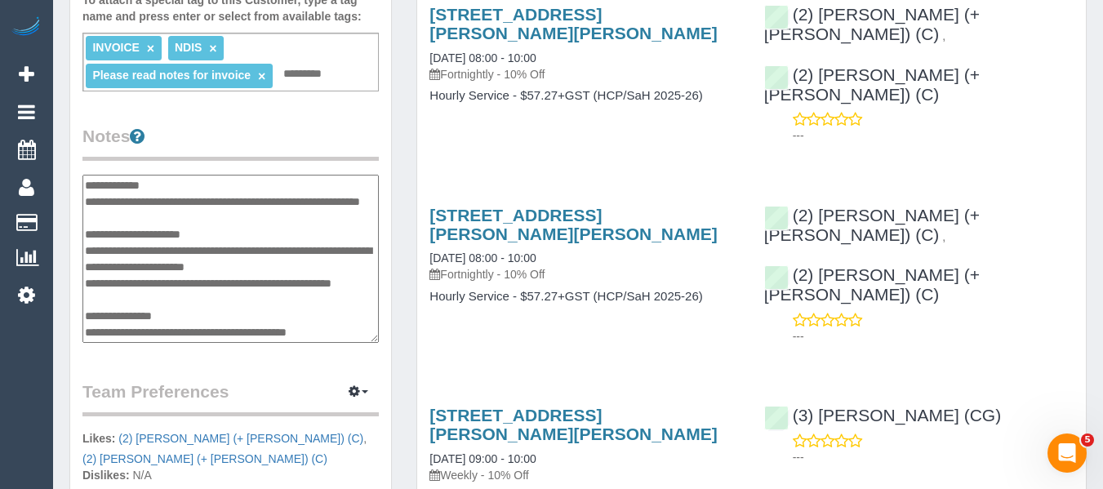
click at [301, 202] on textarea "**********" at bounding box center [230, 259] width 296 height 168
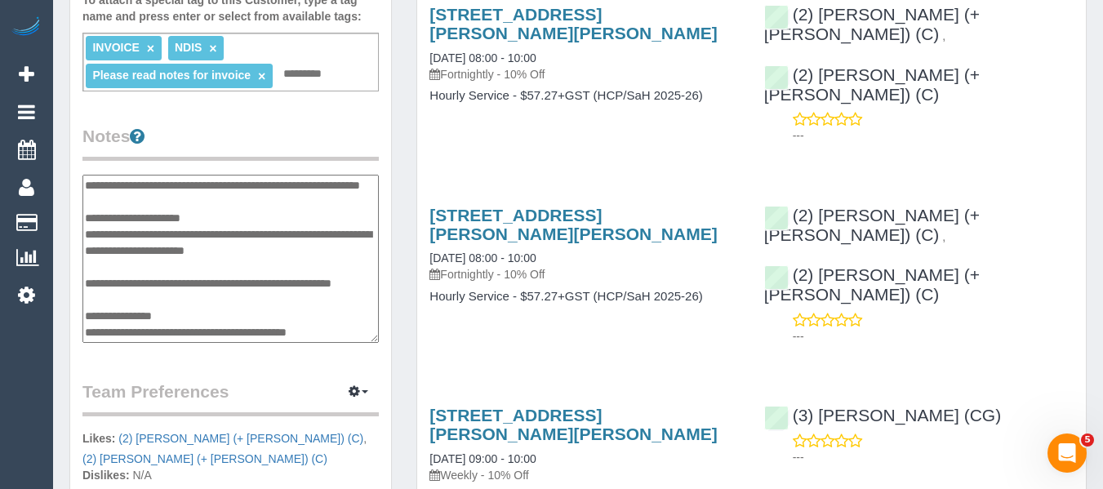
scroll to position [278, 0]
click at [144, 247] on textarea "**********" at bounding box center [230, 259] width 296 height 168
click at [121, 203] on textarea "**********" at bounding box center [230, 259] width 296 height 168
paste textarea "**********"
type textarea "**********"
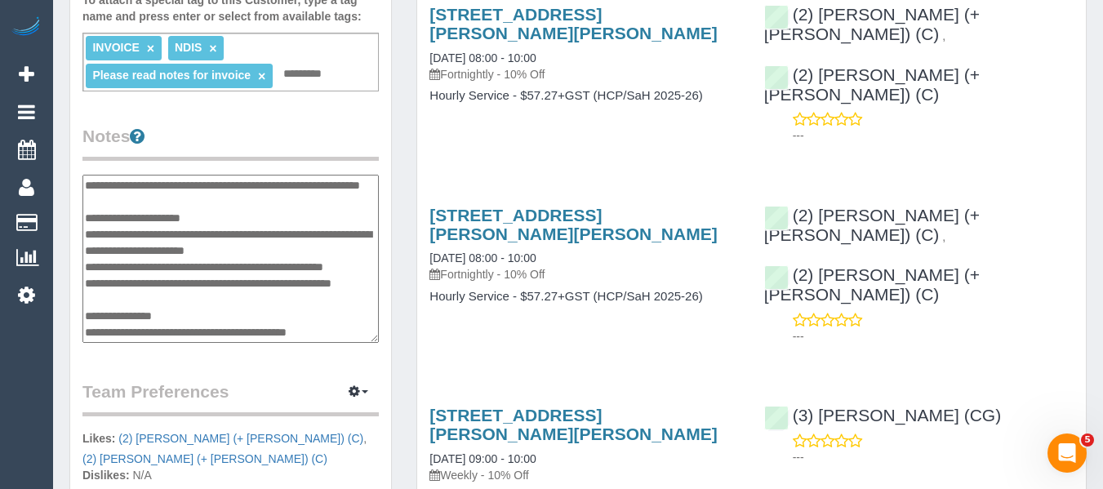
click at [203, 124] on legend "Notes" at bounding box center [230, 142] width 296 height 37
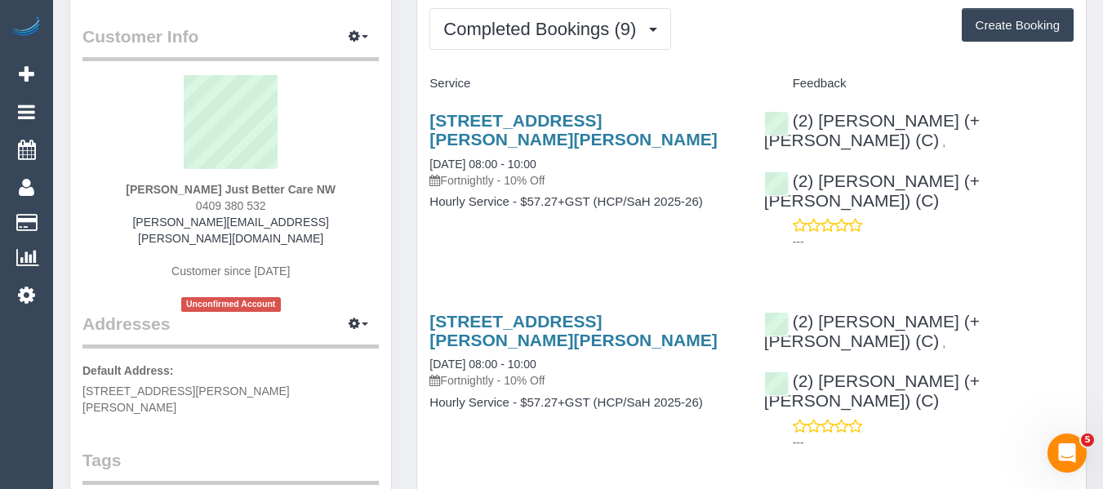
scroll to position [58, 0]
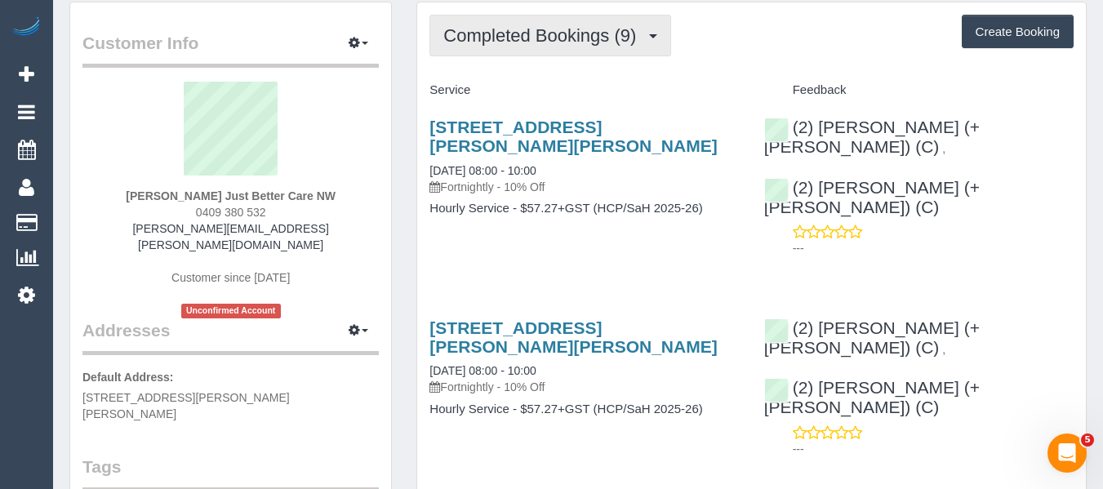
drag, startPoint x: 581, startPoint y: 50, endPoint x: 557, endPoint y: 87, distance: 44.9
click at [581, 50] on button "Completed Bookings (9)" at bounding box center [551, 36] width 242 height 42
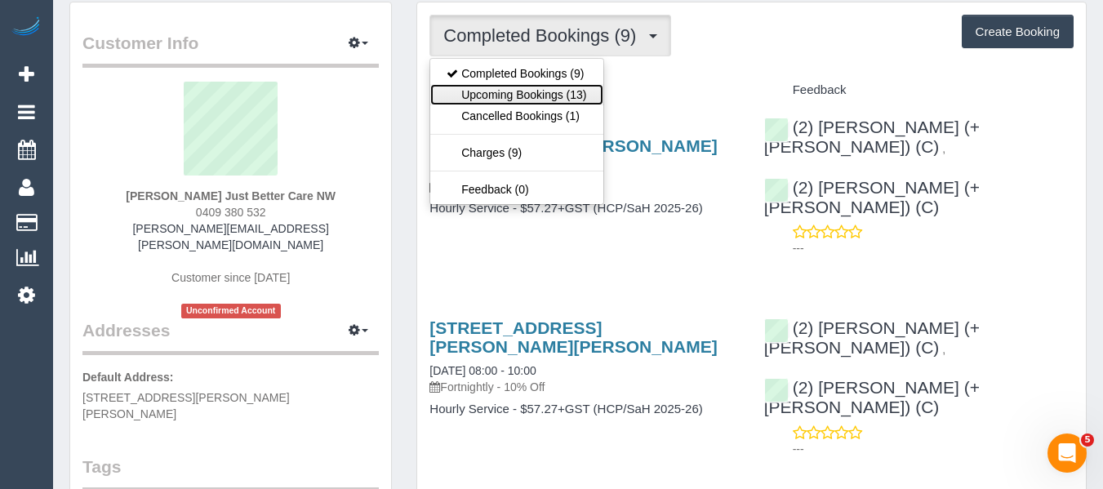
click at [555, 96] on link "Upcoming Bookings (13)" at bounding box center [516, 94] width 172 height 21
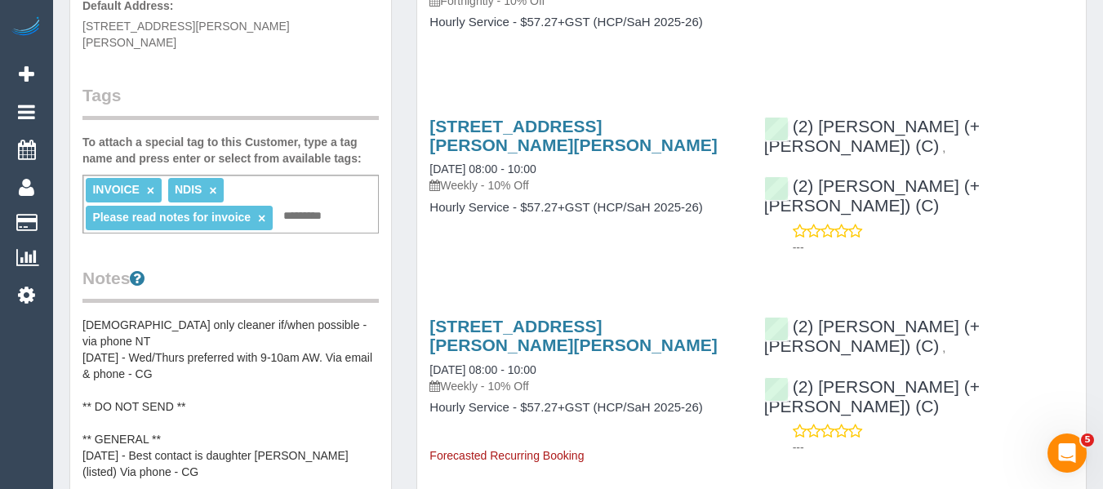
scroll to position [466, 0]
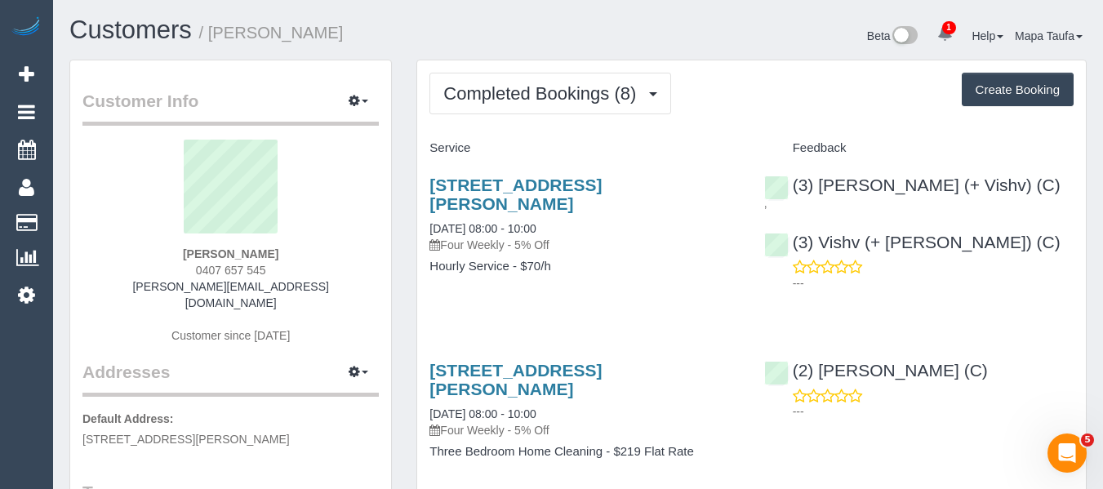
drag, startPoint x: 278, startPoint y: 271, endPoint x: 179, endPoint y: 277, distance: 99.8
click at [178, 268] on div "[PERSON_NAME] 0407 657 545 [PERSON_NAME][EMAIL_ADDRESS][DOMAIN_NAME] Customer s…" at bounding box center [230, 250] width 296 height 221
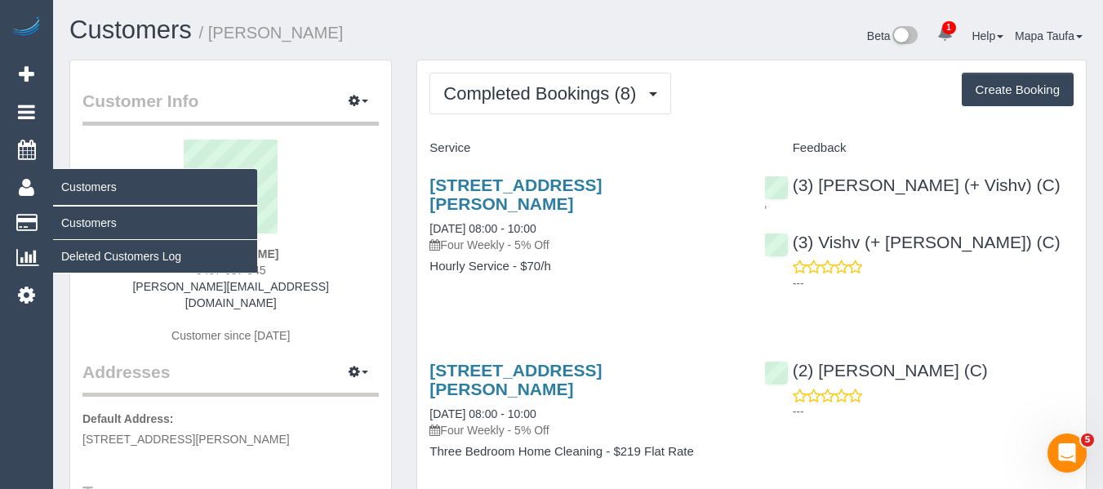
copy span "0407 657 545"
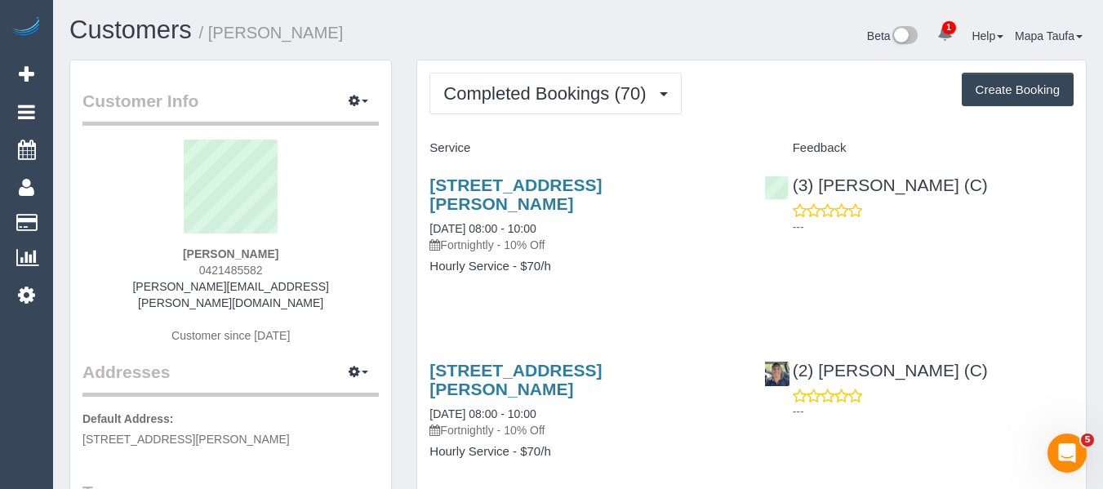
click at [455, 195] on div "[STREET_ADDRESS][PERSON_NAME] [DATE] 08:00 - 10:00 Fortnightly - 10% Off" at bounding box center [585, 215] width 310 height 78
click at [501, 185] on link "6 George Street, Northcote, VIC 3070" at bounding box center [516, 195] width 172 height 38
drag, startPoint x: 286, startPoint y: 261, endPoint x: 122, endPoint y: 262, distance: 164.2
click at [123, 260] on div "Maurice Mulcahy 0421485582 maurice.mulcahy@au.ey.com Customer since 2023" at bounding box center [230, 250] width 296 height 221
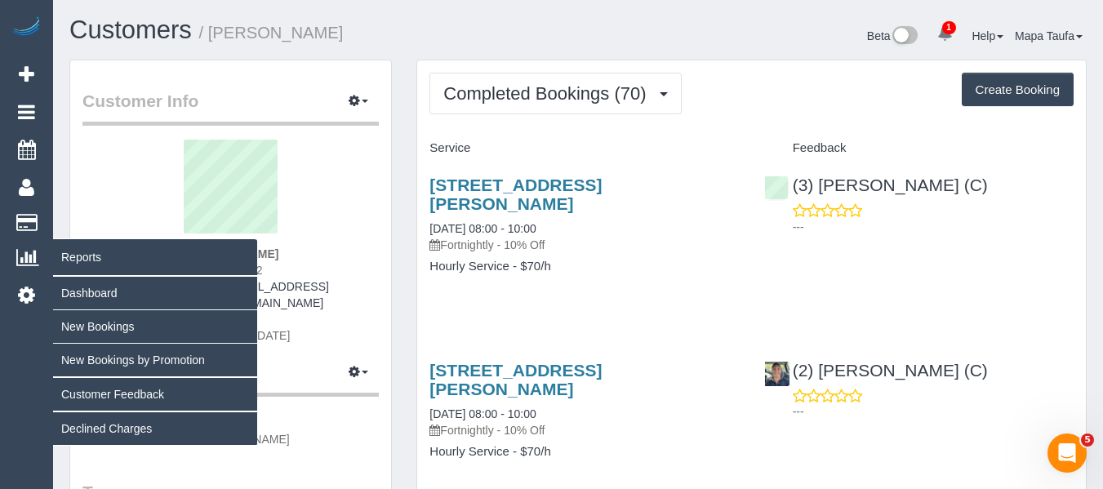
copy strong "Maurice Mulcahy"
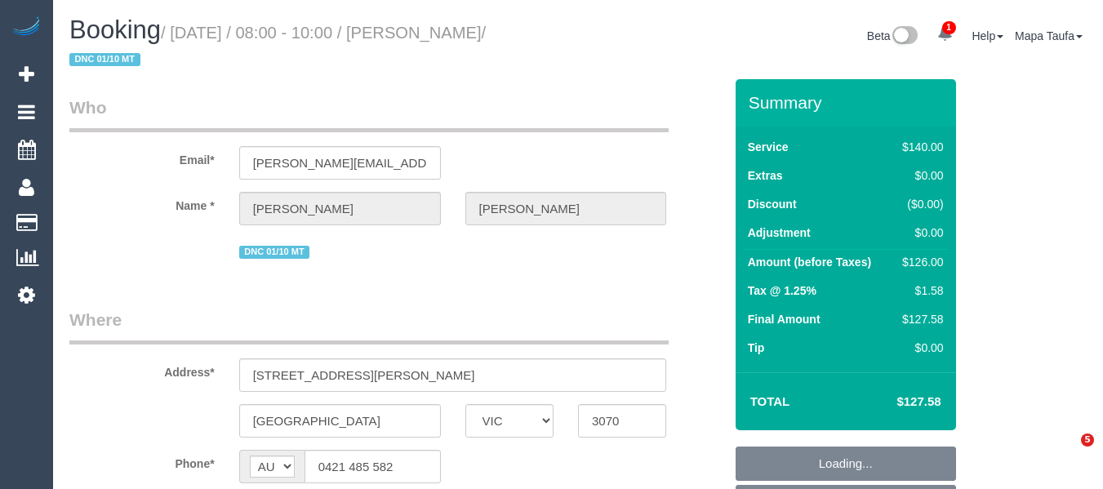
select select "VIC"
select select "object:747"
select select "number:27"
select select "number:14"
select select "number:19"
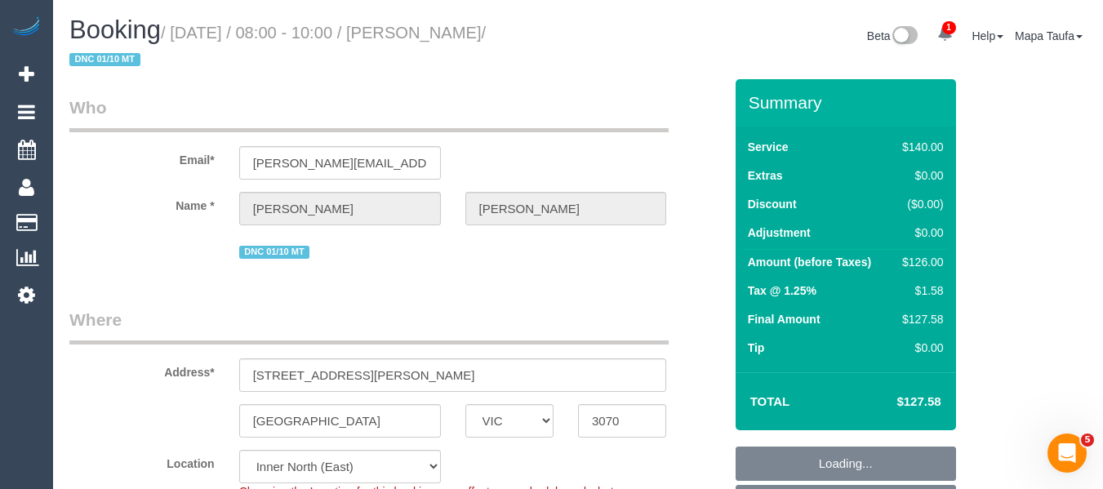
select select "number:22"
select select "number:35"
select select "number:11"
select select "string:stripe-pm_1RyLFj2GScqysDRVhpPsM2M5"
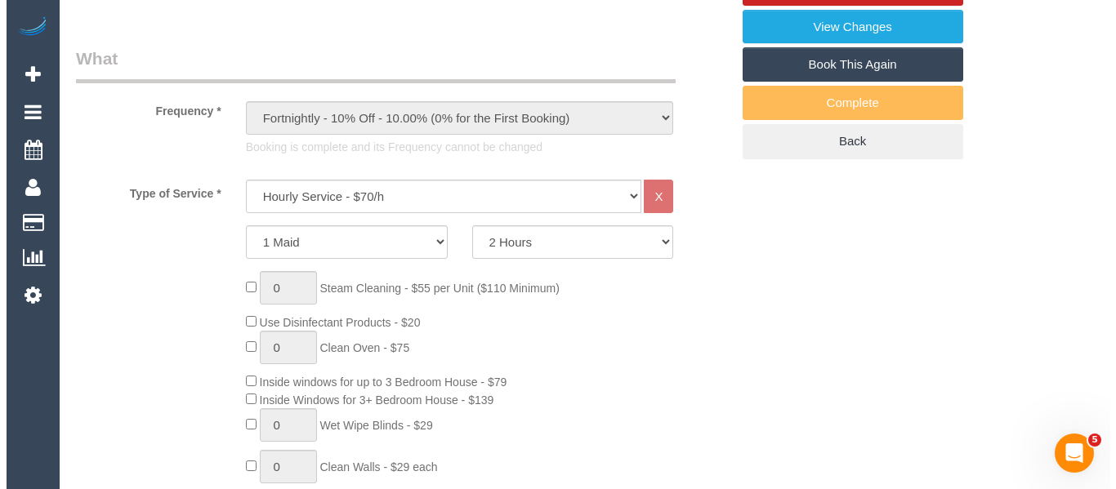
scroll to position [349, 0]
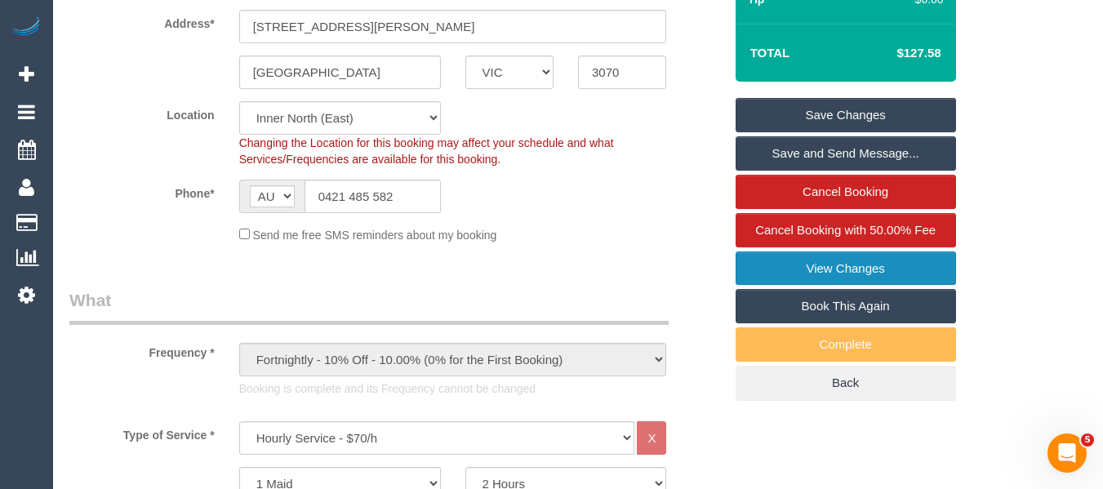
click at [840, 274] on link "View Changes" at bounding box center [846, 269] width 221 height 34
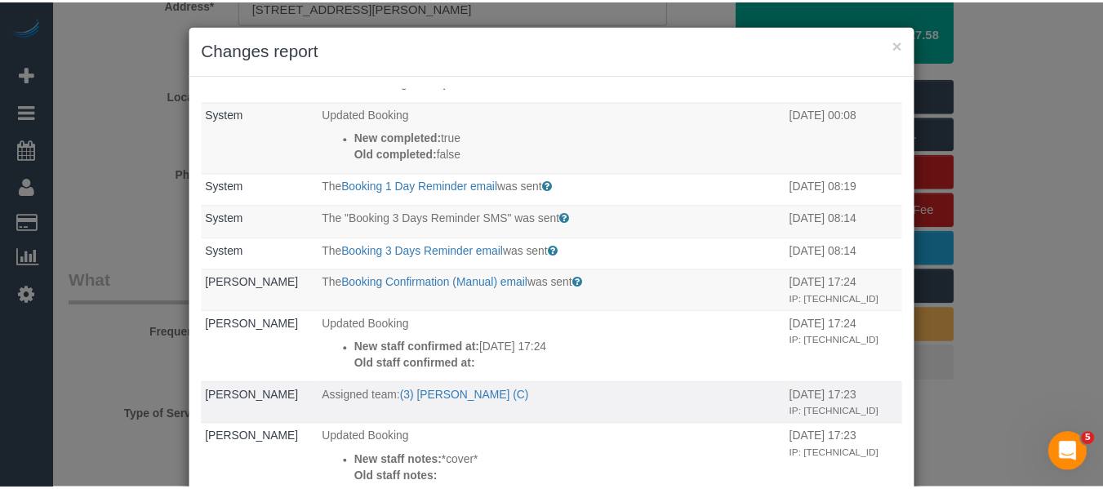
scroll to position [0, 0]
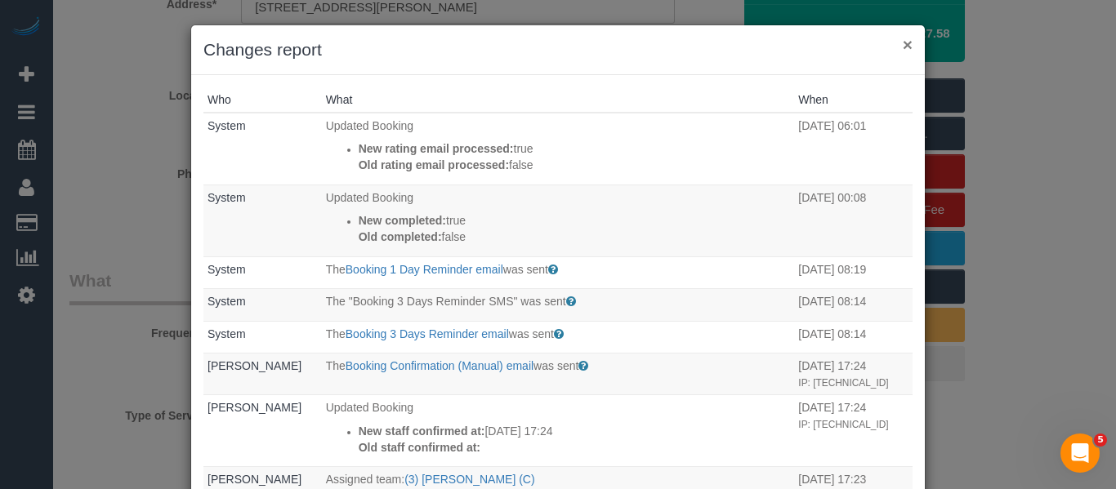
drag, startPoint x: 897, startPoint y: 47, endPoint x: 715, endPoint y: 2, distance: 186.6
click at [893, 47] on div "× Changes report" at bounding box center [557, 50] width 733 height 50
click at [902, 44] on button "×" at bounding box center [907, 44] width 10 height 17
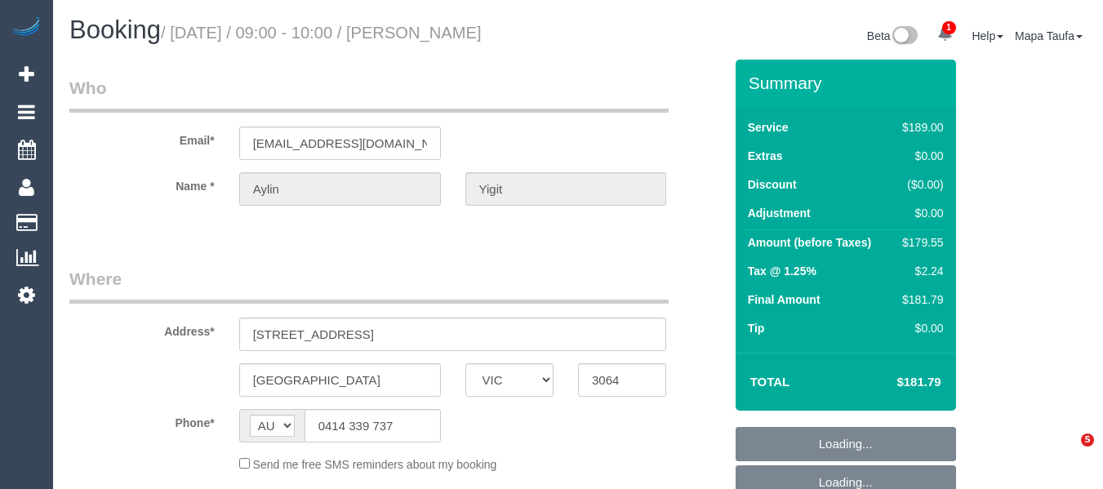
select select "VIC"
select select "object:708"
select select "string:stripe-pm_1QvoQp2GScqysDRVv5w4R0Wo"
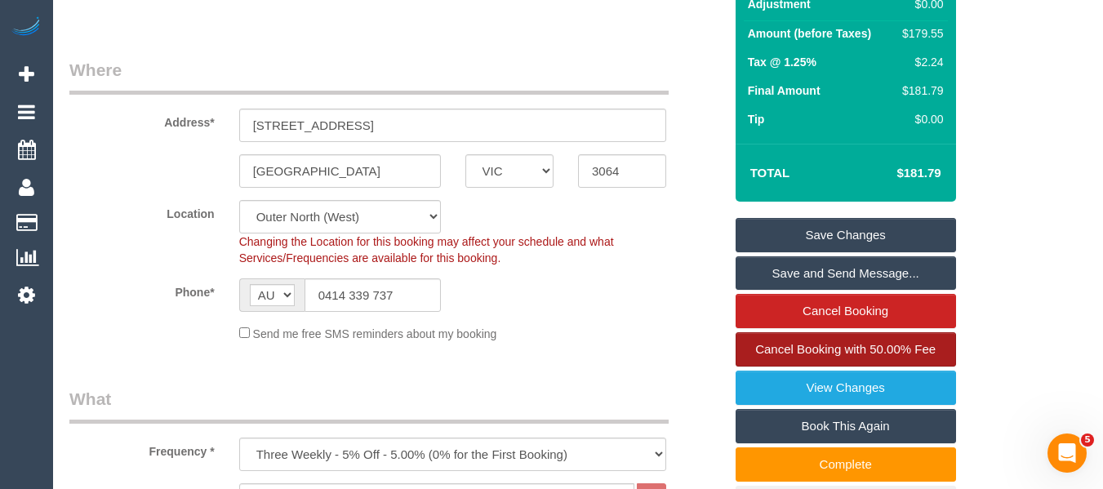
scroll to position [245, 0]
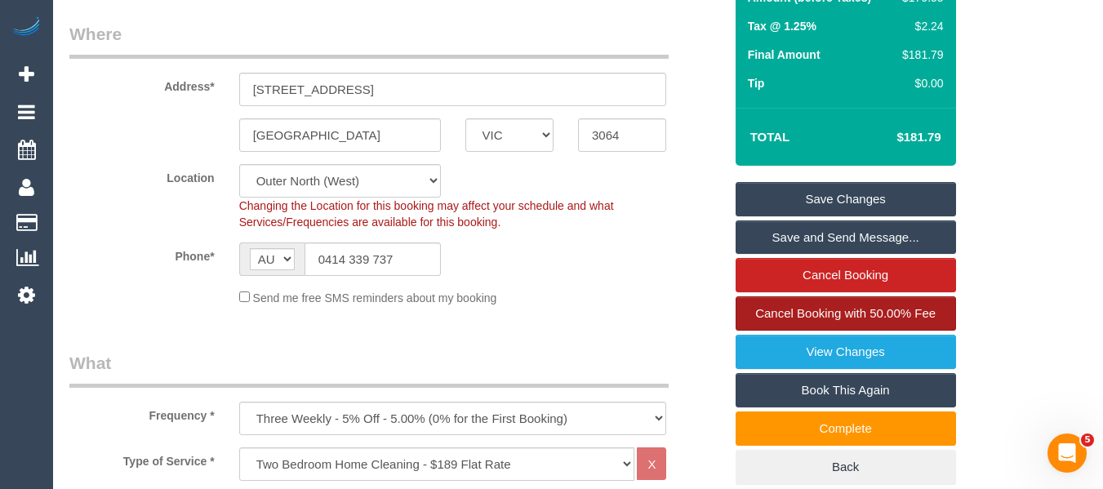
click at [858, 314] on span "Cancel Booking with 50.00% Fee" at bounding box center [845, 313] width 180 height 14
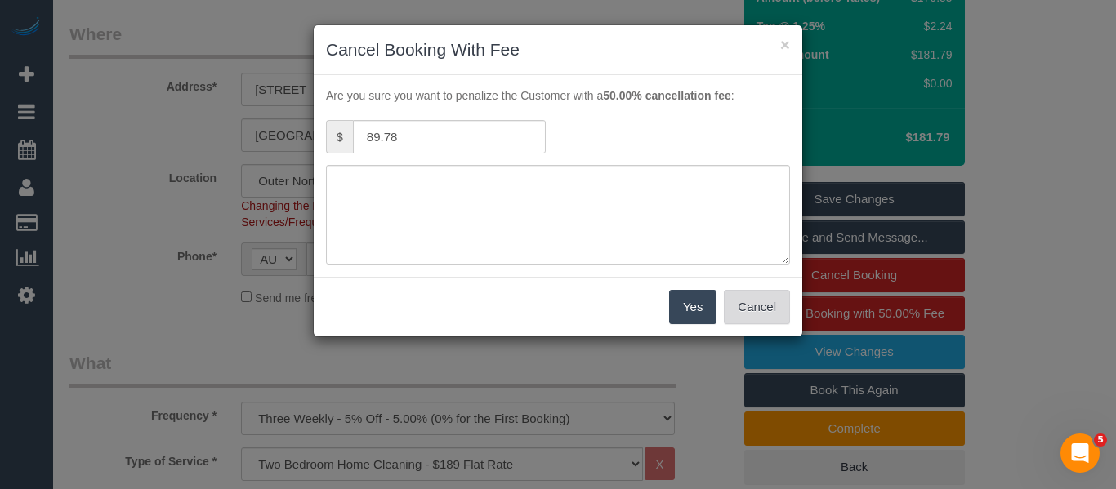
click at [755, 305] on button "Cancel" at bounding box center [757, 307] width 66 height 34
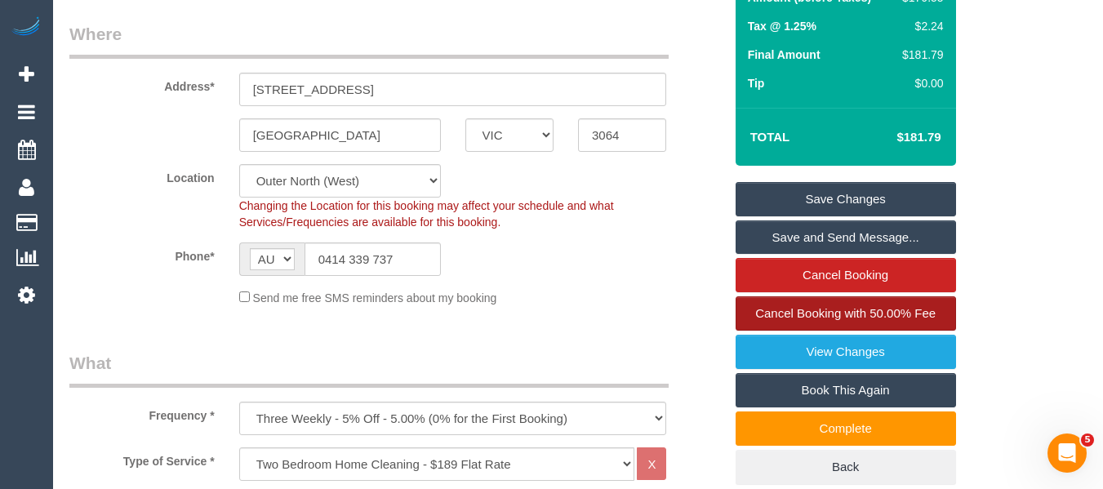
click at [854, 320] on span "Cancel Booking with 50.00% Fee" at bounding box center [845, 313] width 180 height 14
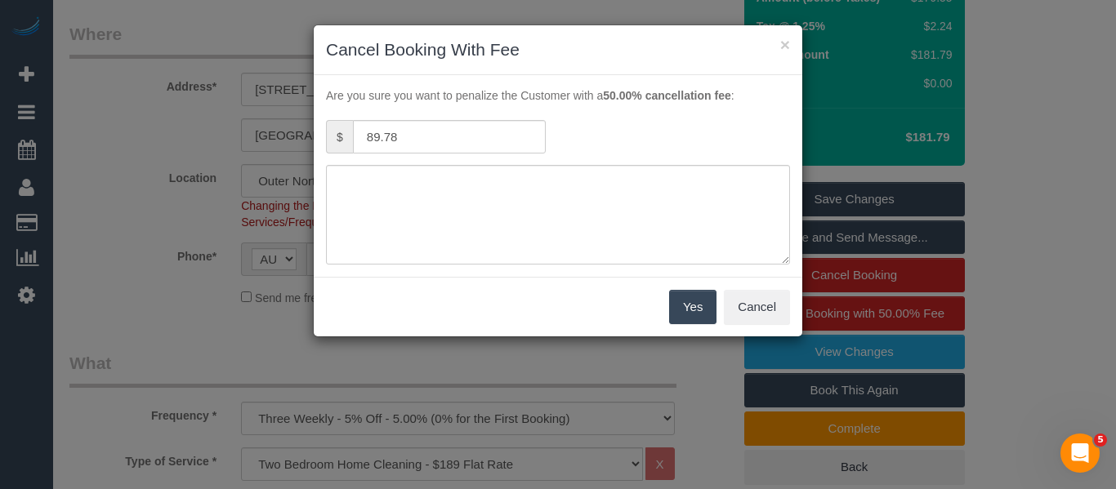
click at [752, 288] on div "Yes Cancel" at bounding box center [558, 307] width 488 height 60
click at [760, 311] on button "Cancel" at bounding box center [757, 307] width 66 height 34
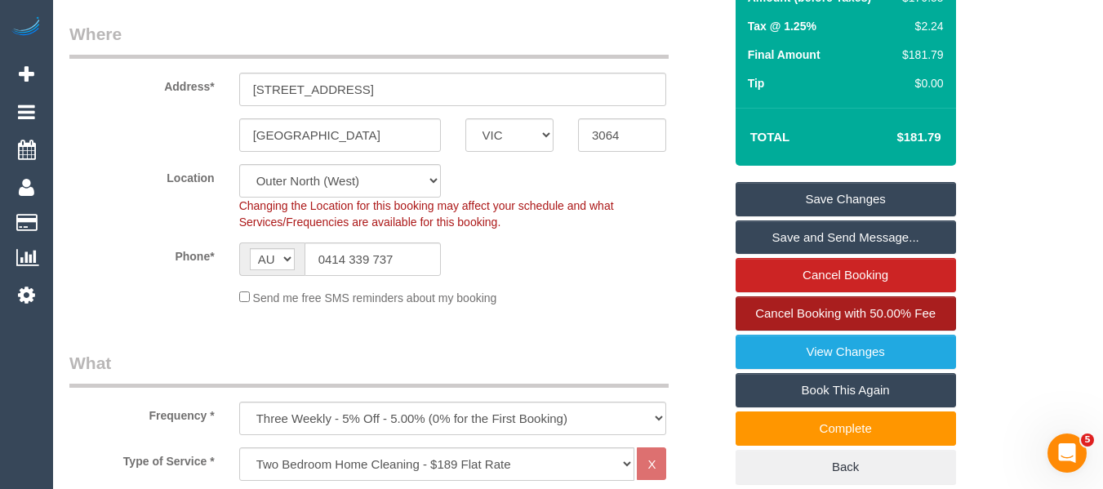
click at [828, 319] on span "Cancel Booking with 50.00% Fee" at bounding box center [845, 313] width 180 height 14
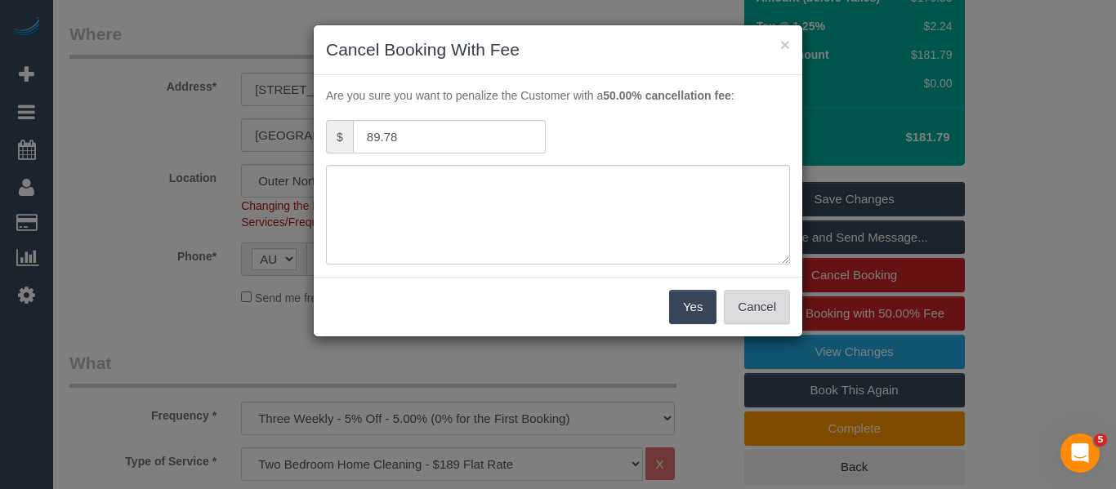
click at [731, 298] on button "Cancel" at bounding box center [757, 307] width 66 height 34
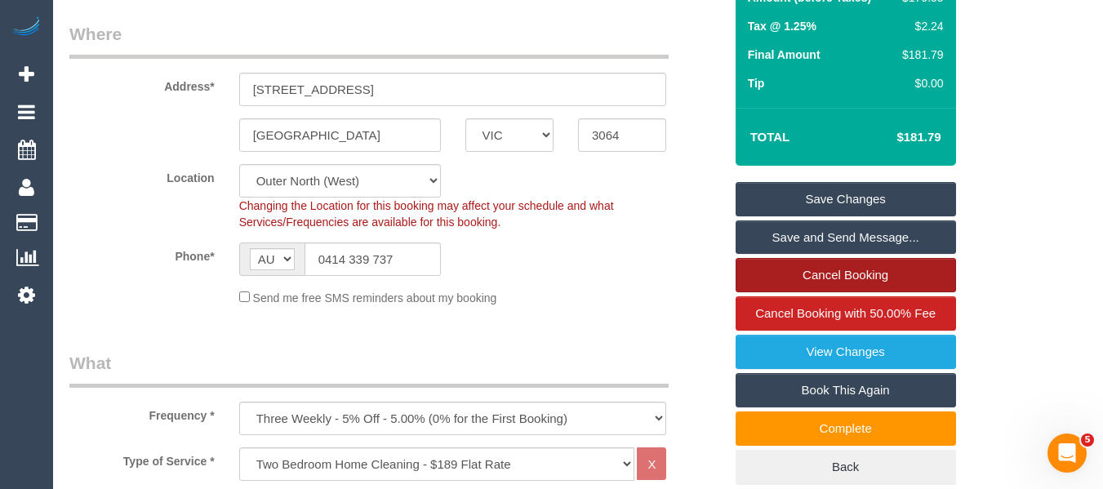
click at [810, 275] on link "Cancel Booking" at bounding box center [846, 275] width 221 height 34
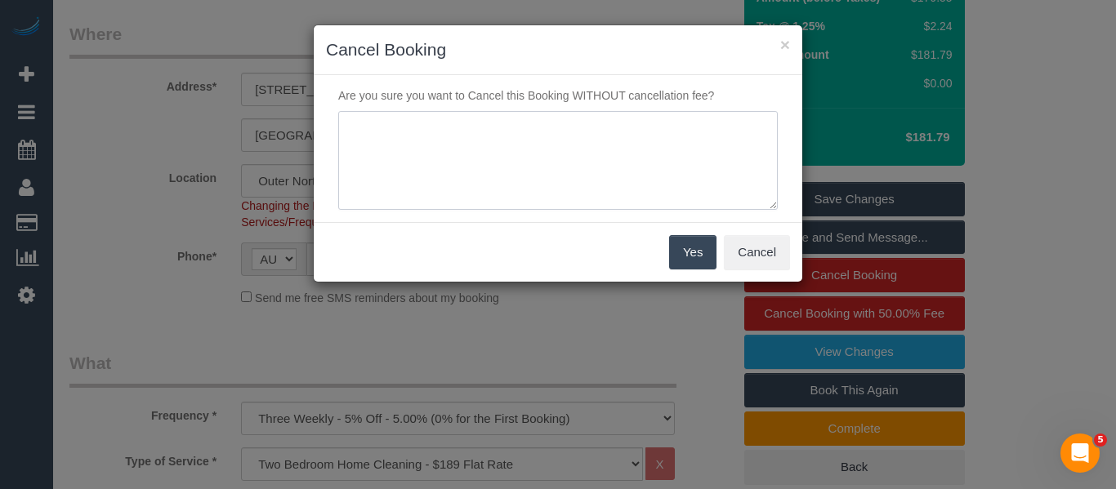
click at [572, 172] on textarea at bounding box center [557, 161] width 439 height 100
type textarea "c"
type textarea "service not needed - fee waived via phone -MT"
click at [706, 258] on button "Yes" at bounding box center [692, 252] width 47 height 34
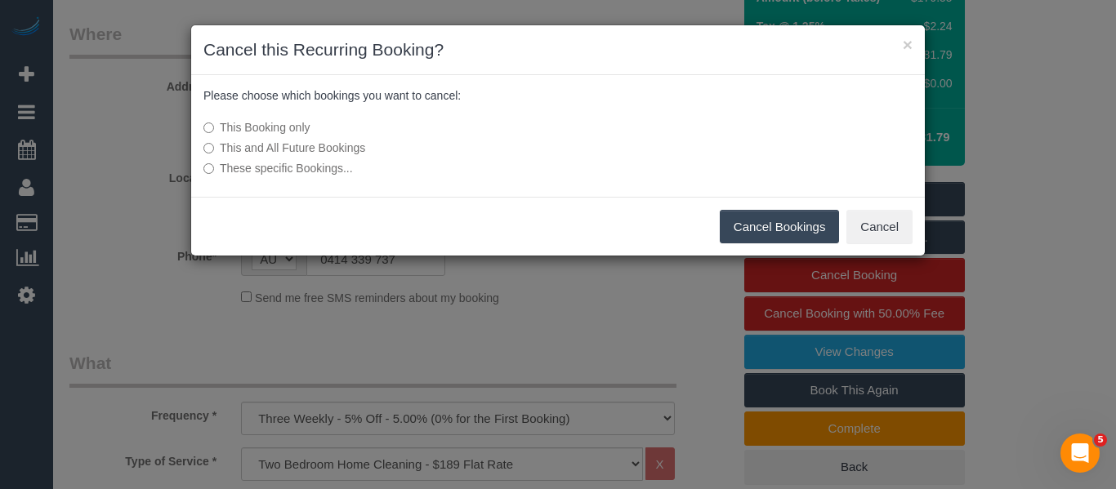
click at [755, 232] on button "Cancel Bookings" at bounding box center [779, 227] width 120 height 34
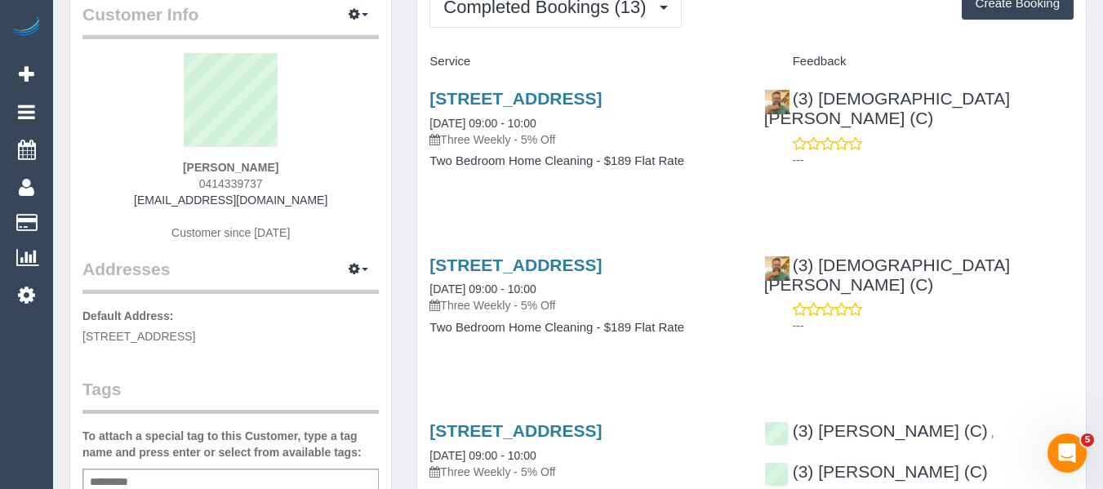
scroll to position [82, 0]
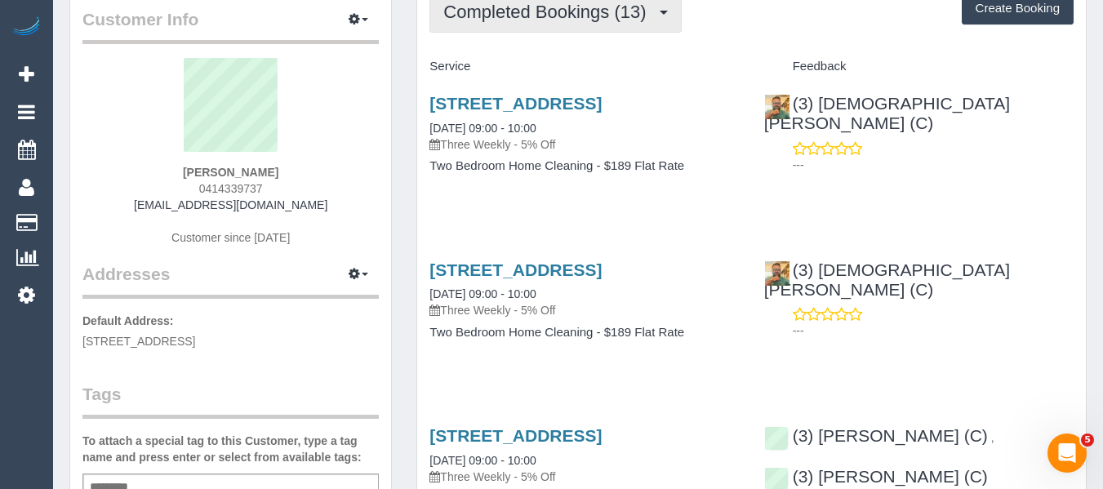
click at [542, 17] on span "Completed Bookings (13)" at bounding box center [548, 12] width 211 height 20
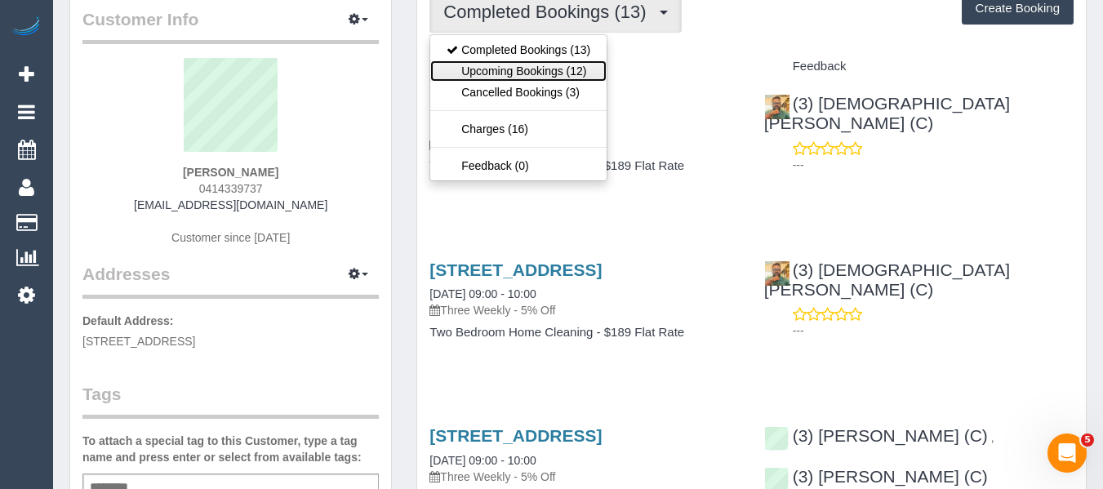
click at [533, 67] on link "Upcoming Bookings (12)" at bounding box center [518, 70] width 176 height 21
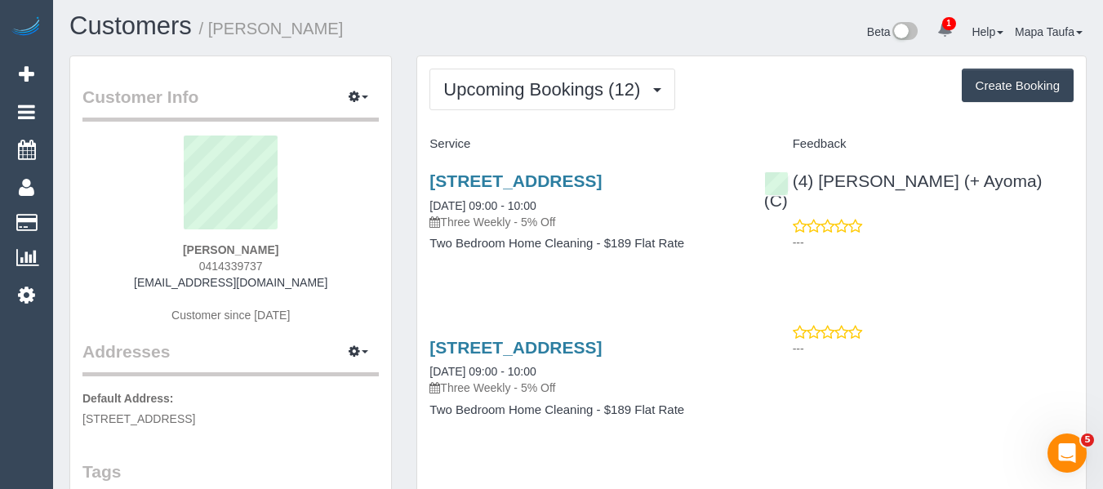
scroll to position [0, 0]
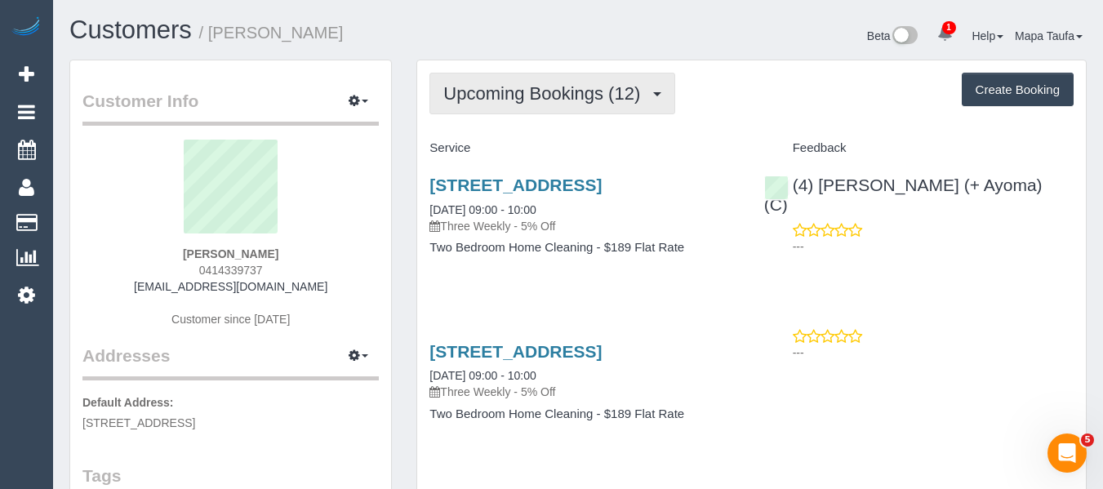
click at [547, 91] on span "Upcoming Bookings (12)" at bounding box center [545, 93] width 205 height 20
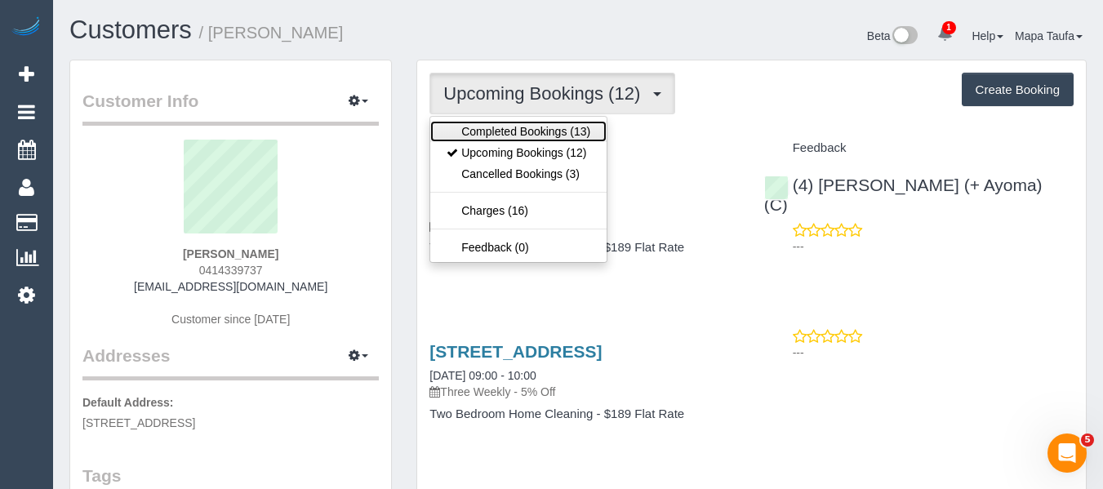
click at [539, 127] on link "Completed Bookings (13)" at bounding box center [518, 131] width 176 height 21
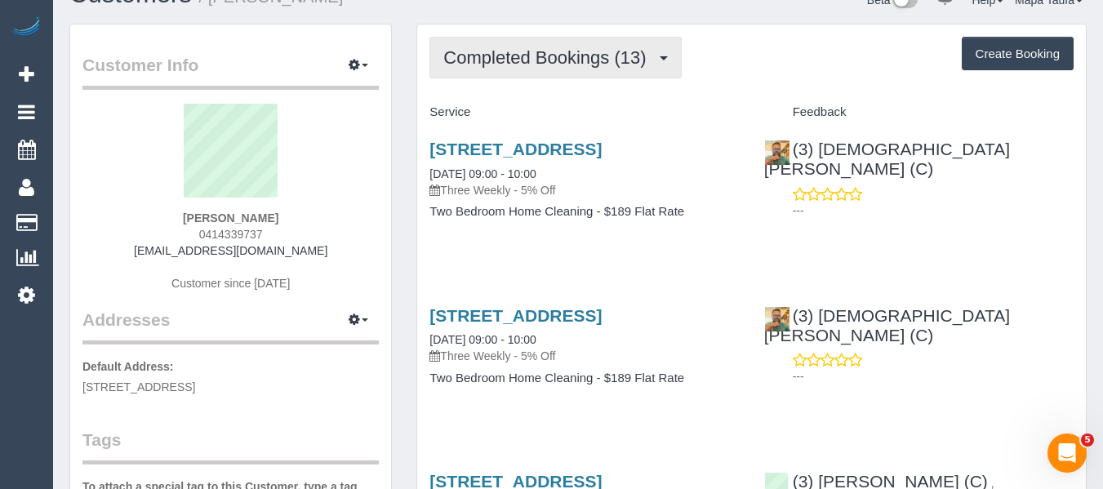
scroll to position [27, 0]
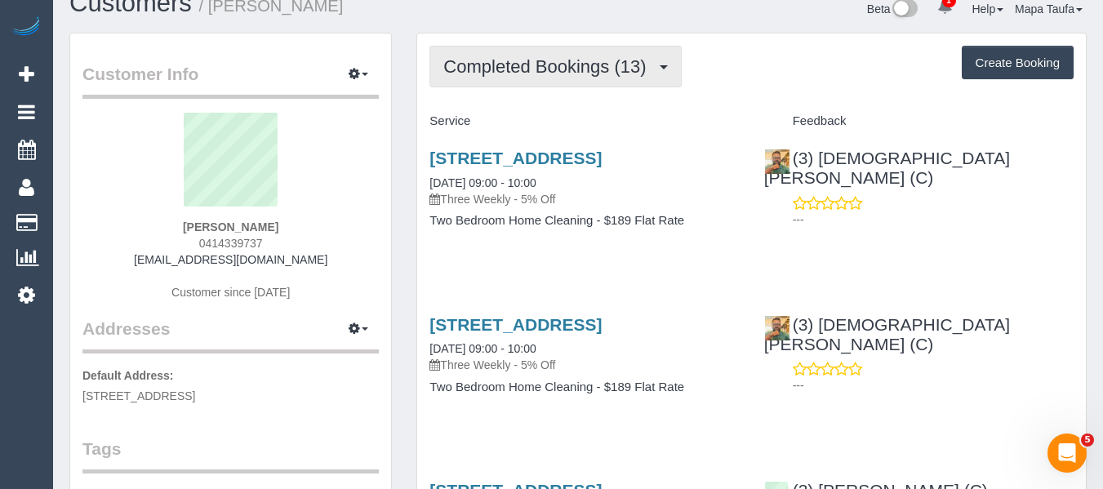
click at [520, 74] on span "Completed Bookings (13)" at bounding box center [548, 66] width 211 height 20
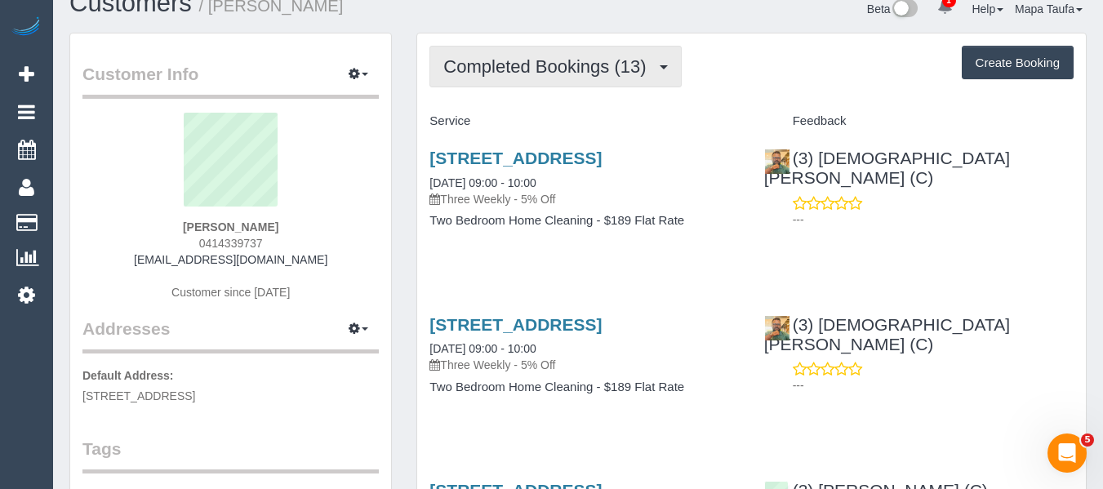
click at [660, 69] on span "button" at bounding box center [664, 67] width 8 height 4
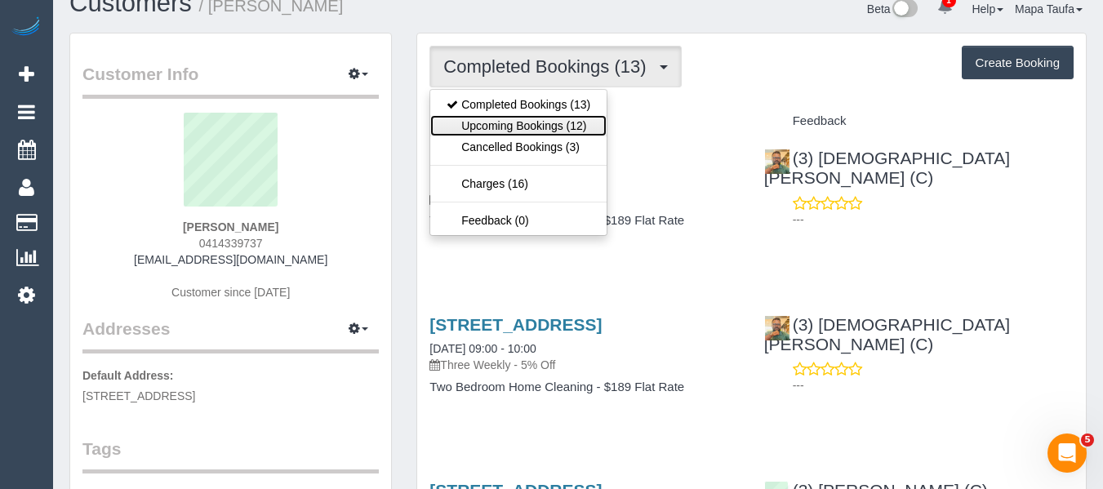
click at [553, 118] on link "Upcoming Bookings (12)" at bounding box center [518, 125] width 176 height 21
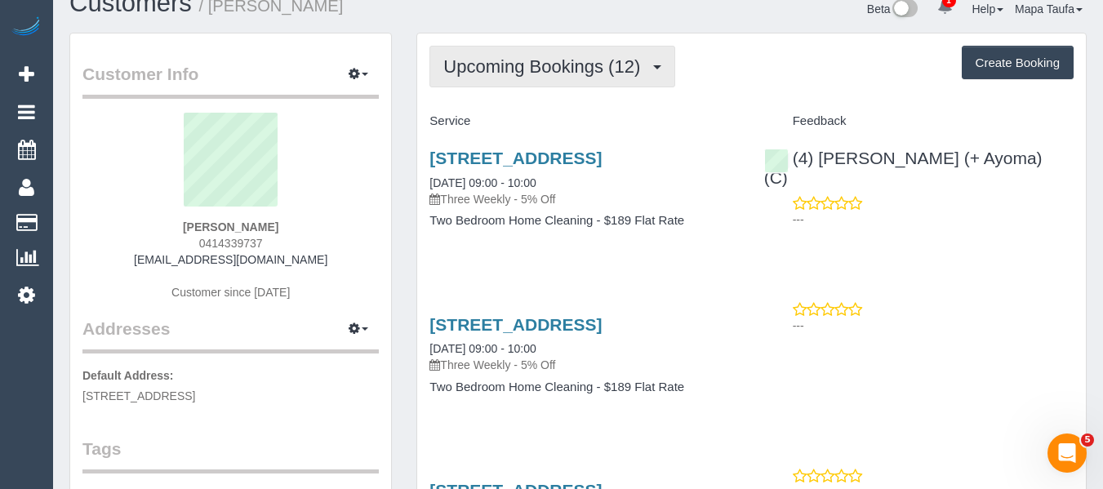
click at [568, 84] on button "Upcoming Bookings (12)" at bounding box center [553, 67] width 246 height 42
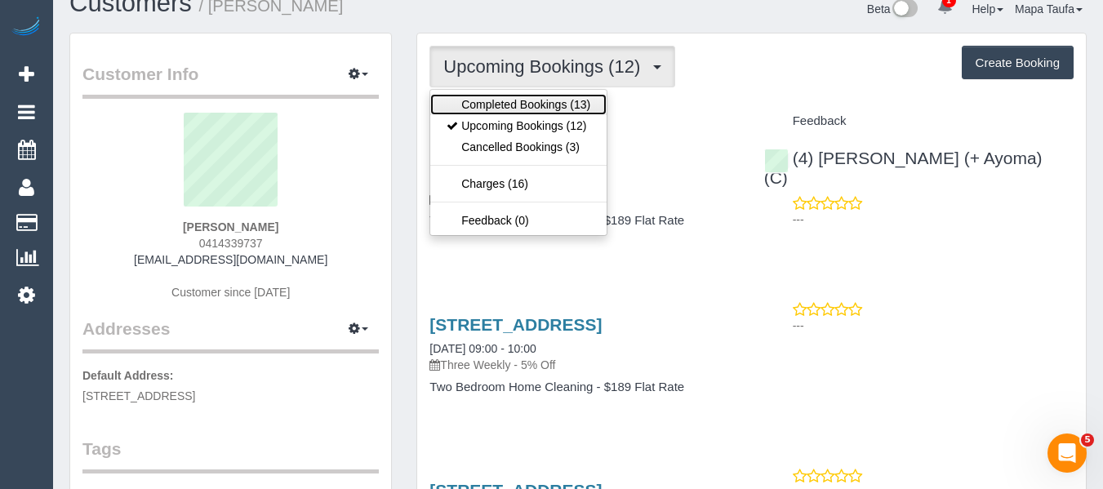
click at [546, 107] on link "Completed Bookings (13)" at bounding box center [518, 104] width 176 height 21
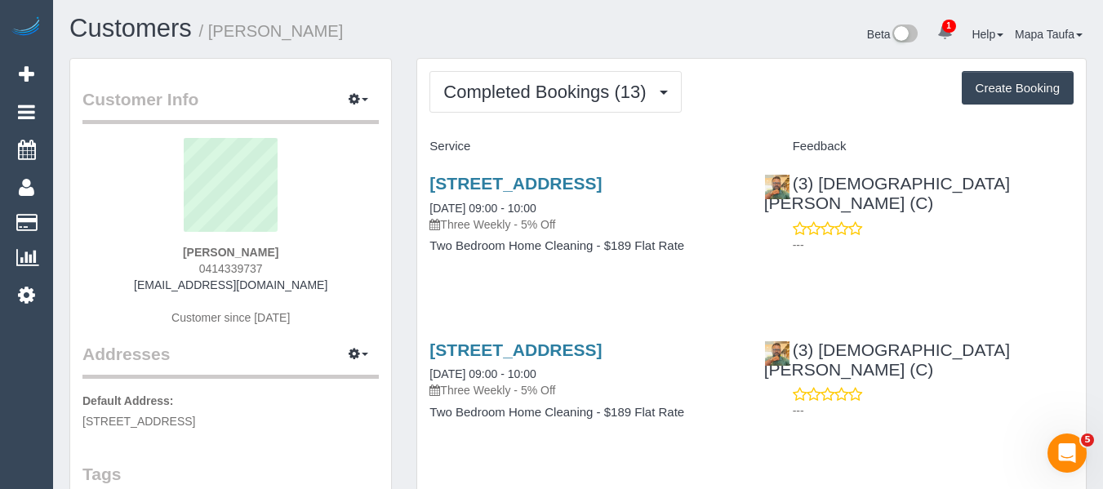
scroll to position [0, 0]
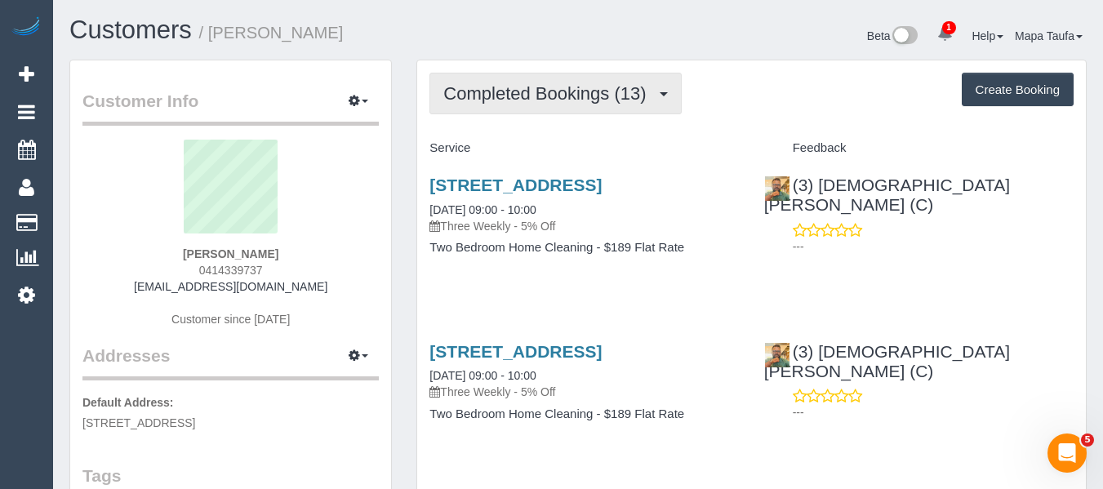
click at [616, 99] on span "Completed Bookings (13)" at bounding box center [548, 93] width 211 height 20
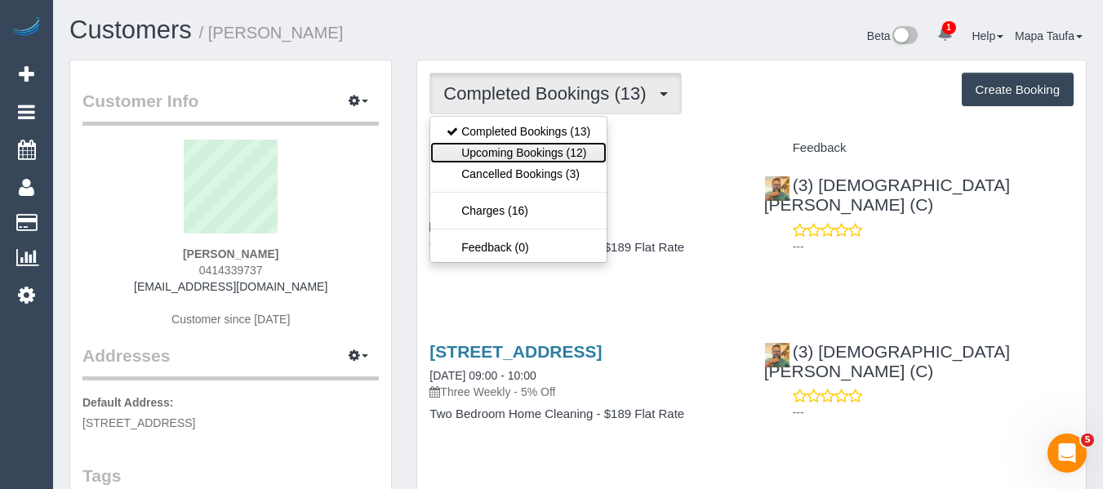
click at [574, 153] on link "Upcoming Bookings (12)" at bounding box center [518, 152] width 176 height 21
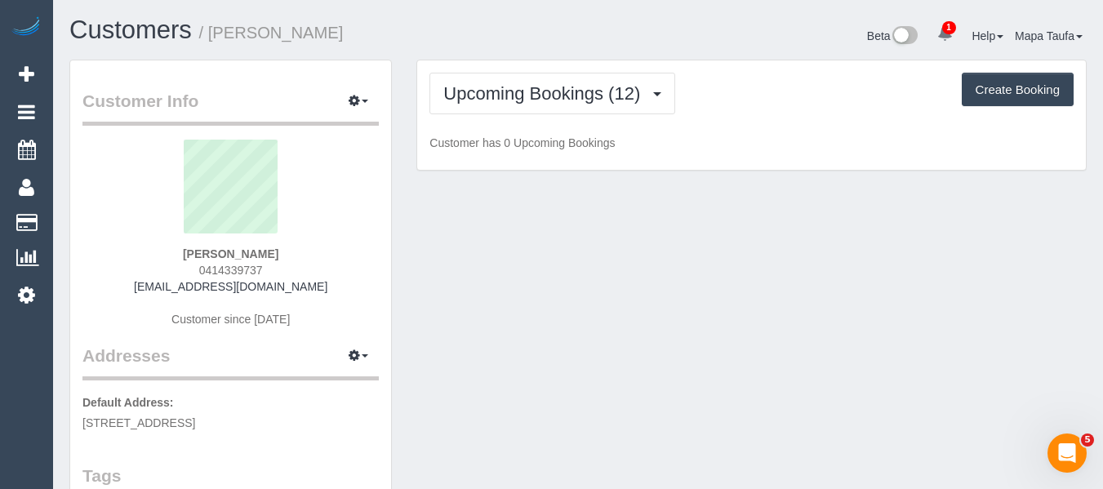
click at [762, 110] on div "Upcoming Bookings (12) Completed Bookings (13) Upcoming Bookings (12) Cancelled…" at bounding box center [752, 94] width 644 height 42
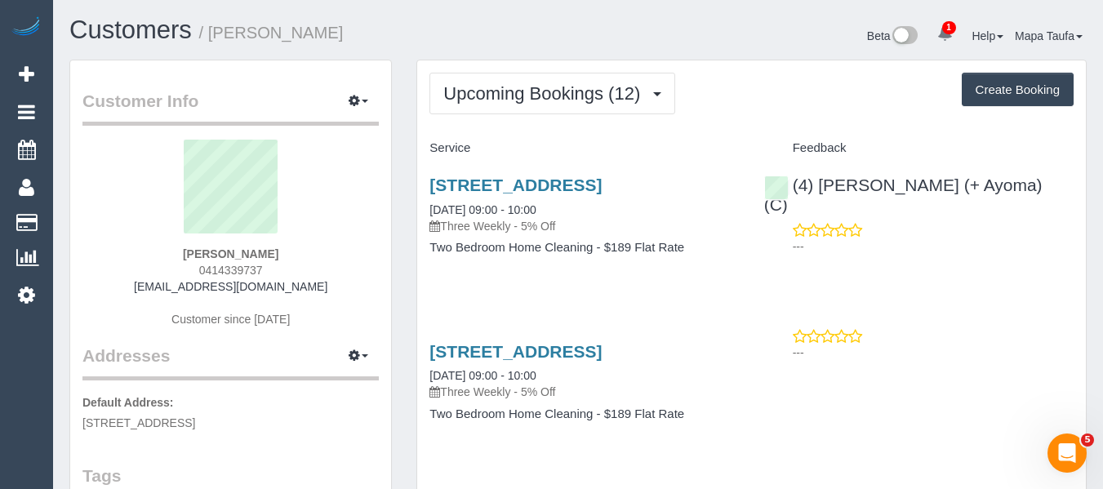
click at [887, 194] on link "(4) [PERSON_NAME] (+ Ayoma) (C)" at bounding box center [903, 195] width 278 height 38
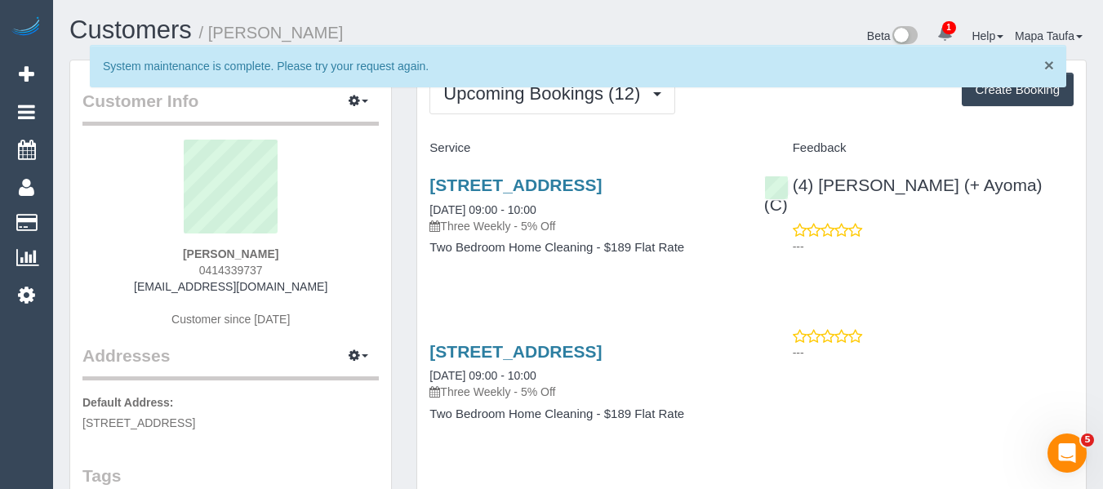
click at [1047, 64] on span "×" at bounding box center [1050, 65] width 10 height 19
click at [569, 97] on div "× System maintenance is complete. Please try your request again." at bounding box center [578, 74] width 1042 height 59
click at [541, 102] on div "× System maintenance is complete. Please try your request again." at bounding box center [578, 74] width 1042 height 59
click at [536, 109] on button "Upcoming Bookings (12)" at bounding box center [553, 94] width 246 height 42
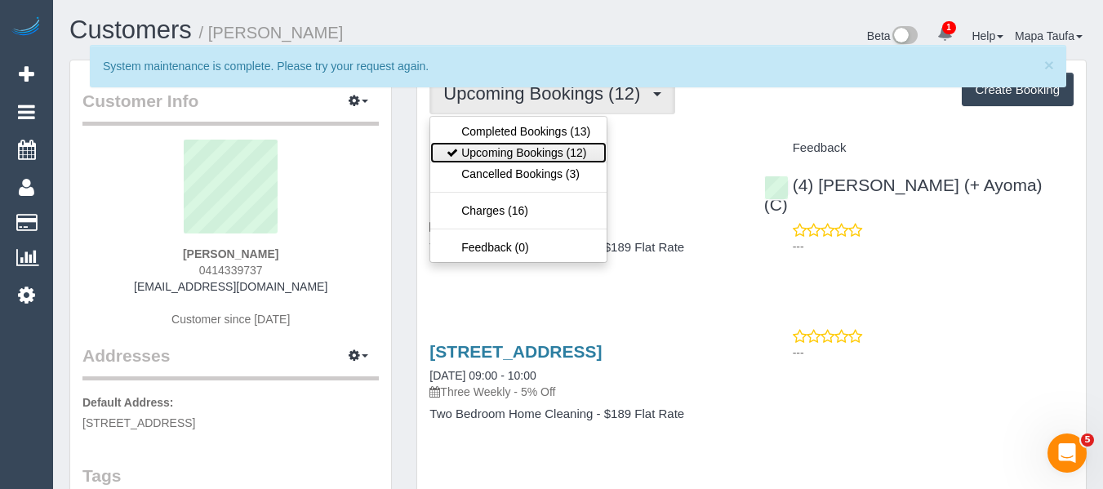
click at [536, 146] on link "Upcoming Bookings (12)" at bounding box center [518, 152] width 176 height 21
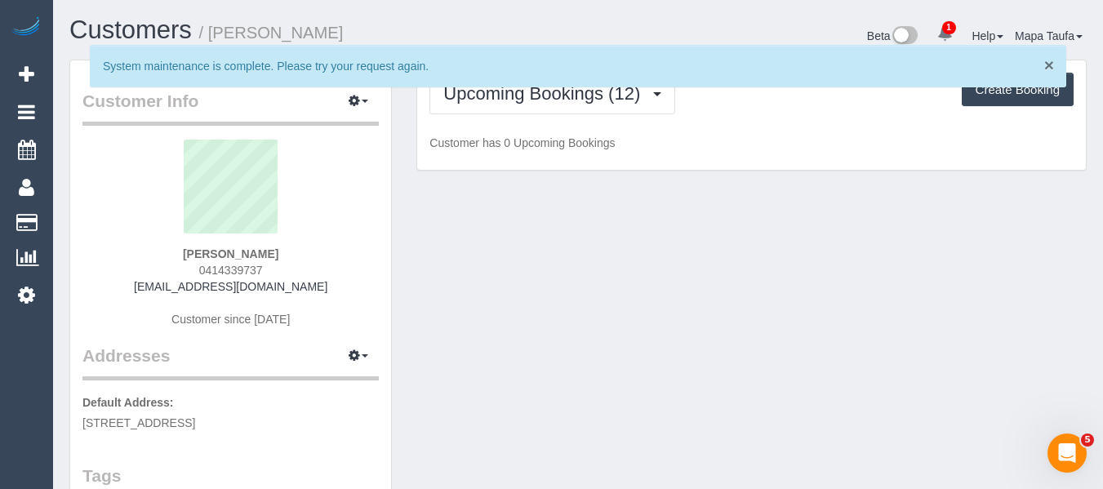
click at [1049, 65] on span "×" at bounding box center [1050, 65] width 10 height 19
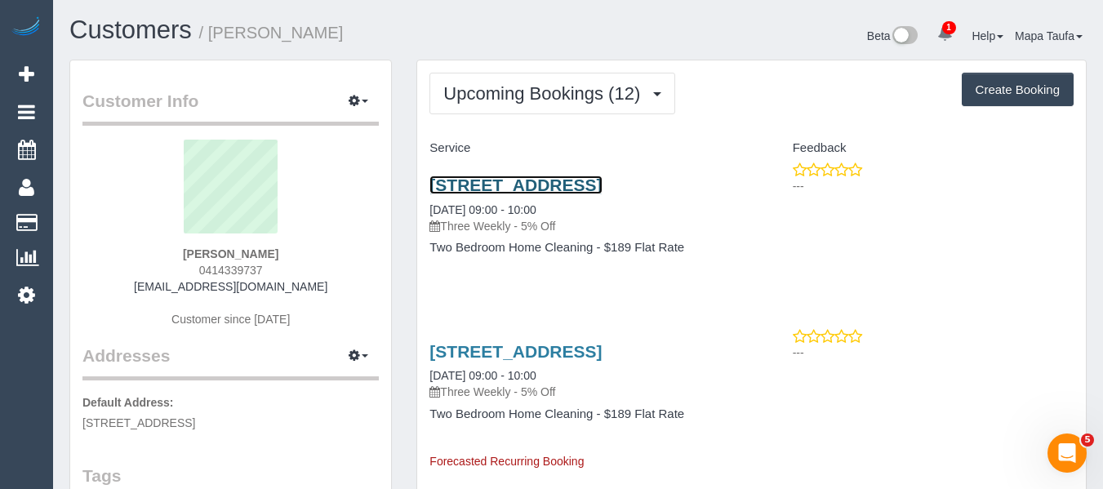
click at [506, 178] on link "2b Wedgewood Road, Roxburgh Park, VIC 3064" at bounding box center [516, 185] width 172 height 19
drag, startPoint x: 233, startPoint y: 251, endPoint x: 157, endPoint y: 256, distance: 76.1
click at [158, 251] on div "Aylin Yigit 0414339737 aylinyigit0@gmail.com Customer since 2024" at bounding box center [230, 242] width 296 height 204
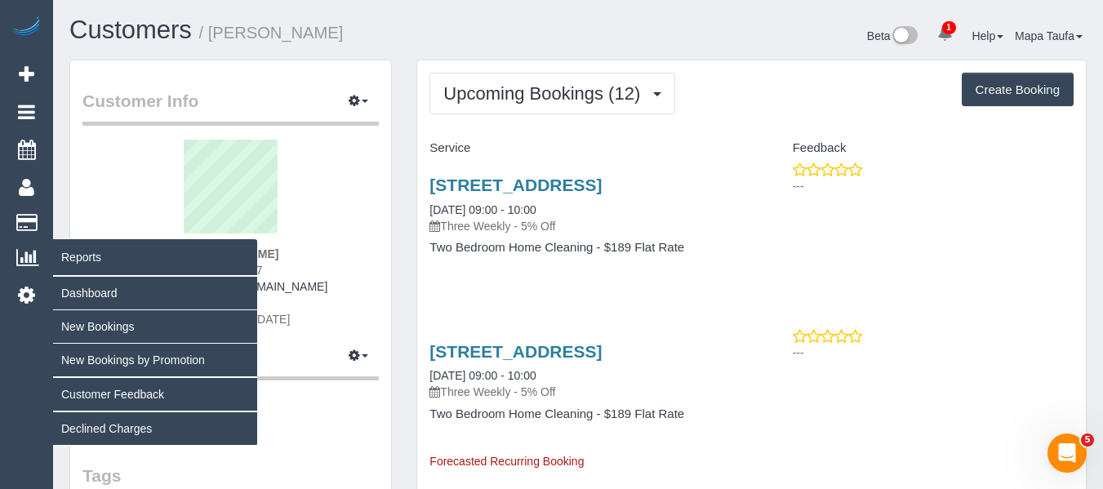
copy strong "Aylin Yigit"
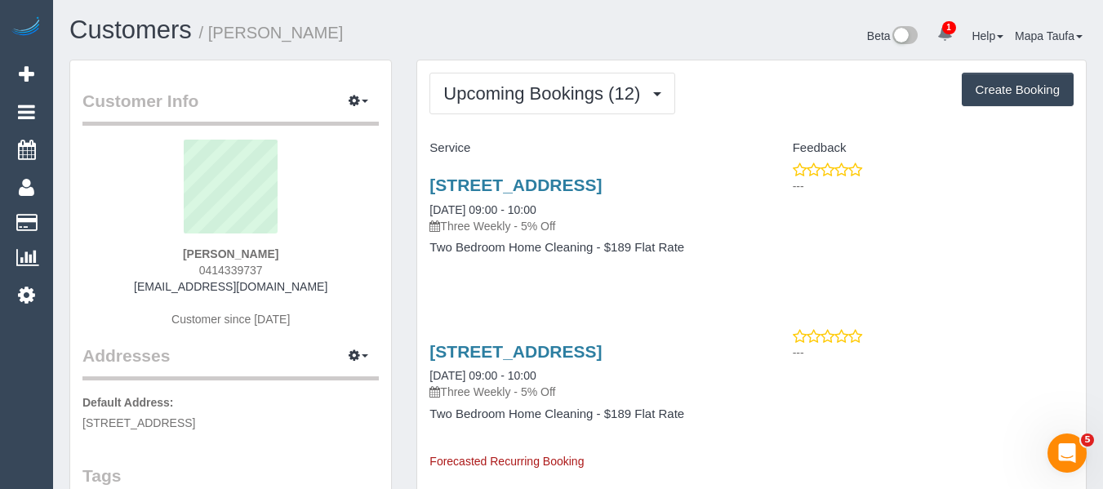
drag, startPoint x: 591, startPoint y: 203, endPoint x: 153, endPoint y: 245, distance: 440.5
click at [424, 181] on div "2b Wedgewood Road, Roxburgh Park, VIC 3064 23/10/2025 09:00 - 10:00 Three Weekl…" at bounding box center [584, 225] width 334 height 126
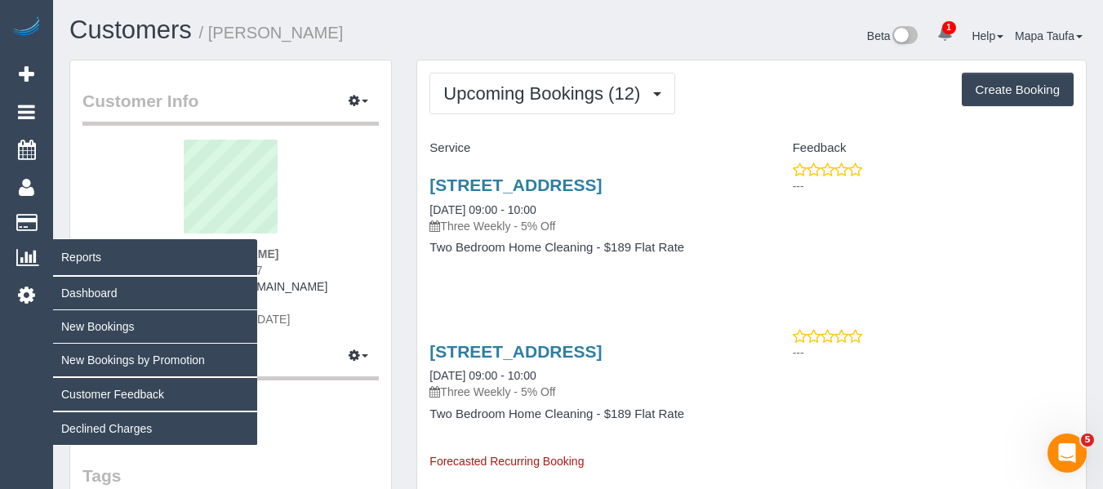
copy link "2b Wedgewood Road, Roxburgh Park, VIC 3064"
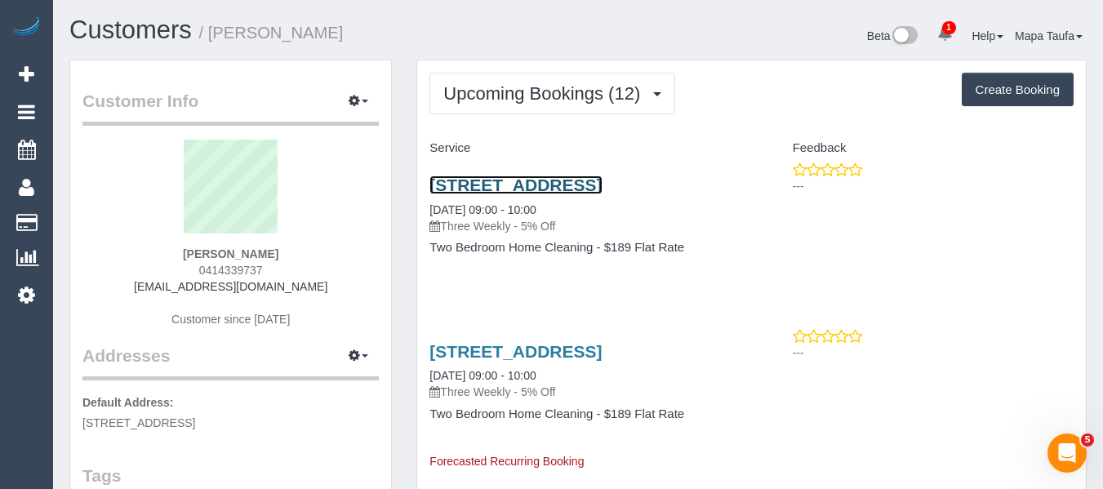
click at [511, 194] on link "2b Wedgewood Road, Roxburgh Park, VIC 3064" at bounding box center [516, 185] width 172 height 19
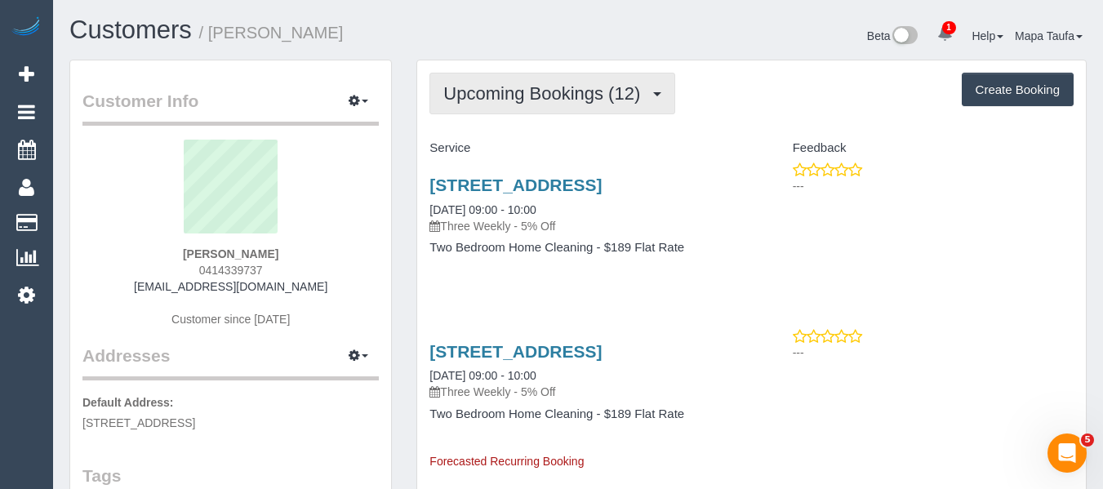
drag, startPoint x: 553, startPoint y: 93, endPoint x: 532, endPoint y: 136, distance: 47.1
click at [549, 96] on span "Upcoming Bookings (12)" at bounding box center [545, 93] width 205 height 20
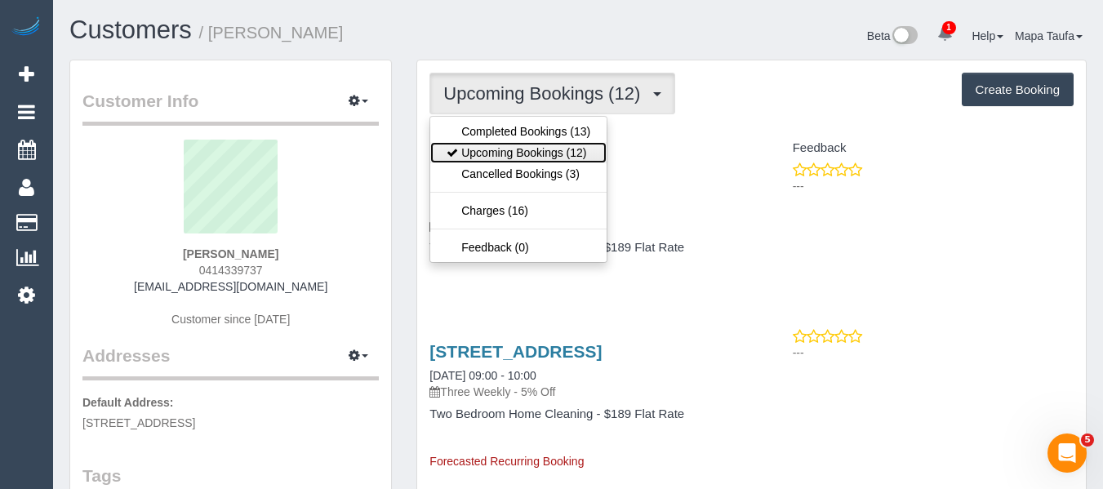
click at [527, 145] on link "Upcoming Bookings (12)" at bounding box center [518, 152] width 176 height 21
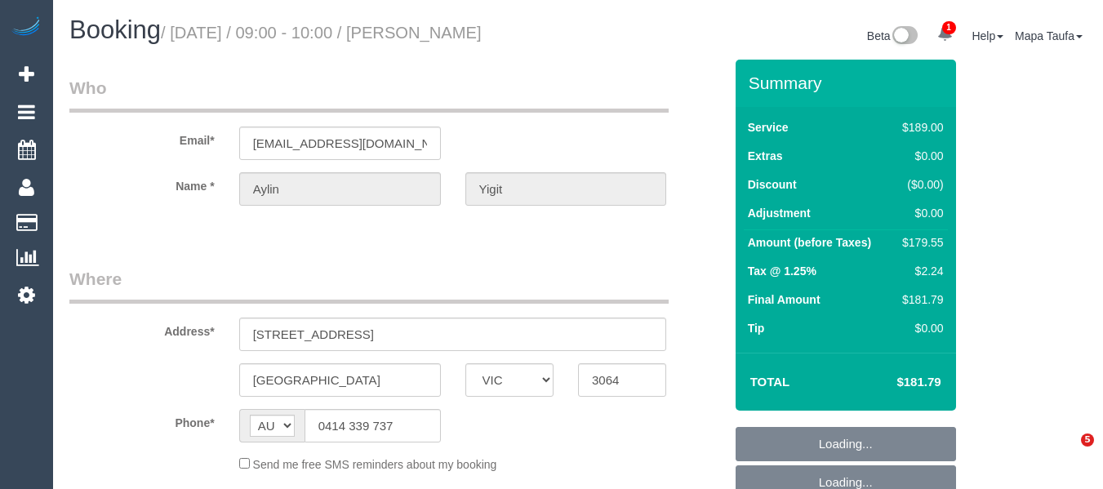
select select "VIC"
select select "string:stripe-pm_1QvoQp2GScqysDRVv5w4R0Wo"
select select "number:28"
select select "number:14"
select select "number:19"
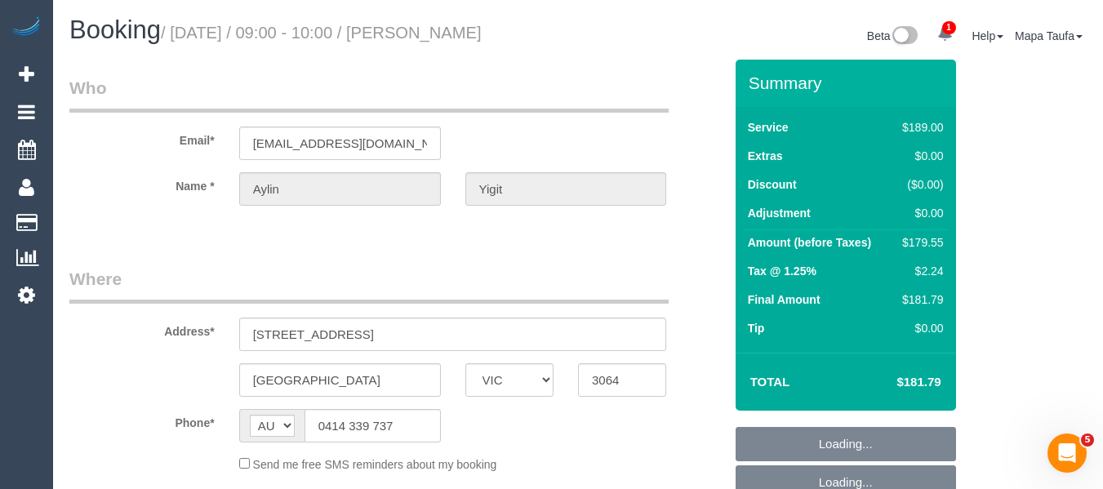
select select "number:22"
select select "number:33"
select select "number:12"
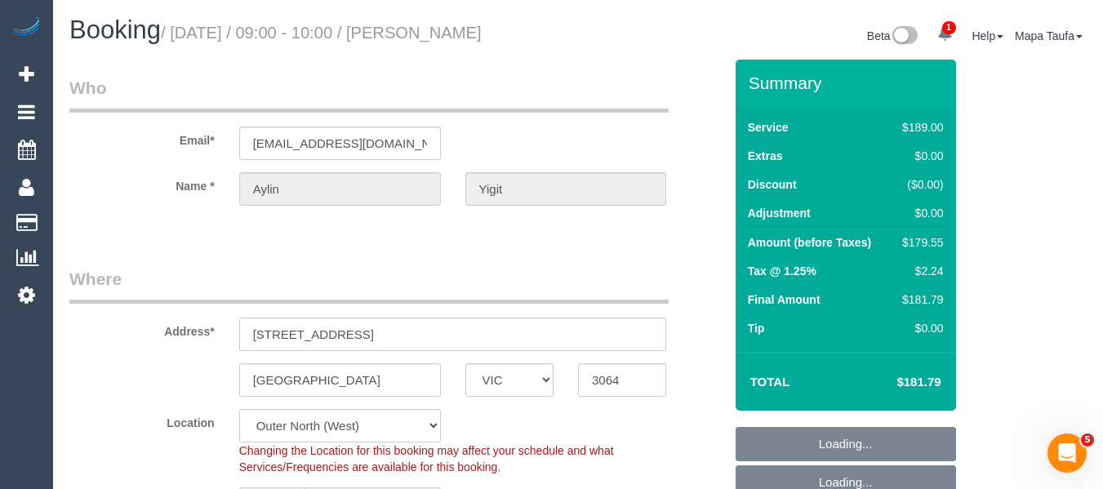
select select "object:684"
select select "VIC"
select select "string:stripe-pm_1QvoQp2GScqysDRVv5w4R0Wo"
select select "number:28"
select select "number:14"
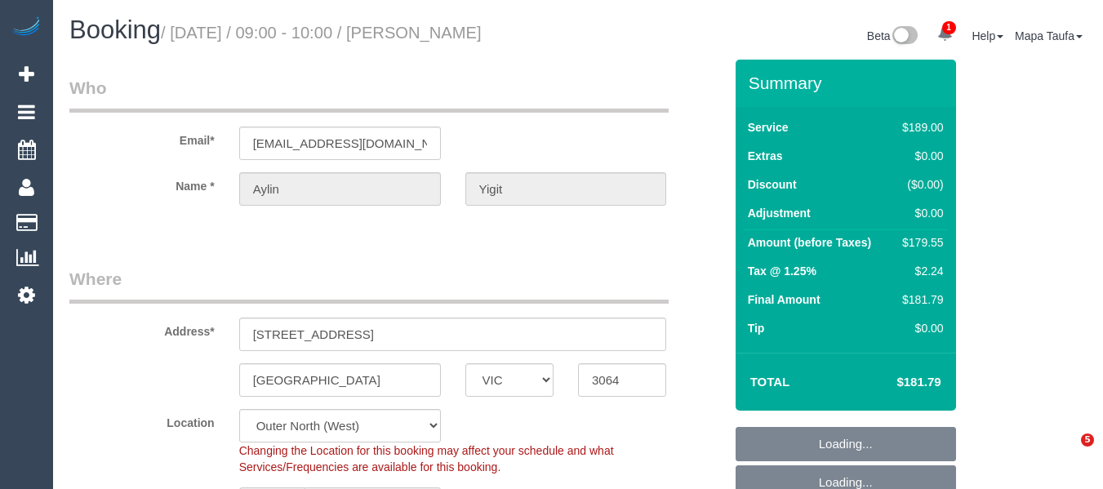
select select "number:19"
select select "number:22"
select select "number:33"
select select "number:12"
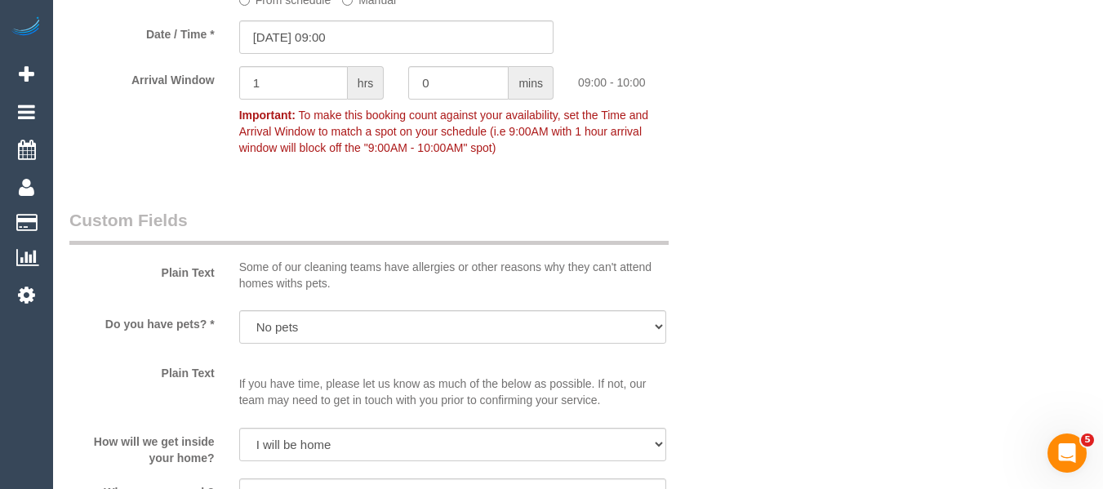
scroll to position [1797, 0]
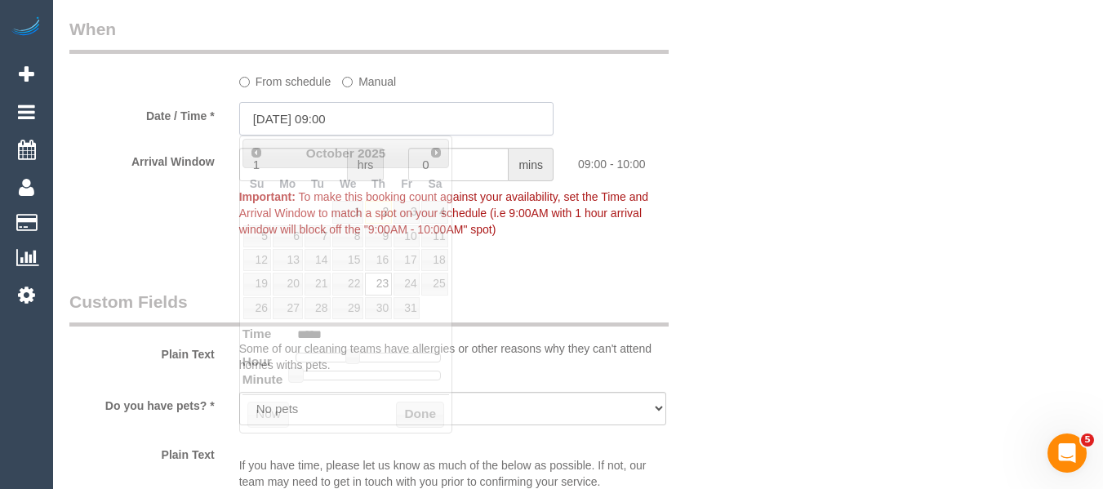
click at [374, 119] on input "[DATE] 09:00" at bounding box center [396, 118] width 314 height 33
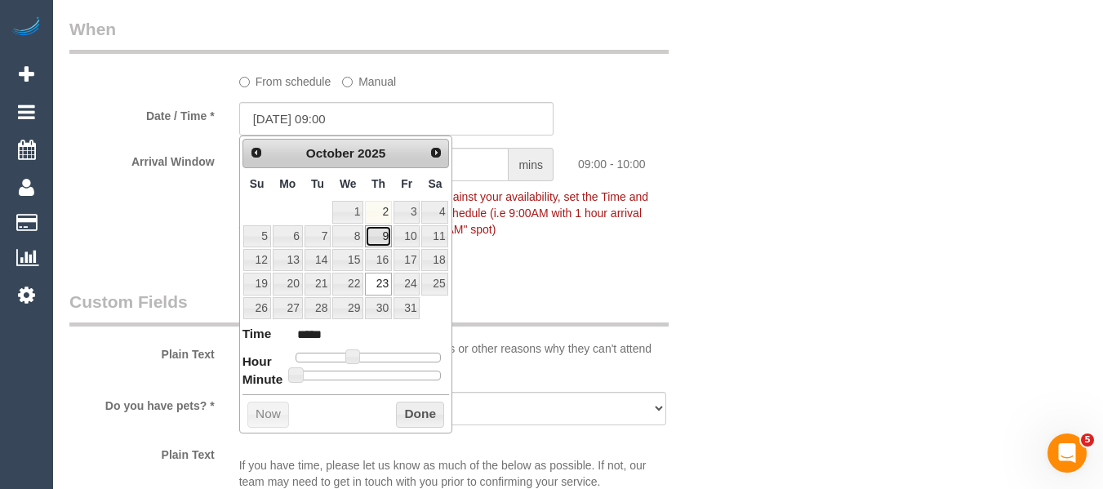
click at [389, 238] on link "9" at bounding box center [378, 236] width 27 height 22
type input "[DATE] 09:00"
click at [423, 407] on button "Done" at bounding box center [420, 415] width 48 height 26
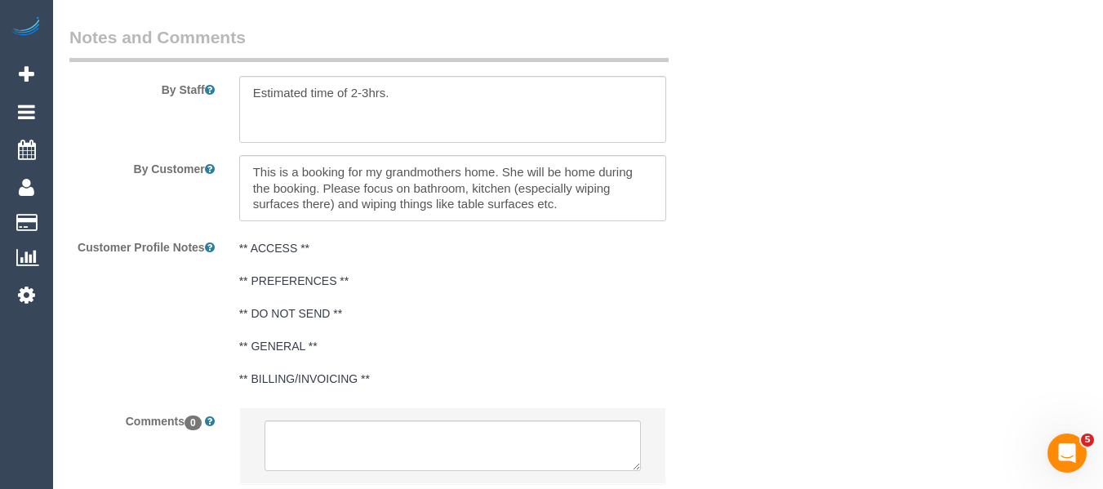
scroll to position [2980, 0]
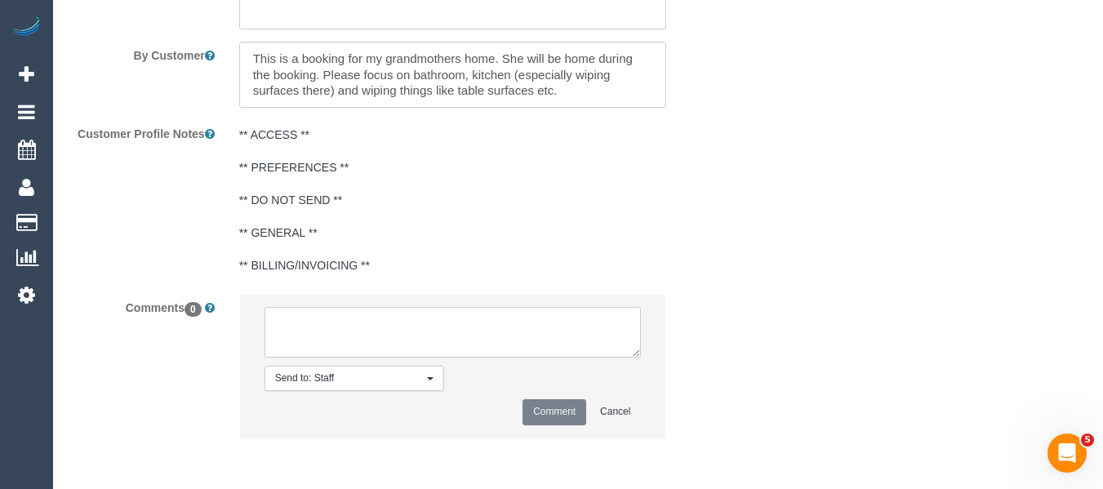
click at [467, 327] on textarea at bounding box center [453, 332] width 377 height 51
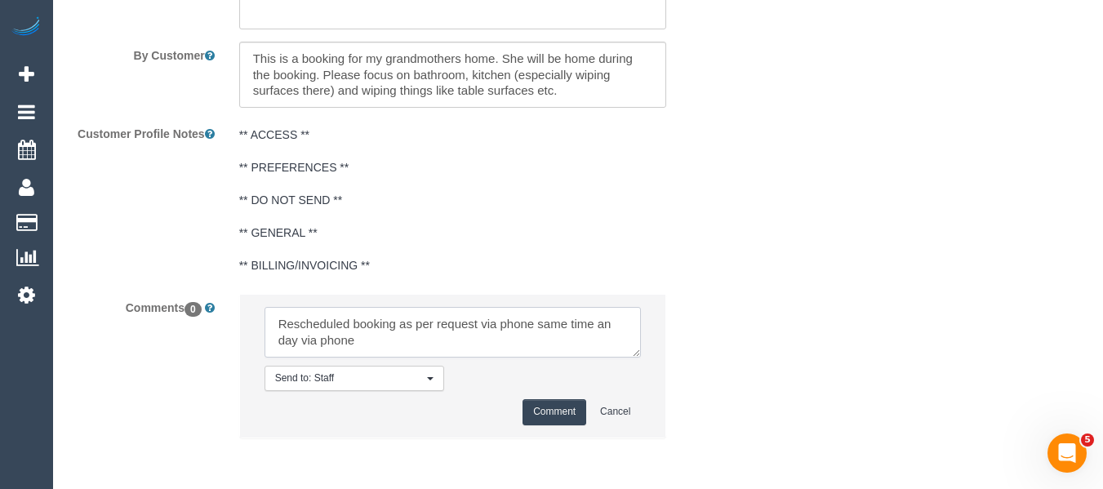
type textarea "Rescheduled booking as per request via phone same time an day via phone"
click at [539, 412] on button "Comment" at bounding box center [555, 411] width 64 height 25
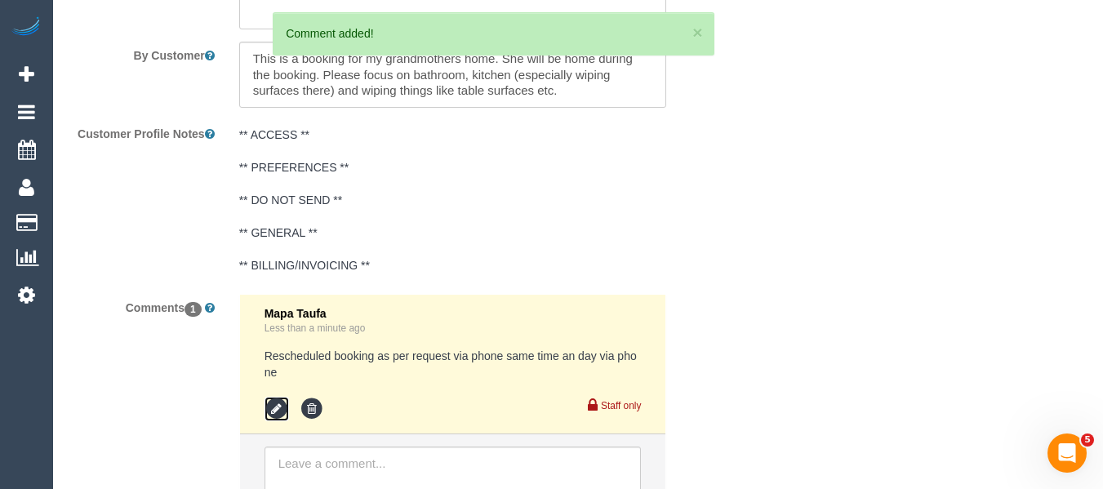
click at [274, 404] on icon at bounding box center [277, 409] width 25 height 25
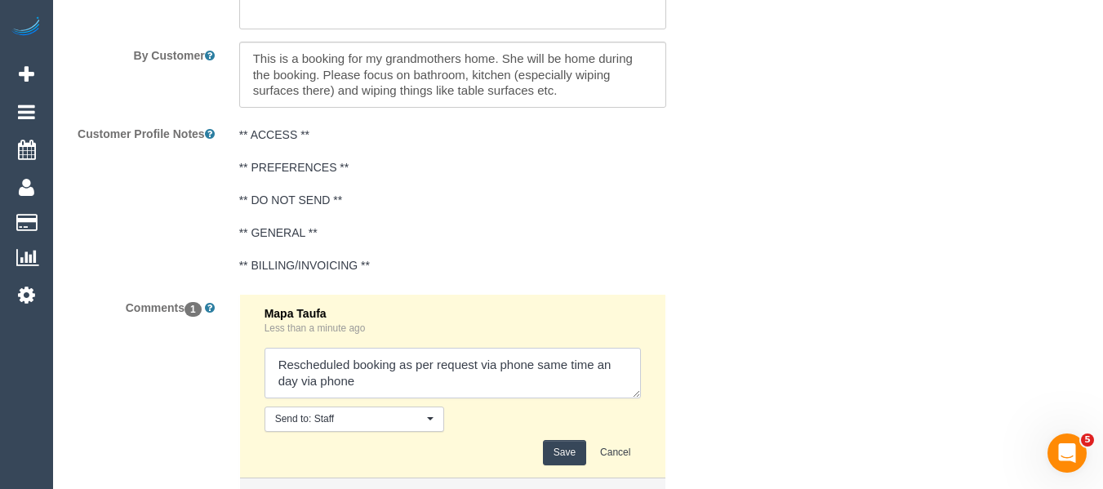
drag, startPoint x: 532, startPoint y: 363, endPoint x: 481, endPoint y: 363, distance: 50.6
click at [481, 363] on textarea at bounding box center [453, 373] width 377 height 51
type textarea "Rescheduled booking as per request same time an day via phone"
click at [556, 444] on button "Save" at bounding box center [564, 452] width 43 height 25
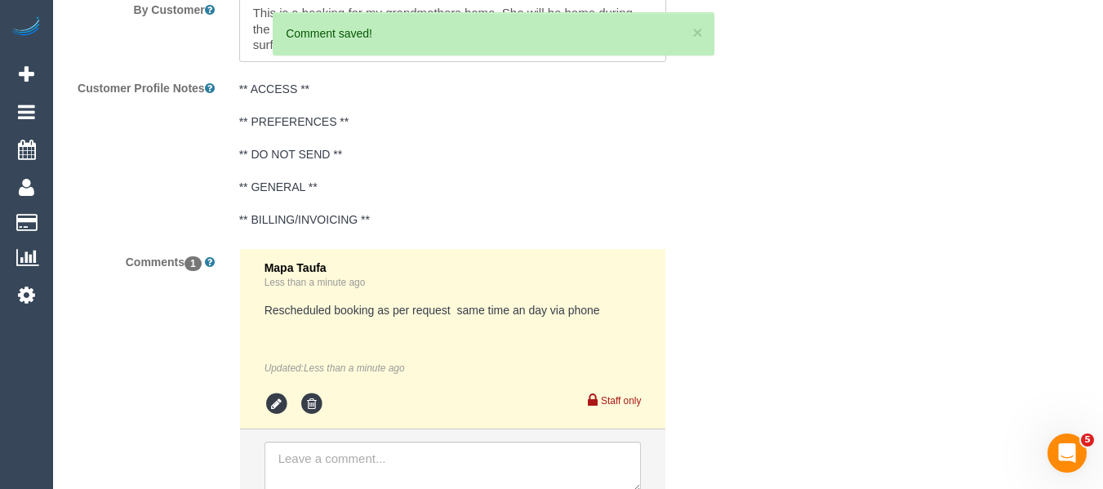
scroll to position [3038, 0]
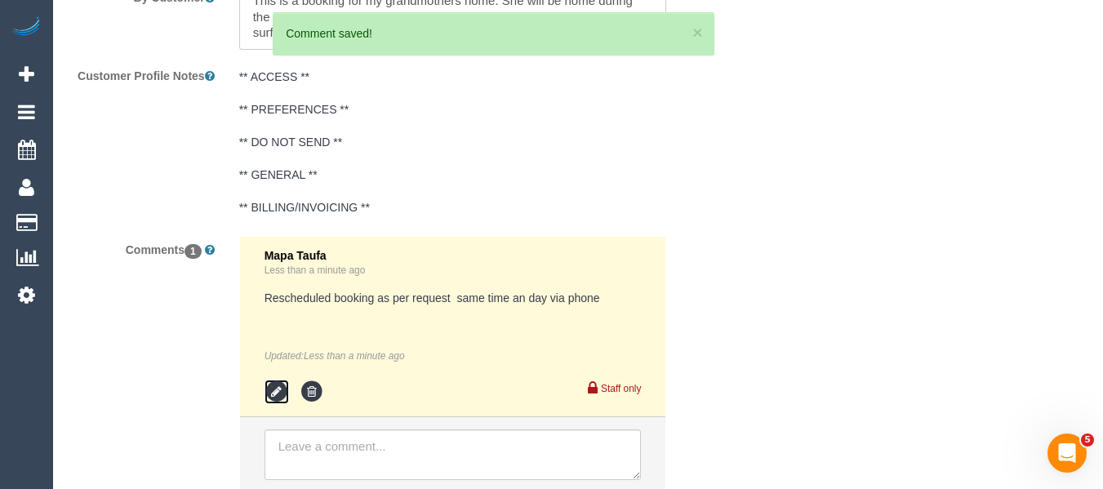
click at [273, 387] on icon at bounding box center [277, 392] width 25 height 25
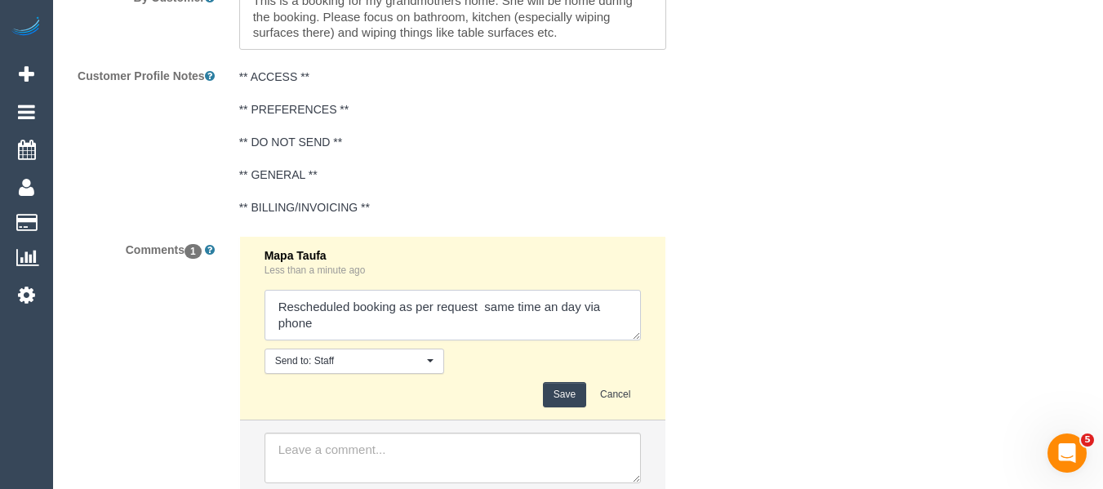
click at [556, 306] on textarea at bounding box center [453, 315] width 377 height 51
type textarea "Rescheduled booking as per request same time and day via phone"
click at [555, 400] on button "Save" at bounding box center [564, 394] width 43 height 25
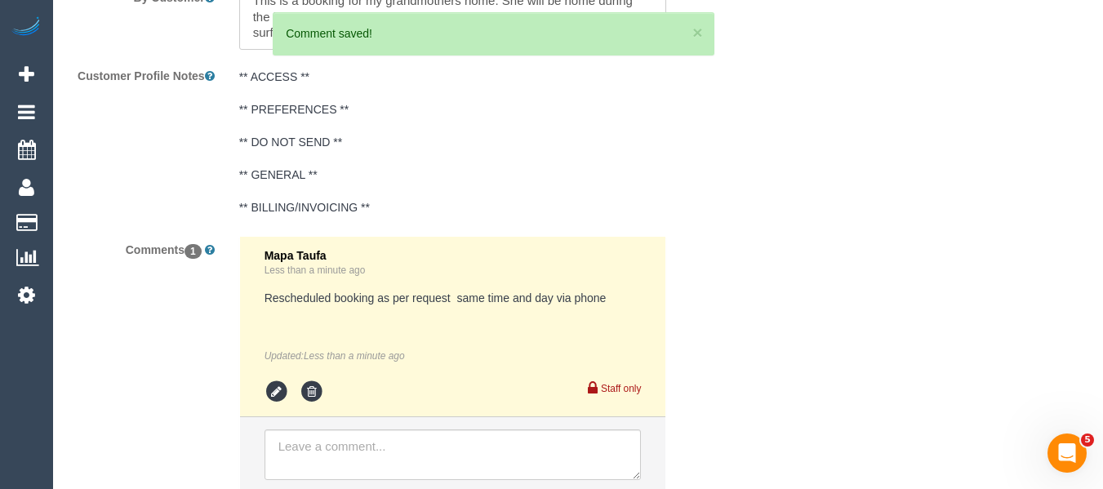
drag, startPoint x: 1101, startPoint y: 415, endPoint x: 1102, endPoint y: 321, distance: 93.9
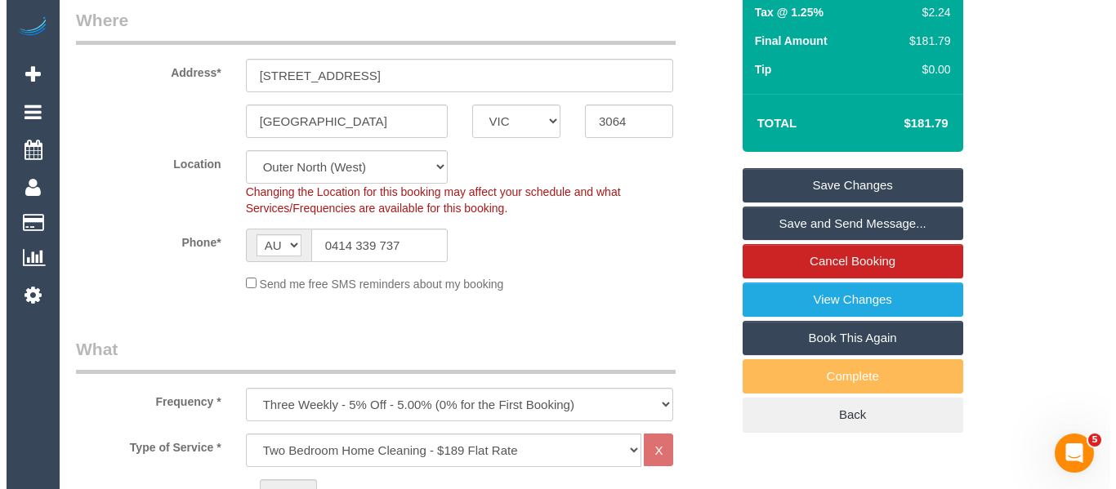
scroll to position [252, 0]
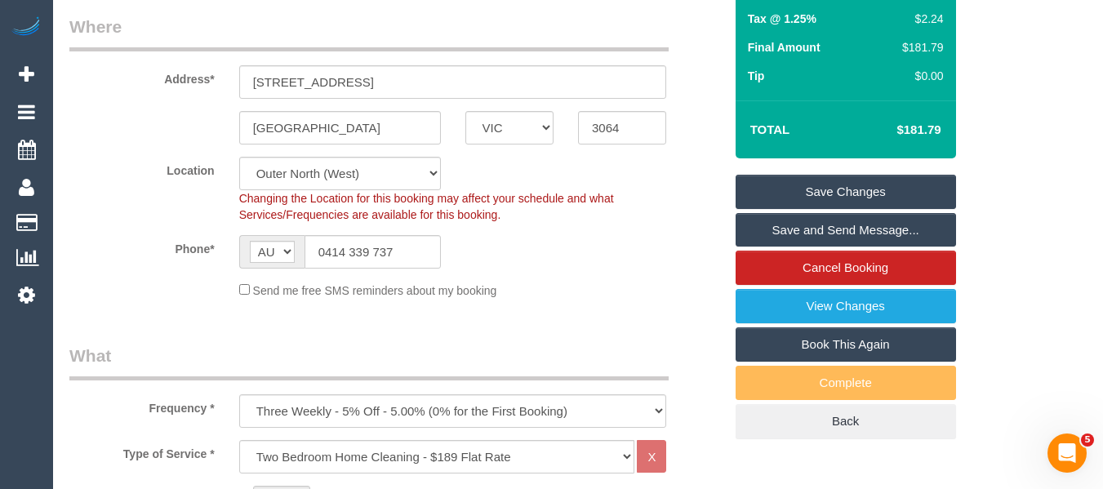
click at [836, 183] on link "Save Changes" at bounding box center [846, 192] width 221 height 34
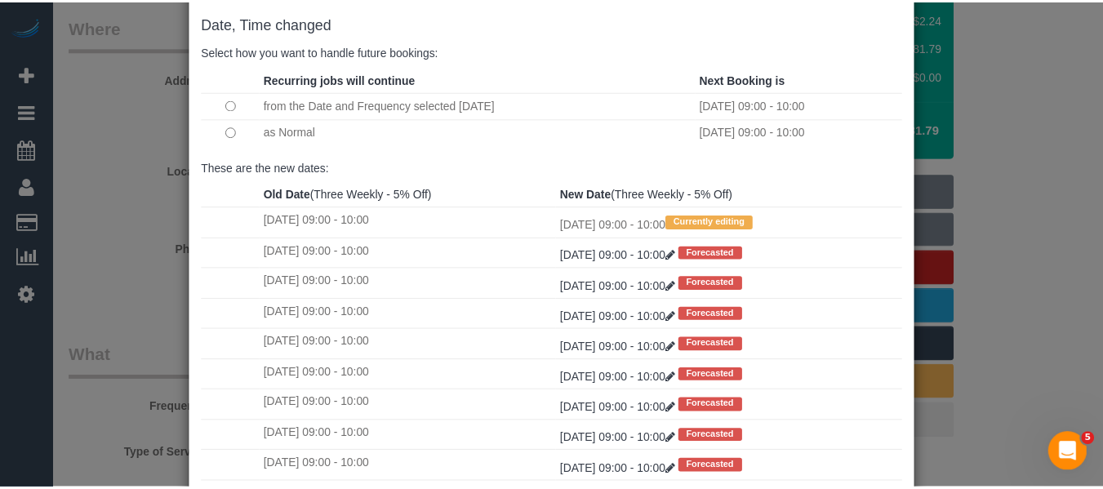
scroll to position [243, 0]
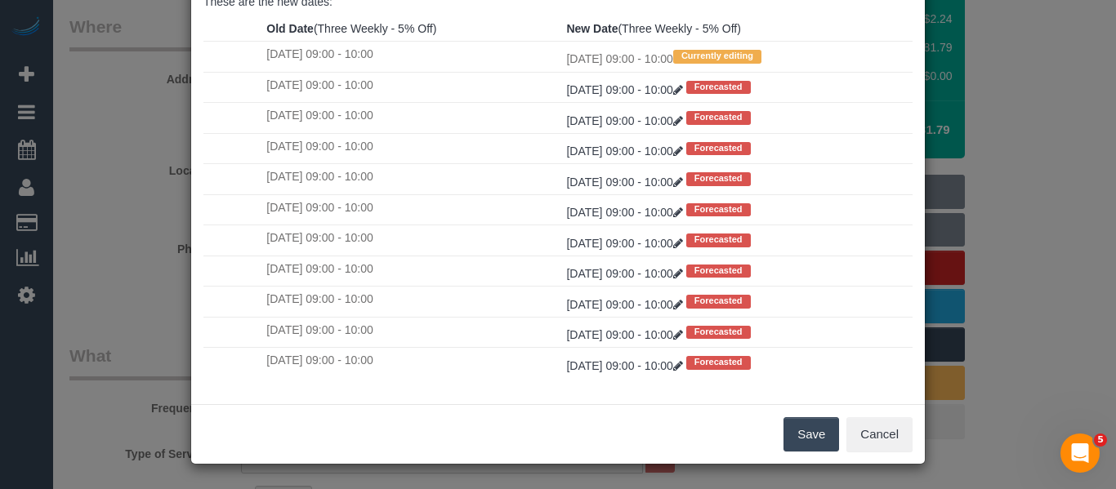
click at [803, 423] on button "Save" at bounding box center [811, 434] width 56 height 34
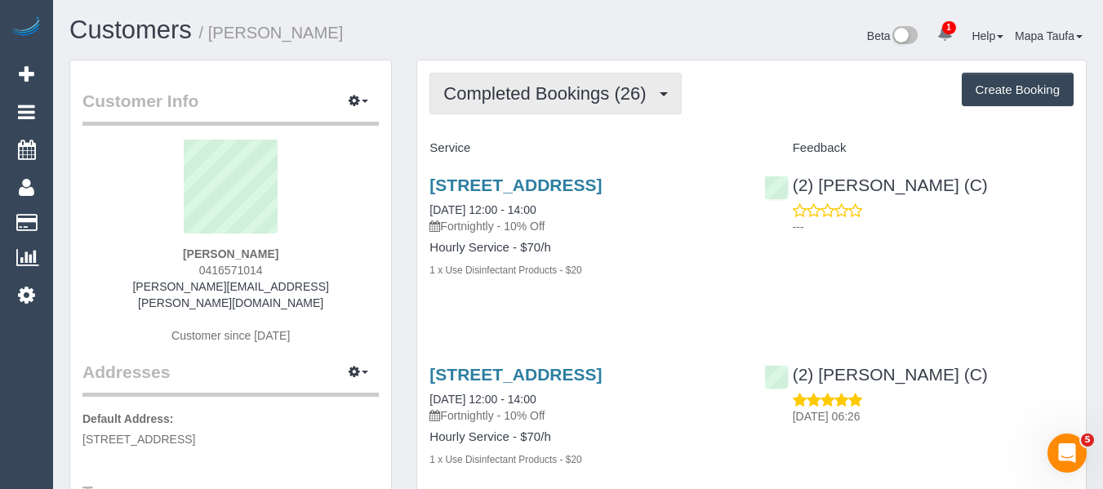
click at [510, 99] on span "Completed Bookings (26)" at bounding box center [548, 93] width 211 height 20
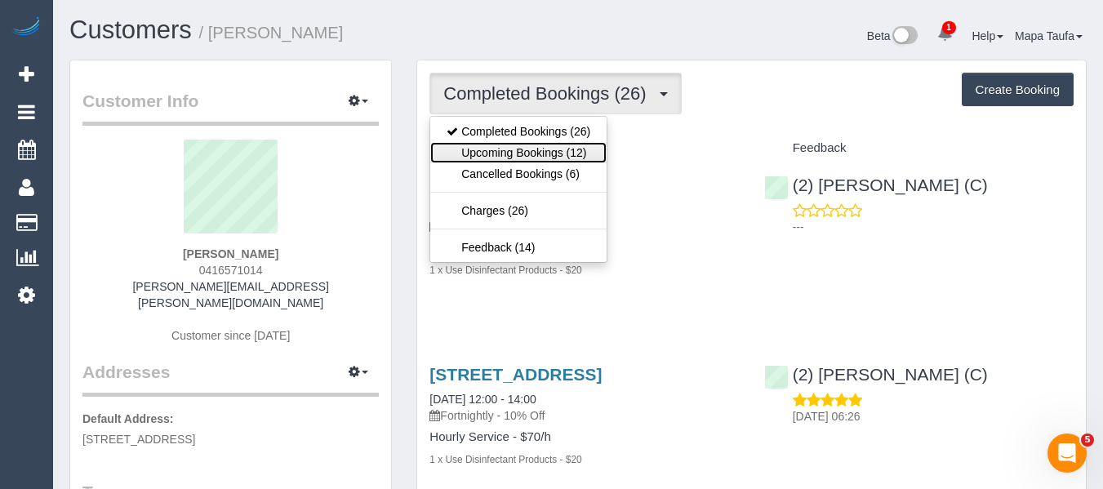
drag, startPoint x: 511, startPoint y: 147, endPoint x: 532, endPoint y: 97, distance: 53.8
click at [512, 147] on link "Upcoming Bookings (12)" at bounding box center [518, 152] width 176 height 21
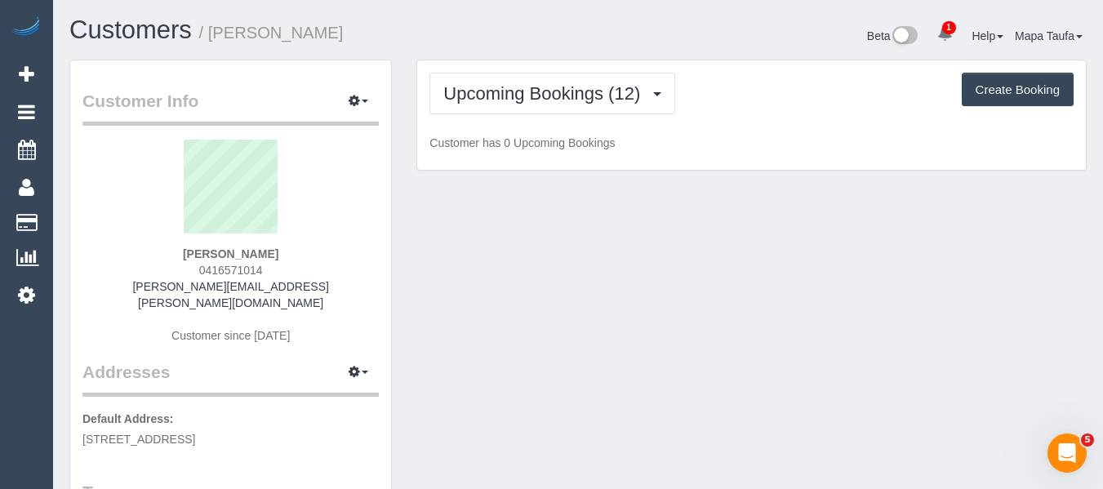
click at [564, 42] on div "Customers / Kassandra Zwangobani" at bounding box center [317, 33] width 521 height 35
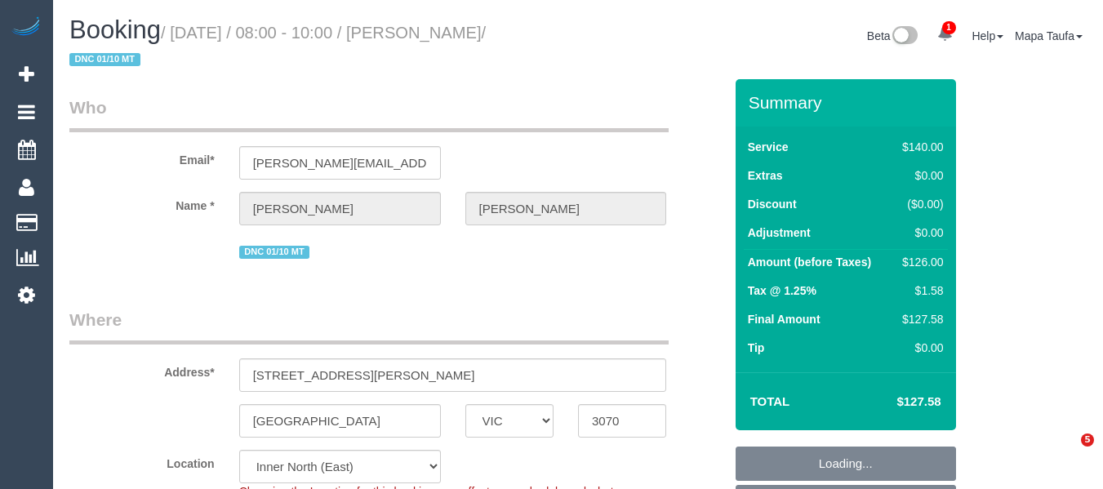
select select "VIC"
select select "string:stripe-pm_1RyLFj2GScqysDRVhpPsM2M5"
select select "spot2"
select select "number:27"
select select "number:14"
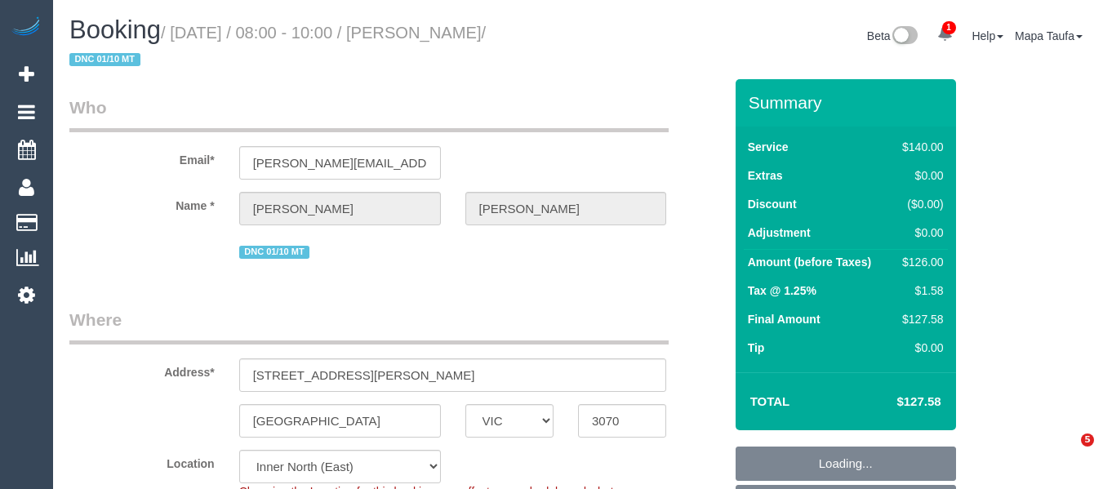
select select "number:19"
select select "number:22"
select select "number:35"
select select "number:11"
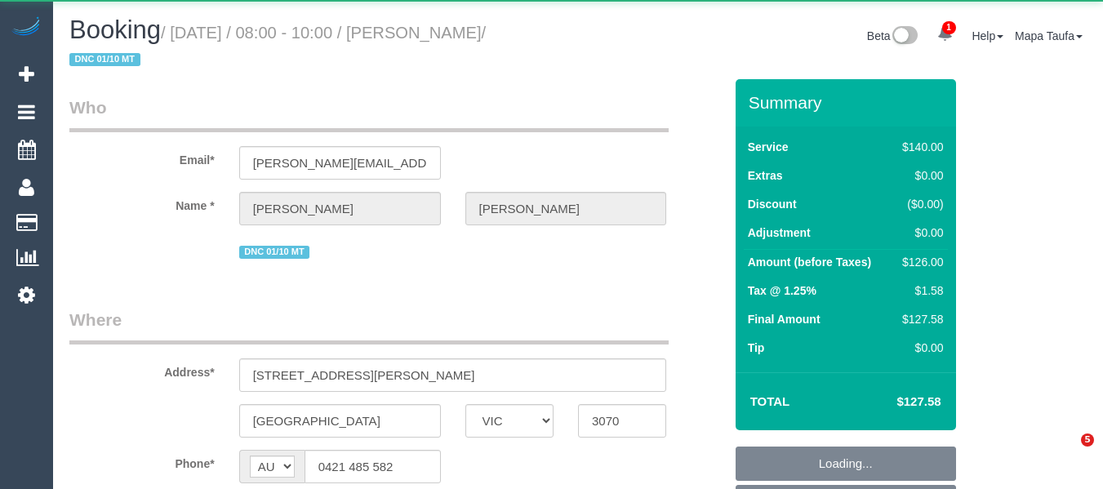
select select "VIC"
select select "string:stripe-pm_1RyLFj2GScqysDRVhpPsM2M5"
select select "number:27"
select select "number:14"
select select "number:19"
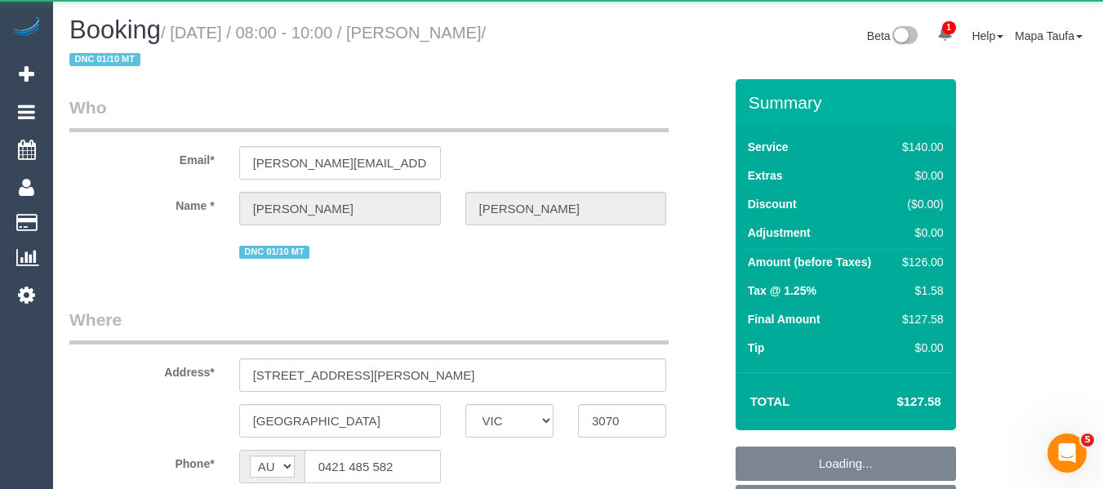
select select "number:22"
select select "number:35"
select select "number:11"
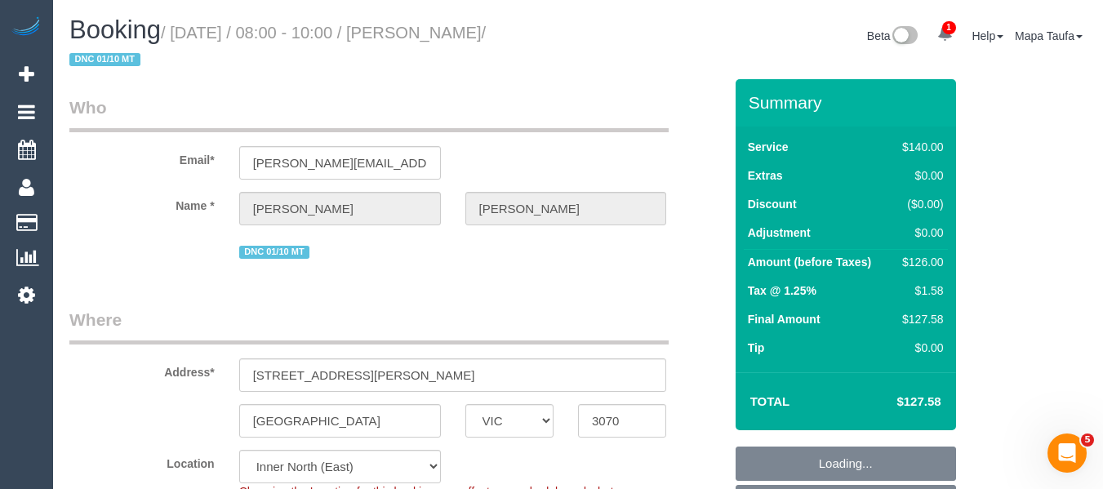
select select "object:909"
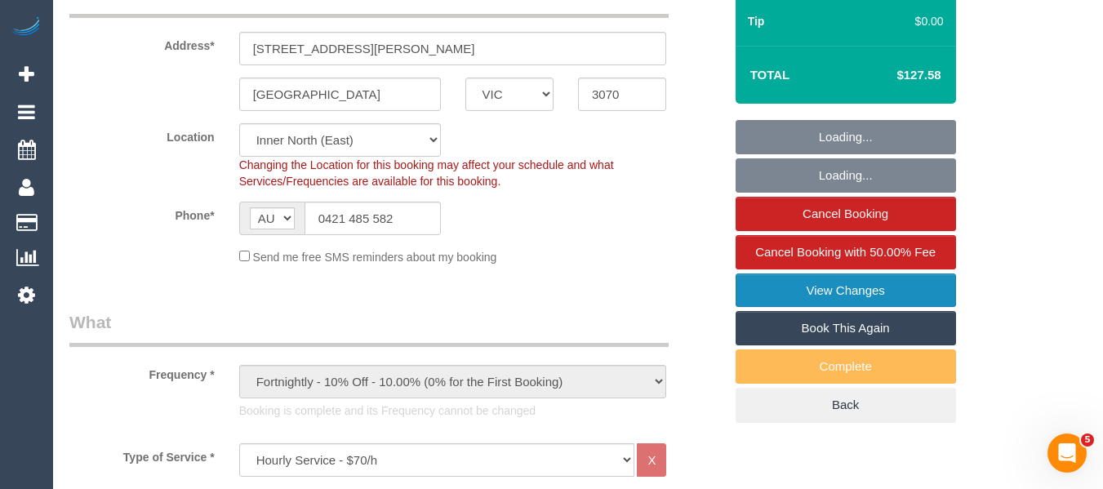
click at [848, 300] on link "View Changes" at bounding box center [846, 291] width 221 height 34
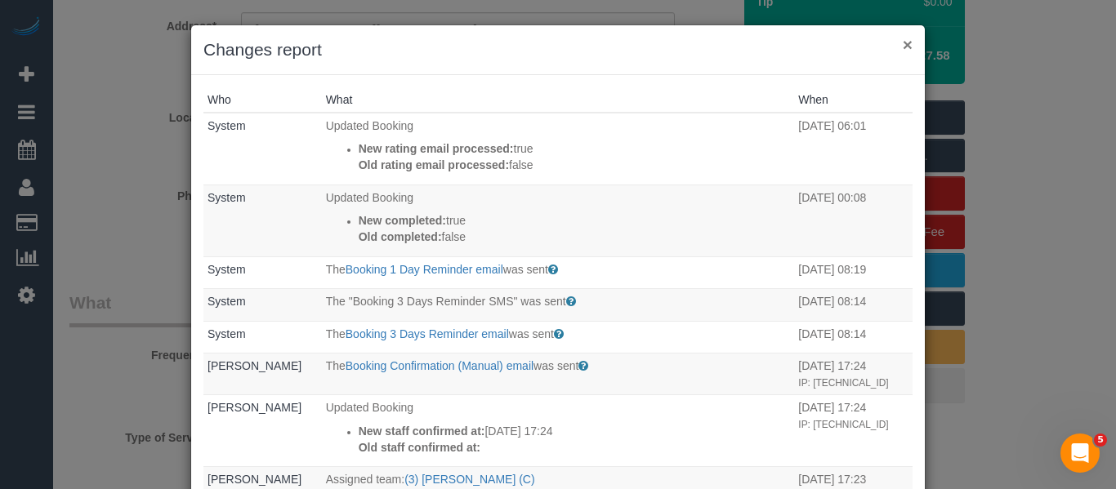
click at [902, 45] on button "×" at bounding box center [907, 44] width 10 height 17
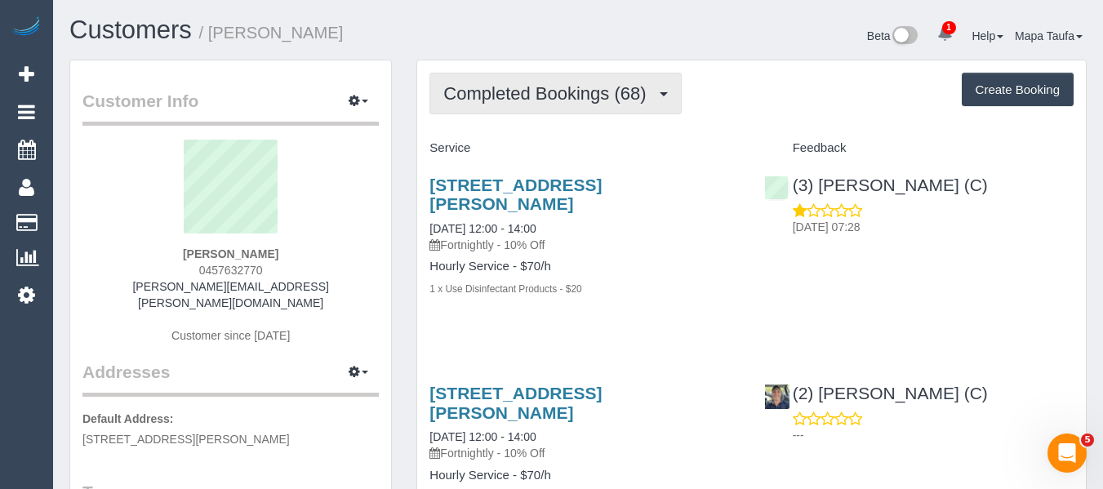
click at [567, 109] on button "Completed Bookings (68)" at bounding box center [556, 94] width 252 height 42
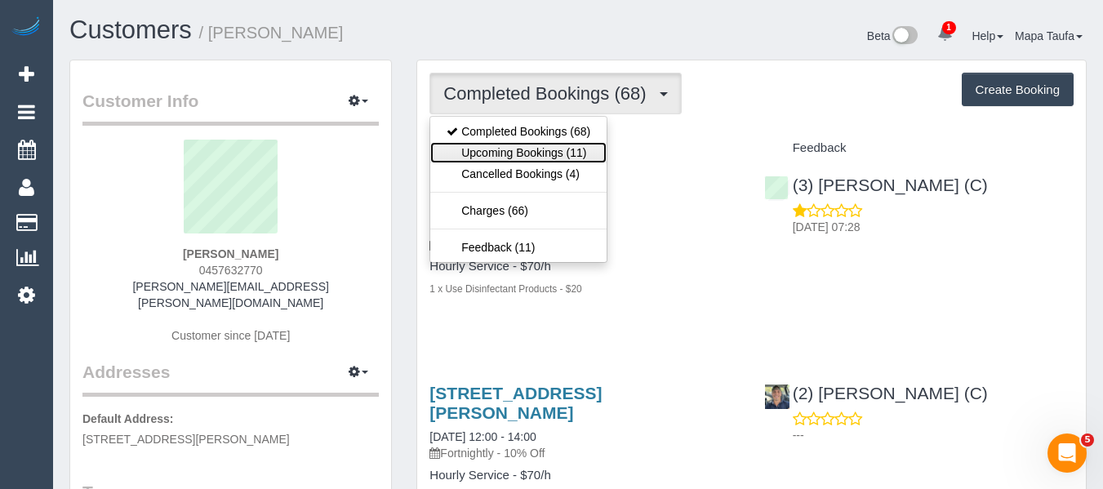
click at [556, 149] on link "Upcoming Bookings (11)" at bounding box center [518, 152] width 176 height 21
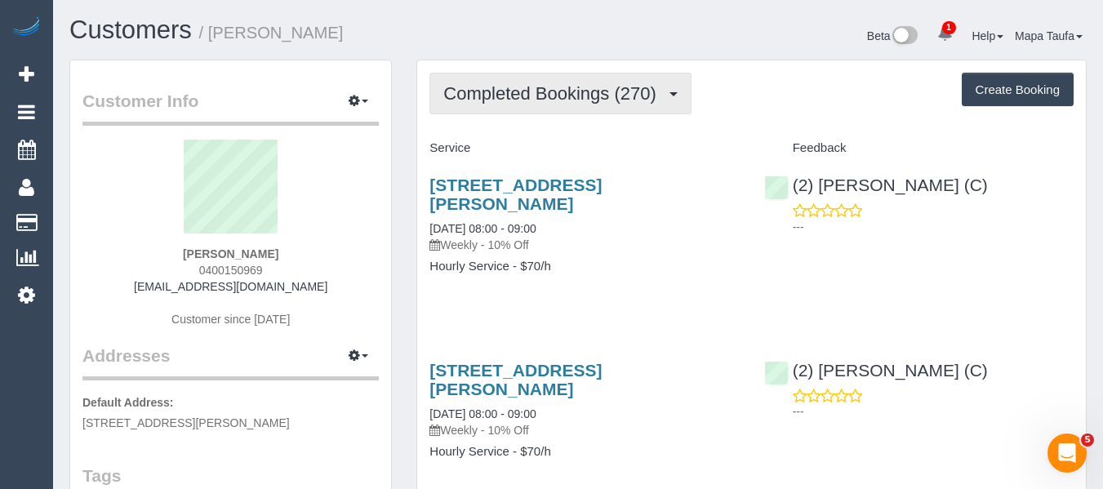
click at [580, 92] on span "Completed Bookings (270)" at bounding box center [553, 93] width 221 height 20
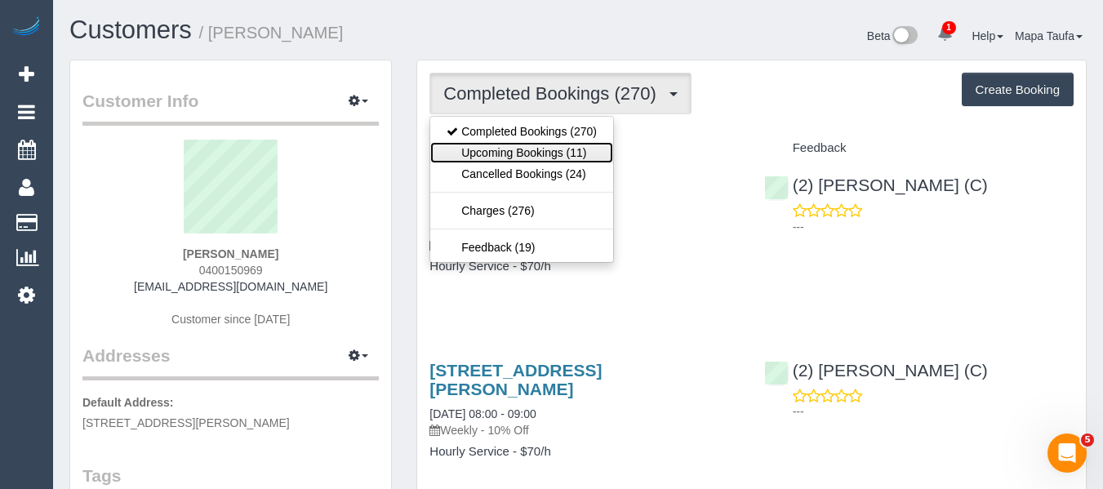
click at [564, 154] on link "Upcoming Bookings (11)" at bounding box center [521, 152] width 183 height 21
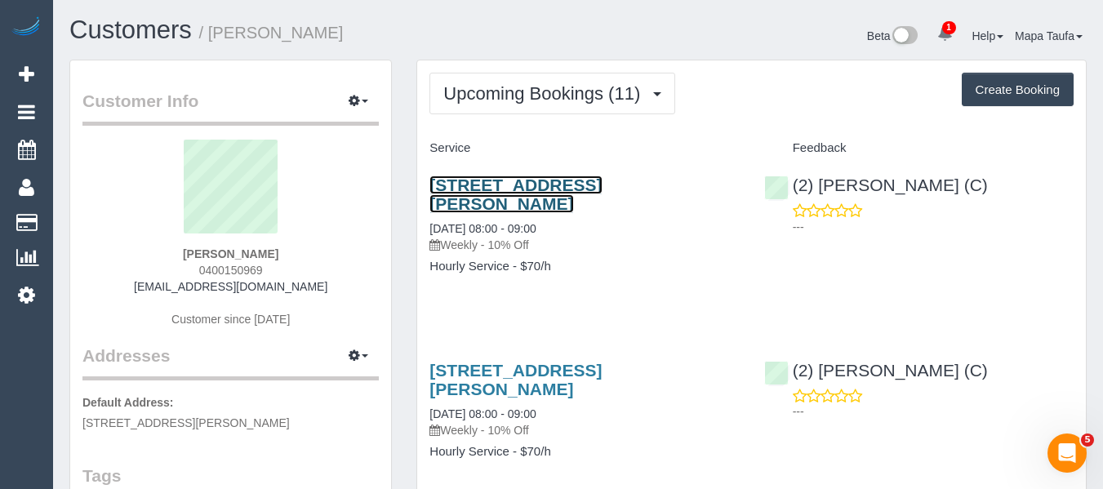
click at [538, 186] on link "37 Earlsfield Rd, Hampton, VIC 3188" at bounding box center [516, 195] width 172 height 38
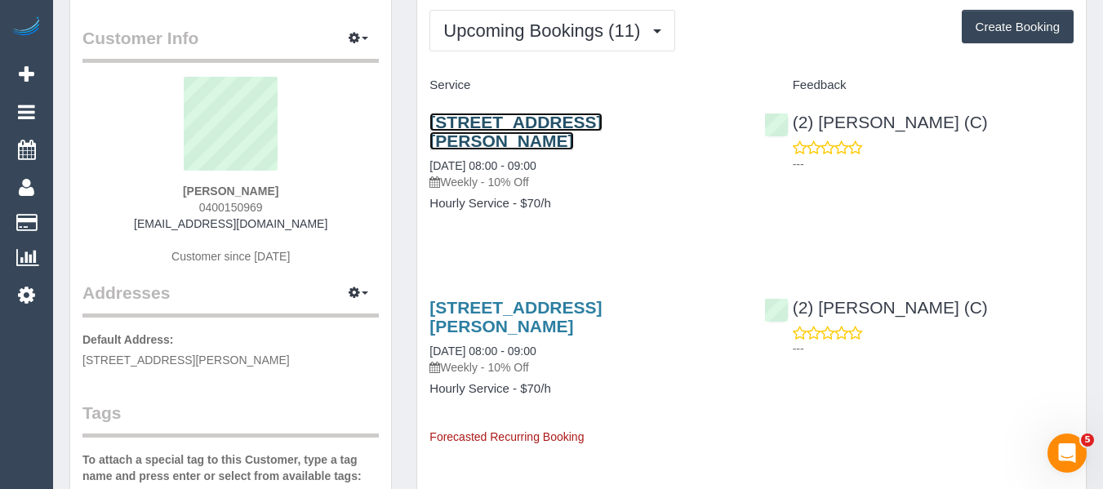
scroll to position [163, 0]
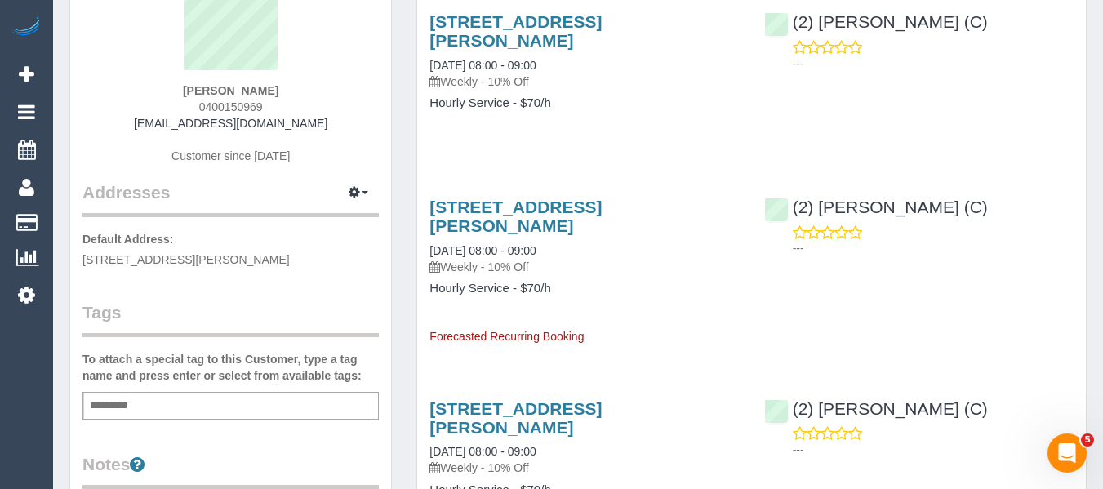
click at [746, 114] on div "37 Earlsfield Rd, Hampton, VIC 3188 08/10/2025 08:00 - 09:00 Weekly - 10% Off H…" at bounding box center [584, 70] width 334 height 145
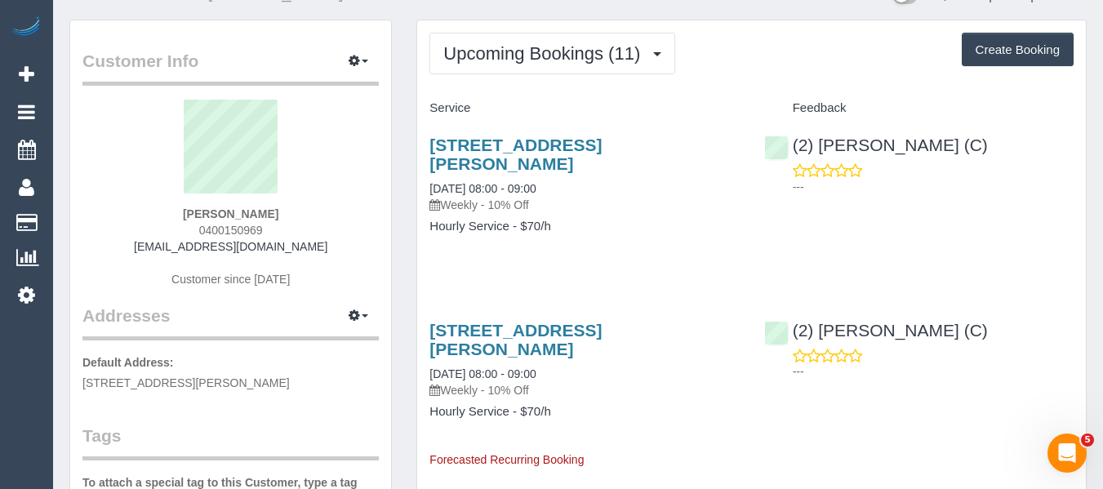
scroll to position [0, 0]
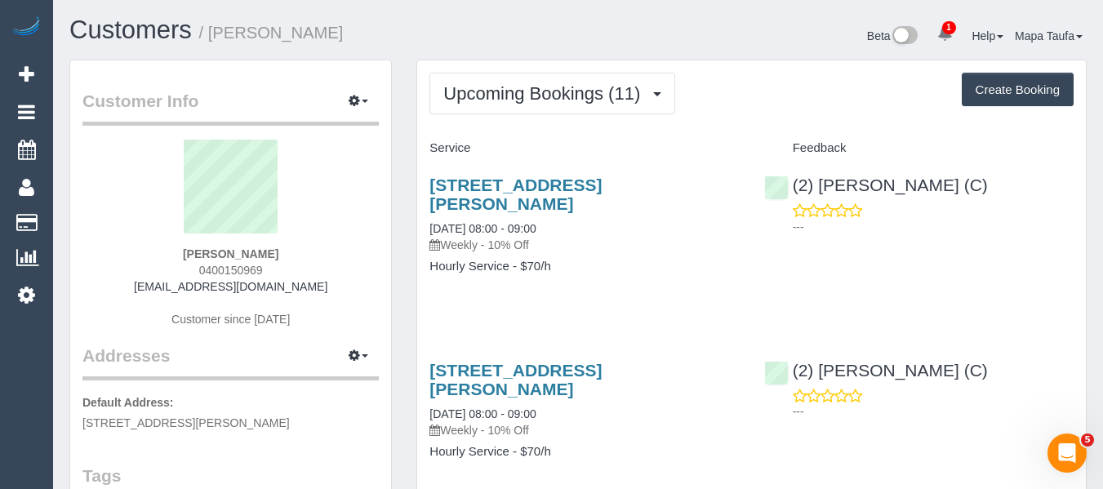
click at [649, 266] on div "37 Earlsfield Rd, Hampton, VIC 3188 08/10/2025 08:00 - 09:00 Weekly - 10% Off H…" at bounding box center [584, 234] width 334 height 145
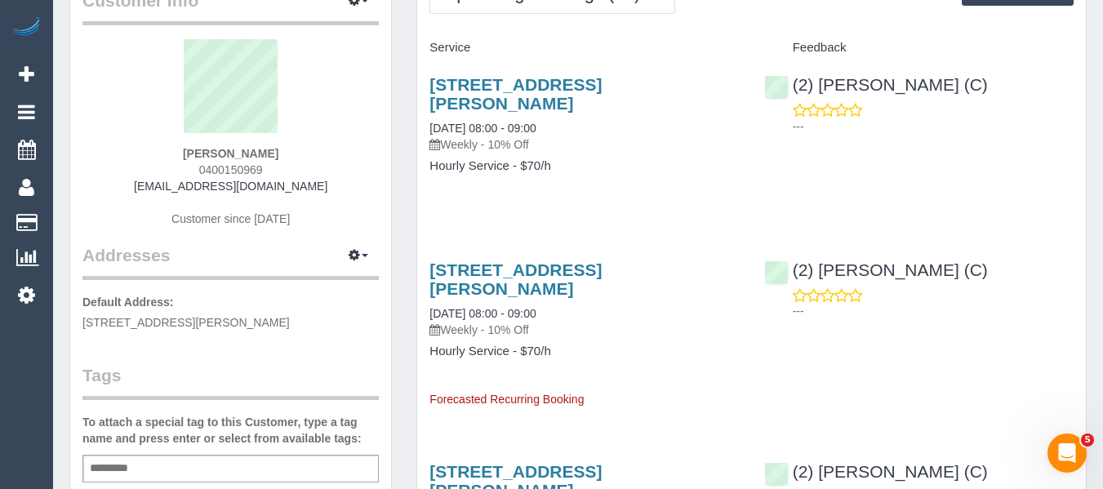
scroll to position [82, 0]
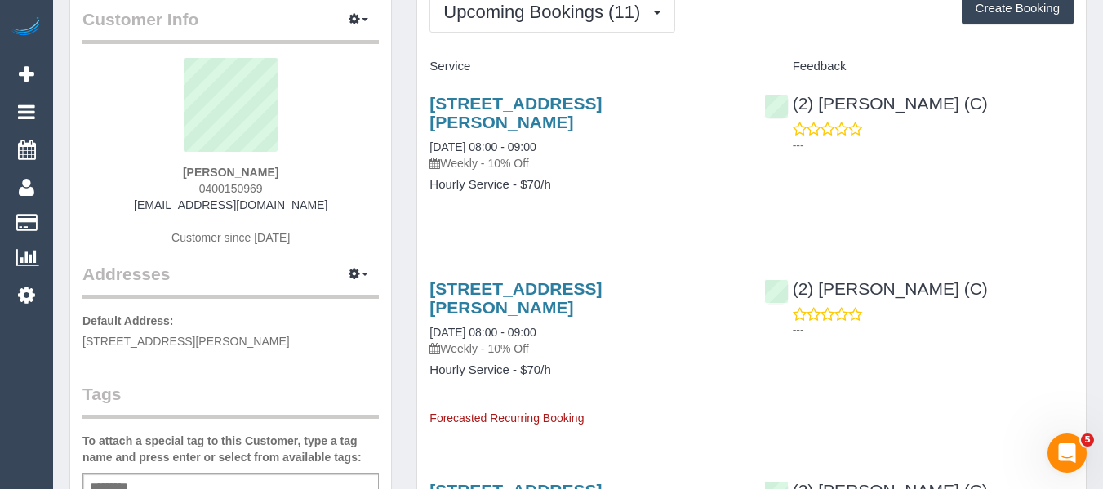
click at [686, 194] on div "37 Earlsfield Rd, Hampton, VIC 3188 08/10/2025 08:00 - 09:00 Weekly - 10% Off H…" at bounding box center [584, 152] width 334 height 145
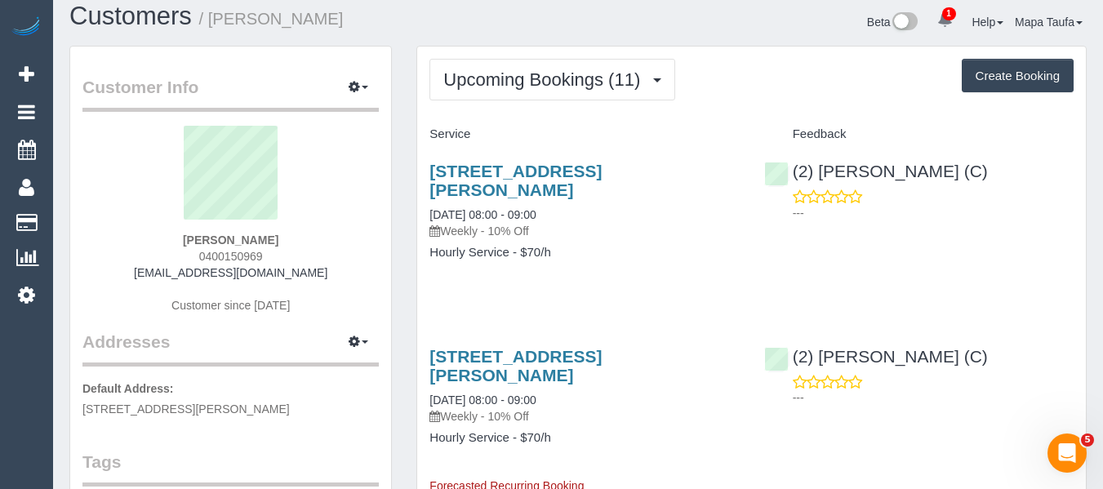
scroll to position [0, 0]
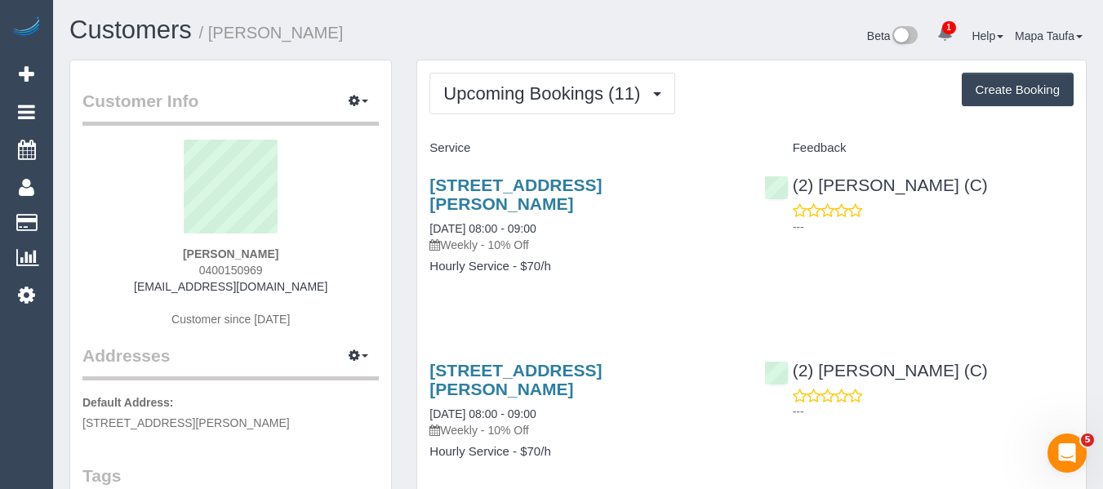
drag, startPoint x: 323, startPoint y: 283, endPoint x: 134, endPoint y: 292, distance: 188.9
click at [135, 287] on div "Alex Kaplan 0400150969 akaplan@theage.com.au Customer since 2019" at bounding box center [230, 242] width 296 height 204
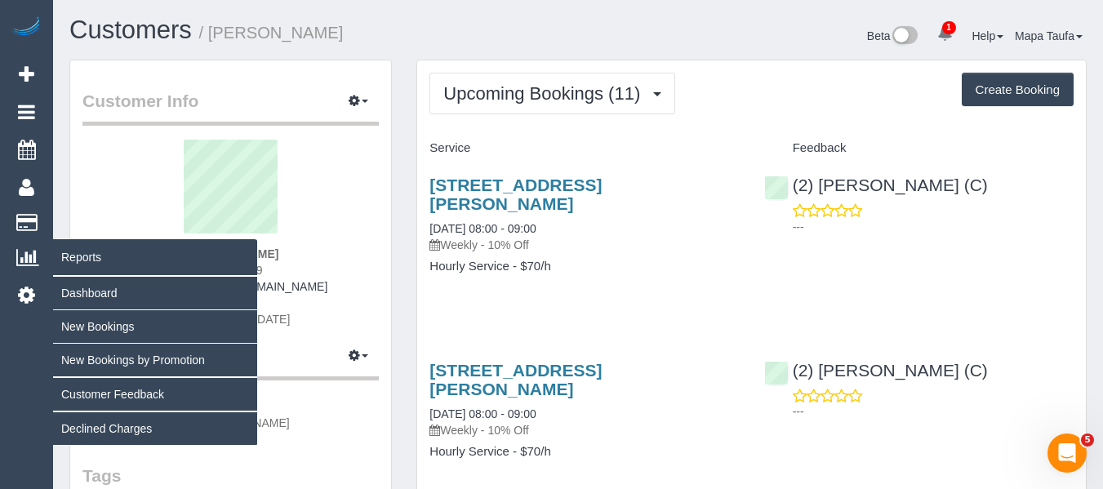
copy link "akaplan@theage.com.au"
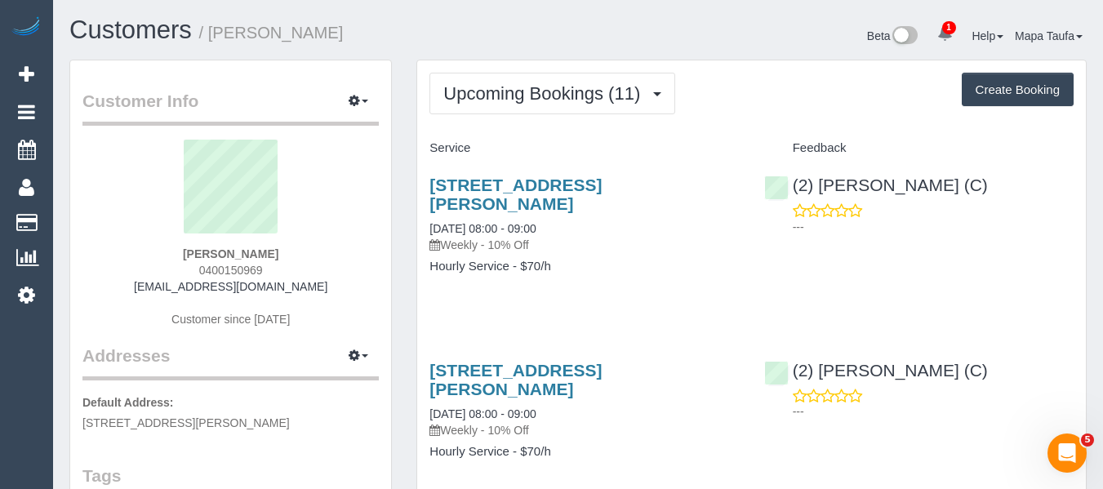
click at [307, 256] on div "Alex Kaplan 0400150969 akaplan@theage.com.au Customer since 2019" at bounding box center [230, 242] width 296 height 204
drag, startPoint x: 275, startPoint y: 269, endPoint x: 208, endPoint y: 272, distance: 67.0
click at [191, 270] on div "Alex Kaplan 0400150969 akaplan@theage.com.au Customer since 2019" at bounding box center [230, 242] width 296 height 204
copy span "0400150969"
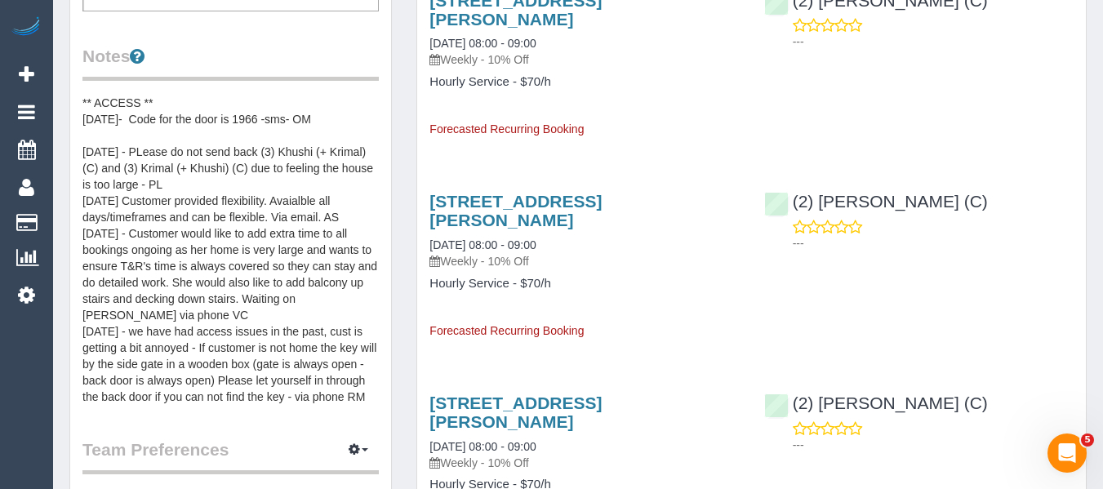
scroll to position [735, 0]
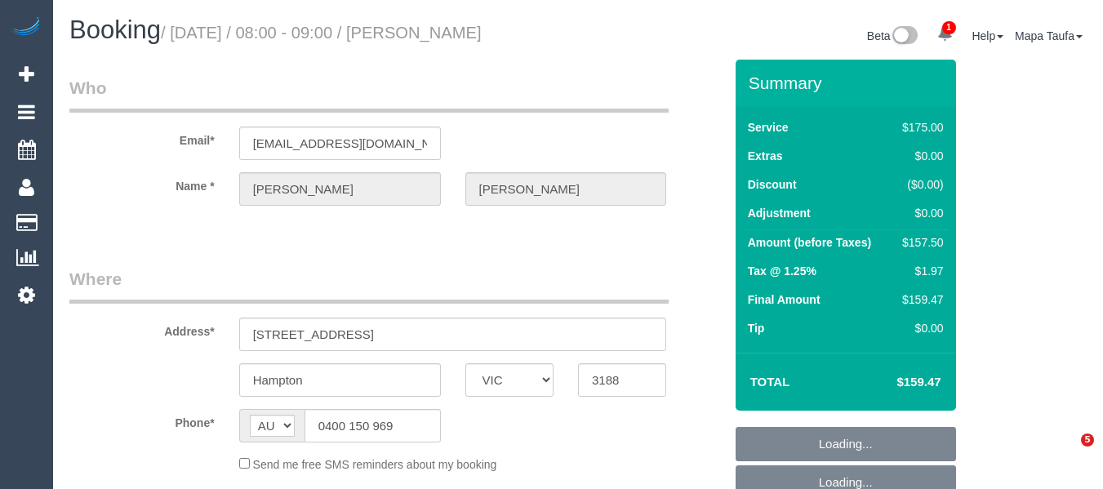
select select "VIC"
select select "string:stripe-pm_1FRCUP2GScqysDRVU3rOEBmN"
select select "number:27"
select select "number:14"
select select "number:19"
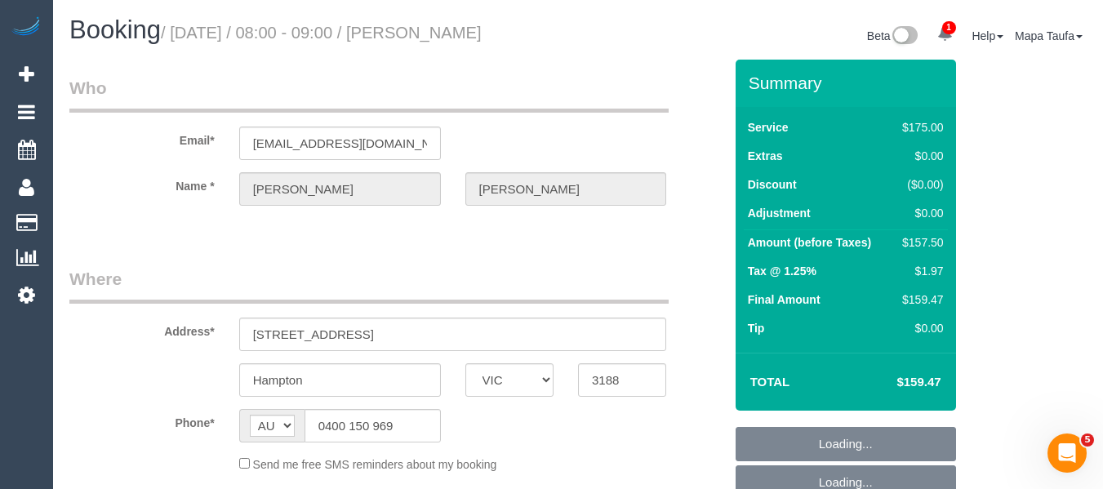
select select "number:22"
select select "number:11"
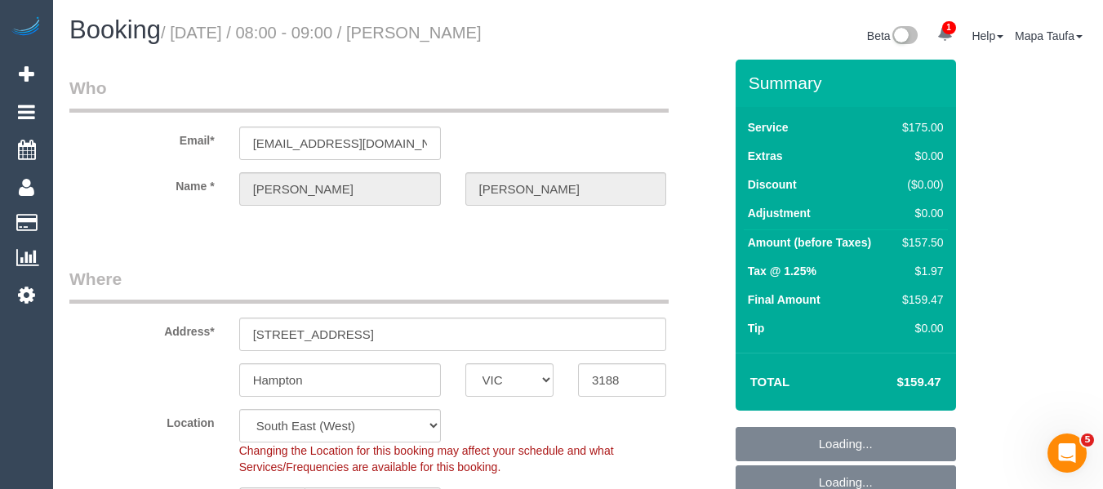
select select "object:710"
select select "150"
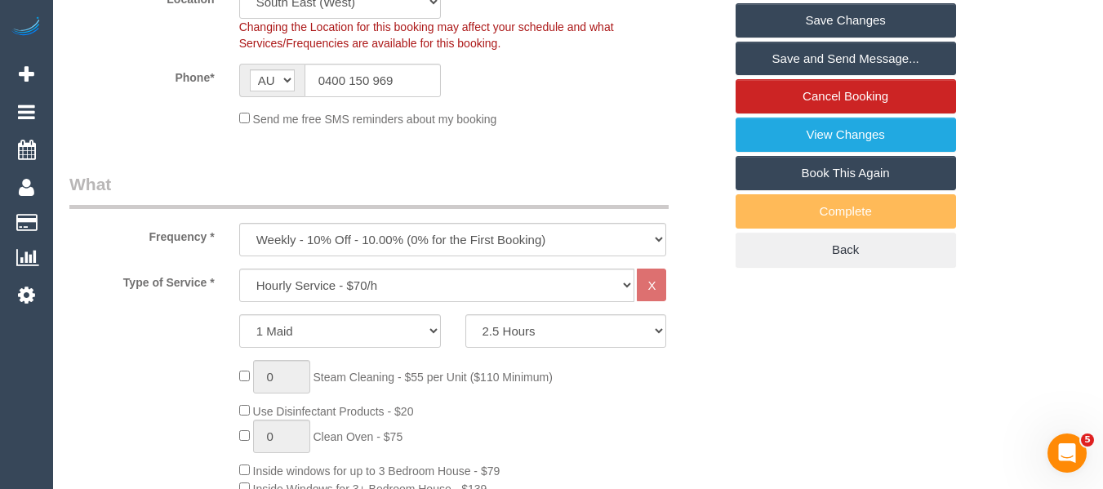
scroll to position [488, 0]
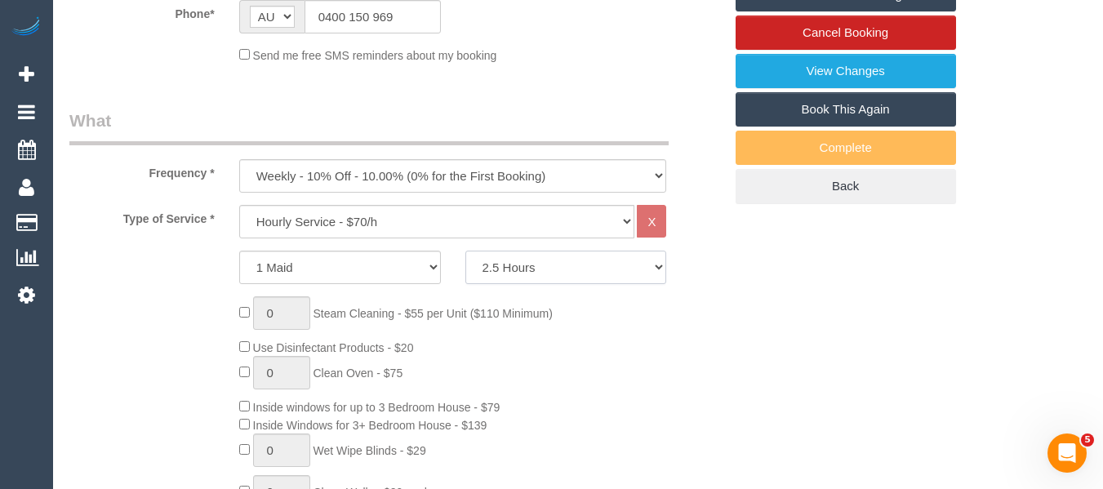
click at [515, 259] on select "2 Hours 2.5 Hours 3 Hours 3.5 Hours 4 Hours 4.5 Hours 5 Hours 5.5 Hours 6 Hours…" at bounding box center [567, 267] width 202 height 33
drag, startPoint x: 879, startPoint y: 278, endPoint x: 753, endPoint y: 305, distance: 128.6
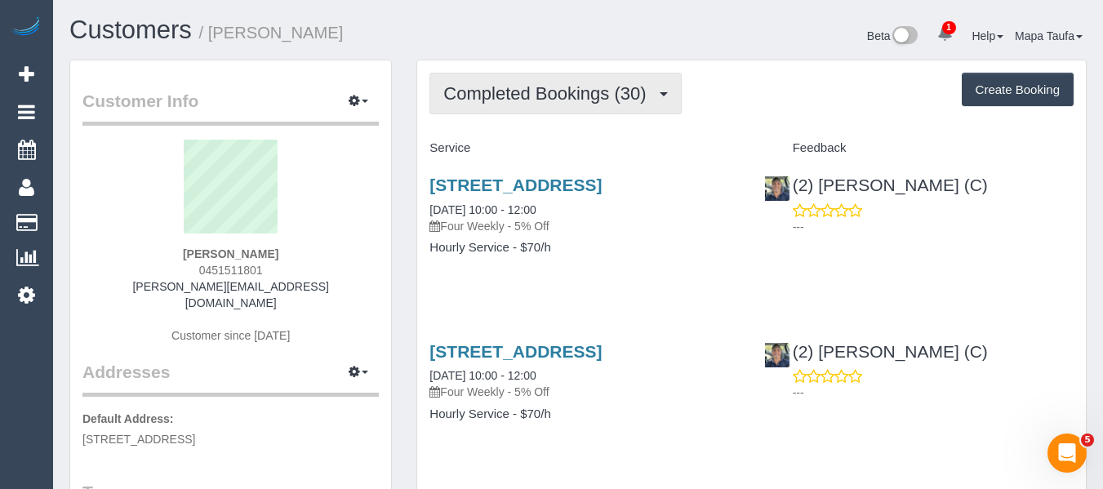
click at [536, 107] on button "Completed Bookings (30)" at bounding box center [556, 94] width 252 height 42
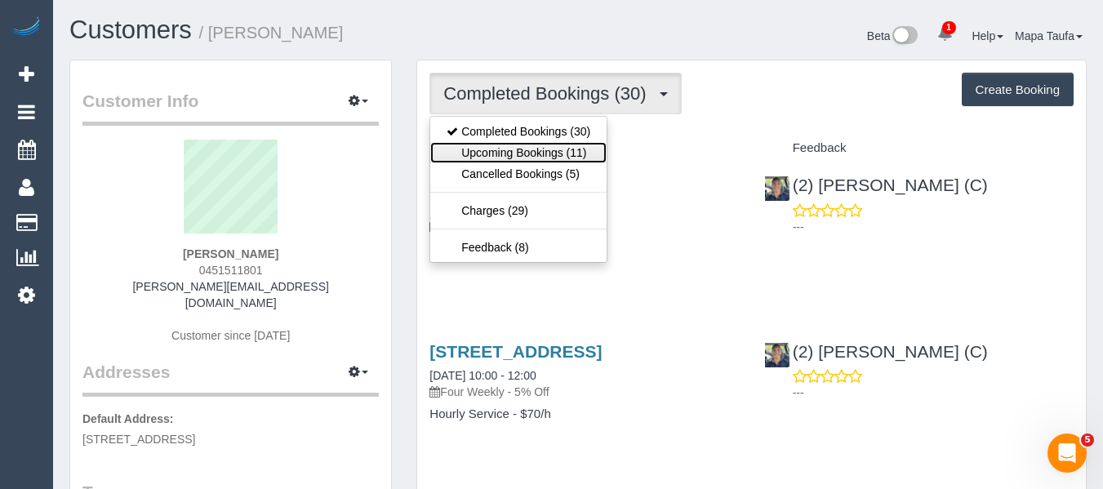
click at [533, 148] on link "Upcoming Bookings (11)" at bounding box center [518, 152] width 176 height 21
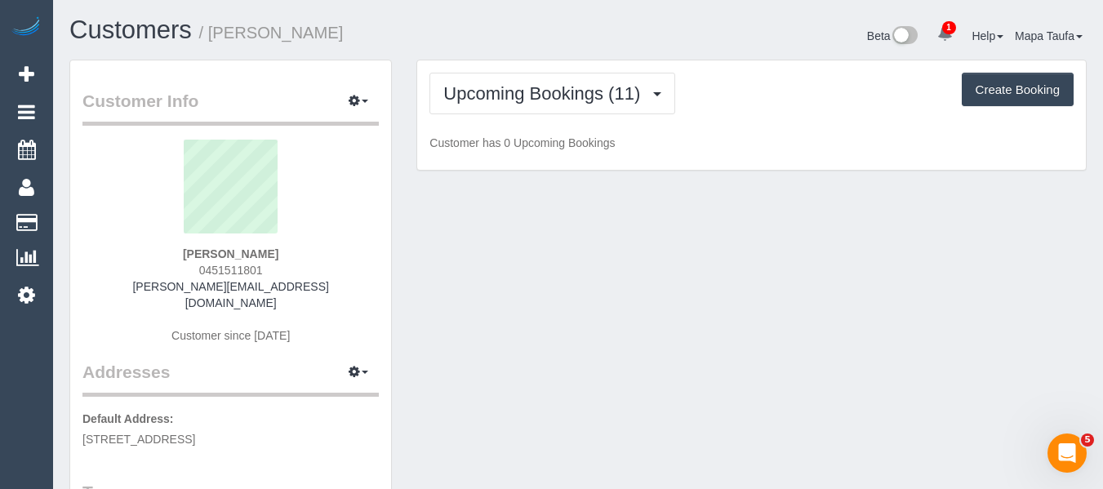
click at [527, 45] on div "Customers / Jesse Oey" at bounding box center [317, 33] width 521 height 35
drag, startPoint x: 231, startPoint y: 265, endPoint x: 192, endPoint y: 265, distance: 39.2
click at [192, 265] on div "Jesse Oey 0451511801 jesse.oey@live.com.au Customer since 2020" at bounding box center [230, 250] width 296 height 221
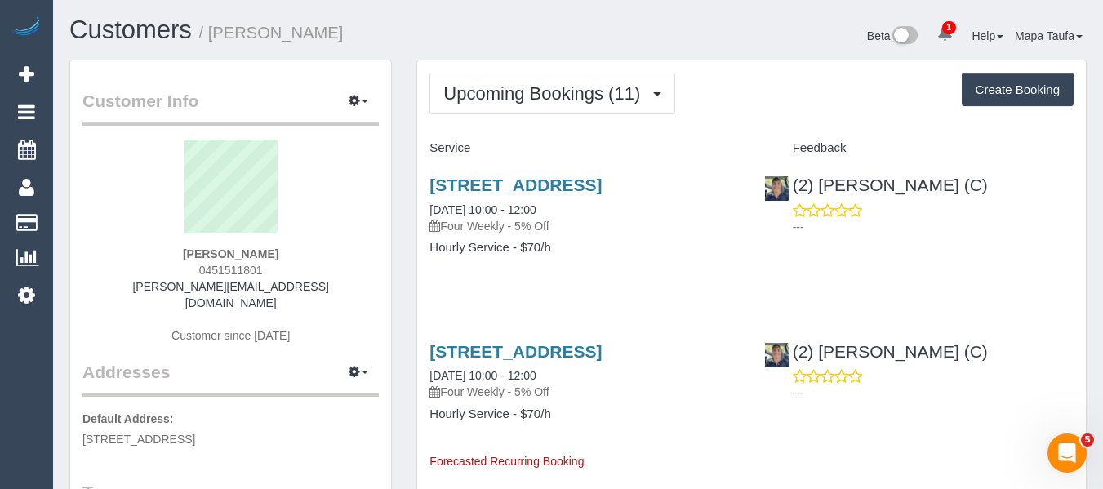
copy span "0451511801"
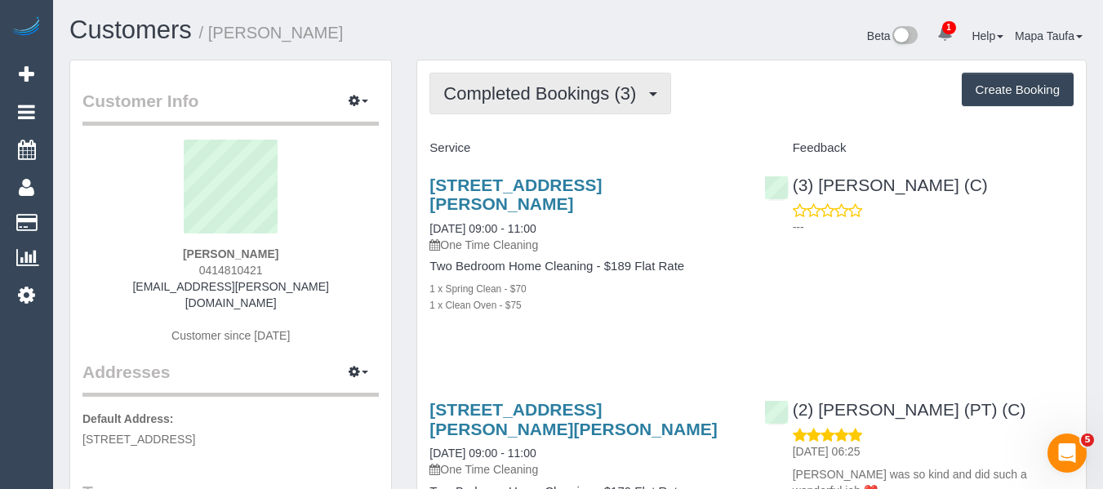
click at [549, 105] on button "Completed Bookings (3)" at bounding box center [551, 94] width 242 height 42
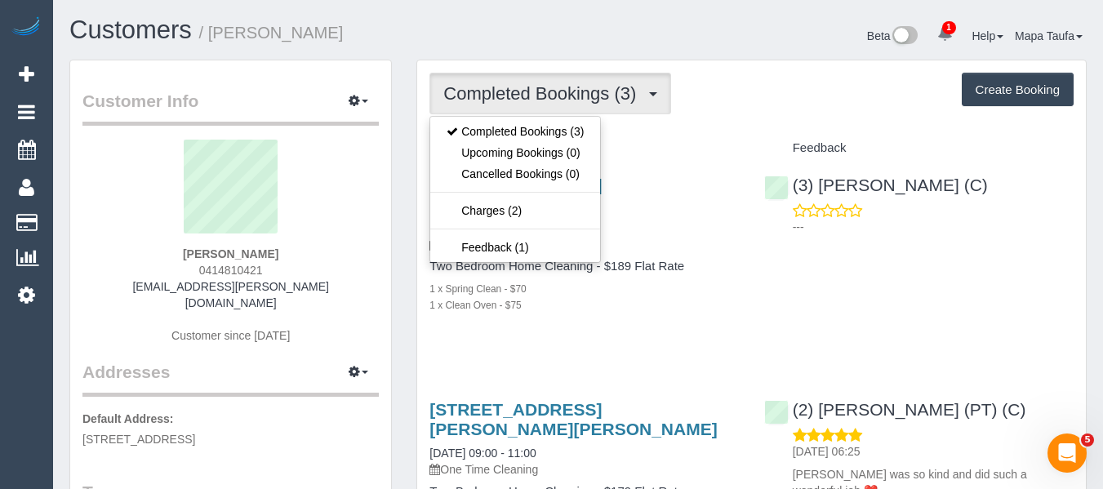
click at [709, 108] on div "Completed Bookings (3) Completed Bookings (3) Upcoming Bookings (0) Cancelled B…" at bounding box center [752, 94] width 644 height 42
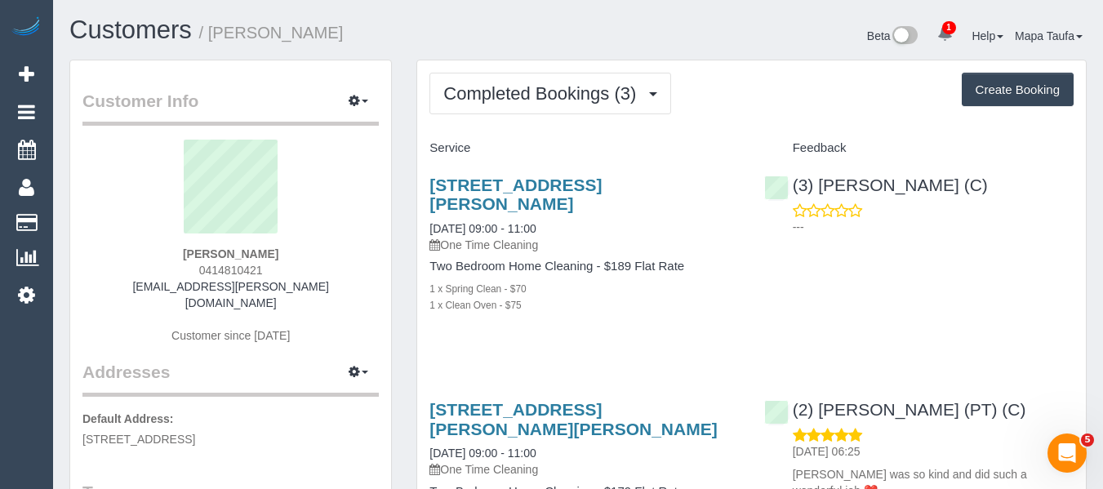
drag, startPoint x: 306, startPoint y: 256, endPoint x: 162, endPoint y: 258, distance: 144.6
click at [165, 255] on div "[PERSON_NAME] 0414810421 [EMAIL_ADDRESS][PERSON_NAME][DOMAIN_NAME] Customer sin…" at bounding box center [230, 250] width 296 height 221
copy strong "[PERSON_NAME]"
drag, startPoint x: 946, startPoint y: 196, endPoint x: 655, endPoint y: 54, distance: 323.6
click at [820, 187] on div "(3) [PERSON_NAME] (C) ---" at bounding box center [919, 202] width 334 height 80
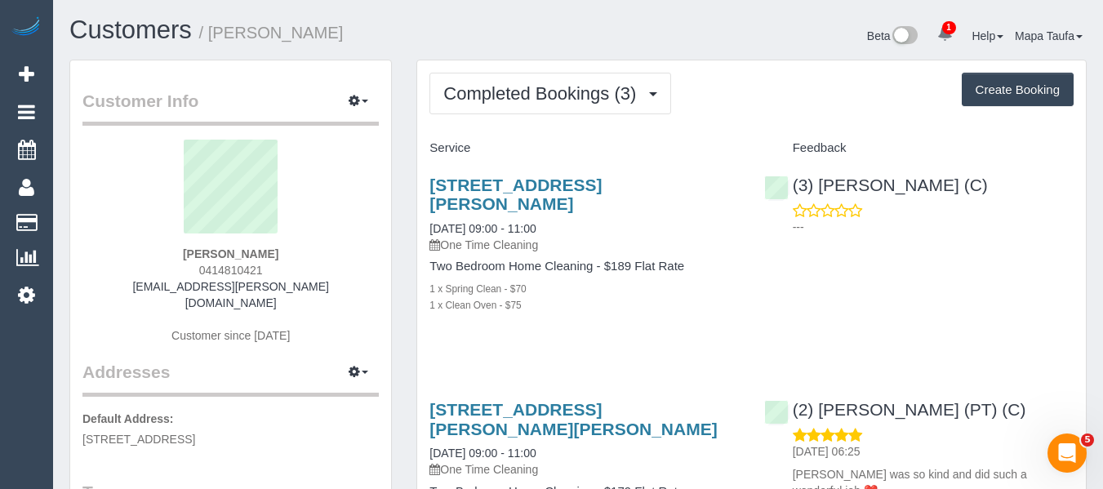
copy link "[PERSON_NAME] (C)"
click at [448, 184] on link "[STREET_ADDRESS][PERSON_NAME]" at bounding box center [516, 195] width 172 height 38
drag, startPoint x: 247, startPoint y: 252, endPoint x: 150, endPoint y: 252, distance: 96.4
click at [159, 251] on div "[PERSON_NAME] 0414810421 [EMAIL_ADDRESS][PERSON_NAME][DOMAIN_NAME] Customer sin…" at bounding box center [230, 250] width 296 height 221
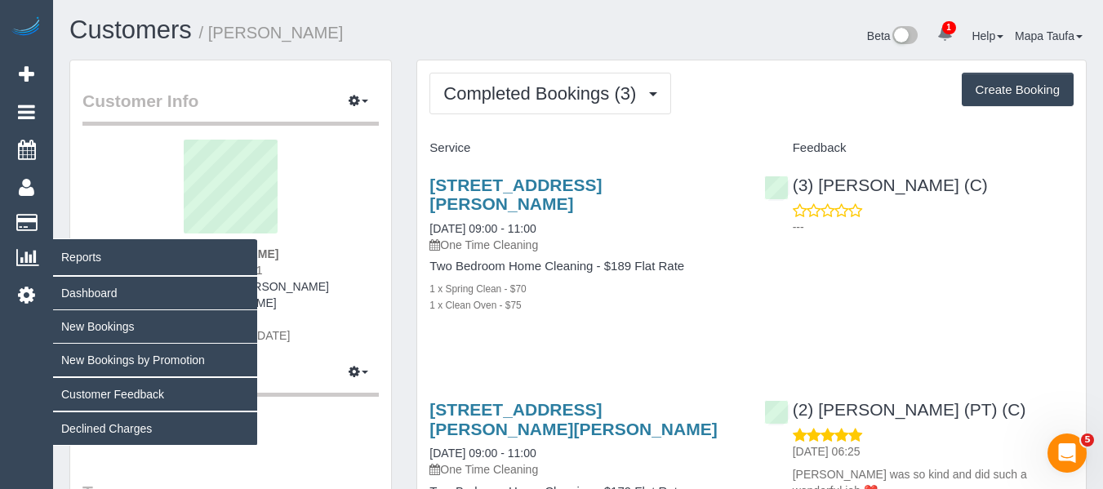
copy strong "[PERSON_NAME]"
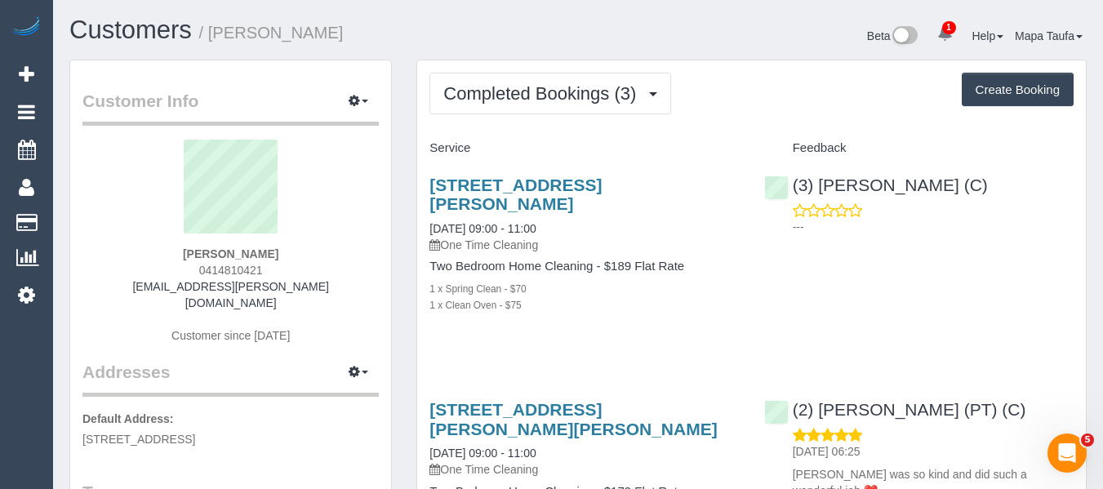
drag, startPoint x: 278, startPoint y: 271, endPoint x: 181, endPoint y: 271, distance: 97.2
click at [181, 271] on div "[PERSON_NAME] 0414810421 [EMAIL_ADDRESS][PERSON_NAME][DOMAIN_NAME] Customer sin…" at bounding box center [230, 250] width 296 height 221
copy span "0414810421"
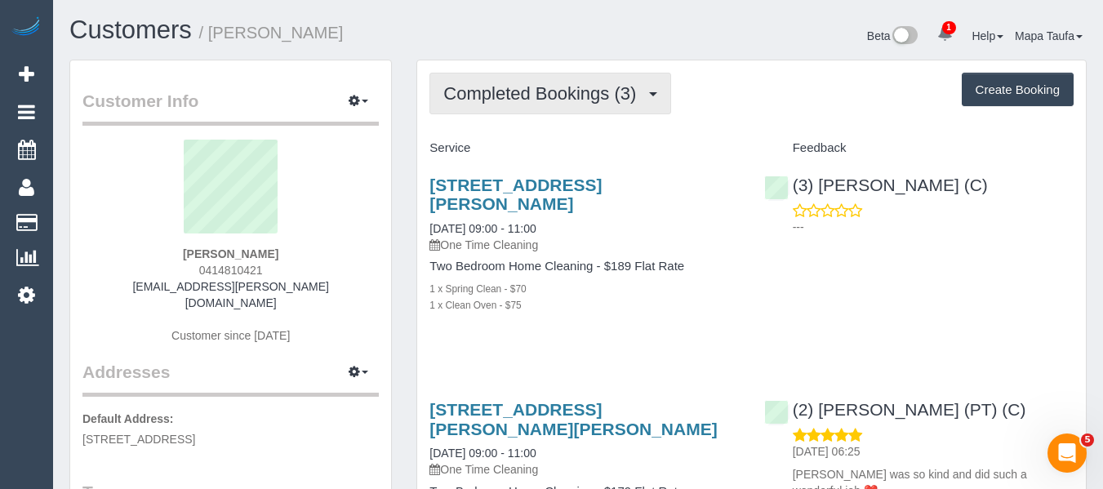
click at [541, 95] on span "Completed Bookings (3)" at bounding box center [543, 93] width 201 height 20
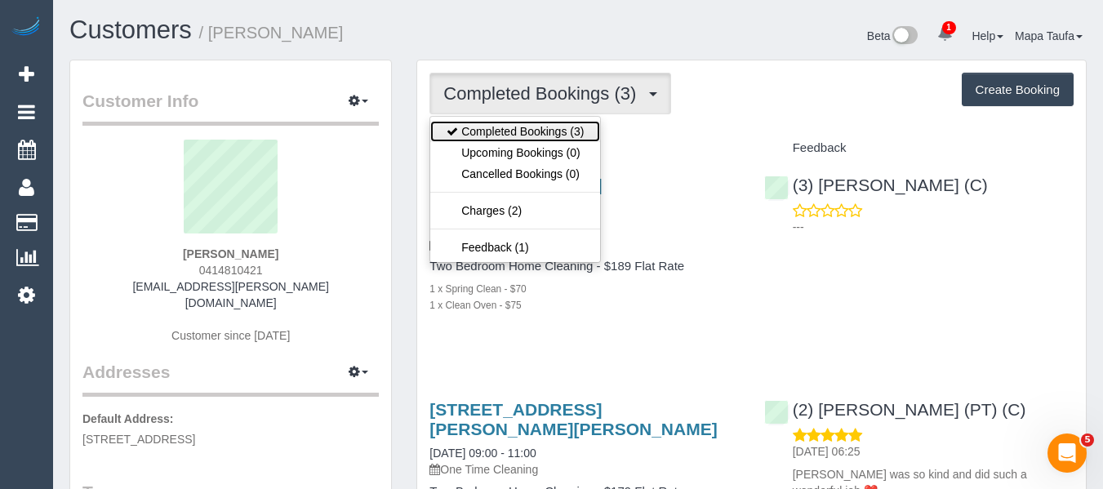
click at [519, 126] on link "Completed Bookings (3)" at bounding box center [515, 131] width 170 height 21
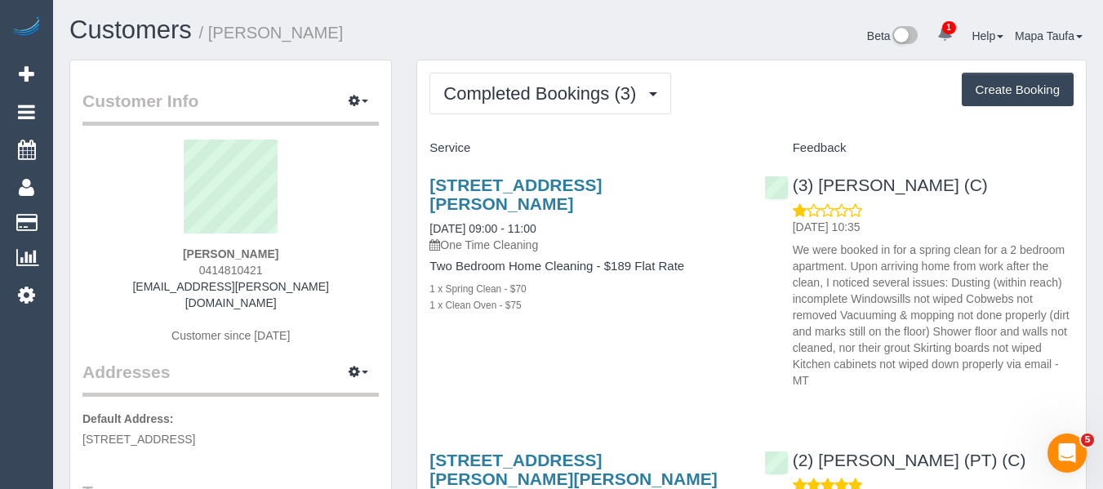
click at [751, 92] on div "Completed Bookings (3) Completed Bookings (3) Upcoming Bookings (0) Cancelled B…" at bounding box center [752, 94] width 644 height 42
click at [458, 179] on link "869 Drummond St, 1, Carlton North, VIC 3054" at bounding box center [516, 195] width 172 height 38
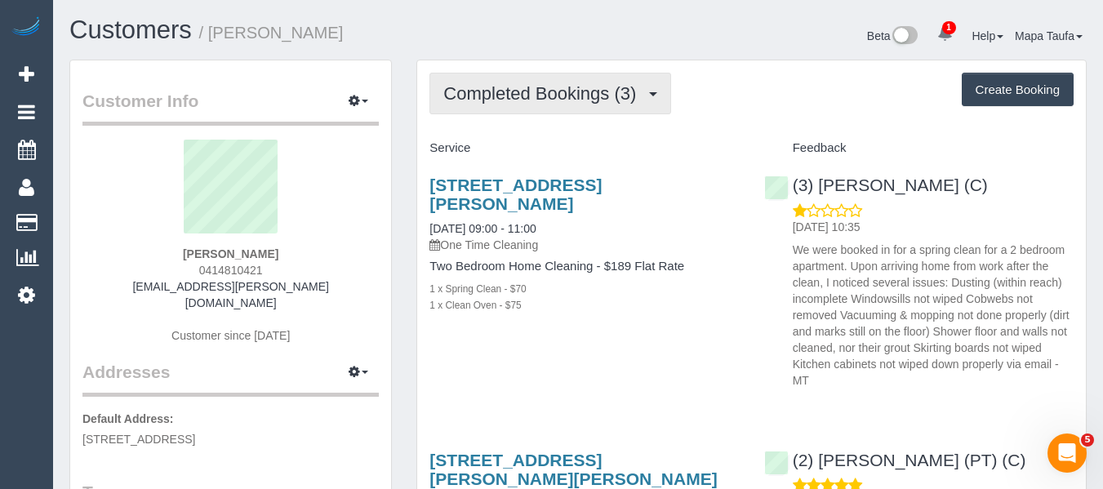
click at [488, 96] on span "Completed Bookings (3)" at bounding box center [543, 93] width 201 height 20
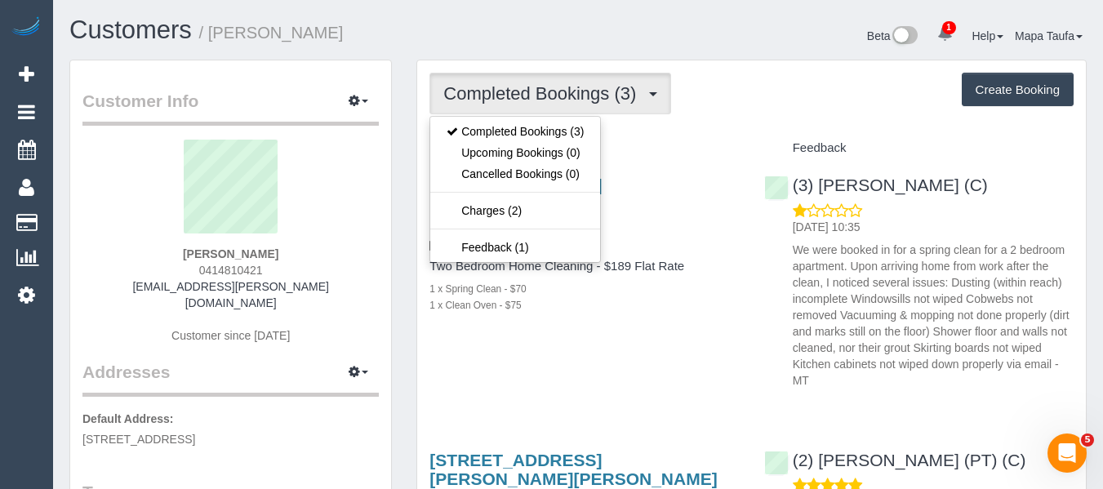
drag, startPoint x: 723, startPoint y: 113, endPoint x: 672, endPoint y: 7, distance: 116.9
click at [722, 110] on div "Completed Bookings (3) Completed Bookings (3) Upcoming Bookings (0) Cancelled B…" at bounding box center [752, 94] width 644 height 42
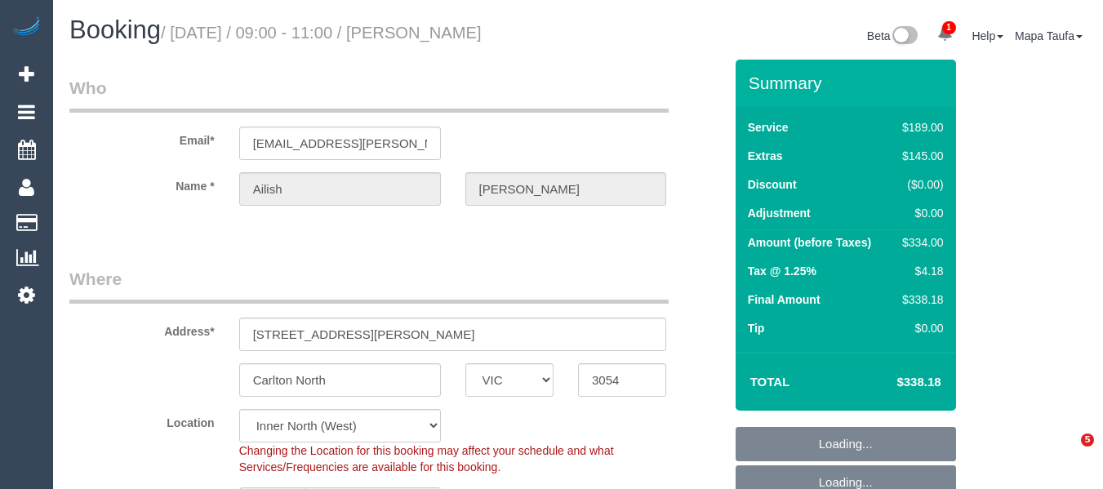
select select "VIC"
select select "string:stripe-pm_1S7mhc2GScqysDRVO7kFVSpq"
select select "object:585"
select select "number:28"
select select "number:14"
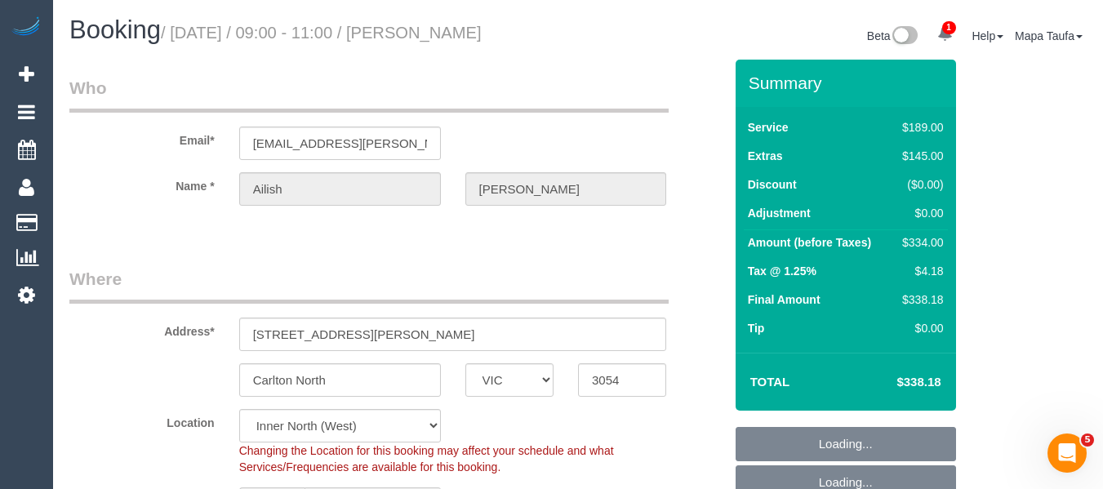
select select "number:19"
select select "number:24"
select select "number:26"
select select "object:1720"
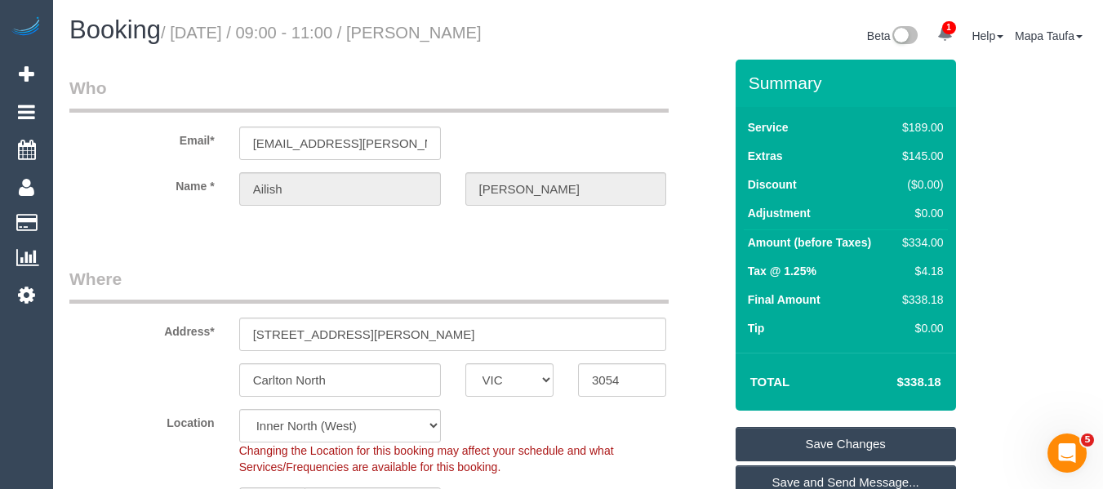
scroll to position [408, 0]
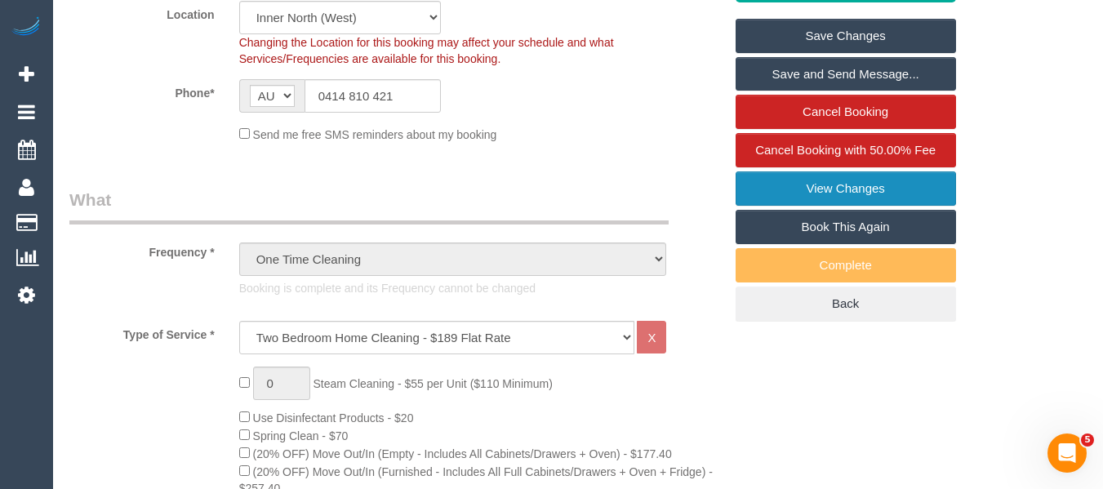
click at [825, 189] on link "View Changes" at bounding box center [846, 189] width 221 height 34
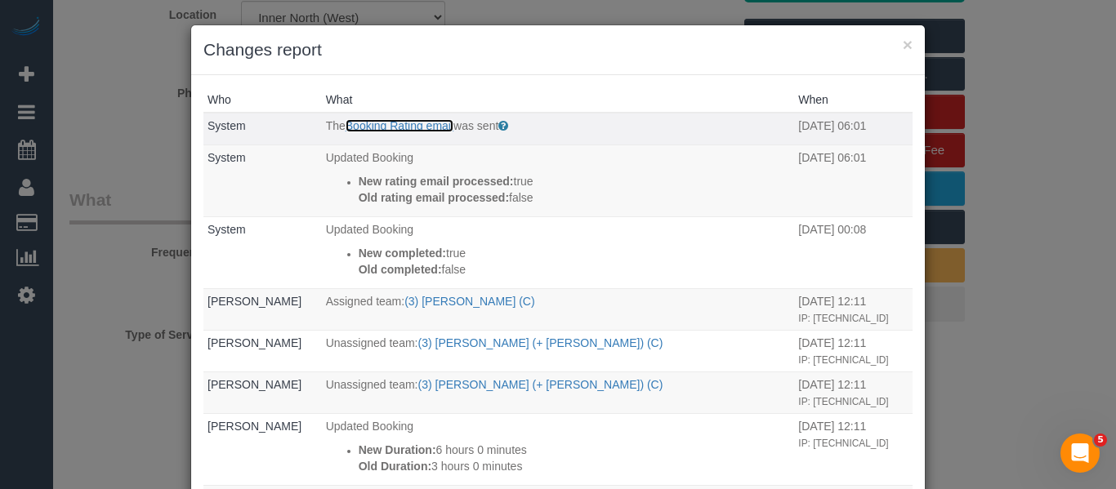
click at [417, 121] on link "Booking Rating email" at bounding box center [399, 125] width 108 height 13
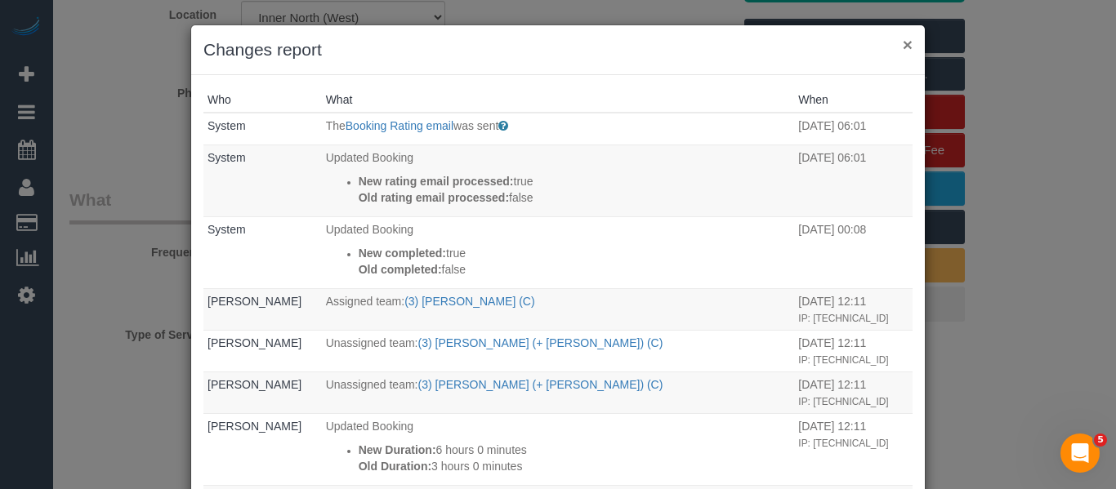
click at [902, 41] on button "×" at bounding box center [907, 44] width 10 height 17
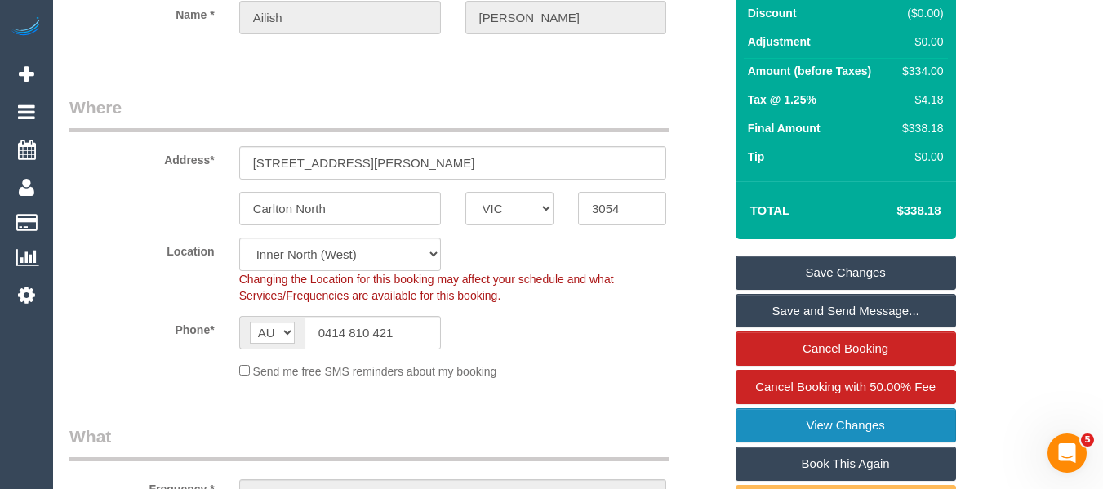
scroll to position [163, 0]
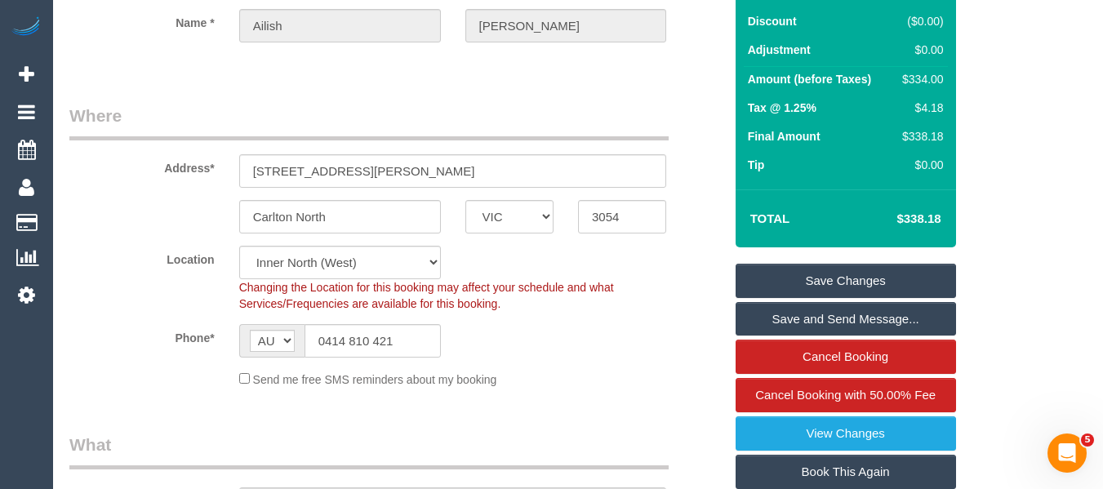
drag, startPoint x: 952, startPoint y: 216, endPoint x: 906, endPoint y: 215, distance: 46.6
click at [906, 215] on div "Total $338.18" at bounding box center [846, 218] width 221 height 58
copy table "Total $"
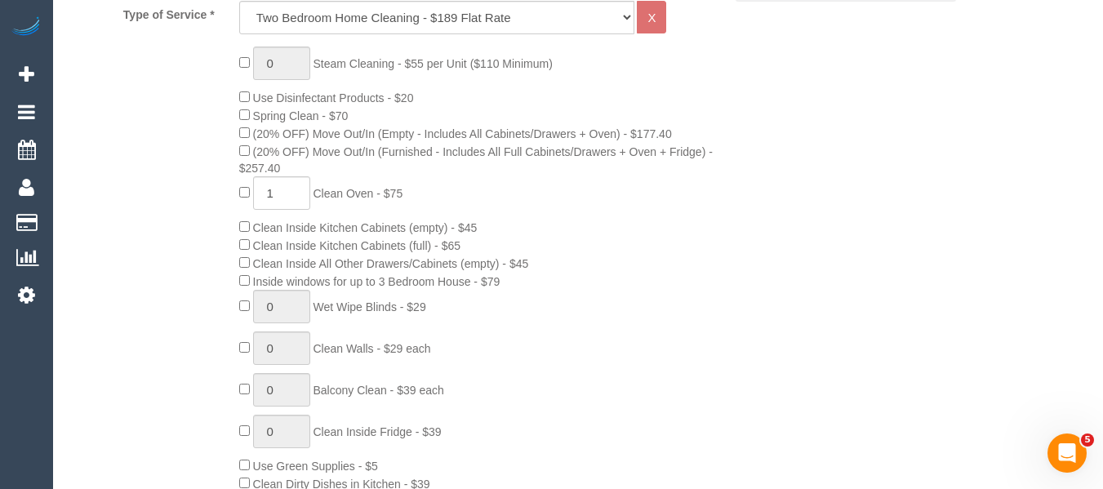
scroll to position [722, 0]
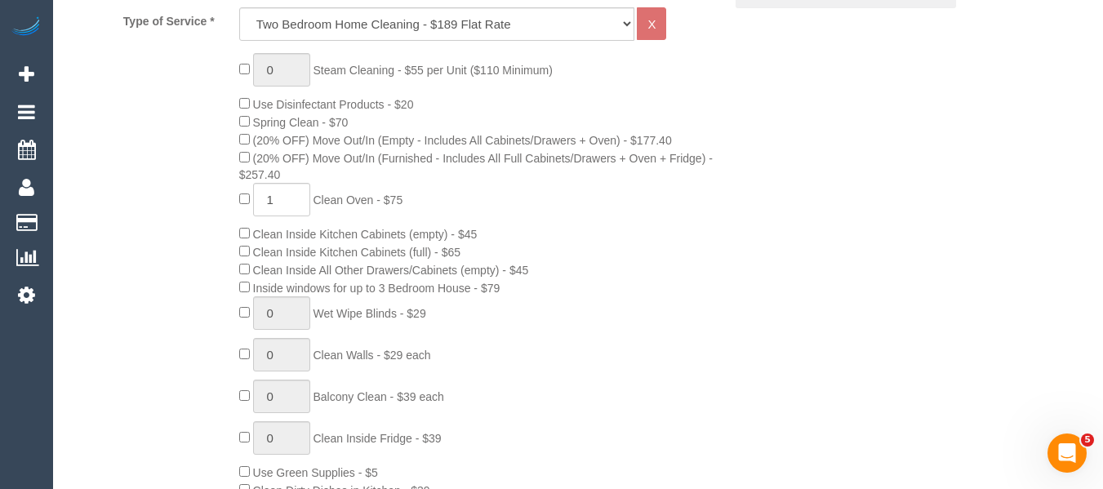
click at [250, 123] on span "Spring Clean - $70" at bounding box center [293, 122] width 109 height 13
type input "0"
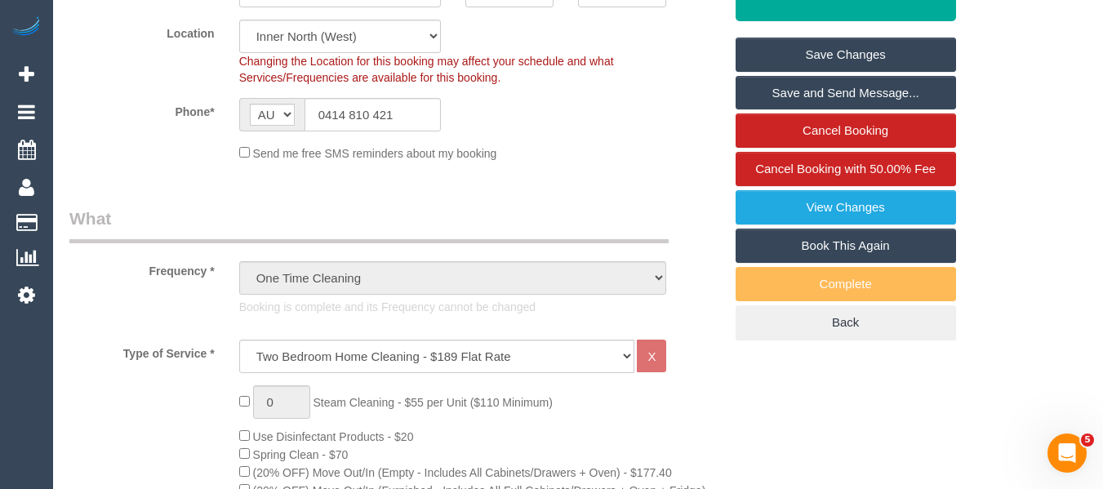
scroll to position [69, 0]
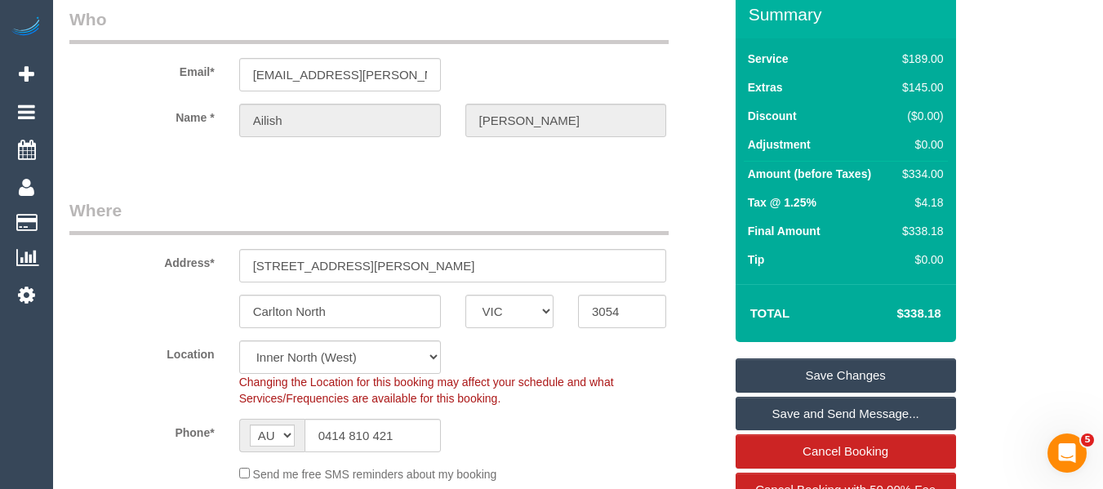
click at [922, 367] on link "Save Changes" at bounding box center [846, 376] width 221 height 34
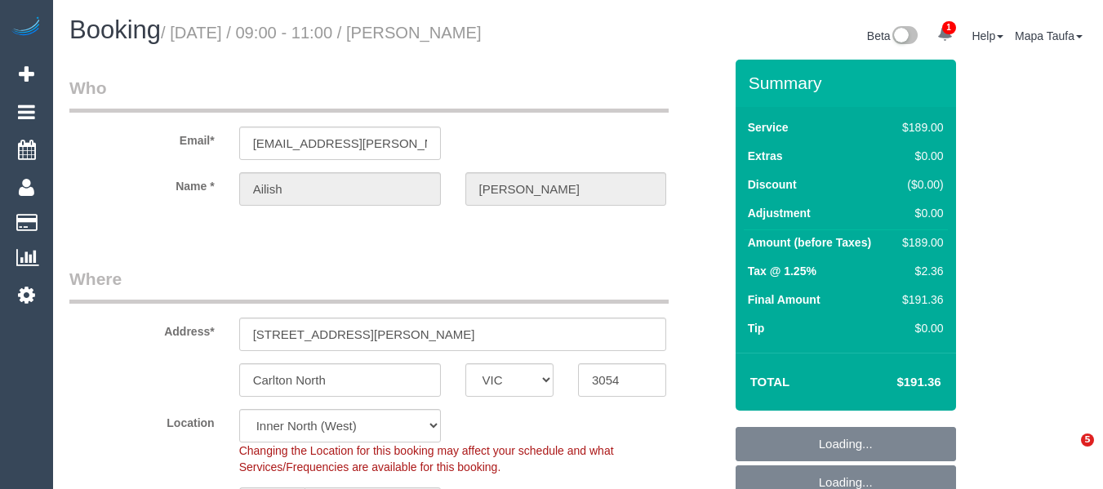
select select "VIC"
select select "object:816"
select select "string:stripe-pm_1S7mhc2GScqysDRVO7kFVSpq"
select select "number:28"
select select "number:14"
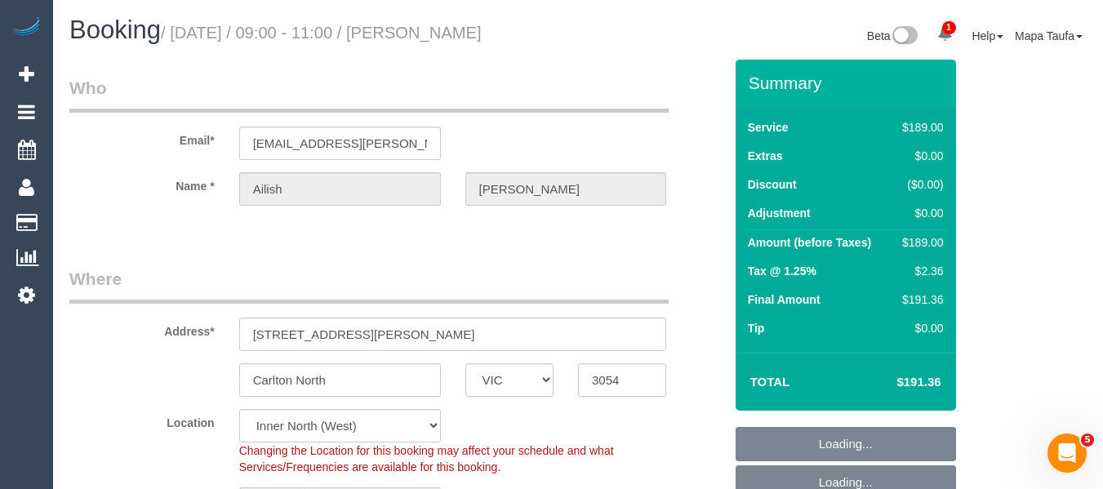
select select "number:19"
select select "number:24"
select select "number:26"
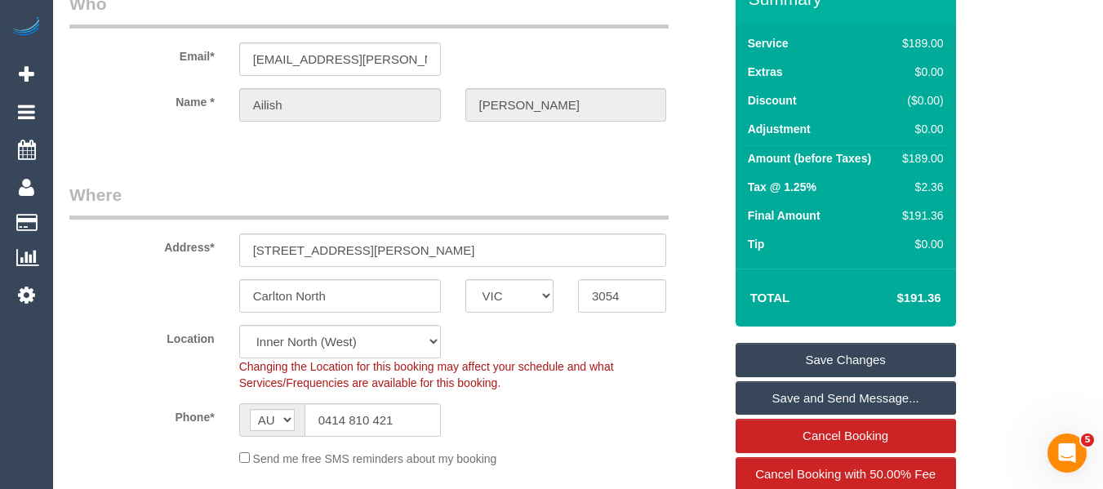
scroll to position [163, 0]
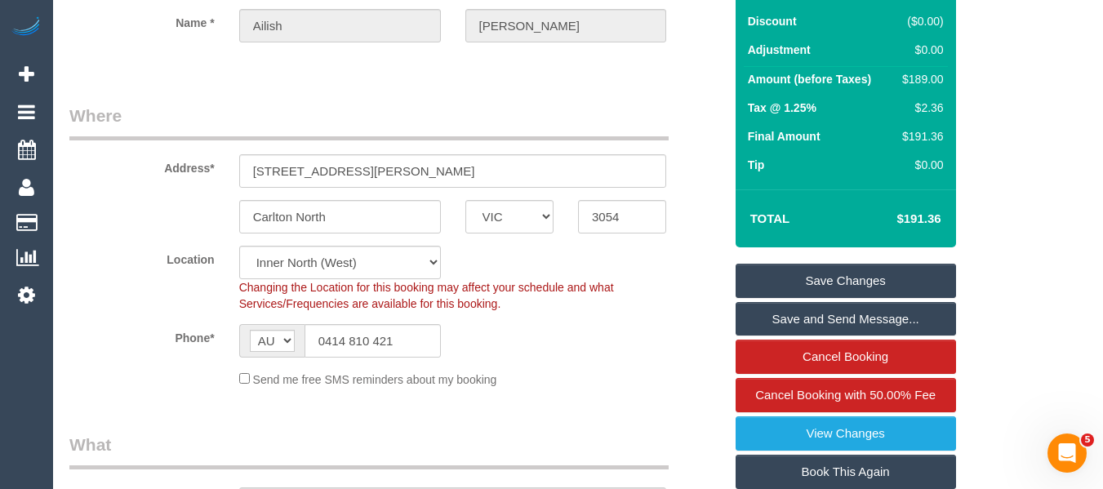
drag, startPoint x: 846, startPoint y: 278, endPoint x: 766, endPoint y: 280, distance: 80.1
click at [846, 278] on link "Save Changes" at bounding box center [846, 281] width 221 height 34
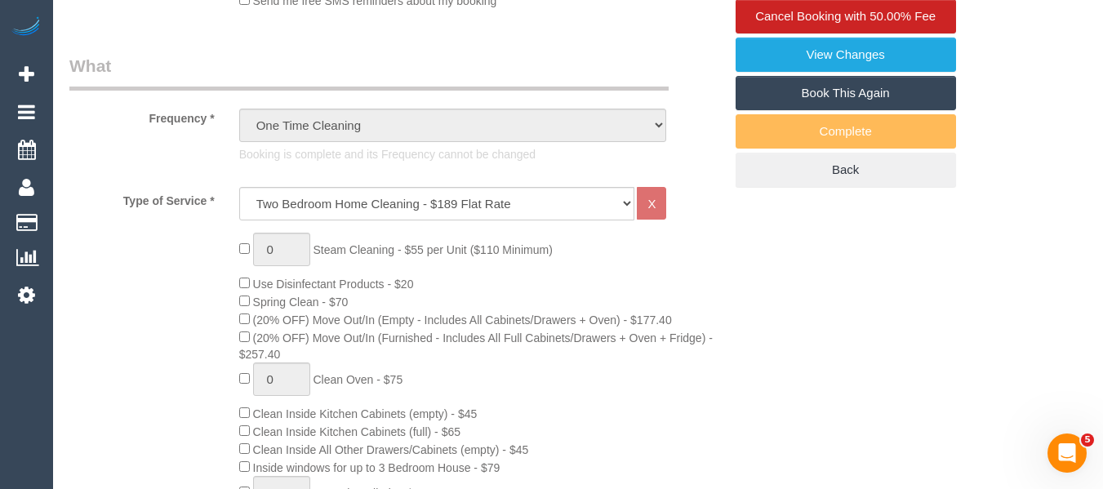
scroll to position [572, 0]
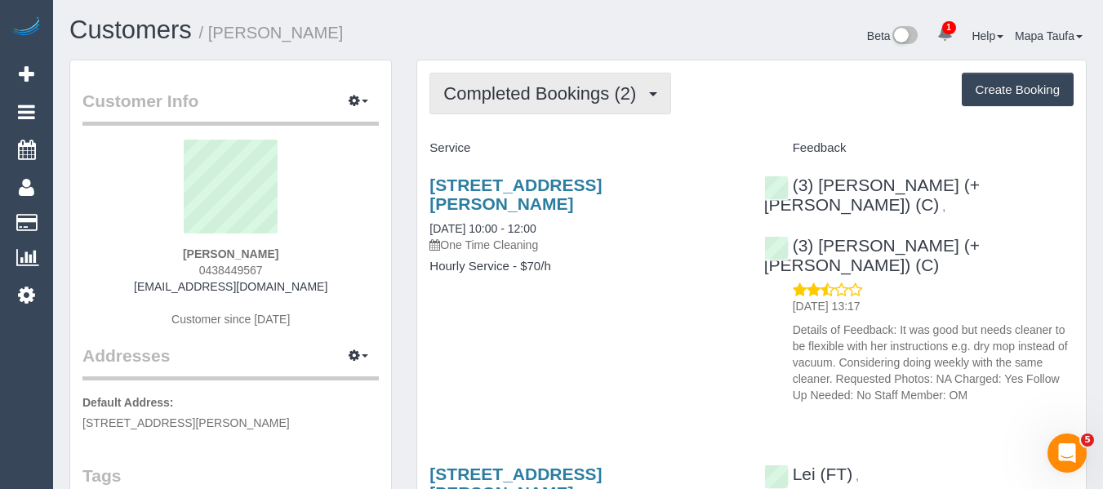
drag, startPoint x: 561, startPoint y: 96, endPoint x: 562, endPoint y: 119, distance: 23.7
click at [560, 95] on span "Completed Bookings (2)" at bounding box center [543, 93] width 201 height 20
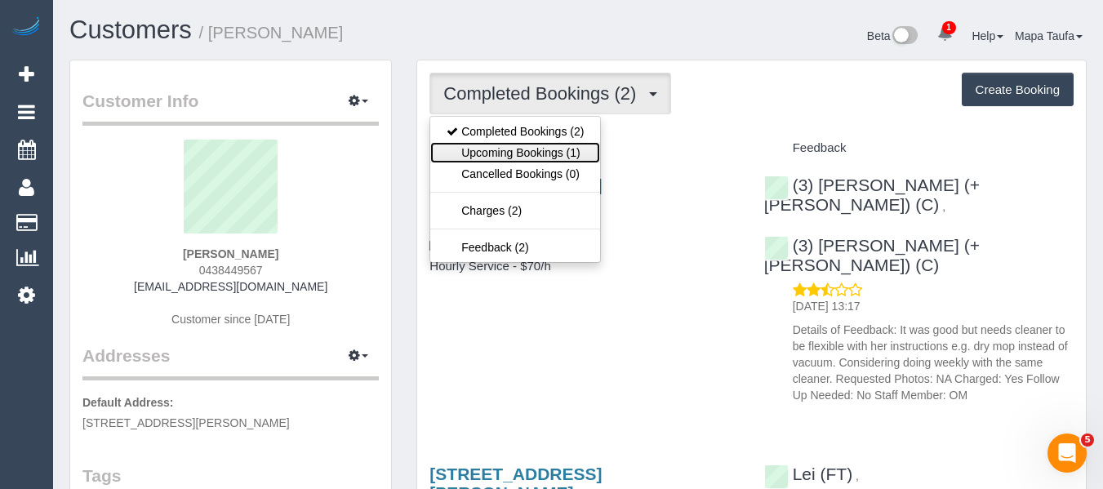
click at [564, 149] on link "Upcoming Bookings (1)" at bounding box center [515, 152] width 170 height 21
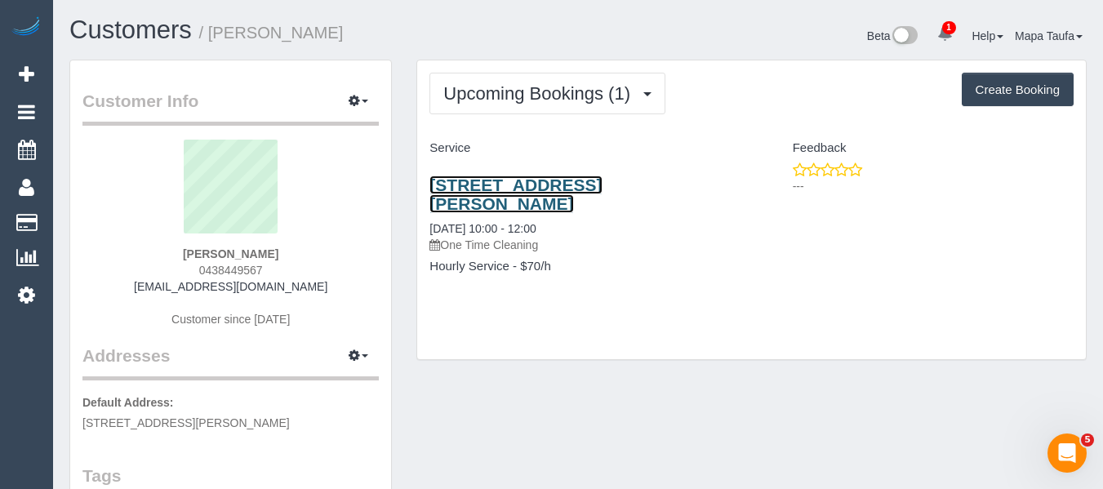
click at [504, 182] on link "[STREET_ADDRESS][PERSON_NAME]" at bounding box center [516, 195] width 172 height 38
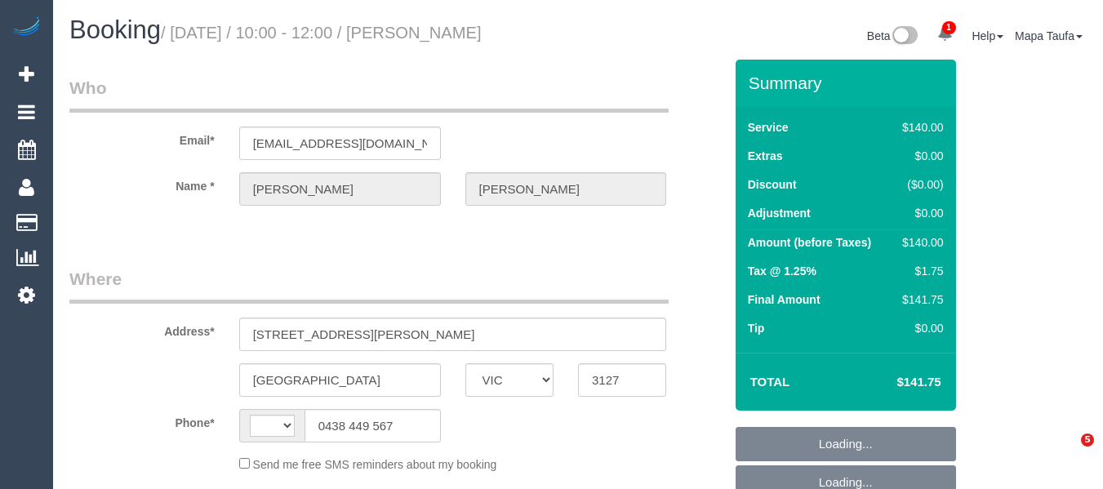
select select "VIC"
select select "number:30"
select select "number:14"
select select "number:19"
select select "number:24"
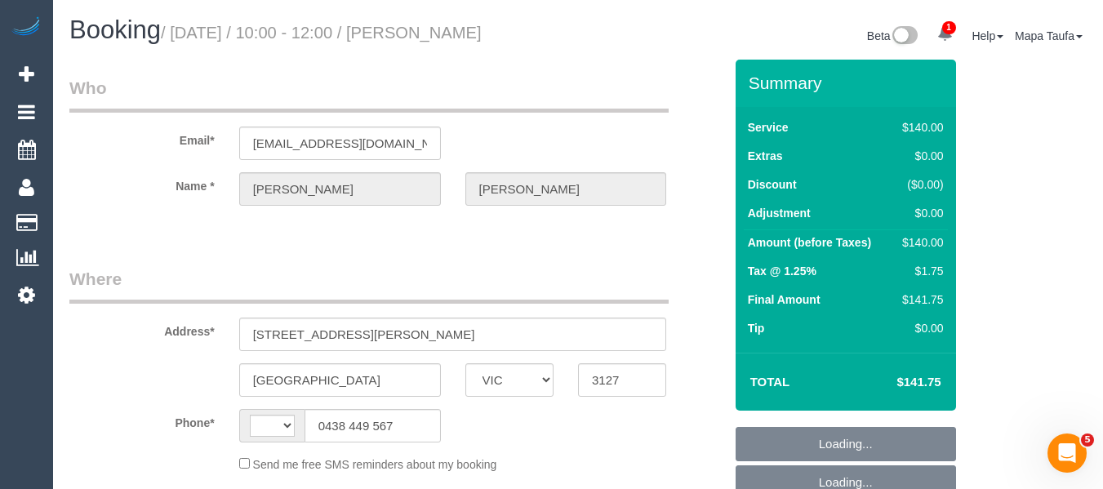
select select "number:12"
select select "string:AU"
select select "object:937"
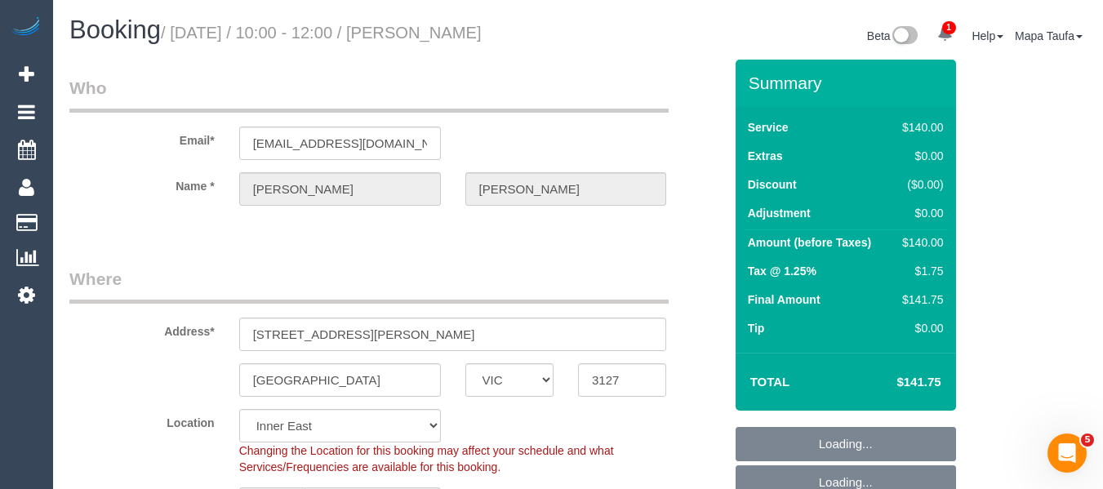
select select "string:stripe-pm_1RcfbX2GScqysDRV6cMESLr1"
select select "object:1600"
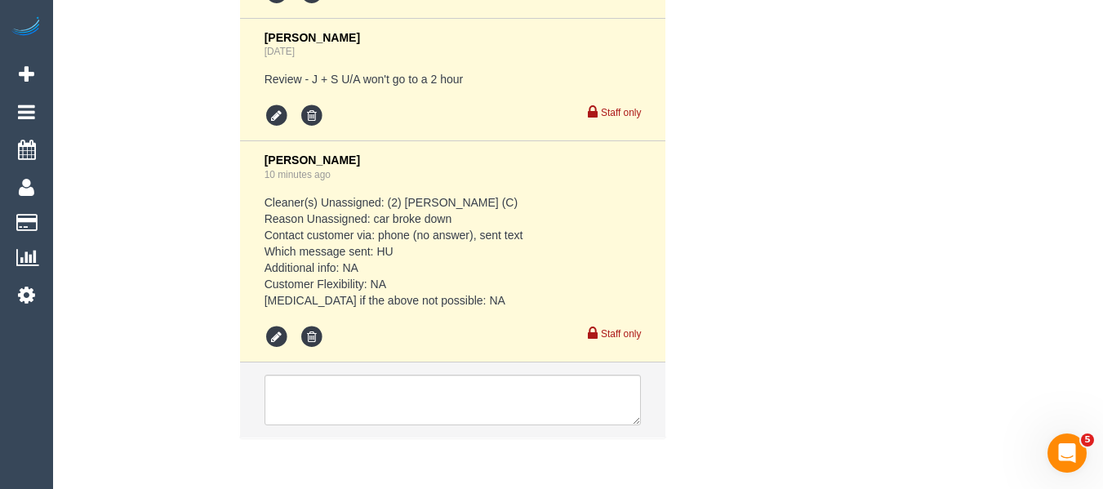
scroll to position [3526, 0]
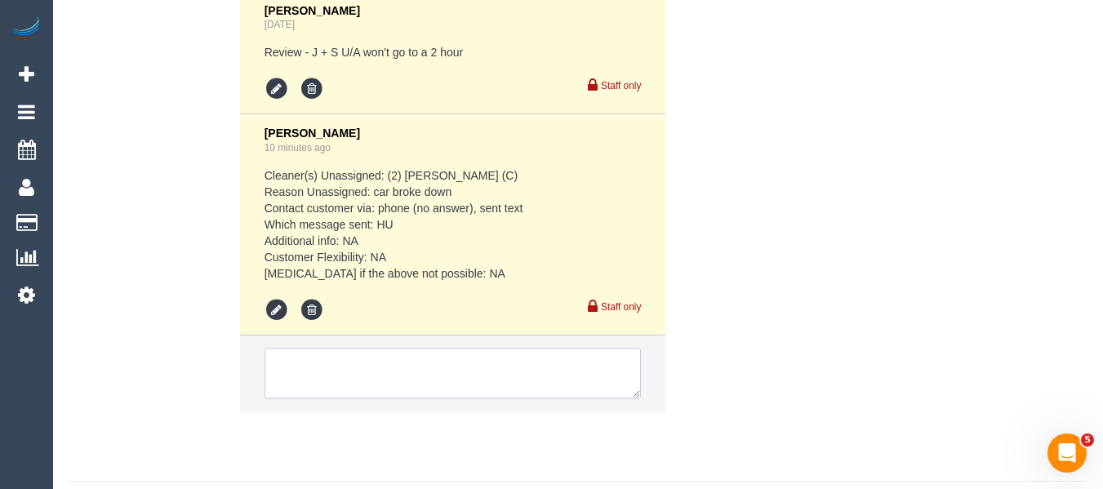
click at [394, 375] on textarea at bounding box center [453, 373] width 377 height 51
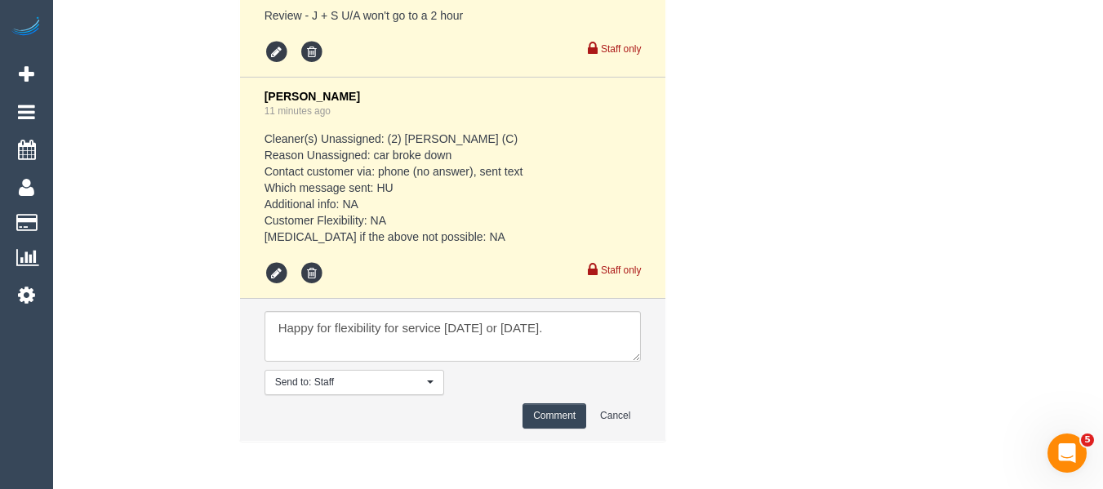
scroll to position [3634, 0]
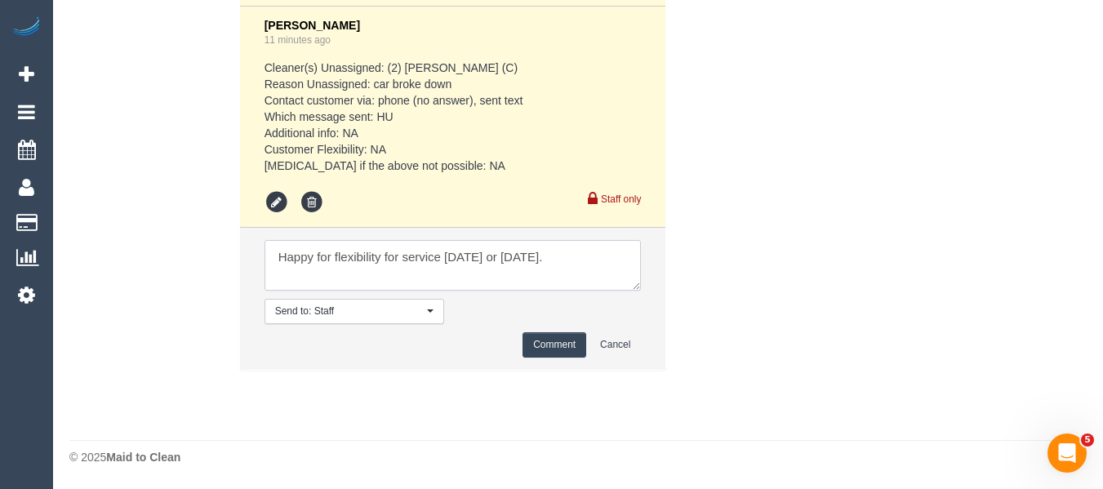
click at [580, 260] on textarea at bounding box center [453, 265] width 377 height 51
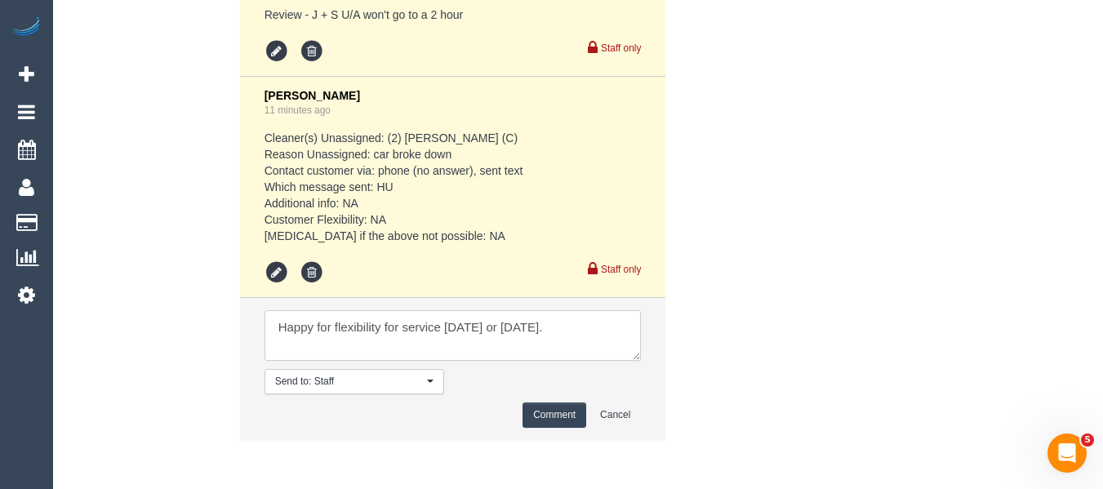
scroll to position [3586, 0]
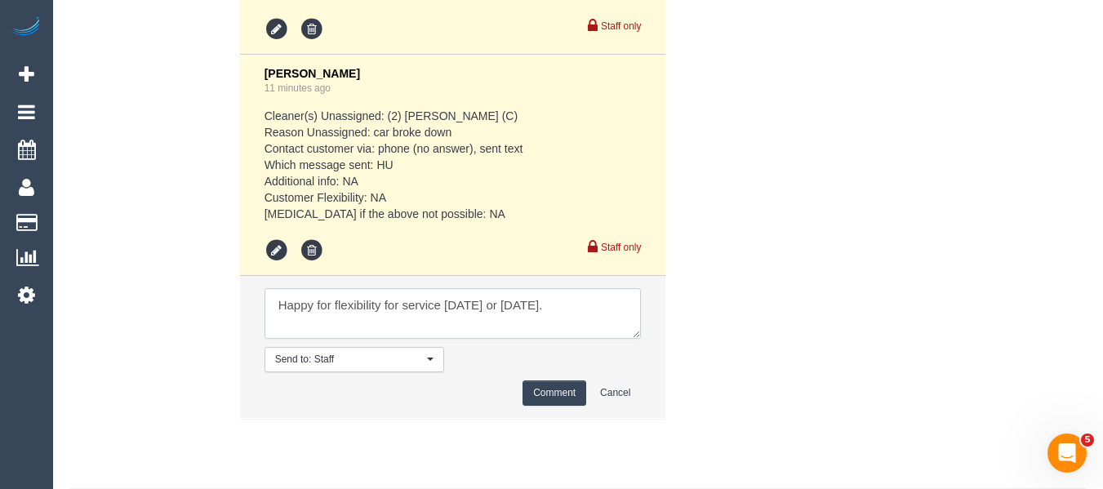
click at [281, 305] on textarea at bounding box center [453, 313] width 377 height 51
click at [280, 305] on textarea at bounding box center [453, 313] width 377 height 51
drag, startPoint x: 381, startPoint y: 305, endPoint x: 244, endPoint y: 305, distance: 136.4
click at [245, 305] on li "Send to: Staff Nothing selected Send to: Staff Send to: Customer Send to: Team …" at bounding box center [453, 347] width 426 height 142
click at [523, 302] on textarea at bounding box center [453, 313] width 377 height 51
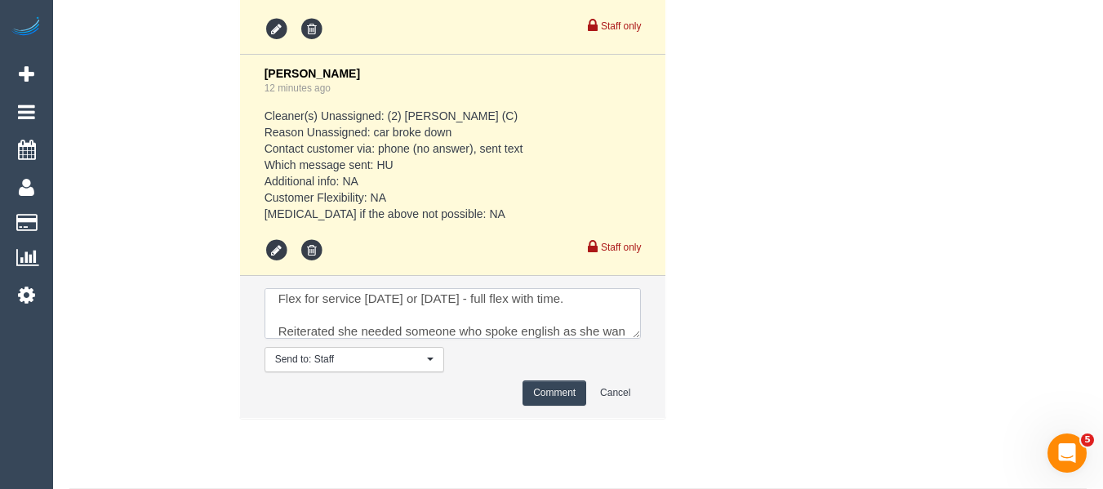
scroll to position [23, 0]
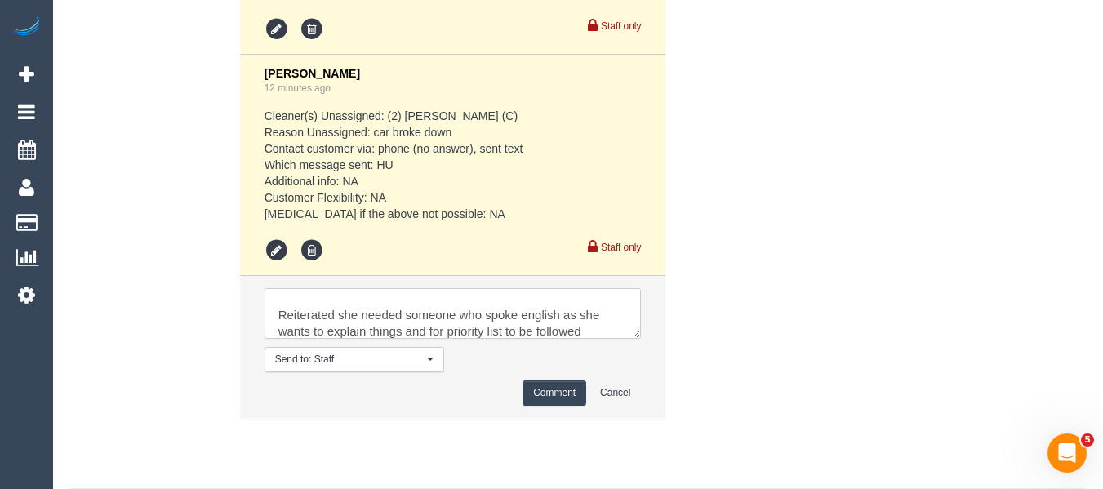
type textarea "Flex for service today or tomorrow - full flex with time. Reiterated she needed…"
click at [560, 387] on button "Comment" at bounding box center [555, 393] width 64 height 25
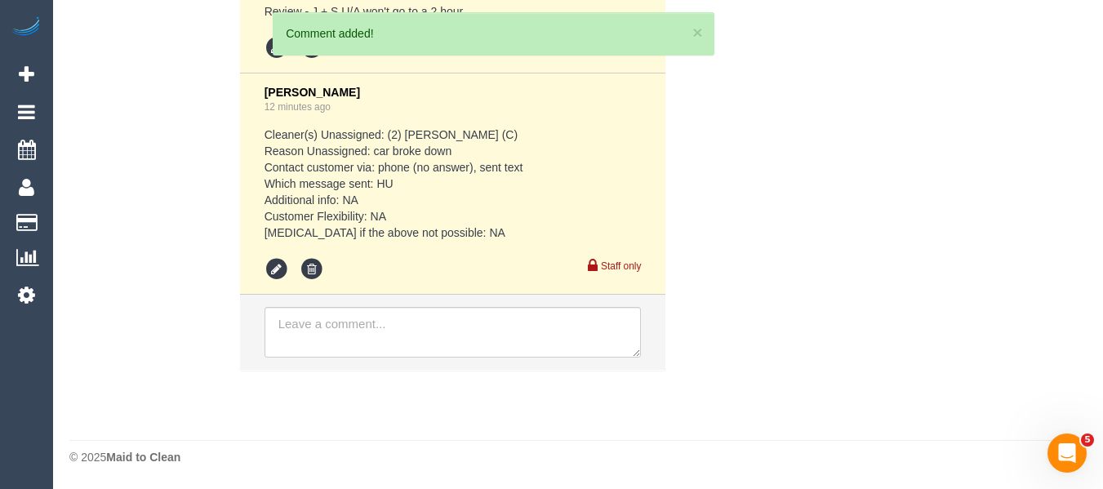
scroll to position [3739, 0]
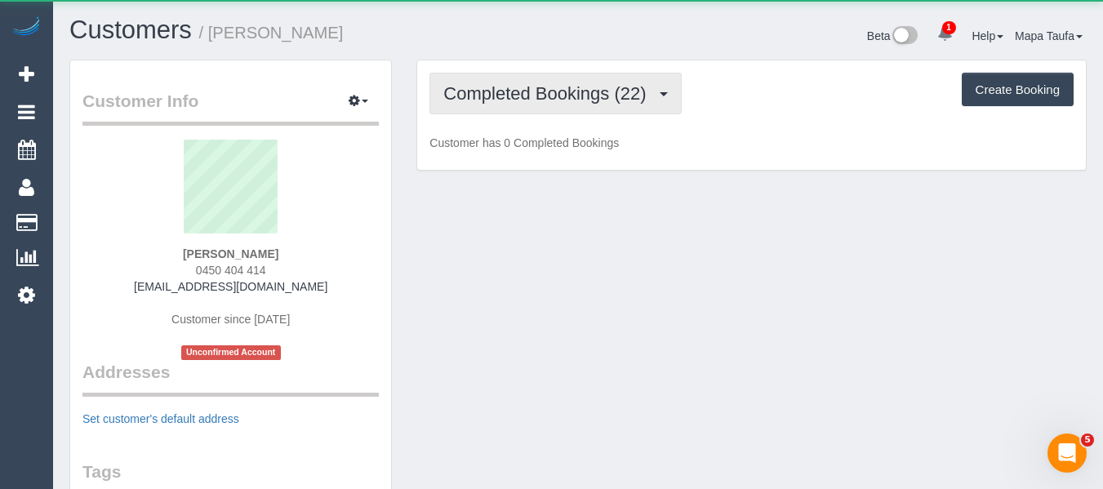
click at [499, 103] on span "Completed Bookings (22)" at bounding box center [548, 93] width 211 height 20
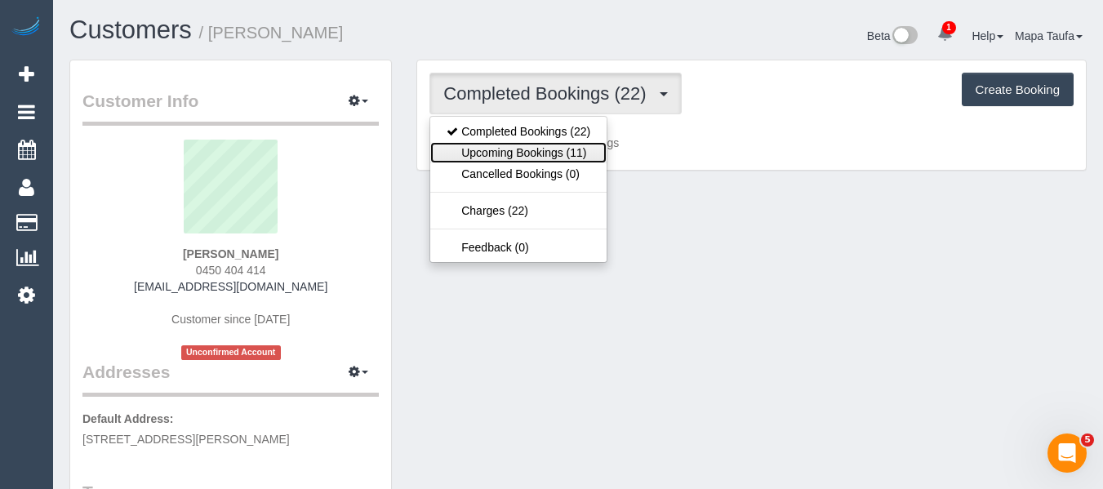
click at [507, 146] on link "Upcoming Bookings (11)" at bounding box center [518, 152] width 176 height 21
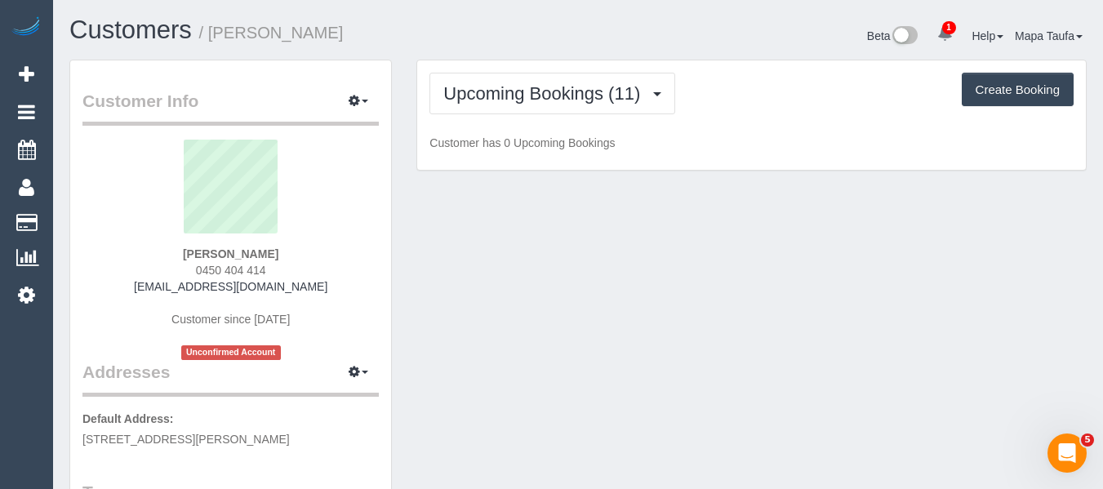
click at [537, 30] on h1 "Customers / [PERSON_NAME]" at bounding box center [317, 30] width 497 height 28
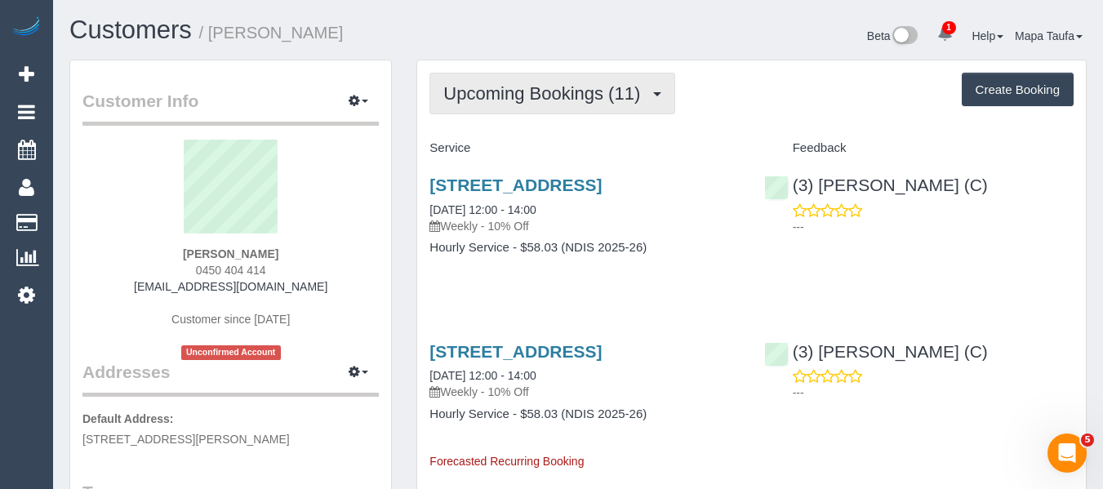
click at [522, 101] on span "Upcoming Bookings (11)" at bounding box center [545, 93] width 205 height 20
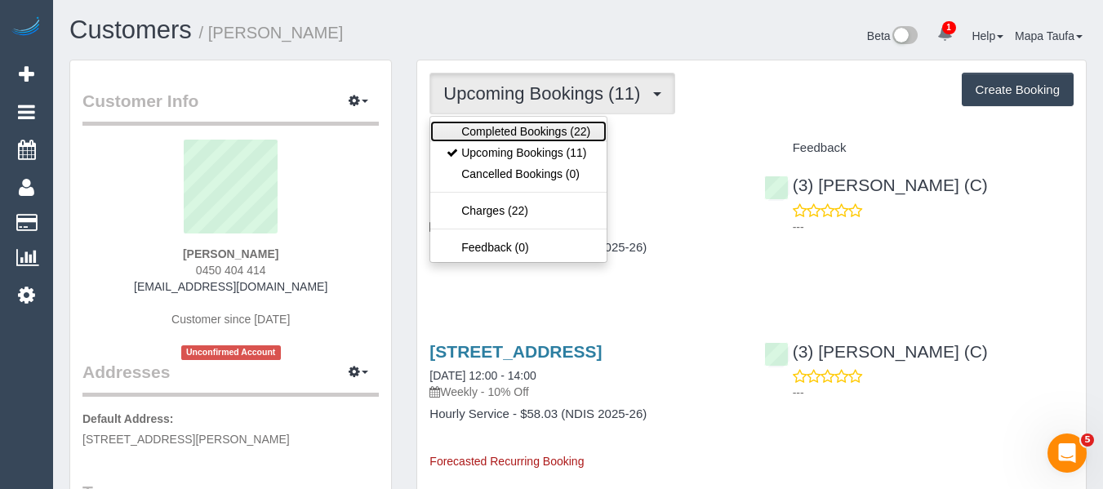
click at [522, 123] on link "Completed Bookings (22)" at bounding box center [518, 131] width 176 height 21
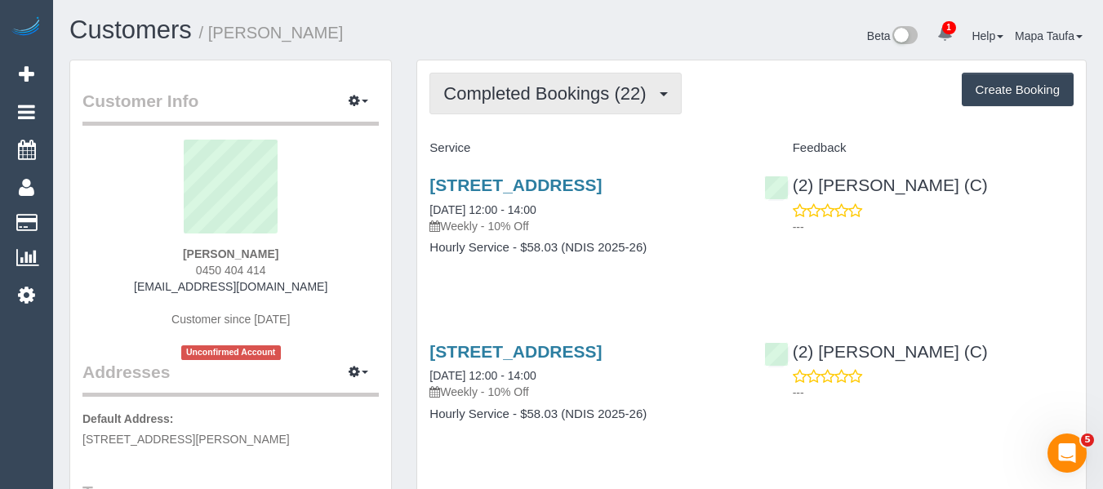
click at [524, 91] on span "Completed Bookings (22)" at bounding box center [548, 93] width 211 height 20
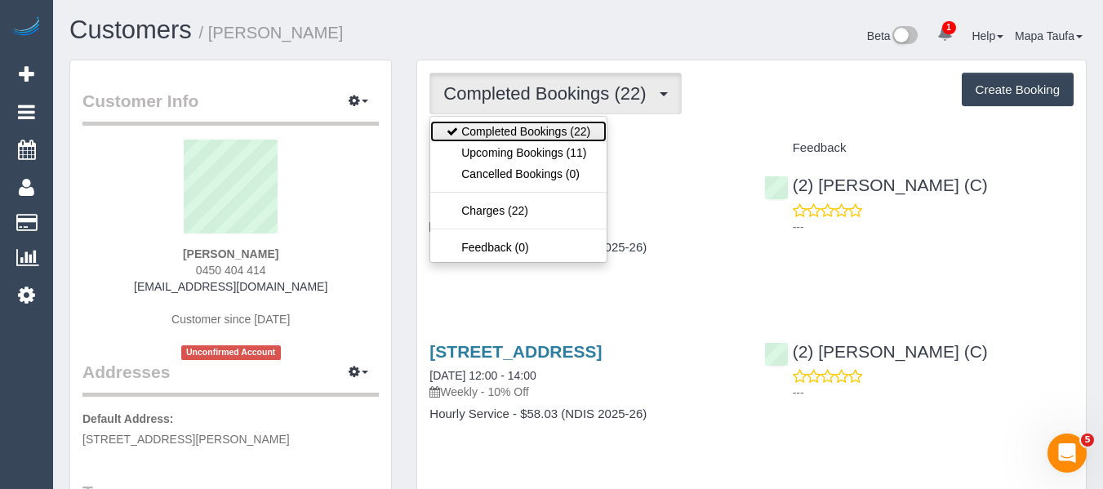
click at [514, 140] on link "Completed Bookings (22)" at bounding box center [518, 131] width 176 height 21
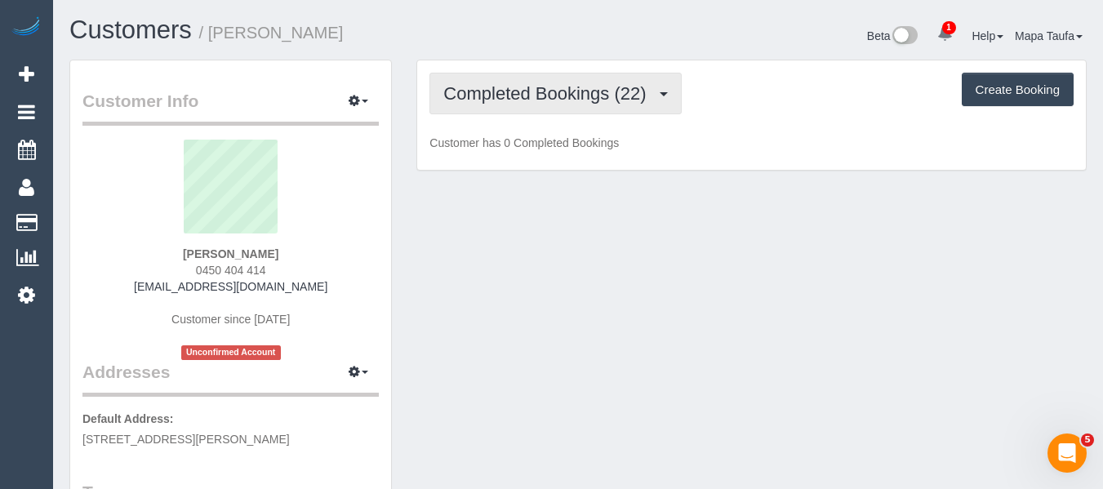
click at [510, 98] on span "Completed Bookings (22)" at bounding box center [548, 93] width 211 height 20
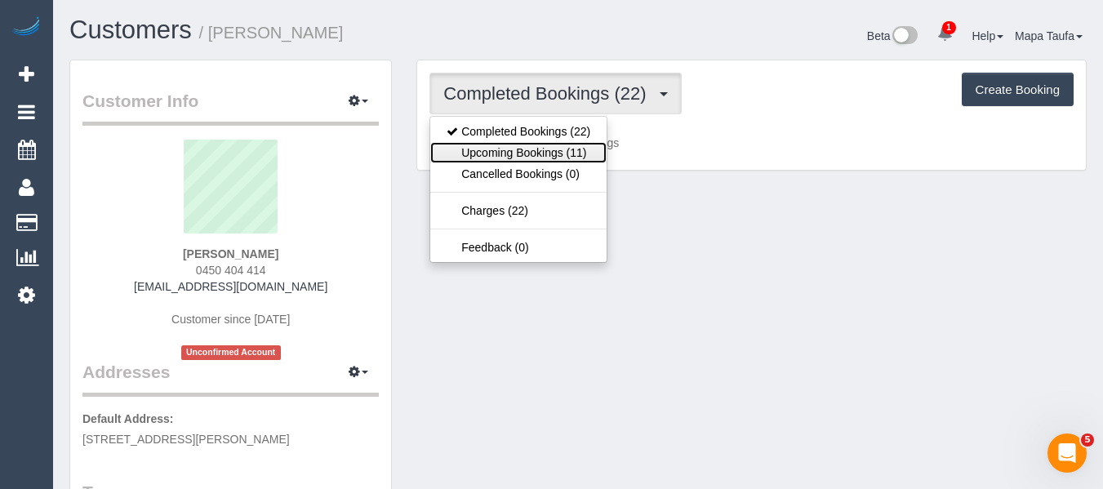
click at [505, 148] on link "Upcoming Bookings (11)" at bounding box center [518, 152] width 176 height 21
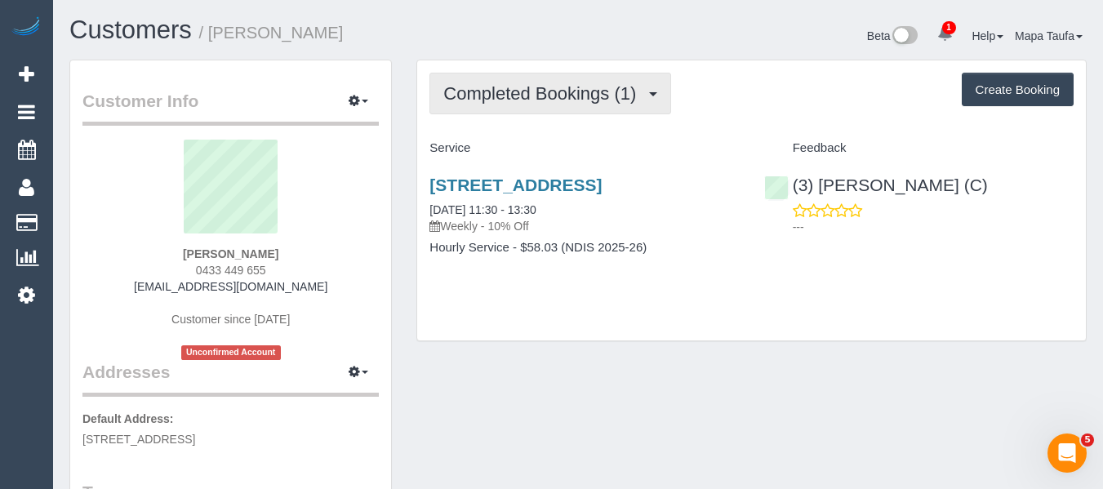
click at [512, 106] on button "Completed Bookings (1)" at bounding box center [551, 94] width 242 height 42
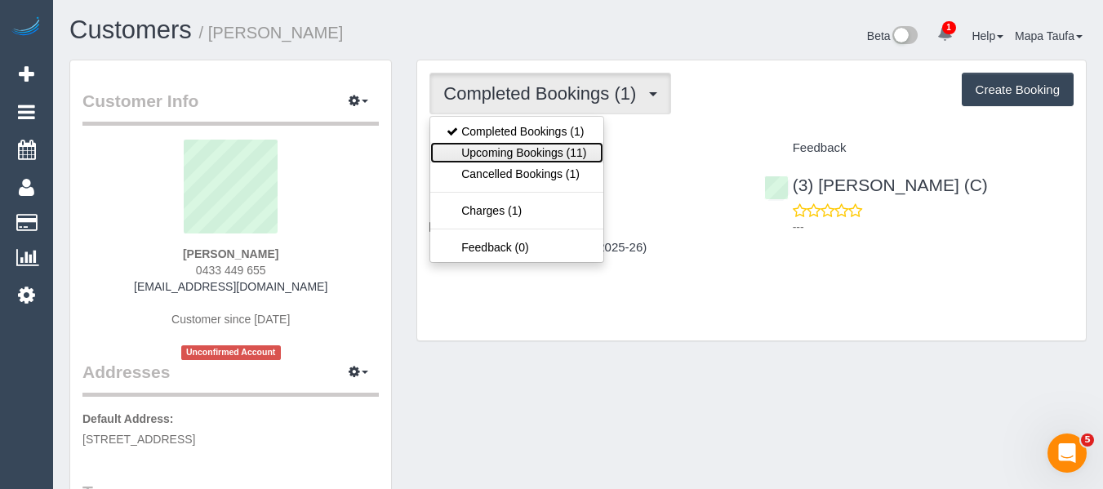
click at [513, 154] on link "Upcoming Bookings (11)" at bounding box center [516, 152] width 172 height 21
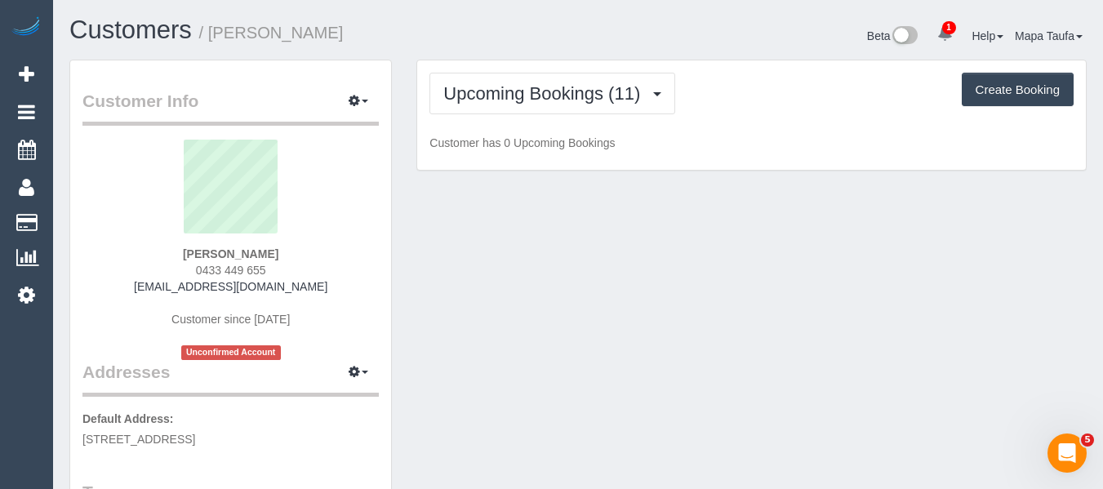
click at [515, 48] on div "Customers / [PERSON_NAME]" at bounding box center [317, 33] width 521 height 35
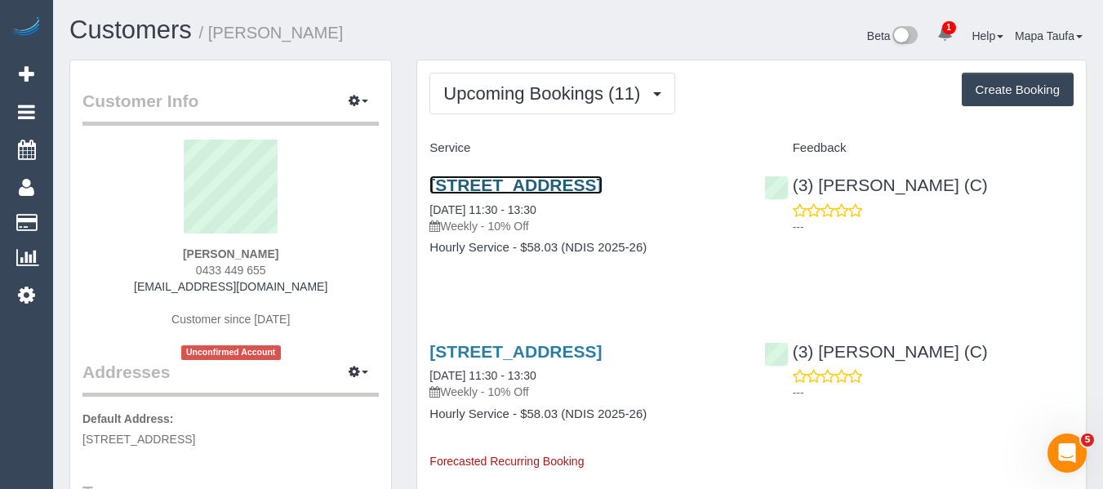
click at [483, 193] on link "[STREET_ADDRESS]" at bounding box center [516, 185] width 172 height 19
drag, startPoint x: 297, startPoint y: 270, endPoint x: 195, endPoint y: 263, distance: 102.3
click at [195, 263] on div "Anthony Merlino 0433 449 655 merlinodanielle11@gmail.com Customer since 2025 Un…" at bounding box center [230, 250] width 296 height 221
copy span "0433 449 655"
click at [299, 263] on div "Anthony Merlino 0433 449 655 merlinodanielle11@gmail.com Customer since 2025 Un…" at bounding box center [230, 250] width 296 height 221
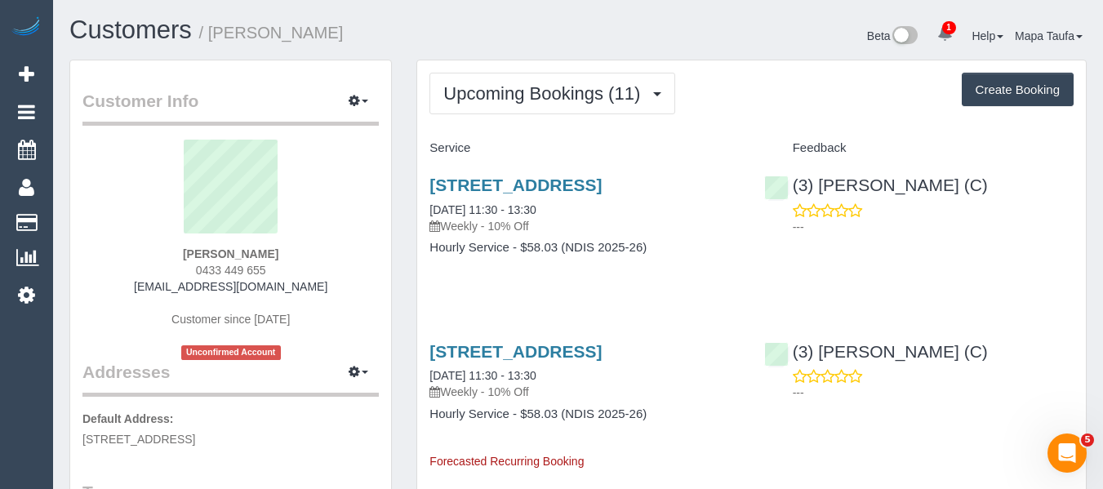
drag, startPoint x: 238, startPoint y: 269, endPoint x: 162, endPoint y: 262, distance: 77.0
click at [162, 262] on div "Anthony Merlino 0433 449 655 merlinodanielle11@gmail.com Customer since 2025 Un…" at bounding box center [230, 250] width 296 height 221
copy span "0433 449 655"
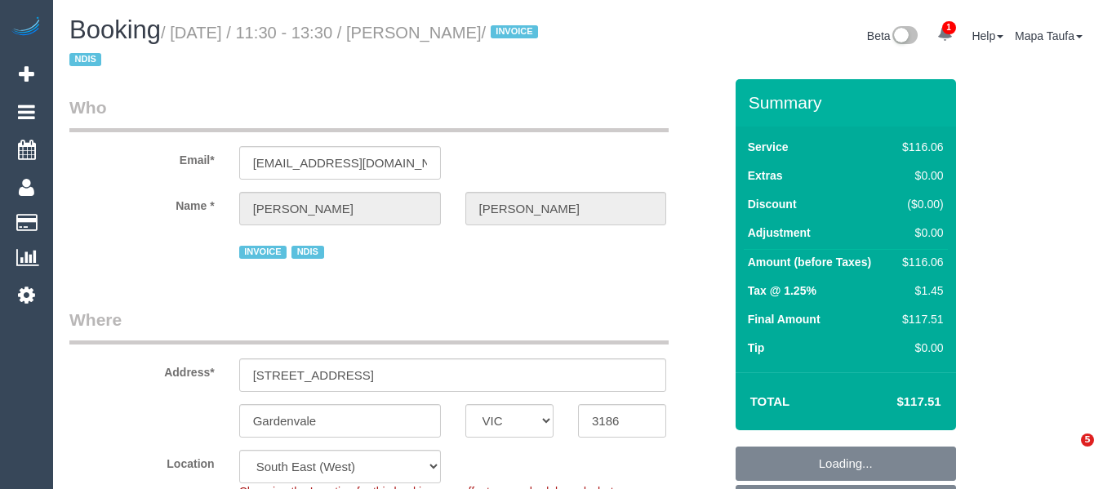
select select "VIC"
select select "number:28"
select select "number:14"
select select "number:19"
select select "number:36"
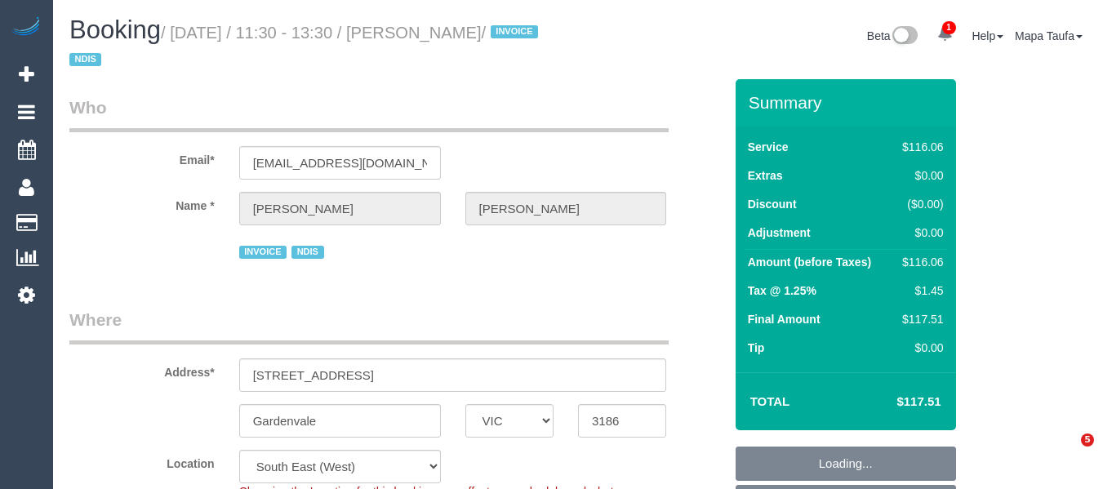
select select "number:34"
select select "number:26"
select select "object:687"
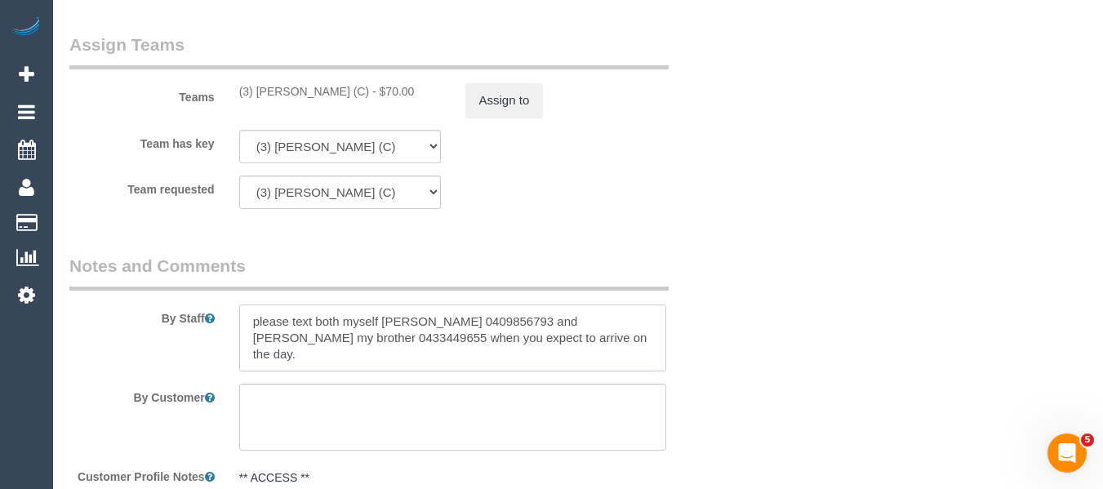
click at [641, 332] on textarea at bounding box center [453, 338] width 428 height 67
drag, startPoint x: 643, startPoint y: 336, endPoint x: 632, endPoint y: 323, distance: 17.5
click at [642, 336] on textarea at bounding box center [453, 338] width 428 height 67
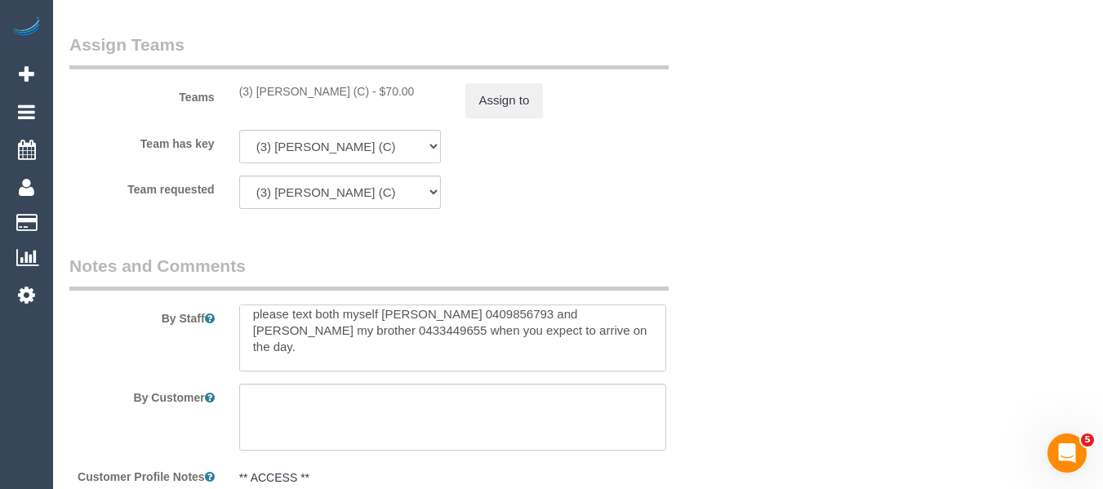
paste textarea "0433 449 655"
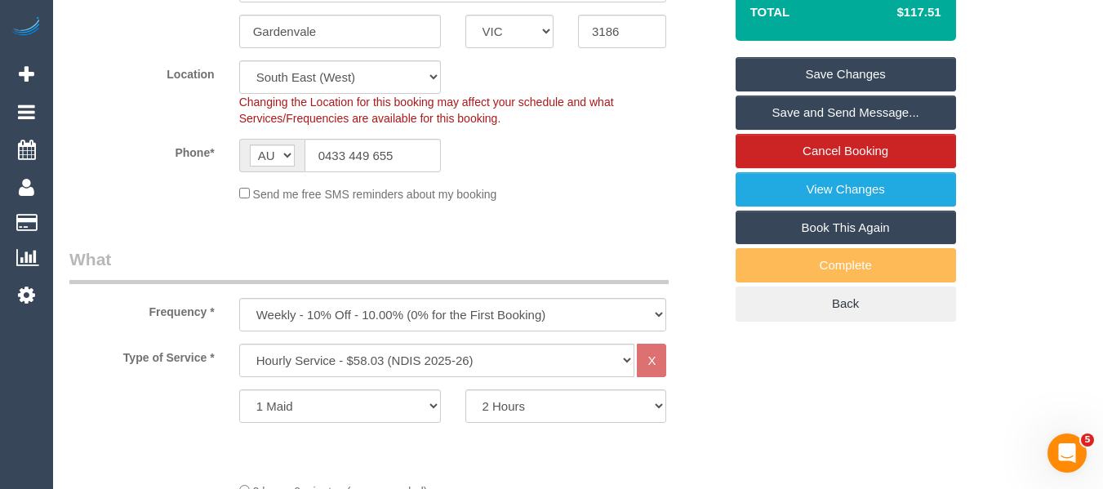
scroll to position [378, 0]
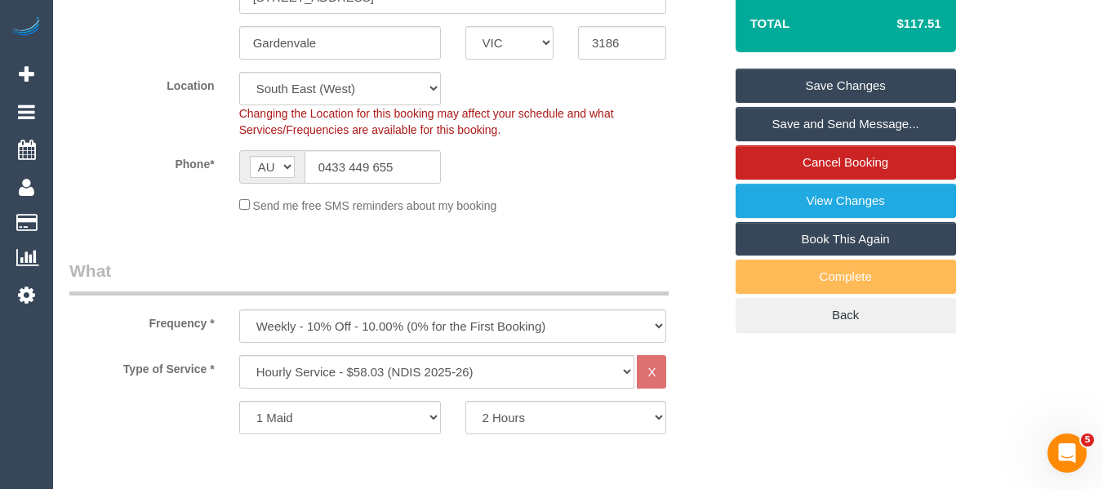
type textarea "please text both myself Danielle Merlino 0409856793 and Anthony Merlino my brot…"
click at [875, 82] on link "Save Changes" at bounding box center [846, 86] width 221 height 34
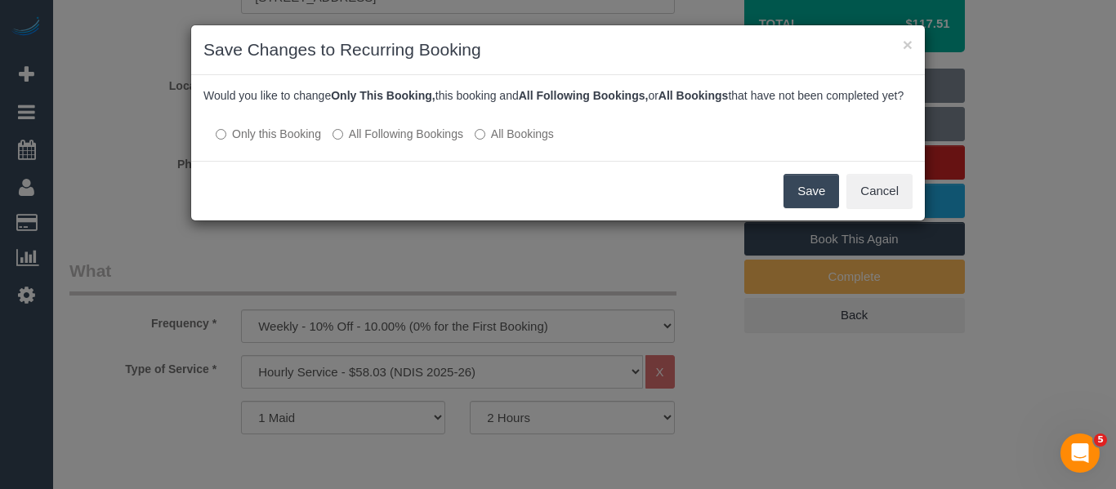
drag, startPoint x: 800, startPoint y: 207, endPoint x: 773, endPoint y: 223, distance: 30.8
click at [800, 208] on button "Save" at bounding box center [811, 191] width 56 height 34
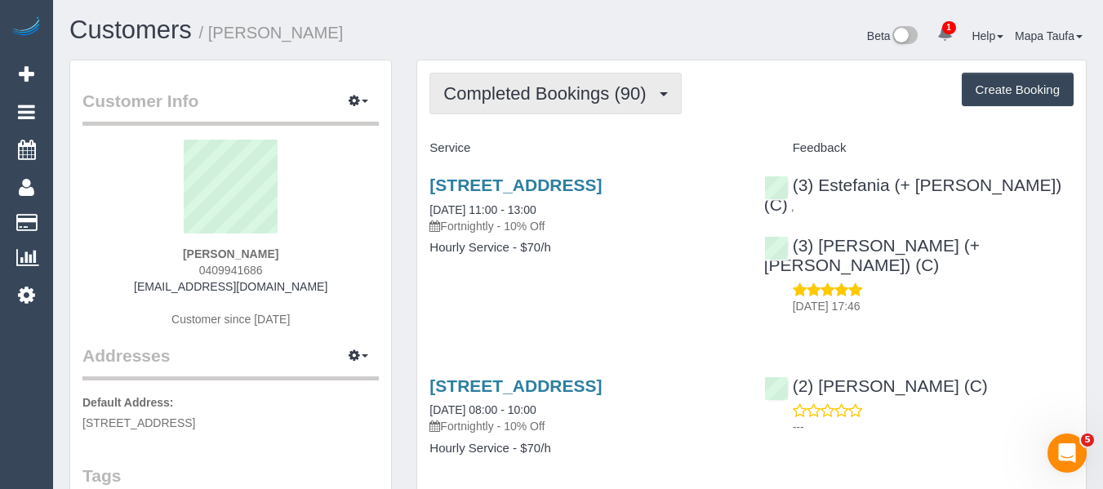
click at [566, 93] on span "Completed Bookings (90)" at bounding box center [548, 93] width 211 height 20
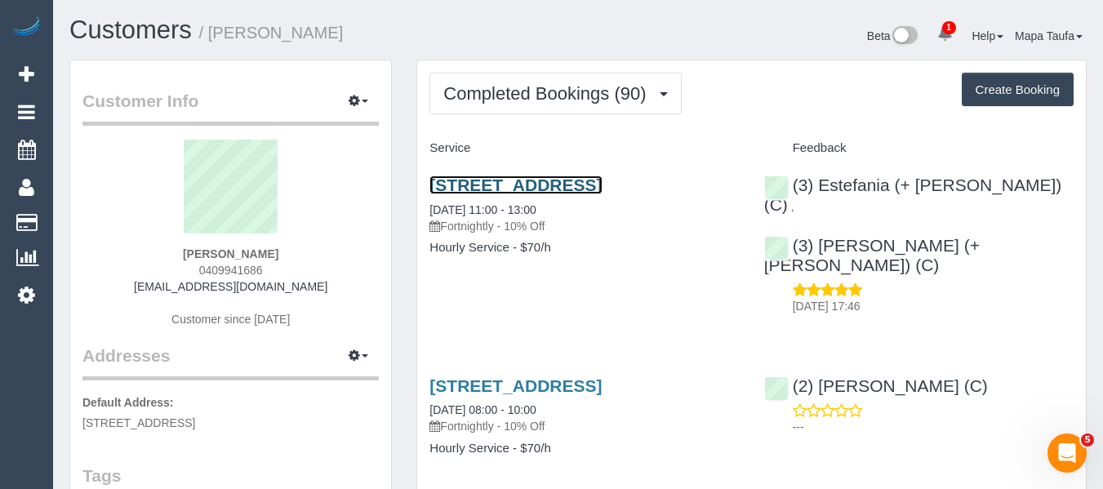
click at [513, 189] on link "61 Raleigh Street, Thornbury, VIC 3071" at bounding box center [516, 185] width 172 height 19
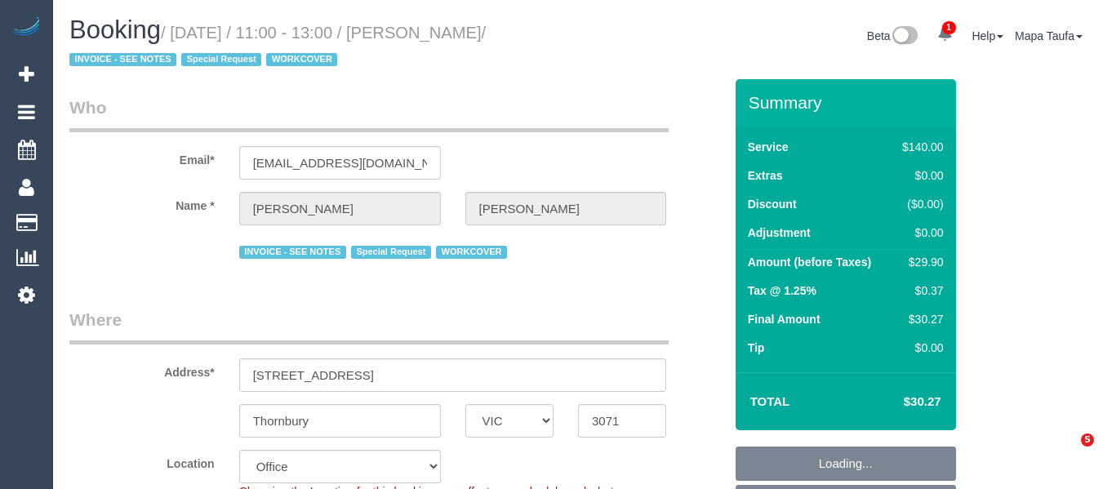
select select "VIC"
select select "number:27"
select select "number:14"
select select "number:18"
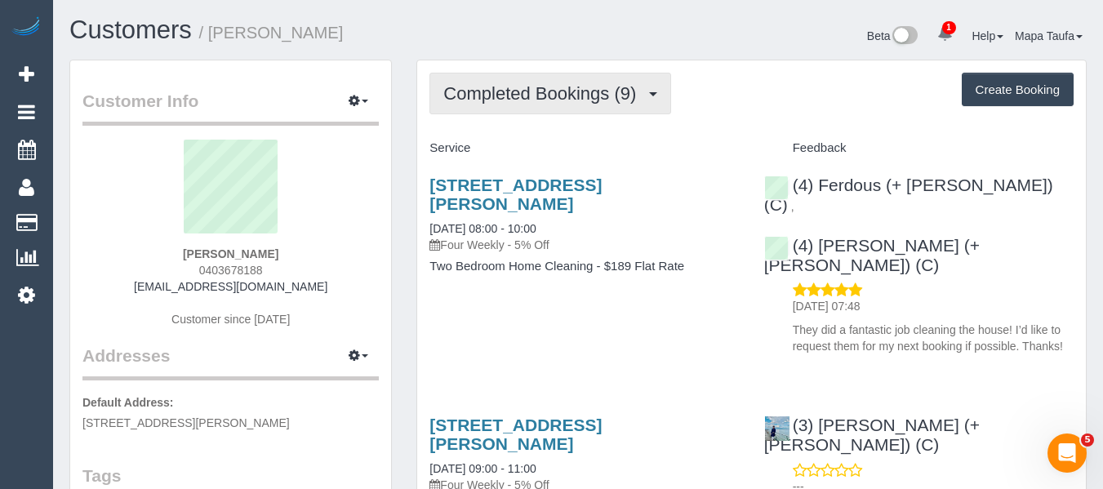
click at [605, 100] on span "Completed Bookings (9)" at bounding box center [543, 93] width 201 height 20
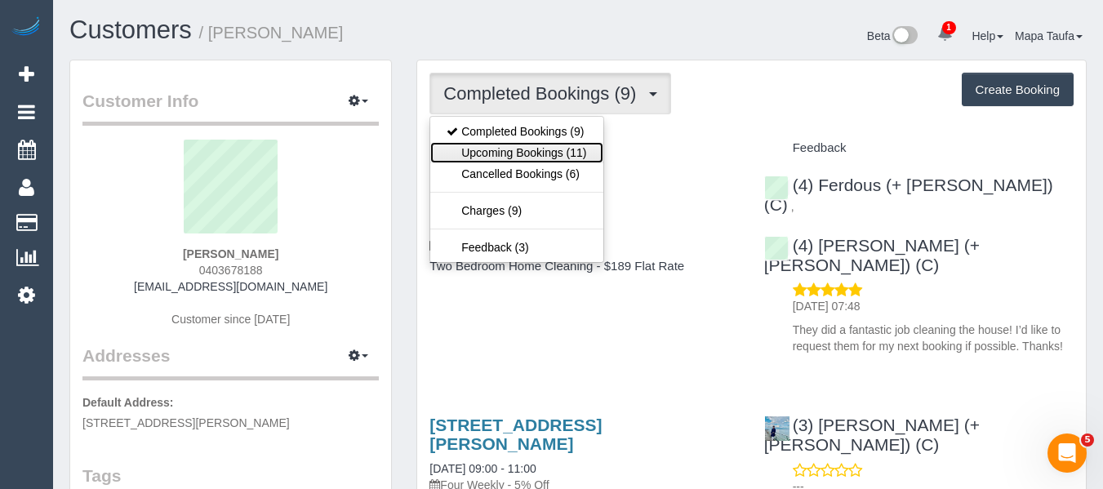
click at [572, 143] on link "Upcoming Bookings (11)" at bounding box center [516, 152] width 172 height 21
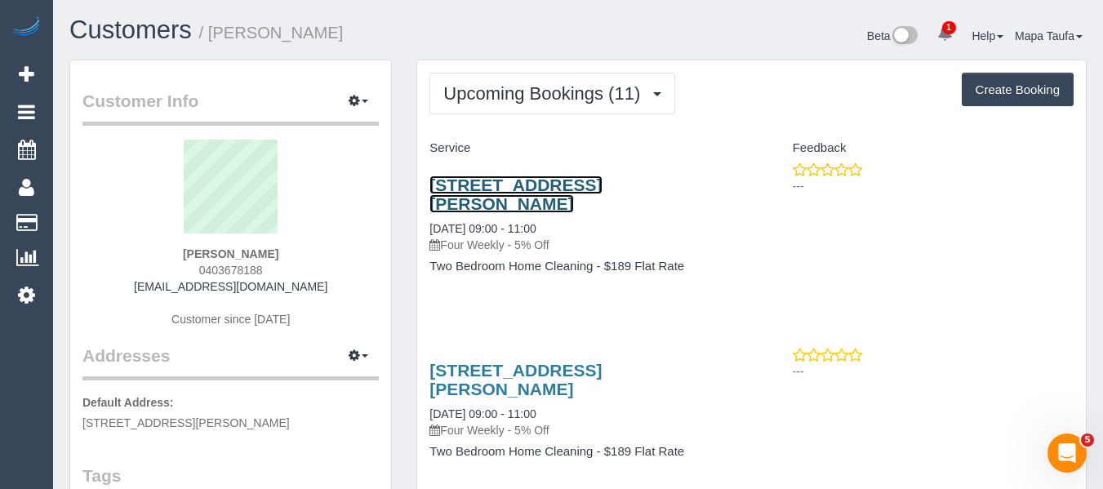
click at [481, 189] on link "5 St David St, 31, Fitzroy, VIC 3065" at bounding box center [516, 195] width 172 height 38
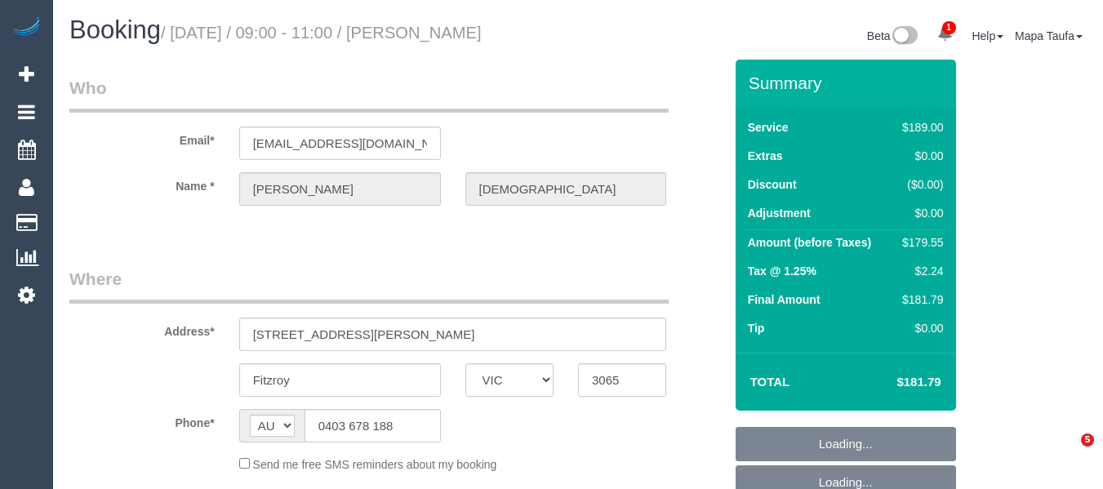
select select "VIC"
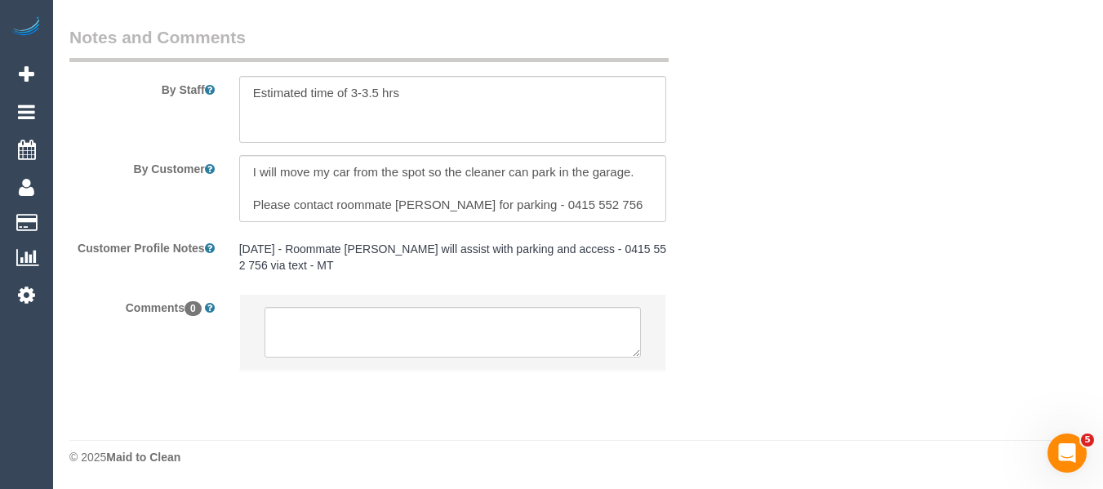
select select "string:stripe-pm_1PXYyd2GScqysDRV1FPWkNYs"
select select "number:28"
select select "number:14"
select select "number:18"
select select "number:22"
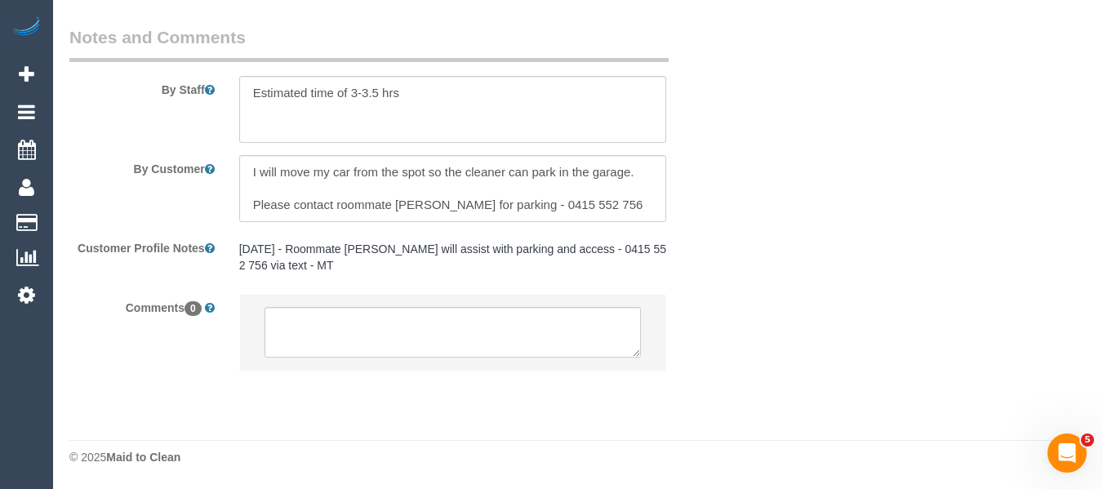
select select "number:34"
select select "number:13"
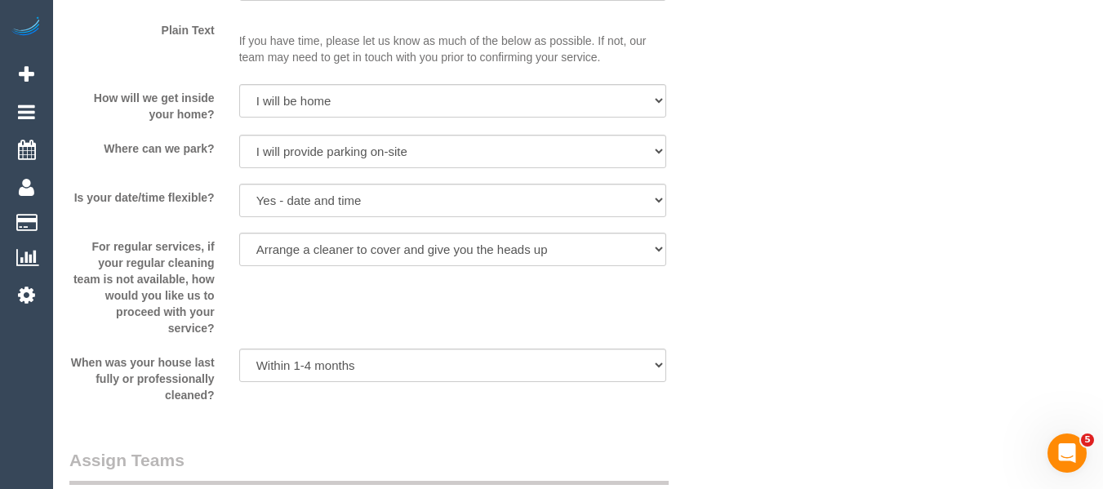
select select "object:785"
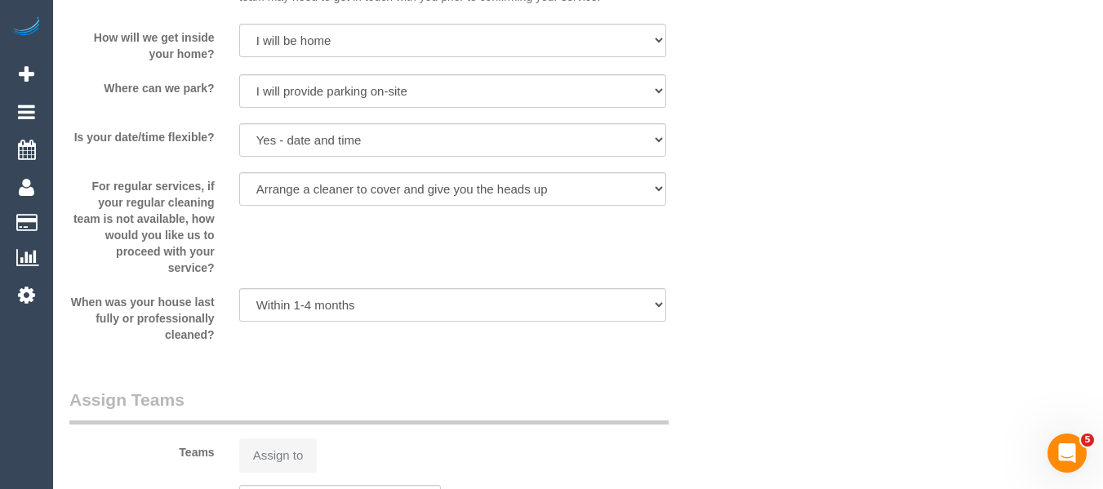
select select "spot3"
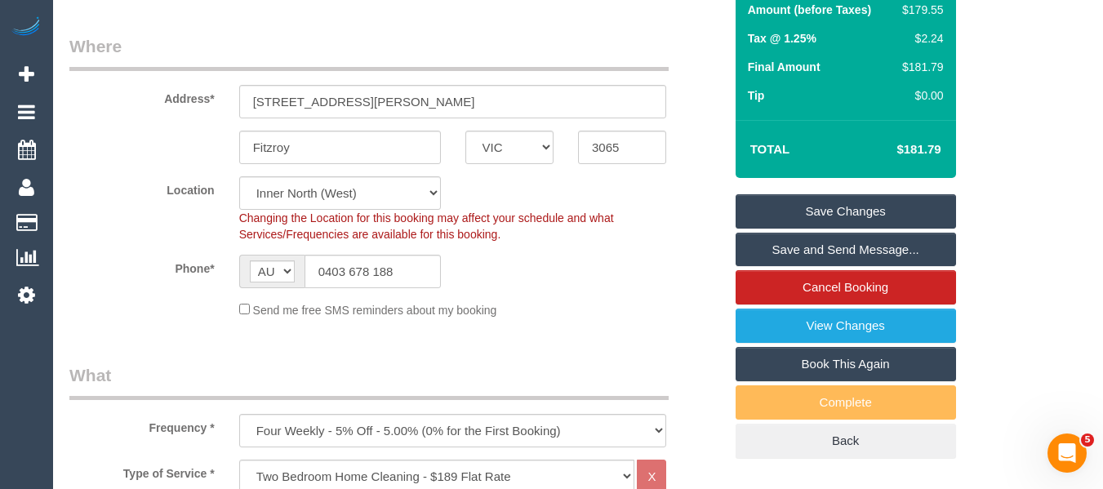
scroll to position [360, 0]
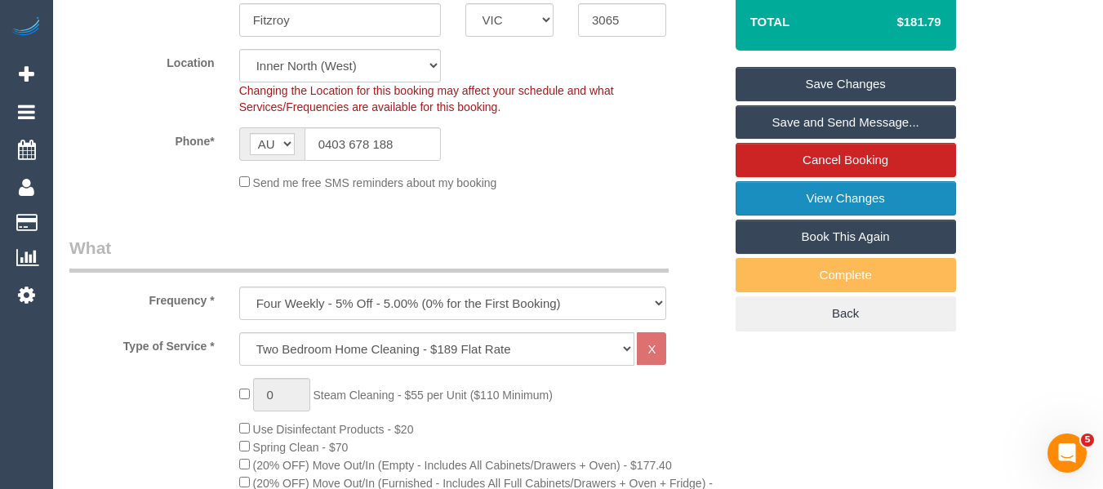
click at [880, 192] on link "View Changes" at bounding box center [846, 198] width 221 height 34
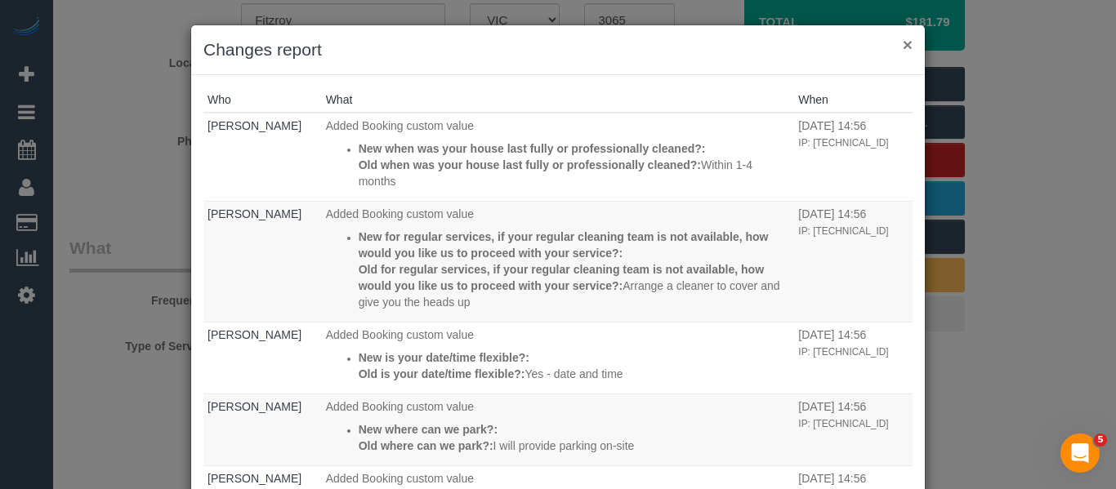
click at [906, 47] on button "×" at bounding box center [907, 44] width 10 height 17
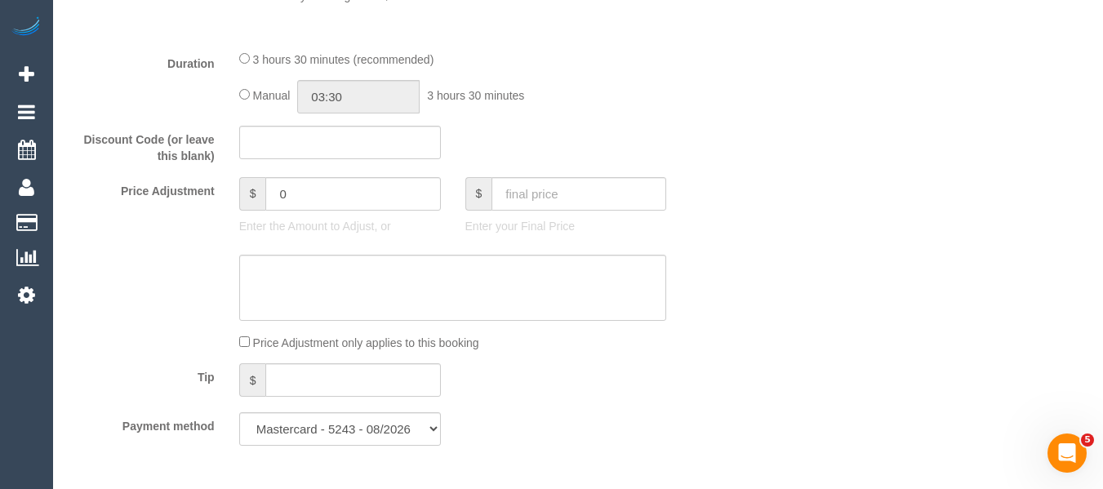
scroll to position [1504, 0]
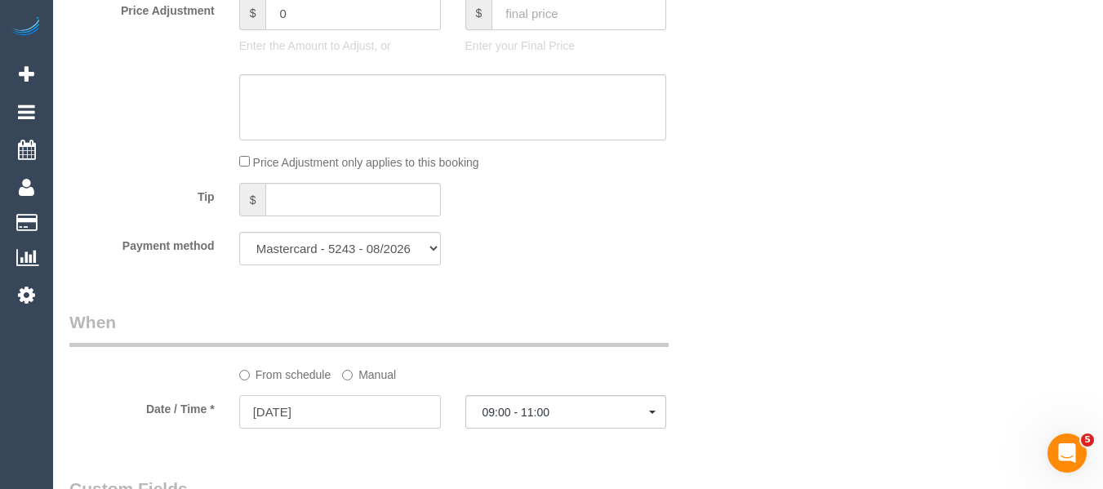
click at [327, 405] on input "[DATE]" at bounding box center [340, 411] width 202 height 33
click at [582, 309] on div "Who Email* [EMAIL_ADDRESS][DOMAIN_NAME] Name * [PERSON_NAME] Where Address* [ST…" at bounding box center [396, 122] width 679 height 3133
